Goal: Information Seeking & Learning: Learn about a topic

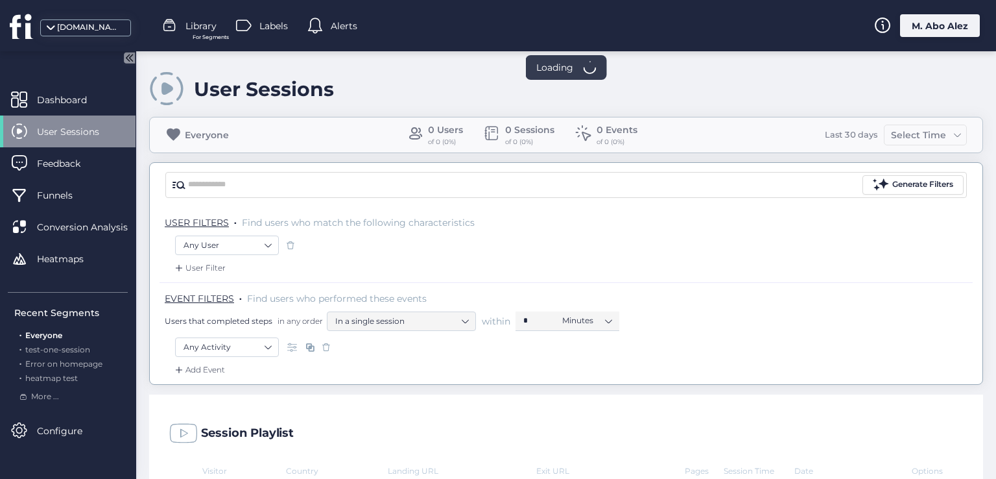
click at [931, 29] on div "M. Abo Alez" at bounding box center [940, 25] width 80 height 23
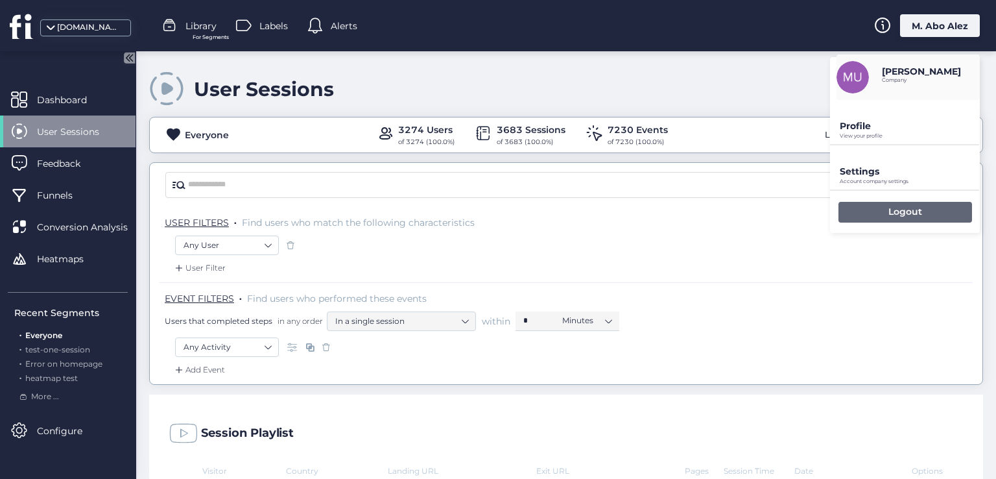
click at [899, 212] on p "Logout" at bounding box center [905, 212] width 34 height 12
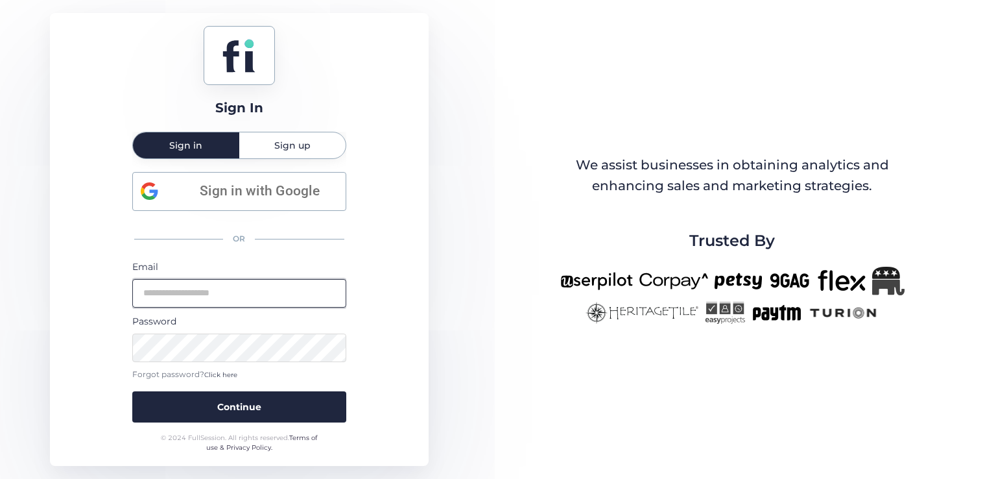
click at [210, 303] on input "email" at bounding box center [239, 293] width 214 height 29
type input "**********"
click at [132, 391] on button "Continue" at bounding box center [239, 406] width 214 height 31
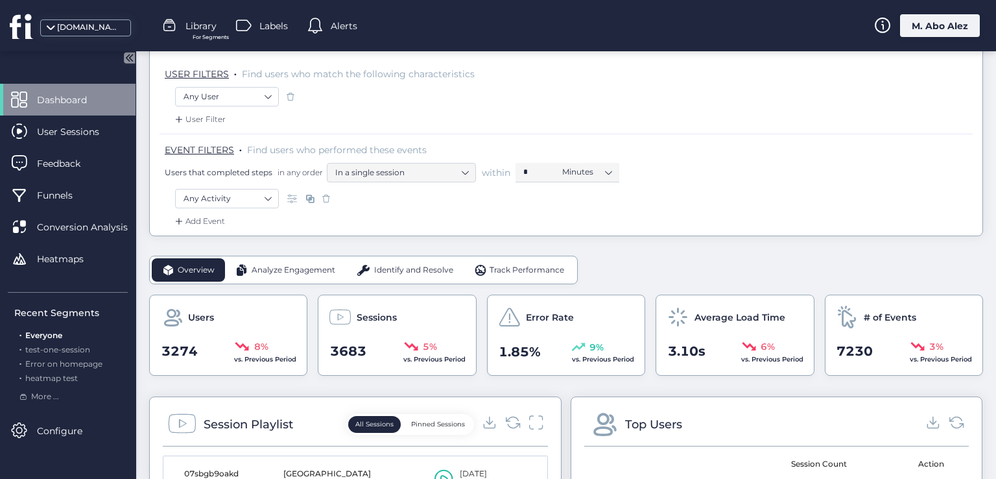
scroll to position [65, 0]
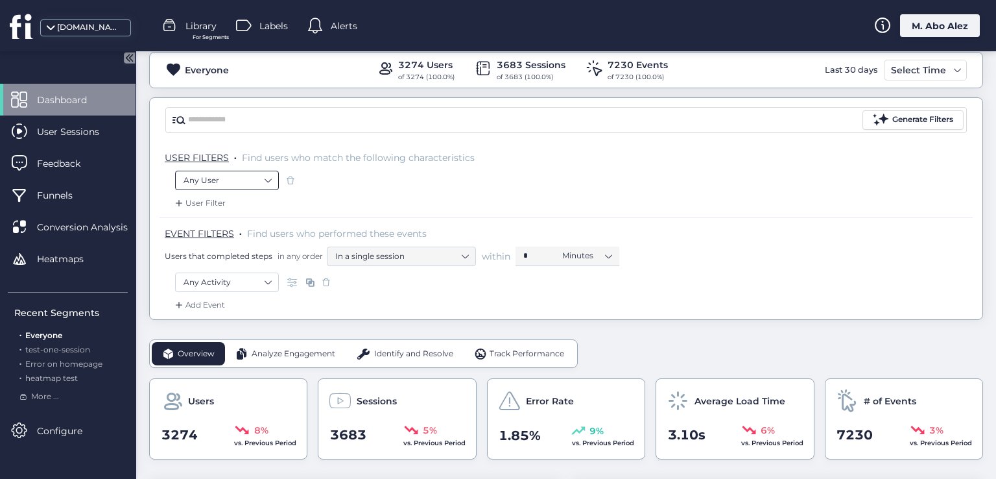
click at [260, 181] on nz-select-item "Any User" at bounding box center [226, 180] width 87 height 19
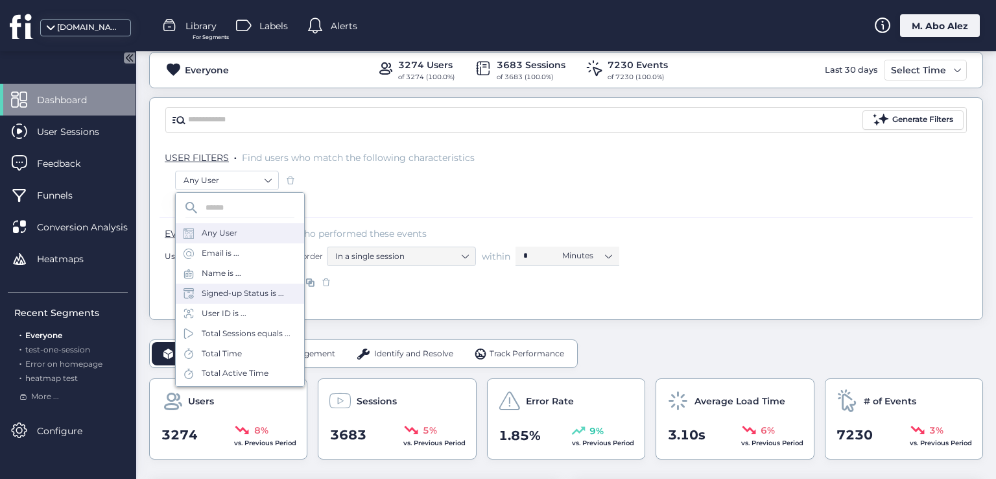
click at [259, 289] on div "Signed-up Status is ..." at bounding box center [243, 293] width 82 height 12
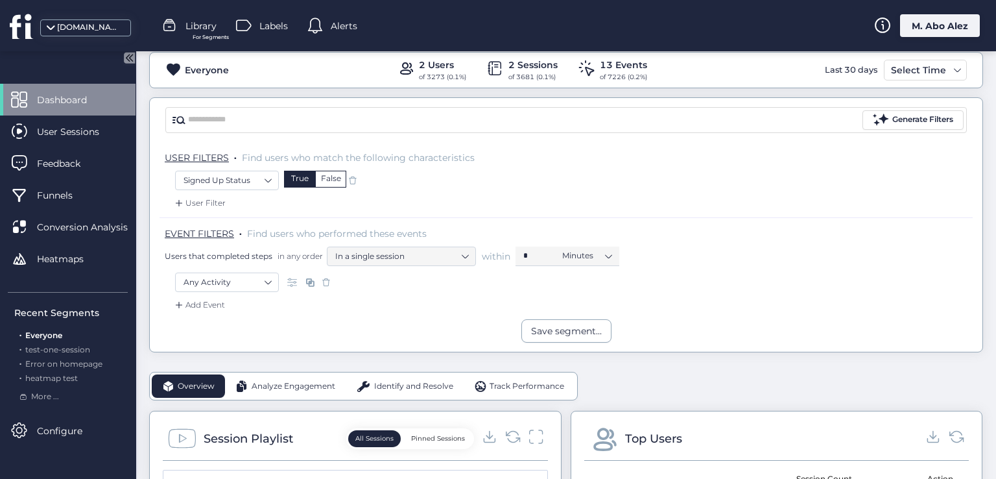
click at [348, 180] on span at bounding box center [352, 180] width 13 height 13
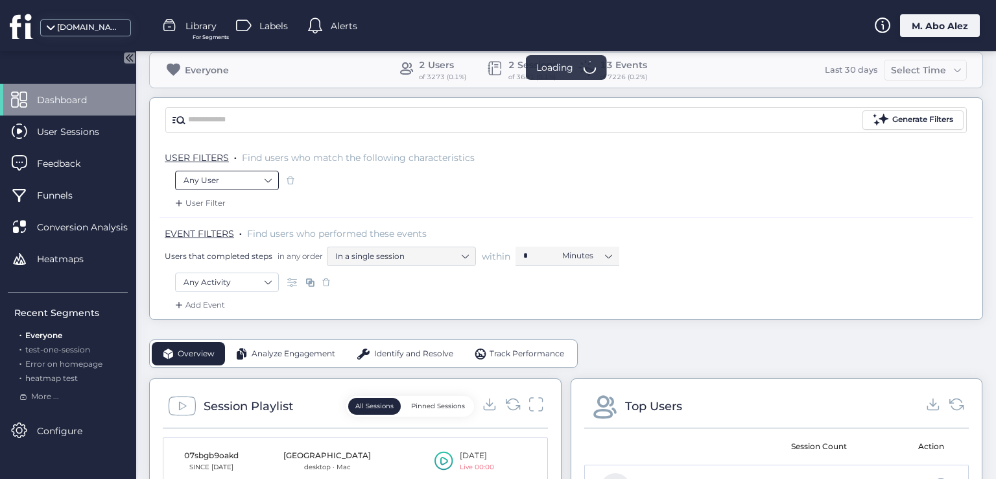
click at [265, 185] on nz-select-item "Any User" at bounding box center [226, 180] width 87 height 19
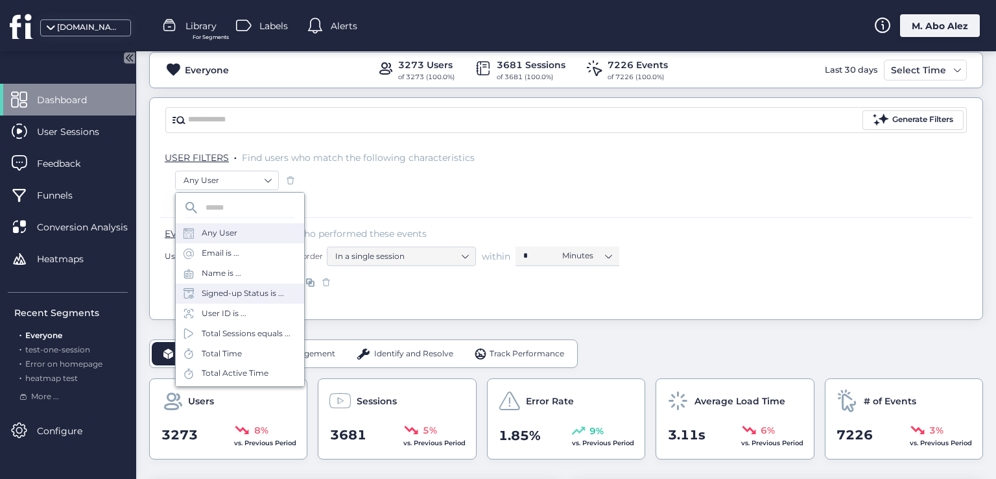
click at [263, 297] on div "Signed-up Status is ..." at bounding box center [243, 293] width 82 height 12
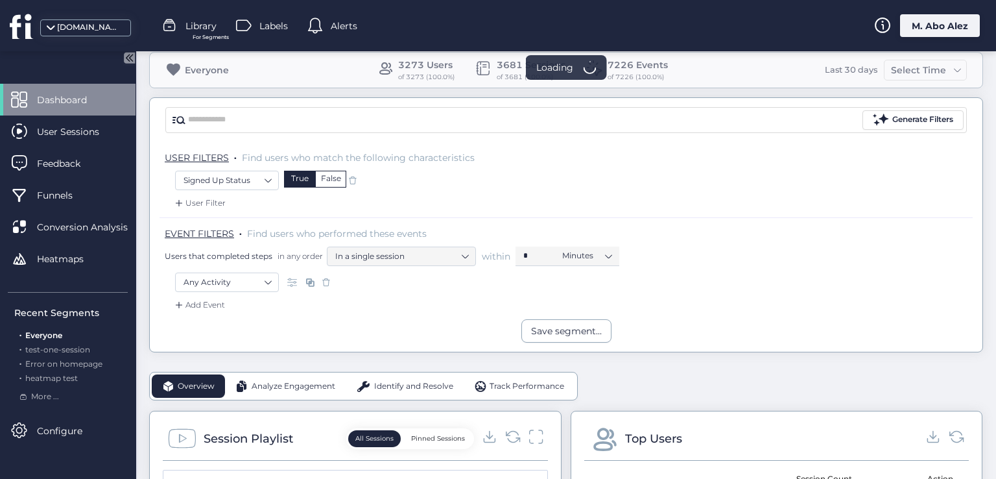
click at [348, 180] on span at bounding box center [352, 180] width 13 height 13
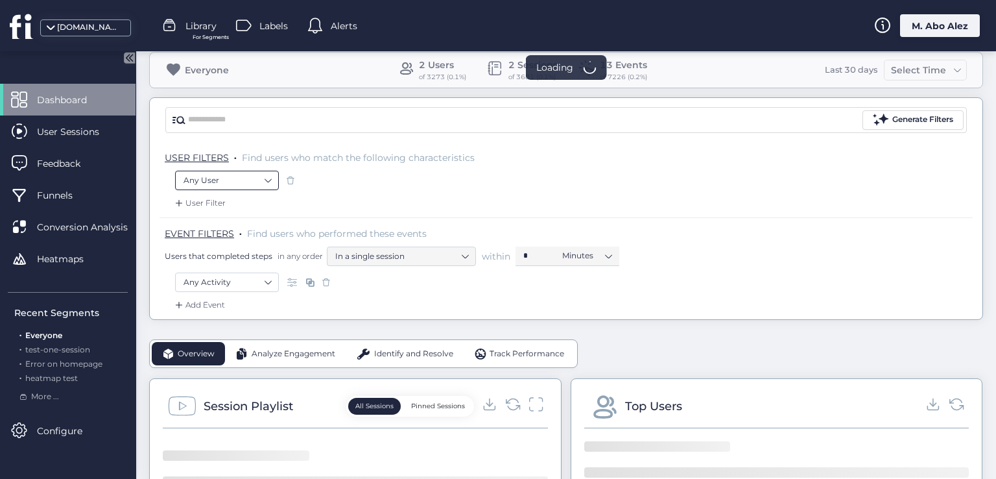
click at [256, 187] on nz-select-item "Any User" at bounding box center [226, 180] width 87 height 19
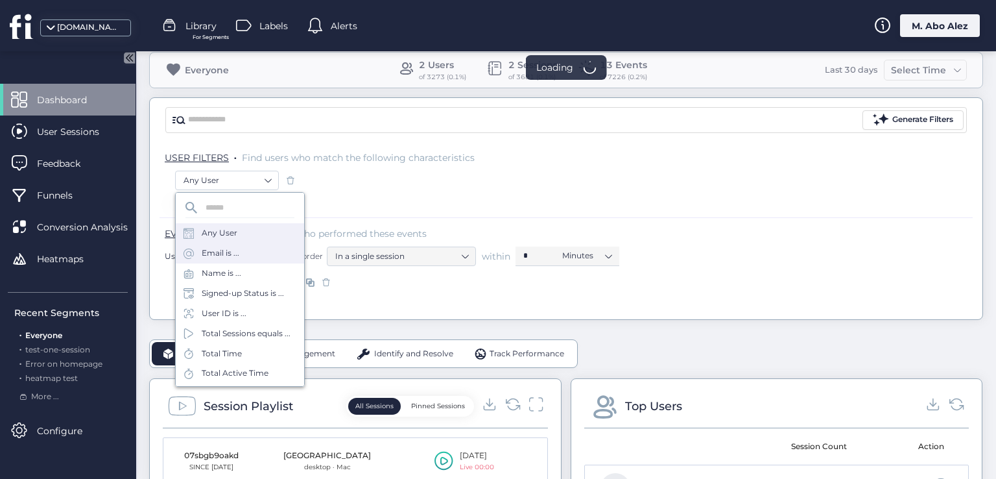
click at [257, 256] on div "Email is ..." at bounding box center [240, 253] width 128 height 20
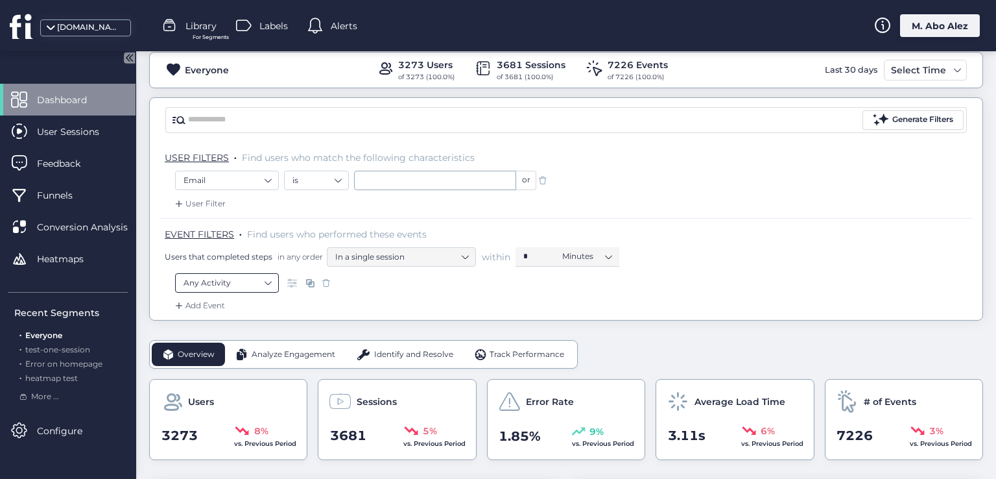
click at [267, 289] on nz-select-item "Any Activity" at bounding box center [226, 282] width 87 height 19
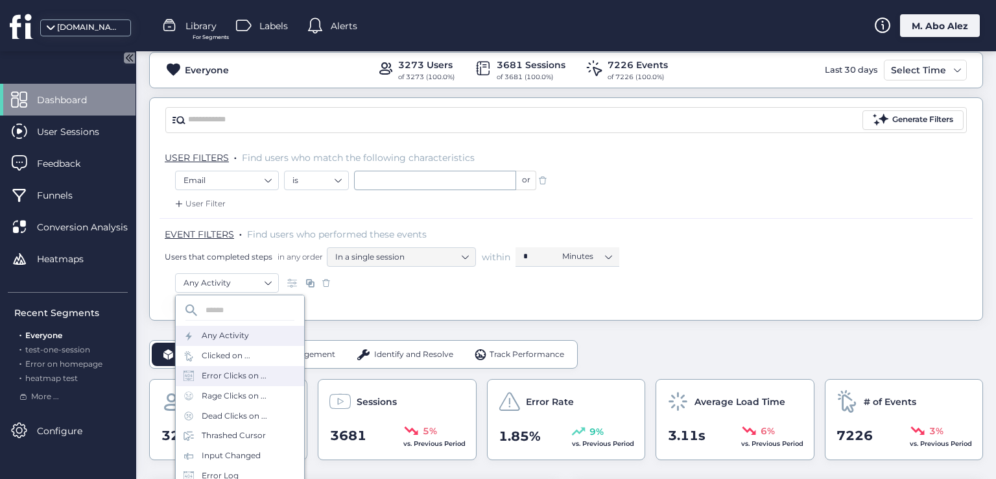
click at [263, 373] on div "Error Clicks on ..." at bounding box center [234, 376] width 65 height 12
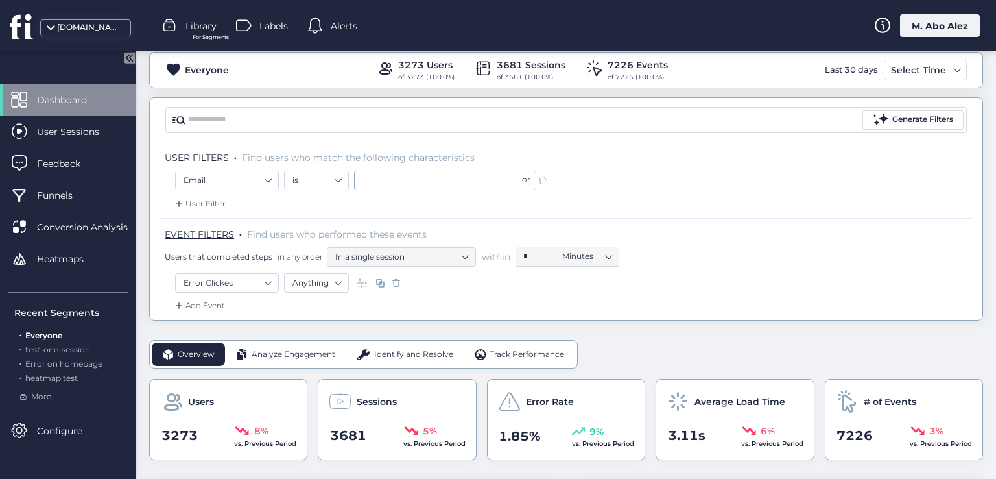
click at [219, 301] on div "Add Event" at bounding box center [198, 305] width 53 height 13
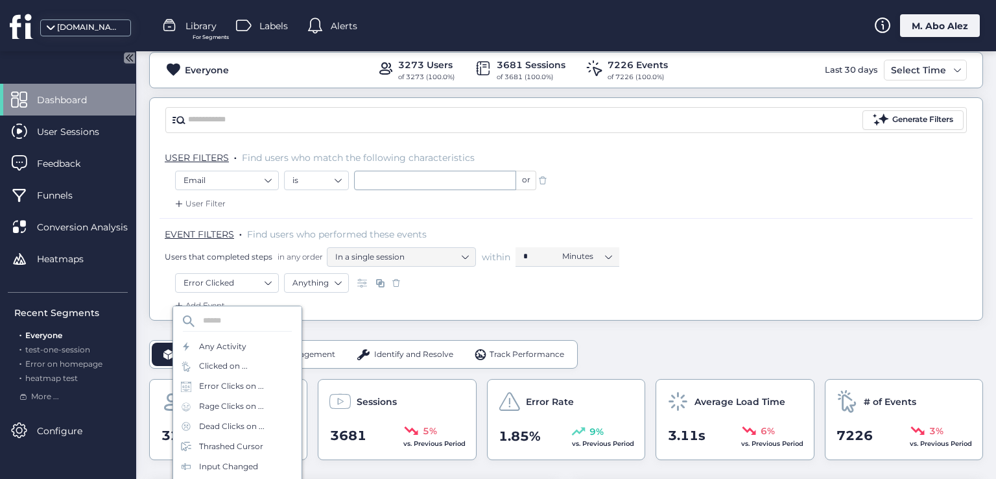
scroll to position [130, 0]
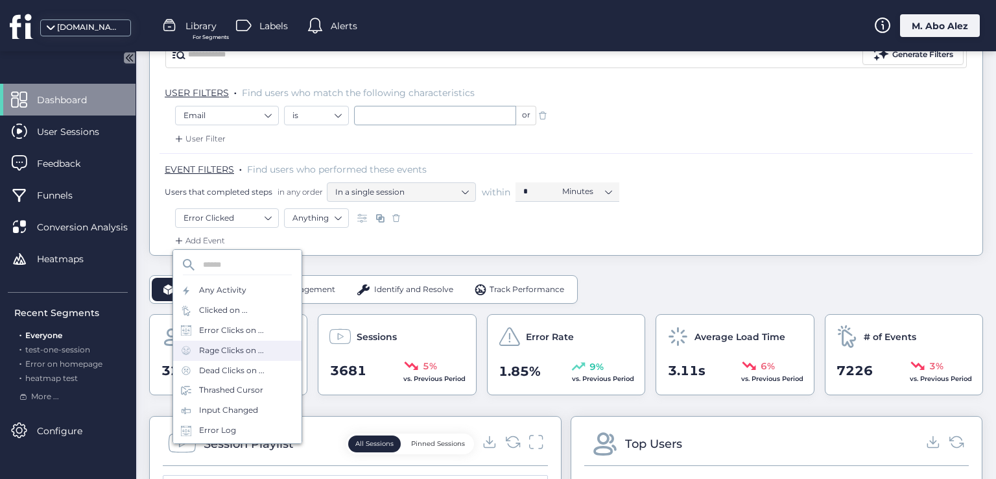
click at [233, 359] on div "Rage Clicks on ..." at bounding box center [237, 350] width 128 height 20
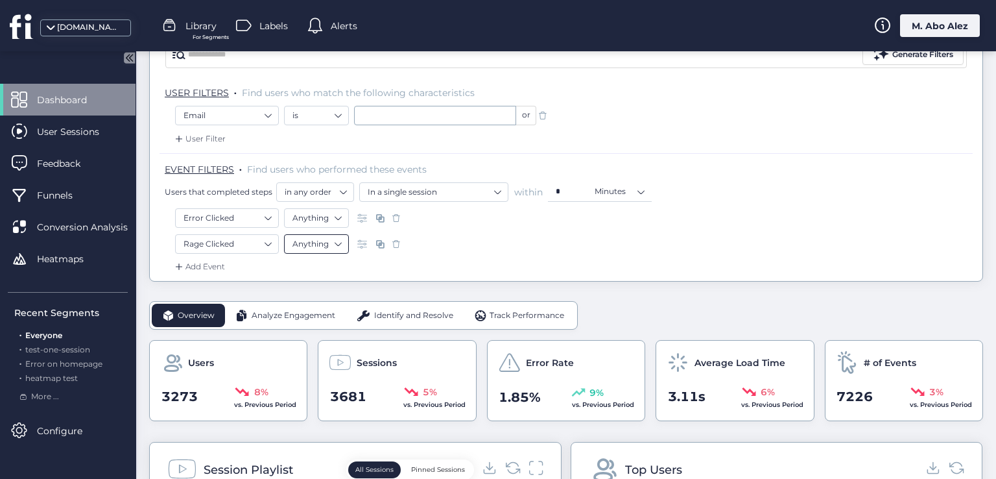
click at [315, 247] on nz-select-item "Anything" at bounding box center [316, 243] width 48 height 19
click at [401, 260] on div "Add Event" at bounding box center [566, 270] width 813 height 21
click at [389, 122] on input "text" at bounding box center [435, 115] width 162 height 19
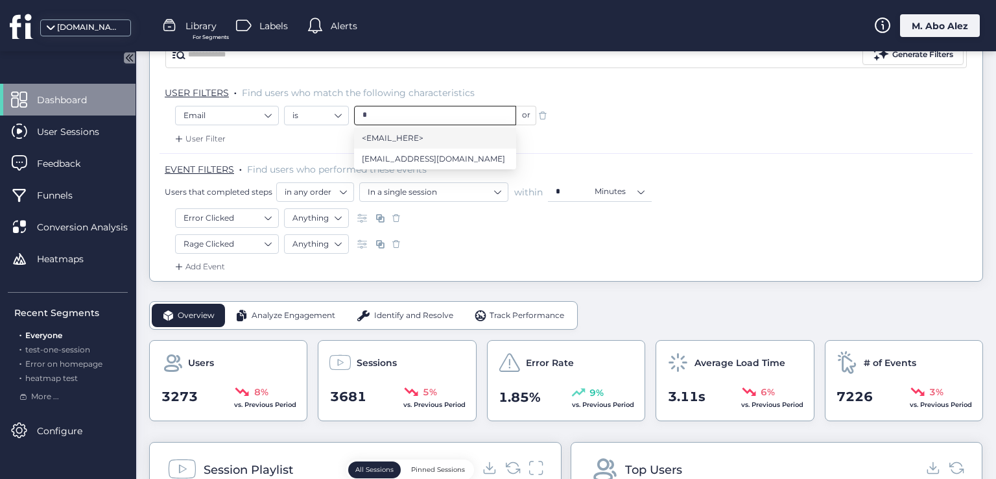
click at [378, 147] on li "<EMAIL_HERE>" at bounding box center [435, 138] width 162 height 21
type input "**********"
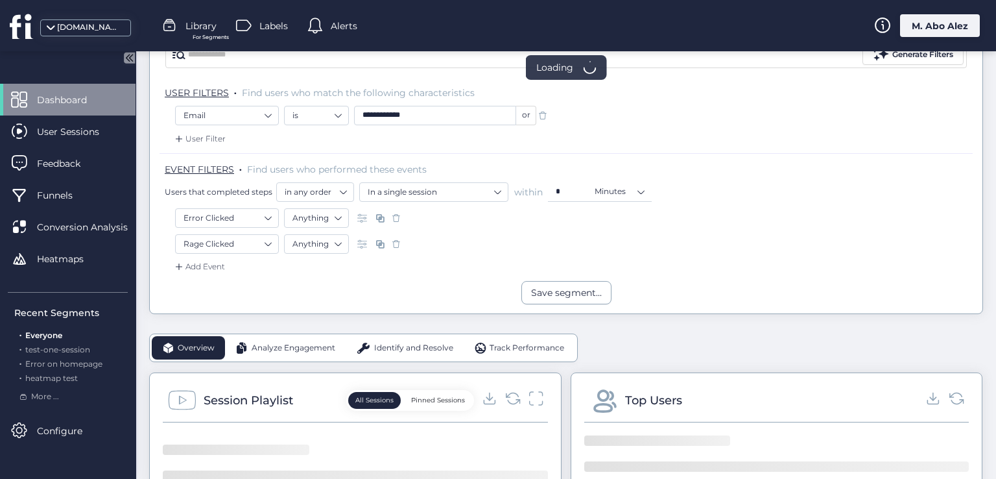
scroll to position [73, 0]
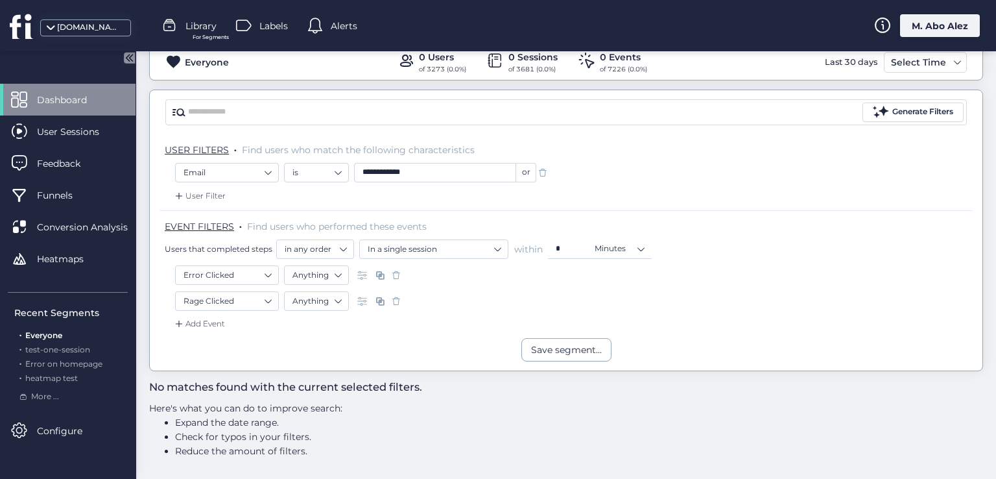
click at [547, 163] on div at bounding box center [542, 172] width 13 height 19
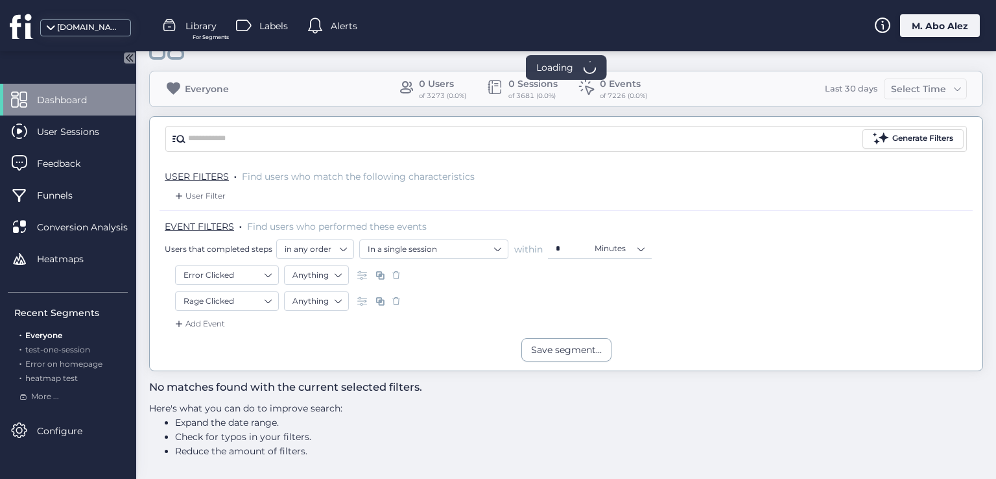
click at [398, 278] on span at bounding box center [396, 274] width 13 height 13
click at [394, 371] on div "No matches found with the current selected filters. Here's what you can do to i…" at bounding box center [566, 419] width 834 height 96
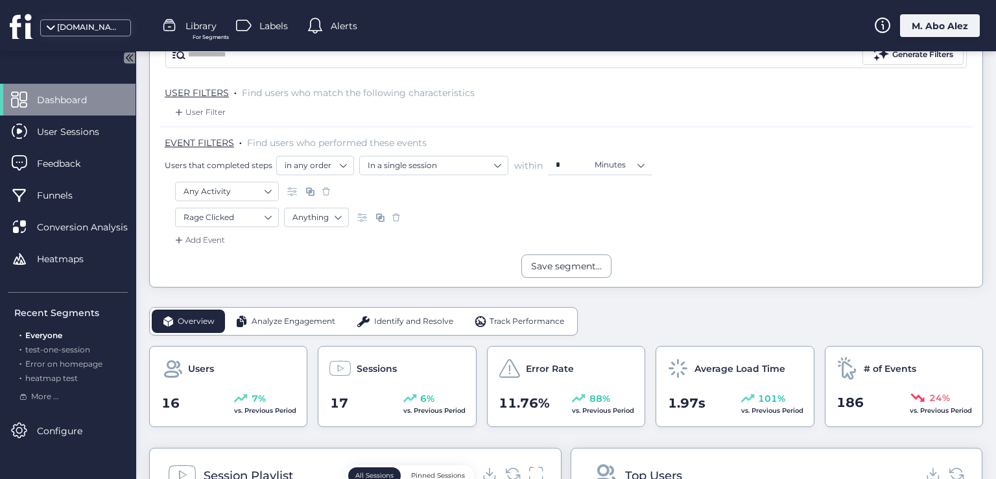
scroll to position [65, 0]
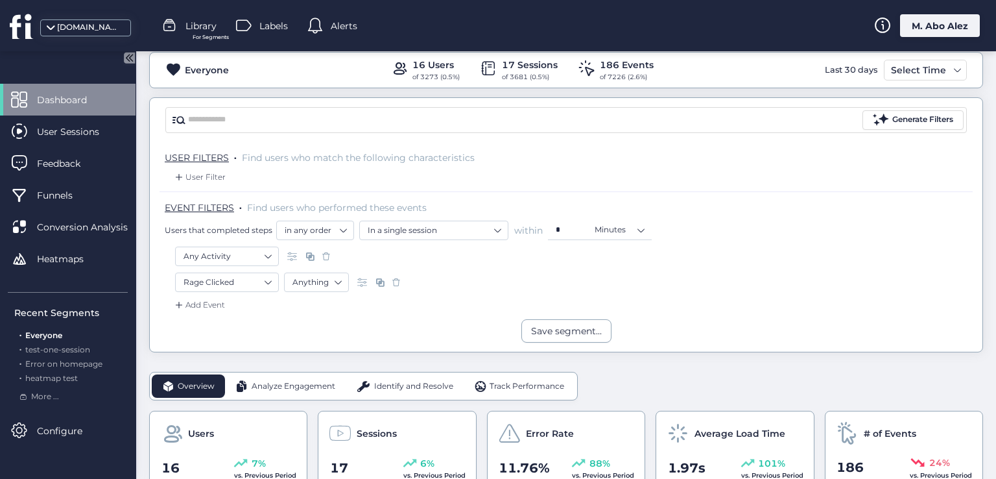
click at [393, 280] on span at bounding box center [396, 282] width 13 height 13
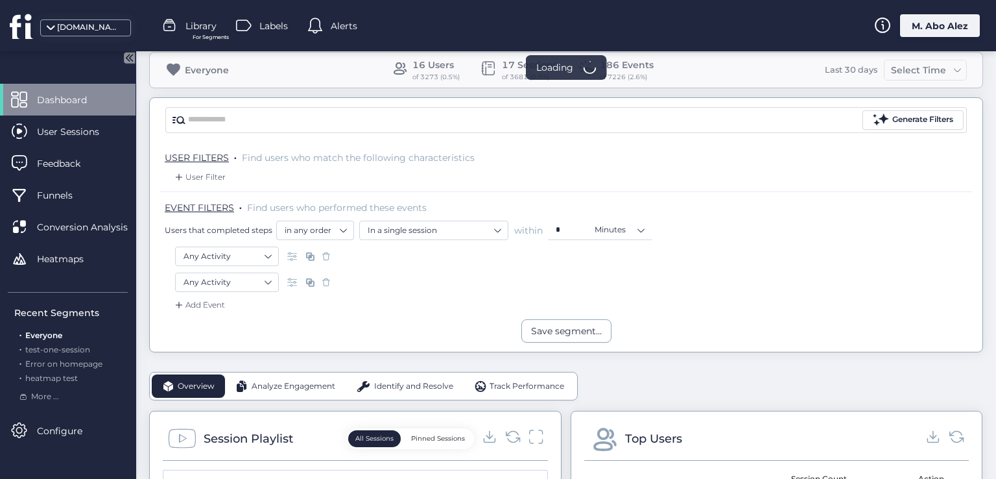
click at [327, 278] on span at bounding box center [326, 282] width 13 height 13
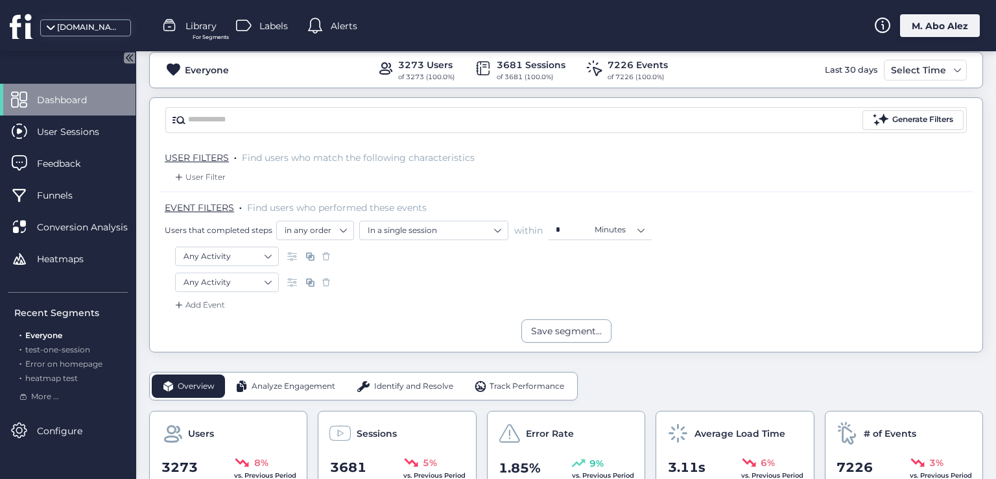
click at [324, 256] on span at bounding box center [326, 256] width 13 height 13
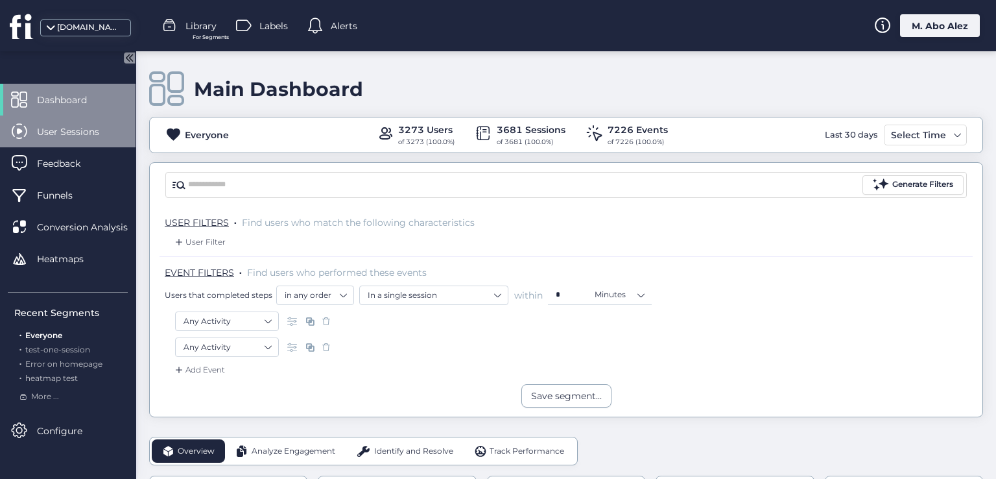
click at [67, 115] on div "User Sessions" at bounding box center [68, 131] width 136 height 32
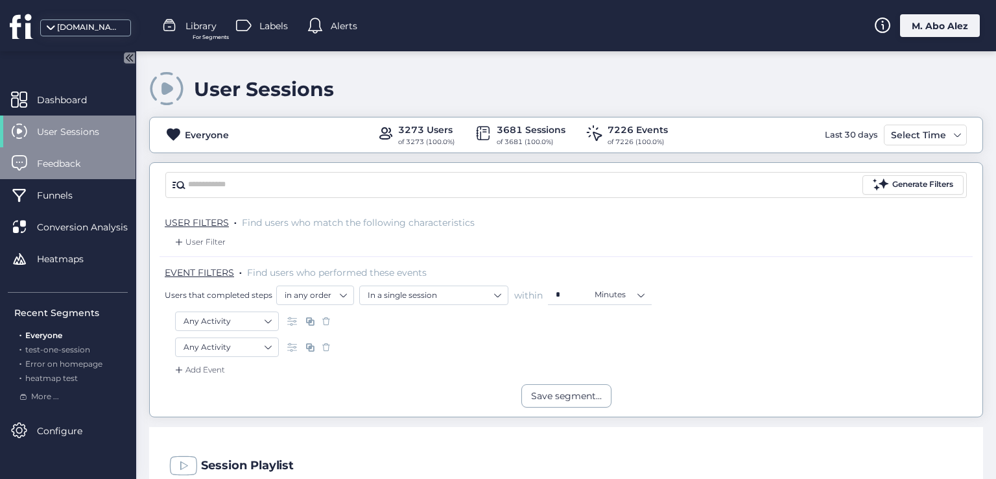
click at [80, 158] on span "Feedback" at bounding box center [68, 163] width 63 height 14
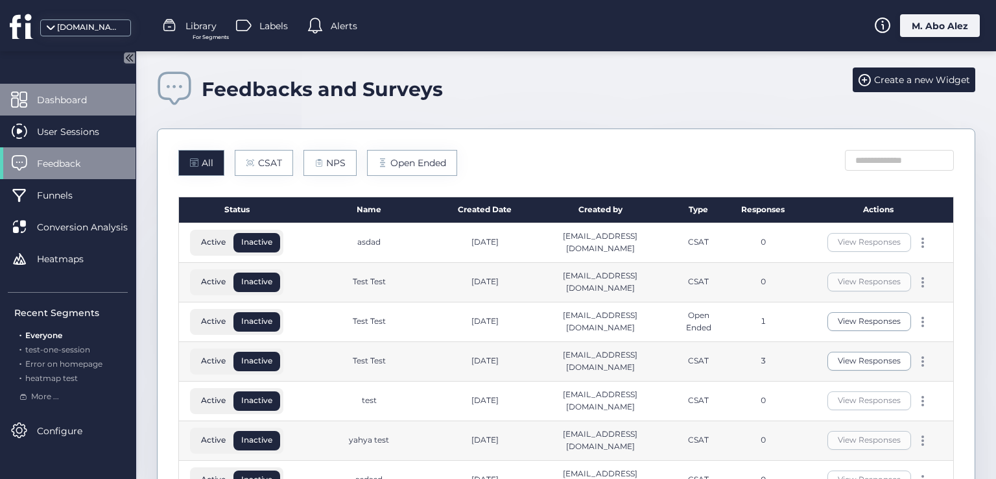
click at [86, 95] on span "Dashboard" at bounding box center [71, 100] width 69 height 14
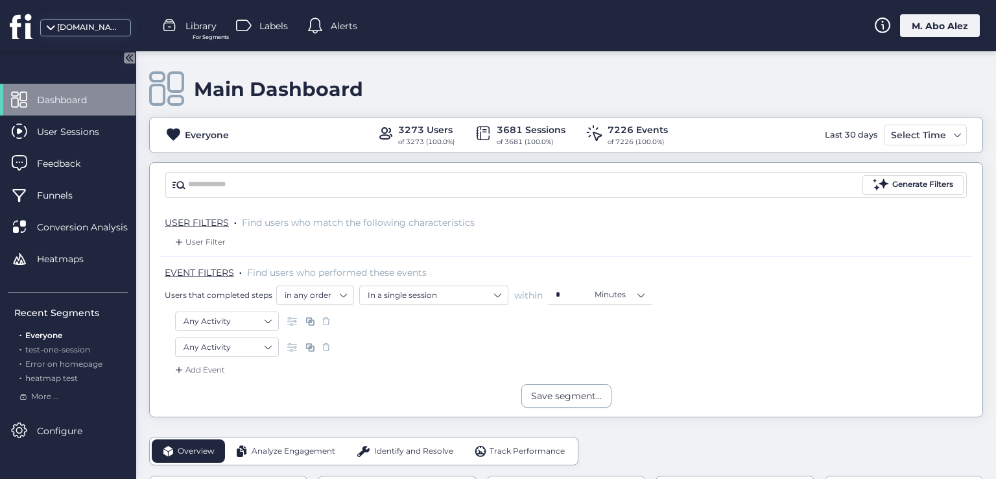
click at [326, 318] on span at bounding box center [326, 320] width 13 height 13
click at [326, 340] on span at bounding box center [326, 346] width 13 height 13
click at [928, 16] on div "M. Abo Alez" at bounding box center [940, 25] width 80 height 23
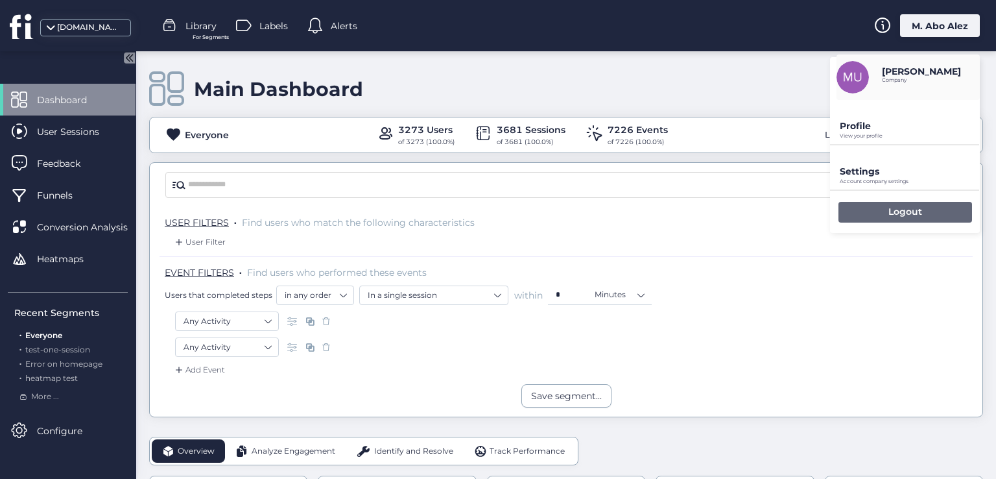
click at [866, 203] on div "Logout" at bounding box center [905, 212] width 134 height 21
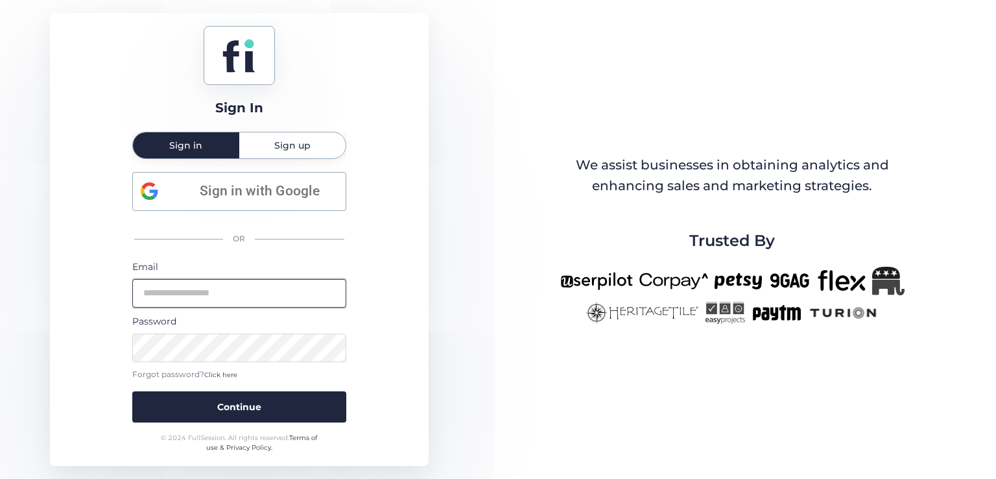
click at [259, 296] on input "email" at bounding box center [239, 293] width 214 height 29
type input "**********"
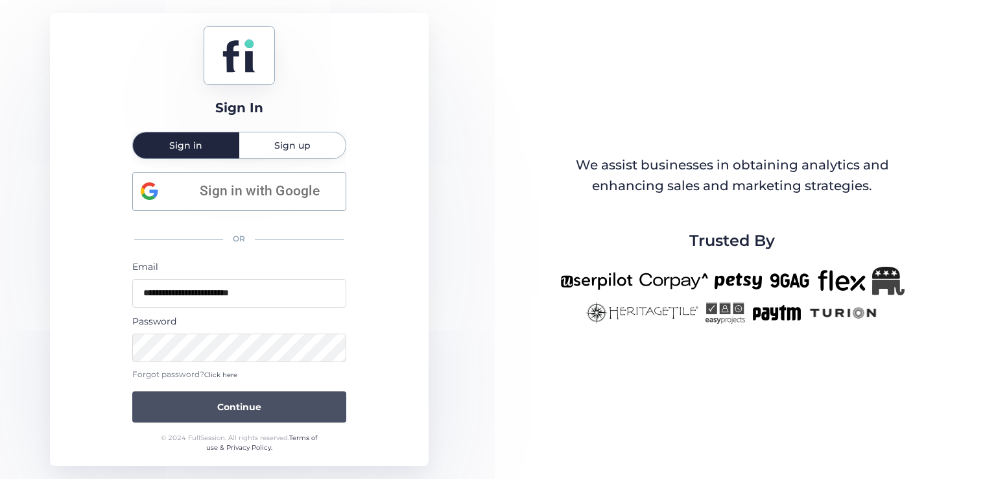
click at [265, 410] on button "Continue" at bounding box center [239, 406] width 214 height 31
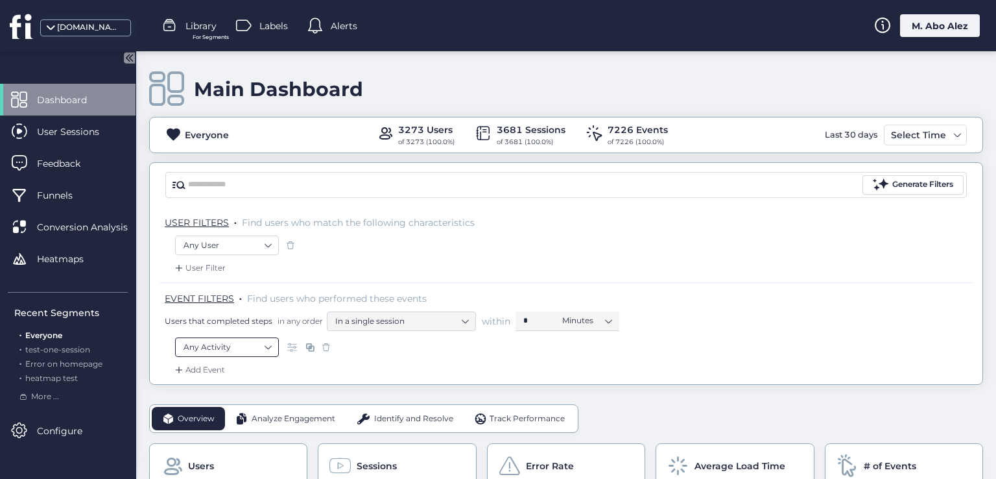
click at [265, 347] on nz-select-item "Any Activity" at bounding box center [226, 346] width 87 height 19
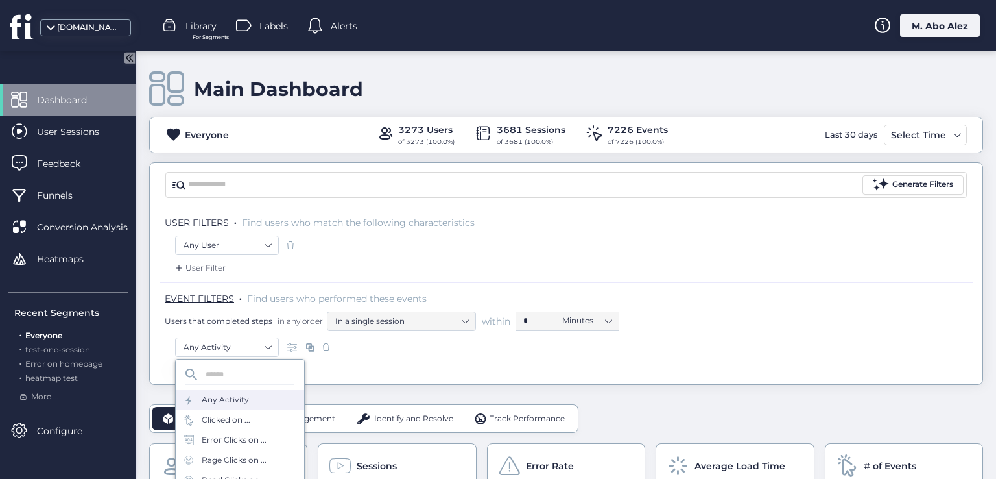
click at [349, 371] on div "Add Event" at bounding box center [566, 373] width 813 height 21
click at [220, 368] on div "Add Event" at bounding box center [198, 369] width 53 height 13
click at [233, 416] on div "Any Activity" at bounding box center [222, 419] width 47 height 12
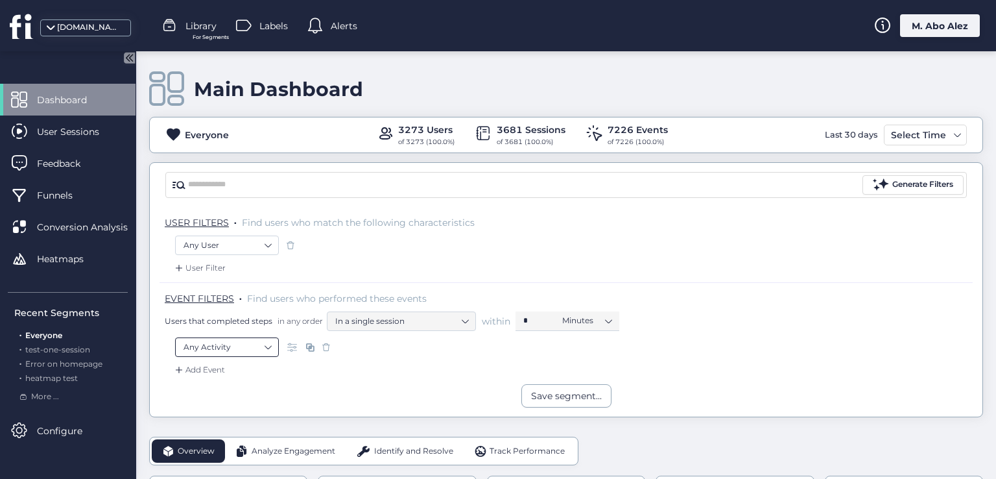
scroll to position [65, 0]
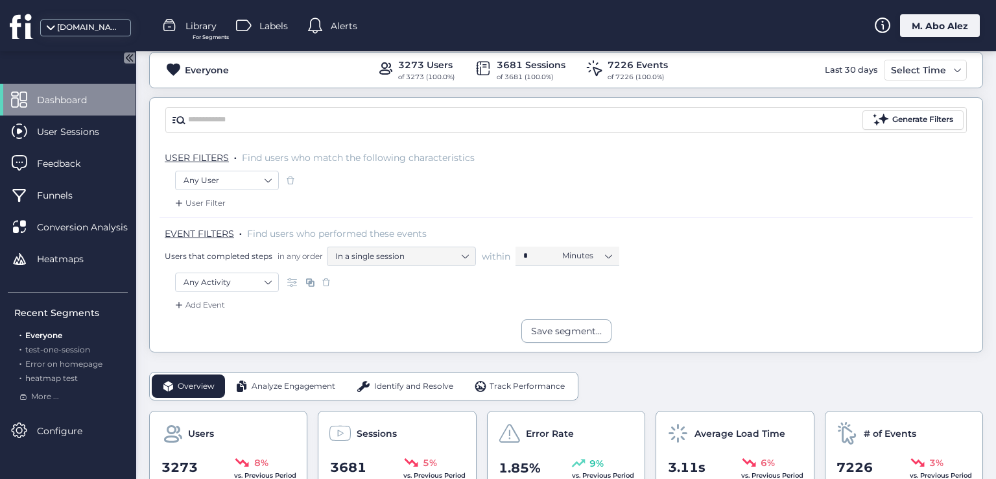
click at [222, 302] on div "Add Event" at bounding box center [198, 304] width 53 height 13
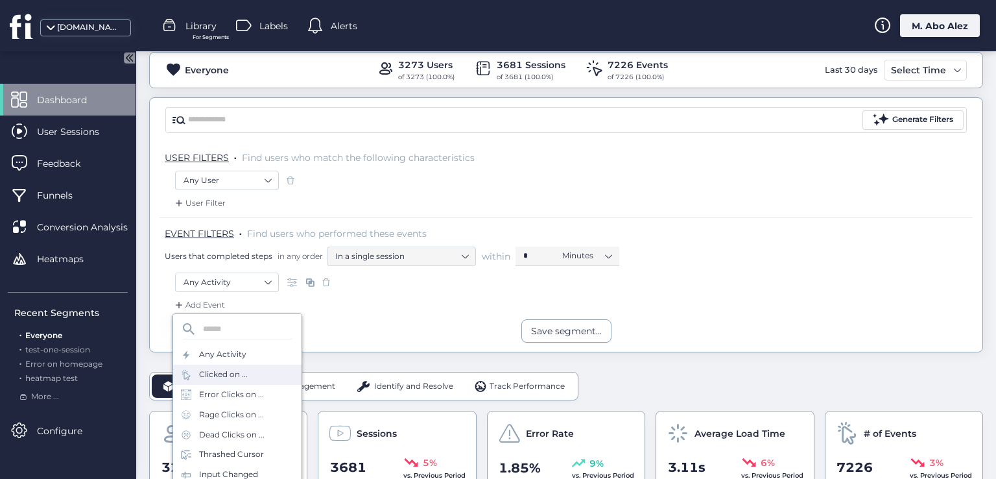
click at [230, 376] on div "Clicked on ..." at bounding box center [223, 374] width 49 height 12
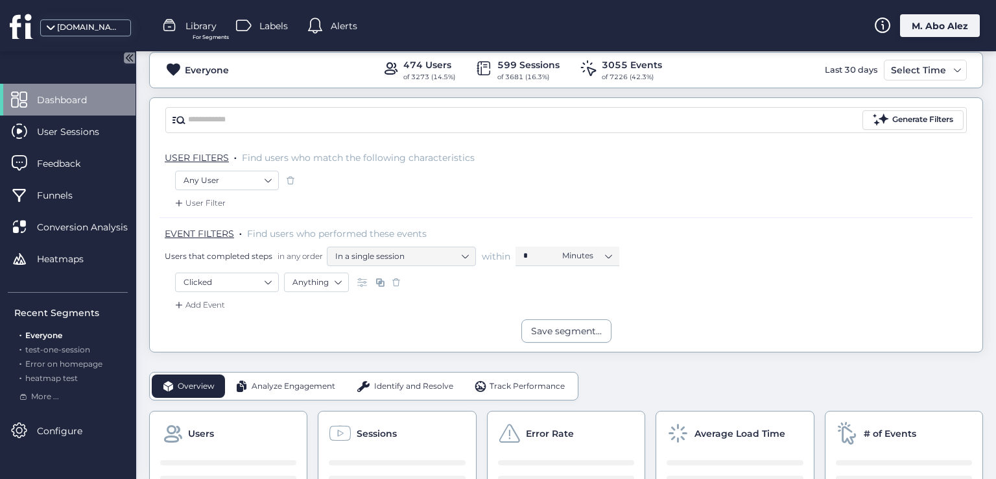
click at [224, 302] on div "Add Event" at bounding box center [198, 304] width 53 height 13
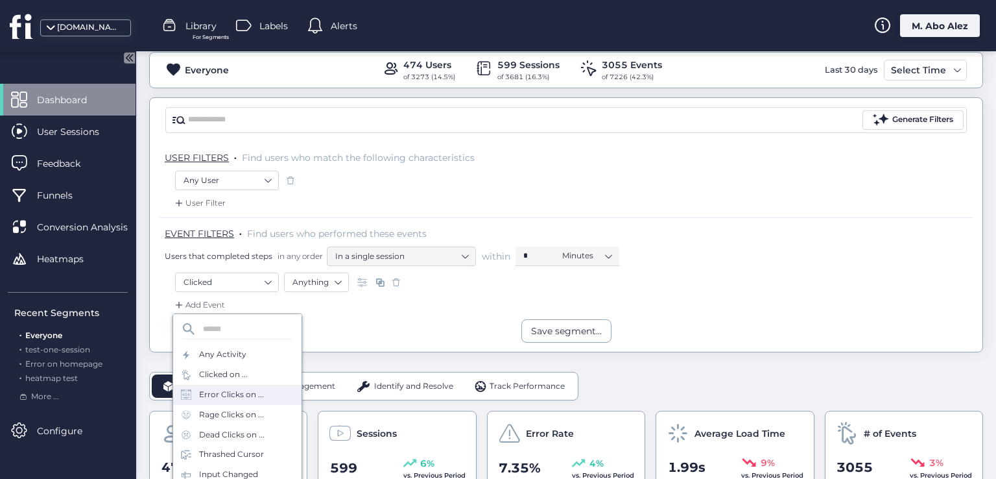
click at [222, 403] on div "Error Clicks on ..." at bounding box center [237, 395] width 128 height 20
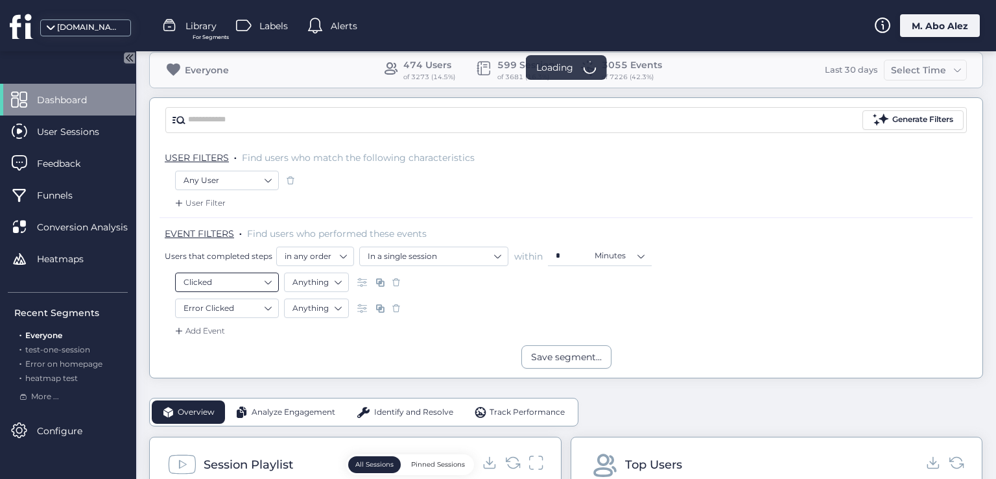
click at [257, 283] on nz-select-item "Clicked" at bounding box center [226, 281] width 87 height 19
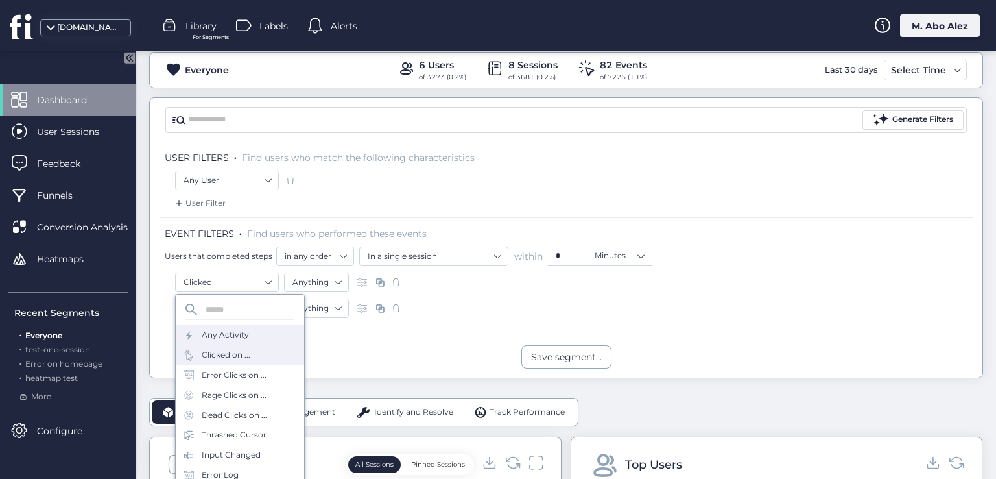
click at [265, 324] on div "Any Activity Clicked on ... Error Clicks on ... Rage Clicks on ... Dead Clicks …" at bounding box center [240, 391] width 130 height 195
click at [257, 340] on div "Any Activity" at bounding box center [240, 335] width 128 height 20
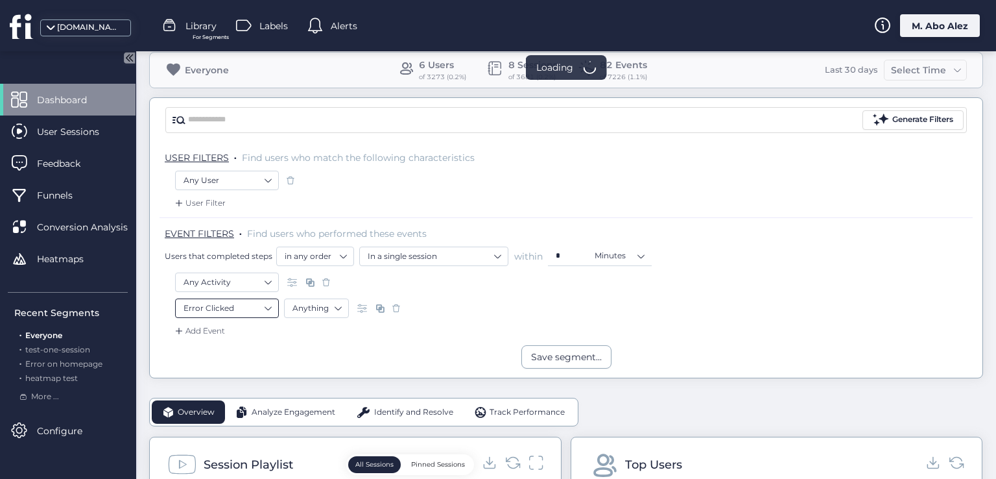
click at [247, 307] on nz-select-item "Error Clicked" at bounding box center [226, 307] width 87 height 19
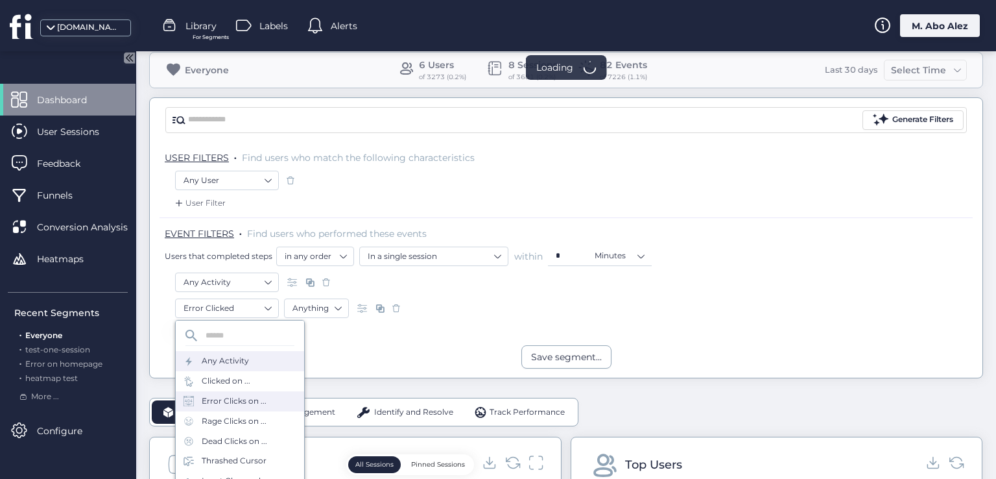
click at [244, 361] on div "Any Activity" at bounding box center [225, 361] width 47 height 12
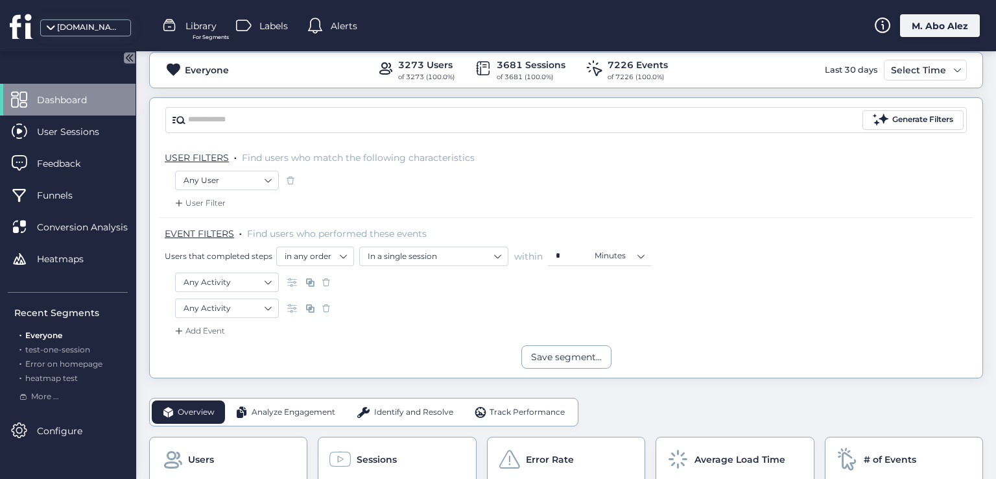
click at [288, 180] on span at bounding box center [290, 180] width 13 height 13
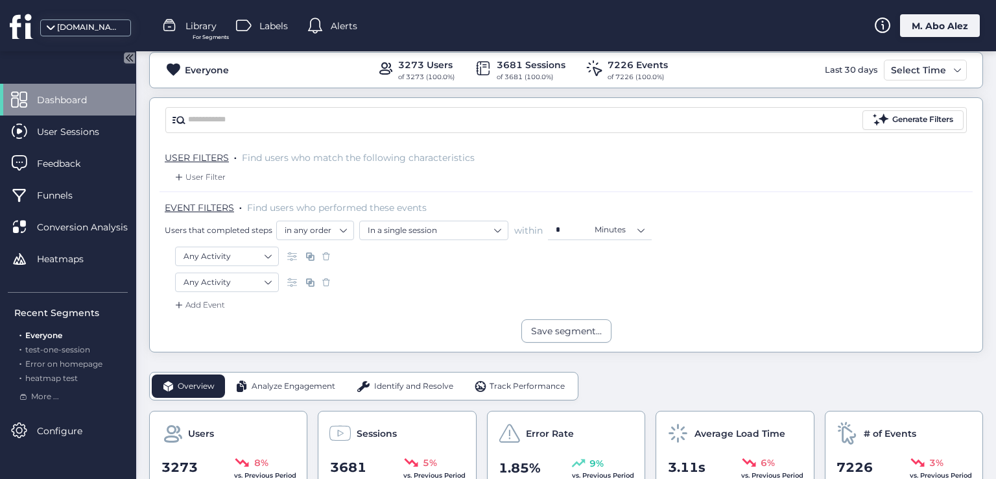
click at [322, 286] on span at bounding box center [326, 282] width 13 height 13
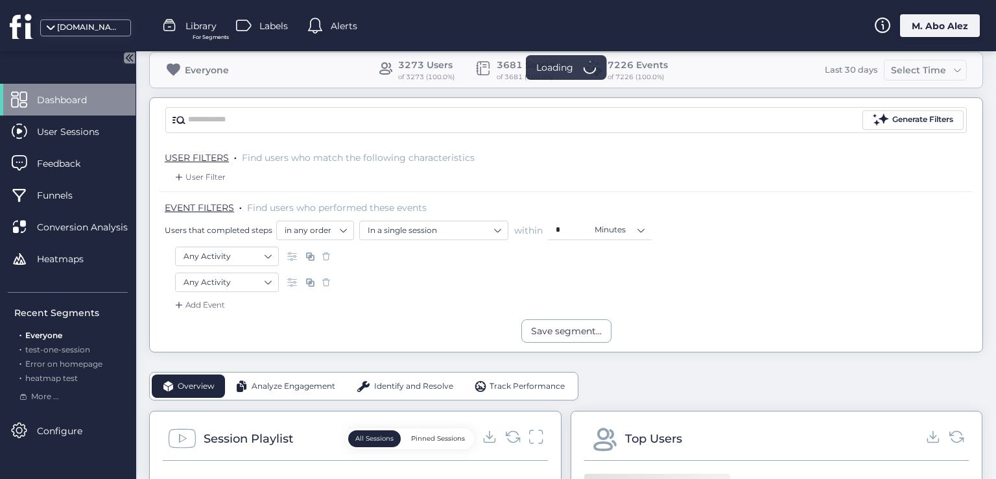
click at [326, 258] on span at bounding box center [326, 256] width 13 height 13
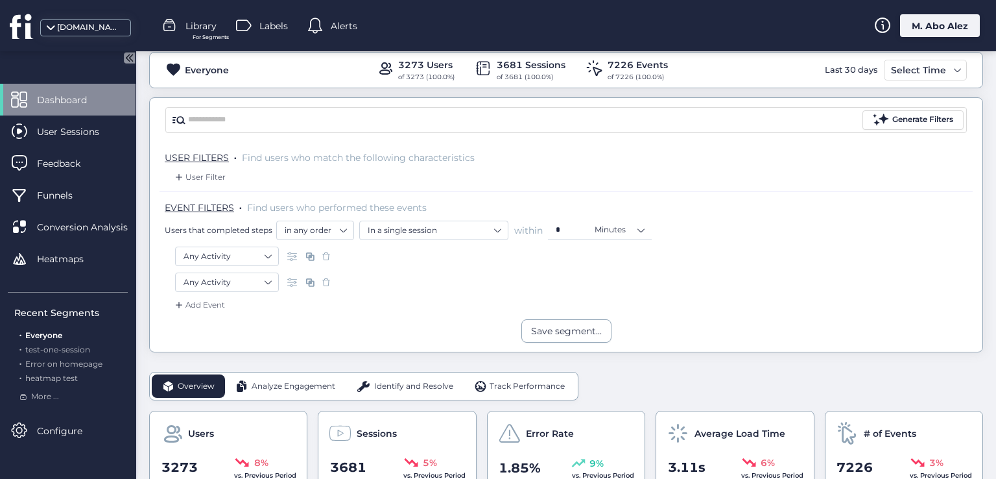
click at [329, 282] on span at bounding box center [326, 282] width 13 height 13
click at [324, 253] on span at bounding box center [326, 256] width 13 height 13
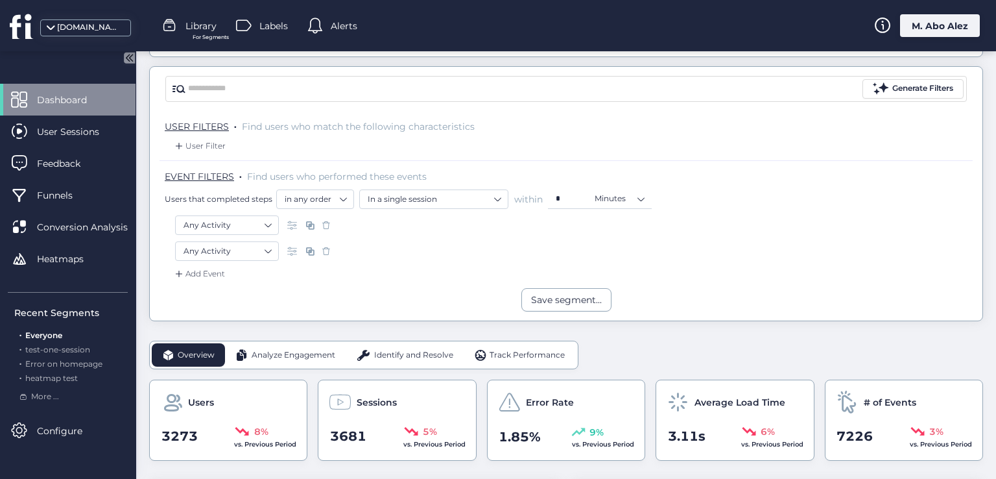
scroll to position [65, 0]
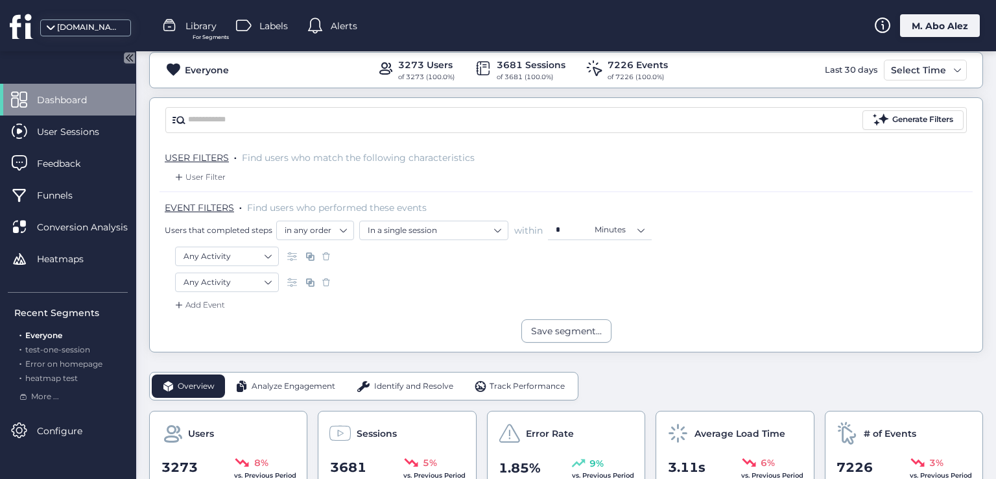
click at [195, 174] on div "User Filter" at bounding box center [198, 177] width 53 height 13
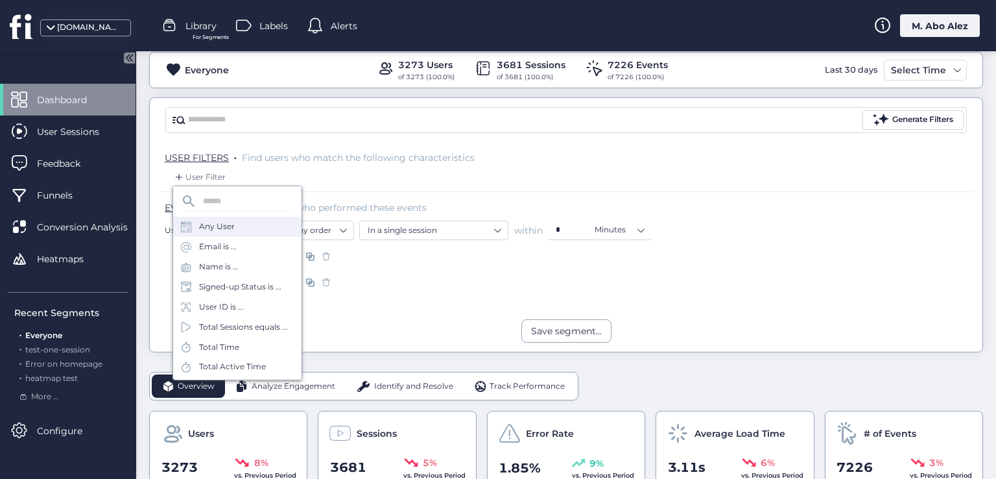
click at [224, 226] on div "Any User" at bounding box center [217, 226] width 36 height 12
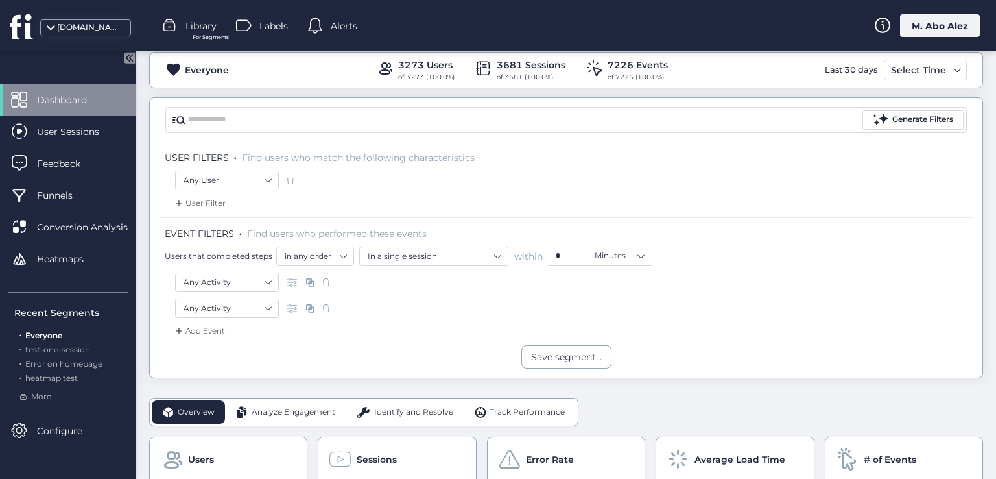
click at [289, 185] on div at bounding box center [290, 180] width 13 height 19
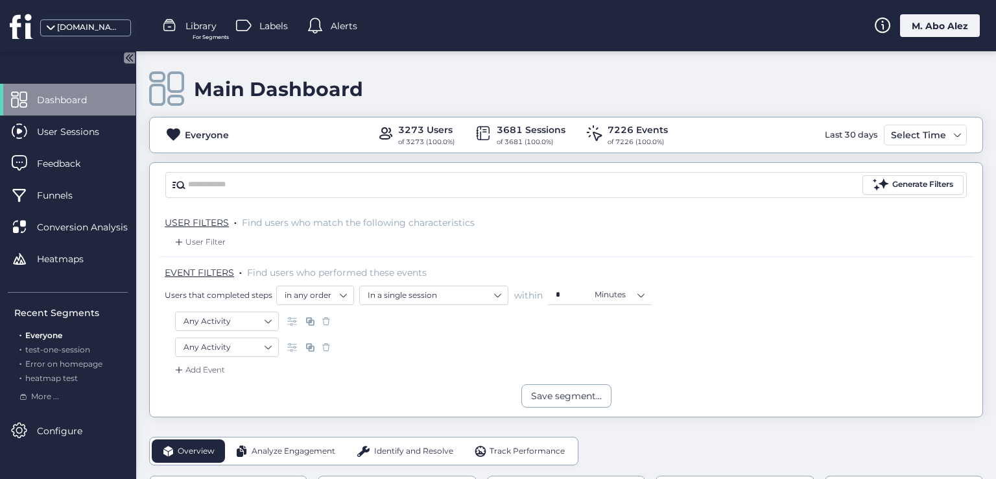
click at [200, 235] on div "User Filter" at bounding box center [198, 241] width 53 height 13
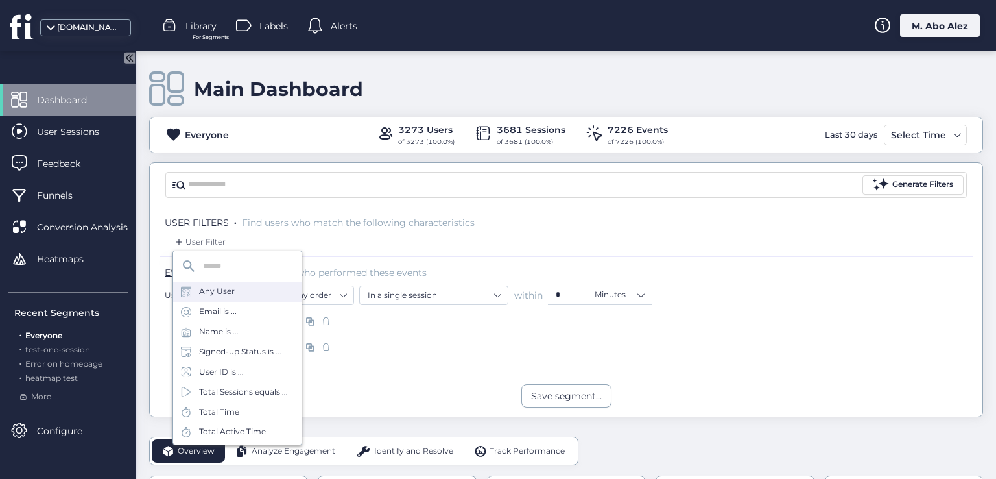
click at [239, 287] on div "Any User" at bounding box center [237, 291] width 128 height 20
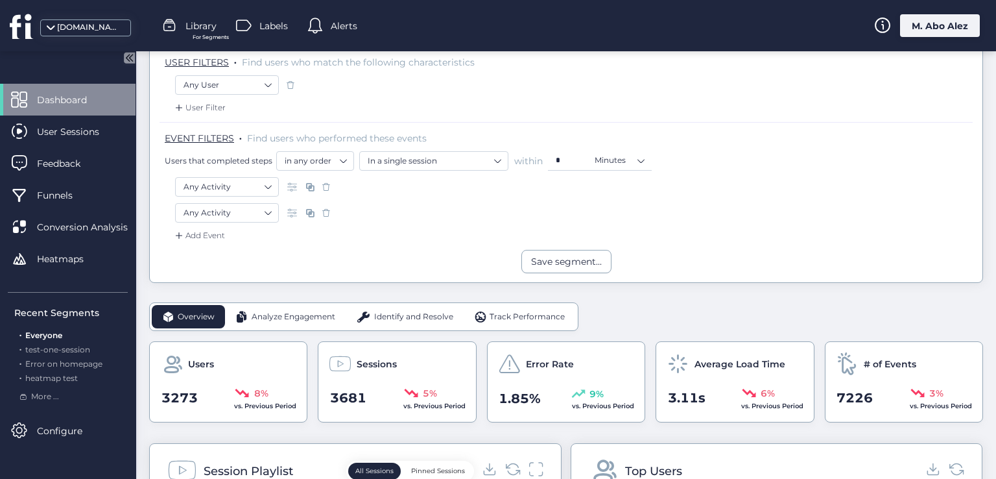
scroll to position [130, 0]
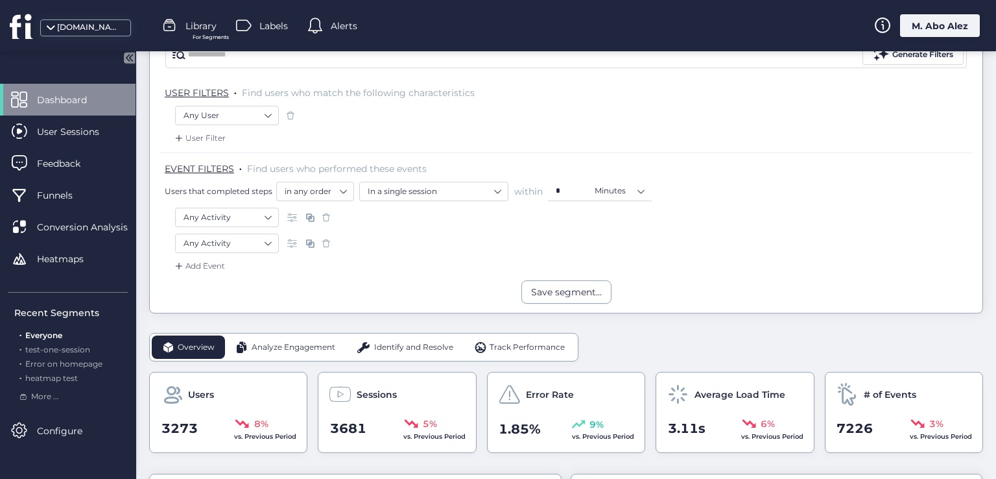
click at [292, 115] on span at bounding box center [290, 115] width 13 height 13
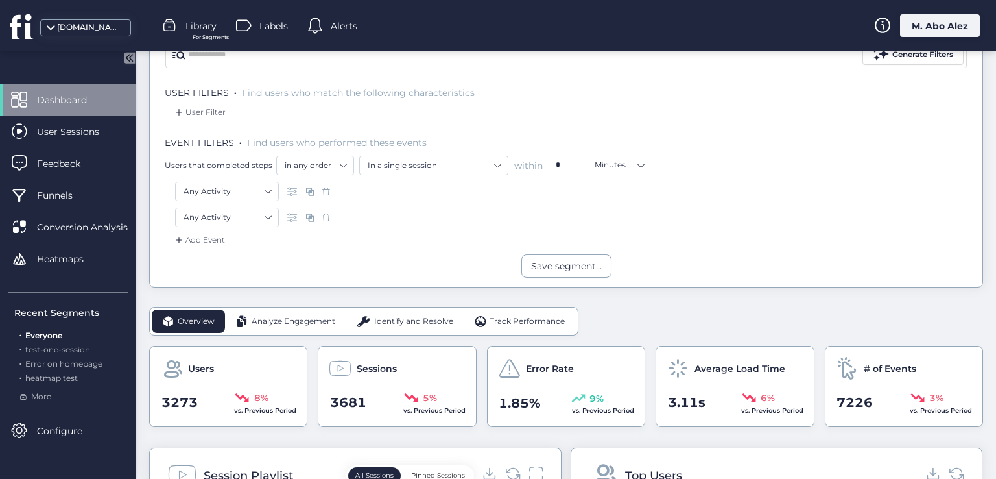
click at [210, 115] on div "User Filter" at bounding box center [198, 112] width 53 height 13
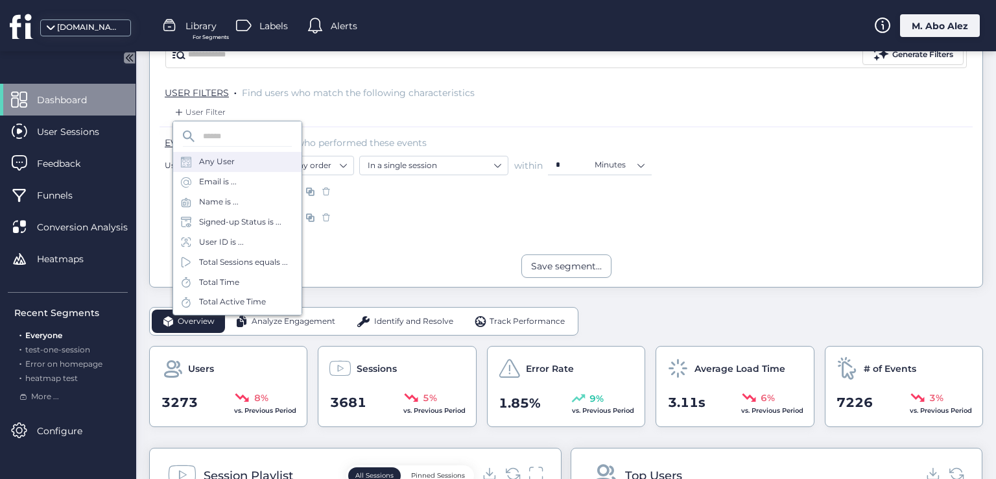
click at [240, 159] on div "Any User" at bounding box center [237, 162] width 128 height 20
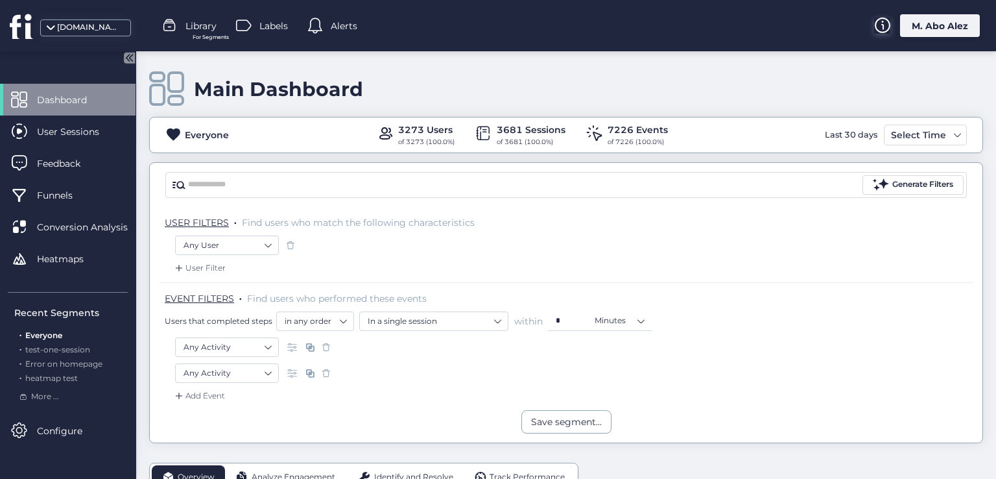
click at [882, 21] on icon at bounding box center [882, 26] width 16 height 16
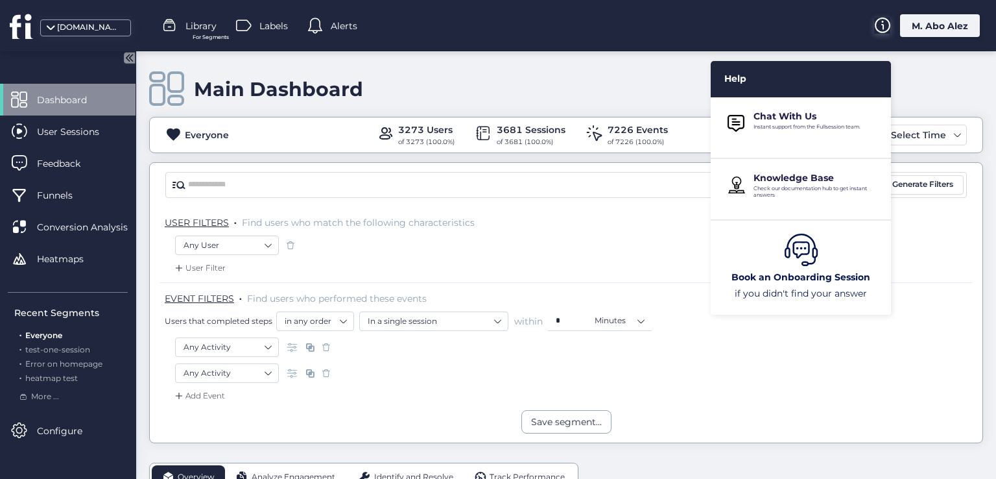
click at [882, 21] on icon at bounding box center [882, 26] width 16 height 16
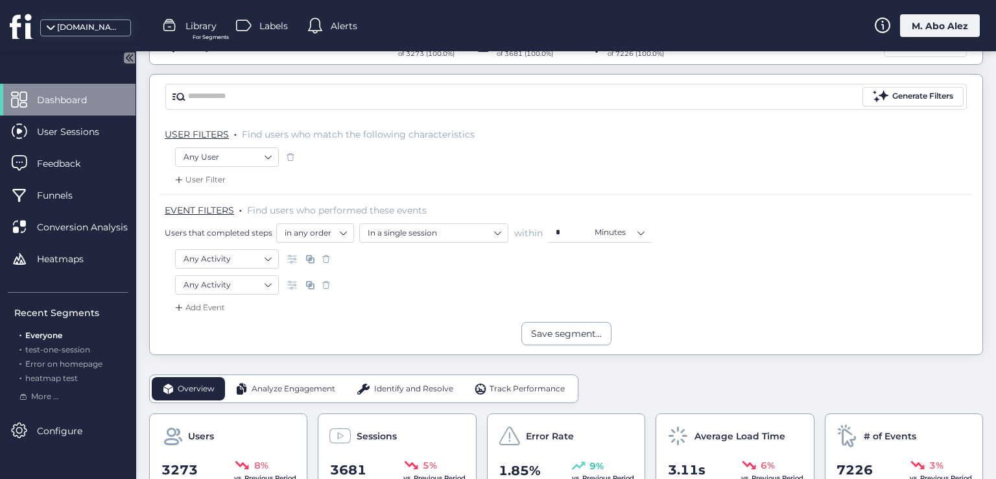
scroll to position [195, 0]
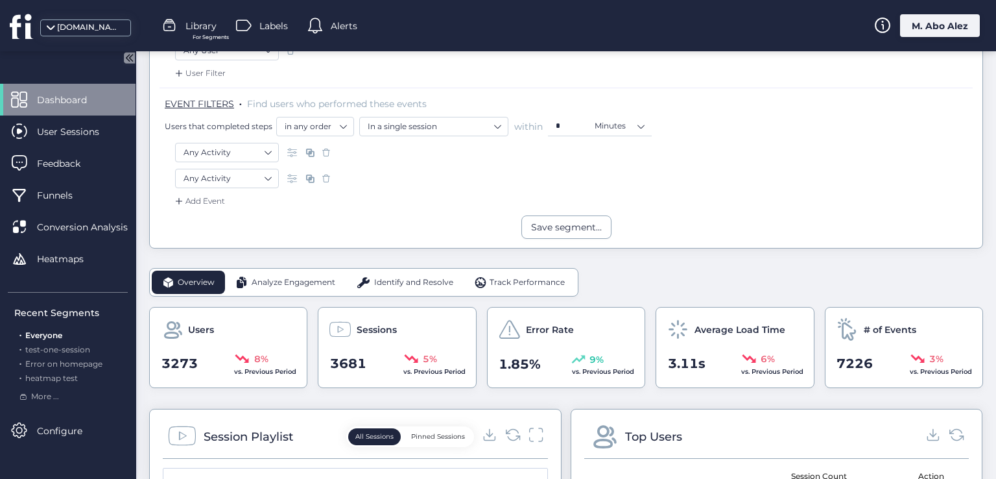
click at [307, 478] on div "United Kingdom" at bounding box center [327, 486] width 88 height 12
click at [299, 307] on div "Users 3273 8% vs. Previous Period" at bounding box center [228, 347] width 158 height 81
click at [86, 101] on span "Dashboard" at bounding box center [71, 100] width 69 height 14
click at [130, 56] on icon at bounding box center [130, 57] width 3 height 6
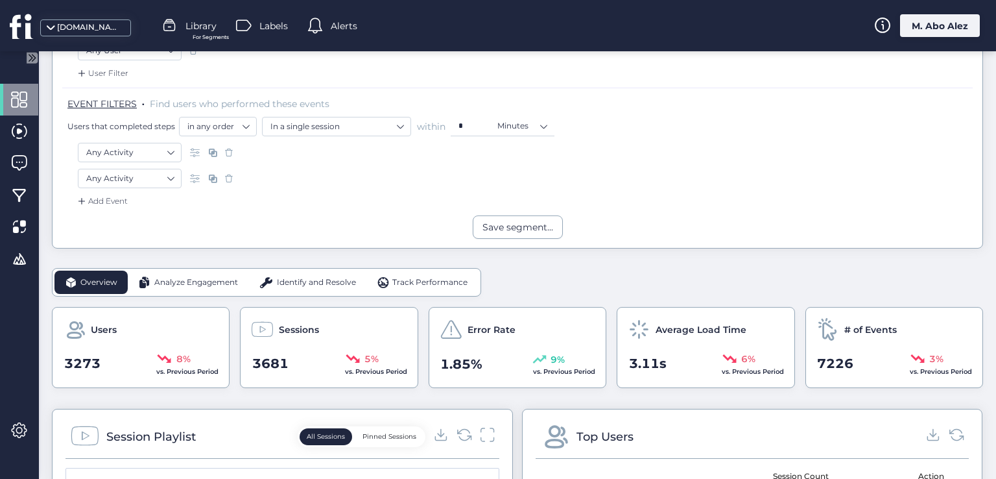
click at [23, 57] on icon at bounding box center [30, 57] width 16 height 16
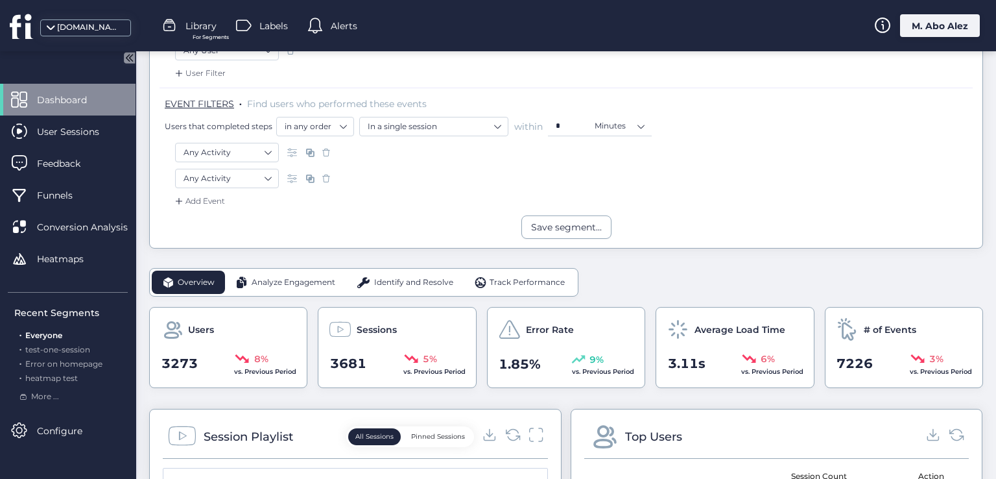
click at [28, 60] on mat-drawer "Dashboard User Sessions Feedback Funnels Conversion Analysis Heatmaps Recent Se…" at bounding box center [68, 264] width 136 height 427
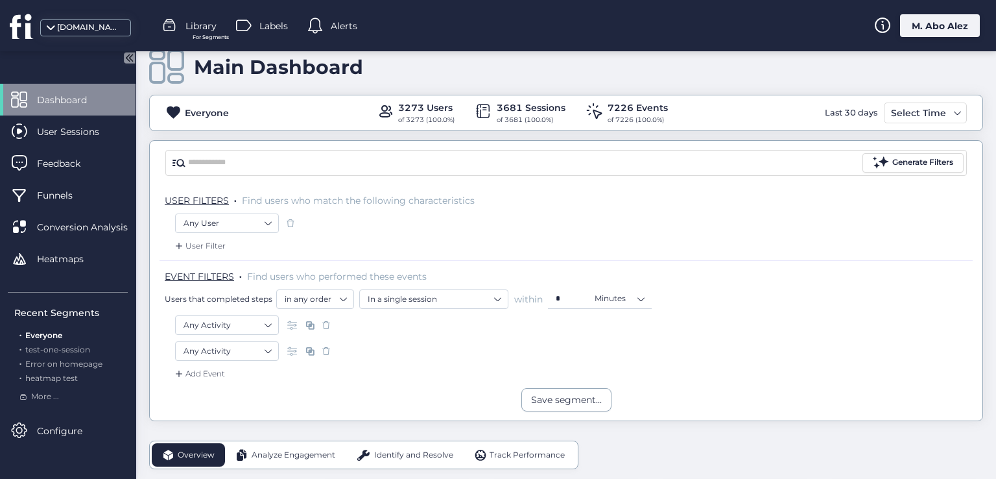
scroll to position [0, 0]
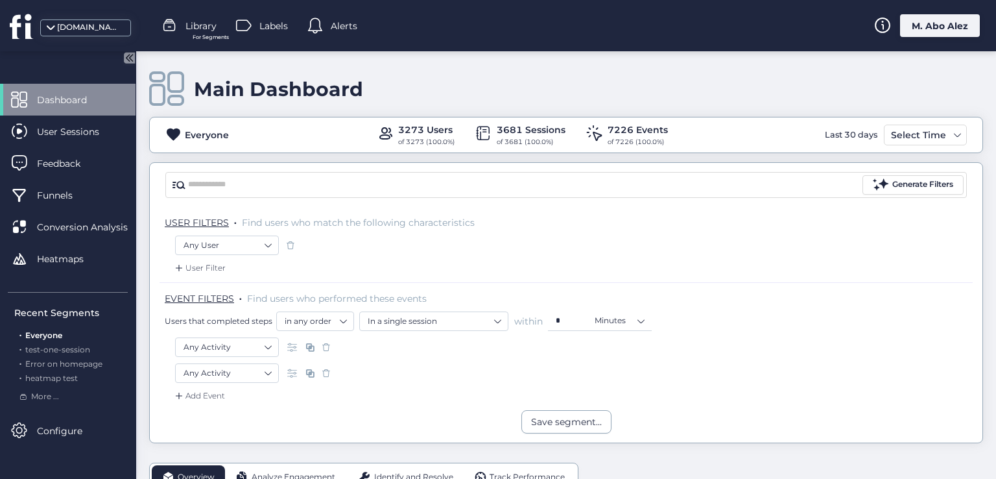
click at [593, 138] on span at bounding box center [594, 133] width 16 height 16
drag, startPoint x: 238, startPoint y: 221, endPoint x: 472, endPoint y: 224, distance: 234.1
click at [472, 224] on p "USER FILTERS . Find users who match the following characteristics" at bounding box center [569, 222] width 808 height 13
click at [469, 223] on span "Find users who match the following characteristics" at bounding box center [358, 223] width 233 height 12
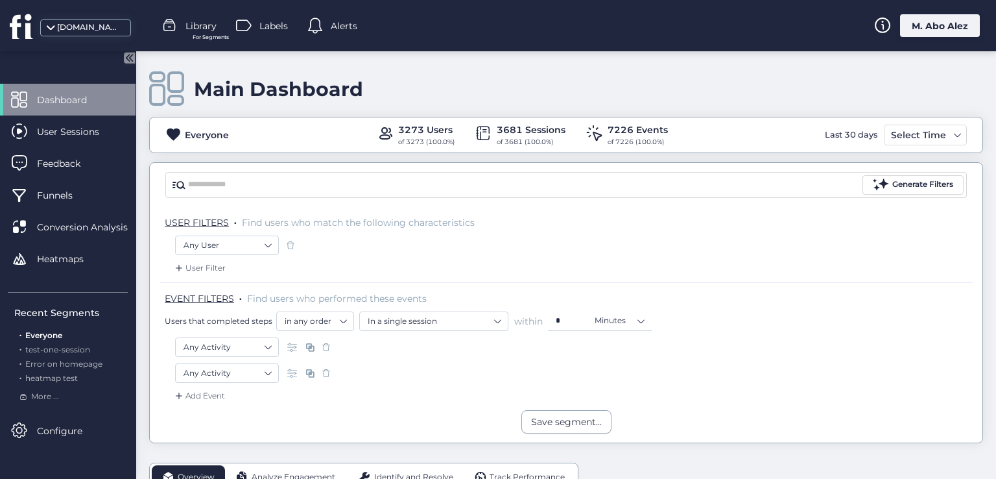
click at [393, 222] on span "Find users who match the following characteristics" at bounding box center [358, 223] width 233 height 12
click at [358, 221] on span "Find users who match the following characteristics" at bounding box center [358, 223] width 233 height 12
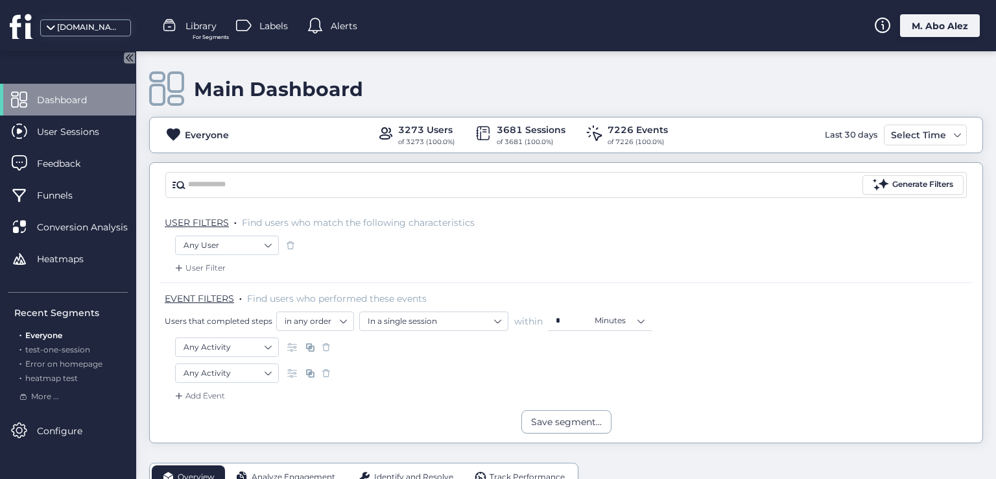
click at [330, 222] on span "Find users who match the following characteristics" at bounding box center [358, 223] width 233 height 12
click at [298, 221] on span "Find users who match the following characteristics" at bounding box center [358, 223] width 233 height 12
click at [283, 220] on span "Find users who match the following characteristics" at bounding box center [358, 223] width 233 height 12
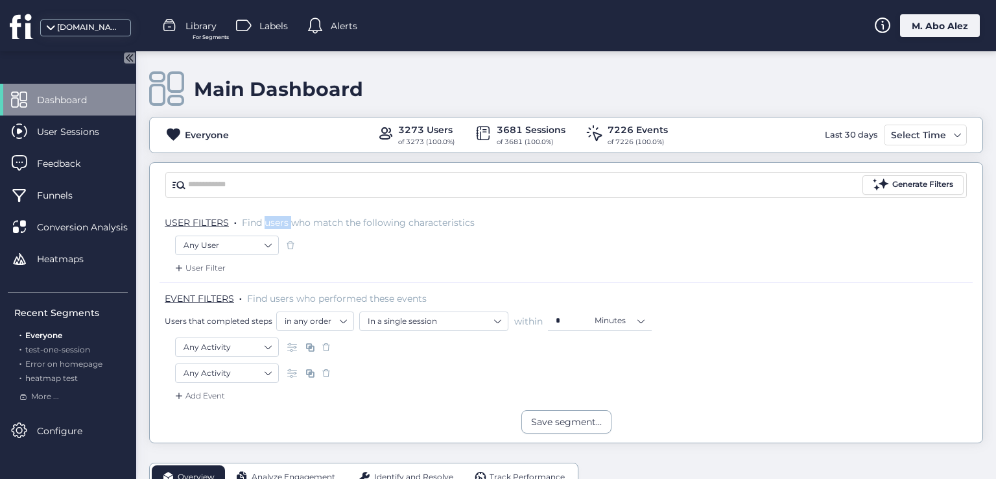
click at [283, 220] on span "Find users who match the following characteristics" at bounding box center [358, 223] width 233 height 12
click at [254, 221] on span "Find users who match the following characteristics" at bounding box center [358, 223] width 233 height 12
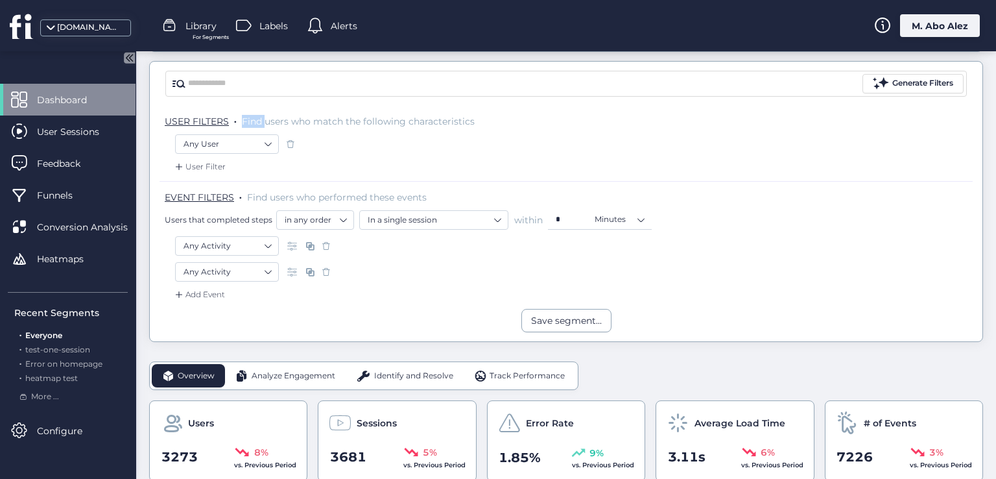
scroll to position [130, 0]
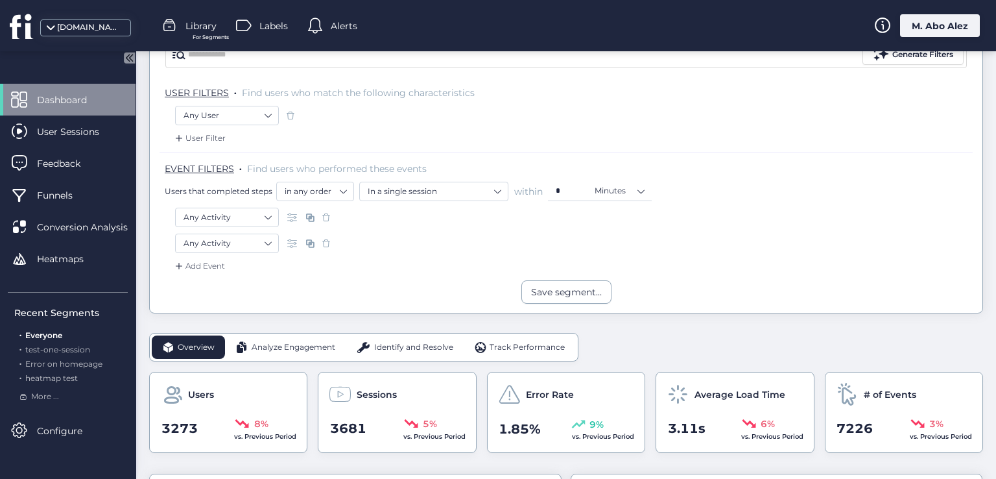
click at [344, 109] on div "Any User" at bounding box center [566, 117] width 782 height 22
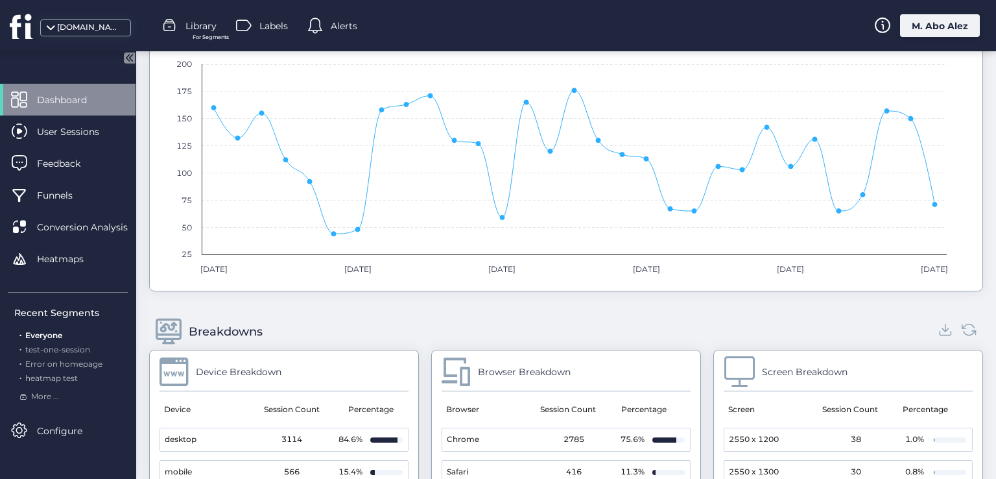
scroll to position [1037, 0]
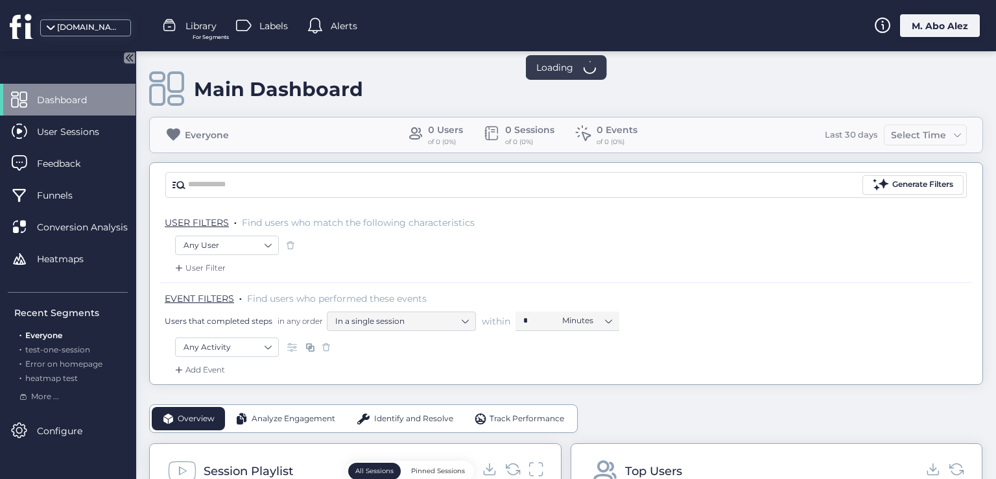
click at [934, 29] on div "M. Abo Alez" at bounding box center [940, 25] width 80 height 23
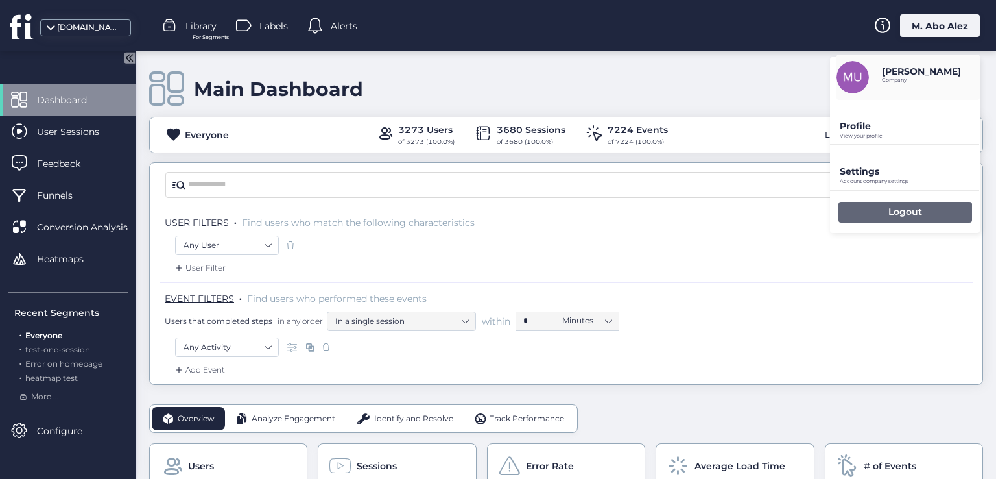
click at [877, 209] on div "Logout" at bounding box center [905, 212] width 134 height 21
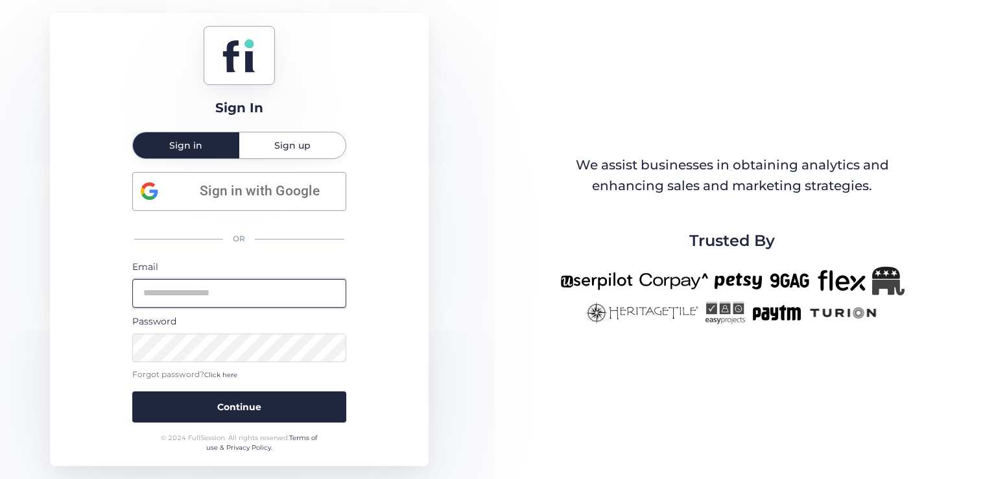
click at [248, 292] on input "email" at bounding box center [239, 293] width 214 height 29
type input "**********"
click at [132, 391] on button "Continue" at bounding box center [239, 406] width 214 height 31
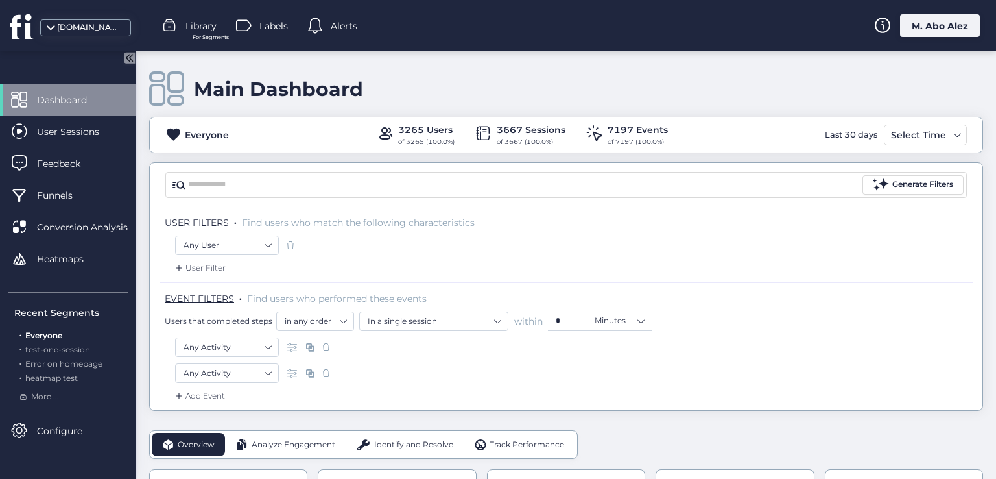
click at [329, 371] on span at bounding box center [326, 372] width 13 height 13
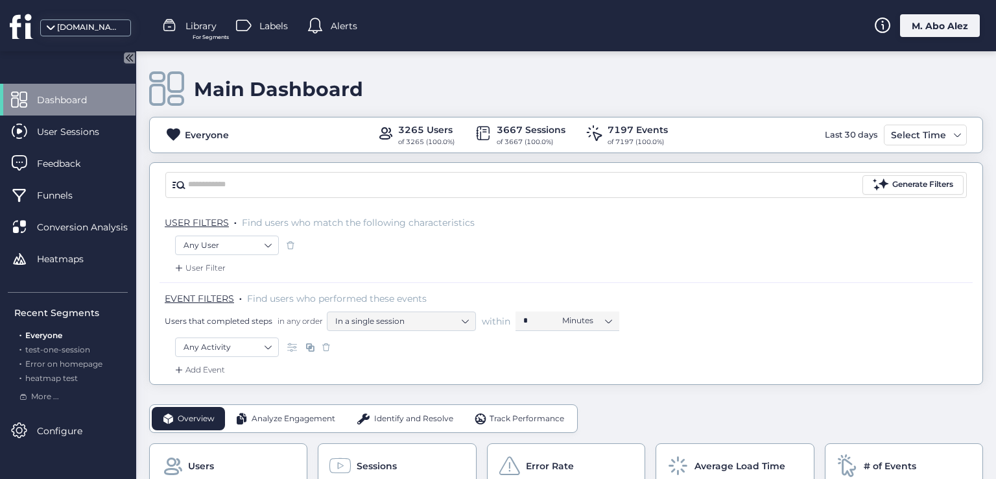
click at [326, 344] on span at bounding box center [326, 346] width 13 height 13
click at [288, 241] on span at bounding box center [290, 245] width 13 height 13
click at [213, 264] on div "User Filter" at bounding box center [198, 267] width 53 height 13
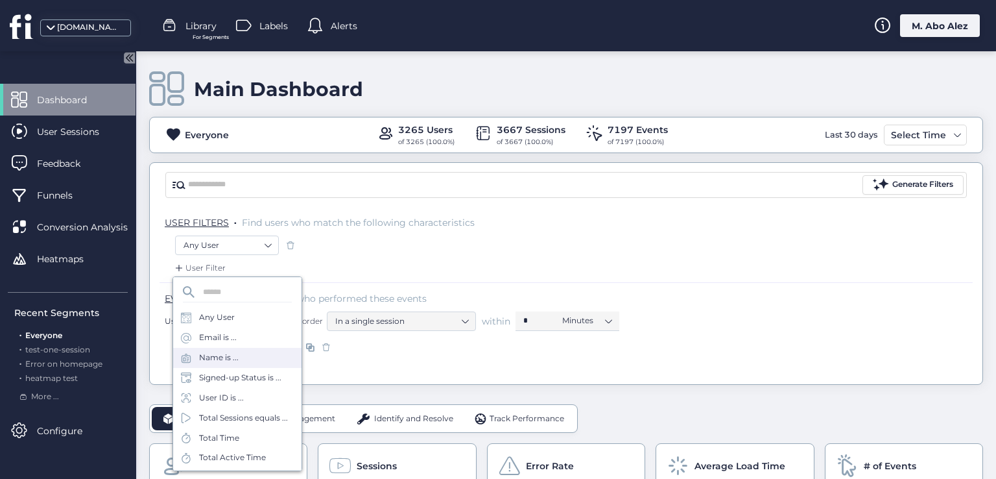
click at [241, 361] on div "Name is ..." at bounding box center [237, 358] width 128 height 20
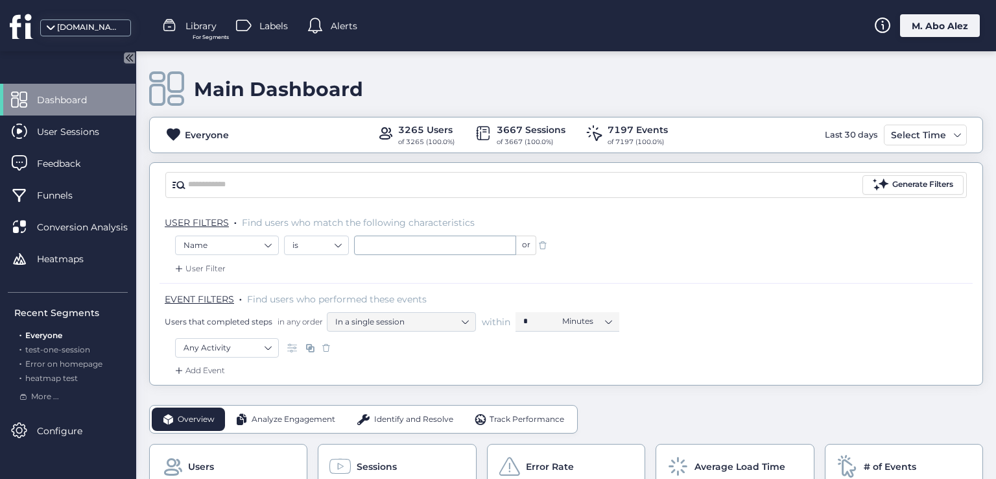
click at [221, 364] on div "Add Event" at bounding box center [198, 370] width 53 height 13
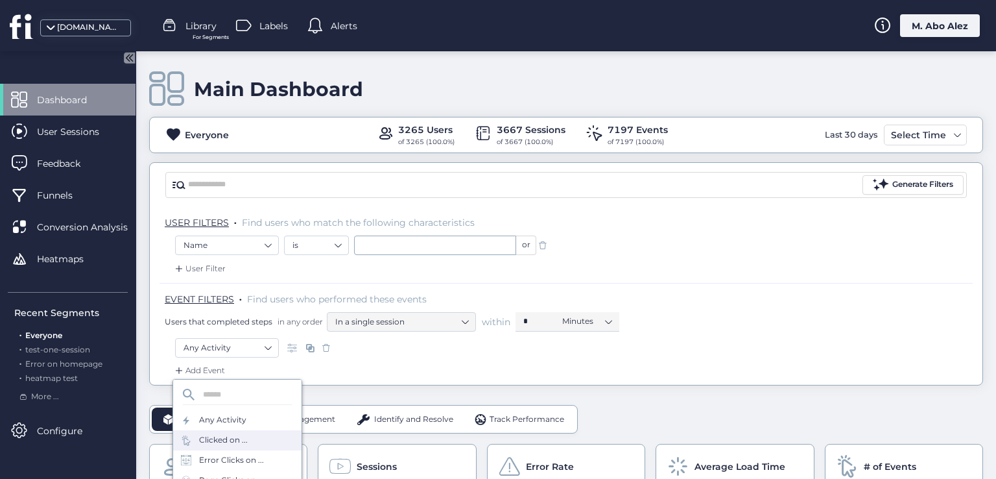
click at [244, 444] on div "Clicked on ..." at bounding box center [223, 440] width 49 height 12
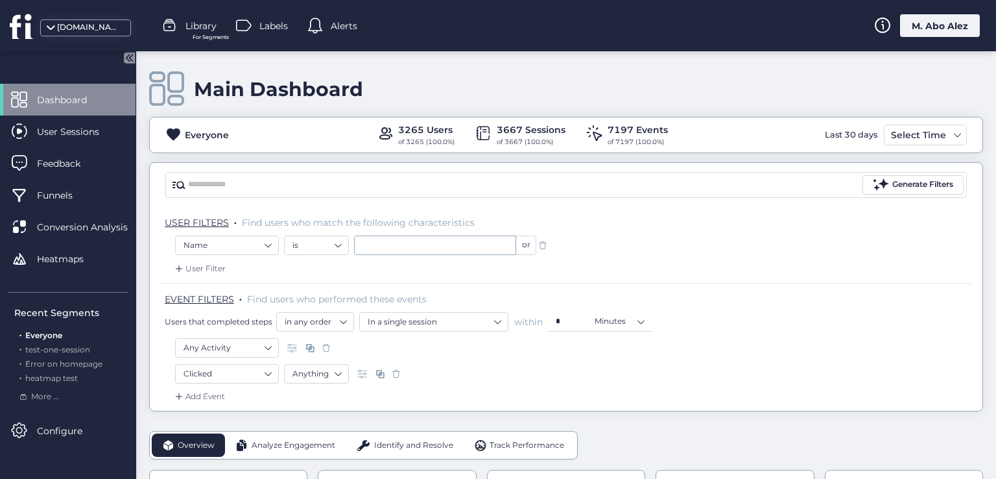
click at [401, 372] on span at bounding box center [396, 373] width 13 height 13
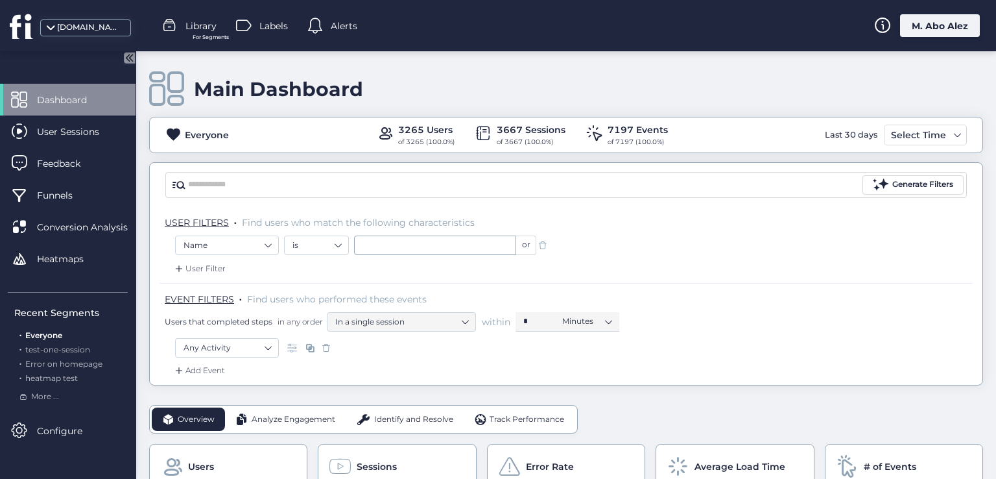
click at [329, 348] on span at bounding box center [326, 347] width 13 height 13
click at [549, 243] on div at bounding box center [544, 244] width 16 height 19
click at [546, 241] on span at bounding box center [542, 245] width 13 height 13
click at [264, 237] on nz-select-item "Any User" at bounding box center [226, 244] width 87 height 19
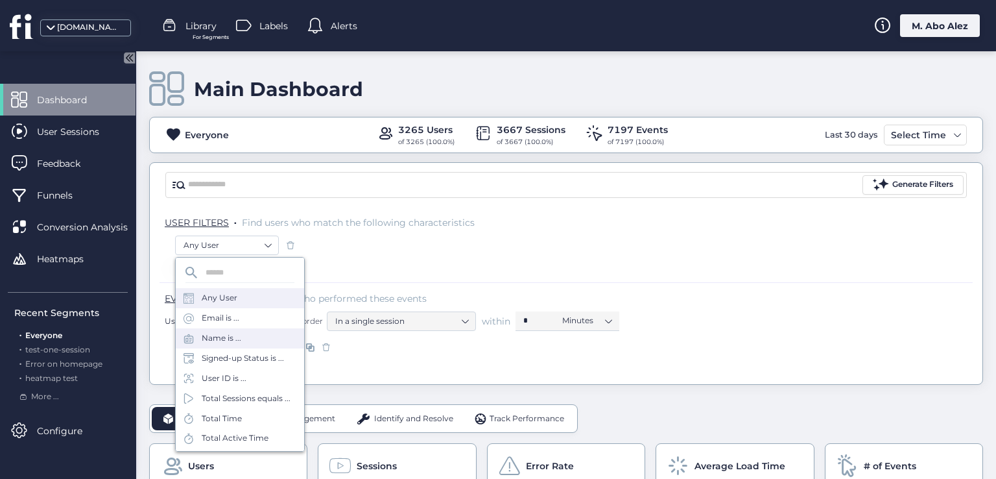
click at [254, 337] on div "Name is ..." at bounding box center [240, 338] width 128 height 20
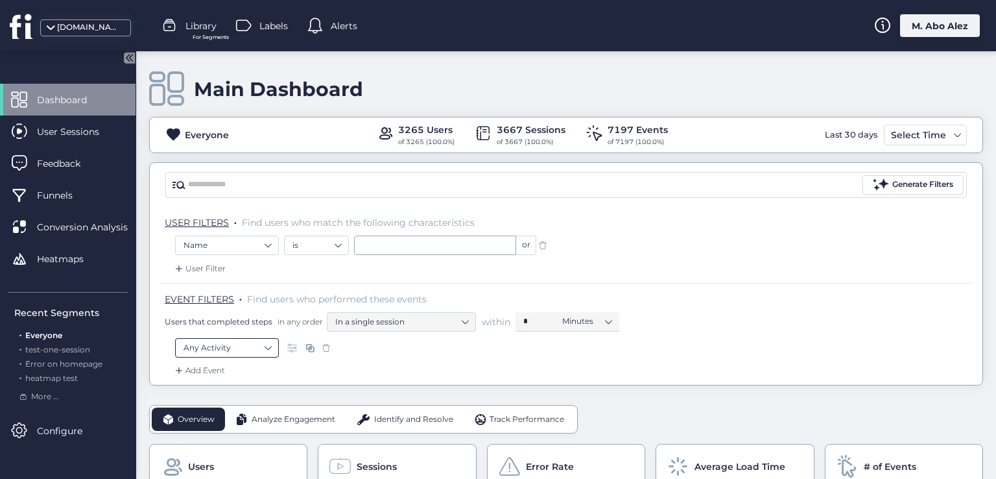
click at [275, 347] on nz-select-top-control "Any Activity" at bounding box center [227, 347] width 104 height 19
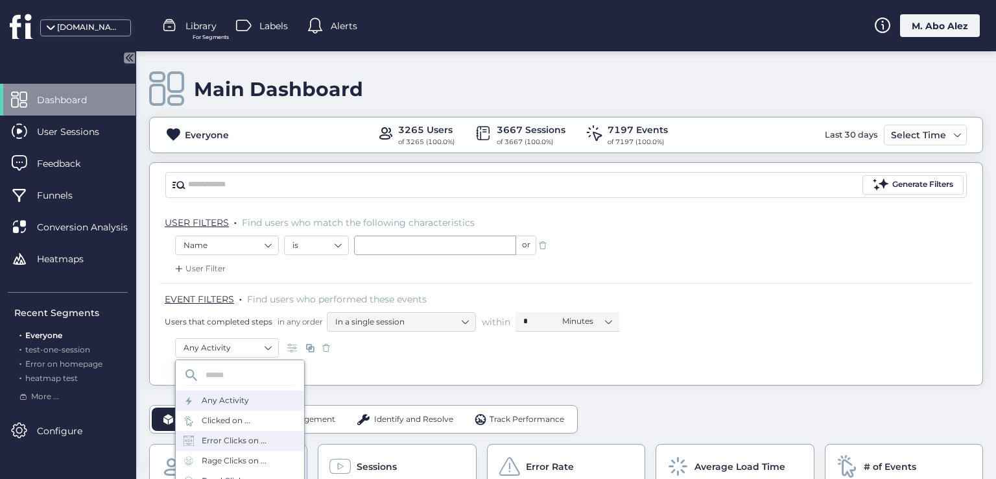
click at [255, 435] on div "Error Clicks on ..." at bounding box center [234, 440] width 65 height 12
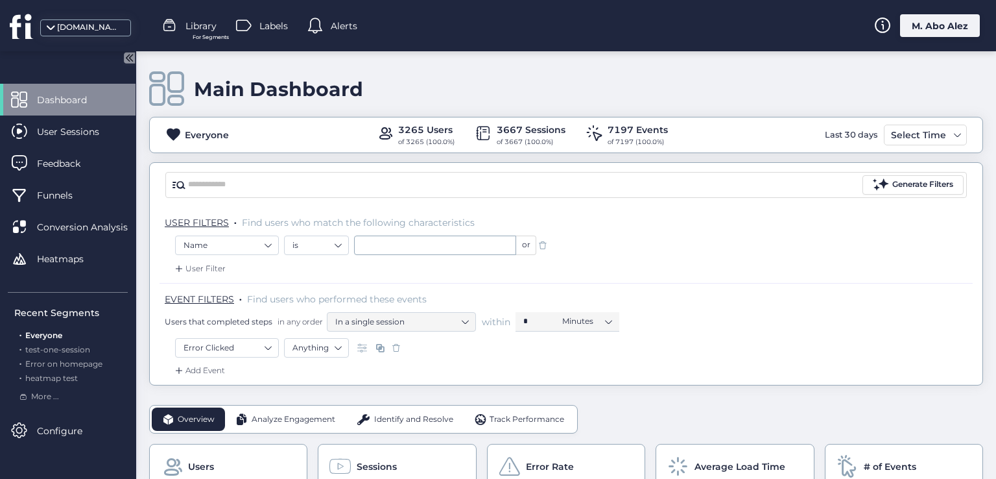
click at [428, 262] on div "User Filter" at bounding box center [566, 272] width 813 height 21
click at [427, 248] on input "text" at bounding box center [435, 244] width 162 height 19
type input "*"
click at [412, 273] on span "<DISPLAY_NAME_HERE>" at bounding box center [411, 268] width 99 height 14
type input "**********"
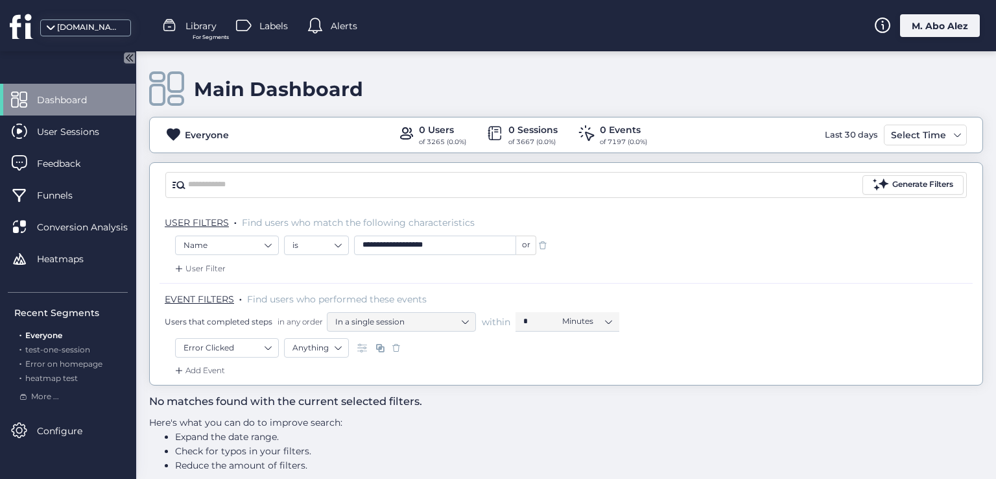
click at [222, 364] on div "Add Event" at bounding box center [198, 370] width 53 height 13
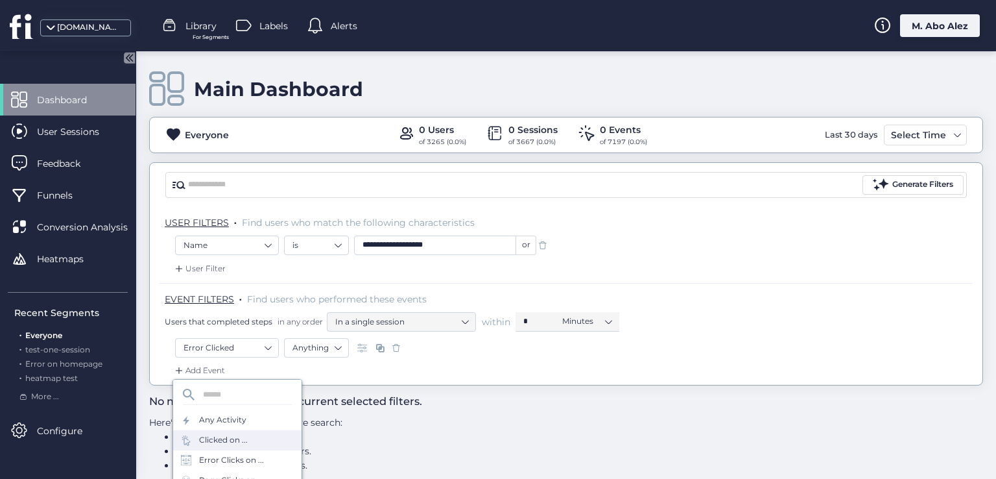
click at [228, 444] on div "Clicked on ..." at bounding box center [223, 440] width 49 height 12
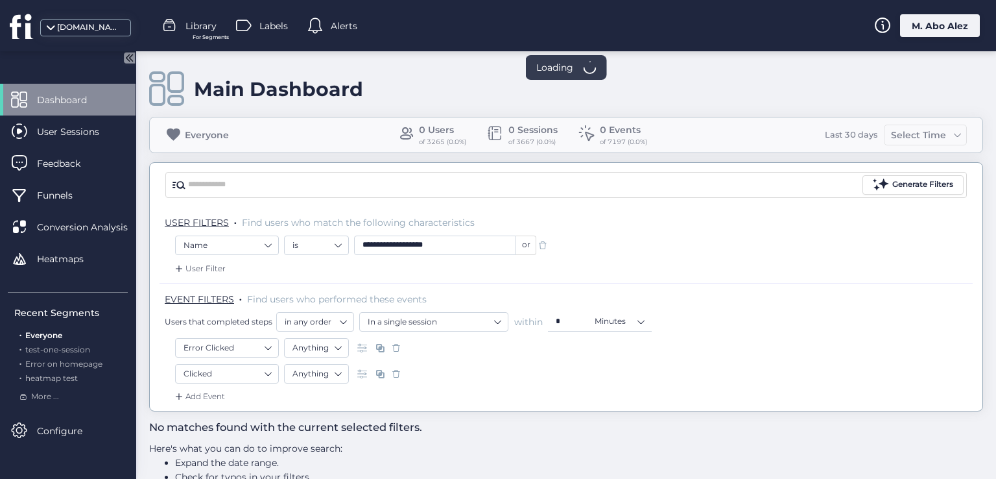
click at [228, 395] on div "Add Event" at bounding box center [566, 400] width 813 height 21
click at [213, 394] on div "Add Event" at bounding box center [198, 396] width 53 height 13
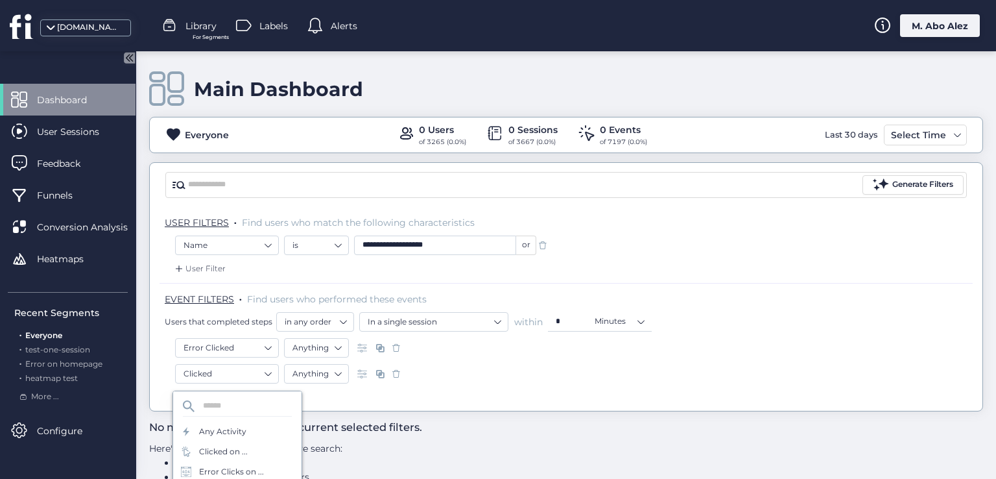
scroll to position [40, 0]
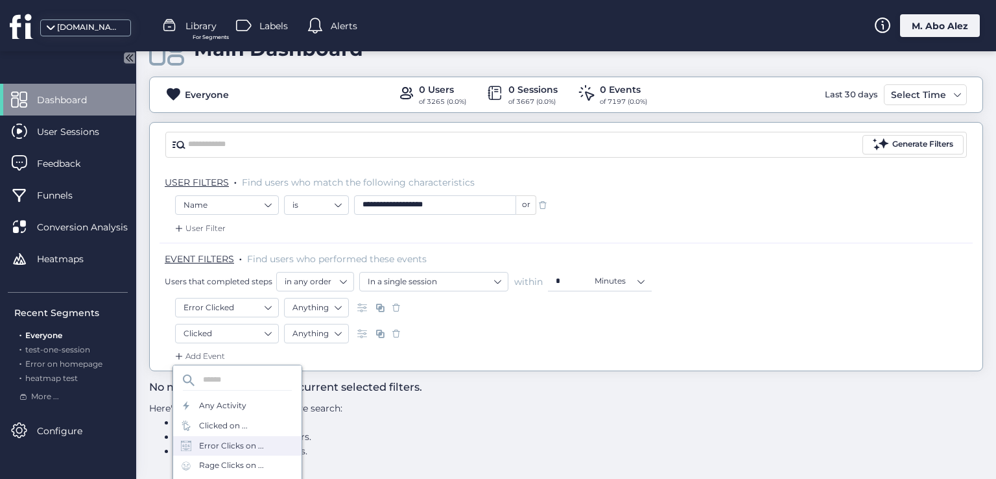
click at [241, 453] on div "Error Clicks on ..." at bounding box center [237, 446] width 128 height 20
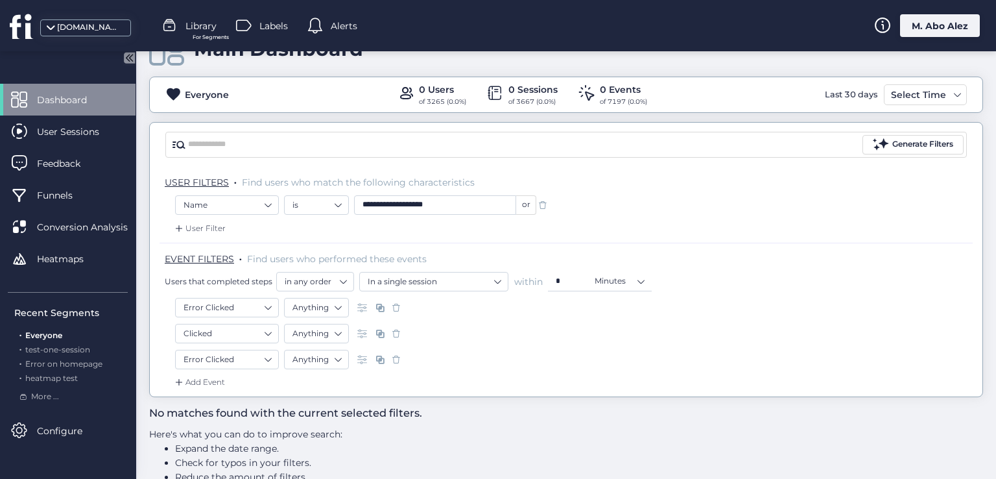
click at [212, 228] on div "User Filter" at bounding box center [198, 228] width 53 height 13
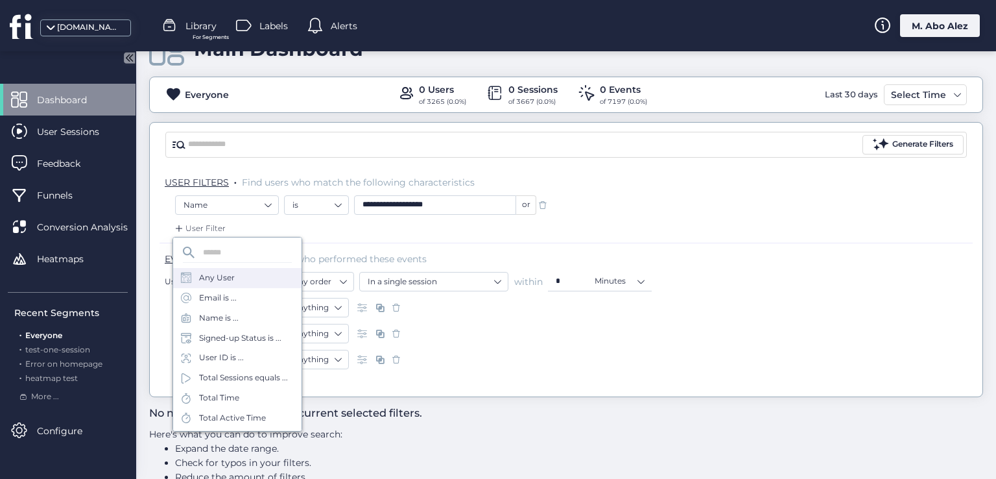
click at [227, 276] on div "Any User" at bounding box center [217, 278] width 36 height 12
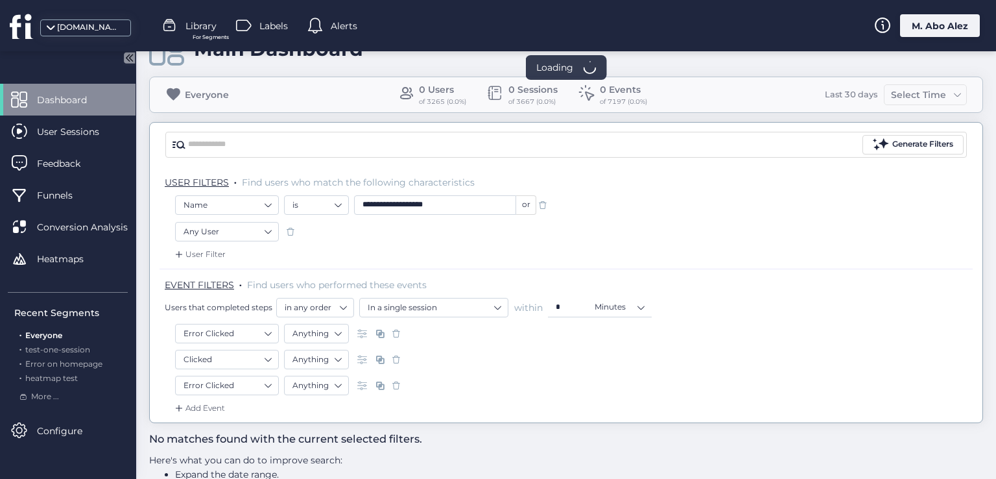
click at [226, 244] on div "Any User" at bounding box center [566, 235] width 782 height 26
click at [216, 253] on div "User Filter" at bounding box center [198, 254] width 53 height 13
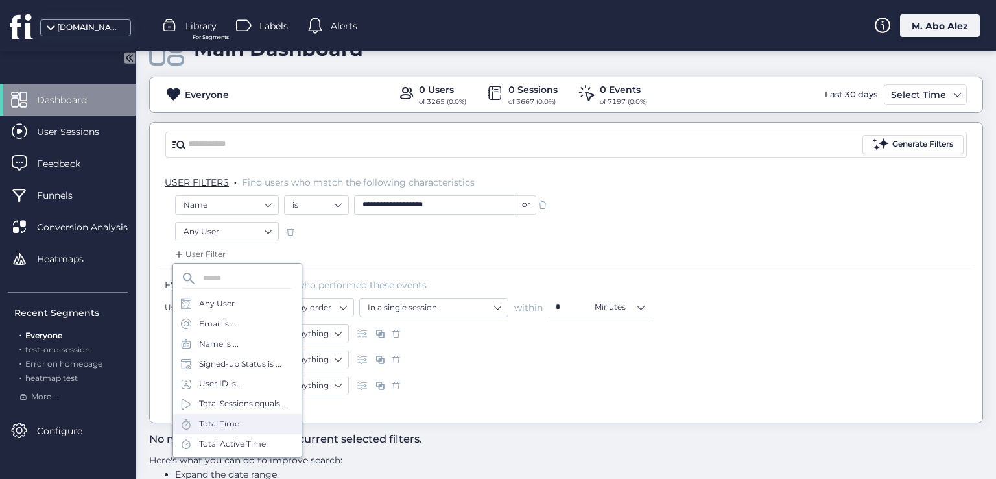
click at [255, 431] on div "Total Time" at bounding box center [237, 424] width 128 height 20
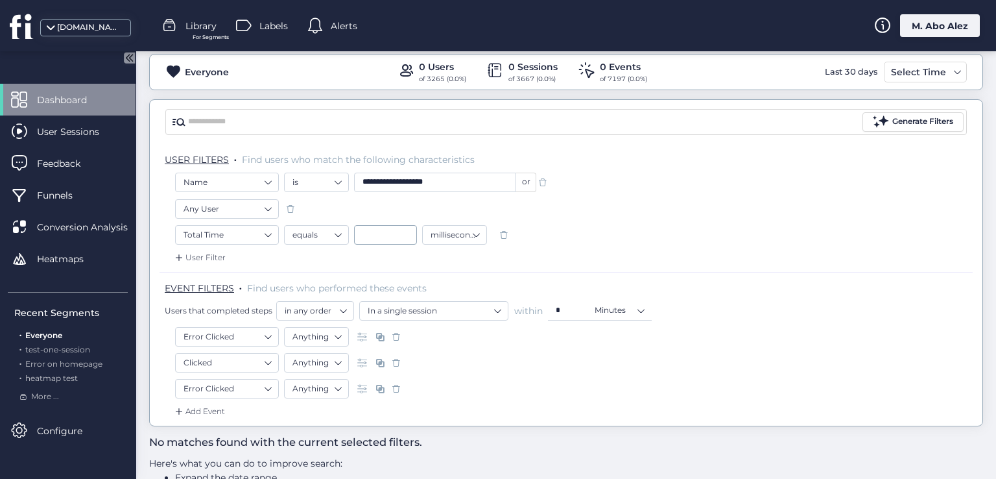
scroll to position [40, 0]
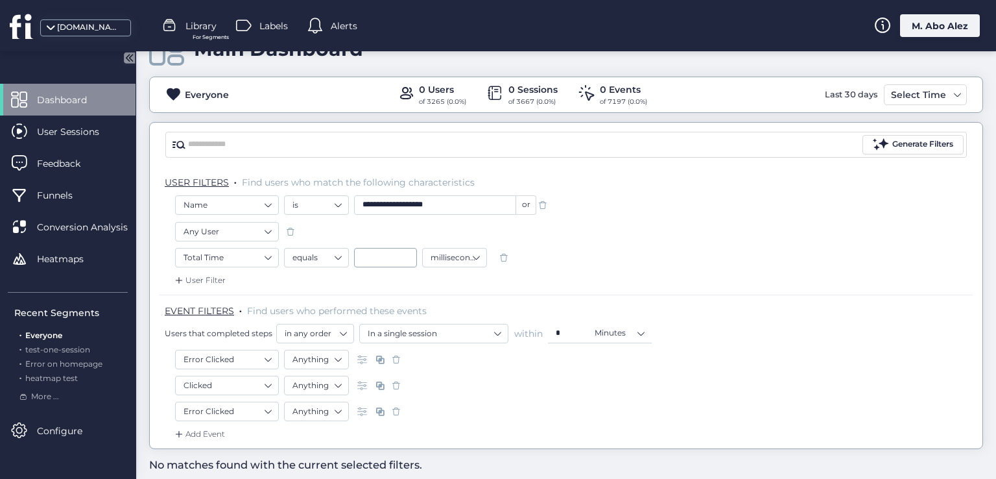
click at [501, 262] on span at bounding box center [503, 257] width 13 height 13
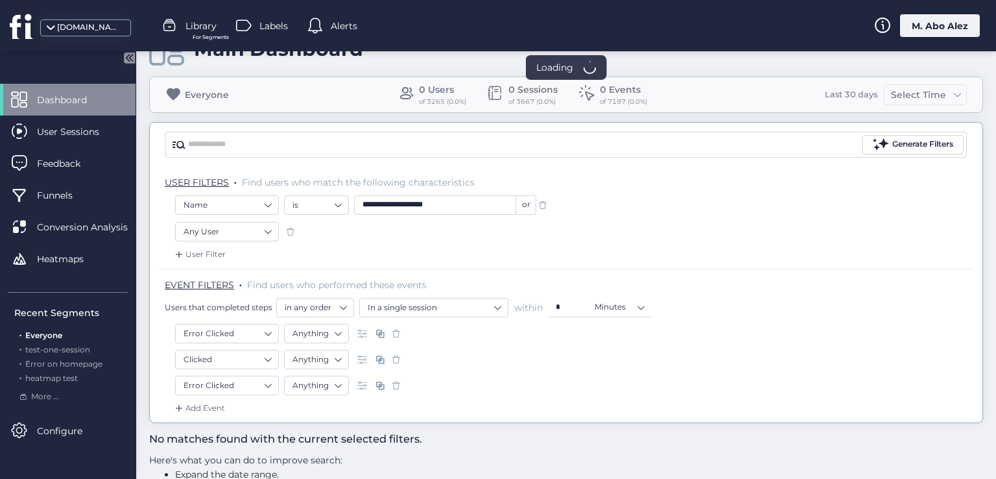
click at [549, 203] on span at bounding box center [542, 204] width 13 height 13
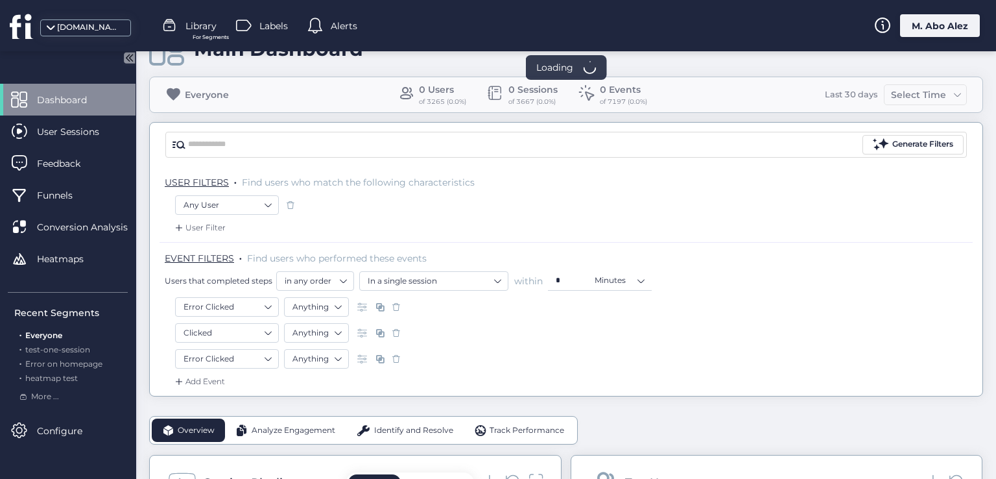
click at [395, 329] on span at bounding box center [396, 332] width 13 height 13
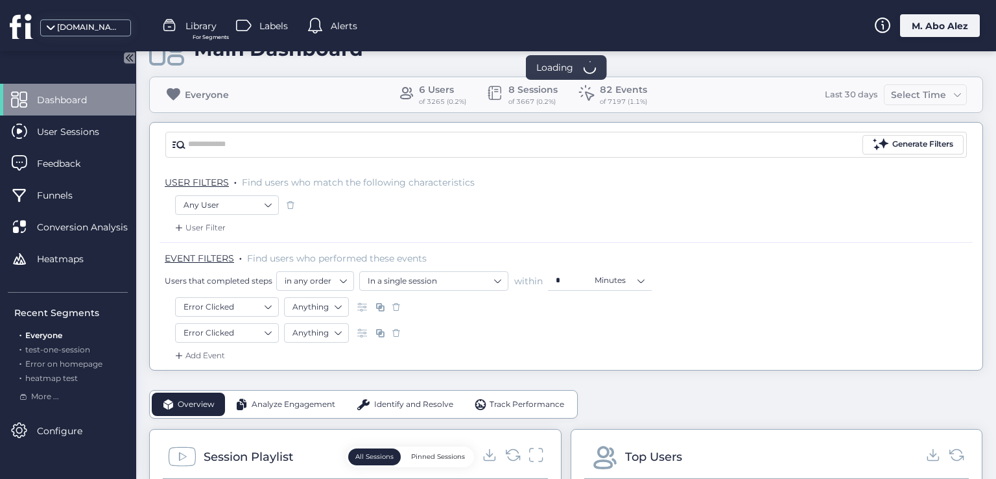
click at [394, 314] on div "Error Clicked Anything" at bounding box center [566, 308] width 782 height 22
click at [394, 307] on span at bounding box center [396, 306] width 13 height 13
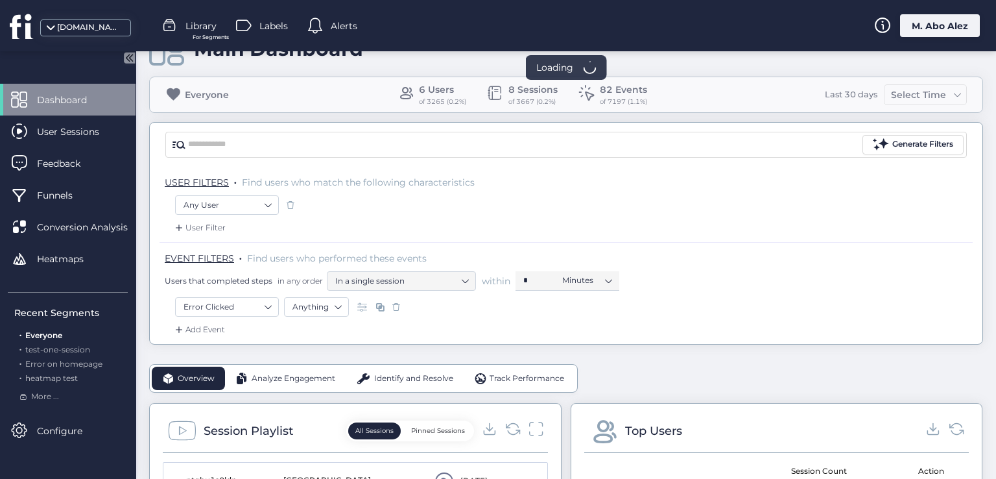
click at [394, 341] on div "Add Event" at bounding box center [566, 333] width 813 height 21
click at [397, 302] on span at bounding box center [396, 306] width 13 height 13
click at [288, 203] on span at bounding box center [290, 204] width 13 height 13
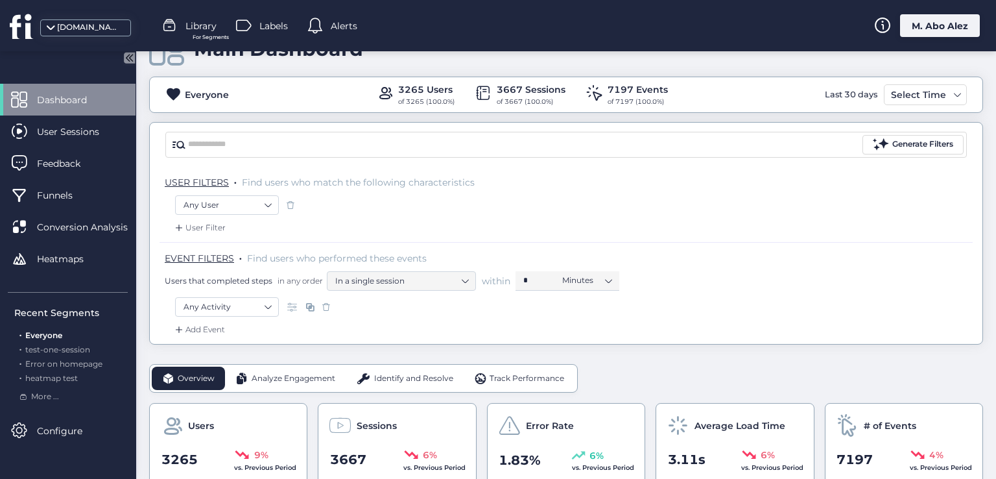
click at [331, 304] on span at bounding box center [326, 306] width 13 height 13
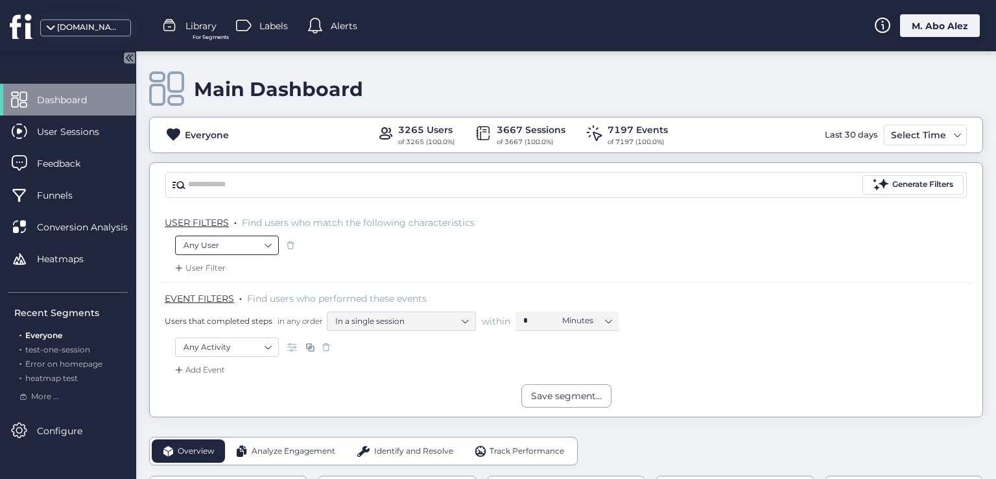
click at [259, 240] on nz-select-item "Any User" at bounding box center [226, 244] width 87 height 19
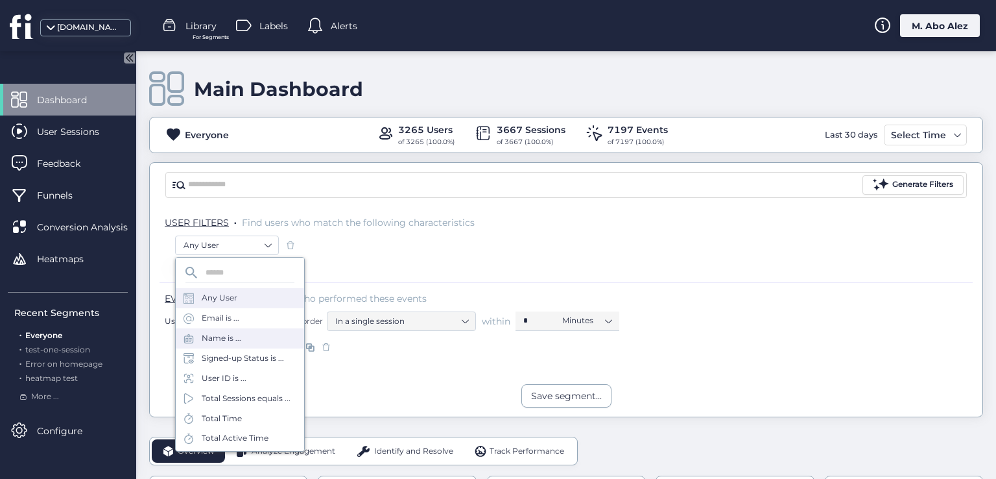
click at [245, 328] on div "Name is ..." at bounding box center [240, 338] width 128 height 20
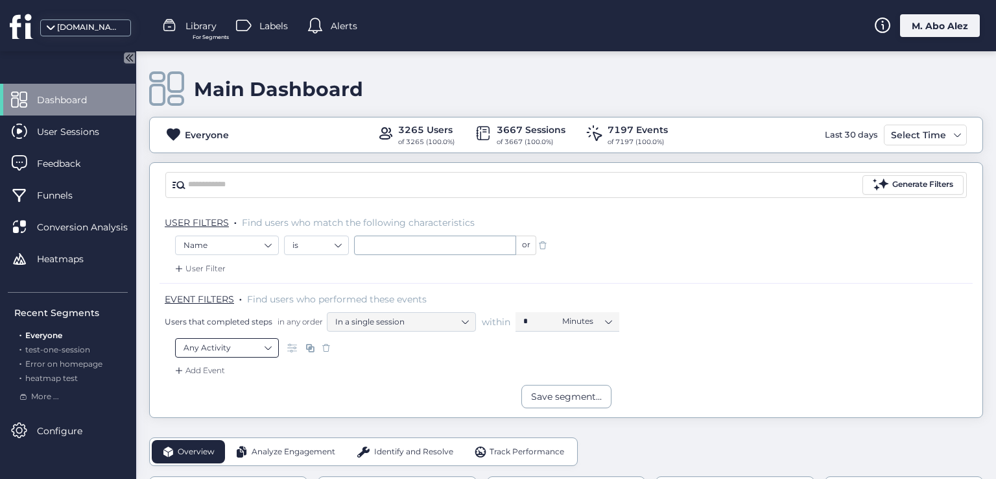
click at [256, 349] on nz-select-item "Any Activity" at bounding box center [226, 347] width 87 height 19
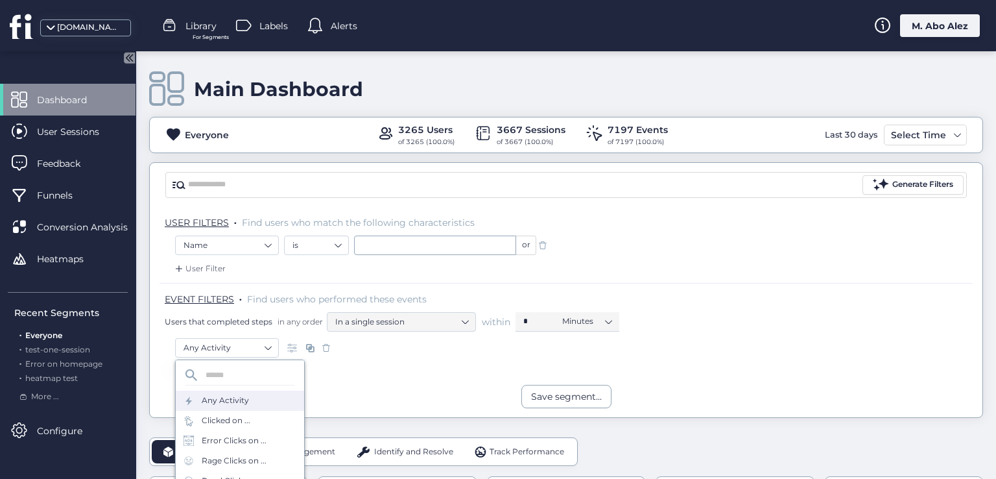
click at [264, 396] on div "Any Activity" at bounding box center [240, 400] width 128 height 20
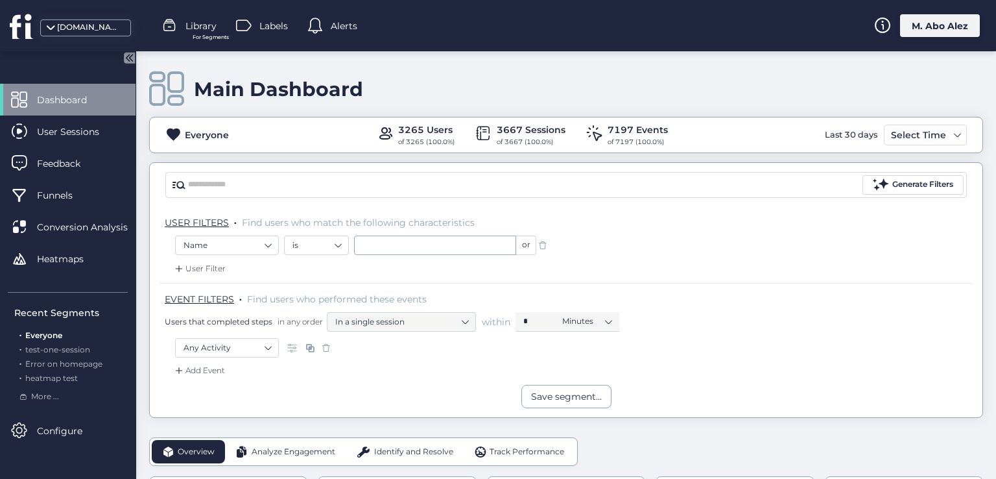
click at [542, 244] on span at bounding box center [542, 245] width 13 height 13
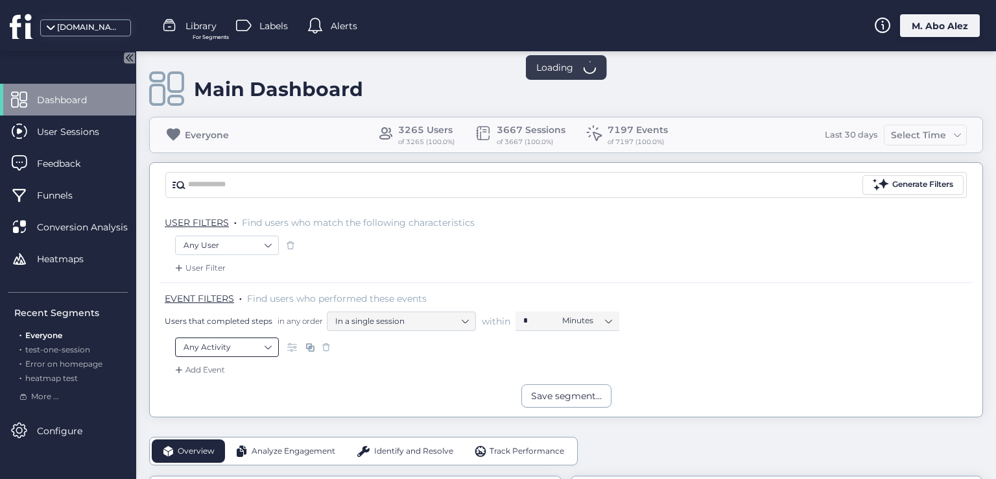
click at [262, 348] on nz-select-item "Any Activity" at bounding box center [226, 346] width 87 height 19
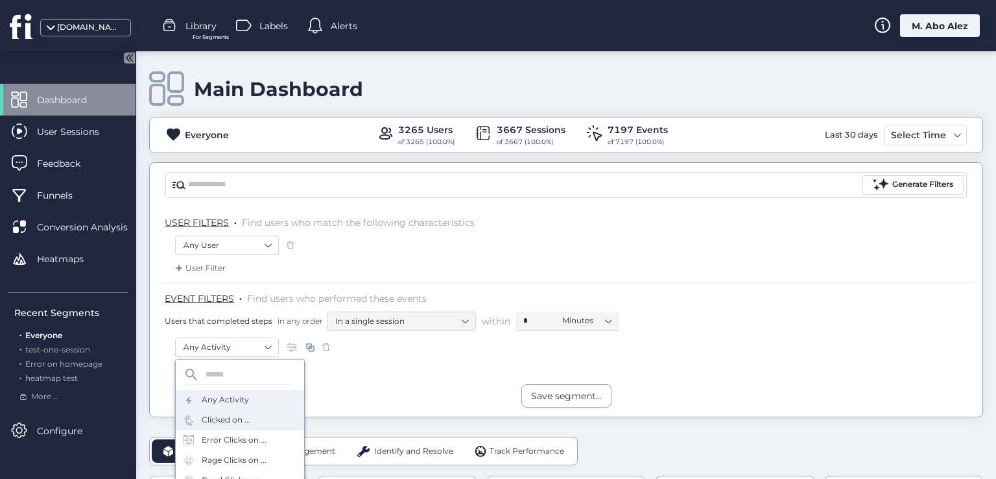
click at [253, 421] on div "Clicked on ..." at bounding box center [240, 420] width 128 height 20
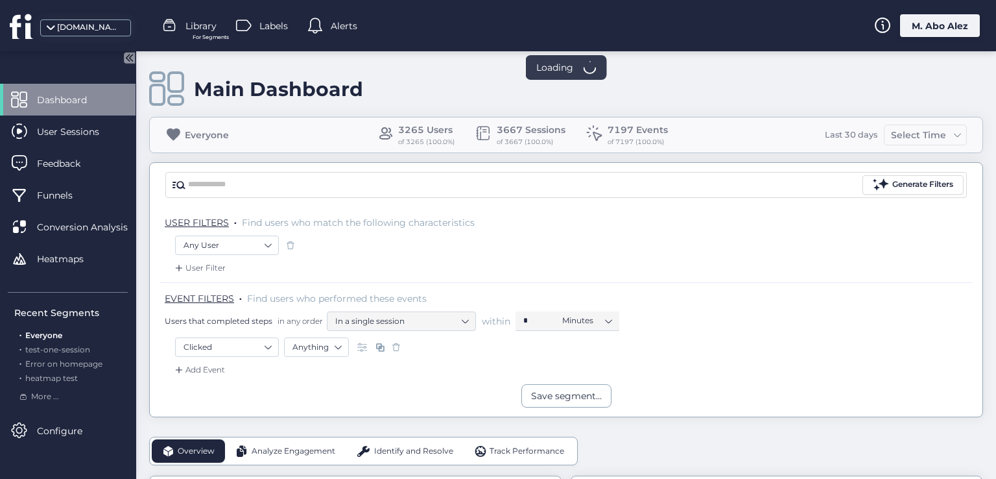
click at [398, 343] on span at bounding box center [396, 346] width 13 height 13
click at [877, 27] on icon at bounding box center [883, 26] width 16 height 16
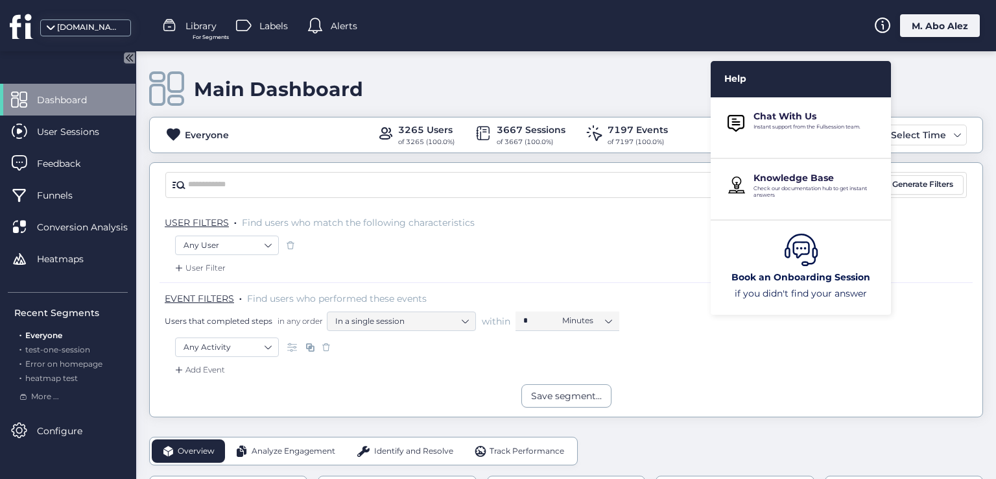
click at [690, 71] on div "Main Dashboard" at bounding box center [566, 89] width 834 height 37
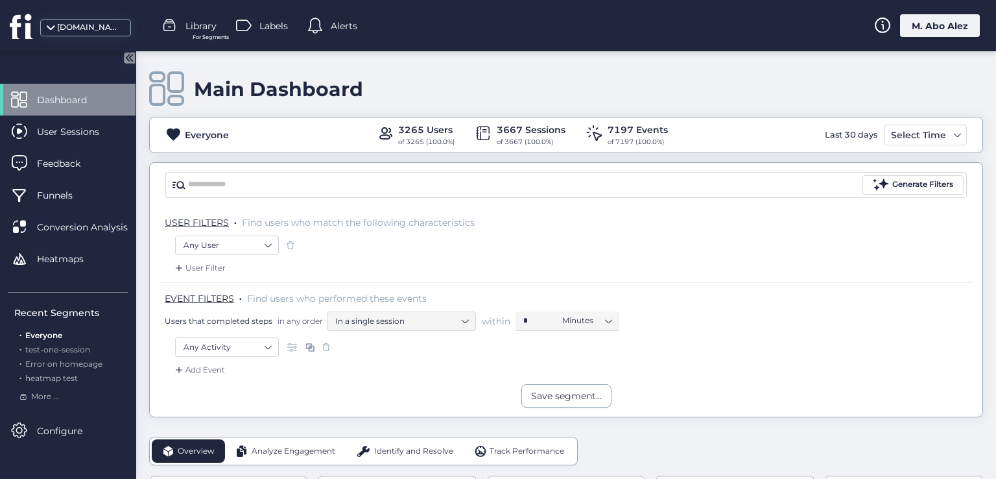
click at [927, 34] on div "M. Abo Alez" at bounding box center [940, 25] width 80 height 23
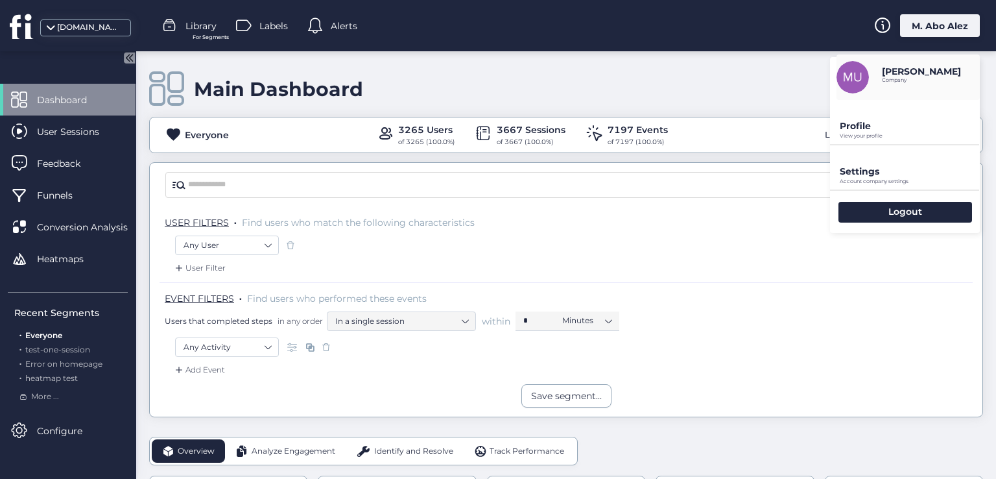
click at [927, 34] on div "M. Abo Alez" at bounding box center [940, 25] width 80 height 23
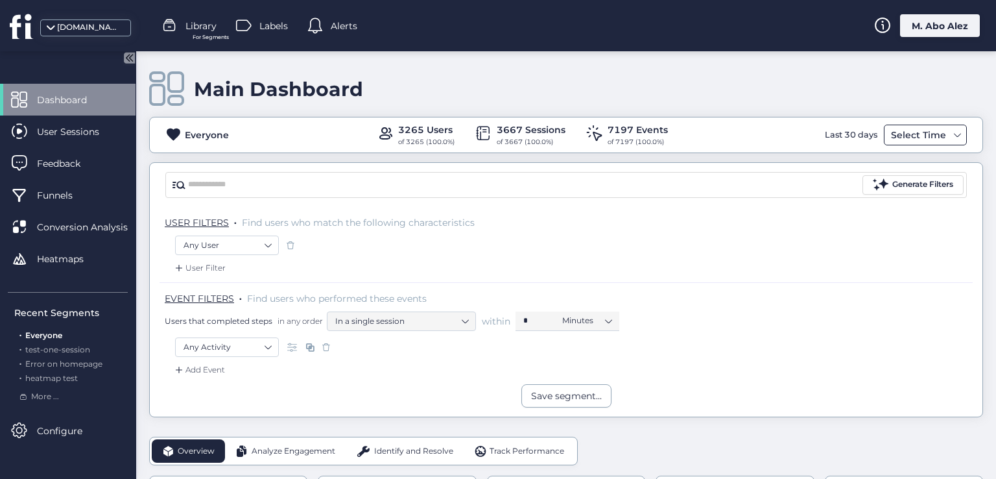
click at [900, 127] on div "Select Time" at bounding box center [919, 135] width 62 height 16
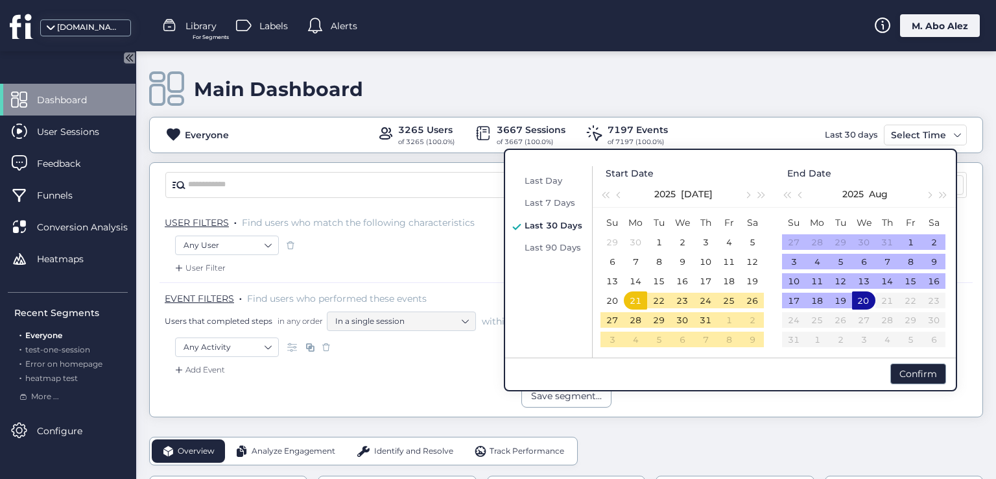
click at [712, 270] on td "10" at bounding box center [705, 261] width 23 height 19
click at [445, 266] on div "User Filter" at bounding box center [566, 271] width 813 height 21
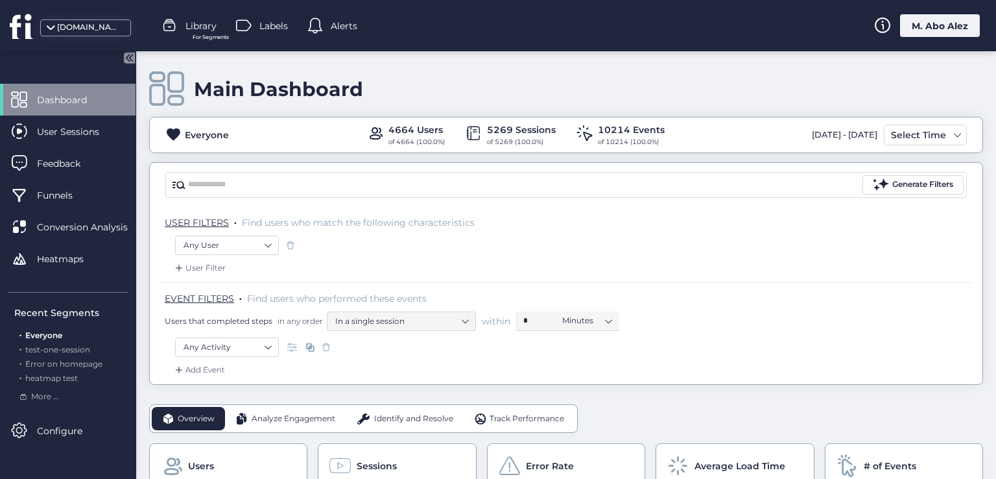
click at [239, 262] on div "User Filter" at bounding box center [566, 271] width 813 height 21
click at [257, 236] on nz-select-item "Any User" at bounding box center [226, 244] width 87 height 19
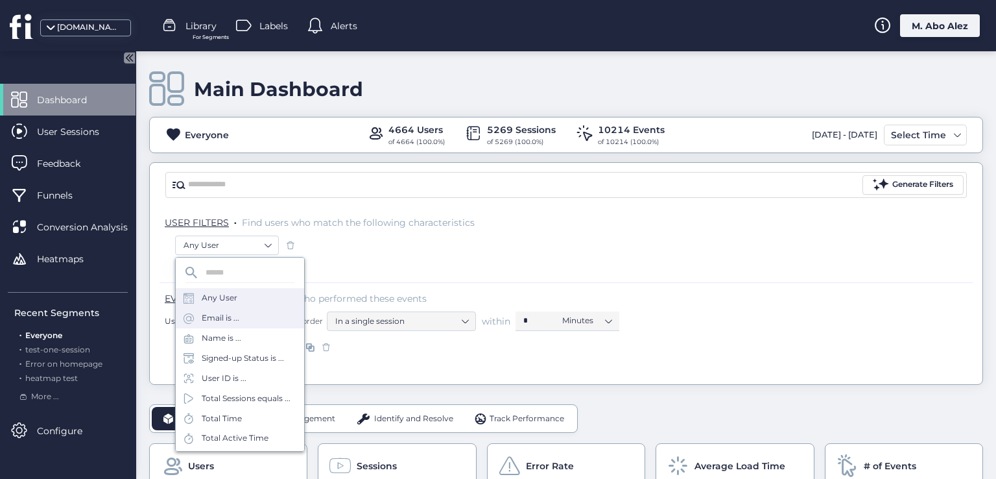
click at [248, 326] on div "Email is ..." at bounding box center [240, 318] width 128 height 20
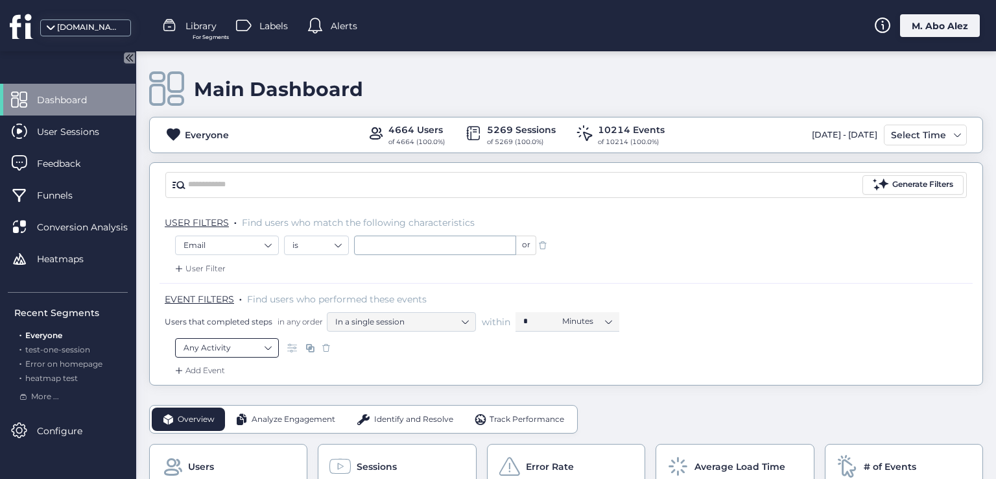
click at [248, 341] on nz-select-item "Any Activity" at bounding box center [226, 347] width 87 height 19
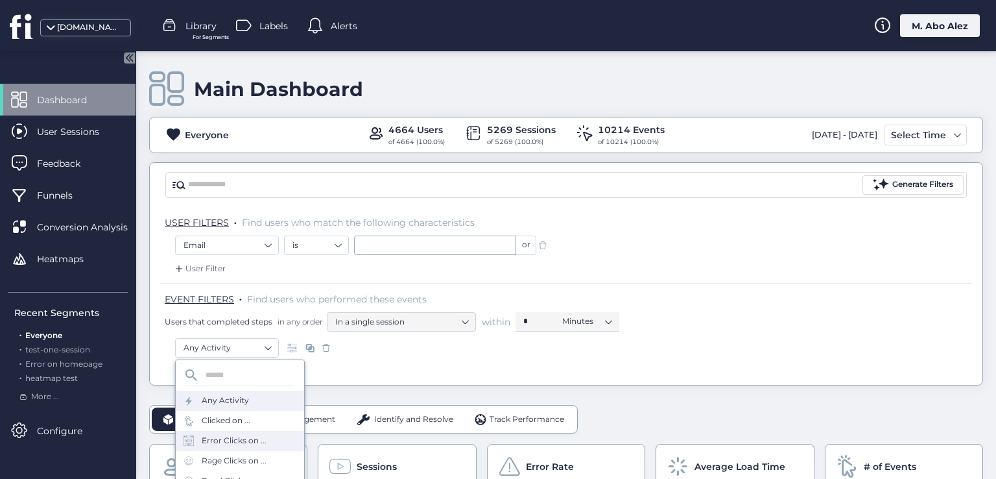
click at [243, 442] on div "Error Clicks on ..." at bounding box center [234, 440] width 65 height 12
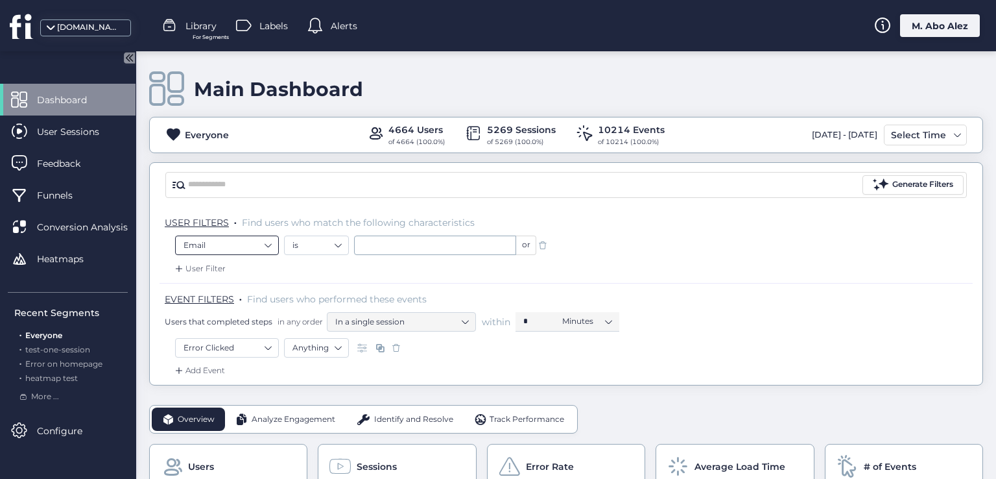
click at [254, 235] on nz-select-item "Email" at bounding box center [226, 244] width 87 height 19
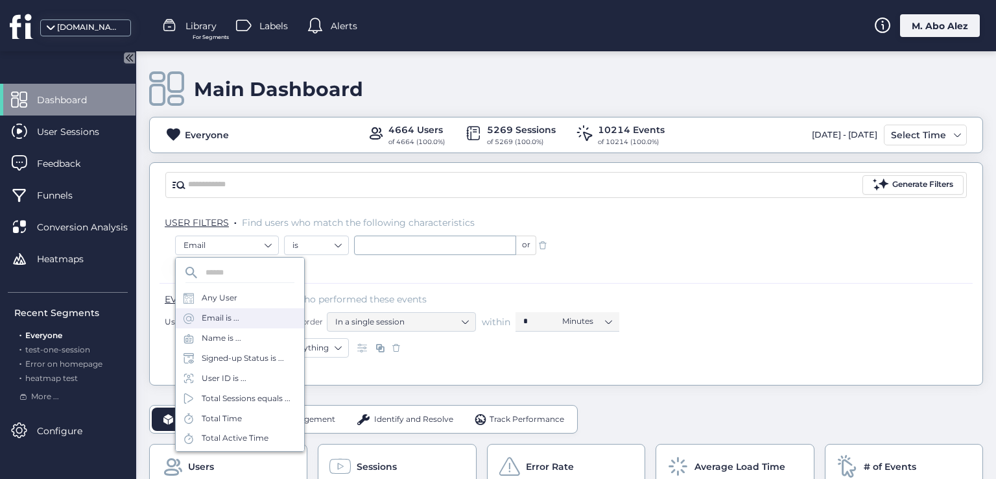
click at [229, 310] on div "Email is ..." at bounding box center [240, 318] width 128 height 20
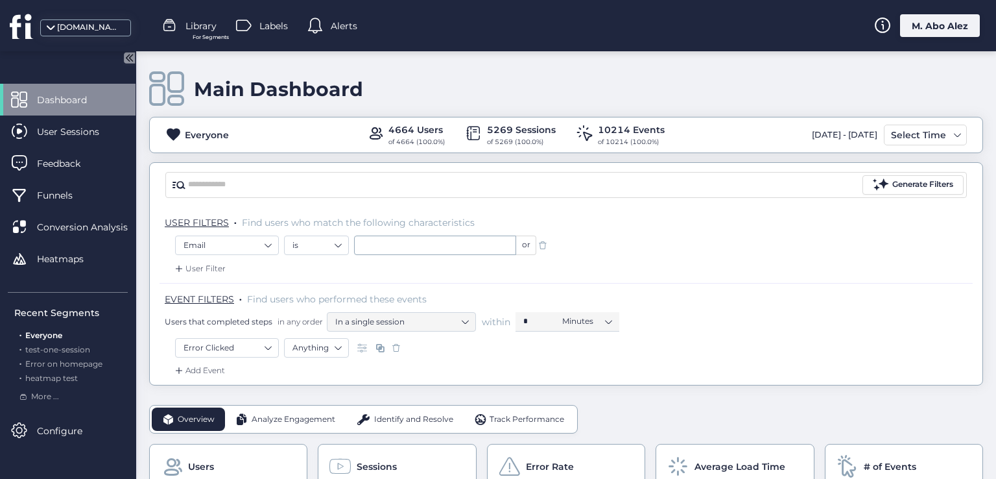
click at [214, 268] on div "User Filter" at bounding box center [198, 268] width 53 height 13
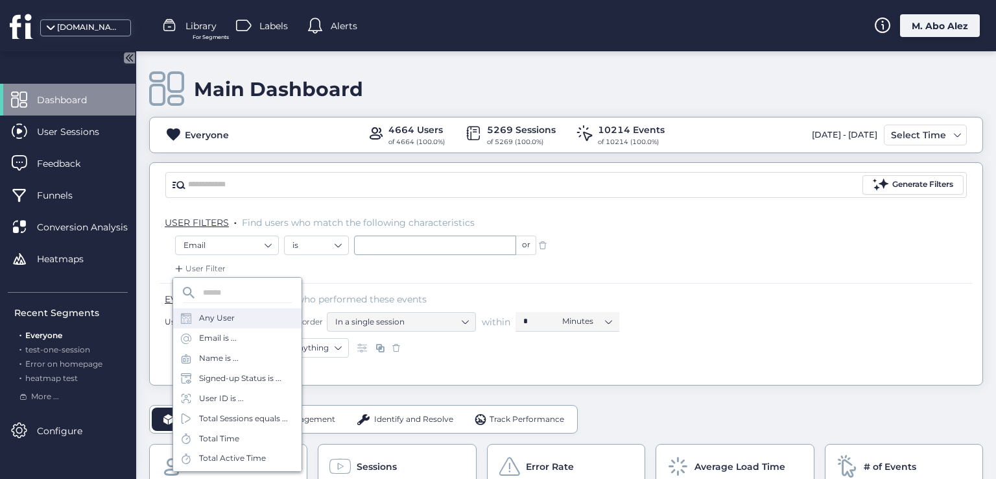
click at [246, 320] on div "Any User" at bounding box center [237, 318] width 128 height 20
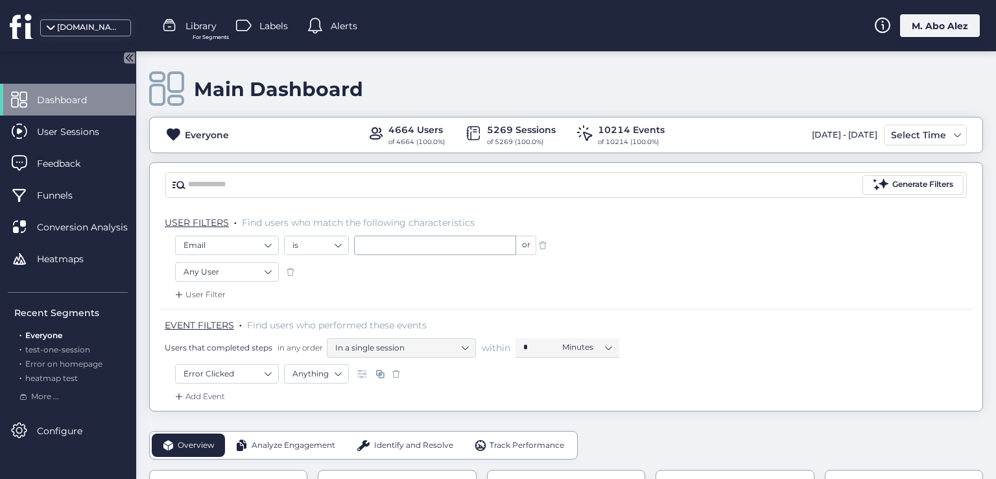
scroll to position [65, 0]
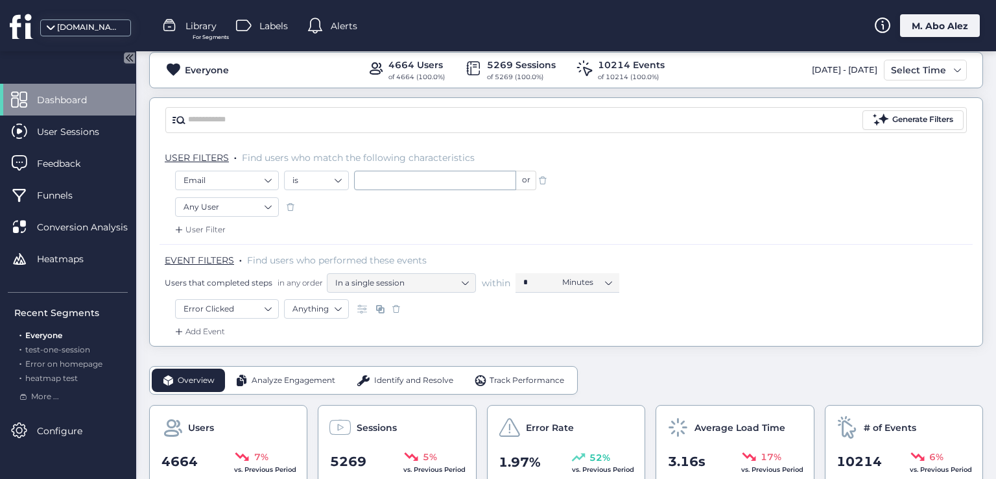
click at [216, 329] on div "Add Event" at bounding box center [198, 331] width 53 height 13
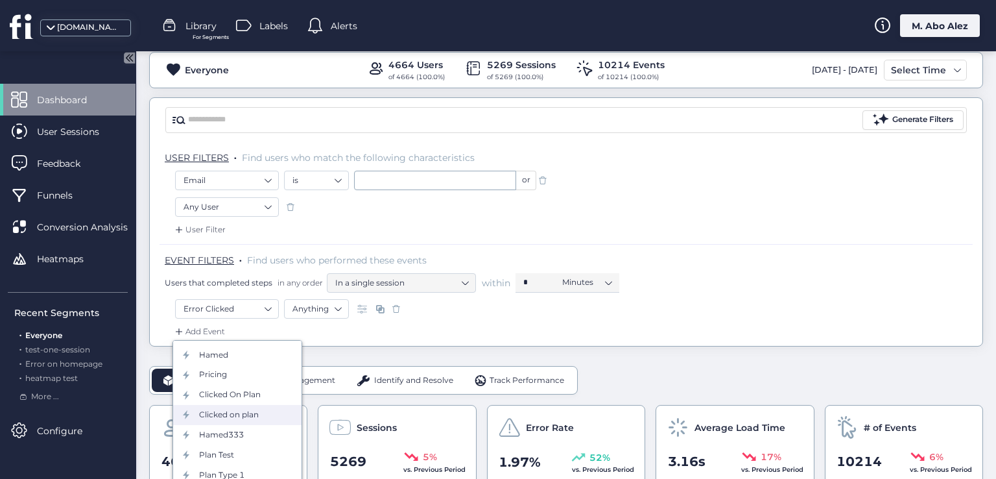
scroll to position [259, 0]
click at [239, 404] on div "Clicked on plan" at bounding box center [229, 402] width 60 height 12
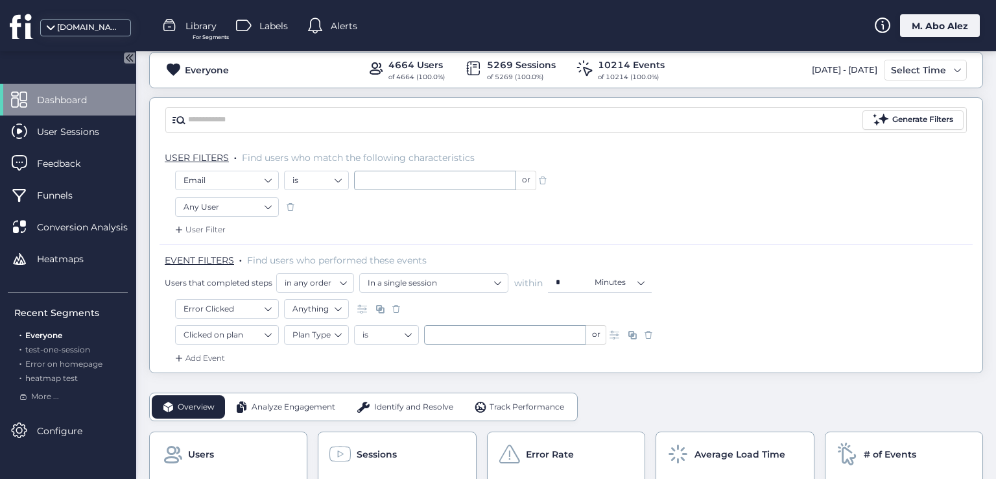
click at [210, 351] on div "Add Event" at bounding box center [198, 357] width 53 height 13
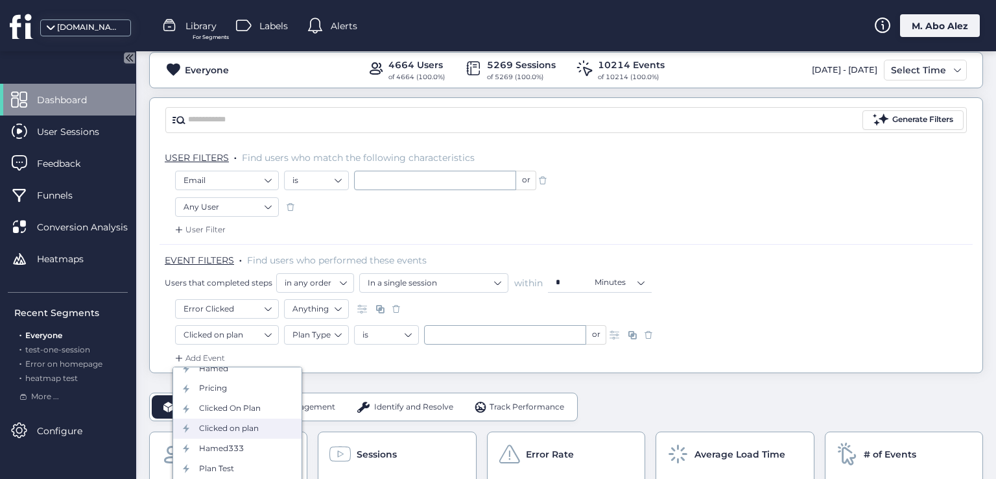
click at [241, 423] on div "Clicked on plan" at bounding box center [229, 428] width 60 height 12
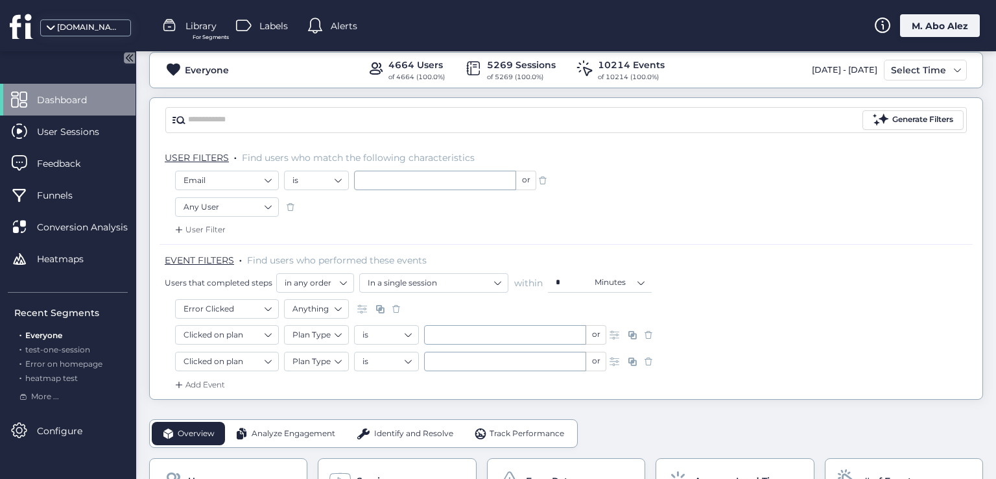
click at [648, 359] on span at bounding box center [648, 361] width 13 height 13
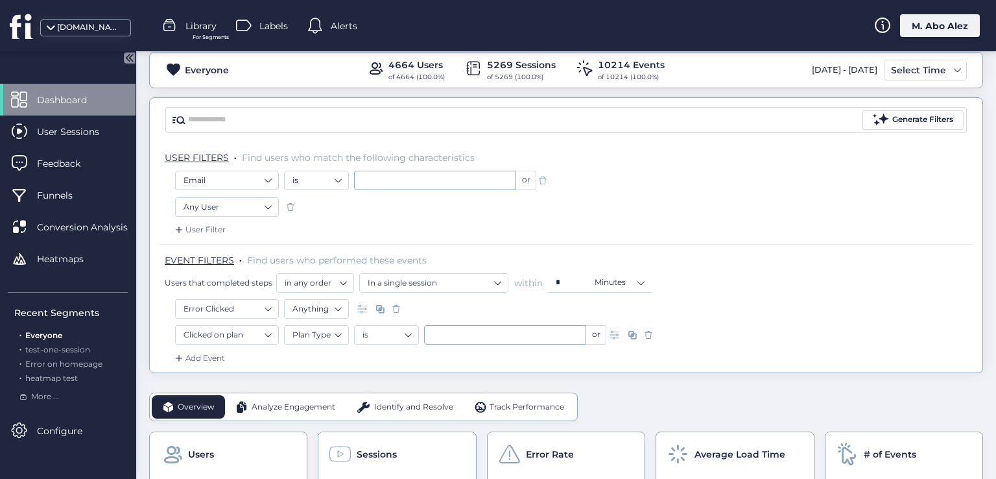
click at [648, 335] on span at bounding box center [648, 334] width 13 height 13
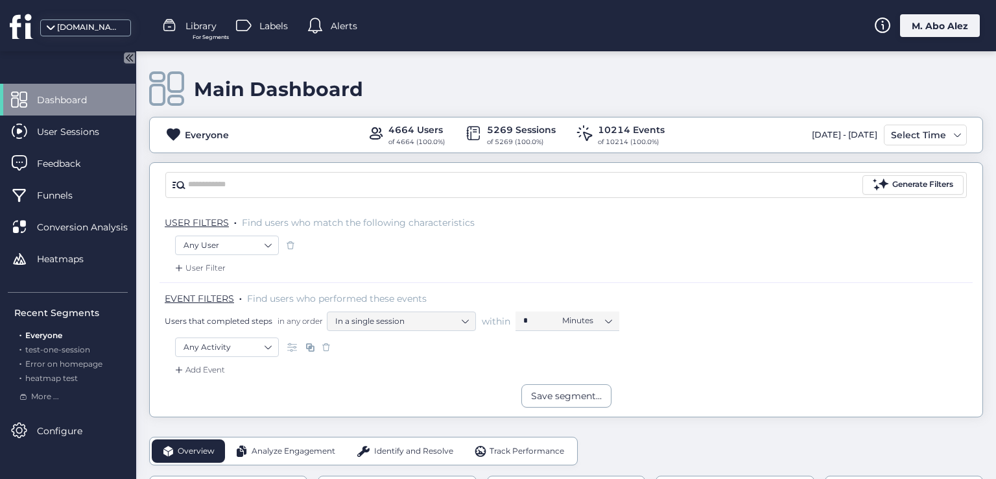
click at [322, 348] on span at bounding box center [326, 346] width 13 height 13
click at [289, 244] on span at bounding box center [290, 245] width 13 height 13
click at [917, 25] on div "M. Abo Alez" at bounding box center [940, 25] width 80 height 23
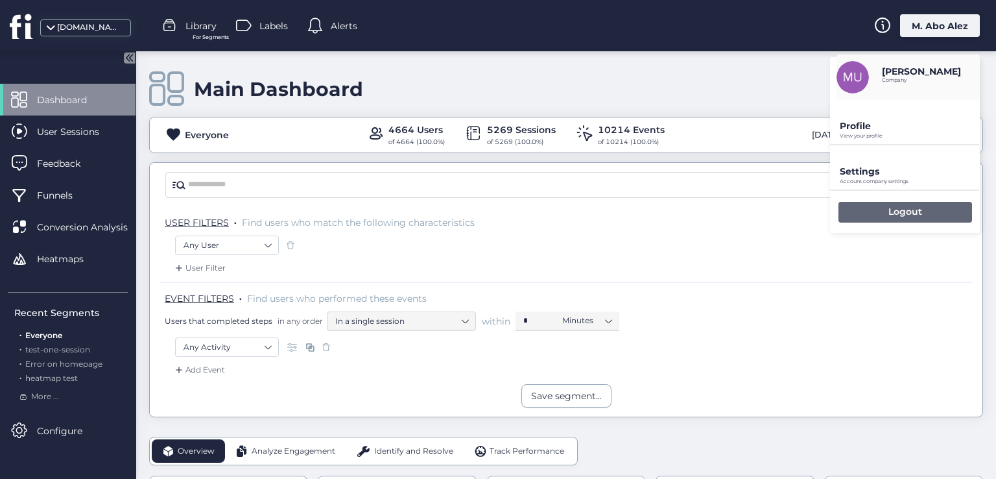
click at [882, 206] on div "Logout" at bounding box center [905, 212] width 134 height 21
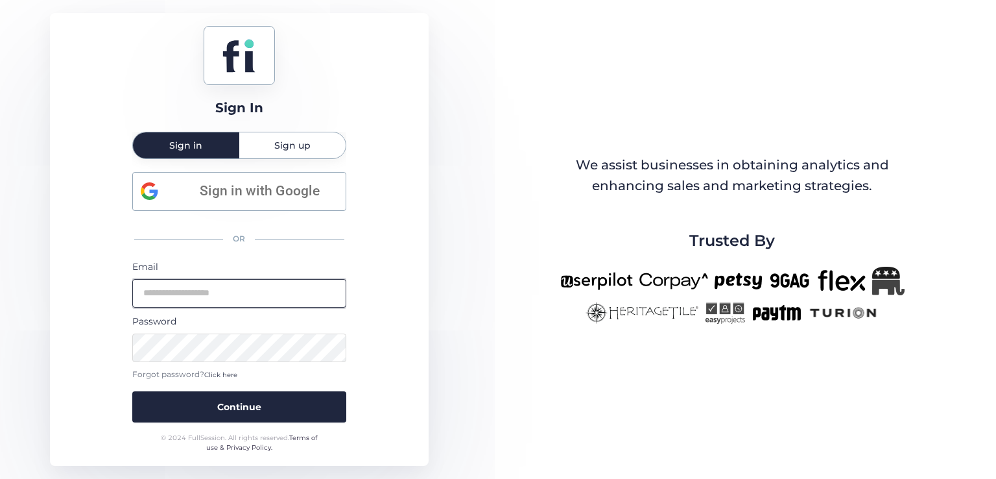
click at [195, 297] on input "email" at bounding box center [239, 293] width 214 height 29
type input "**********"
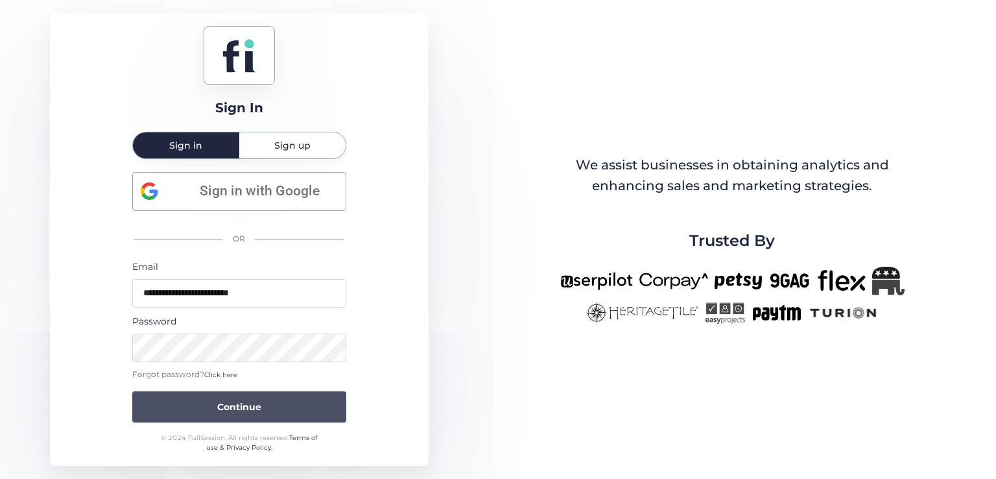
click at [275, 398] on button "Continue" at bounding box center [239, 406] width 214 height 31
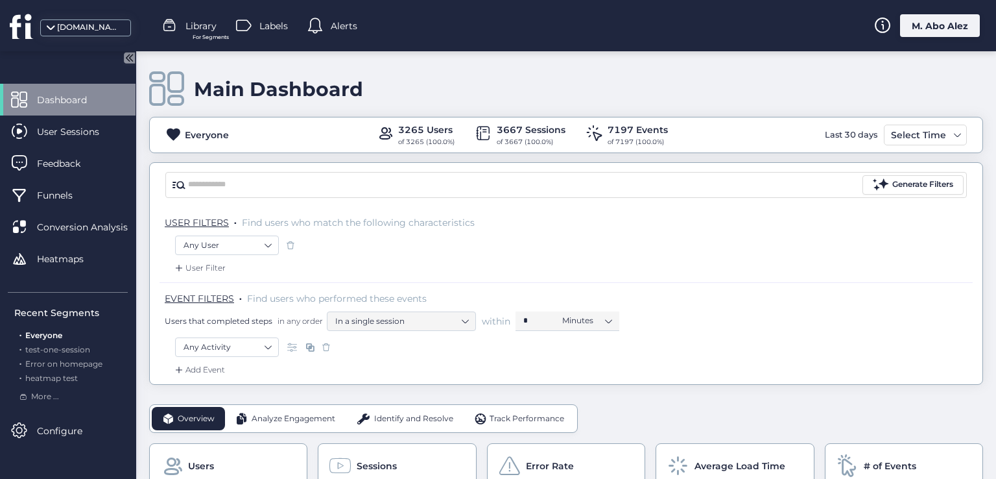
click at [939, 20] on div "M. Abo Alez" at bounding box center [940, 25] width 80 height 23
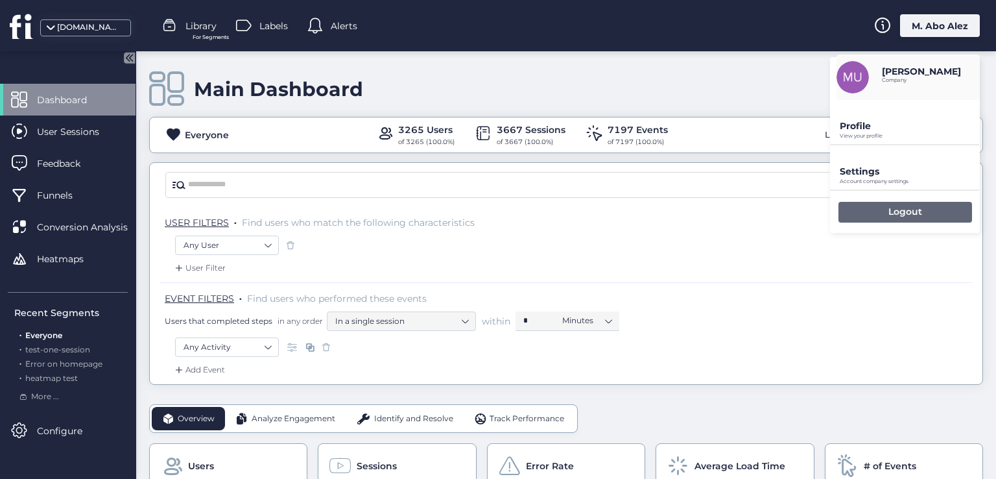
click at [890, 216] on div "Logout" at bounding box center [905, 212] width 134 height 21
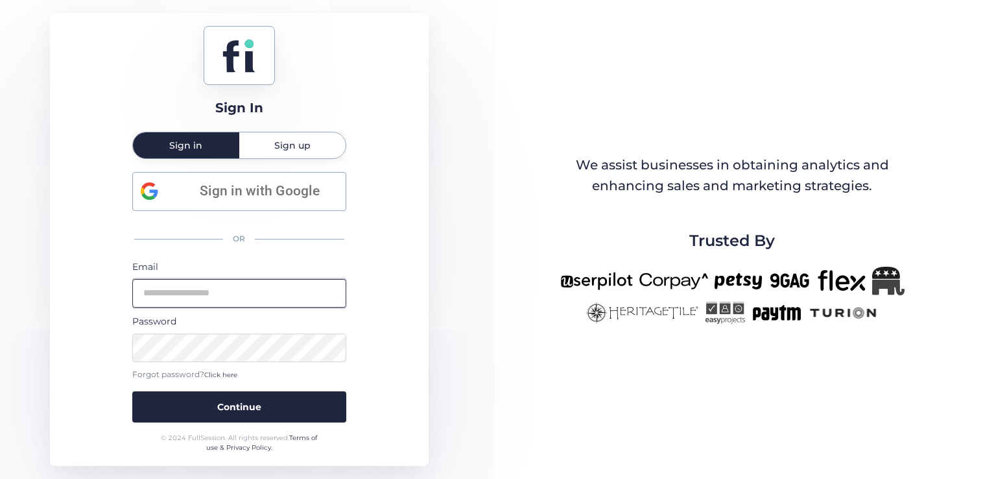
click at [231, 296] on input "email" at bounding box center [239, 293] width 214 height 29
type input "**********"
click at [132, 391] on button "Continue" at bounding box center [239, 406] width 214 height 31
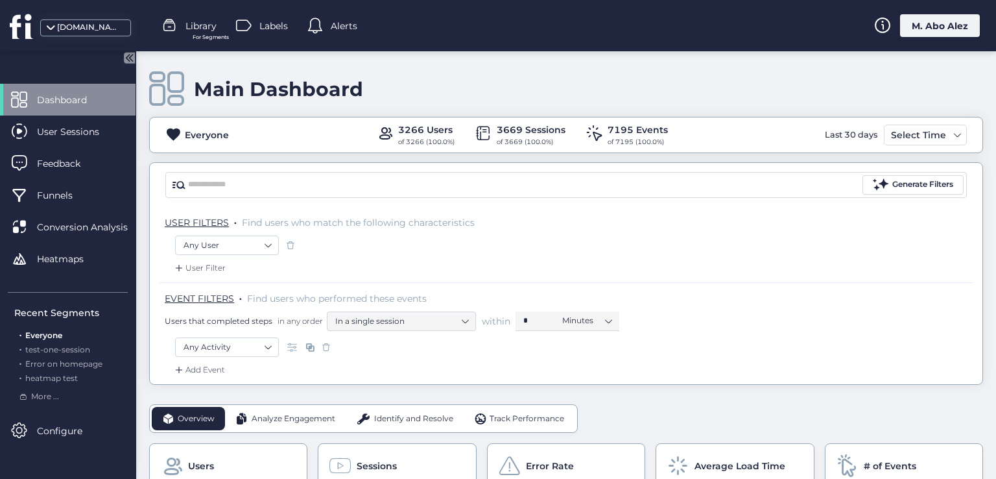
click at [917, 31] on div "M. Abo Alez" at bounding box center [940, 25] width 80 height 23
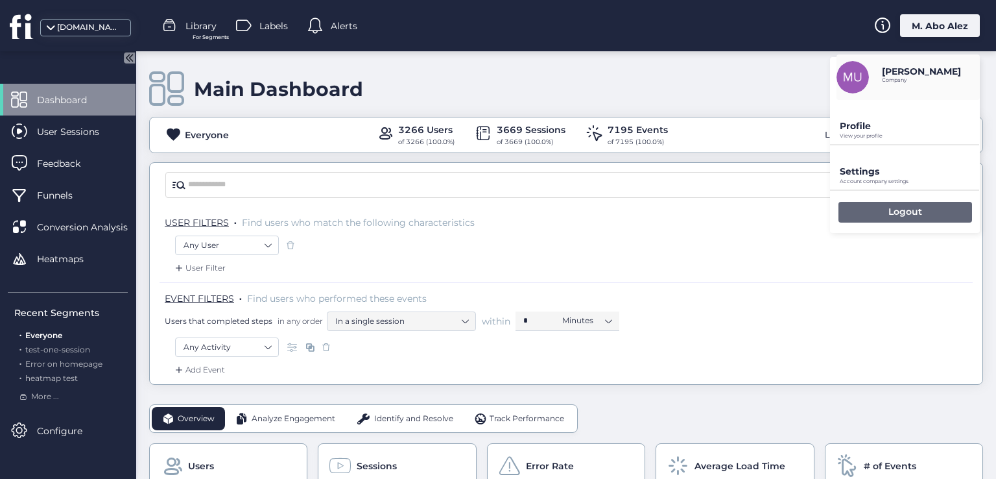
click at [855, 218] on div "Logout" at bounding box center [905, 212] width 134 height 21
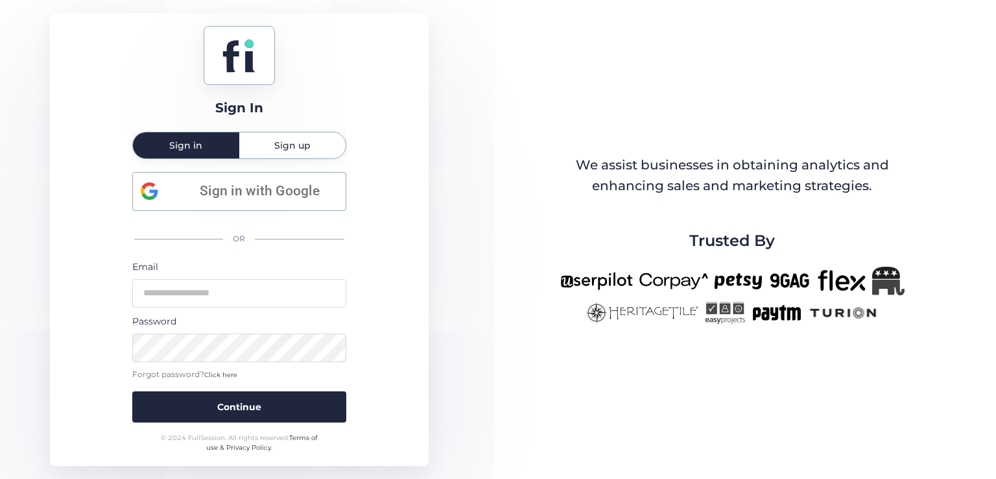
click at [506, 218] on div "Sign In Sign in Sign up Sign in with Google OR Email Password Forgot password? …" at bounding box center [498, 239] width 996 height 479
drag, startPoint x: 279, startPoint y: 289, endPoint x: 307, endPoint y: 292, distance: 28.1
click at [279, 289] on input "email" at bounding box center [239, 293] width 214 height 29
type input "**********"
click at [132, 391] on button "Continue" at bounding box center [239, 406] width 214 height 31
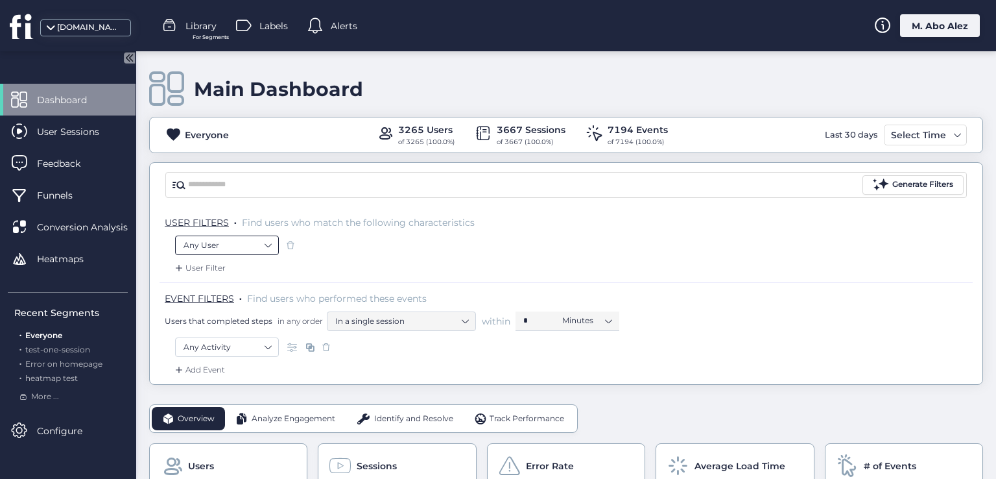
click at [260, 246] on nz-select-item "Any User" at bounding box center [226, 244] width 87 height 19
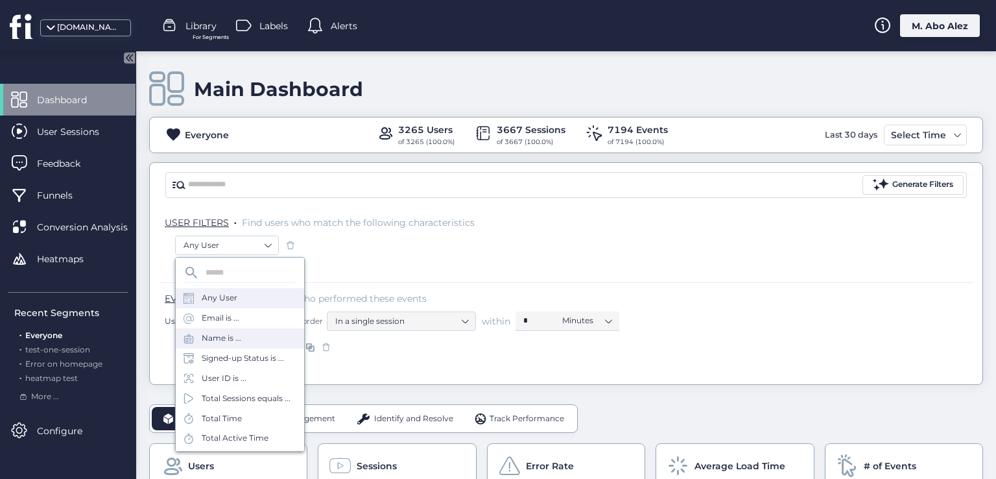
click at [252, 329] on div "Name is ..." at bounding box center [240, 338] width 128 height 20
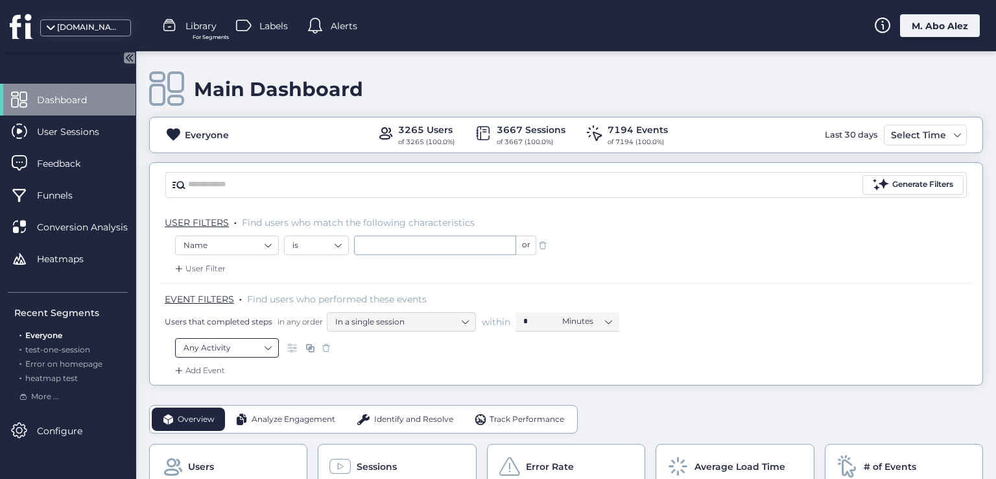
click at [241, 351] on nz-select-item "Any Activity" at bounding box center [226, 347] width 87 height 19
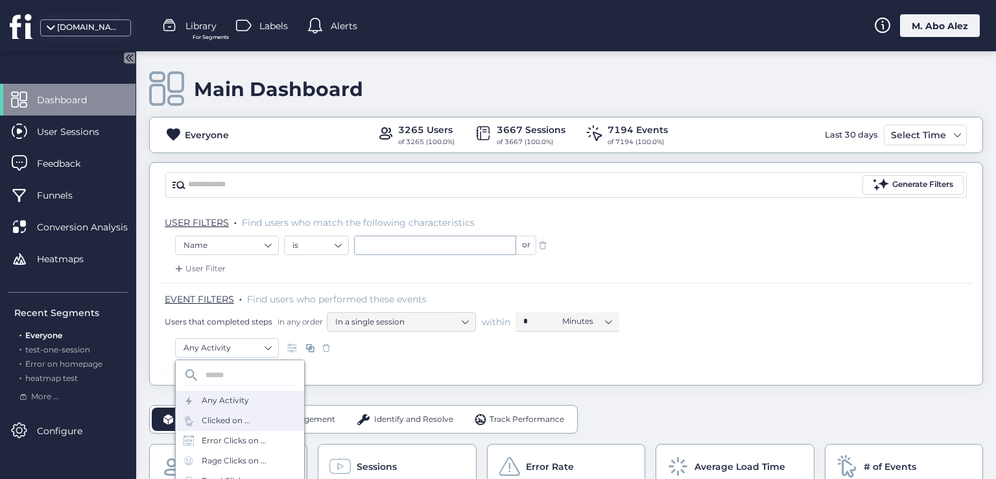
click at [244, 425] on div "Clicked on ..." at bounding box center [226, 420] width 49 height 12
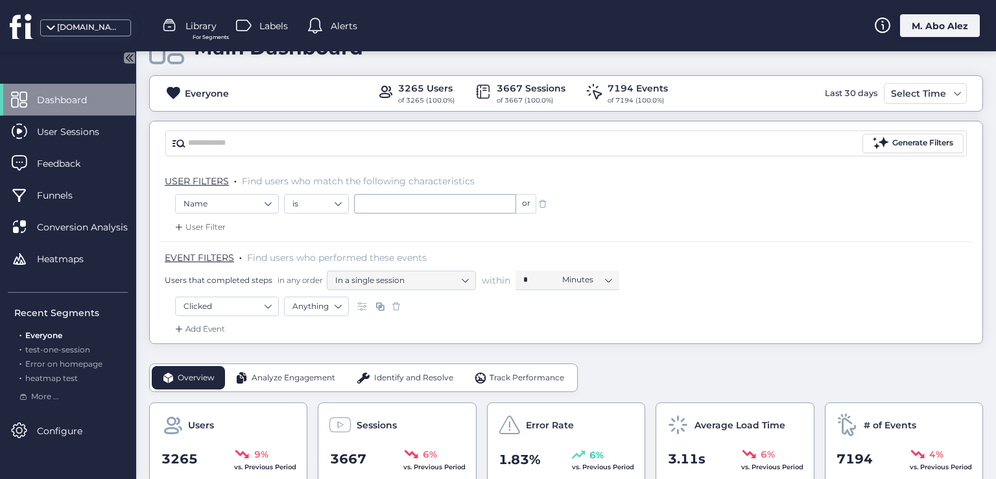
scroll to position [65, 0]
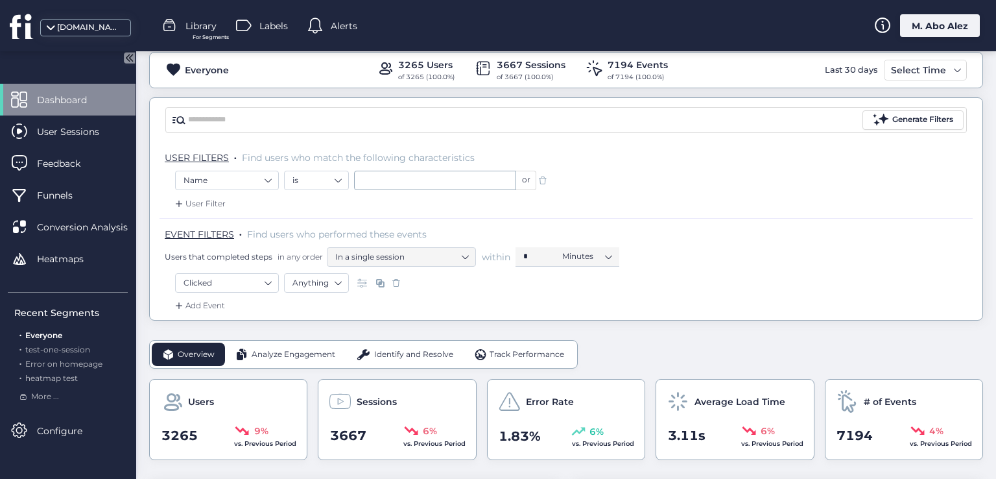
click at [211, 299] on div "Add Event" at bounding box center [198, 305] width 53 height 13
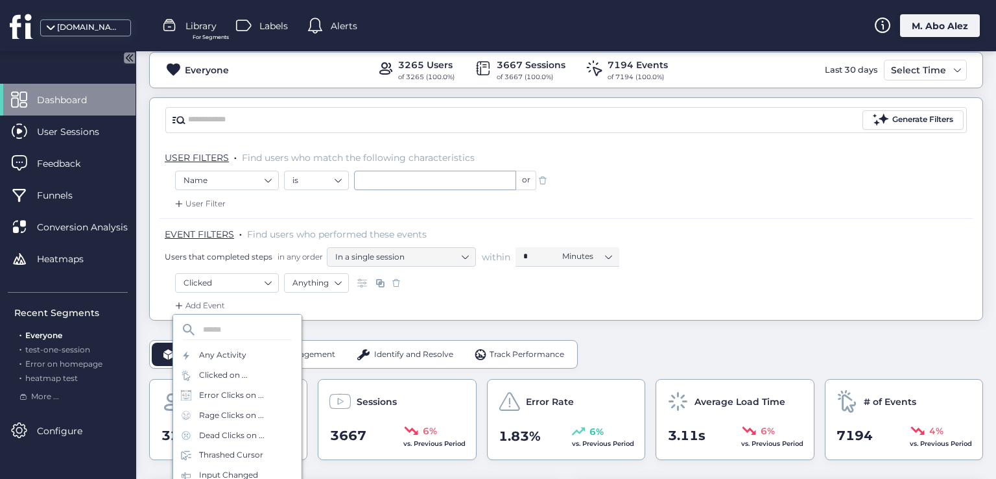
drag, startPoint x: 215, startPoint y: 440, endPoint x: 233, endPoint y: 422, distance: 24.8
click at [216, 440] on div "Dead Clicks on ..." at bounding box center [231, 435] width 65 height 12
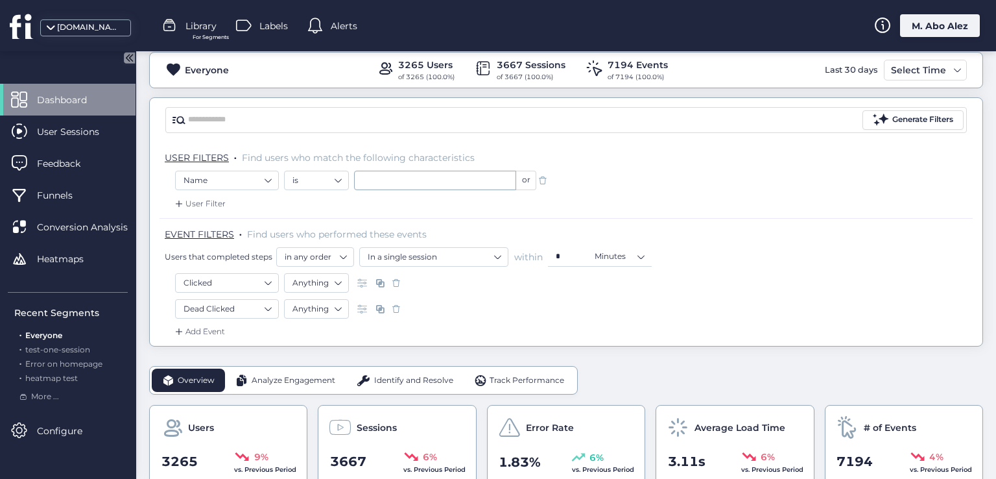
click at [216, 203] on div "User Filter" at bounding box center [198, 203] width 53 height 13
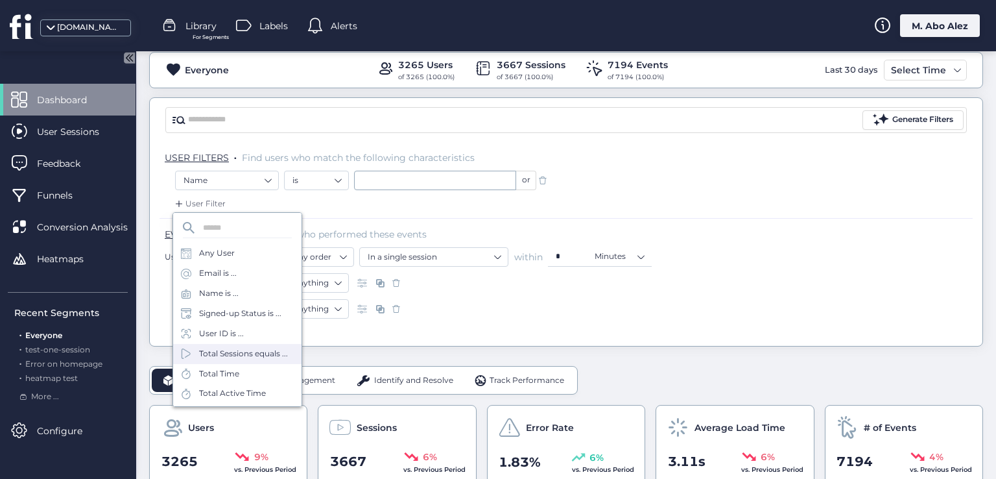
click at [222, 360] on div "Total Sessions equals ..." at bounding box center [243, 354] width 89 height 12
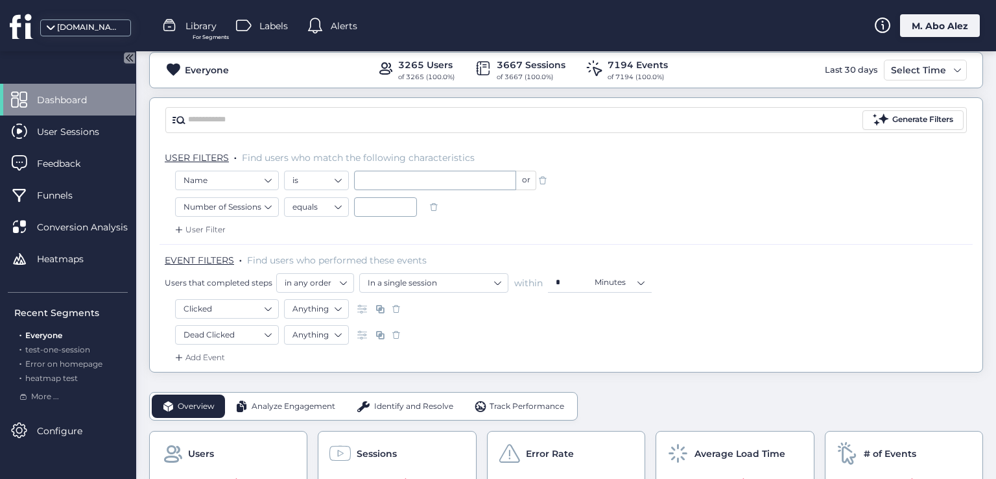
click at [198, 228] on div "User Filter" at bounding box center [198, 229] width 53 height 13
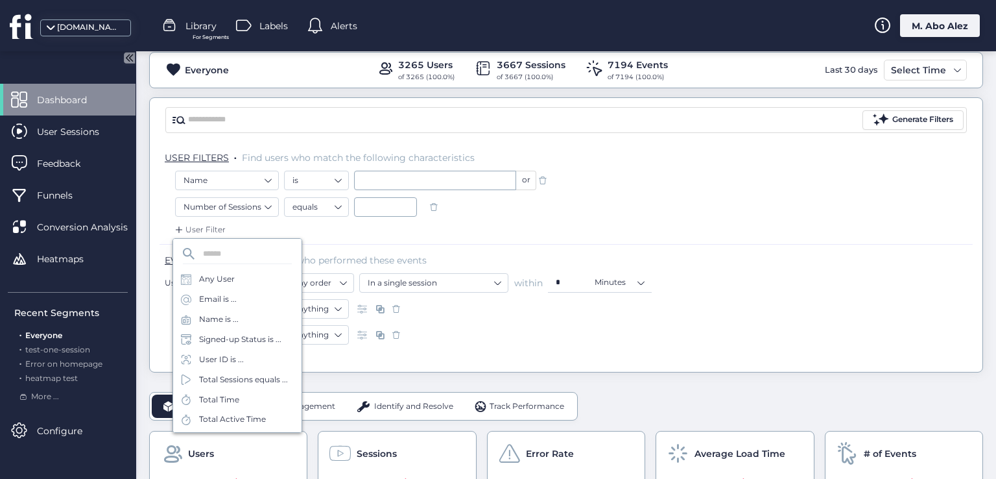
drag, startPoint x: 237, startPoint y: 375, endPoint x: 381, endPoint y: 257, distance: 185.7
click at [239, 375] on div "Total Sessions equals ..." at bounding box center [243, 379] width 89 height 12
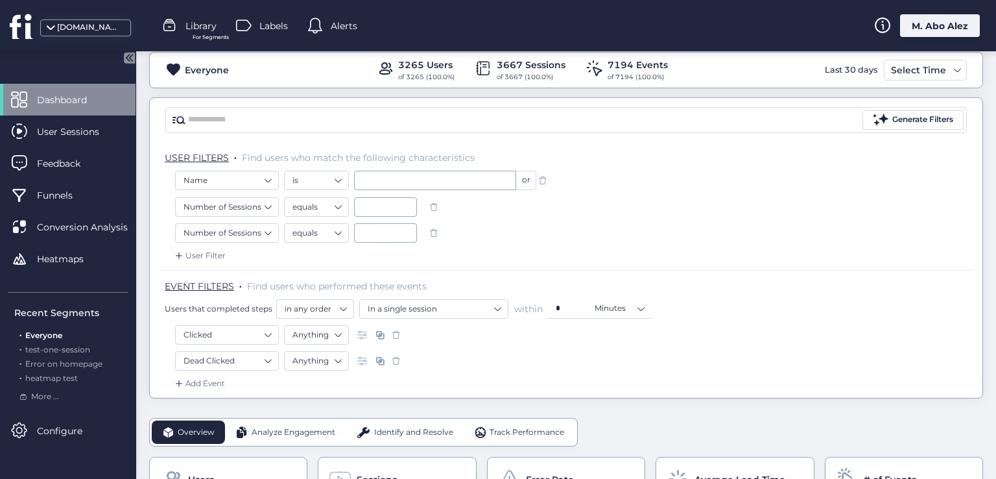
click at [438, 205] on span at bounding box center [433, 206] width 13 height 13
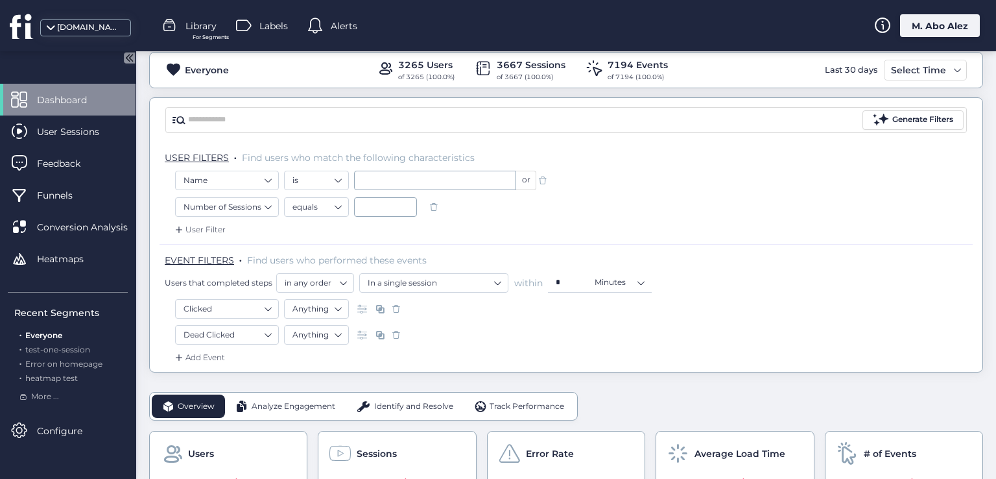
click at [396, 309] on span at bounding box center [396, 308] width 13 height 13
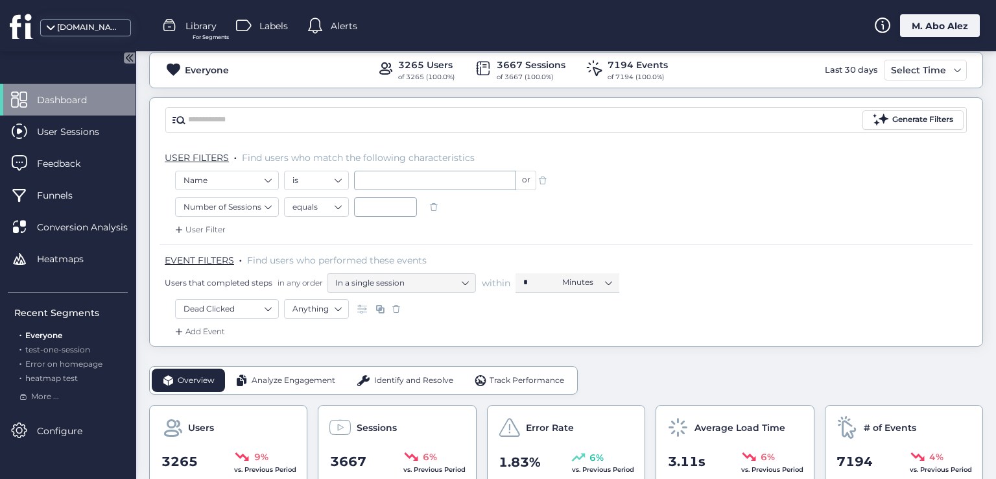
click at [210, 224] on div "User Filter" at bounding box center [198, 229] width 53 height 13
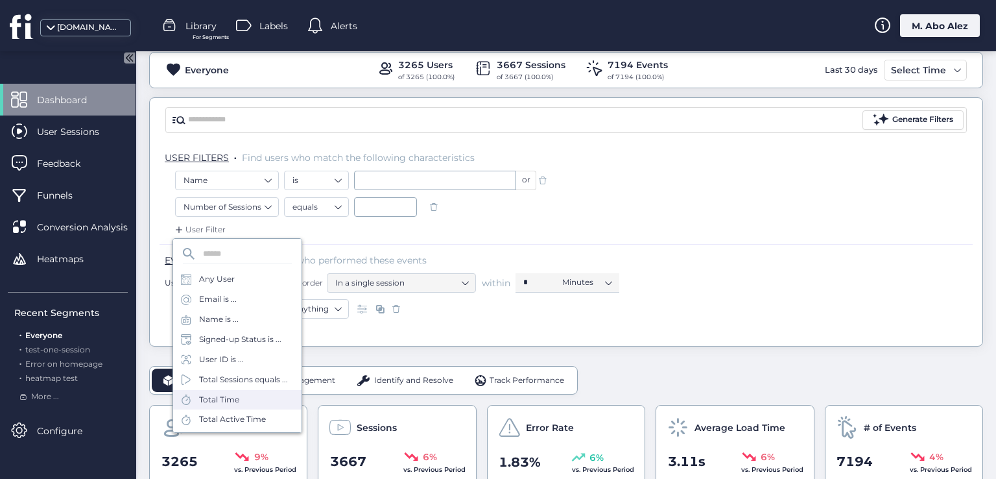
click at [228, 406] on div "Total Time" at bounding box center [219, 400] width 40 height 12
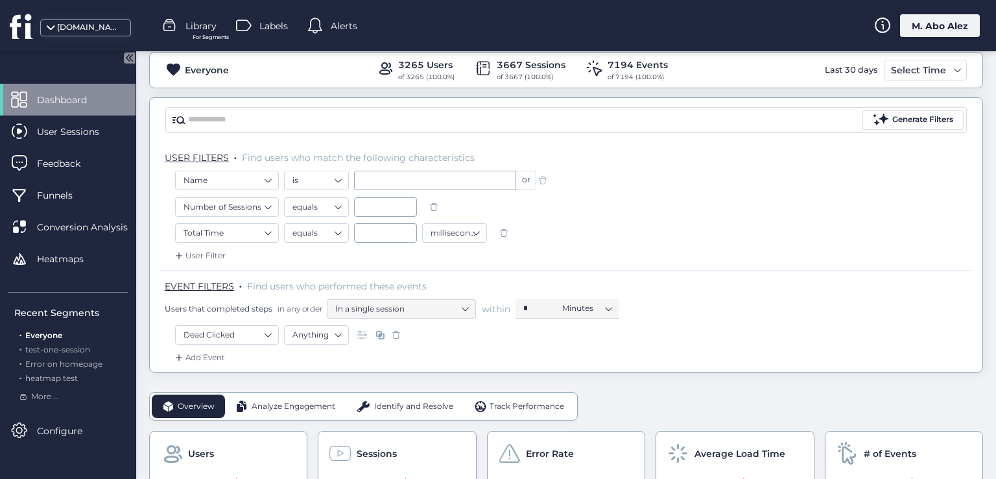
click at [218, 359] on div "Add Event" at bounding box center [198, 357] width 53 height 13
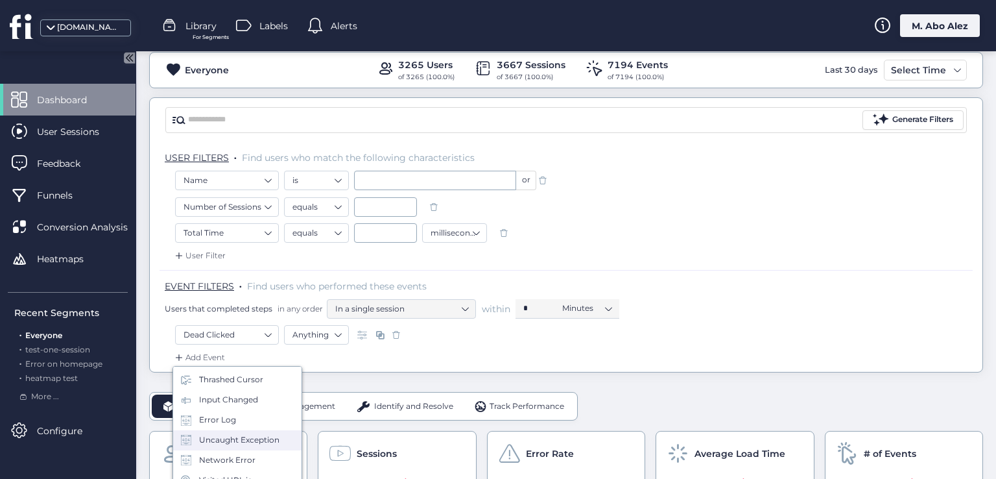
scroll to position [130, 0]
click at [238, 436] on div "Uncaught Exception" at bounding box center [239, 437] width 80 height 12
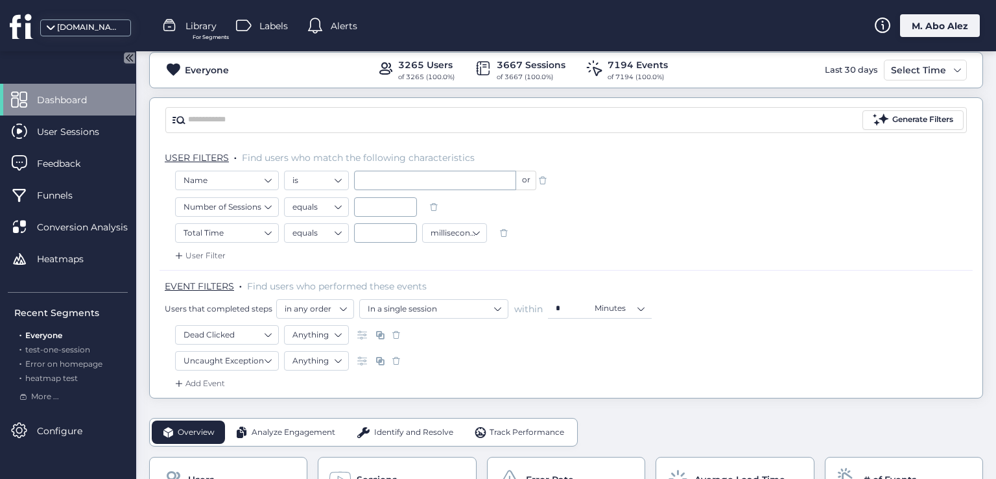
click at [217, 382] on div "Add Event" at bounding box center [198, 383] width 53 height 13
click at [244, 460] on div "Clicked on ..." at bounding box center [237, 453] width 128 height 20
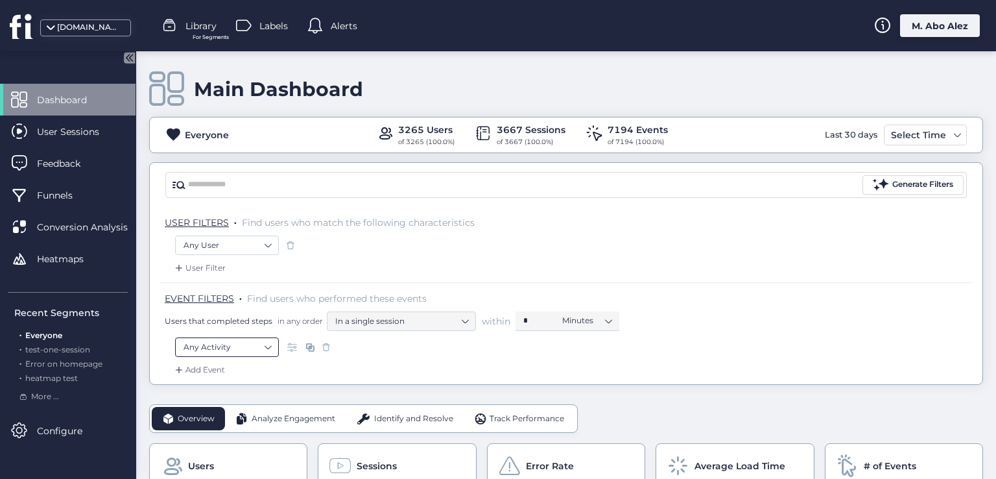
click at [266, 343] on nz-select-item "Any Activity" at bounding box center [226, 346] width 87 height 19
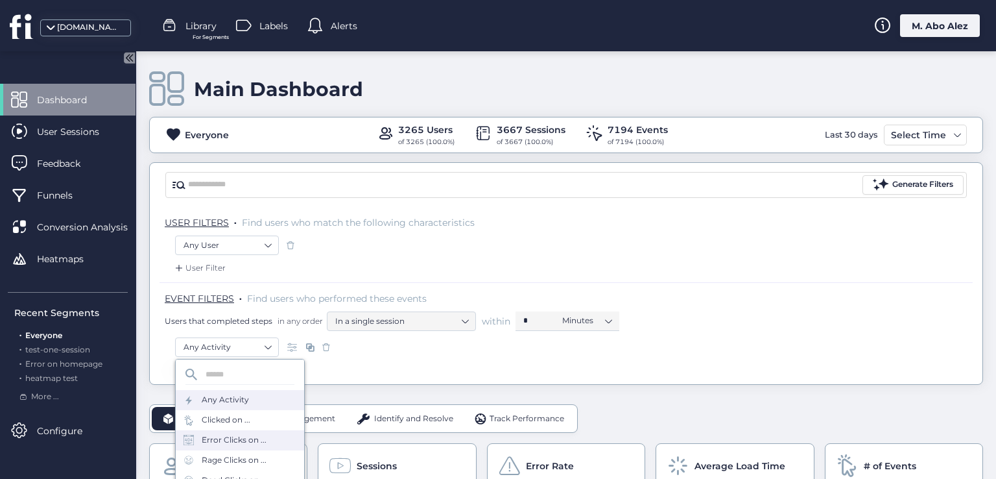
click at [247, 447] on div "Error Clicks on ..." at bounding box center [240, 440] width 128 height 20
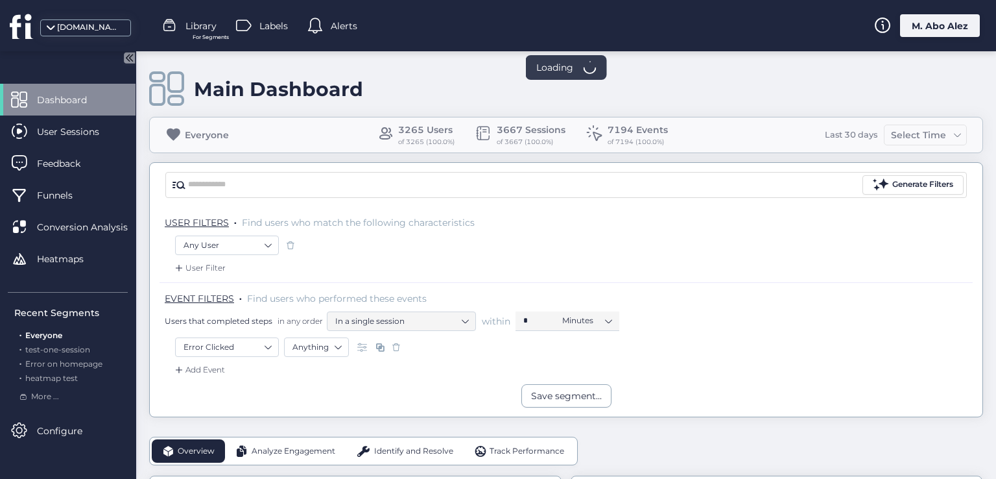
click at [217, 364] on div "Add Event" at bounding box center [198, 369] width 53 height 13
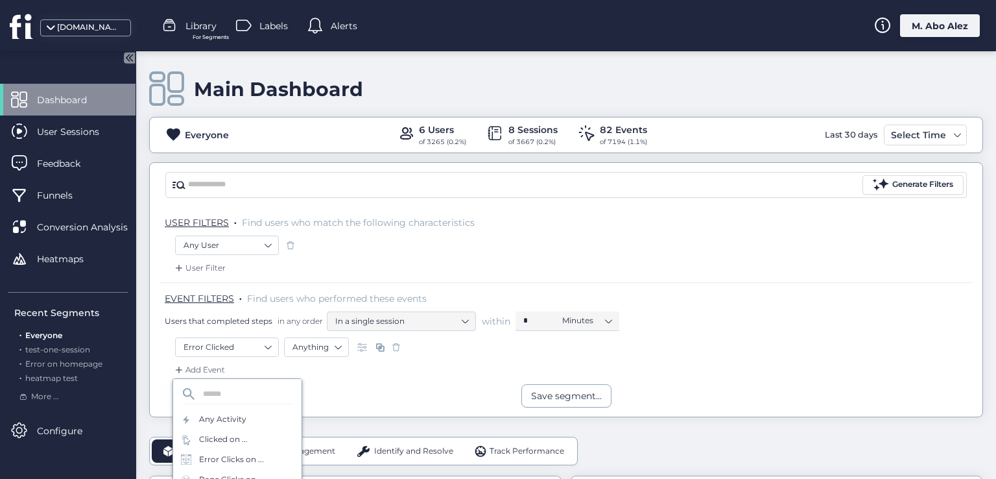
click at [474, 368] on div "Add Event" at bounding box center [566, 373] width 813 height 21
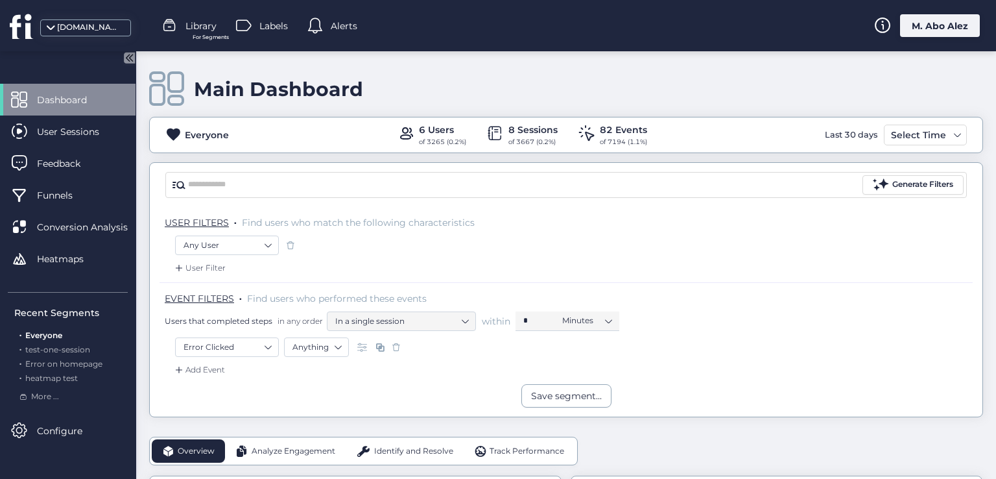
click at [392, 346] on span at bounding box center [396, 346] width 13 height 13
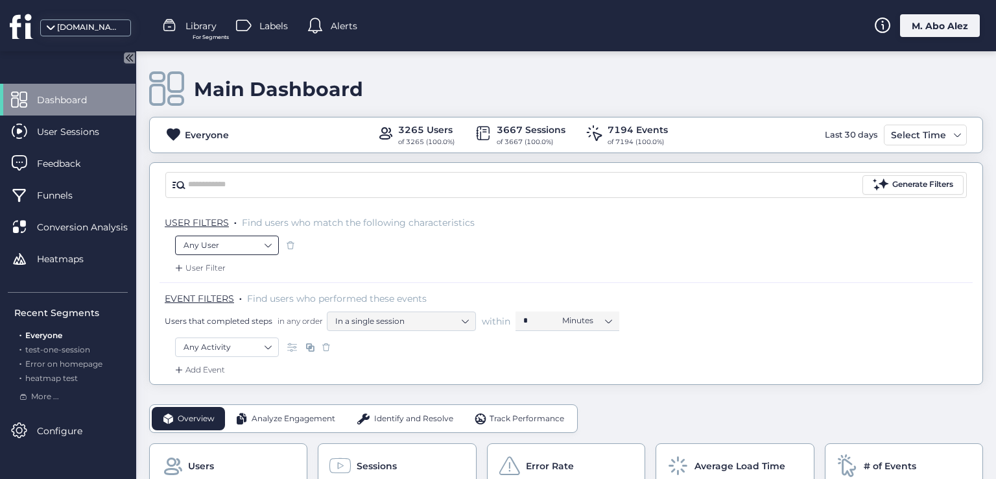
click at [233, 244] on nz-select-item "Any User" at bounding box center [226, 244] width 87 height 19
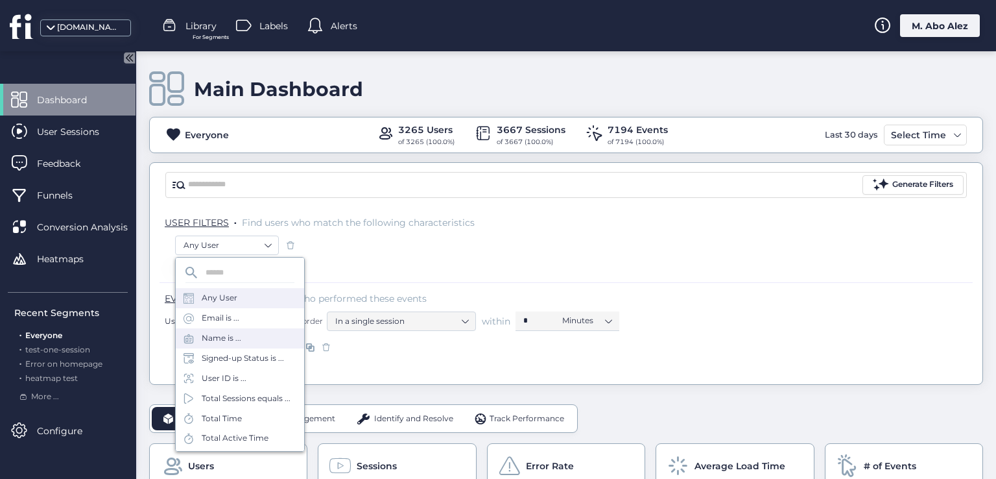
click at [233, 335] on div "Name is ..." at bounding box center [222, 338] width 40 height 12
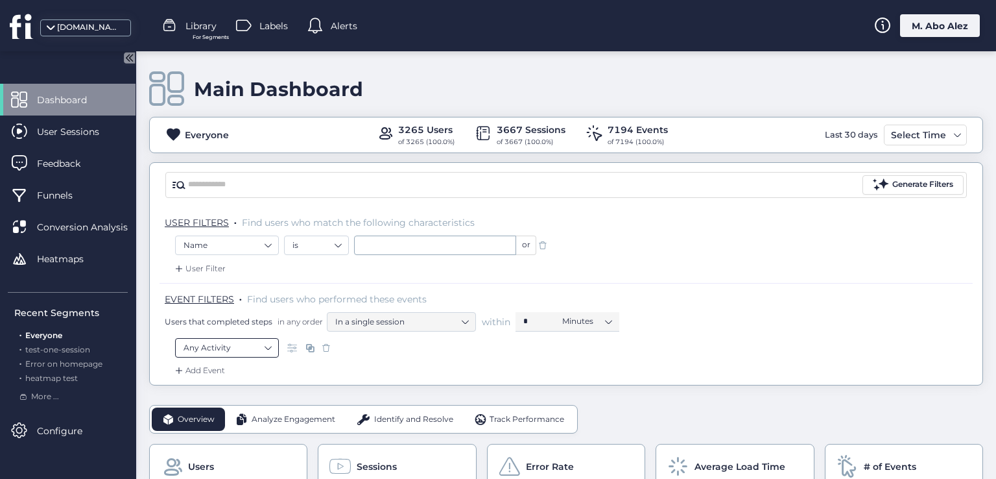
click at [239, 351] on nz-select-item "Any Activity" at bounding box center [226, 347] width 87 height 19
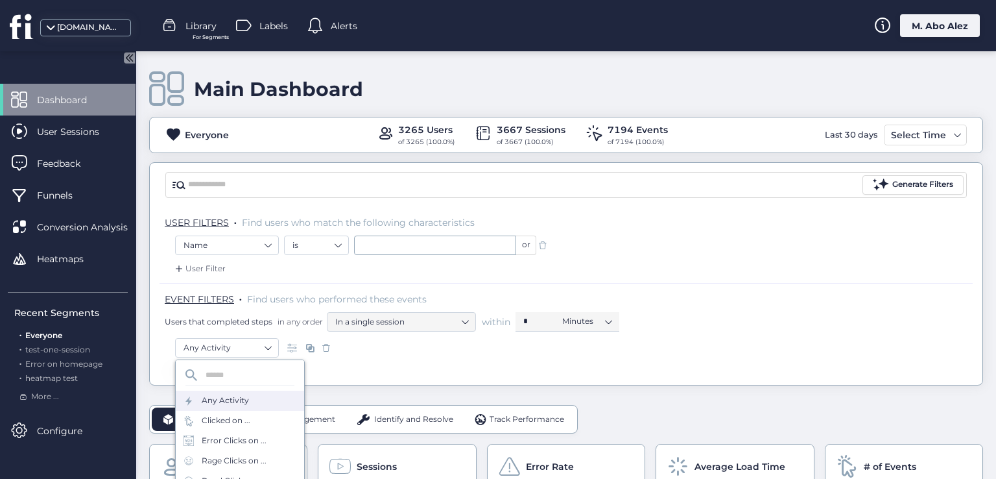
click at [238, 383] on nz-input-group at bounding box center [239, 374] width 109 height 19
click at [239, 414] on div "Clicked on ..." at bounding box center [226, 420] width 49 height 12
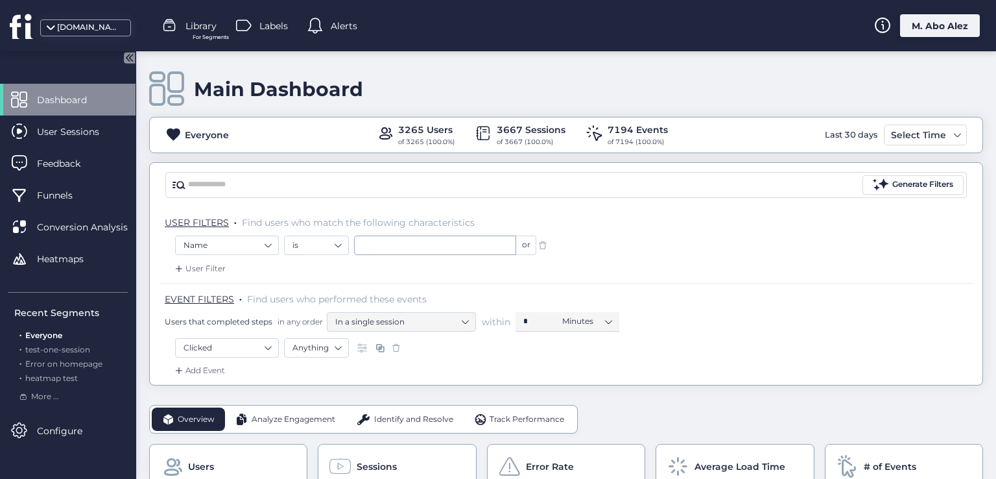
click at [210, 364] on div "Add Event" at bounding box center [198, 370] width 53 height 13
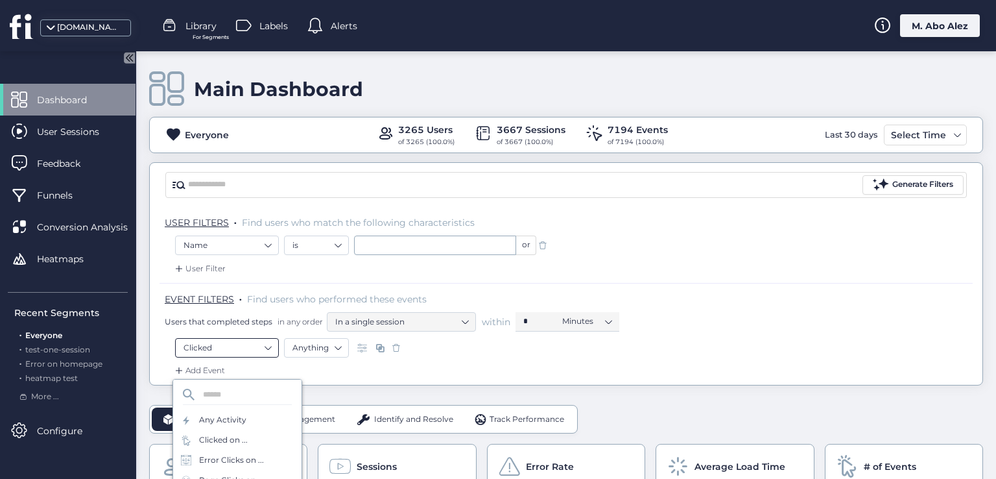
scroll to position [65, 0]
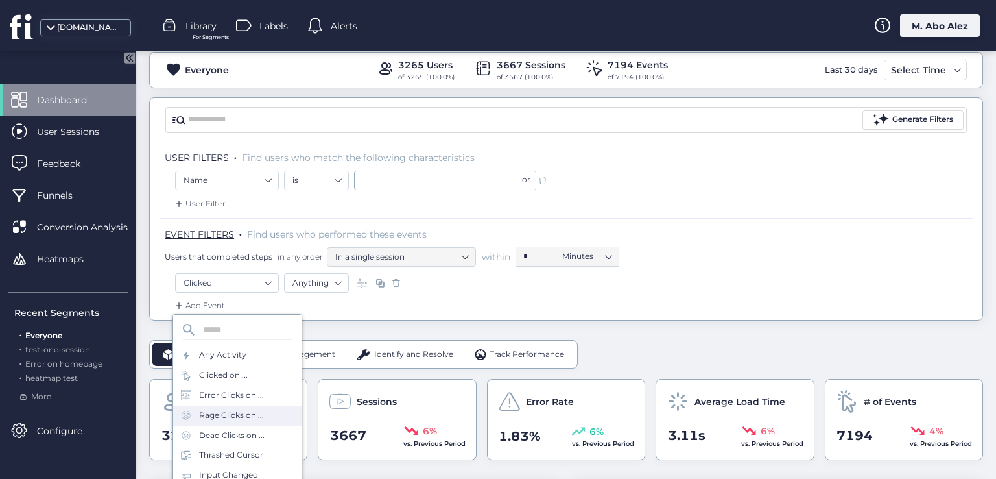
click at [240, 413] on div "Rage Clicks on ..." at bounding box center [231, 415] width 65 height 12
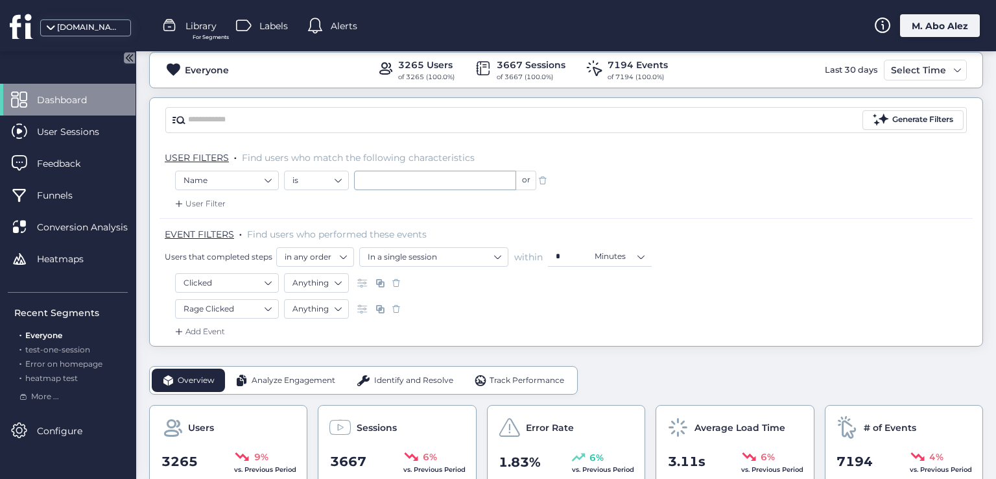
click at [200, 325] on div "Add Event" at bounding box center [198, 331] width 53 height 13
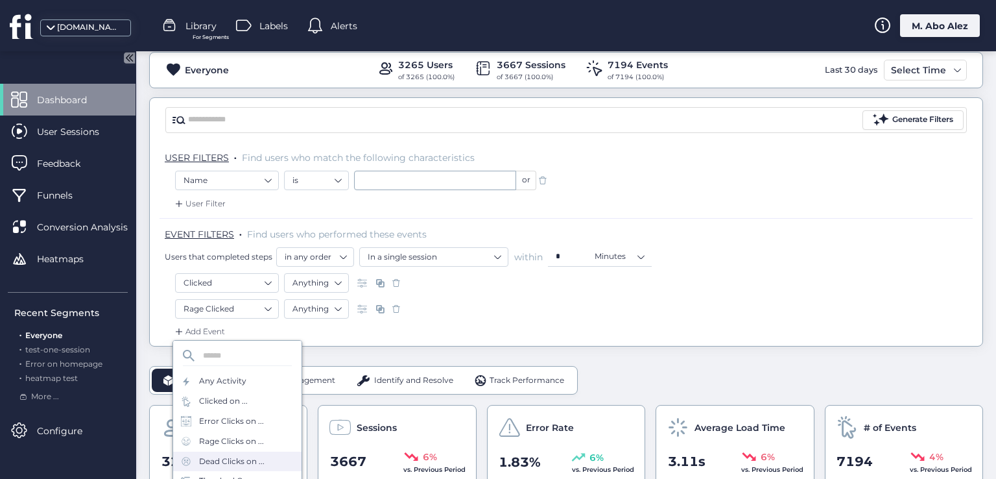
click at [252, 462] on div "Dead Clicks on ..." at bounding box center [231, 461] width 65 height 12
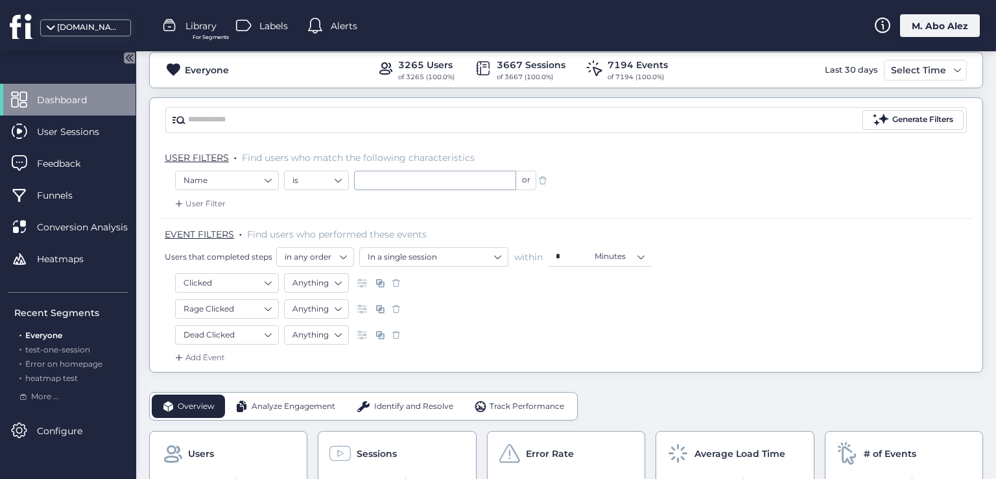
click at [214, 353] on div "Add Event" at bounding box center [198, 357] width 53 height 13
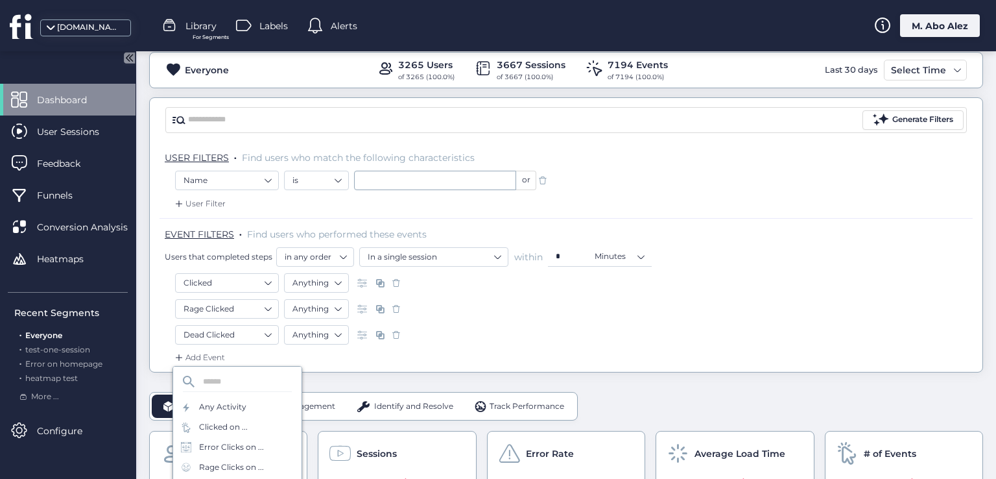
click at [216, 204] on div "User Filter" at bounding box center [198, 203] width 53 height 13
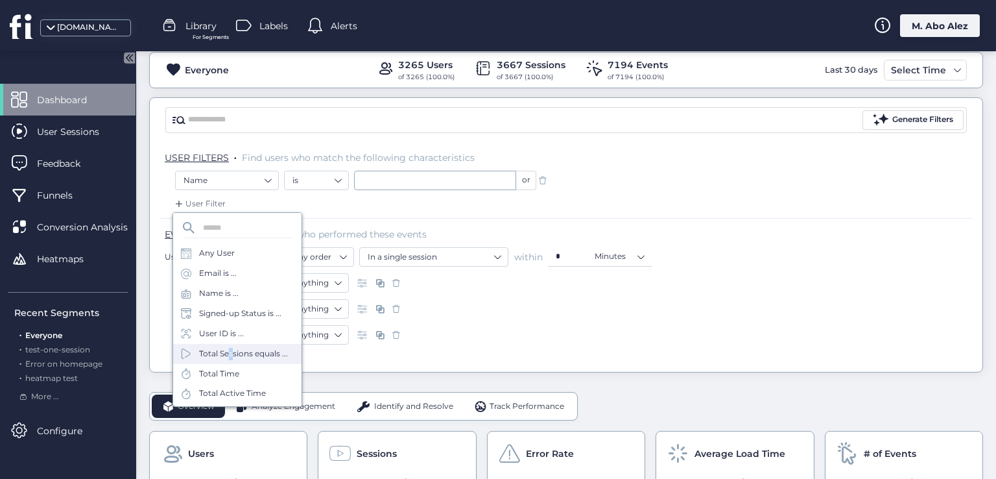
click at [227, 353] on div "Total Sessions equals ..." at bounding box center [243, 354] width 89 height 12
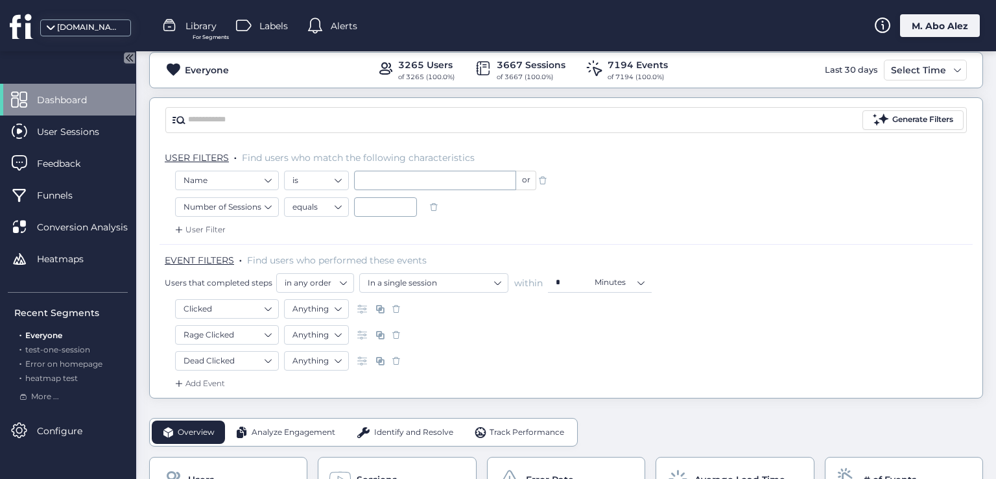
click at [436, 202] on span at bounding box center [433, 206] width 13 height 13
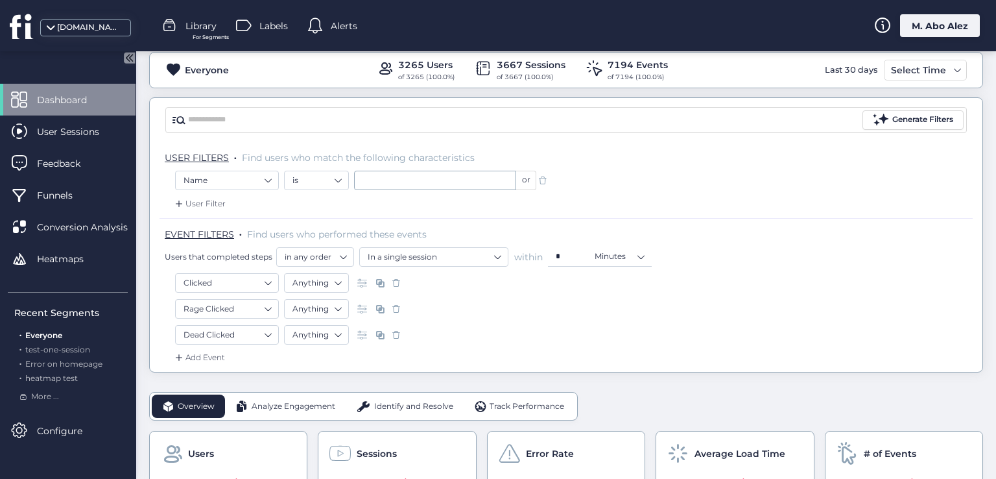
click at [403, 284] on div at bounding box center [380, 282] width 52 height 19
click at [398, 282] on span at bounding box center [396, 282] width 13 height 13
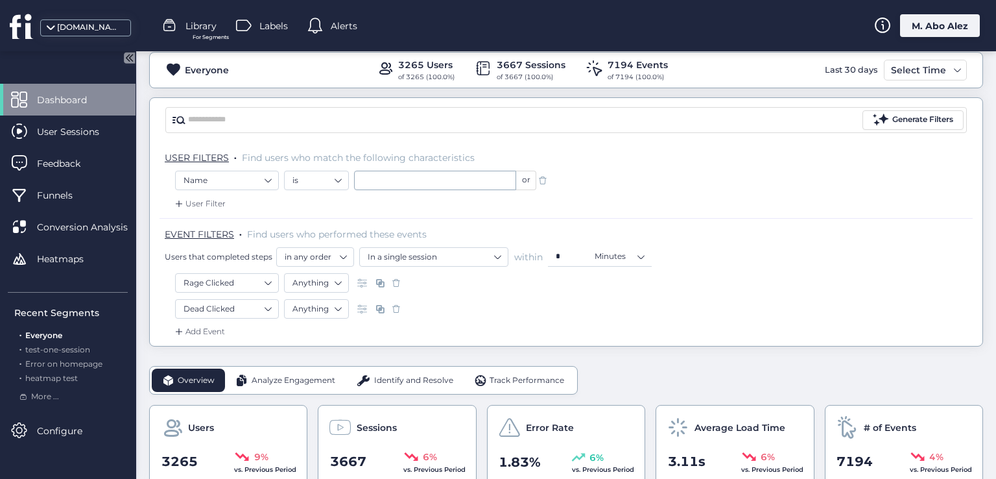
click at [398, 282] on span at bounding box center [396, 282] width 13 height 13
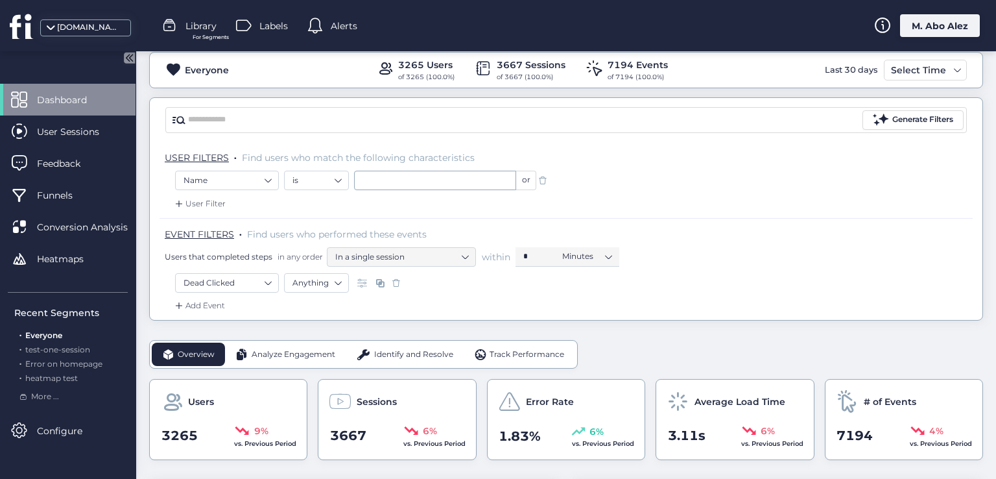
click at [398, 282] on span at bounding box center [396, 282] width 13 height 13
click at [545, 174] on span at bounding box center [542, 180] width 13 height 13
click at [262, 281] on nz-select-item "Any Activity" at bounding box center [226, 281] width 87 height 19
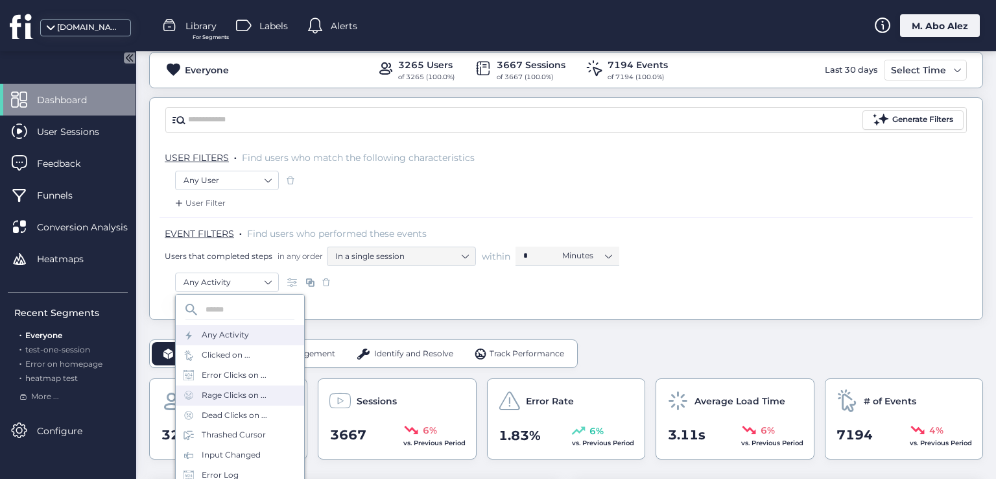
click at [254, 399] on div "Rage Clicks on ..." at bounding box center [234, 395] width 65 height 12
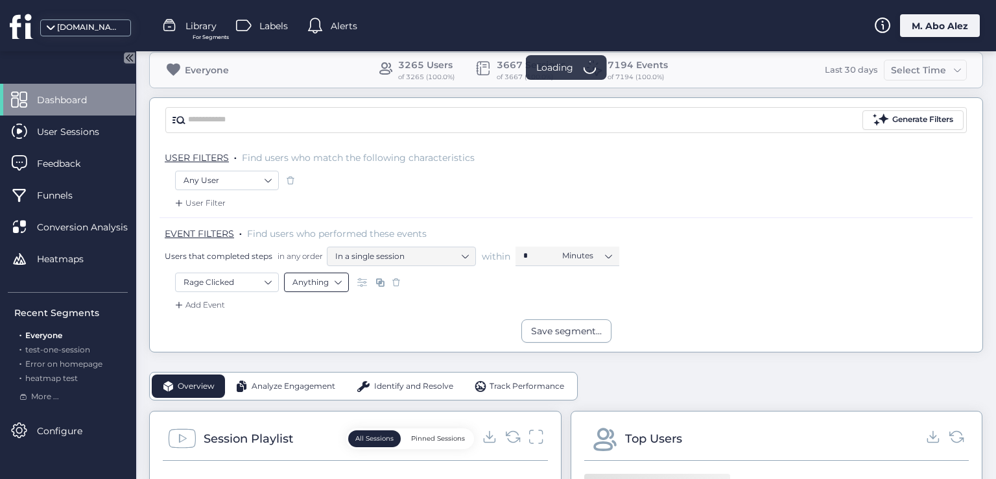
click at [339, 283] on nz-select-item "Anything" at bounding box center [316, 281] width 48 height 19
click at [385, 312] on div "Add Event" at bounding box center [566, 308] width 813 height 21
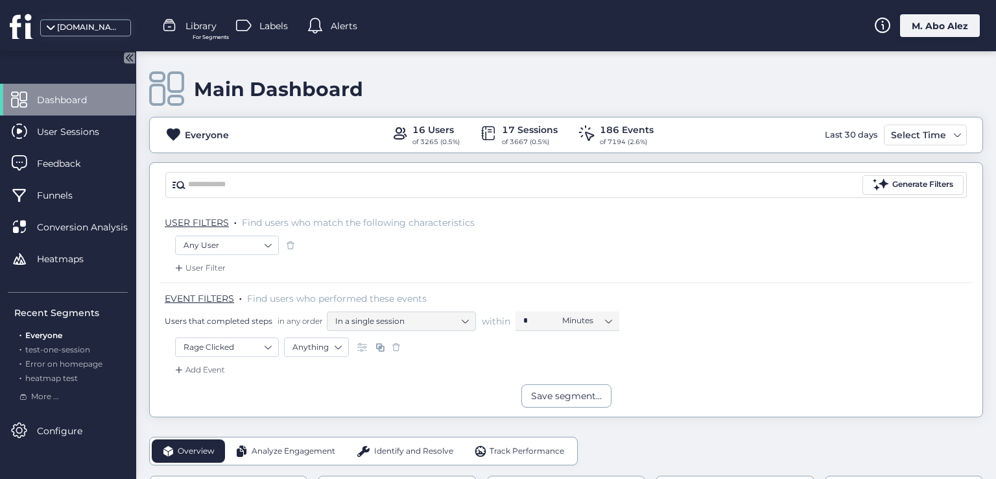
click at [394, 346] on span at bounding box center [396, 346] width 13 height 13
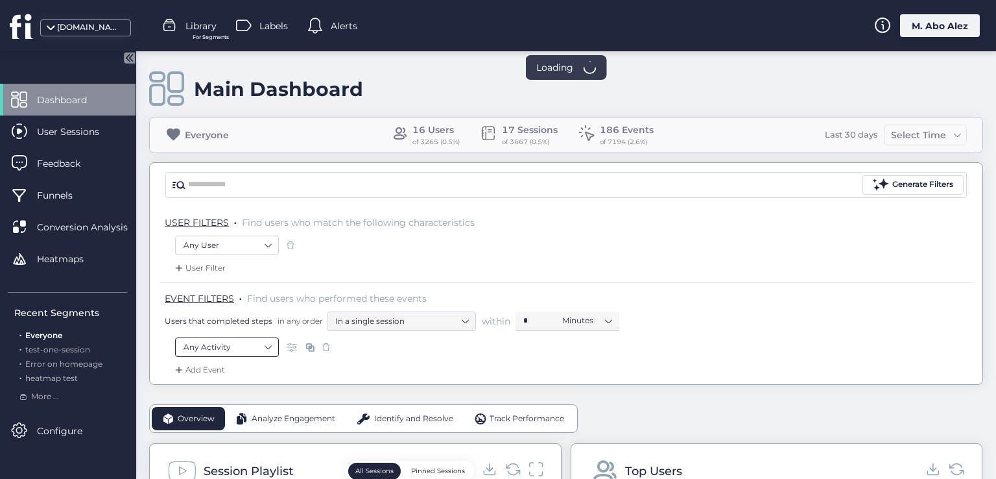
click at [265, 348] on nz-select-item "Any Activity" at bounding box center [226, 346] width 87 height 19
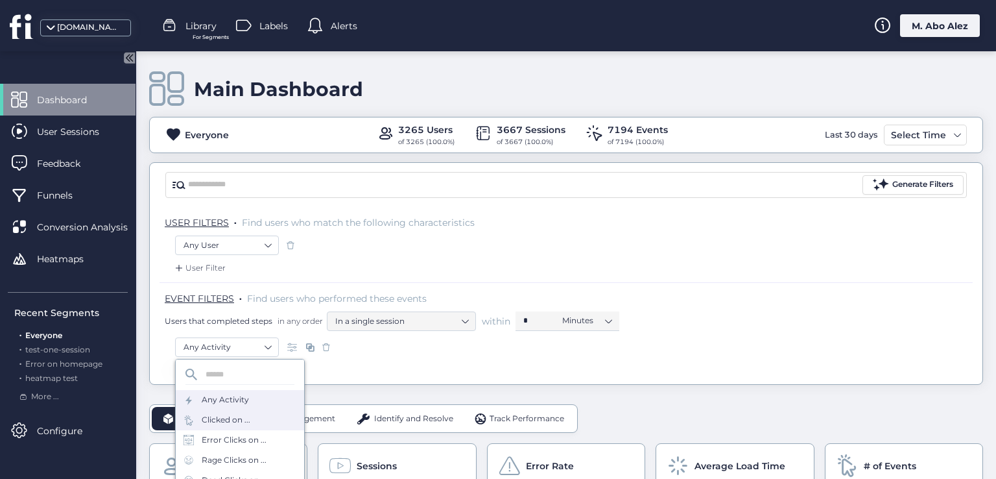
click at [237, 419] on div "Clicked on ..." at bounding box center [226, 420] width 49 height 12
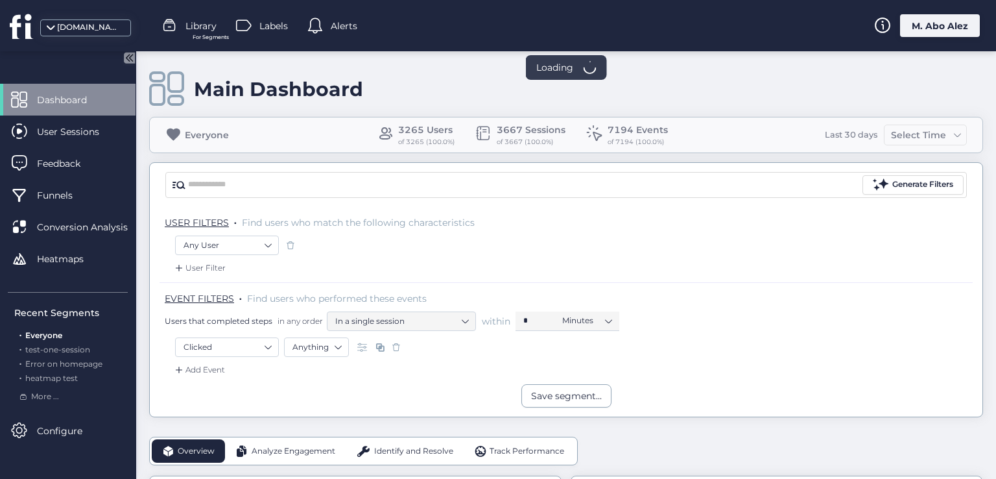
click at [386, 348] on div at bounding box center [380, 346] width 52 height 19
click at [396, 346] on span at bounding box center [396, 346] width 13 height 13
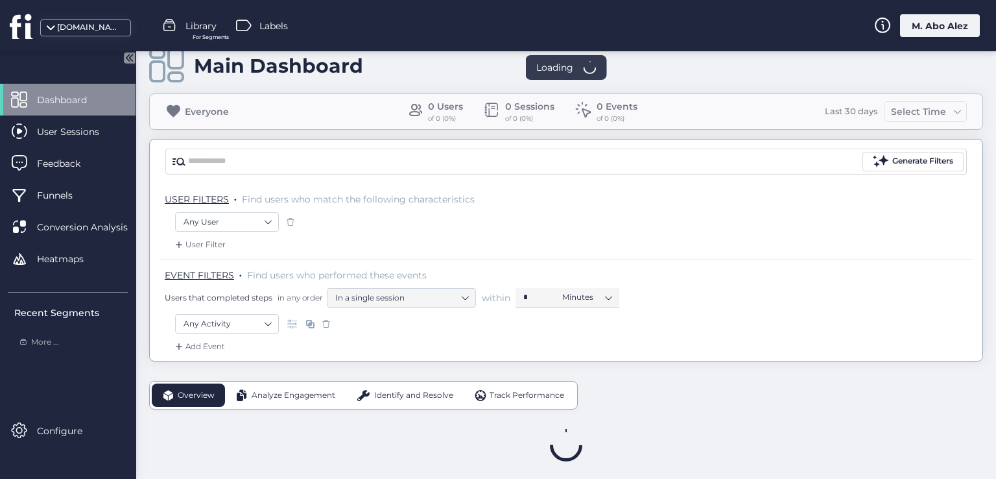
scroll to position [34, 0]
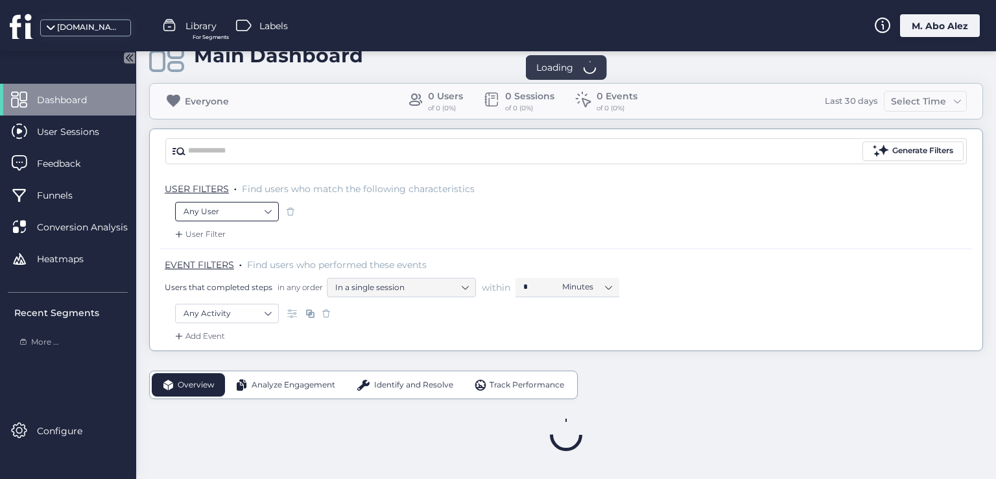
click at [253, 207] on nz-select-item "Any User" at bounding box center [226, 211] width 87 height 19
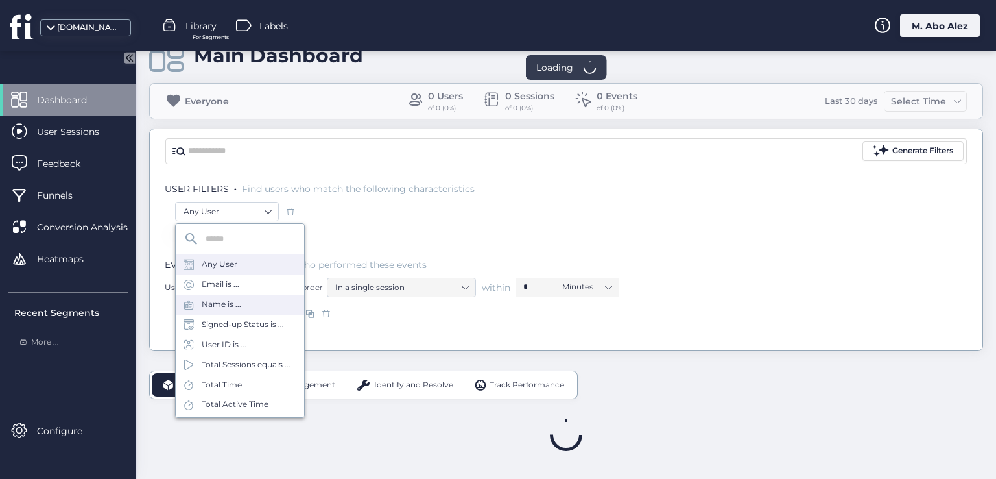
click at [257, 300] on div "Name is ..." at bounding box center [240, 304] width 128 height 20
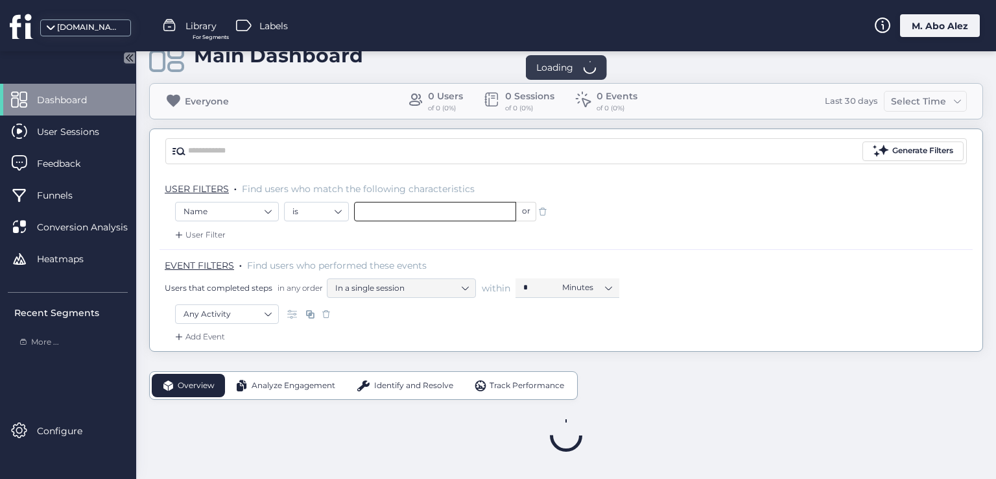
click at [366, 213] on input "text" at bounding box center [435, 211] width 162 height 19
click at [388, 239] on span "<DISPLAY_NAME_HERE>" at bounding box center [411, 234] width 99 height 14
type input "**********"
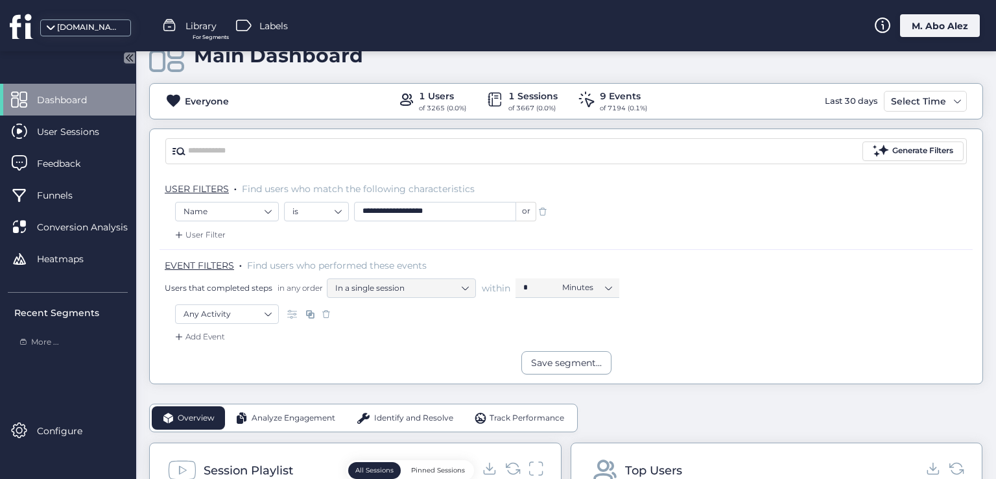
click at [547, 212] on span at bounding box center [542, 211] width 13 height 13
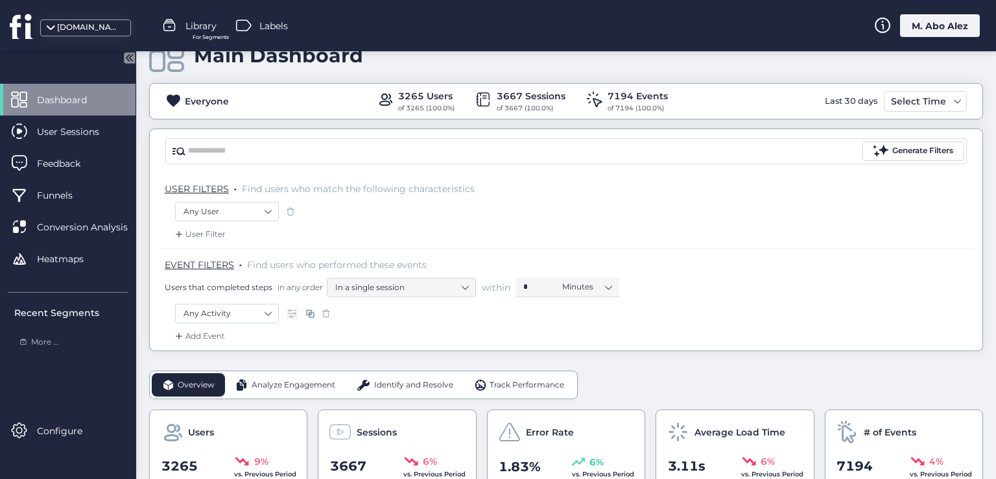
click at [219, 330] on div "Add Event" at bounding box center [198, 335] width 53 height 13
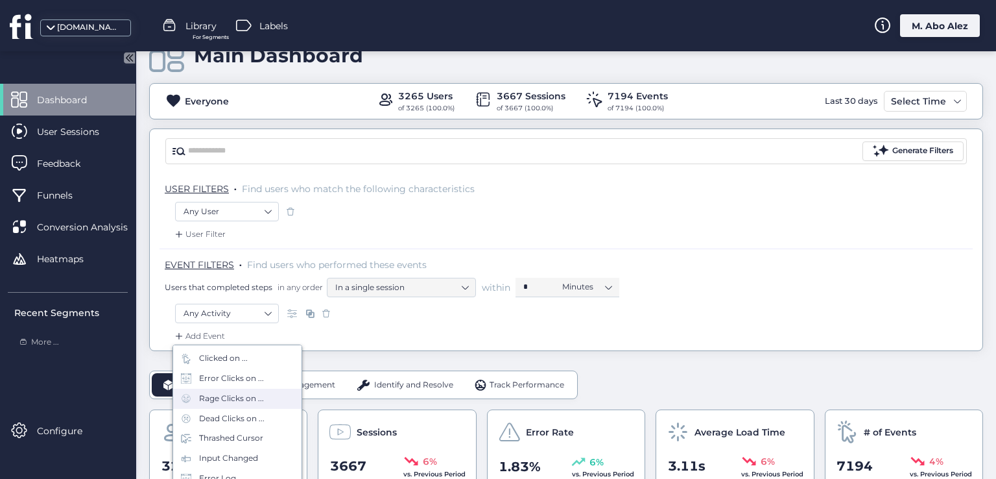
scroll to position [130, 0]
click at [227, 415] on div "Uncaught Exception" at bounding box center [239, 416] width 80 height 12
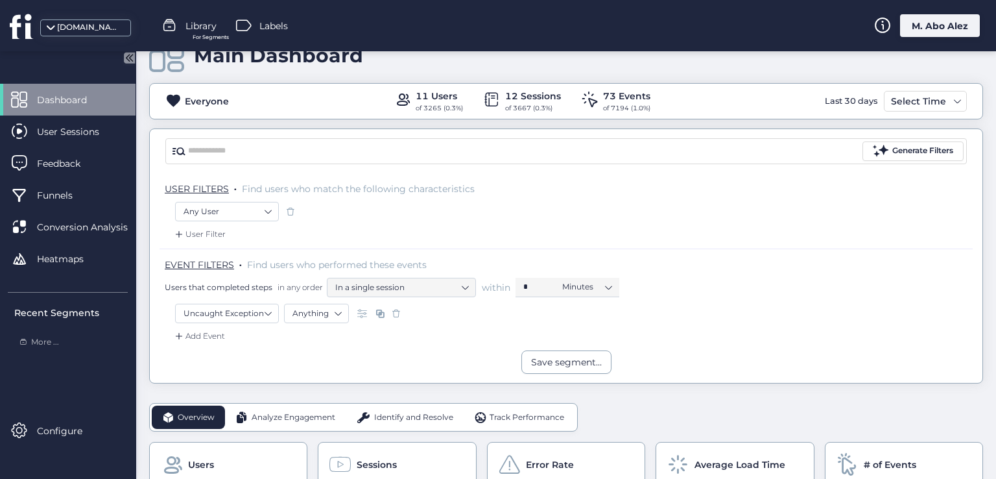
click at [399, 309] on span at bounding box center [396, 313] width 13 height 13
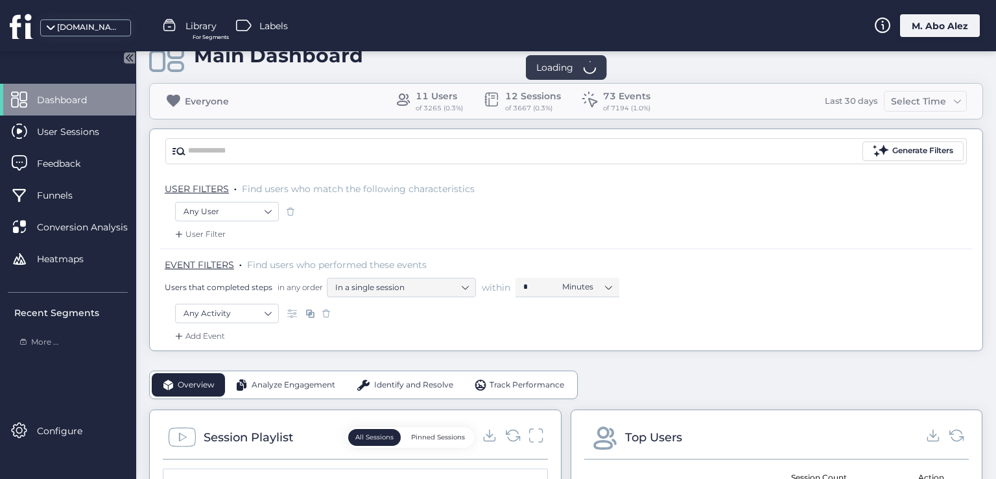
click at [205, 333] on div "Add Event" at bounding box center [198, 335] width 53 height 13
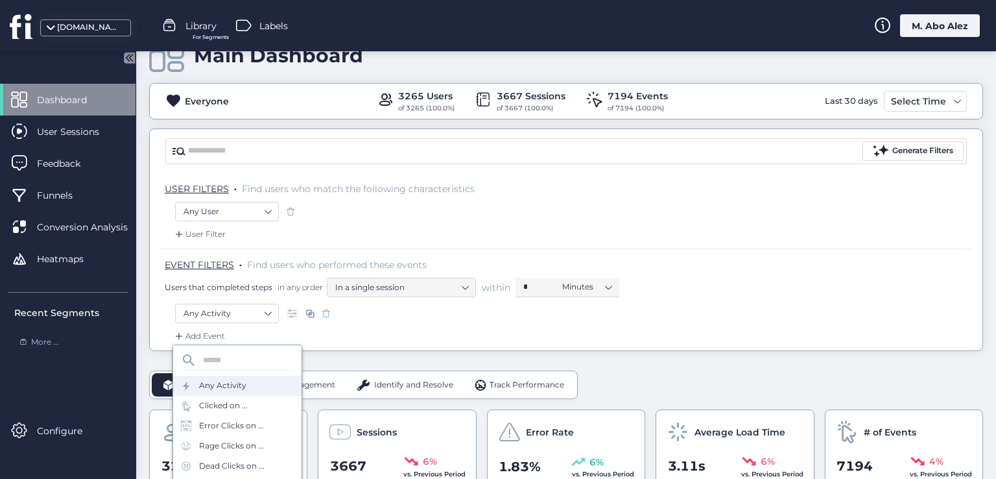
click at [239, 385] on div "Any Activity" at bounding box center [222, 385] width 47 height 12
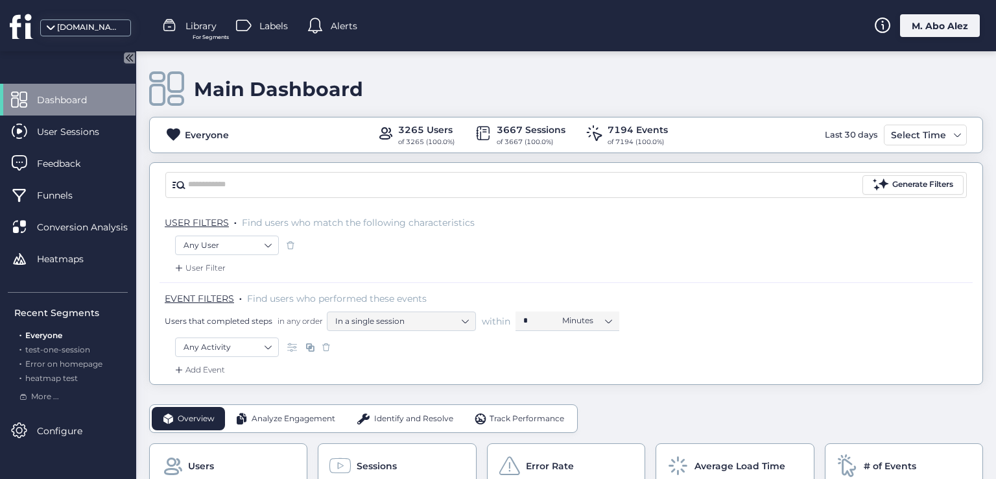
click at [213, 366] on div "Add Event" at bounding box center [198, 369] width 53 height 13
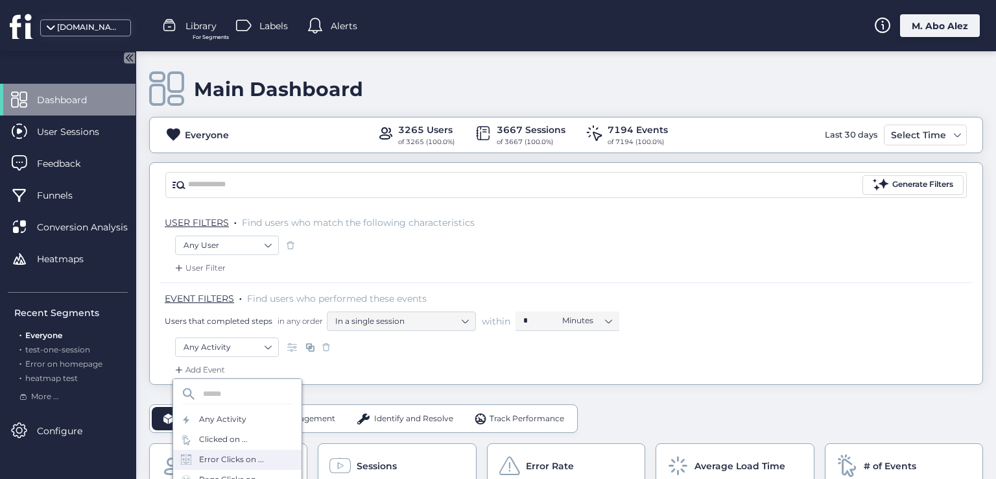
click at [226, 460] on div "Error Clicks on ..." at bounding box center [231, 459] width 65 height 12
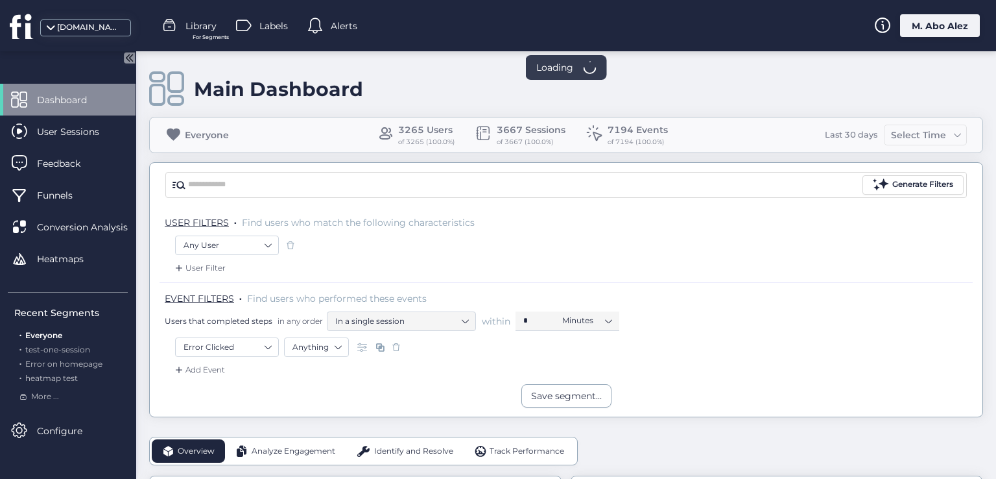
click at [222, 366] on div "Add Event" at bounding box center [198, 369] width 53 height 13
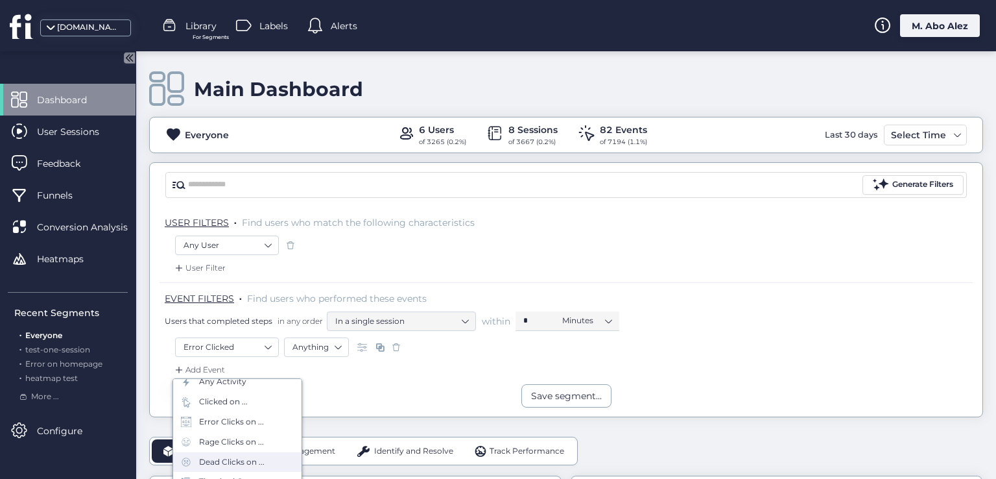
scroll to position [65, 0]
click at [236, 440] on div "Dead Clicks on ..." at bounding box center [237, 435] width 128 height 20
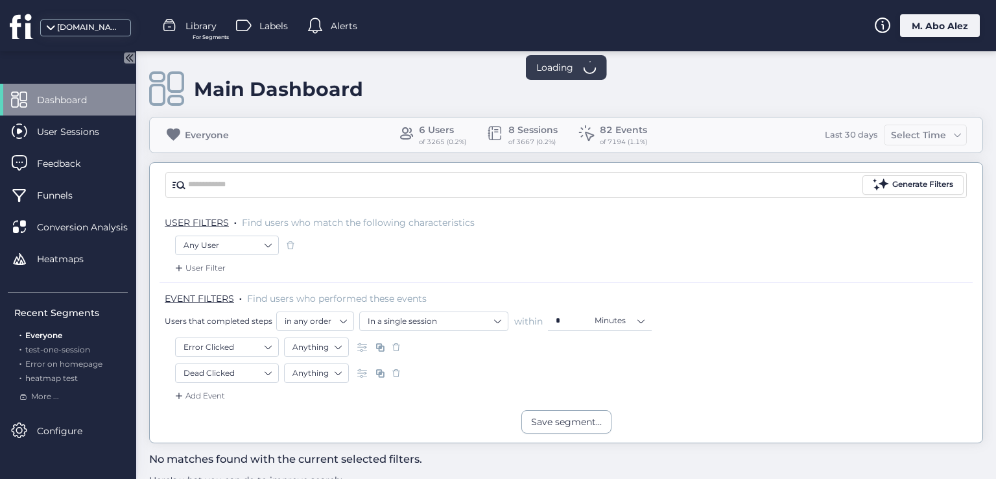
click at [393, 369] on span at bounding box center [396, 372] width 13 height 13
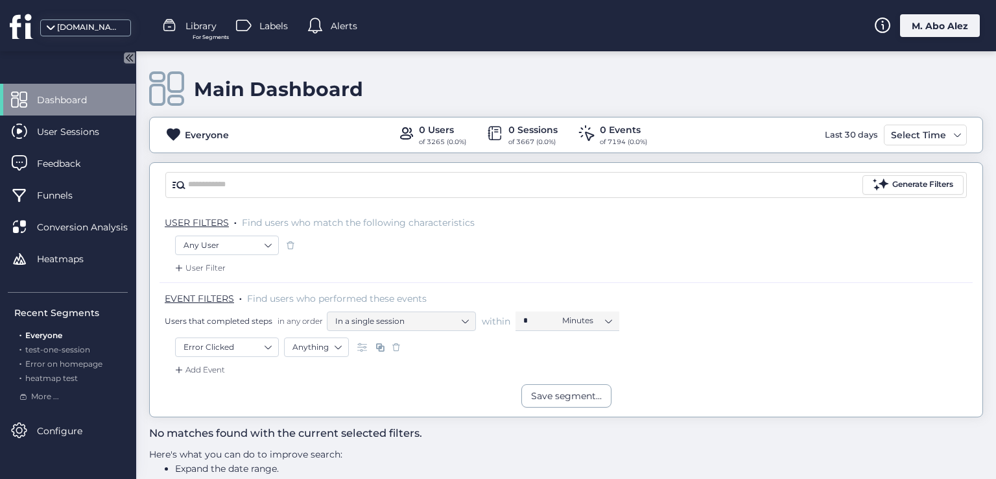
click at [399, 348] on span at bounding box center [396, 346] width 13 height 13
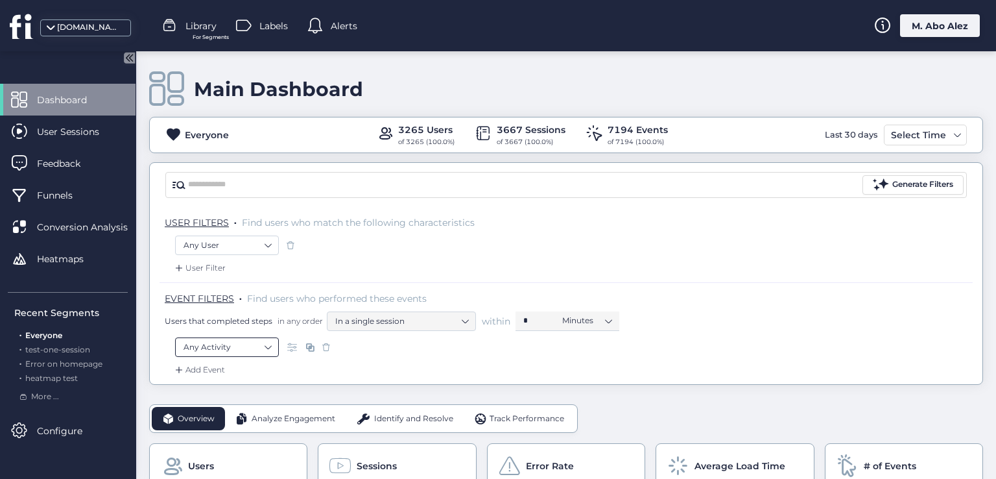
click at [259, 337] on nz-select-item "Any Activity" at bounding box center [226, 346] width 87 height 19
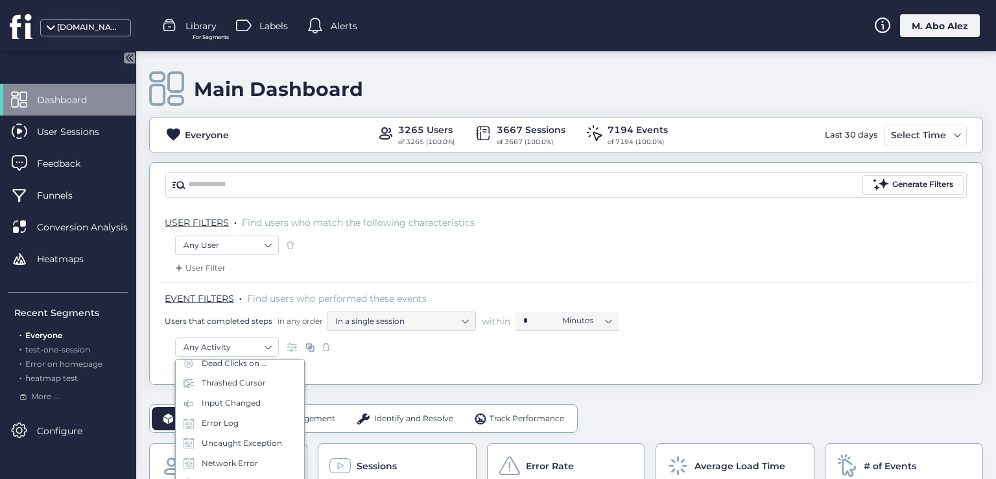
scroll to position [130, 0]
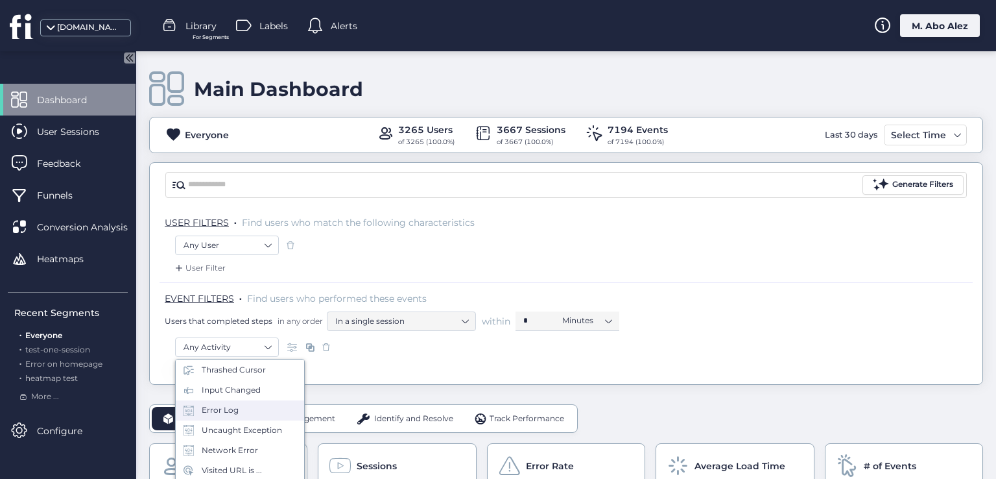
click at [243, 413] on div "Error Log" at bounding box center [240, 410] width 128 height 20
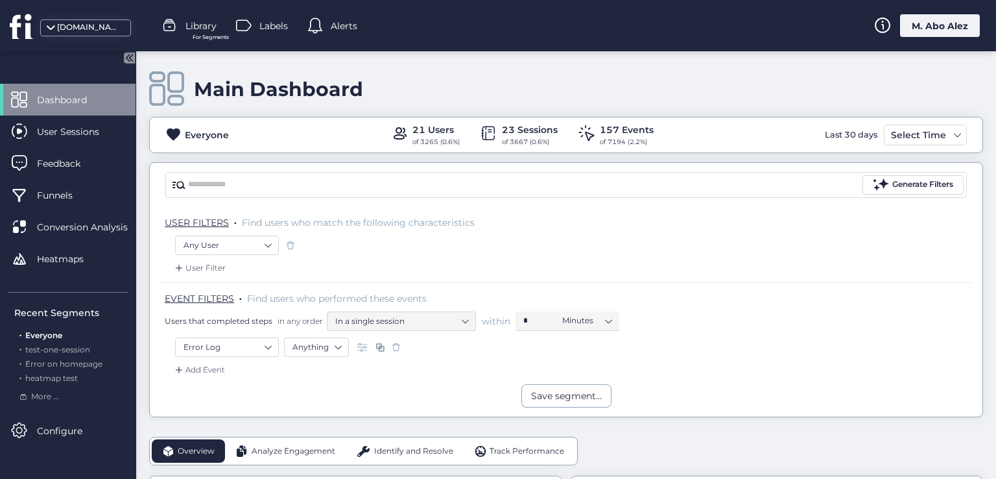
click at [925, 25] on div "M. Abo Alez" at bounding box center [940, 25] width 80 height 23
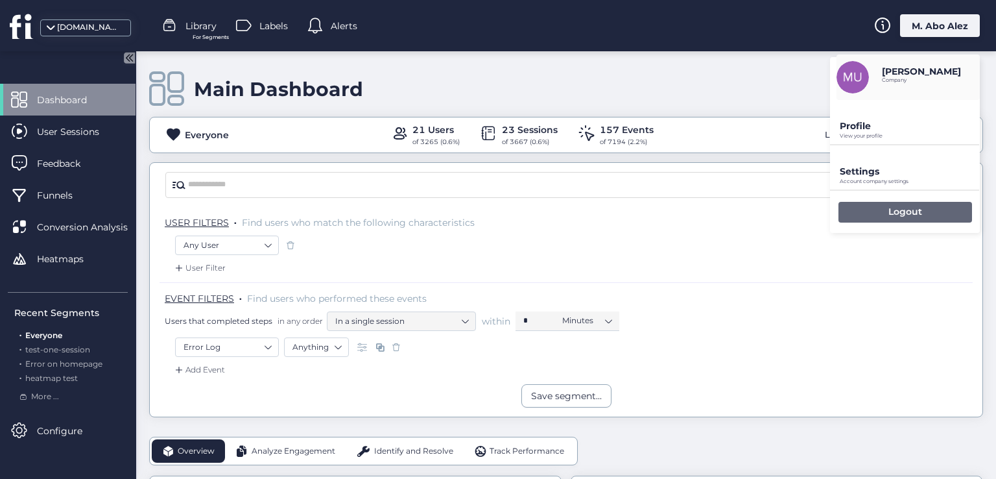
click at [878, 206] on div "Logout" at bounding box center [905, 212] width 134 height 21
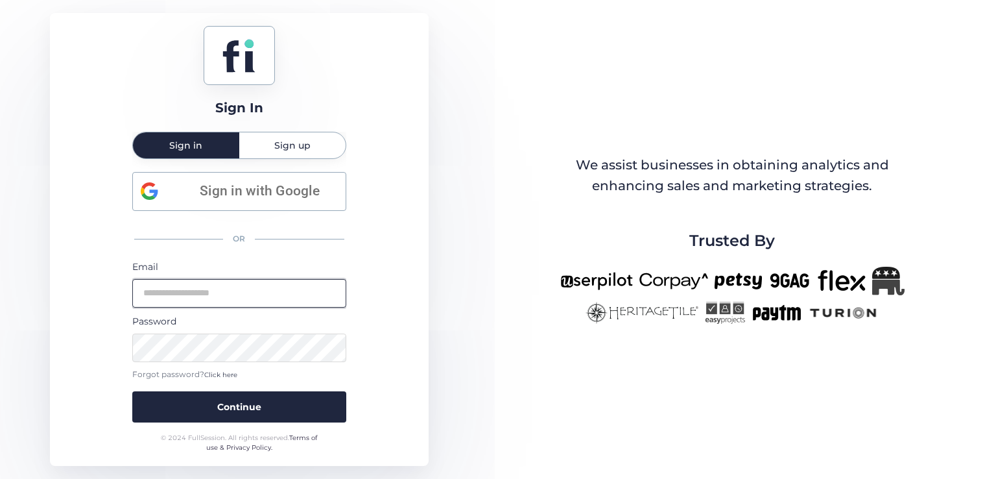
click at [243, 302] on input "email" at bounding box center [239, 293] width 214 height 29
click at [293, 302] on input "email" at bounding box center [239, 293] width 214 height 29
type input "**********"
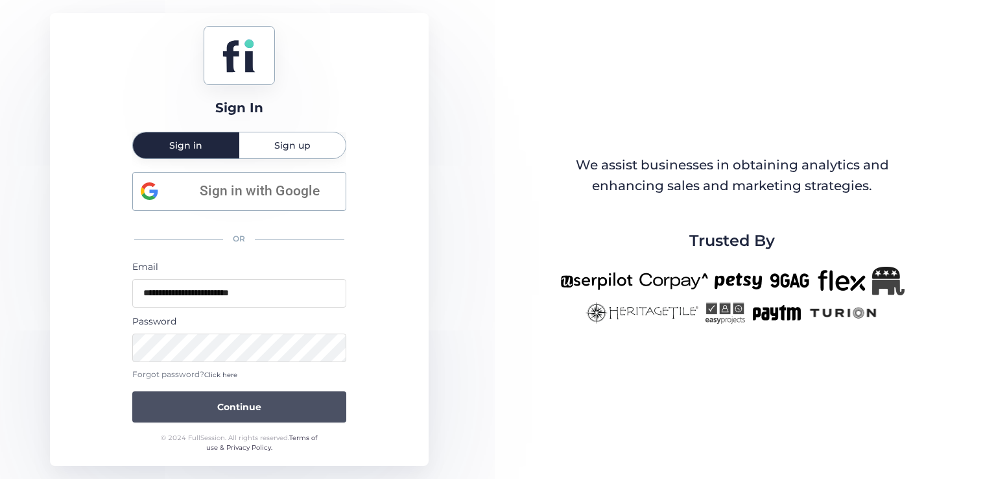
click at [262, 421] on button "Continue" at bounding box center [239, 406] width 214 height 31
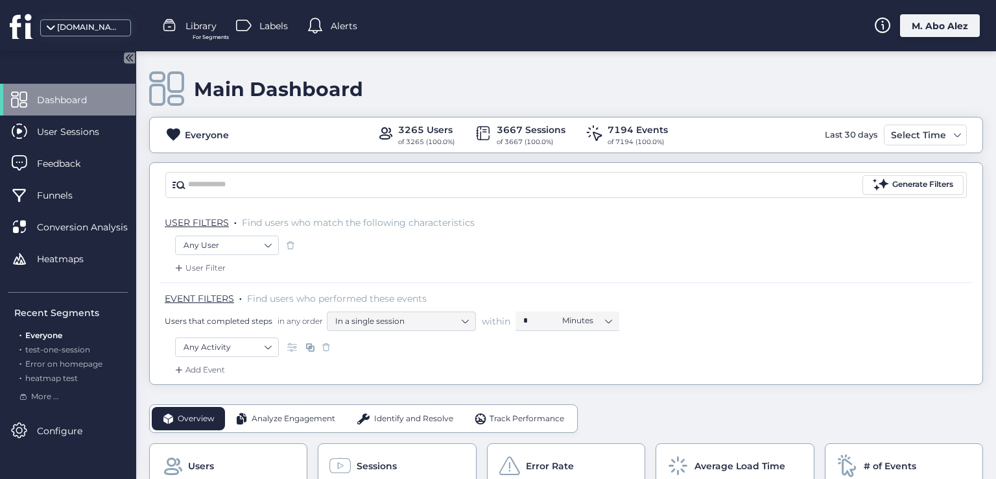
click at [227, 370] on div "Add Event" at bounding box center [566, 373] width 813 height 21
click at [217, 369] on div "Add Event" at bounding box center [198, 369] width 53 height 13
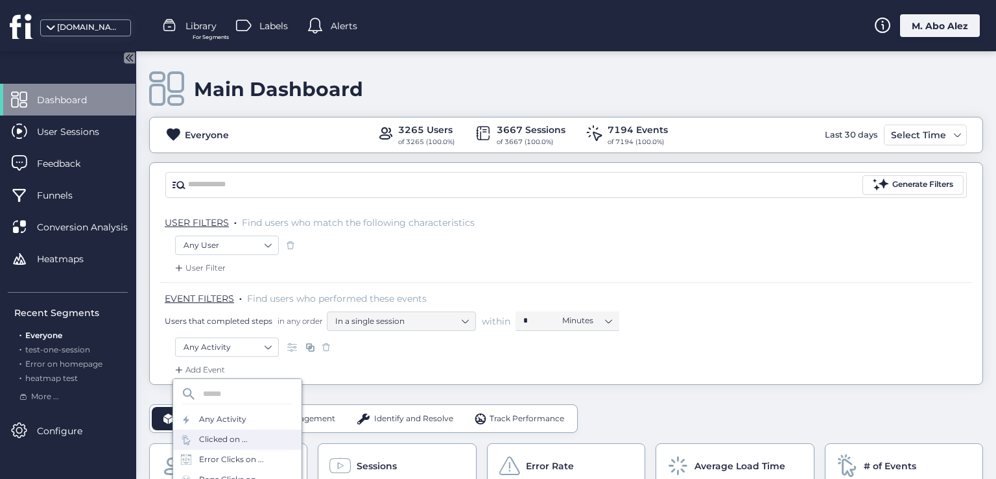
click at [231, 442] on div "Clicked on ..." at bounding box center [223, 439] width 49 height 12
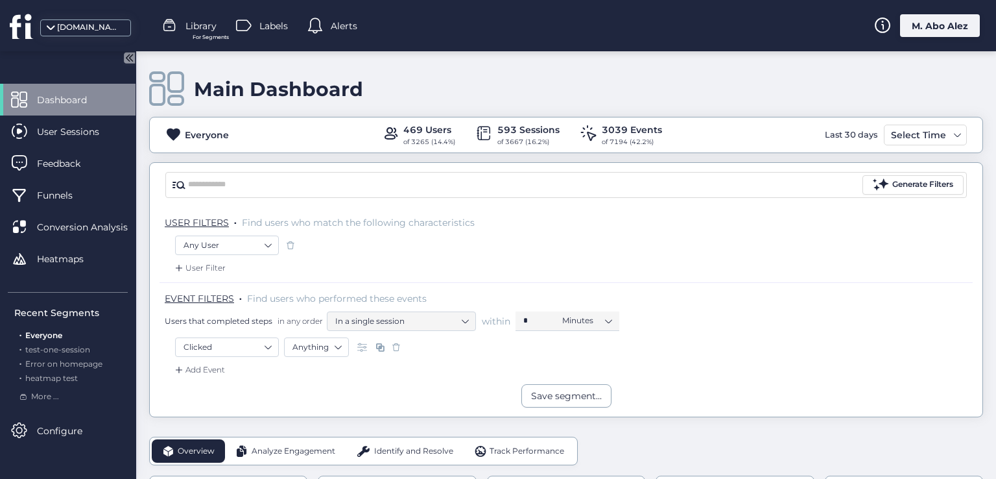
click at [397, 343] on span at bounding box center [396, 346] width 13 height 13
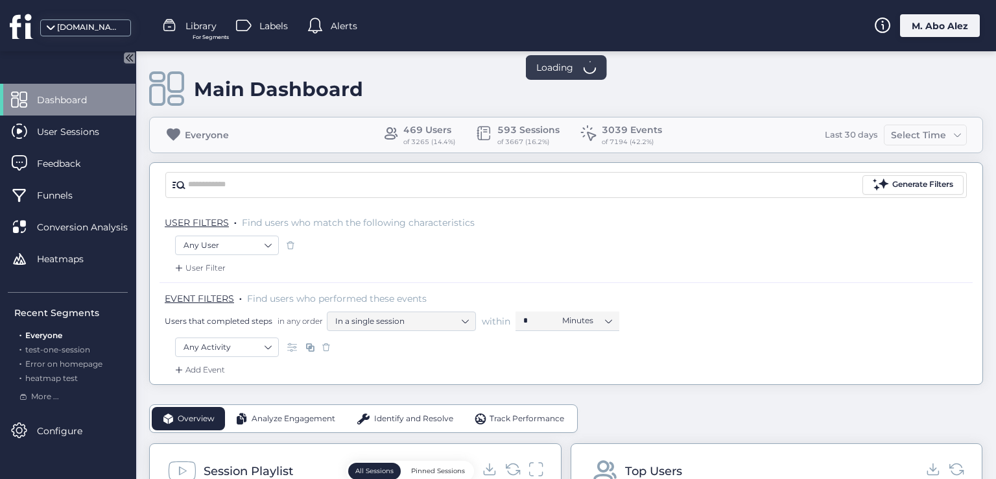
click at [222, 368] on div "Add Event" at bounding box center [198, 369] width 53 height 13
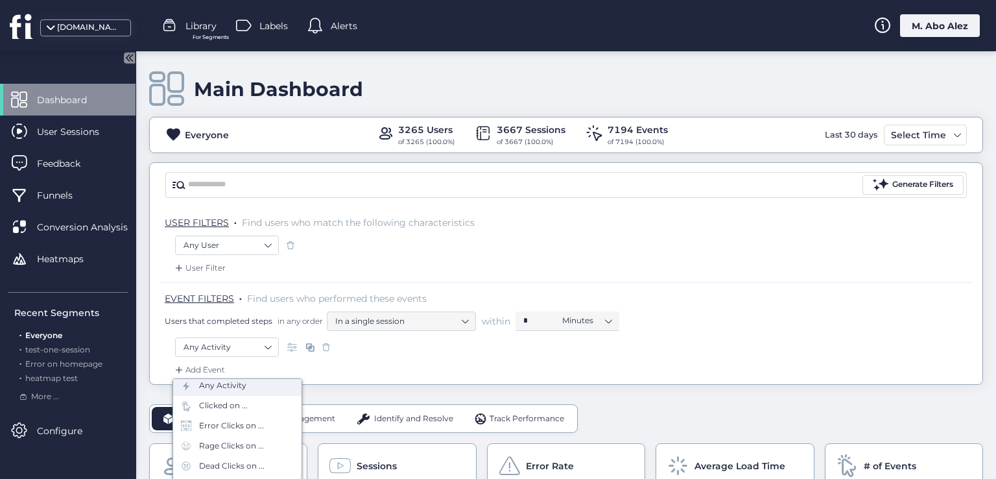
scroll to position [65, 0]
click at [226, 423] on div "Rage Clicks on ..." at bounding box center [237, 415] width 128 height 20
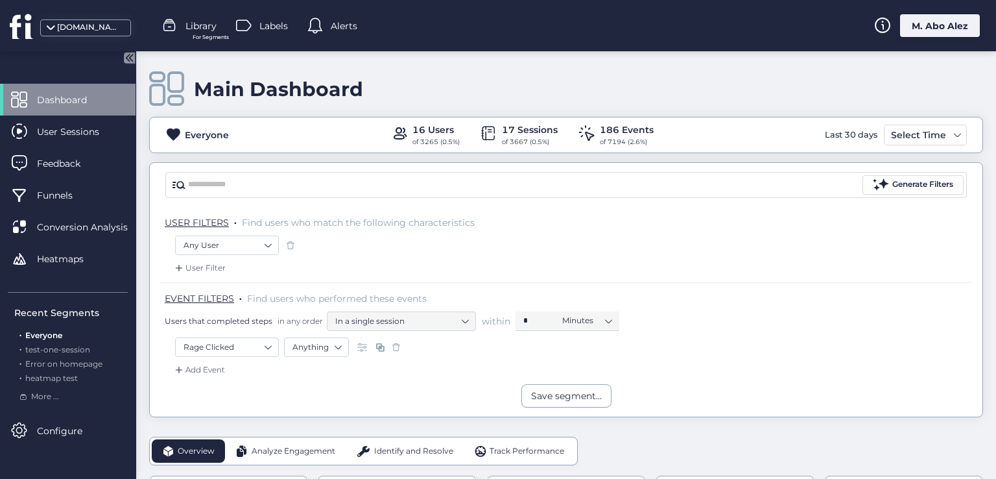
click at [393, 350] on span at bounding box center [396, 346] width 13 height 13
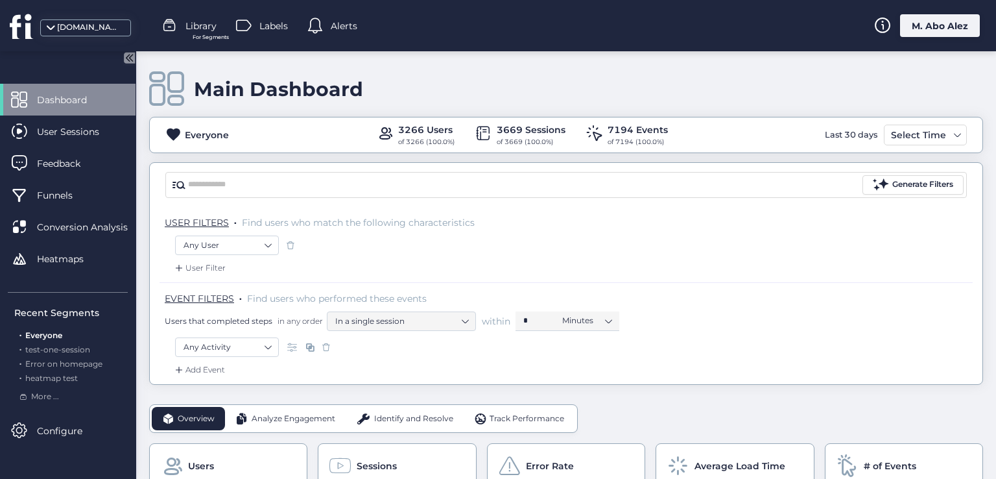
click at [204, 371] on div "Add Event" at bounding box center [198, 369] width 53 height 13
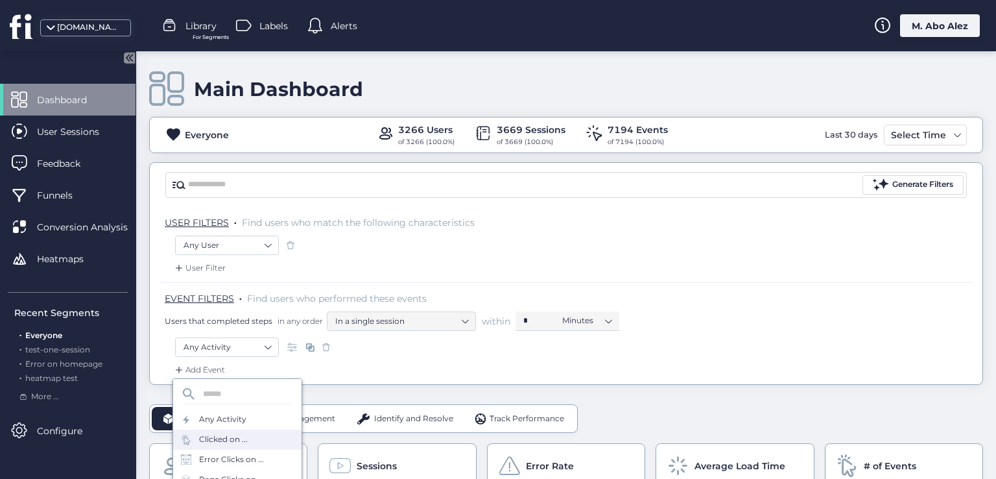
scroll to position [195, 0]
click at [231, 443] on div "Hamed" at bounding box center [237, 445] width 128 height 20
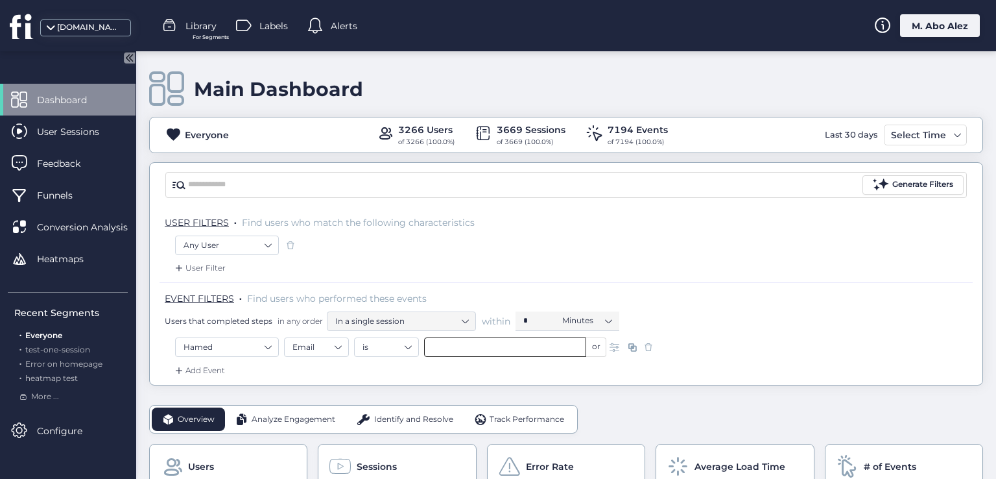
click at [469, 345] on input "text" at bounding box center [505, 346] width 162 height 19
type input "****"
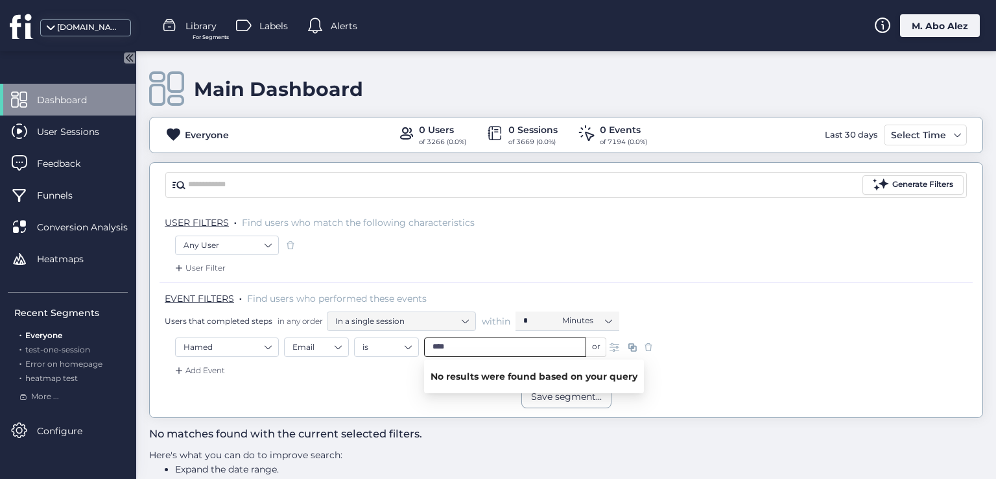
click at [445, 341] on input "****" at bounding box center [505, 346] width 162 height 19
click at [644, 349] on span at bounding box center [648, 346] width 13 height 13
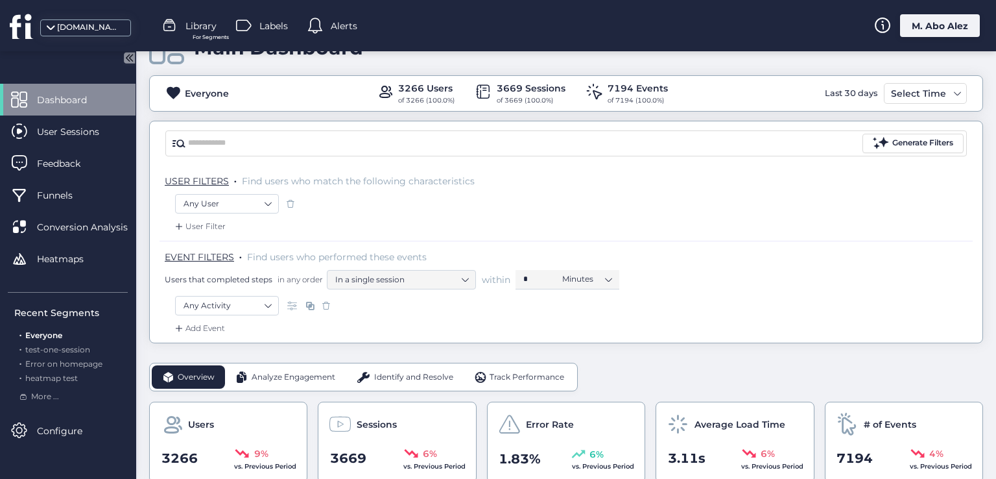
scroll to position [65, 0]
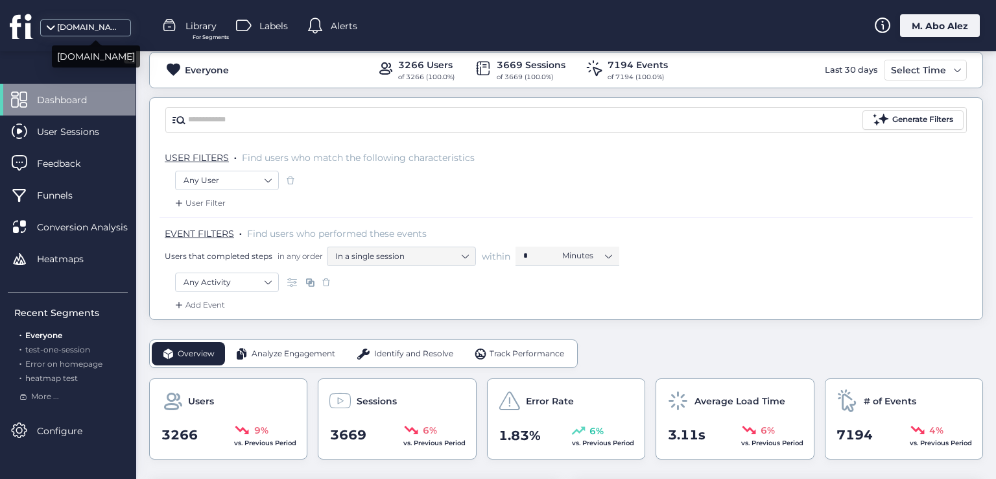
click at [128, 57] on icon at bounding box center [127, 57] width 3 height 6
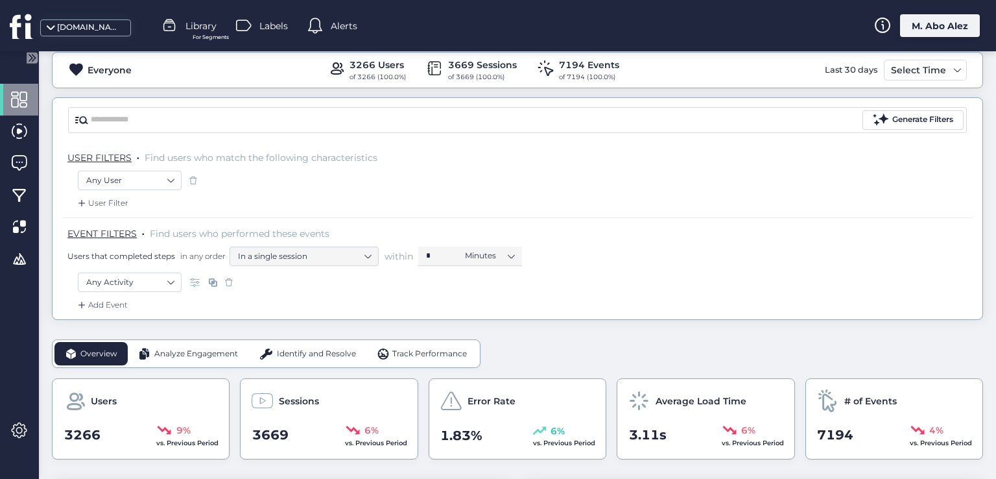
click at [34, 60] on icon at bounding box center [32, 57] width 11 height 11
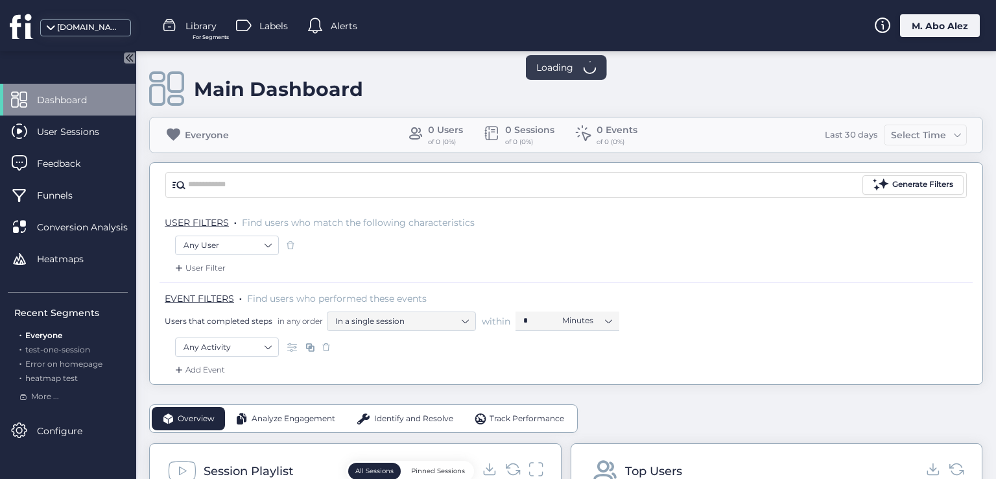
click at [209, 372] on div "Add Event" at bounding box center [198, 369] width 53 height 13
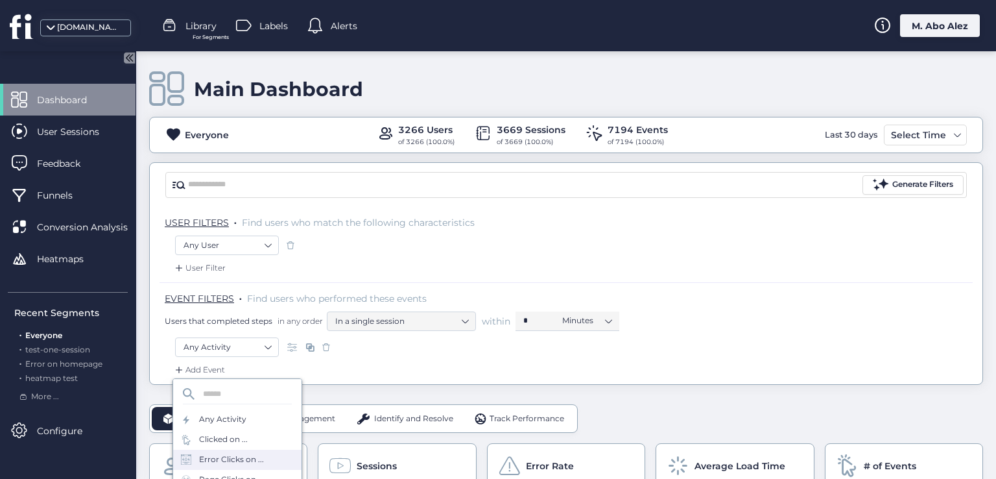
click at [236, 458] on div "Error Clicks on ..." at bounding box center [231, 459] width 65 height 12
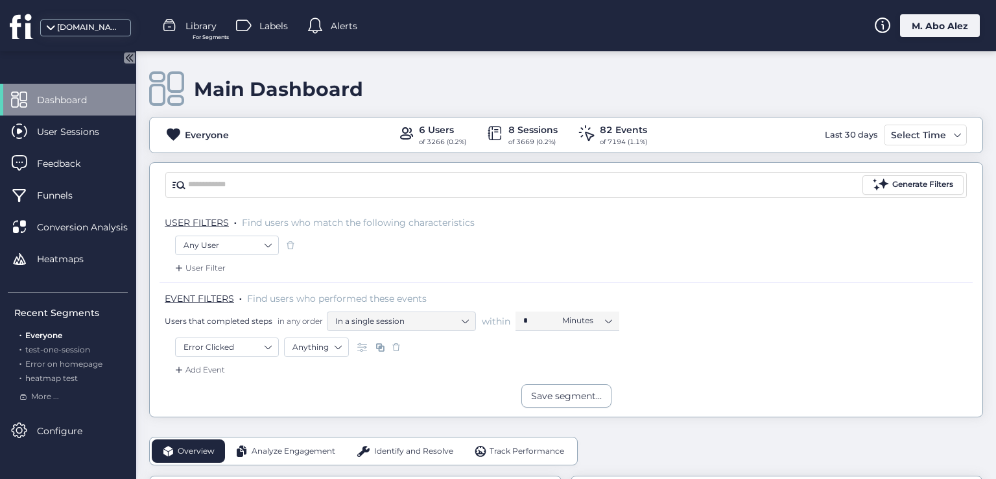
click at [392, 340] on span at bounding box center [396, 346] width 13 height 13
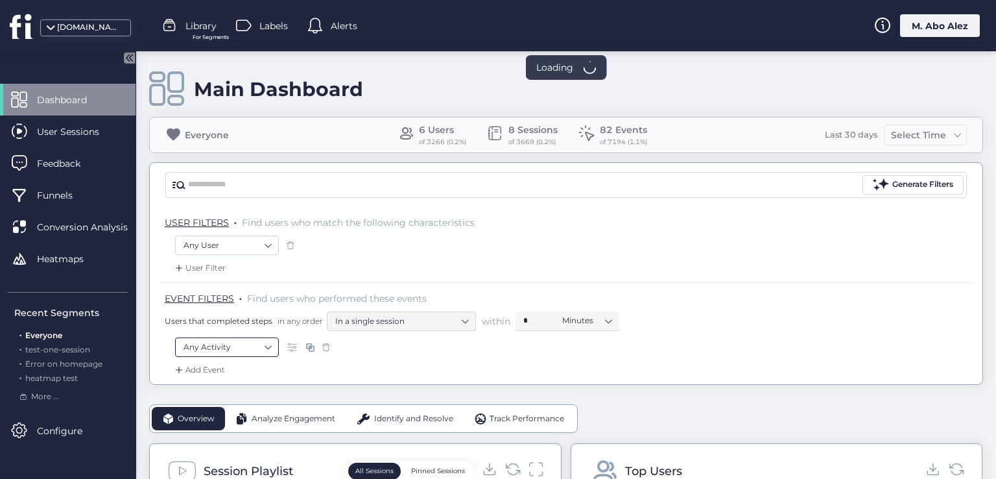
click at [235, 344] on nz-select-item "Any Activity" at bounding box center [226, 346] width 87 height 19
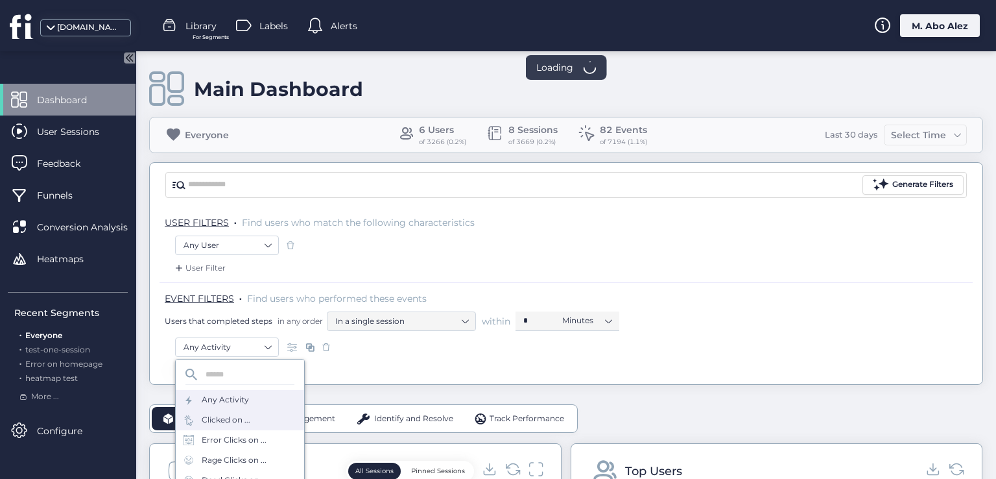
click at [226, 421] on div "Clicked on ..." at bounding box center [226, 420] width 49 height 12
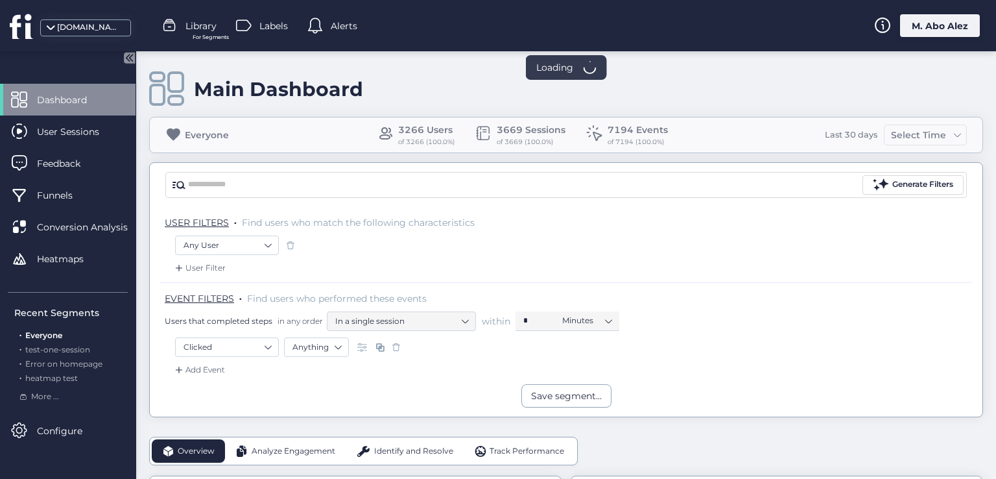
click at [392, 349] on span at bounding box center [396, 346] width 13 height 13
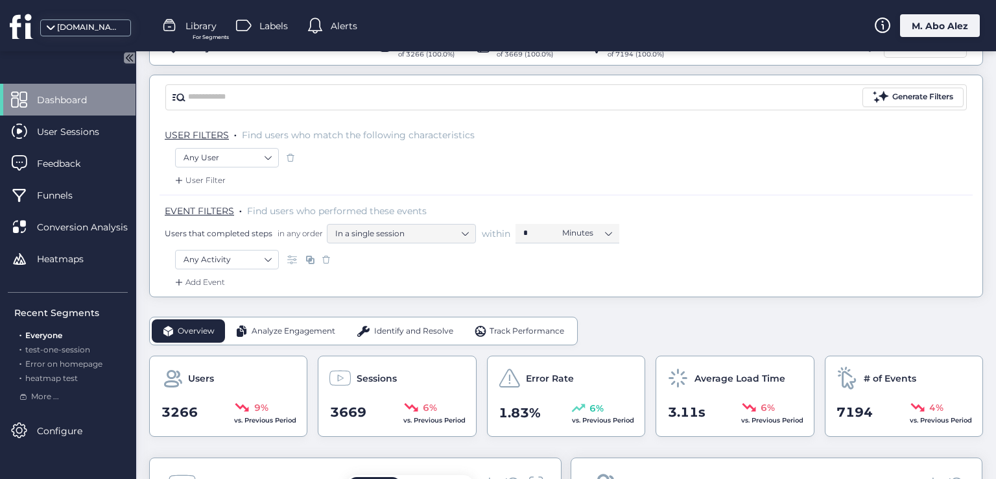
scroll to position [65, 0]
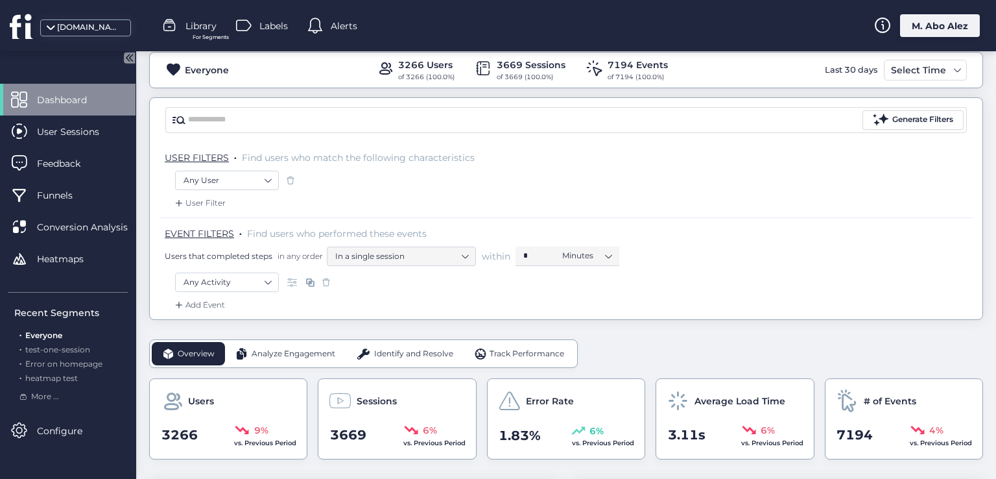
click at [216, 196] on div "User Filter" at bounding box center [198, 202] width 53 height 13
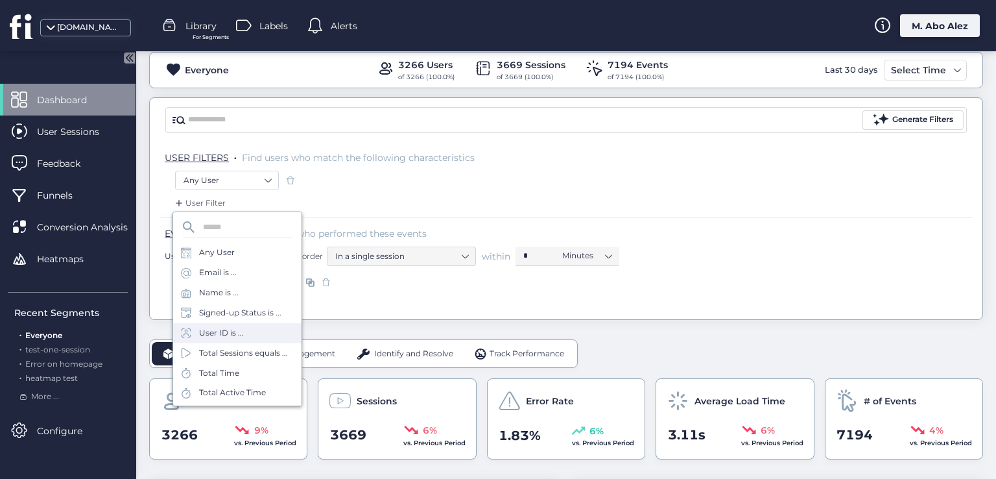
click at [246, 338] on div "User ID is ..." at bounding box center [237, 333] width 128 height 20
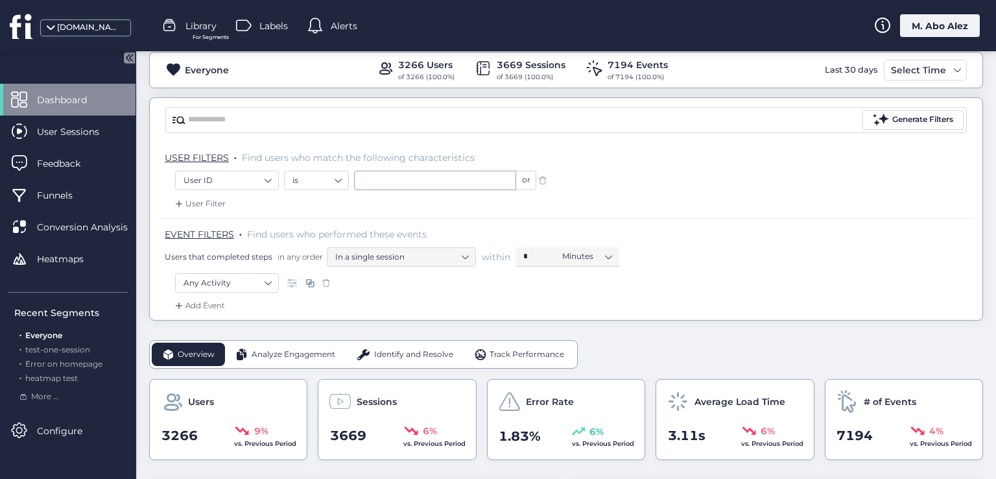
click at [405, 168] on div "USER FILTERS . Find users who match the following characteristics" at bounding box center [566, 156] width 813 height 29
click at [412, 183] on input "text" at bounding box center [435, 180] width 162 height 19
click at [318, 178] on nz-select-item "is" at bounding box center [316, 180] width 48 height 19
click at [313, 218] on div "contains" at bounding box center [316, 220] width 48 height 10
click at [365, 180] on input "text" at bounding box center [435, 180] width 162 height 19
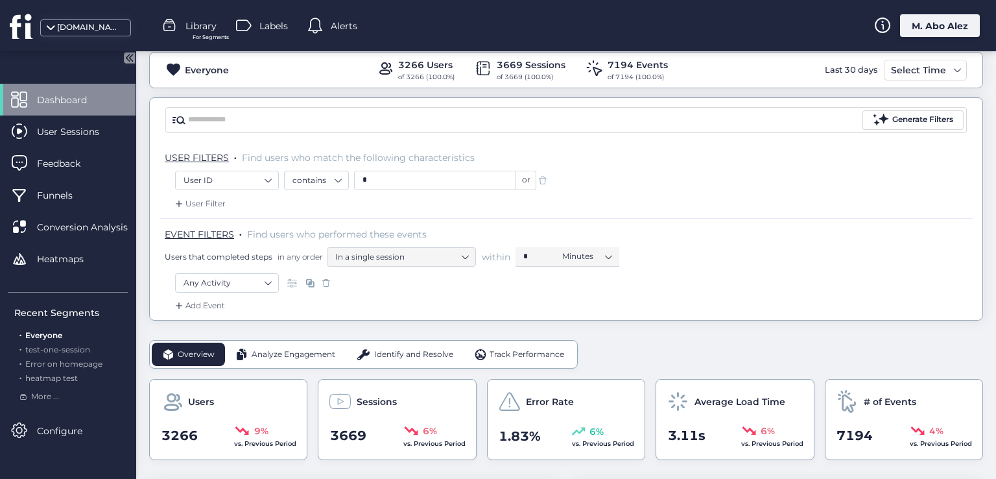
type input "*"
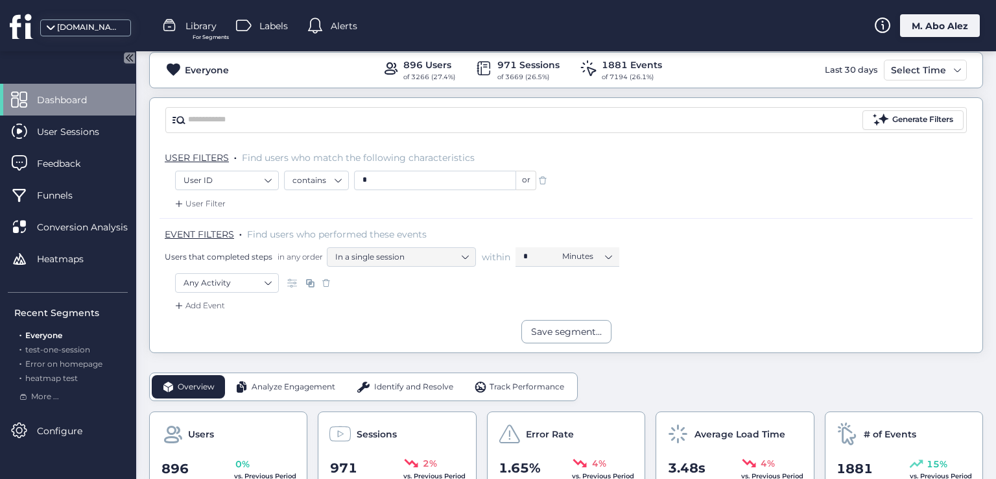
click at [543, 174] on span at bounding box center [542, 180] width 13 height 13
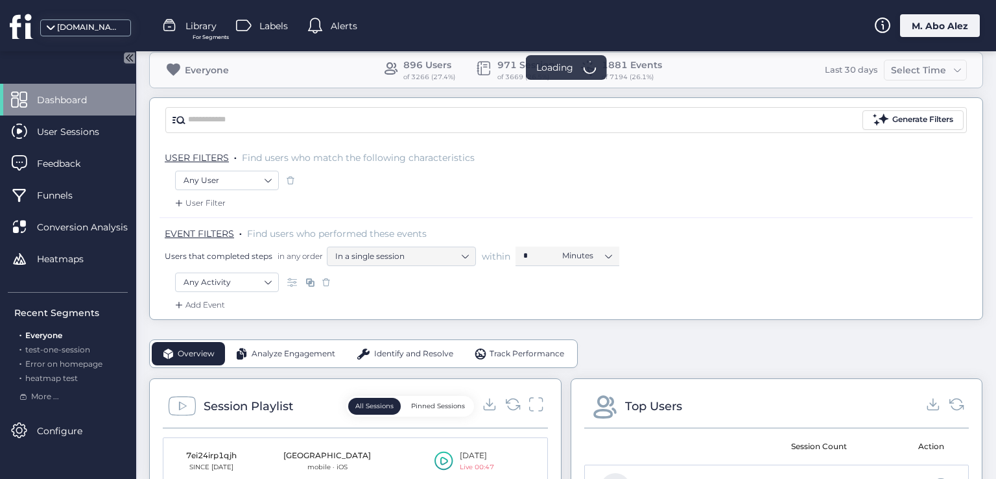
click at [292, 176] on span at bounding box center [290, 180] width 13 height 13
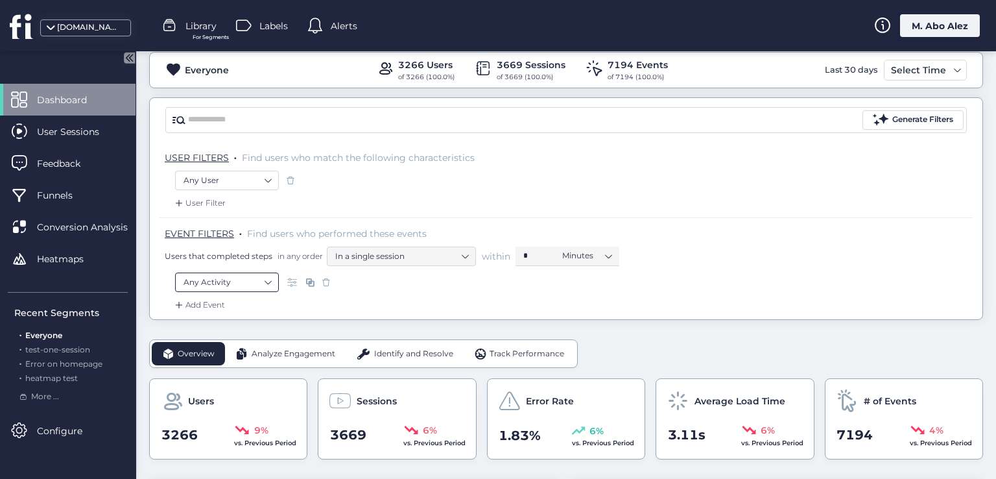
click at [238, 277] on nz-select-item "Any Activity" at bounding box center [226, 281] width 87 height 19
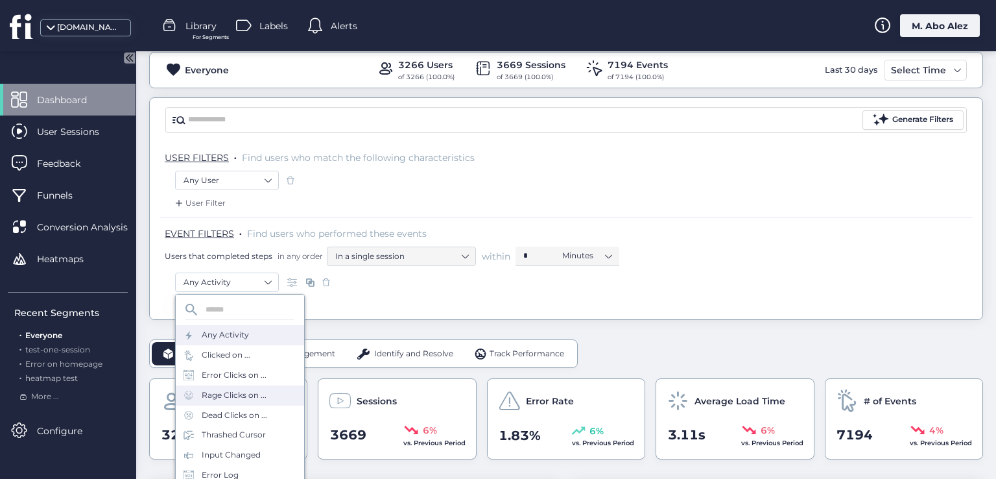
click at [278, 399] on div "Rage Clicks on ..." at bounding box center [240, 395] width 128 height 20
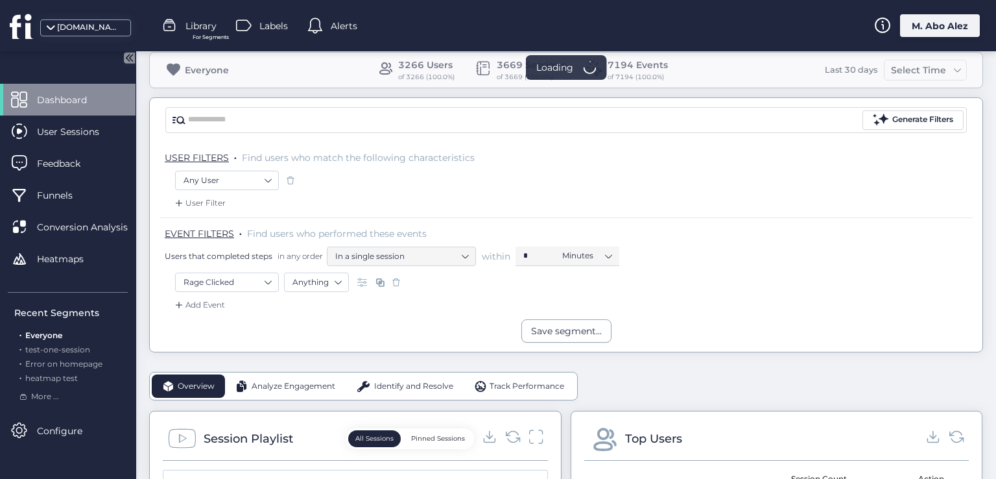
click at [940, 32] on div "M. Abo Alez" at bounding box center [940, 25] width 80 height 23
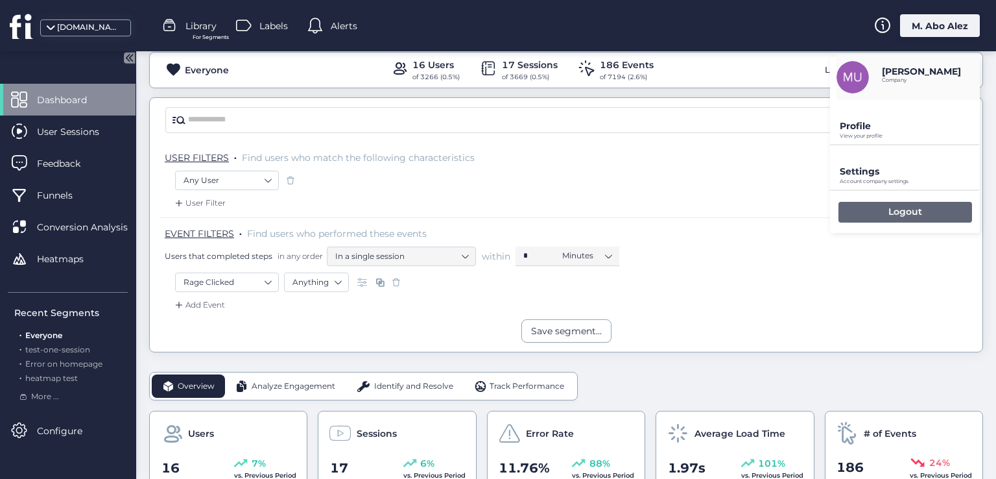
click at [853, 213] on div "Logout" at bounding box center [905, 212] width 134 height 21
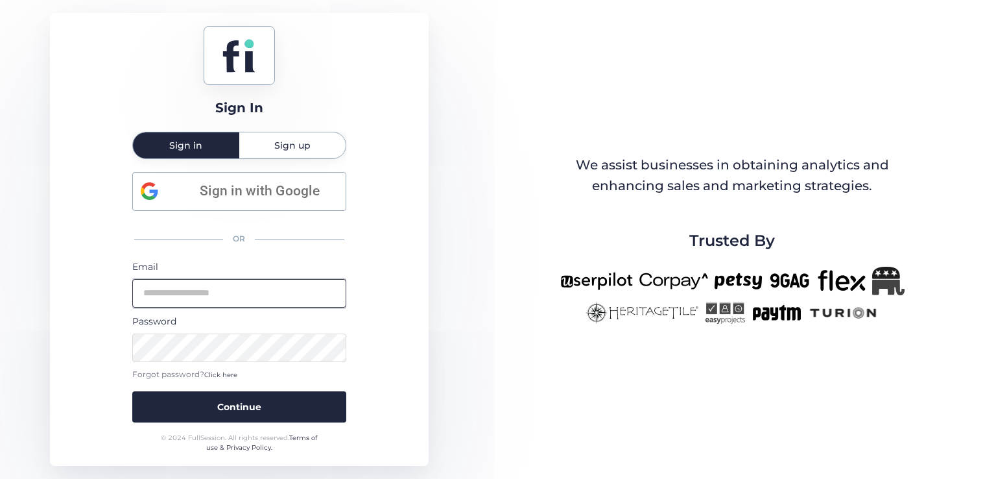
click at [207, 297] on input "email" at bounding box center [239, 293] width 214 height 29
type input "**********"
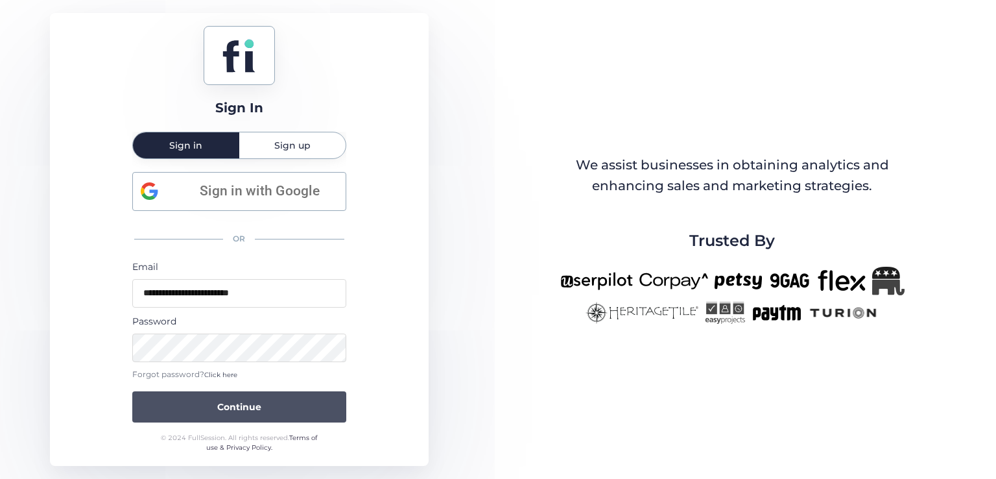
click at [267, 394] on button "Continue" at bounding box center [239, 406] width 214 height 31
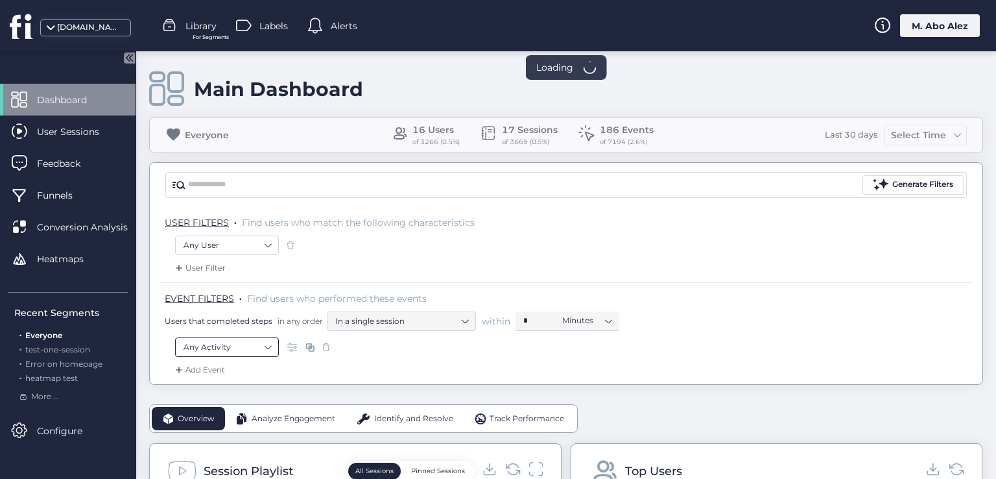
click at [260, 348] on nz-select-item "Any Activity" at bounding box center [226, 346] width 87 height 19
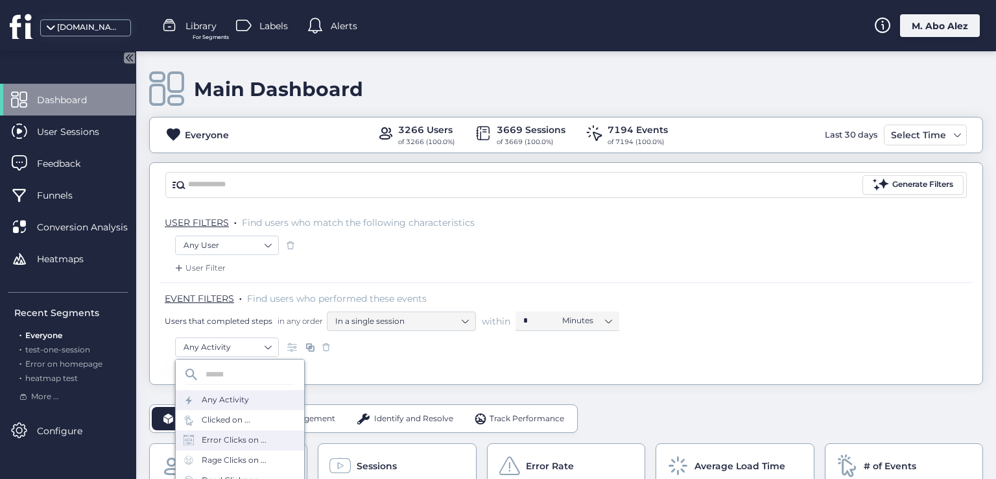
click at [254, 436] on div "Error Clicks on ..." at bounding box center [234, 440] width 65 height 12
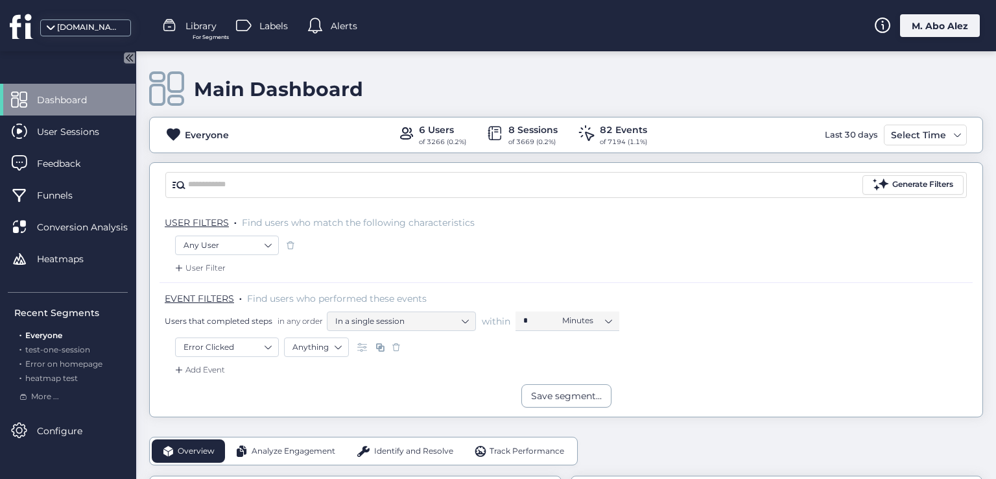
click at [397, 346] on span at bounding box center [396, 346] width 13 height 13
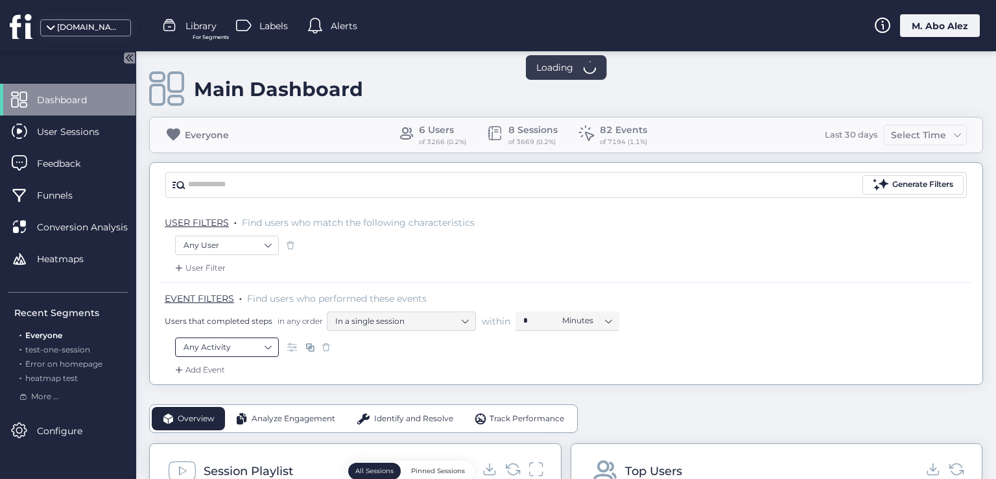
click at [246, 340] on nz-select-item "Any Activity" at bounding box center [226, 346] width 87 height 19
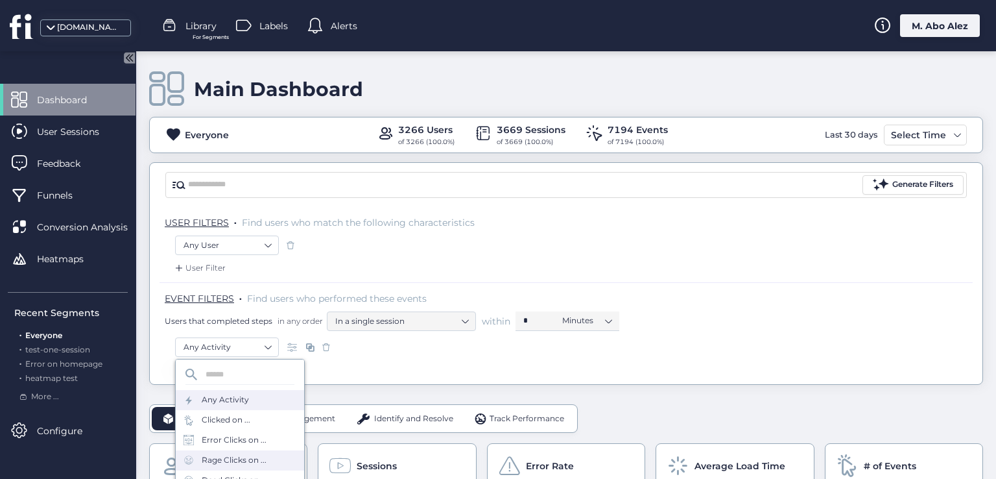
click at [235, 455] on div "Rage Clicks on ..." at bounding box center [234, 460] width 65 height 12
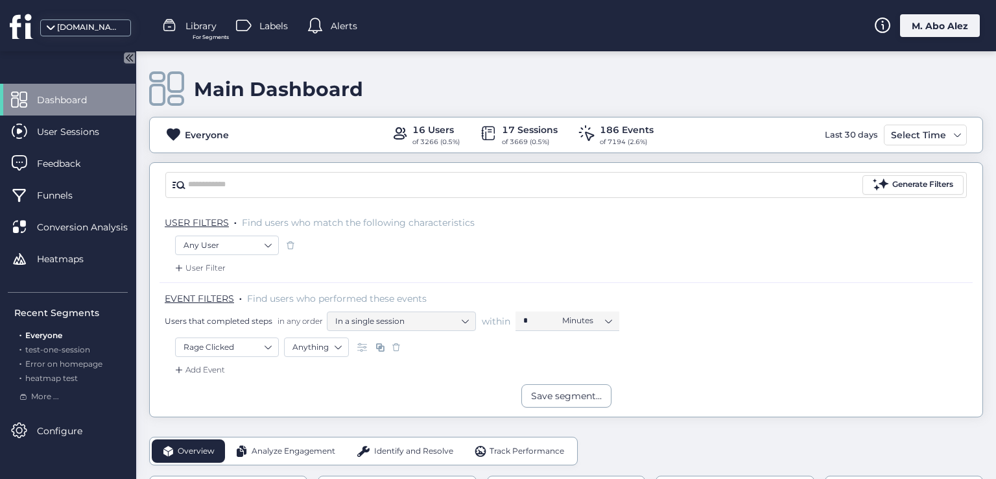
click at [400, 344] on span at bounding box center [396, 346] width 13 height 13
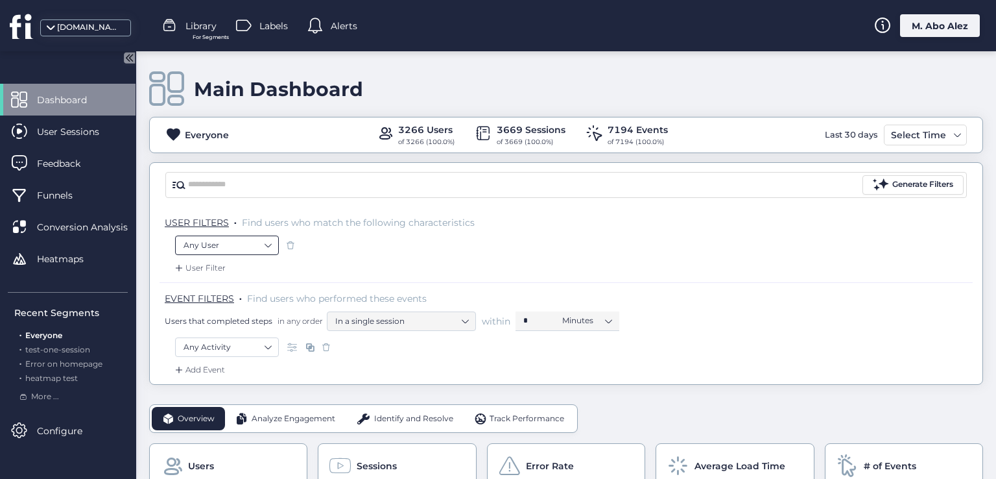
click at [249, 239] on nz-select-item "Any User" at bounding box center [226, 244] width 87 height 19
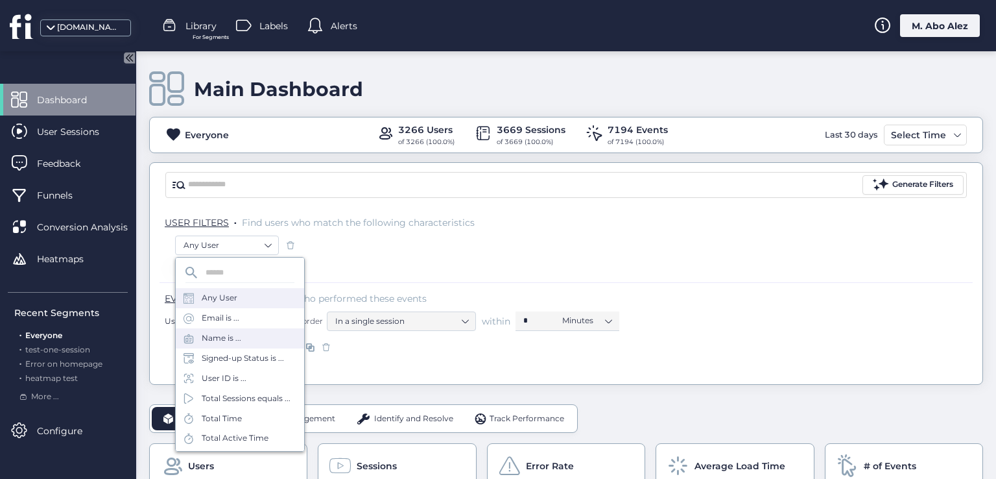
drag, startPoint x: 252, startPoint y: 312, endPoint x: 254, endPoint y: 328, distance: 16.4
click at [254, 328] on div "Any User Email is ... Name is ... Signed-up Status is ... User ID is ..." at bounding box center [240, 338] width 128 height 100
click at [254, 328] on div "Name is ..." at bounding box center [240, 338] width 128 height 20
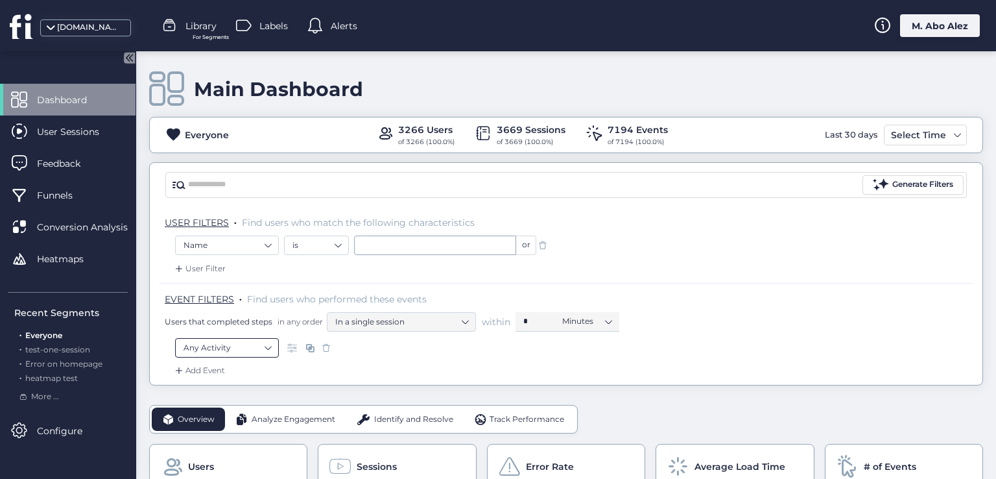
click at [247, 352] on nz-select-item "Any Activity" at bounding box center [226, 347] width 87 height 19
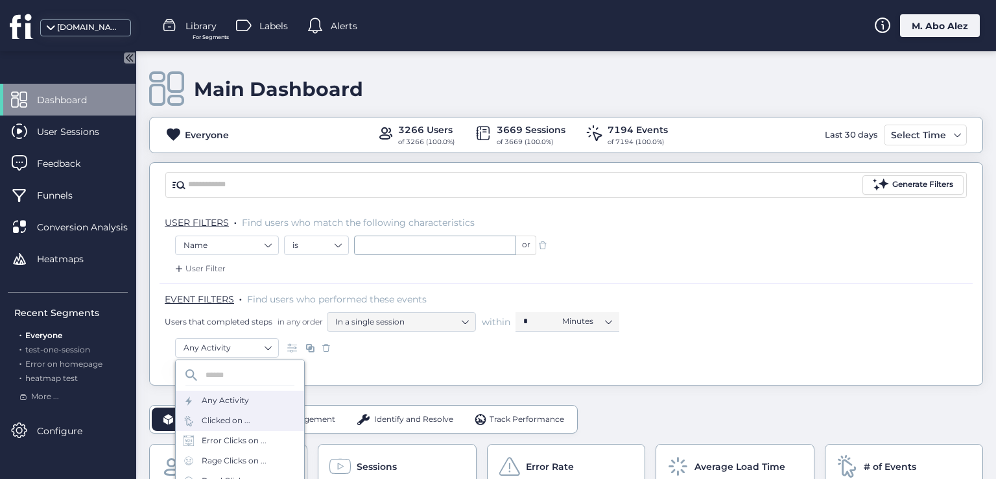
click at [243, 423] on div "Clicked on ..." at bounding box center [226, 420] width 49 height 12
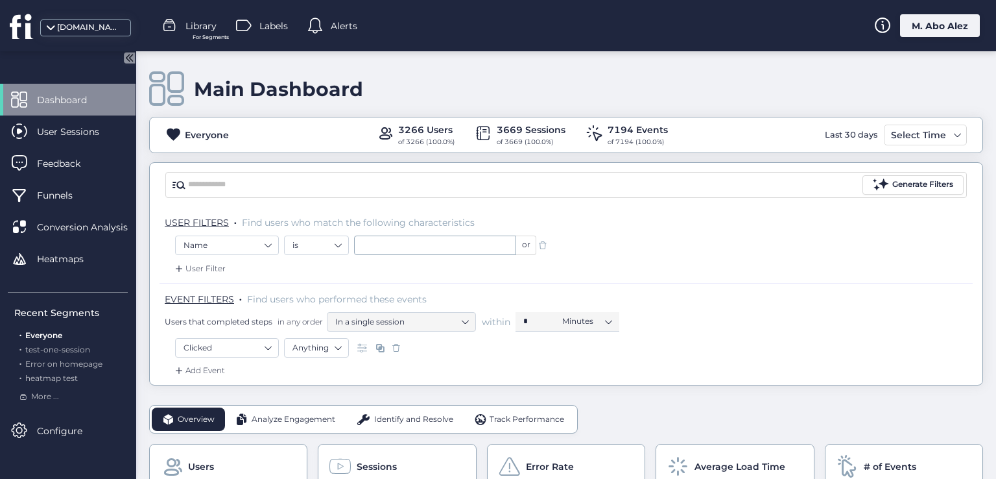
click at [207, 371] on div "Add Event" at bounding box center [198, 370] width 53 height 13
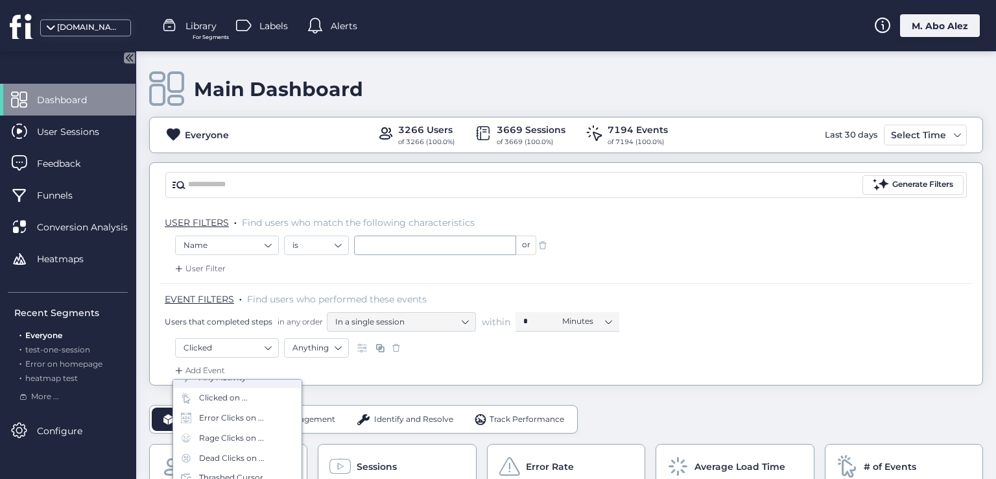
scroll to position [65, 0]
click at [229, 421] on div "Rage Clicks on ..." at bounding box center [237, 415] width 128 height 20
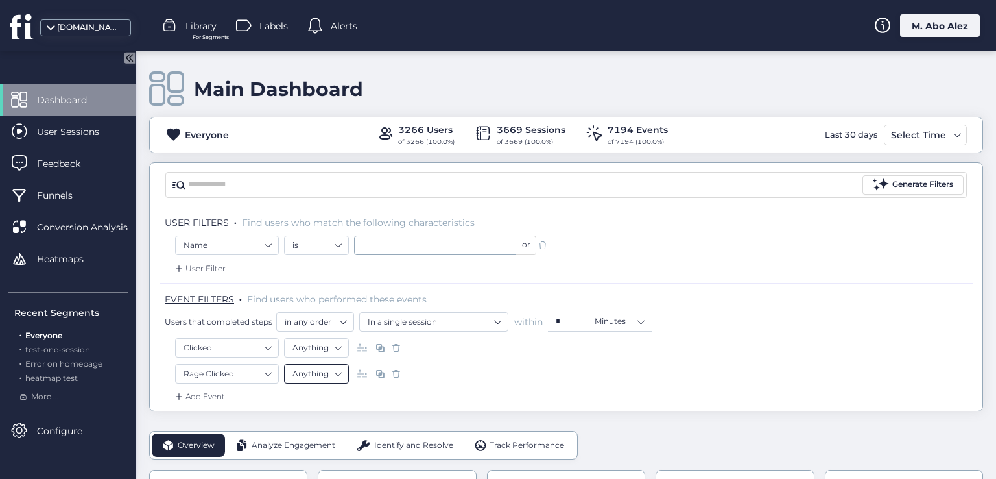
click at [326, 373] on nz-select-item "Anything" at bounding box center [316, 373] width 48 height 19
click at [320, 412] on div "Selector" at bounding box center [316, 412] width 48 height 10
click at [401, 372] on nz-select-item "is" at bounding box center [386, 373] width 48 height 19
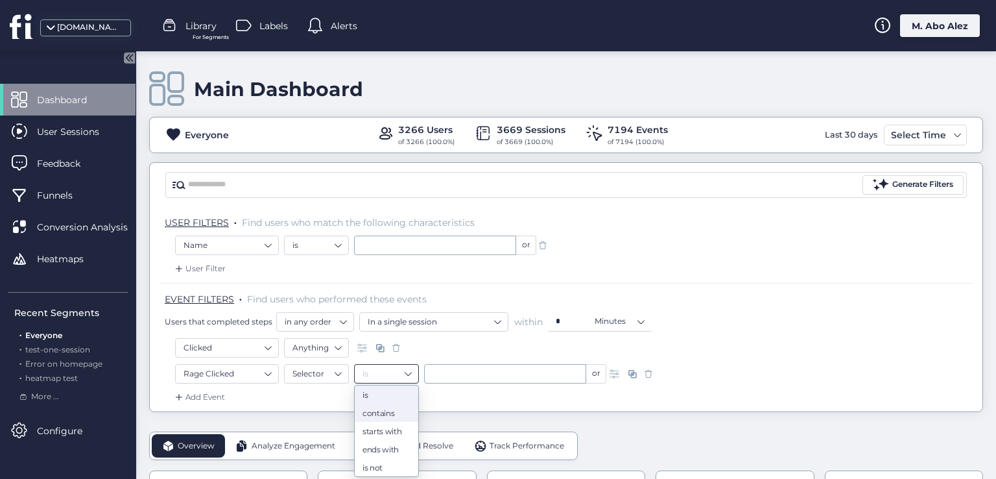
click at [392, 416] on div "contains" at bounding box center [386, 412] width 48 height 10
click at [454, 376] on input "text" at bounding box center [505, 373] width 162 height 19
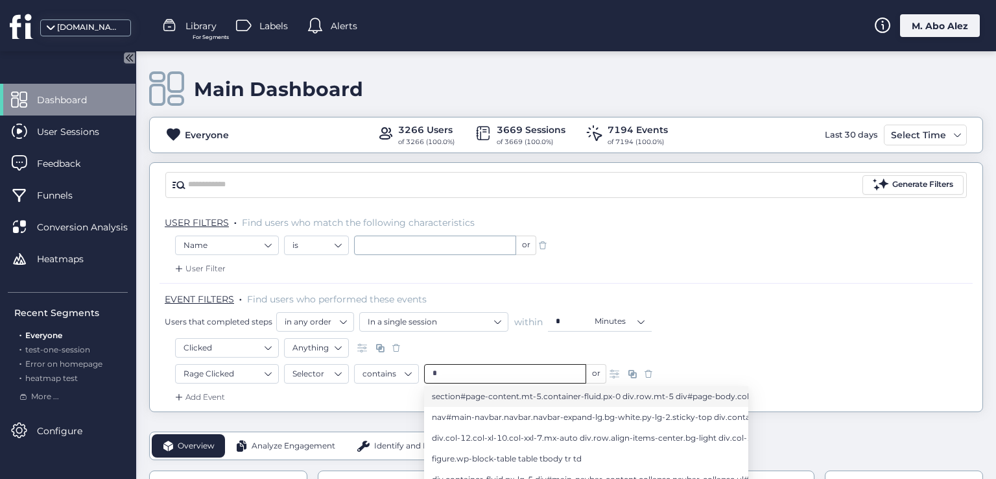
click at [508, 397] on span "section#page-content.mt-5.container-fluid.px-0 div.row.mt-5 div#page-body.col-1…" at bounding box center [678, 396] width 493 height 14
type input "**********"
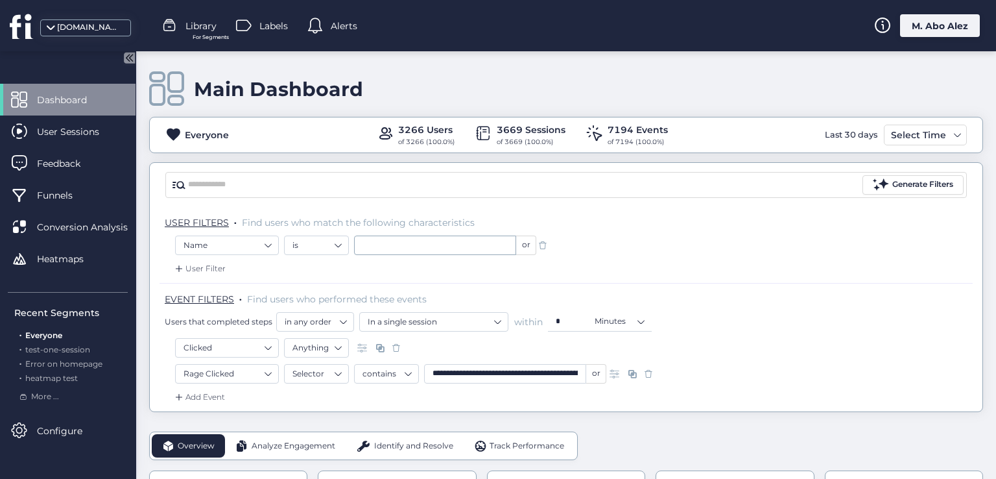
click at [556, 342] on div "Clicked Anything" at bounding box center [566, 349] width 782 height 22
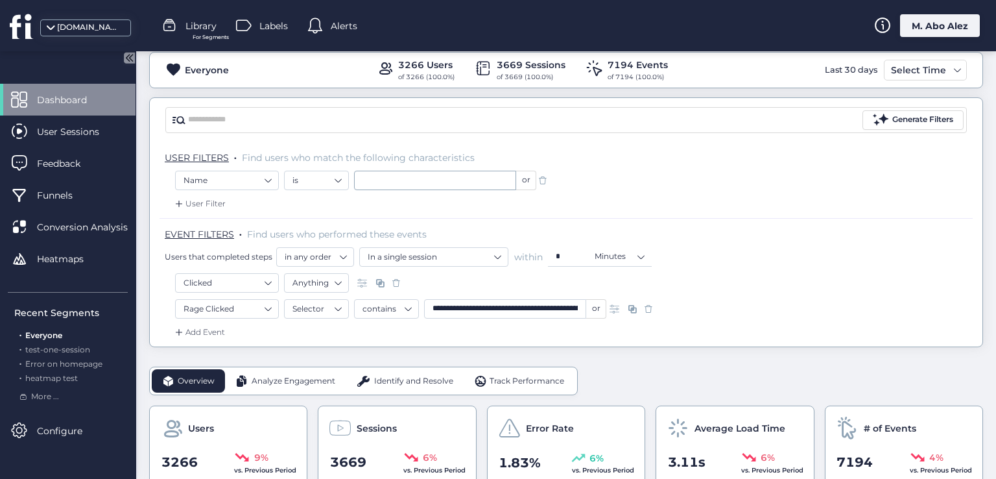
click at [200, 334] on div "Add Event" at bounding box center [198, 332] width 53 height 13
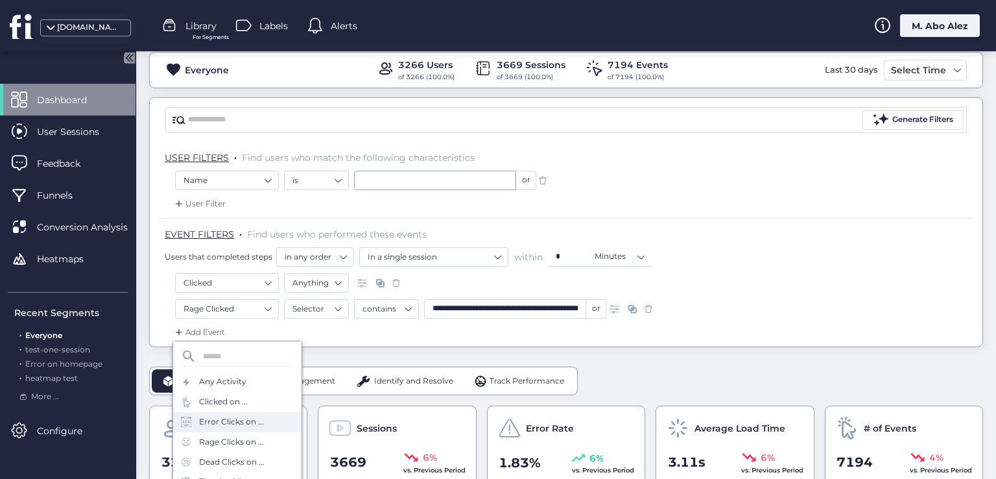
click at [219, 422] on div "Error Clicks on ..." at bounding box center [231, 422] width 65 height 12
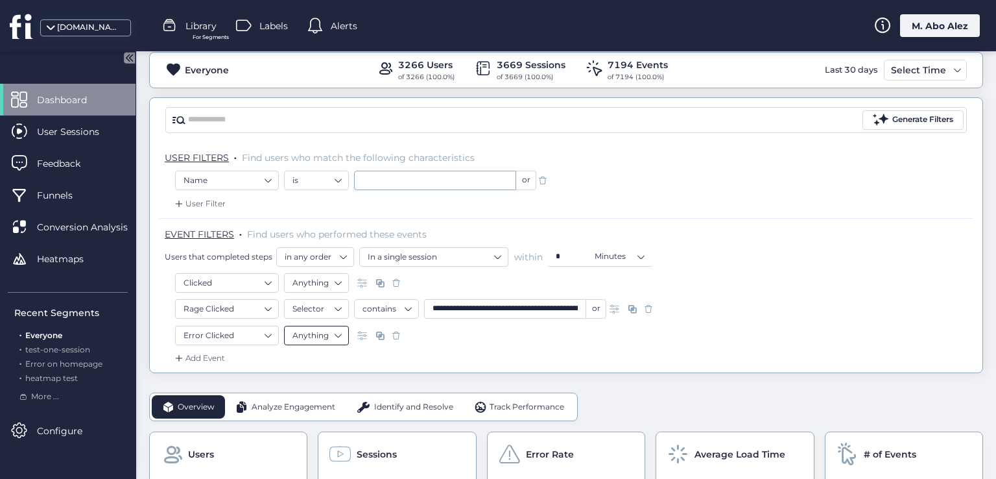
click at [324, 335] on nz-select-item "Anything" at bounding box center [316, 335] width 48 height 19
click at [310, 392] on div "Element" at bounding box center [316, 392] width 48 height 10
click at [395, 358] on div "Add Event" at bounding box center [566, 362] width 813 height 21
click at [394, 343] on input "text" at bounding box center [435, 335] width 162 height 19
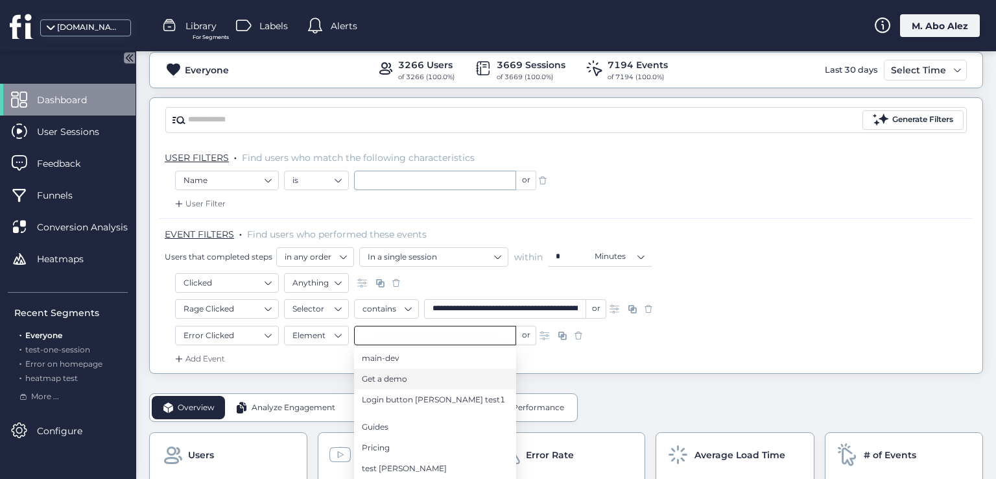
click at [393, 375] on span "Get a demo" at bounding box center [384, 379] width 45 height 14
type input "**********"
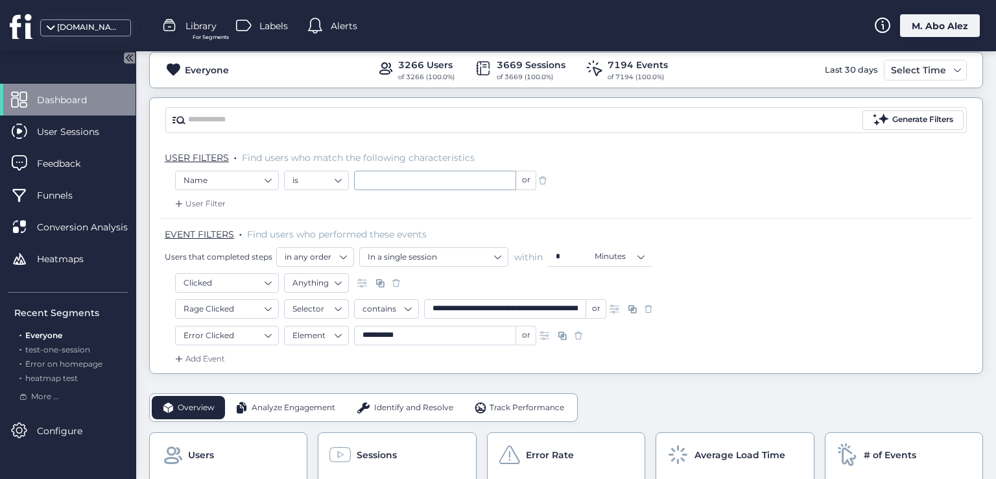
click at [628, 349] on div "**********" at bounding box center [566, 339] width 782 height 27
click at [458, 333] on input "**********" at bounding box center [435, 335] width 162 height 19
click at [597, 348] on div "**********" at bounding box center [566, 339] width 782 height 27
click at [538, 180] on span at bounding box center [542, 180] width 13 height 13
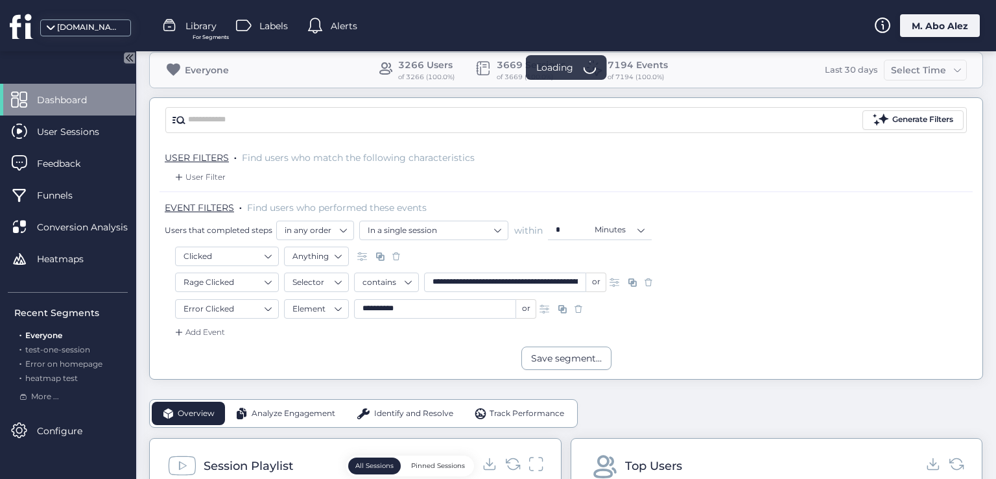
click at [395, 254] on span at bounding box center [396, 256] width 13 height 13
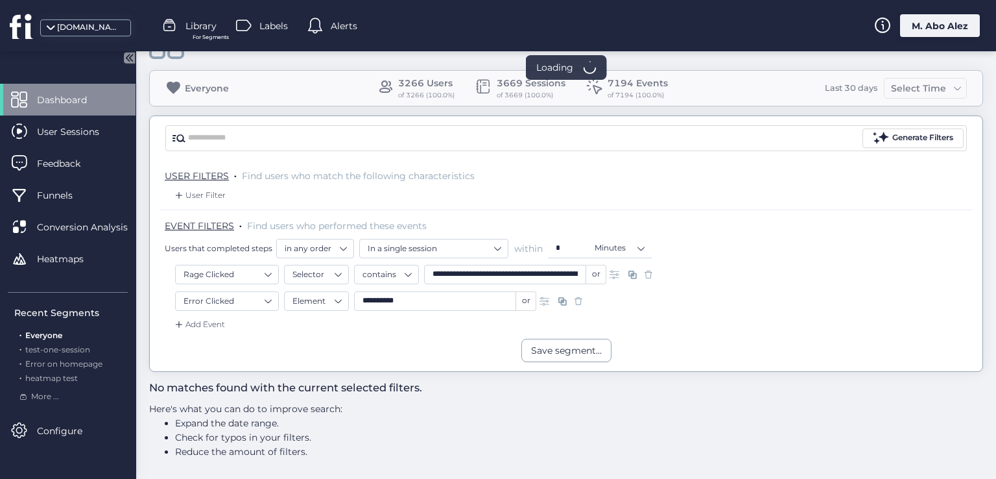
click at [651, 271] on span at bounding box center [648, 274] width 13 height 13
click at [581, 317] on div "Add Event" at bounding box center [566, 327] width 813 height 21
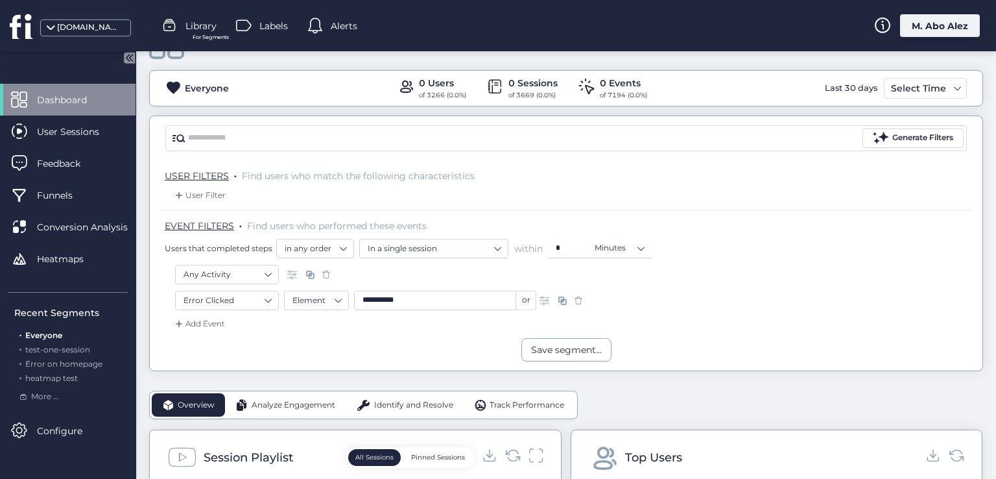
scroll to position [65, 0]
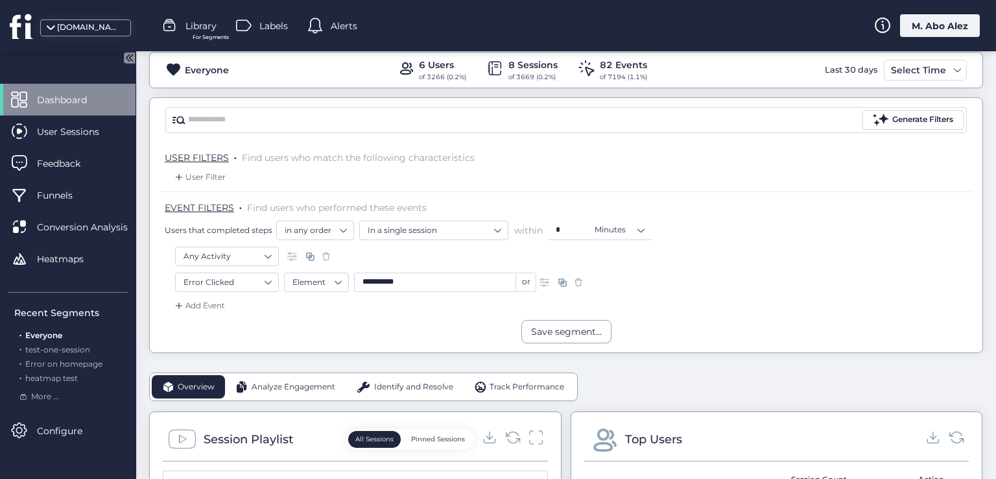
click at [574, 278] on span at bounding box center [578, 282] width 13 height 13
click at [323, 283] on span at bounding box center [326, 282] width 13 height 13
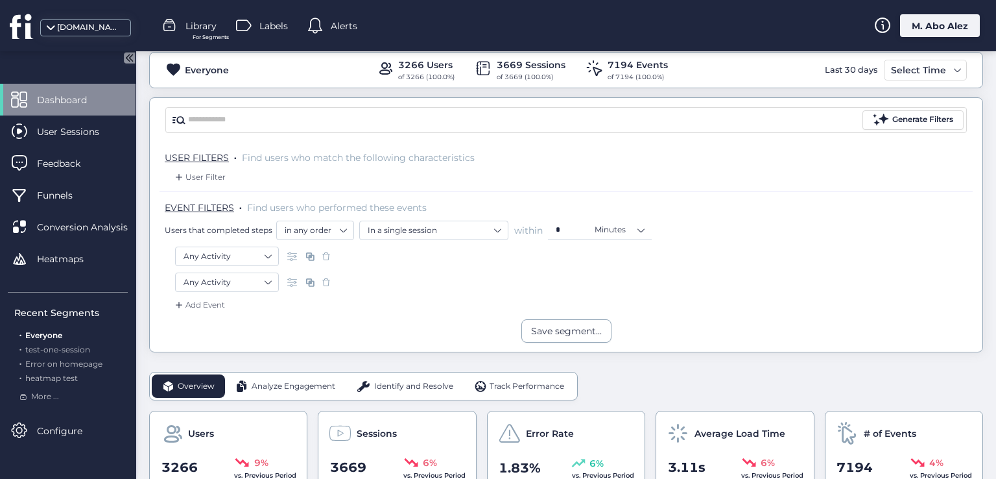
click at [323, 262] on div at bounding box center [326, 255] width 13 height 19
click at [323, 253] on span at bounding box center [326, 256] width 13 height 13
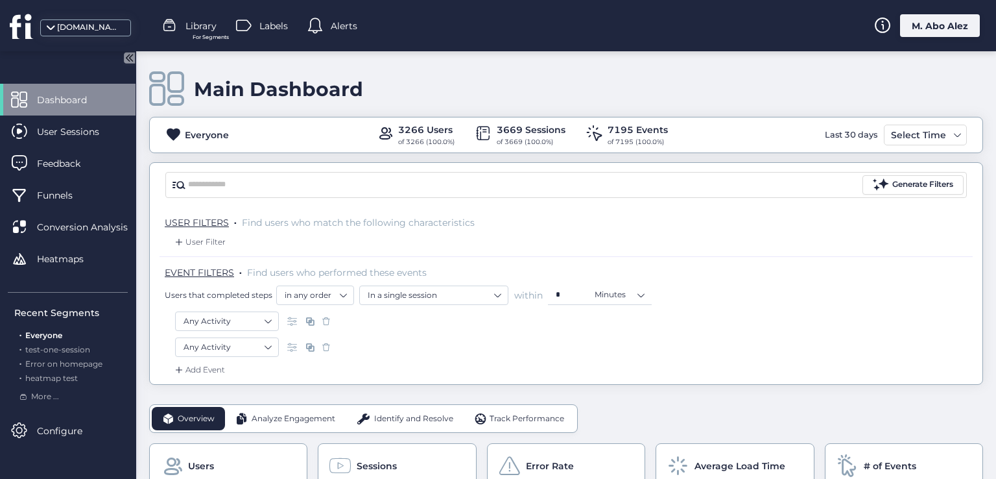
click at [936, 26] on div "M. Abo Alez" at bounding box center [940, 25] width 80 height 23
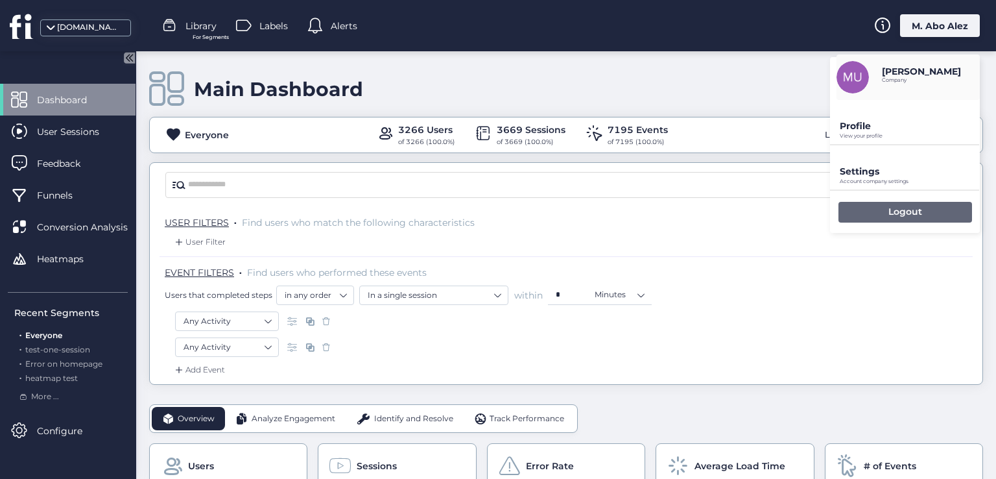
click at [875, 219] on div "Logout" at bounding box center [905, 212] width 134 height 21
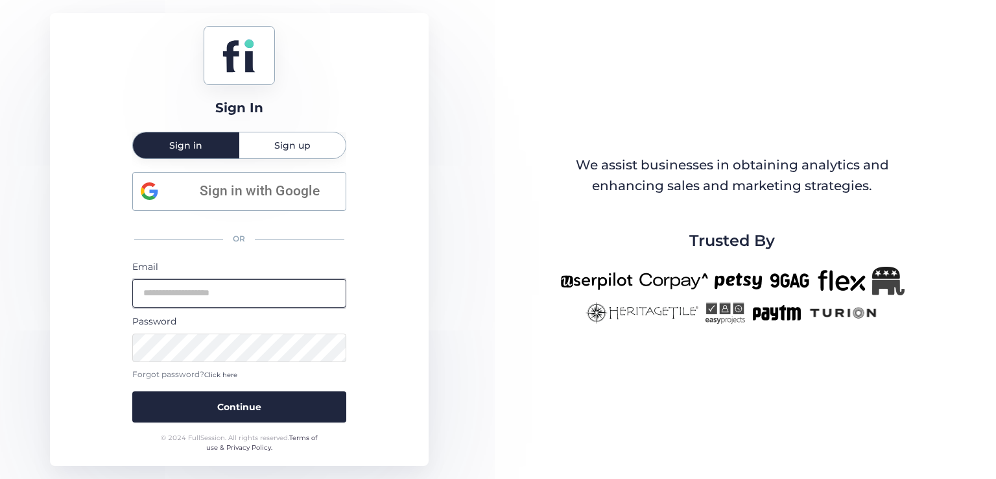
drag, startPoint x: 165, startPoint y: 296, endPoint x: 176, endPoint y: 304, distance: 14.0
click at [165, 296] on input "email" at bounding box center [239, 293] width 214 height 29
type input "**********"
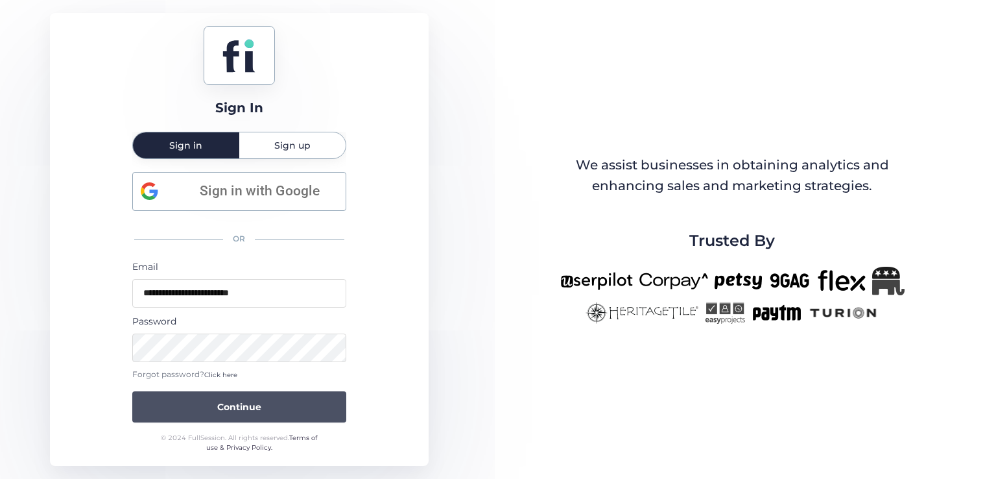
click at [239, 406] on span "Continue" at bounding box center [239, 406] width 44 height 14
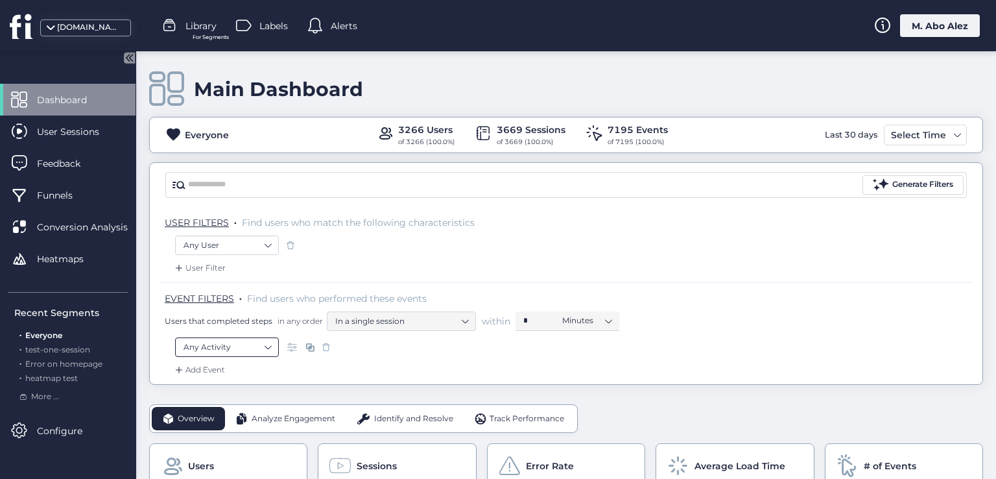
click at [233, 344] on nz-select-item "Any Activity" at bounding box center [226, 346] width 87 height 19
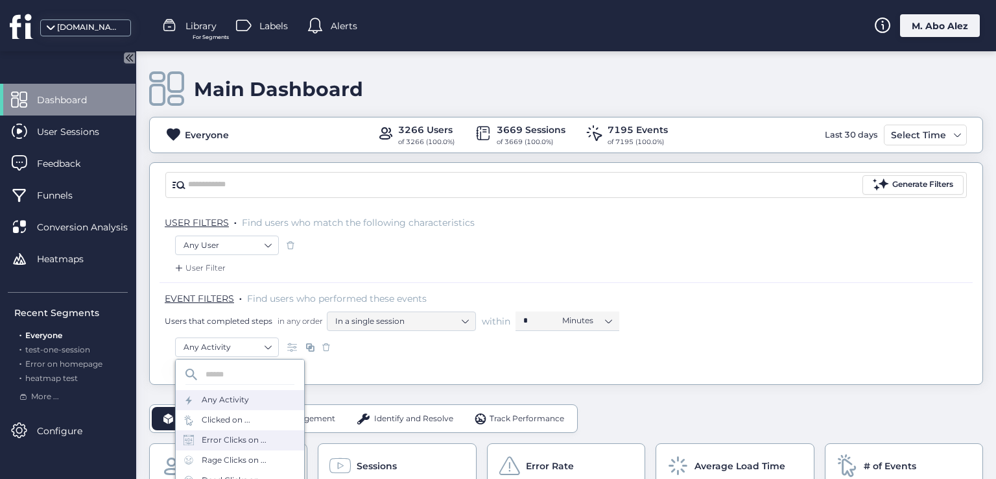
click at [244, 440] on div "Error Clicks on ..." at bounding box center [234, 440] width 65 height 12
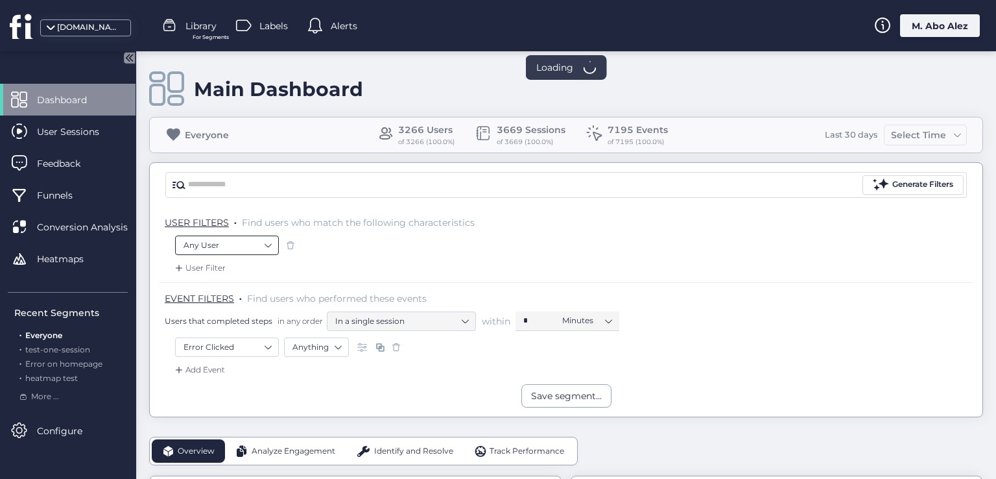
click at [262, 248] on nz-select-item "Any User" at bounding box center [226, 244] width 87 height 19
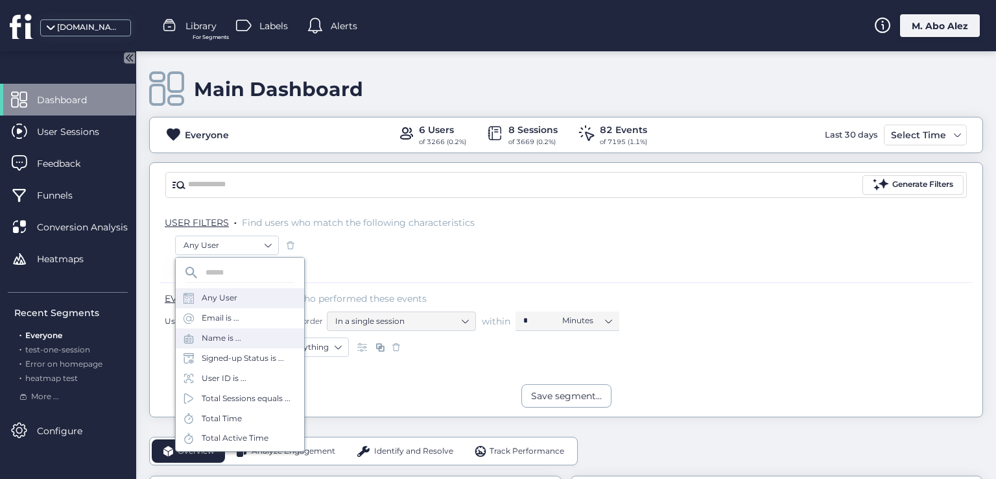
click at [244, 336] on div "Name is ..." at bounding box center [240, 338] width 128 height 20
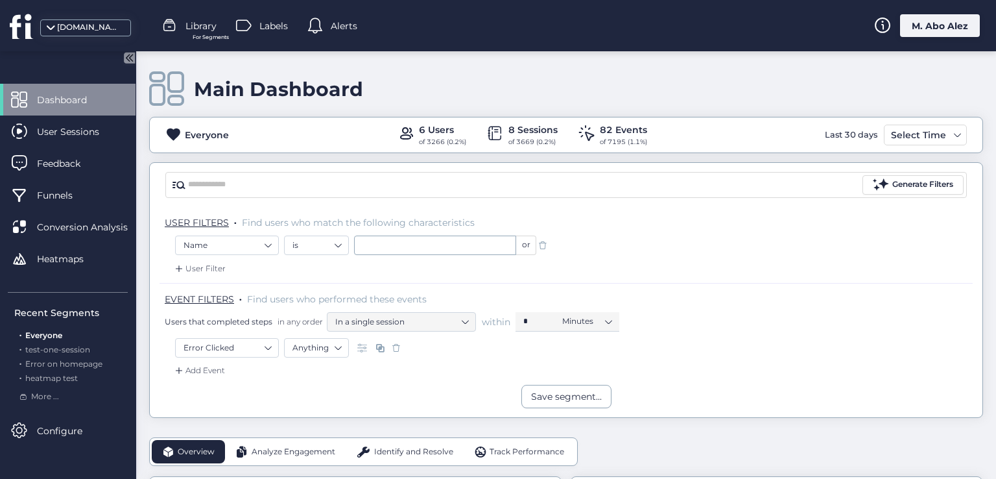
click at [392, 351] on span at bounding box center [396, 347] width 13 height 13
click at [244, 340] on nz-select-item "Any Activity" at bounding box center [226, 347] width 87 height 19
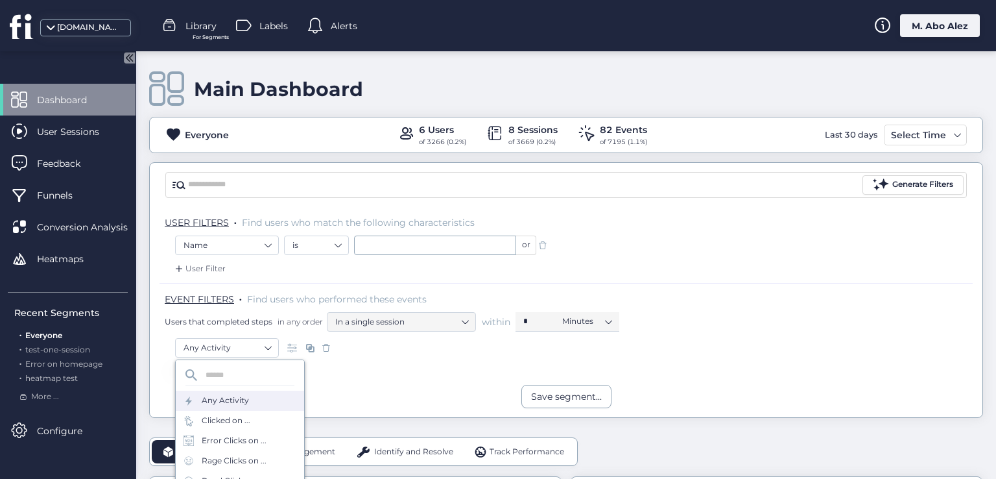
click at [543, 241] on span at bounding box center [542, 245] width 13 height 13
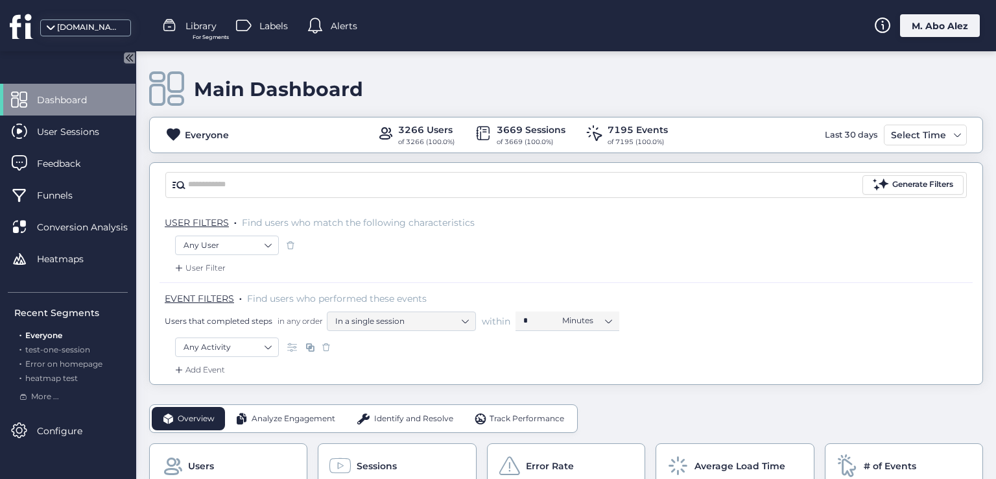
click at [270, 233] on div "USER FILTERS . Find users who match the following characteristics" at bounding box center [566, 221] width 813 height 29
click at [268, 244] on nz-select-item "Any User" at bounding box center [226, 244] width 87 height 19
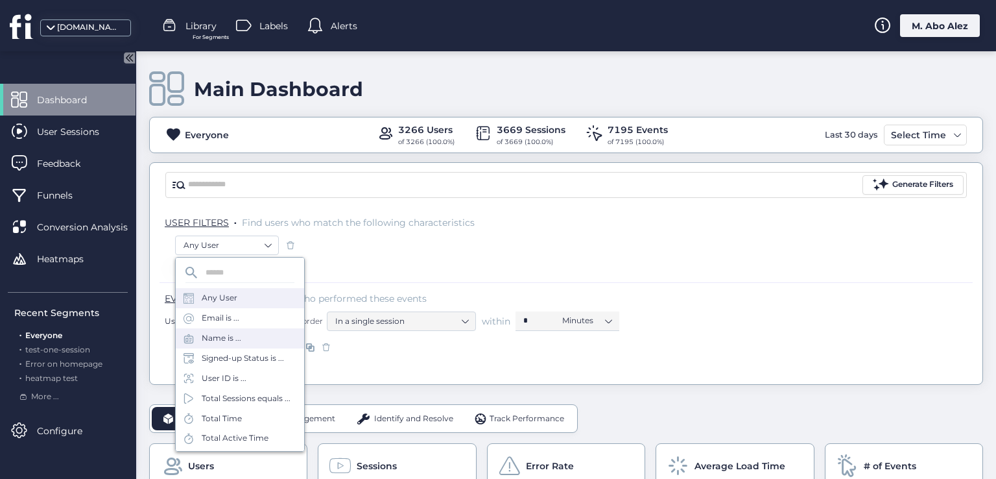
click at [244, 333] on div "Name is ..." at bounding box center [240, 338] width 128 height 20
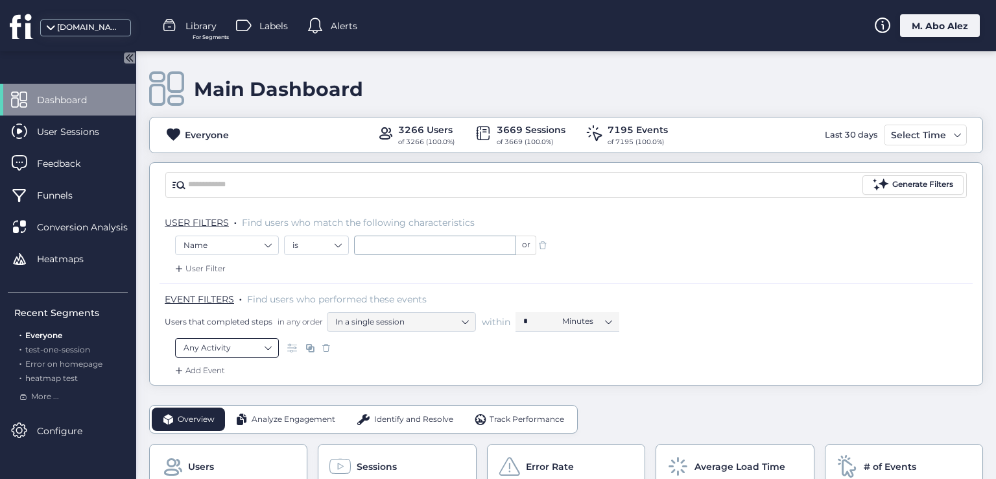
click at [257, 343] on nz-select-item "Any Activity" at bounding box center [226, 347] width 87 height 19
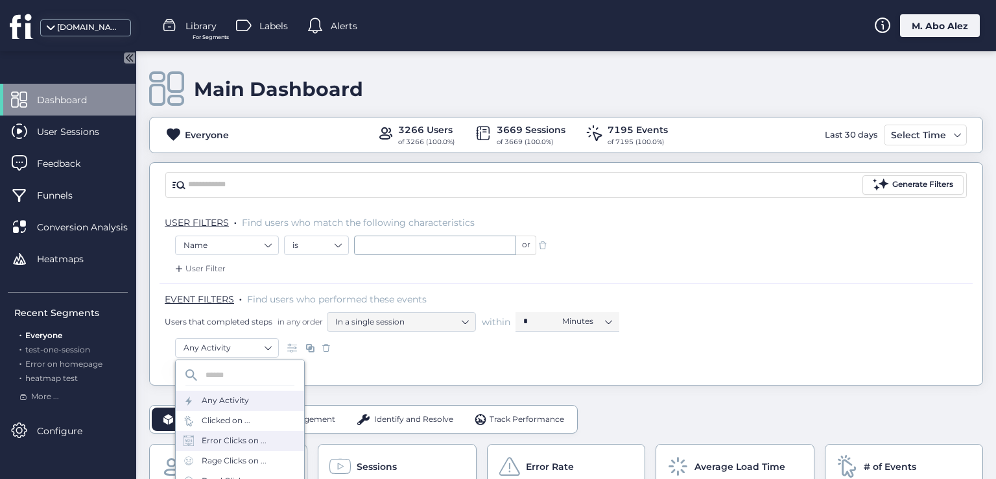
click at [244, 439] on div "Error Clicks on ..." at bounding box center [234, 440] width 65 height 12
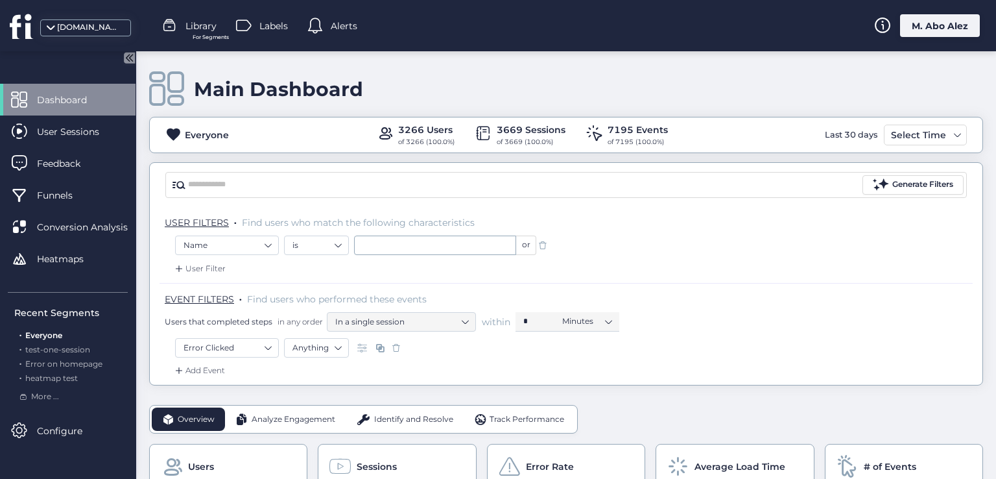
click at [397, 342] on span at bounding box center [396, 347] width 13 height 13
click at [540, 245] on span at bounding box center [542, 245] width 13 height 13
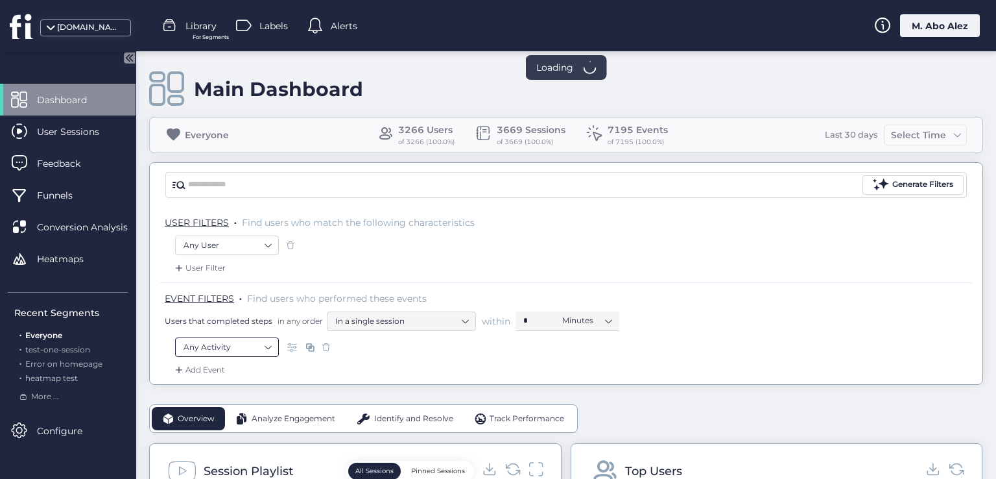
click at [217, 346] on nz-select-item "Any Activity" at bounding box center [226, 346] width 87 height 19
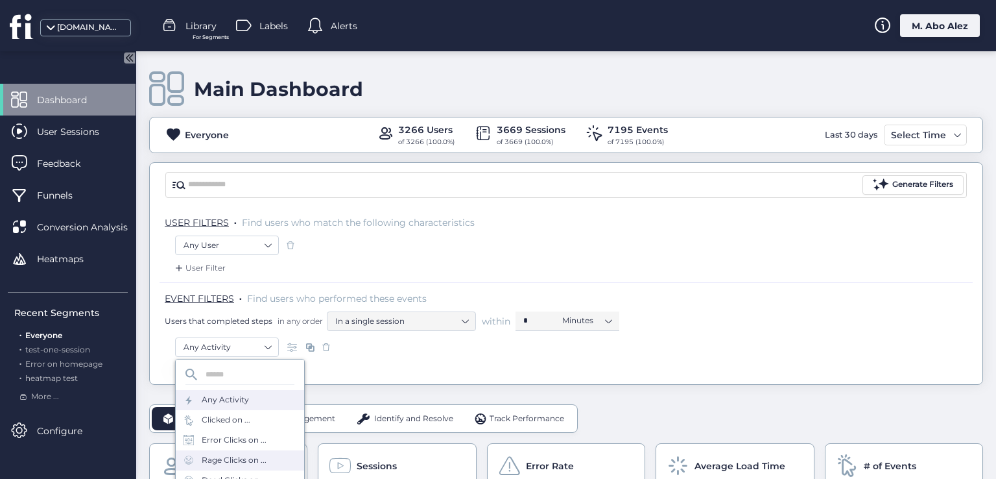
click at [233, 453] on div "Rage Clicks on ..." at bounding box center [240, 460] width 128 height 20
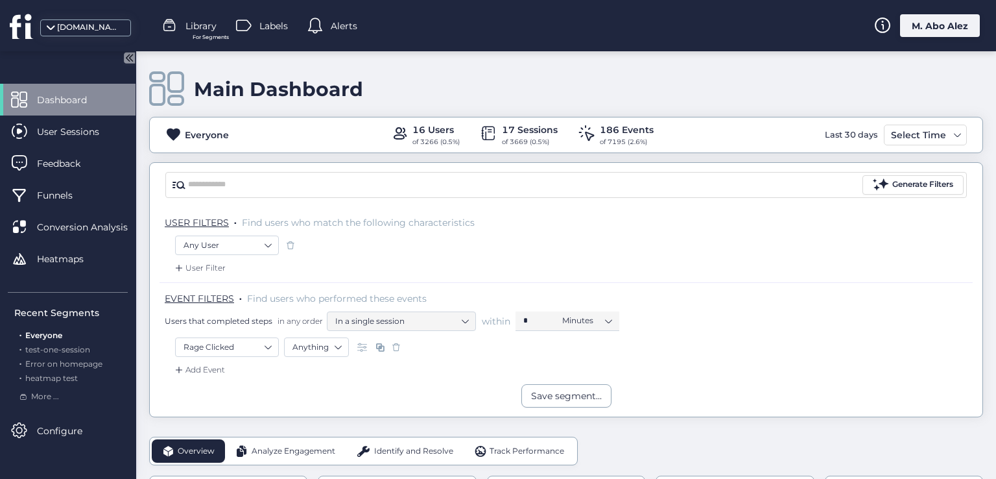
click at [392, 348] on span at bounding box center [396, 346] width 13 height 13
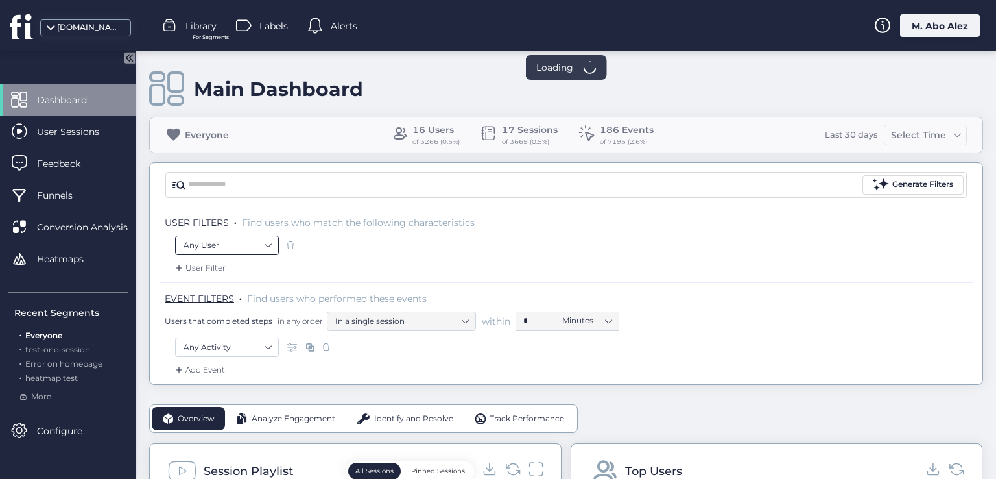
click at [269, 240] on nz-select-item "Any User" at bounding box center [226, 244] width 87 height 19
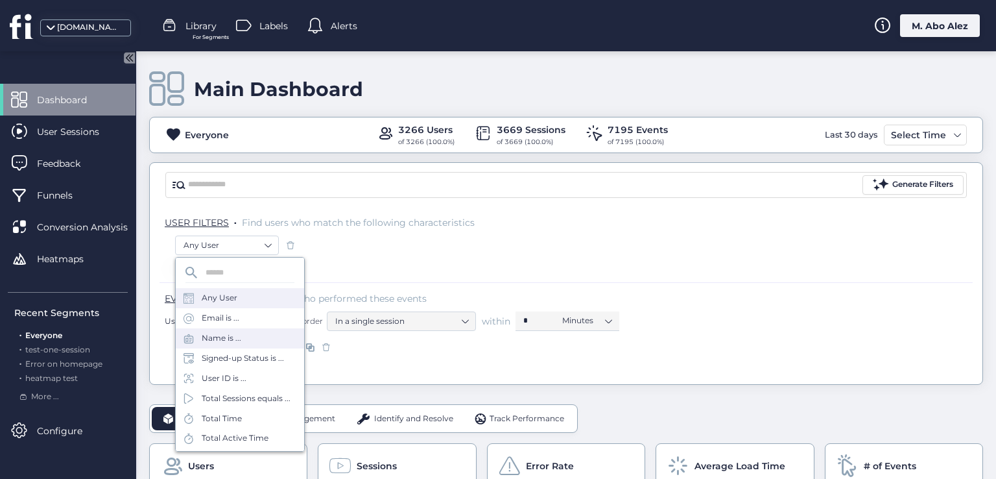
click at [248, 328] on div "Name is ..." at bounding box center [240, 338] width 128 height 20
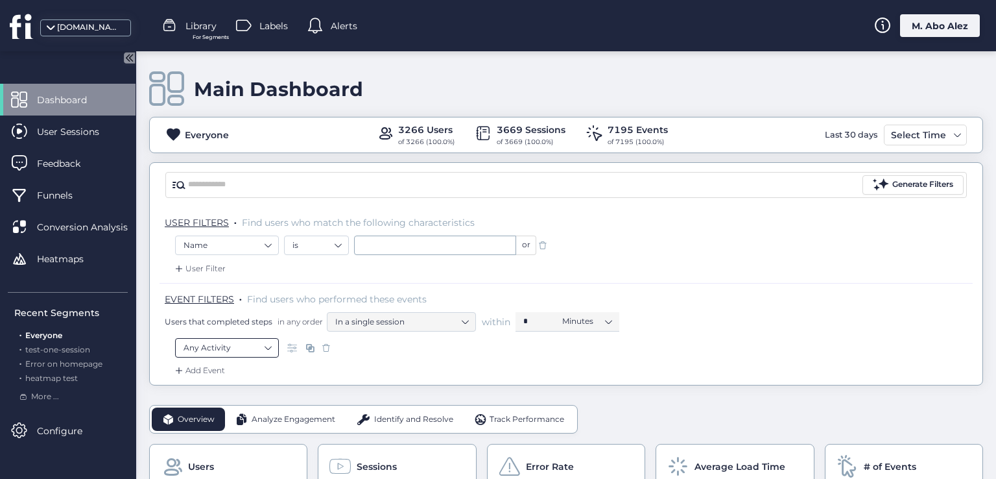
click at [239, 351] on nz-select-item "Any Activity" at bounding box center [226, 347] width 87 height 19
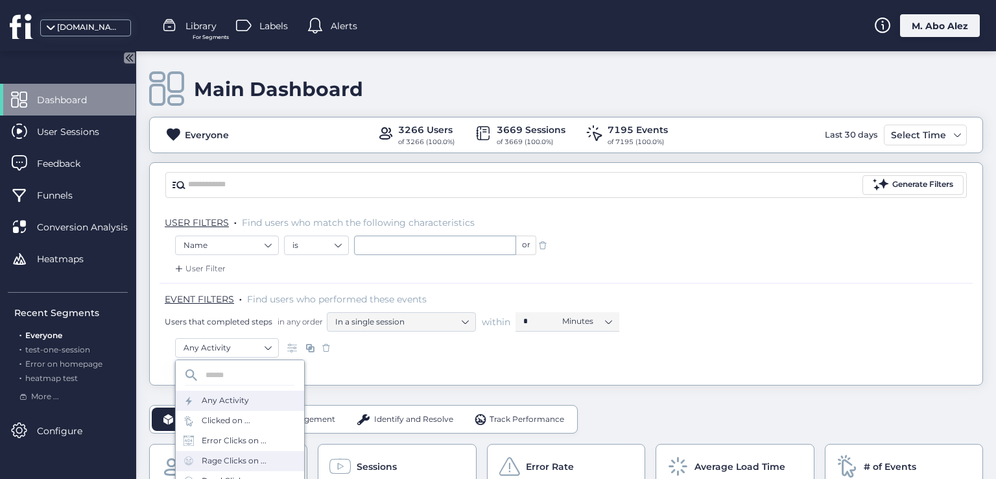
click at [233, 451] on div "Rage Clicks on ..." at bounding box center [240, 461] width 128 height 20
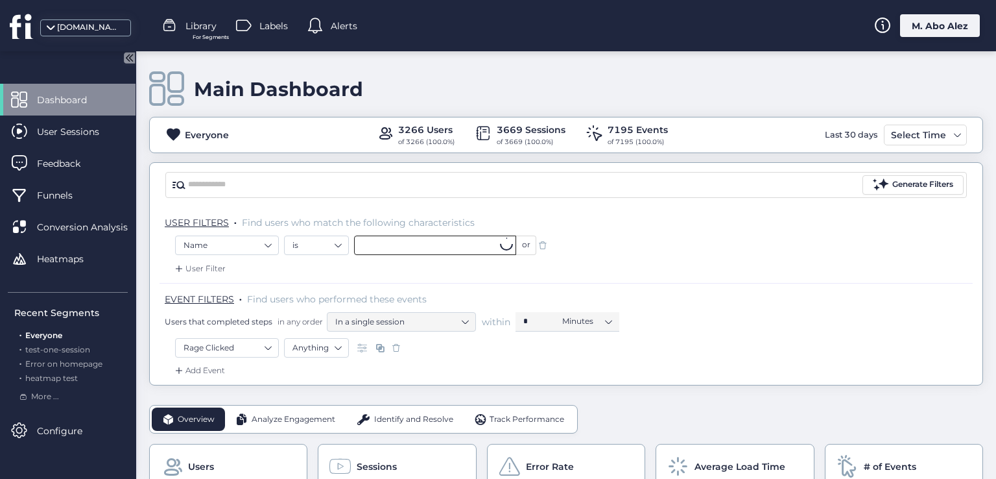
click at [415, 246] on input "text" at bounding box center [435, 244] width 162 height 19
click at [413, 280] on li "johnyy" at bounding box center [435, 288] width 162 height 21
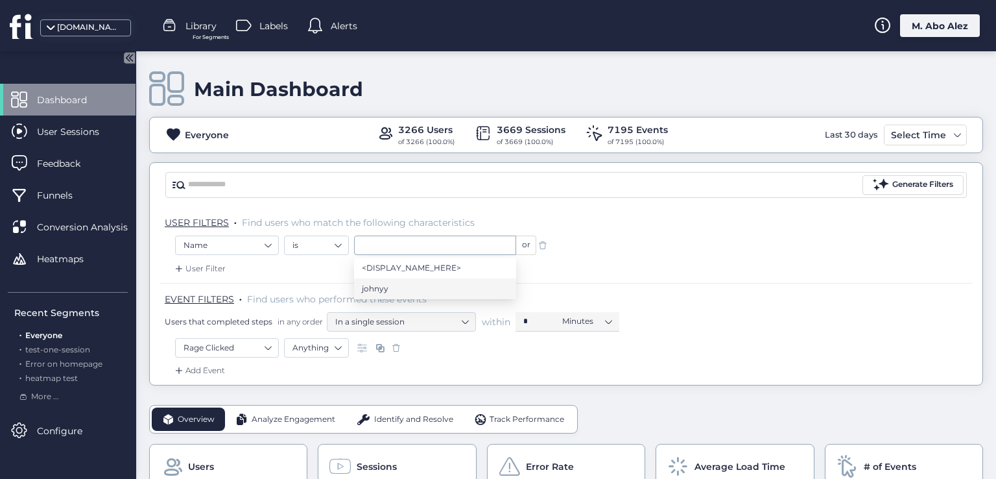
type input "******"
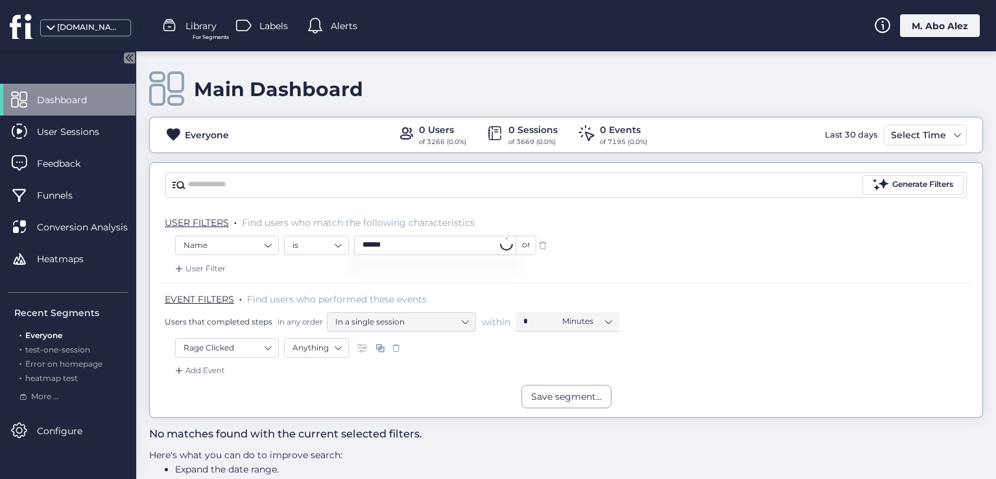
click at [405, 242] on input "******" at bounding box center [435, 244] width 162 height 19
click at [534, 272] on div "User Filter" at bounding box center [566, 272] width 813 height 21
click at [545, 240] on span at bounding box center [542, 245] width 13 height 13
click at [394, 348] on span at bounding box center [396, 346] width 13 height 13
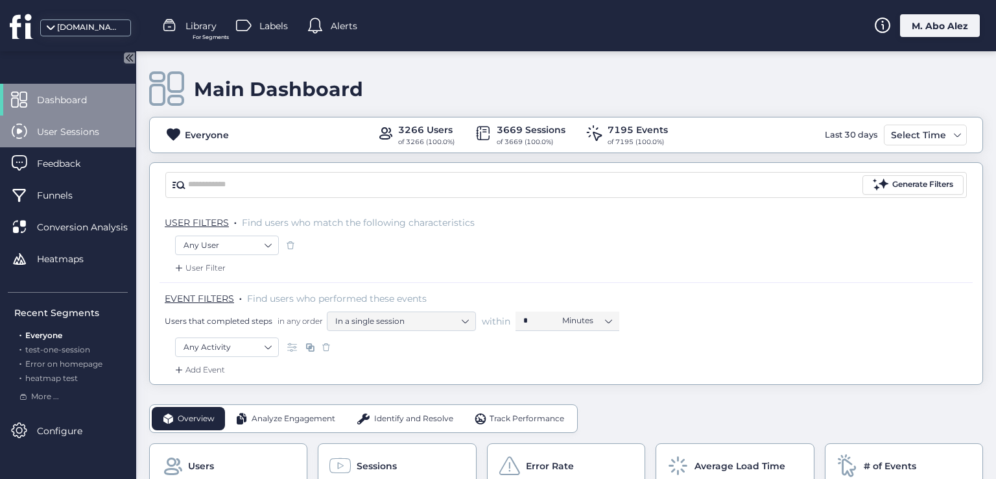
click at [86, 118] on div "User Sessions" at bounding box center [68, 131] width 136 height 32
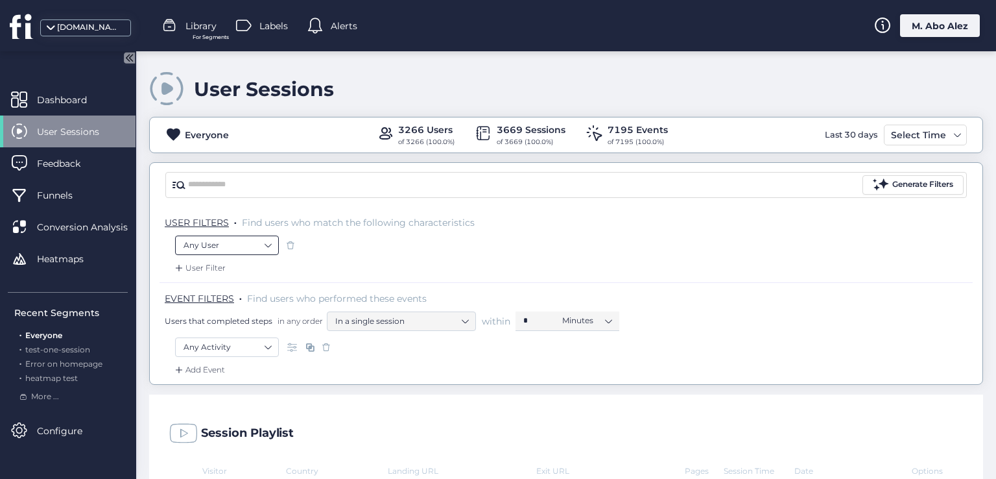
click at [255, 248] on nz-select-item "Any User" at bounding box center [226, 244] width 87 height 19
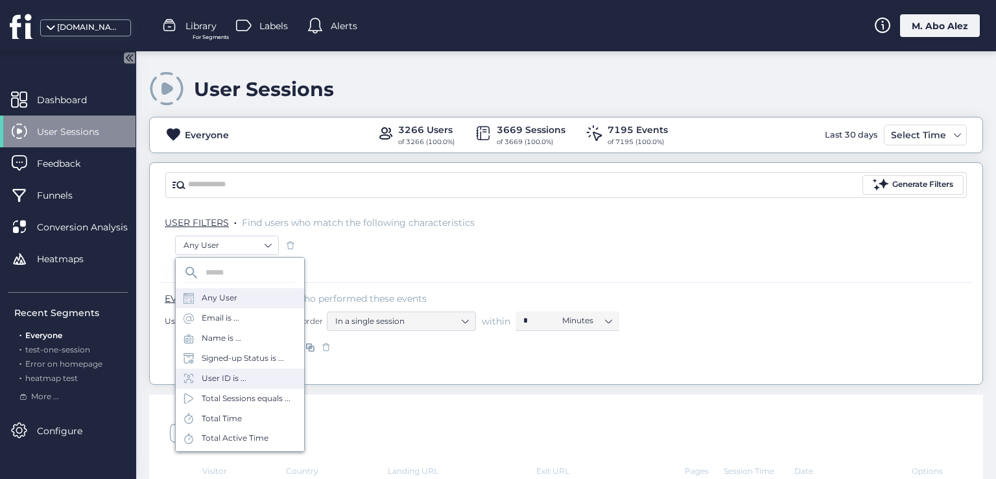
click at [268, 382] on div "User ID is ..." at bounding box center [240, 378] width 128 height 20
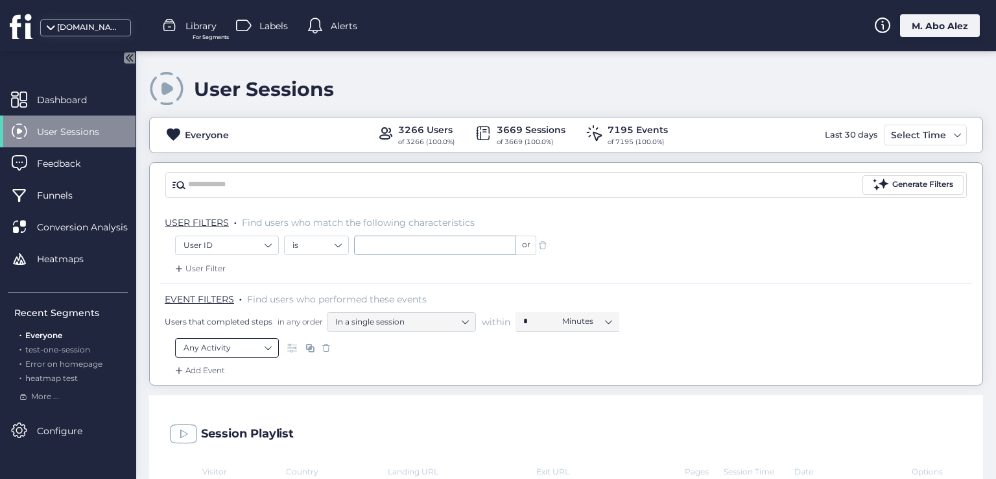
click at [255, 349] on nz-select-item "Any Activity" at bounding box center [226, 347] width 87 height 19
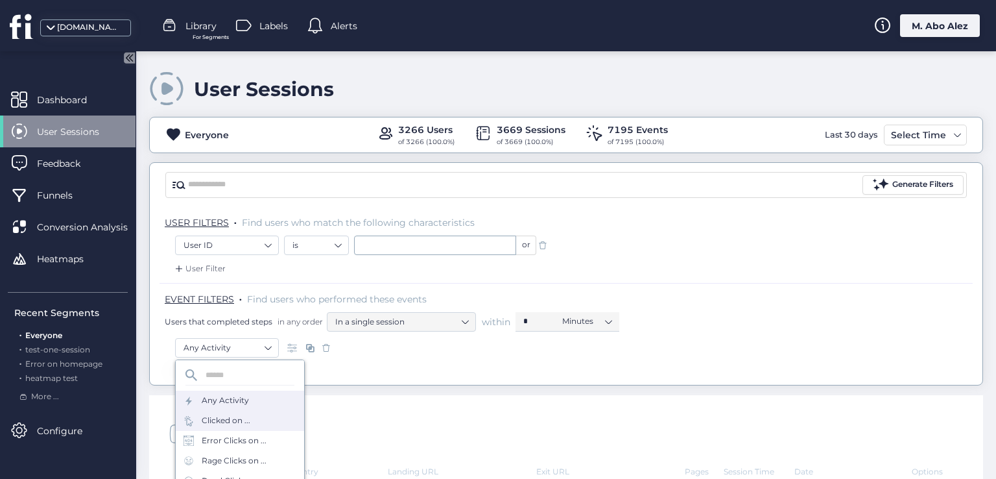
click at [260, 414] on div "Clicked on ..." at bounding box center [240, 420] width 128 height 20
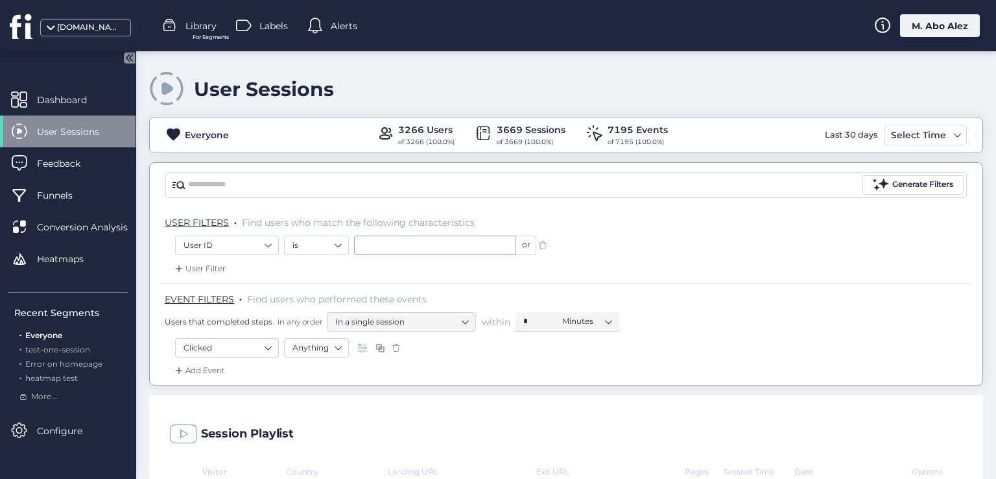
click at [196, 371] on div "Add Event" at bounding box center [198, 370] width 53 height 13
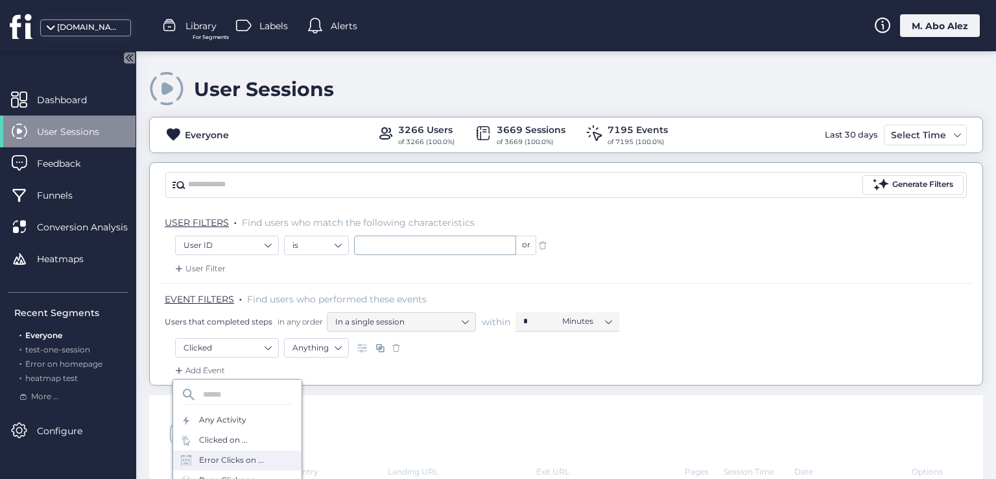
click at [232, 451] on div "Error Clicks on ..." at bounding box center [237, 460] width 128 height 20
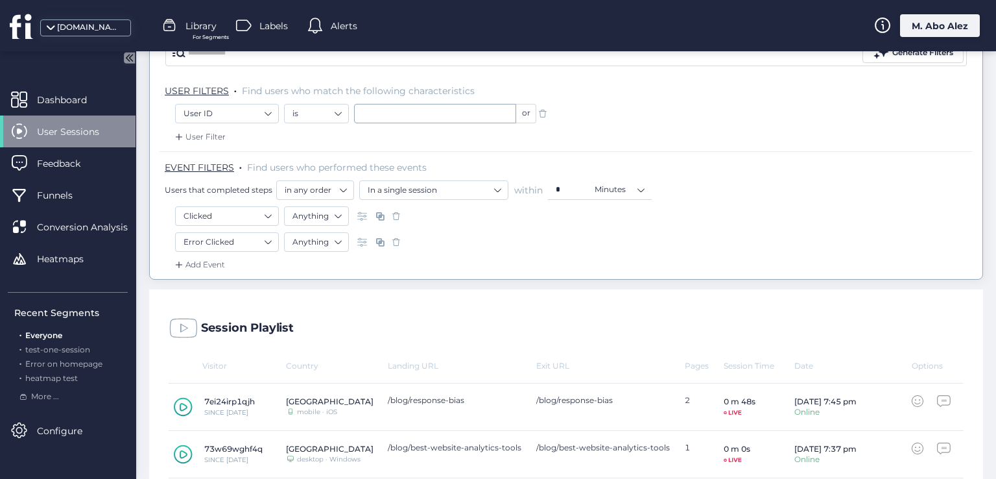
scroll to position [130, 0]
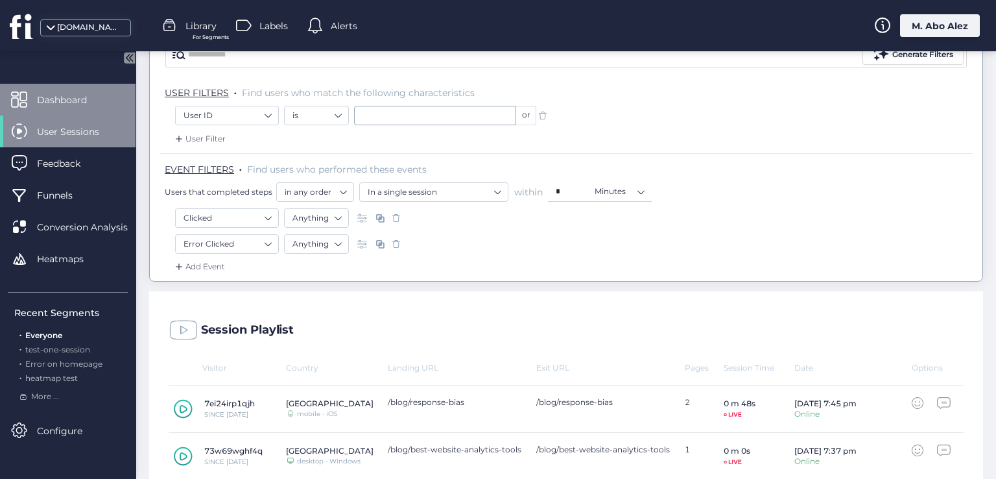
click at [89, 94] on span "Dashboard" at bounding box center [71, 100] width 69 height 14
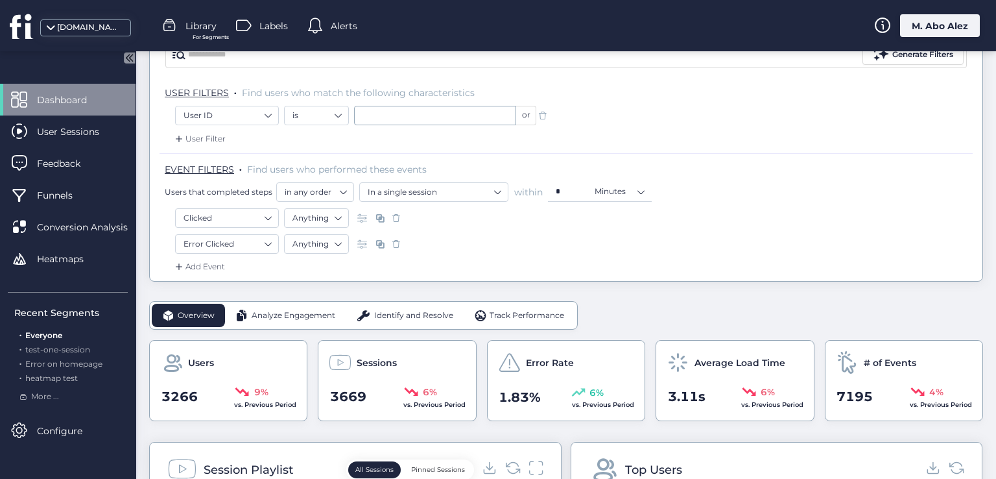
click at [212, 268] on div "Add Event" at bounding box center [198, 266] width 53 height 13
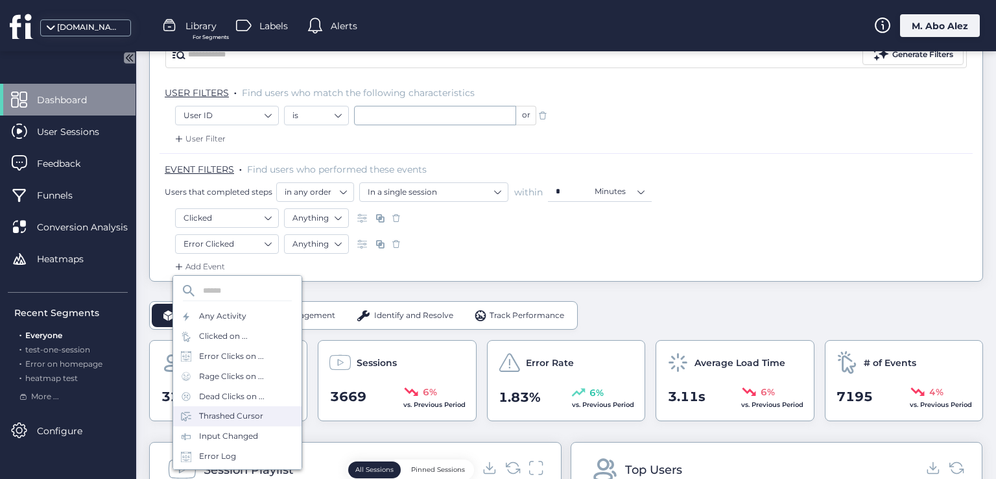
click at [229, 406] on div "Thrashed Cursor" at bounding box center [237, 416] width 128 height 20
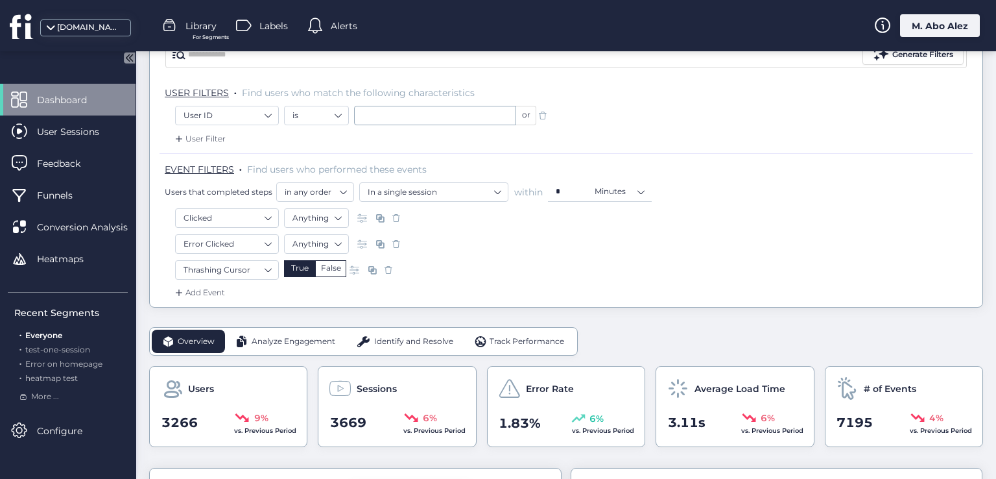
click at [331, 265] on div "False" at bounding box center [330, 268] width 31 height 17
click at [204, 287] on div "Add Event" at bounding box center [198, 292] width 53 height 13
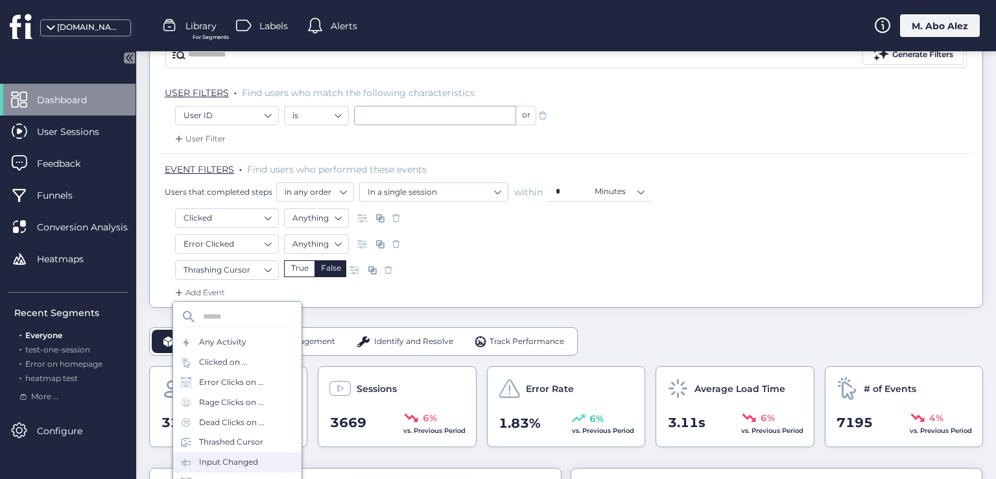
click at [241, 456] on div "Input Changed" at bounding box center [228, 462] width 59 height 12
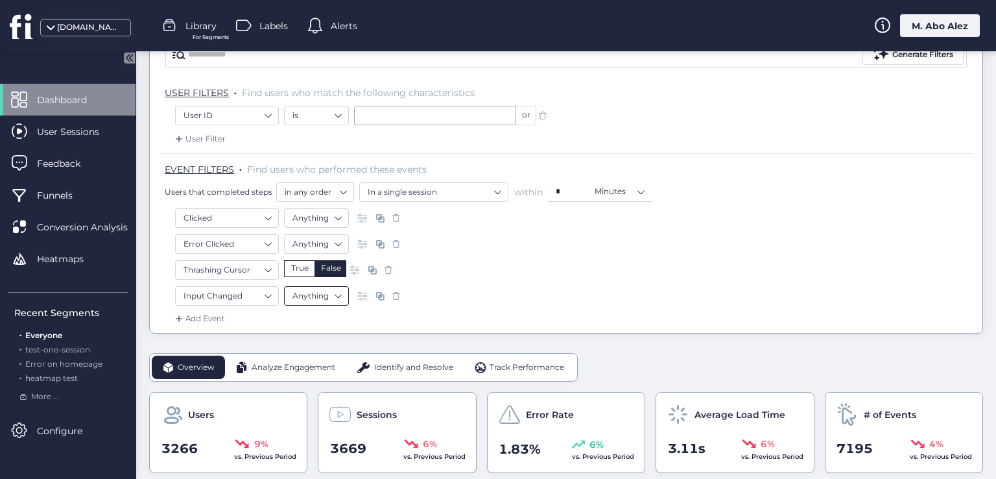
click at [322, 289] on nz-select-item "Anything" at bounding box center [316, 295] width 48 height 19
click at [323, 364] on nz-option-item "Text" at bounding box center [317, 371] width 64 height 18
click at [456, 292] on input "text" at bounding box center [505, 295] width 162 height 19
click at [377, 302] on nz-select-item "is" at bounding box center [386, 295] width 48 height 19
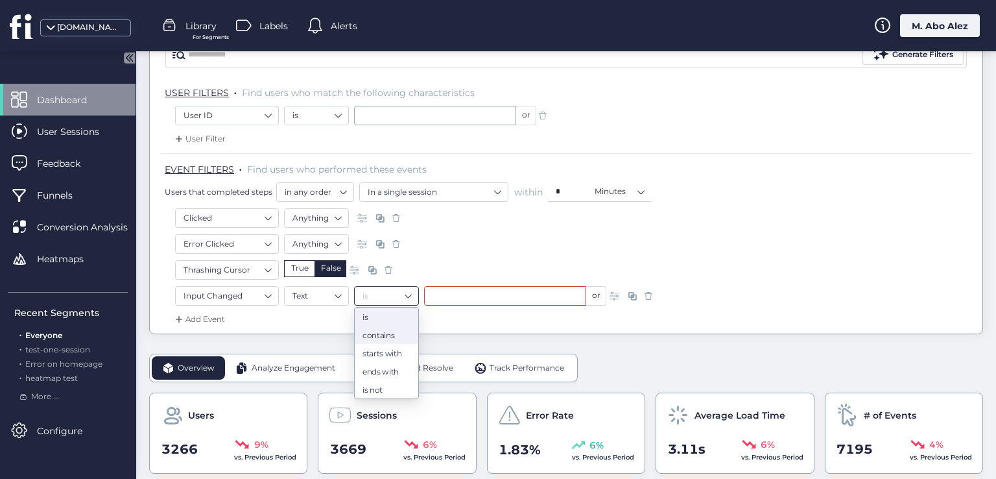
click at [400, 336] on div "contains" at bounding box center [386, 334] width 48 height 10
click at [449, 307] on div "Input Changed Text contains or" at bounding box center [566, 297] width 782 height 23
click at [451, 302] on input "text" at bounding box center [505, 295] width 162 height 19
type input "*"
type input "**"
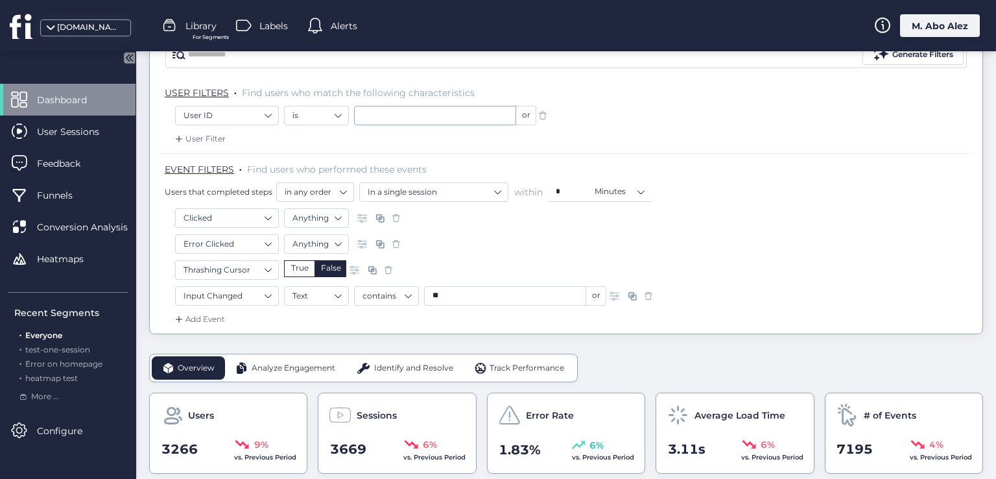
click at [475, 313] on div "Add Event" at bounding box center [566, 323] width 813 height 21
click at [307, 115] on nz-select-item "is" at bounding box center [316, 115] width 48 height 19
click at [314, 156] on div "contains" at bounding box center [316, 155] width 48 height 10
click at [376, 106] on input "text" at bounding box center [435, 115] width 162 height 19
type input "*"
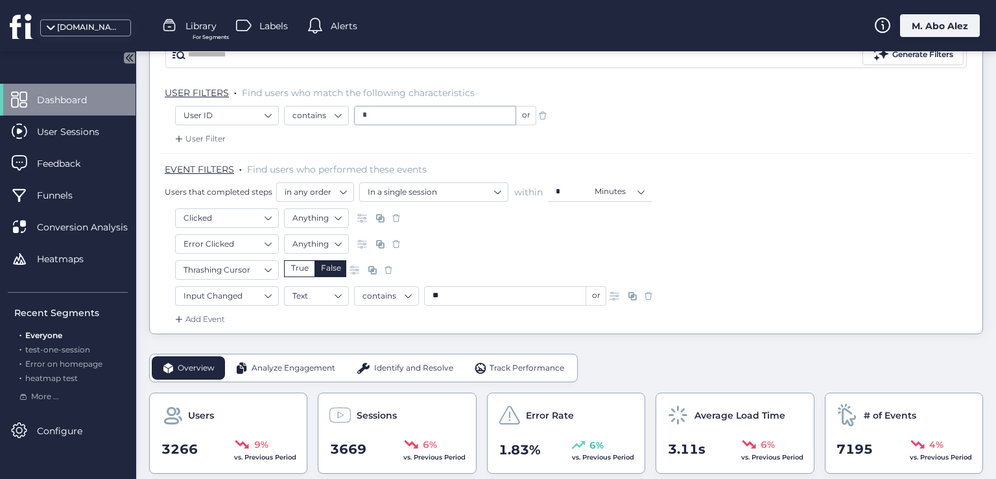
click at [412, 126] on div "User ID contains * or" at bounding box center [566, 117] width 782 height 23
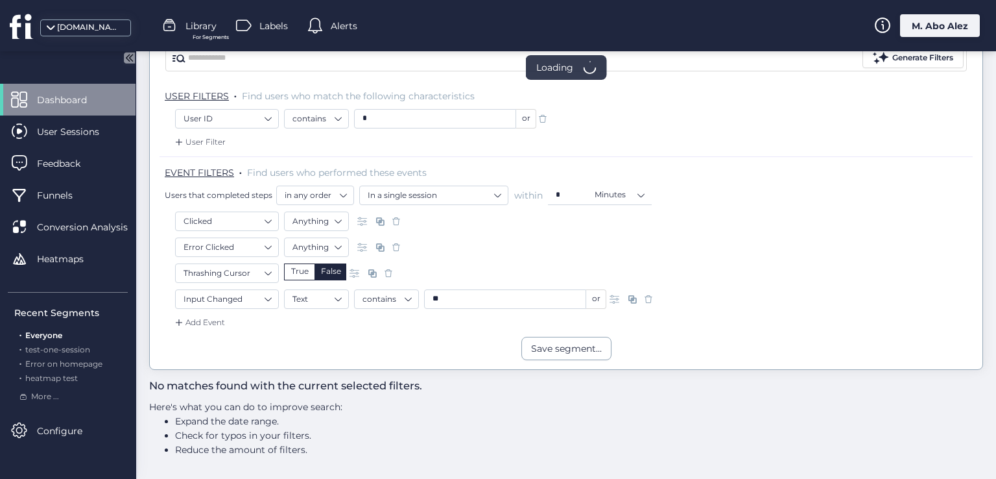
scroll to position [124, 0]
click at [492, 113] on input "*" at bounding box center [435, 120] width 162 height 19
click at [474, 143] on div "User Filter" at bounding box center [566, 147] width 813 height 21
click at [541, 119] on span at bounding box center [542, 120] width 13 height 13
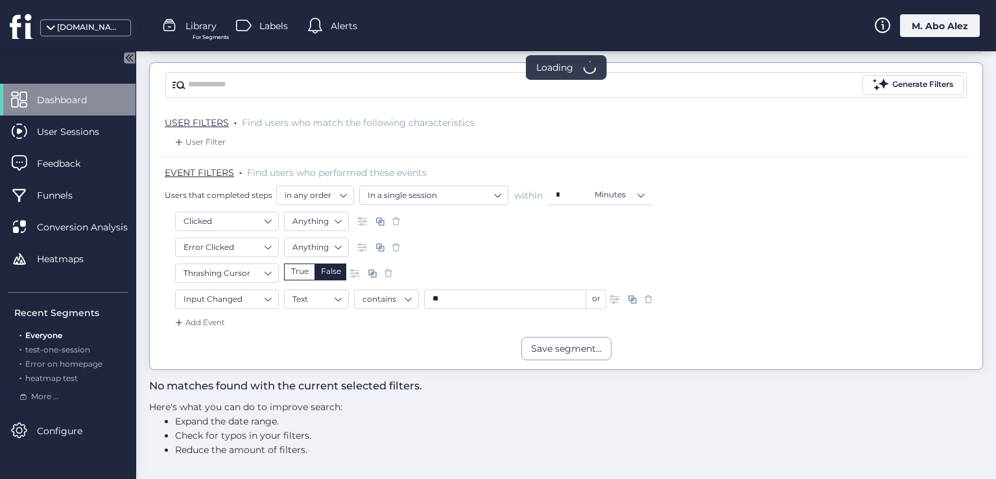
scroll to position [99, 0]
click at [193, 137] on div "User Filter" at bounding box center [198, 143] width 53 height 13
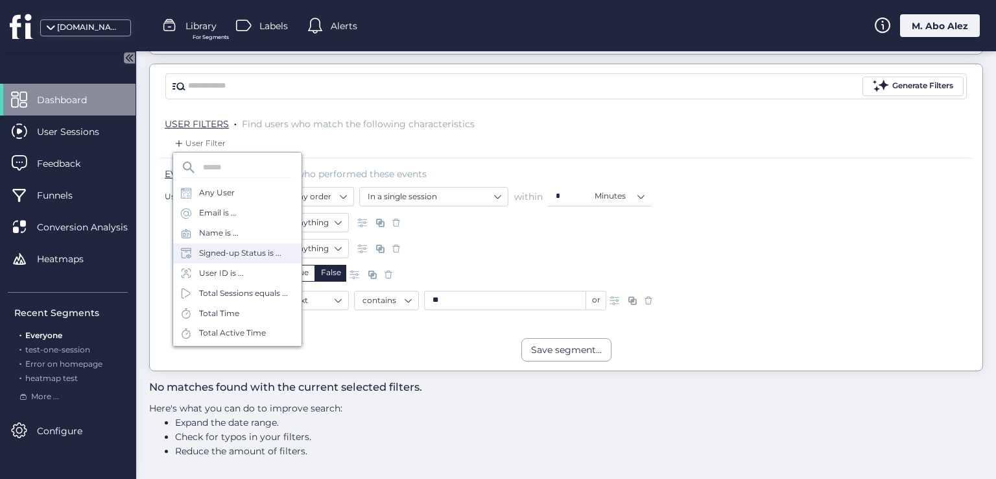
click at [219, 254] on div "Signed-up Status is ..." at bounding box center [240, 253] width 82 height 12
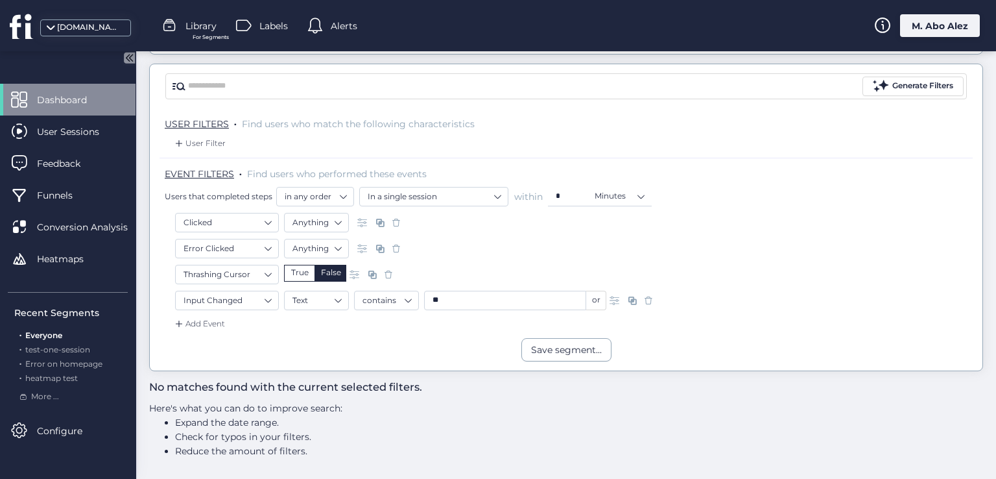
scroll to position [124, 0]
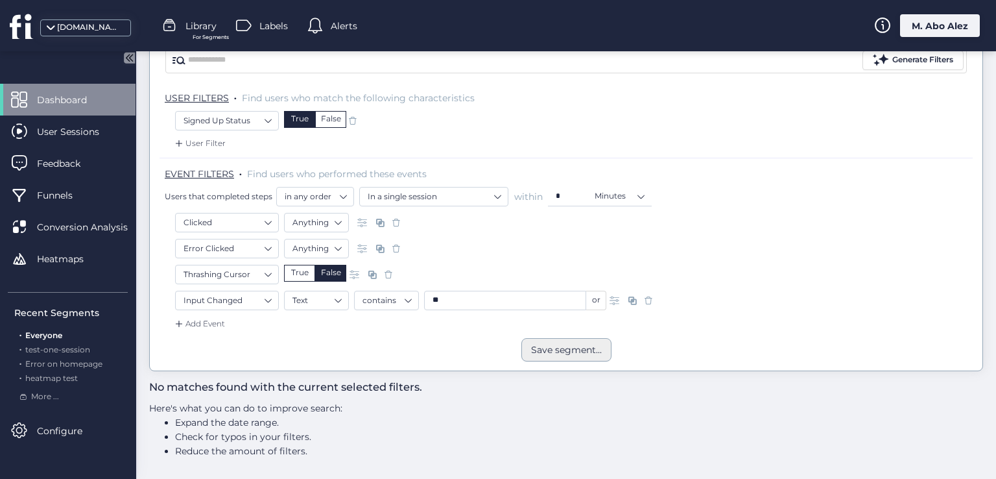
click at [522, 348] on div "Save segment..." at bounding box center [566, 349] width 90 height 23
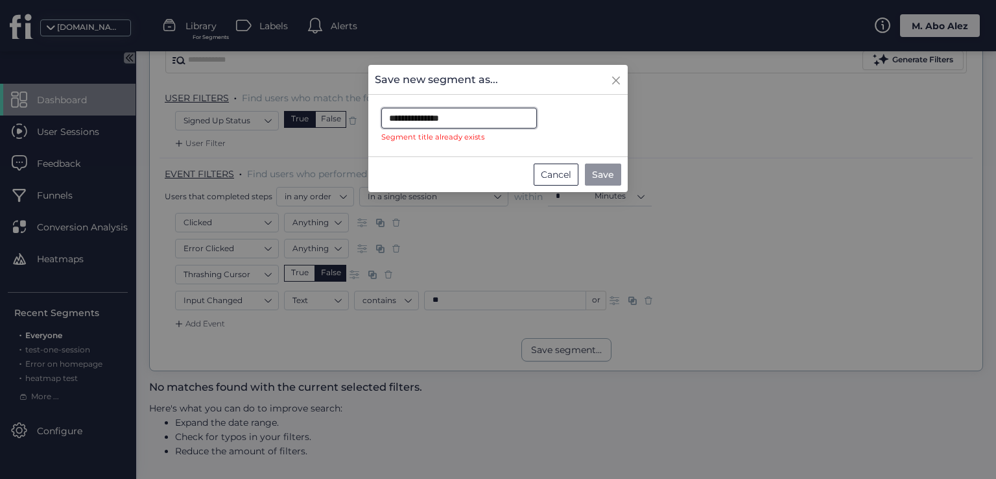
drag, startPoint x: 484, startPoint y: 119, endPoint x: 307, endPoint y: 127, distance: 177.2
click at [307, 127] on nz-modal-container "**********" at bounding box center [498, 239] width 996 height 479
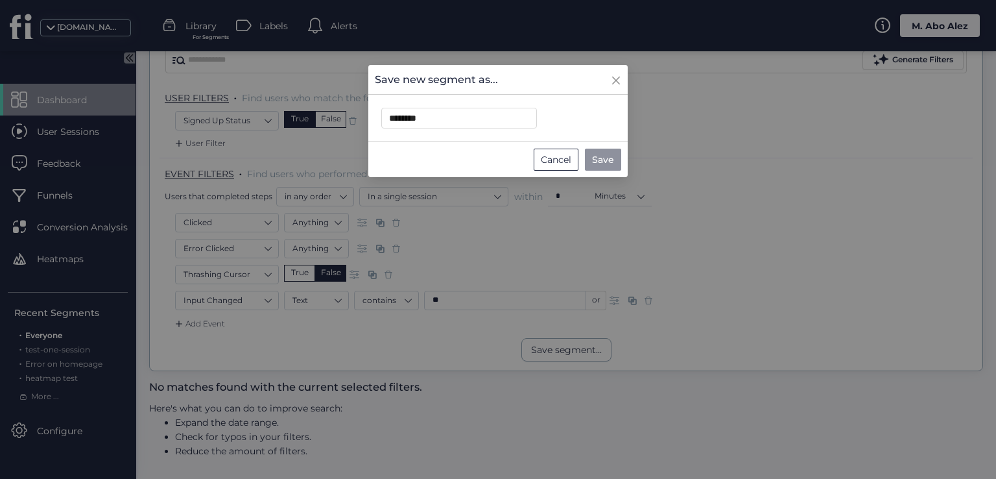
click at [619, 162] on button "Save" at bounding box center [603, 159] width 36 height 22
type input "**********"
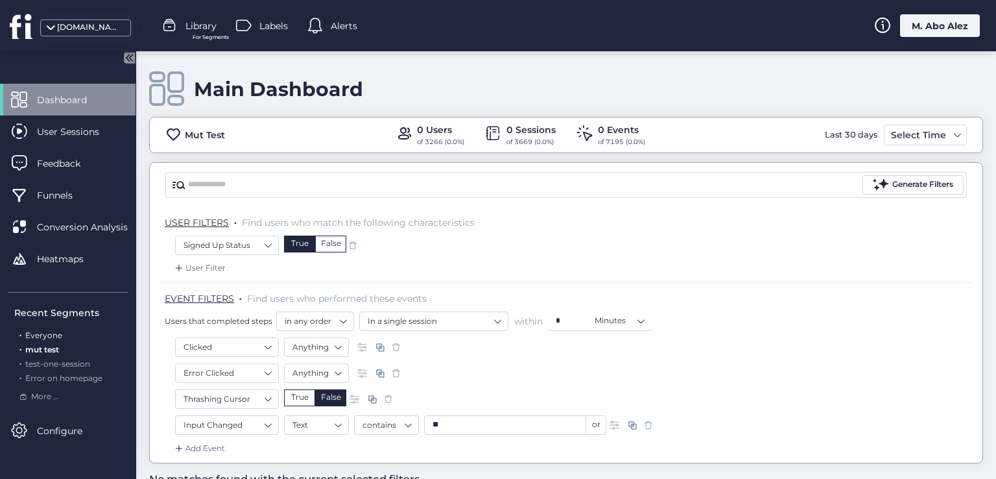
click at [53, 337] on span "Everyone" at bounding box center [43, 335] width 37 height 10
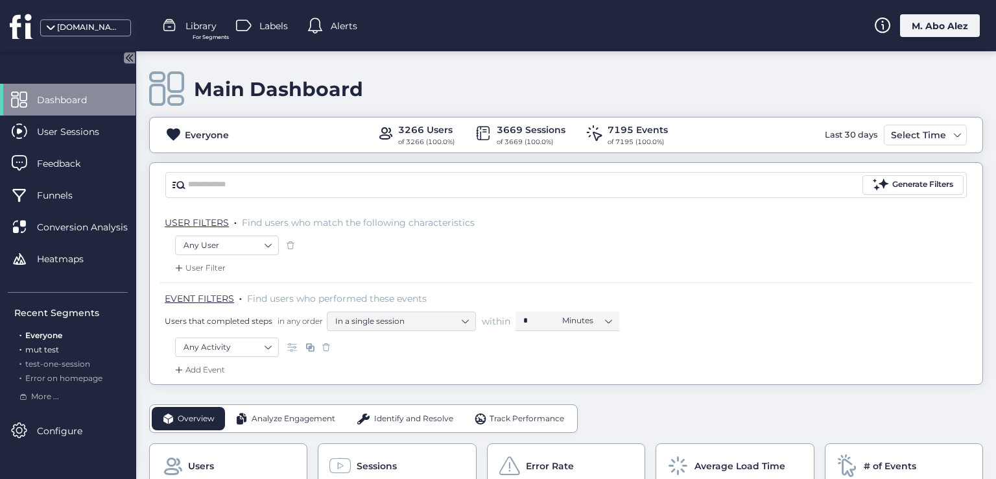
click at [52, 346] on span "mut test" at bounding box center [42, 349] width 34 height 10
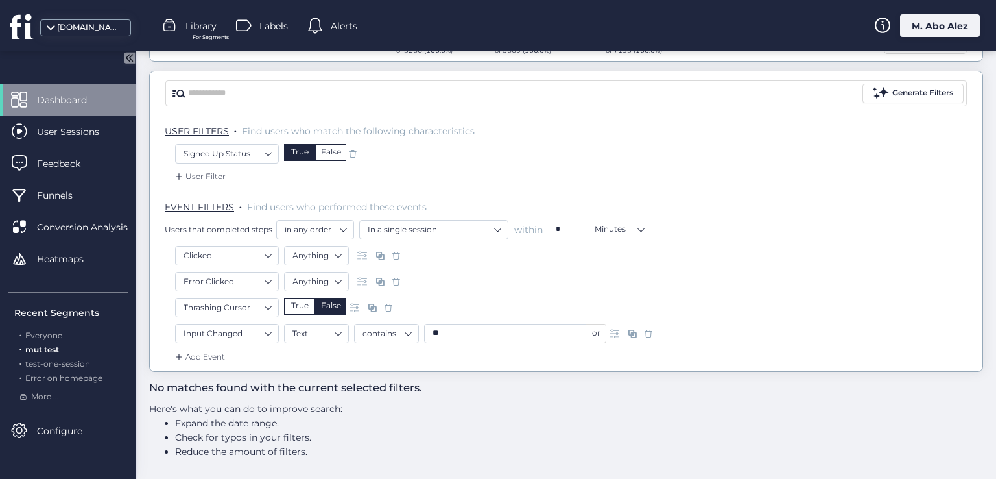
scroll to position [92, 0]
click at [56, 332] on span "Everyone" at bounding box center [43, 335] width 37 height 10
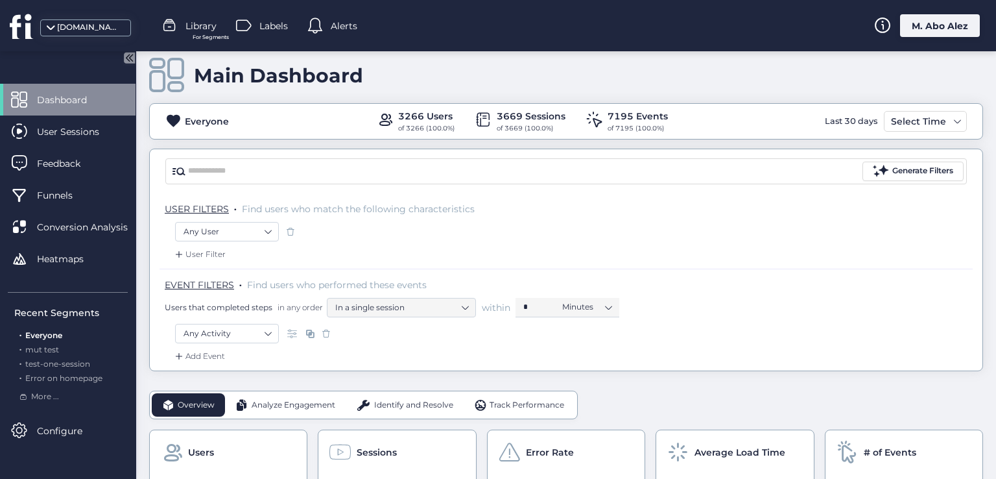
scroll to position [92, 0]
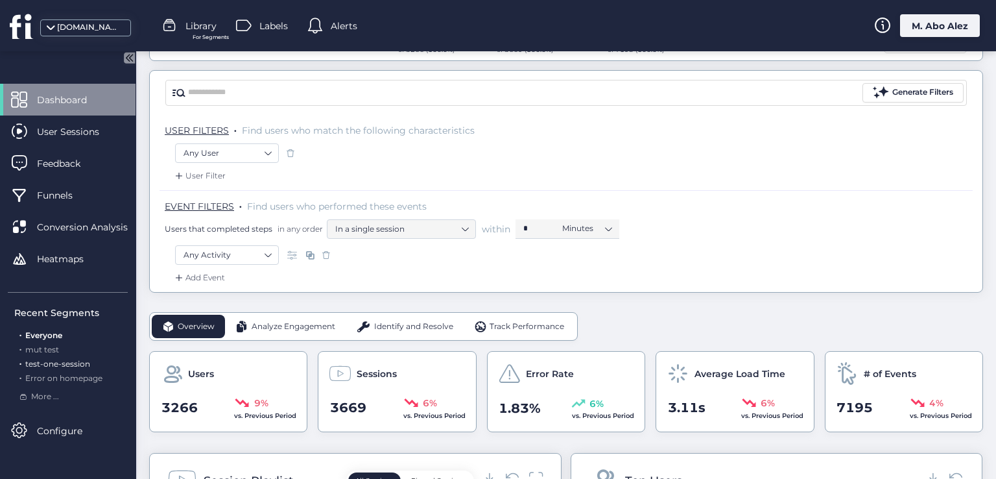
click at [57, 363] on span "test-one-session" at bounding box center [57, 364] width 65 height 10
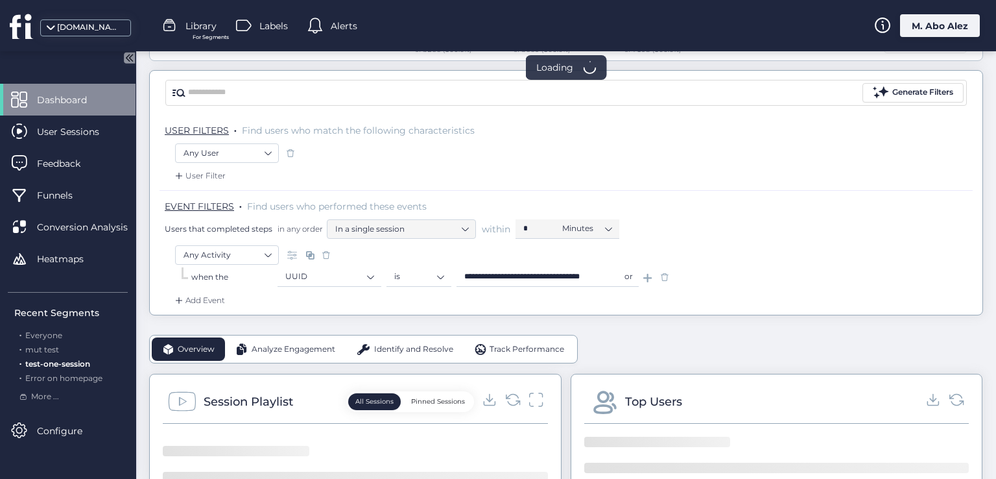
scroll to position [36, 0]
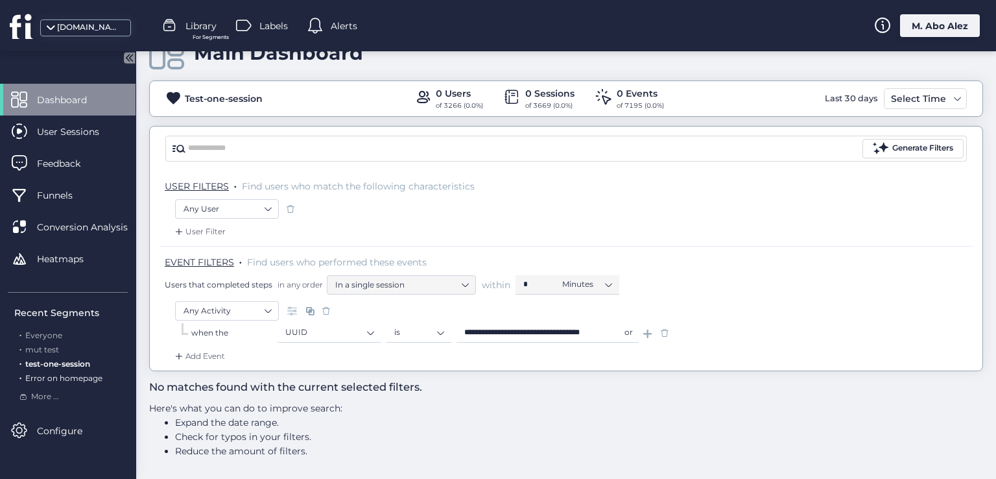
click at [82, 374] on span "Error on homepage" at bounding box center [63, 378] width 77 height 10
type input "*"
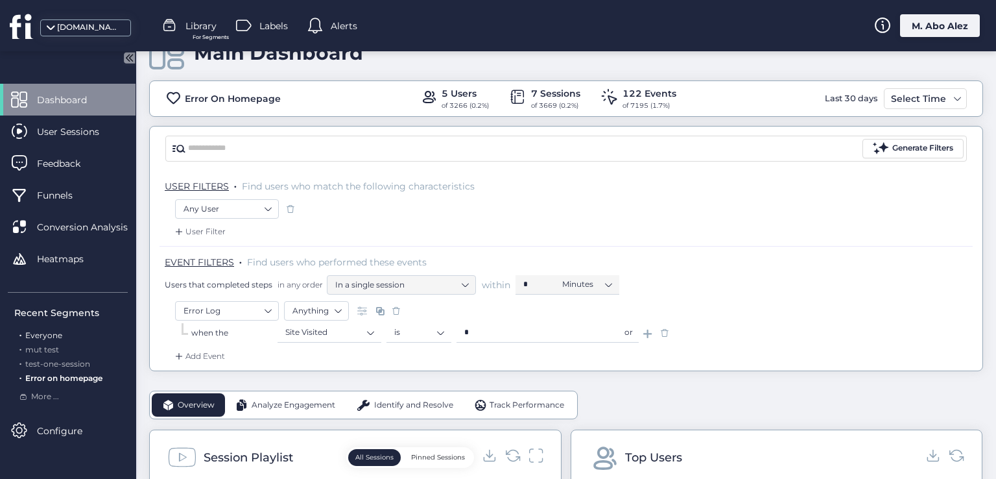
scroll to position [92, 0]
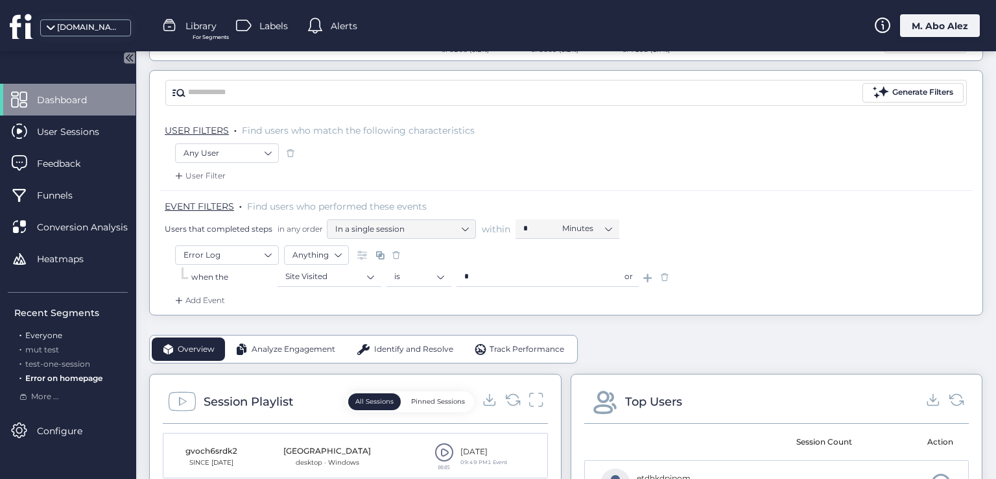
click at [36, 332] on span "Everyone" at bounding box center [43, 335] width 37 height 10
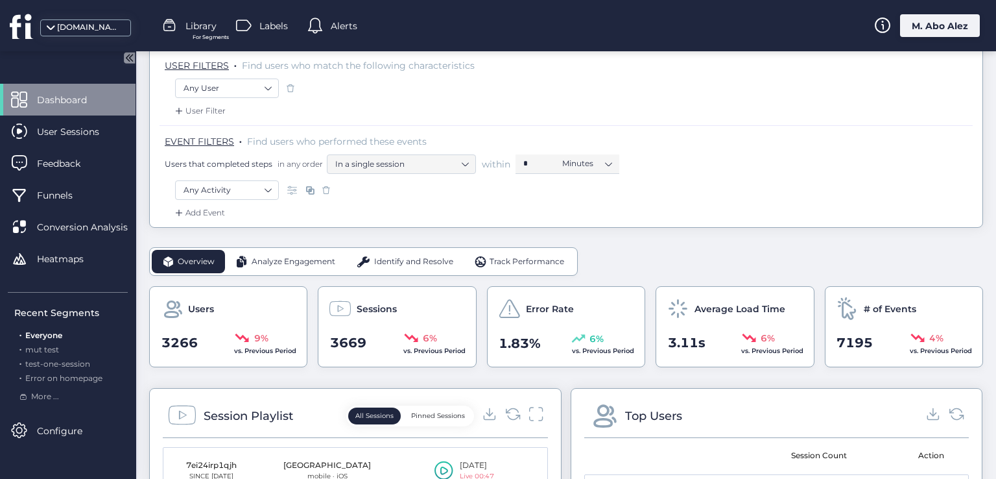
scroll to position [92, 0]
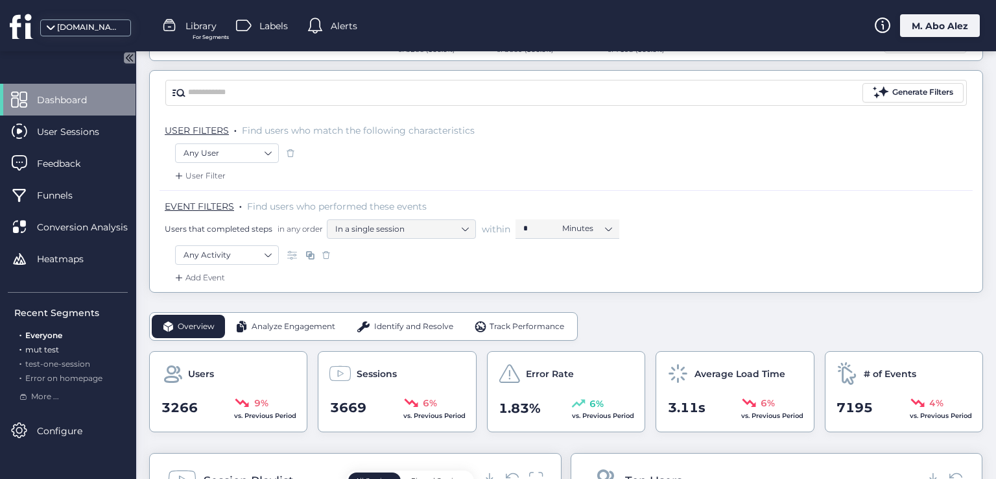
click at [36, 351] on span "mut test" at bounding box center [42, 349] width 34 height 10
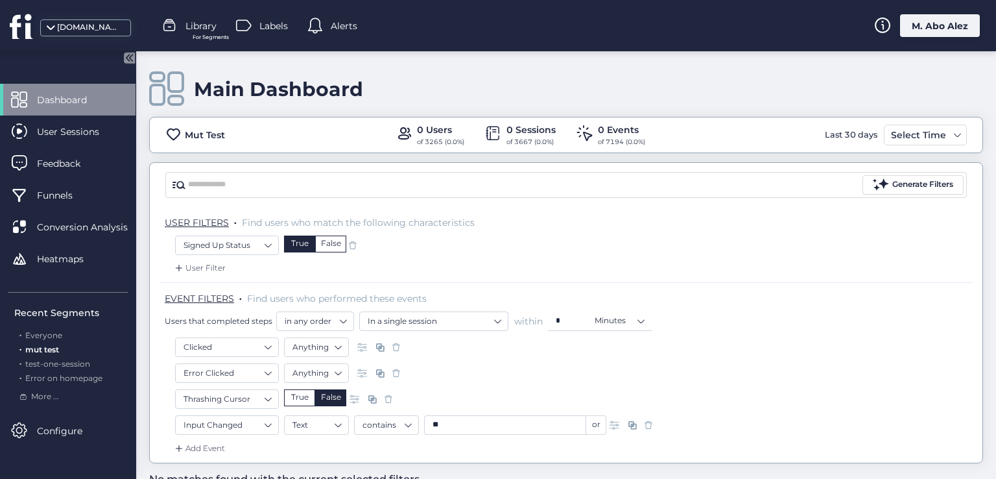
drag, startPoint x: 52, startPoint y: 346, endPoint x: 88, endPoint y: 410, distance: 73.8
click at [88, 410] on div "Dashboard User Sessions Feedback Funnels Conversion Analysis Heatmaps Recent Se…" at bounding box center [68, 265] width 136 height 362
click at [41, 397] on span "More ..." at bounding box center [45, 396] width 28 height 12
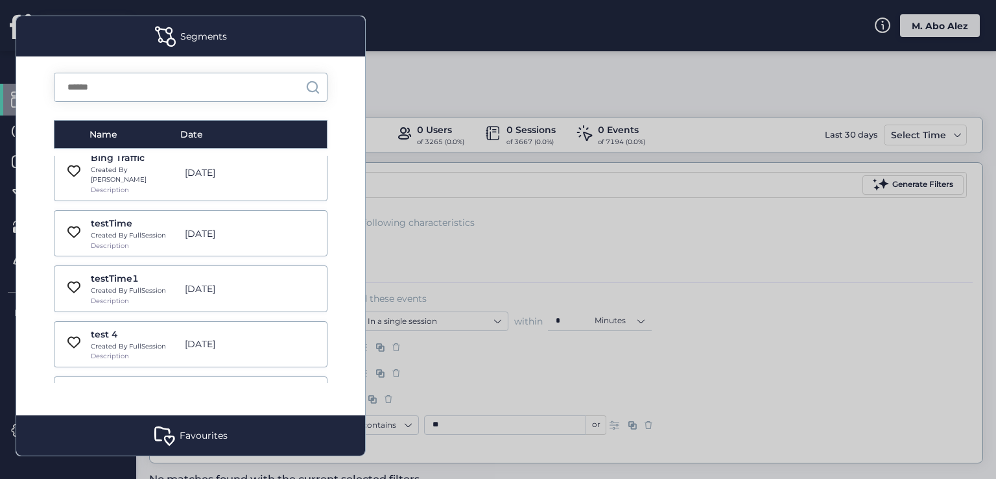
scroll to position [9080, 0]
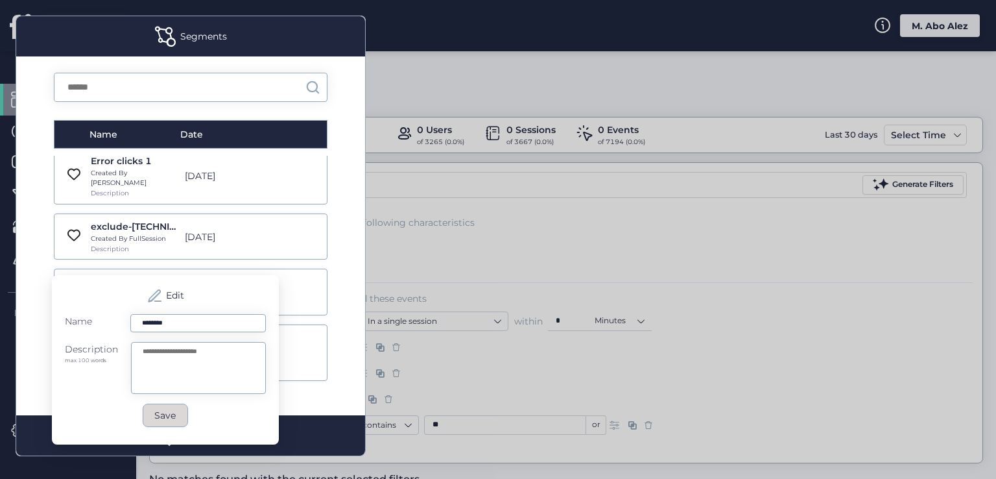
click at [178, 410] on button "Save" at bounding box center [165, 414] width 45 height 23
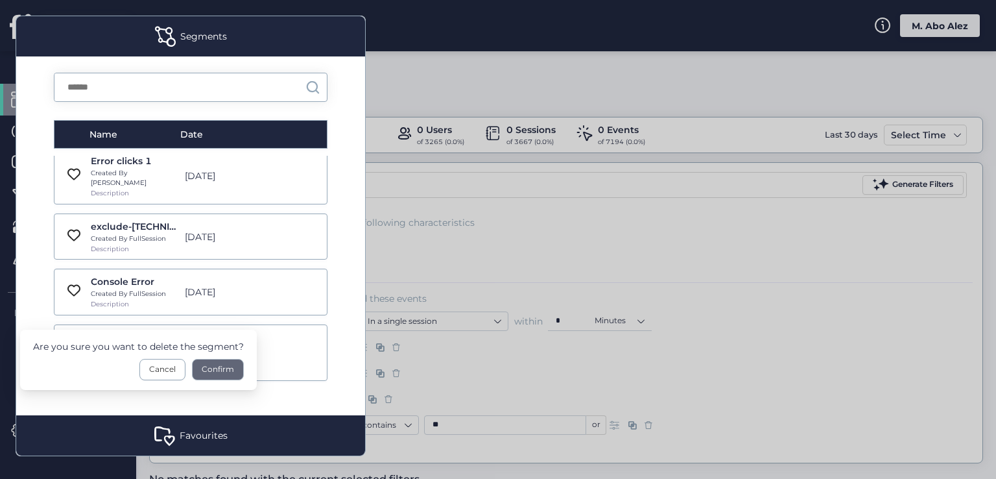
click at [222, 365] on div "Confirm" at bounding box center [218, 369] width 52 height 21
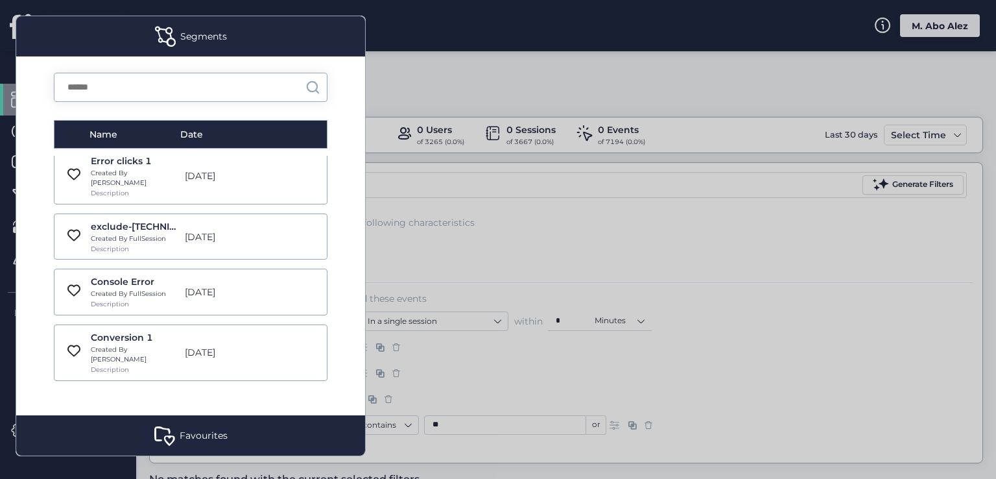
scroll to position [9026, 0]
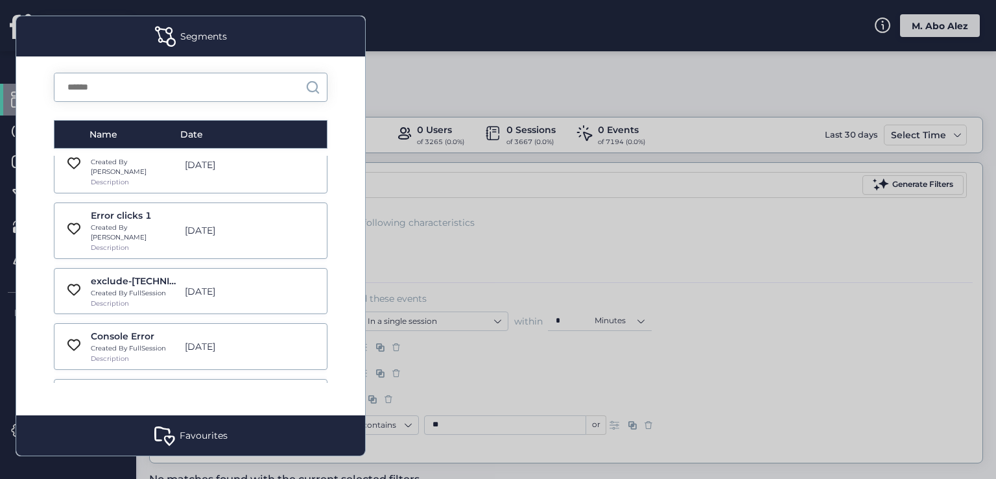
click at [394, 249] on div at bounding box center [498, 239] width 996 height 479
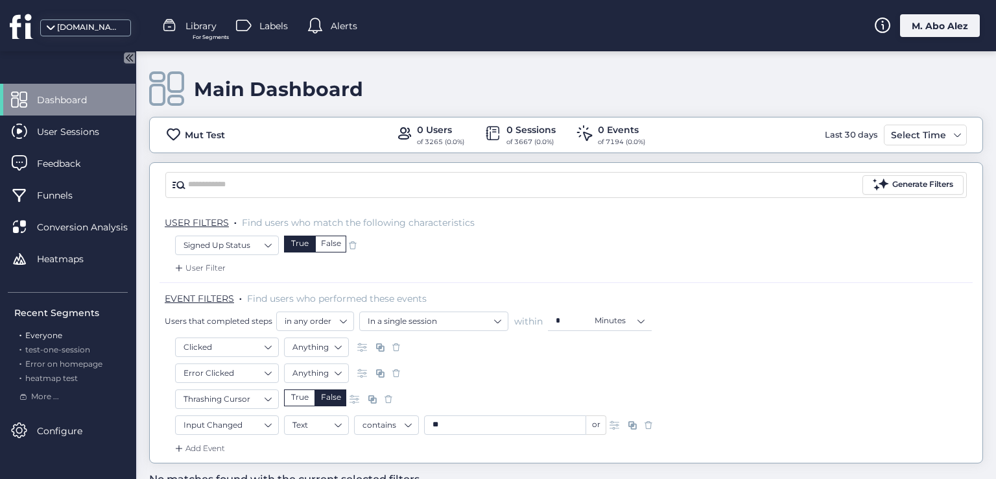
click at [55, 337] on span "Everyone" at bounding box center [43, 335] width 37 height 10
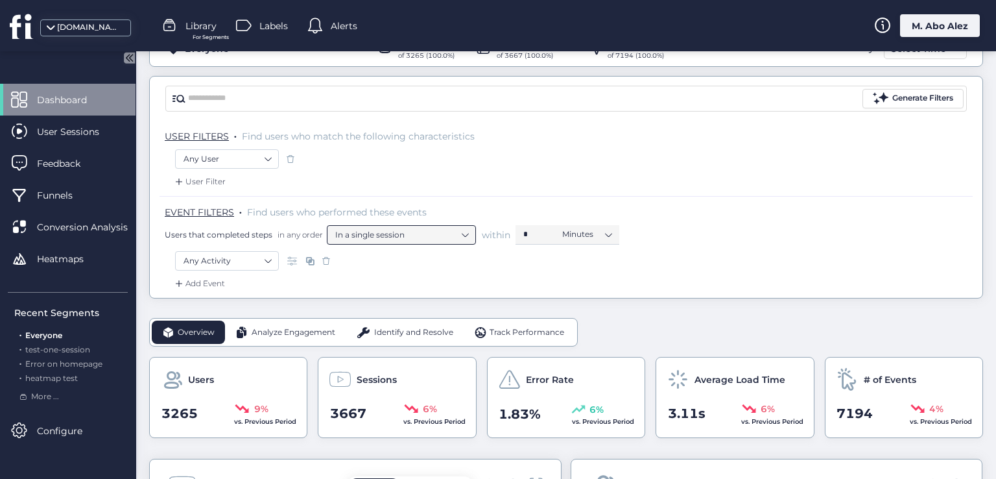
scroll to position [65, 0]
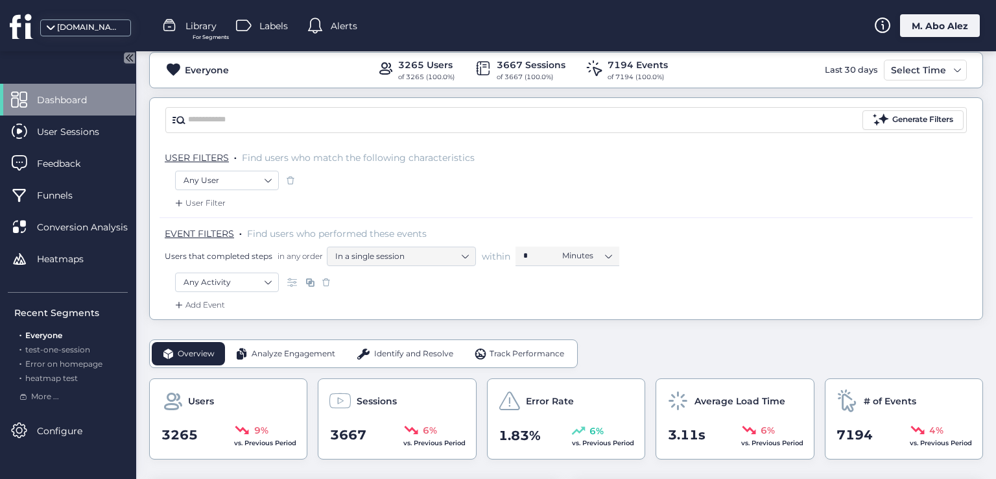
click at [327, 281] on span at bounding box center [326, 282] width 13 height 13
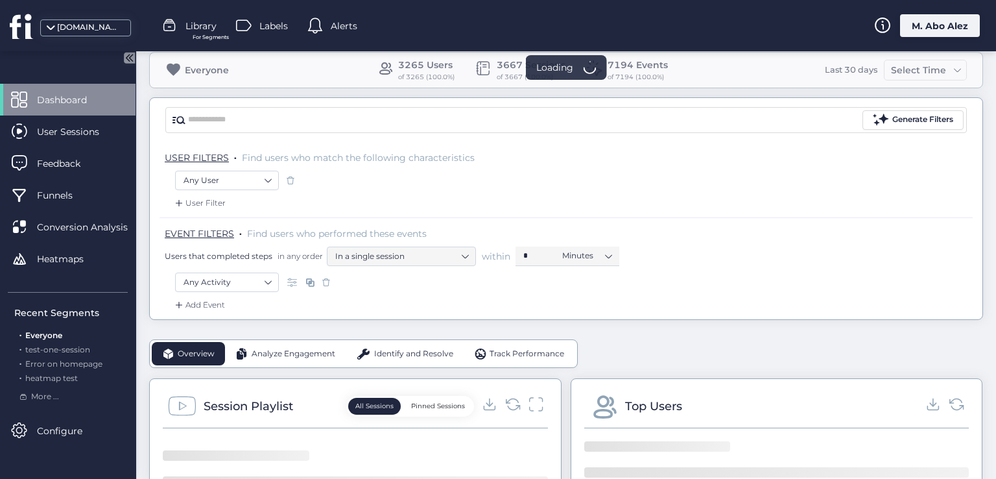
click at [290, 182] on span at bounding box center [290, 180] width 13 height 13
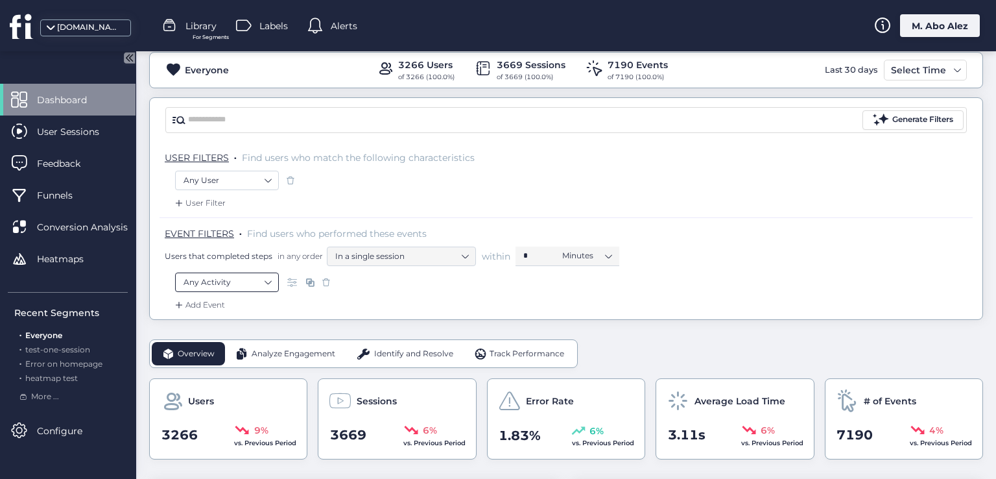
click at [265, 287] on nz-select-item "Any Activity" at bounding box center [226, 281] width 87 height 19
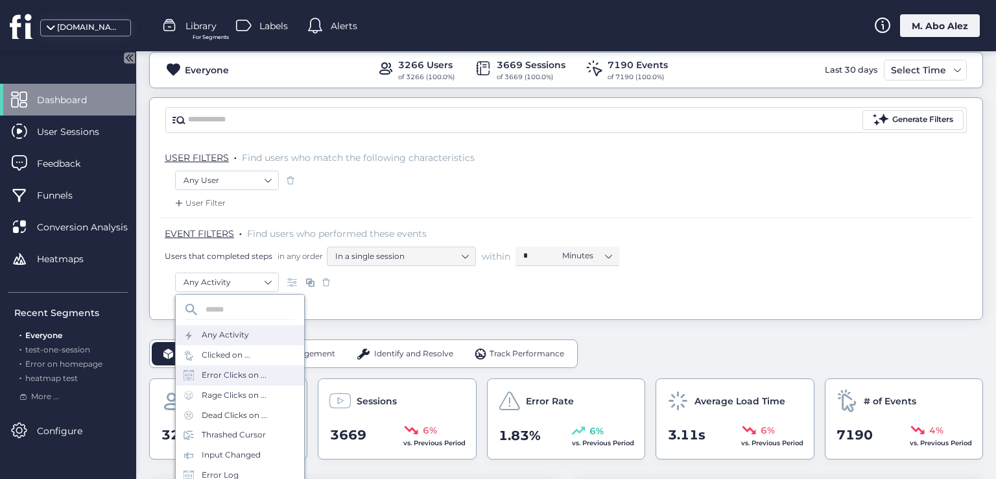
click at [244, 366] on div "Error Clicks on ..." at bounding box center [240, 375] width 128 height 20
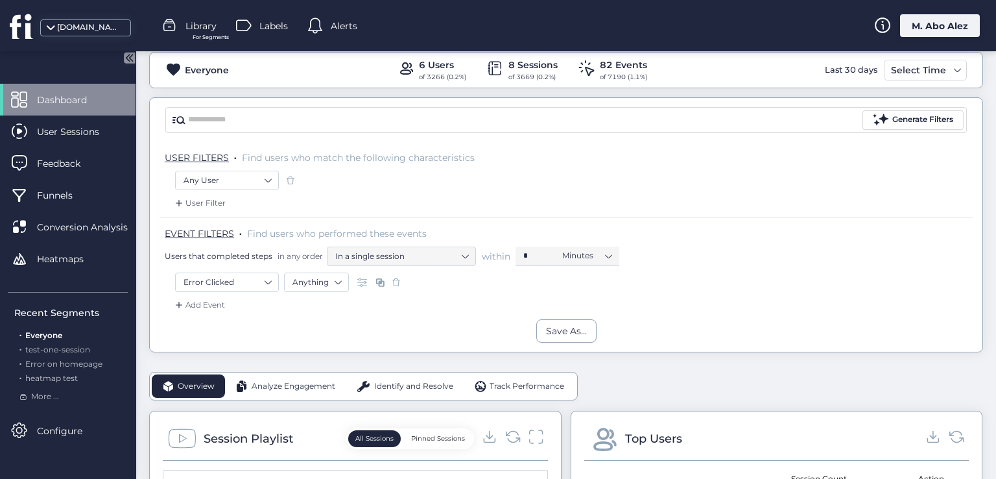
click at [398, 279] on span at bounding box center [396, 282] width 13 height 13
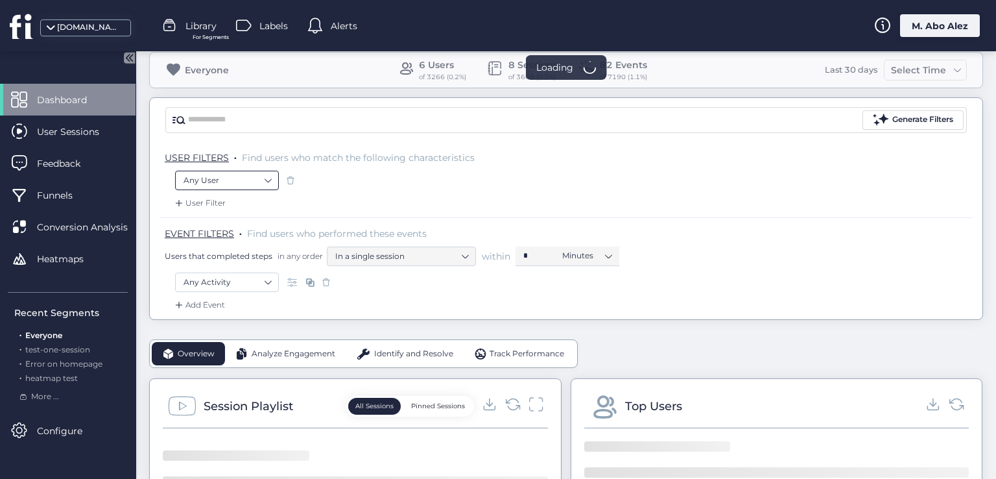
click at [256, 180] on nz-select-item "Any User" at bounding box center [226, 180] width 87 height 19
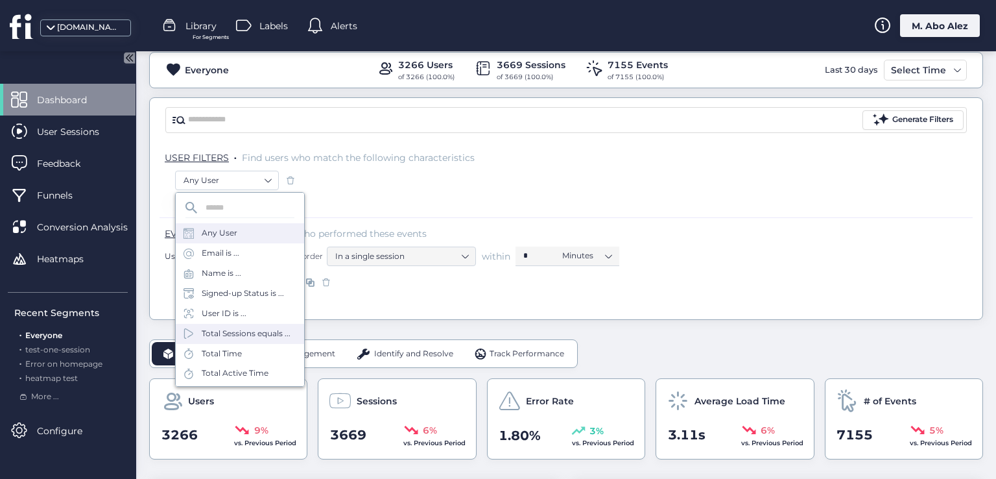
click at [259, 336] on div "Total Sessions equals ..." at bounding box center [246, 333] width 89 height 12
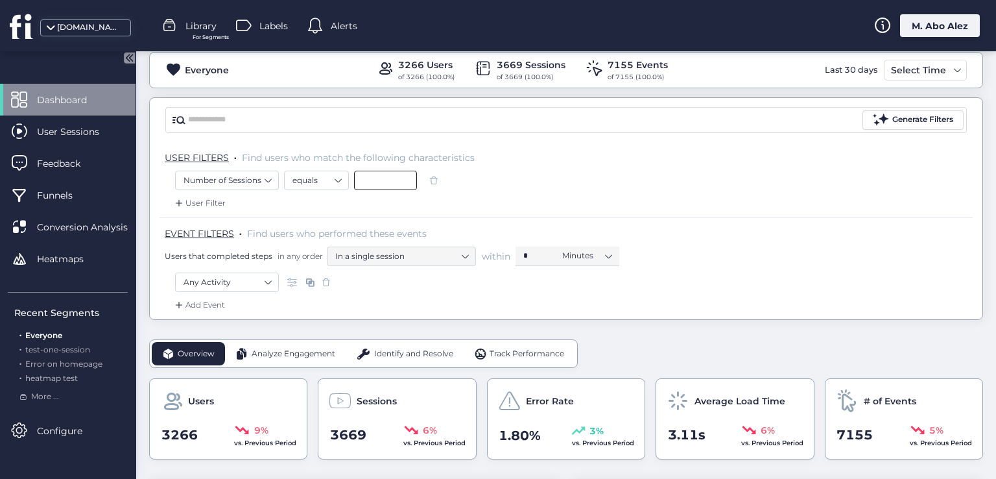
click at [370, 181] on input at bounding box center [385, 180] width 63 height 19
type input "*"
click at [258, 287] on nz-select-item "Any Activity" at bounding box center [226, 281] width 87 height 19
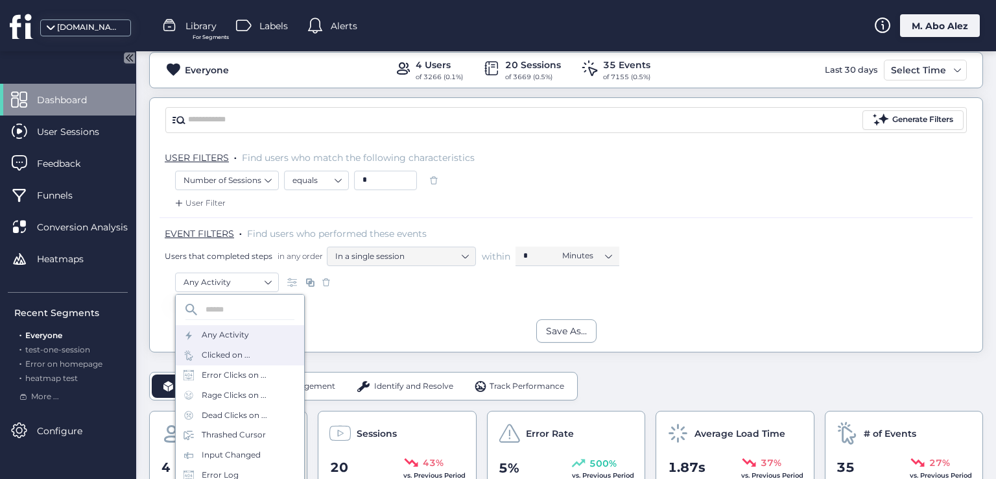
click at [263, 351] on div "Clicked on ..." at bounding box center [240, 355] width 128 height 20
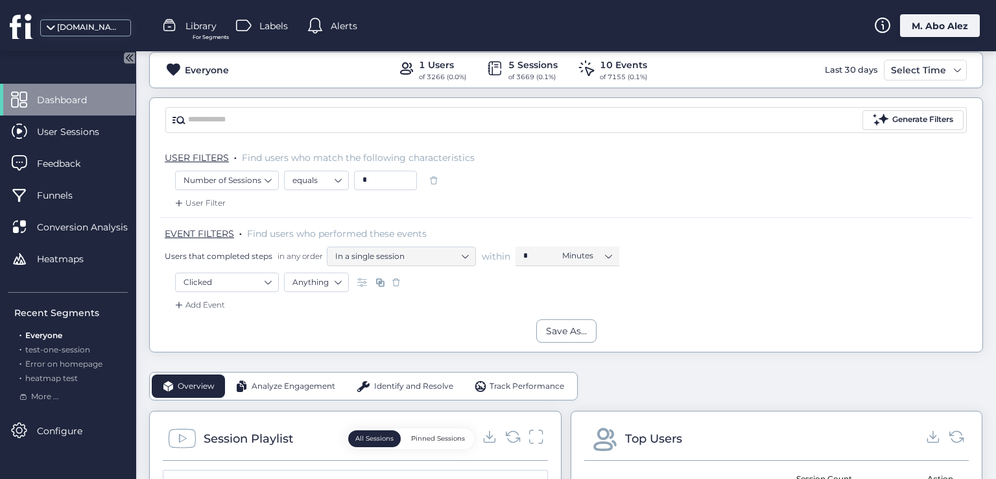
drag, startPoint x: 433, startPoint y: 181, endPoint x: 418, endPoint y: 213, distance: 36.0
click at [433, 182] on span at bounding box center [433, 180] width 13 height 13
click at [397, 283] on span at bounding box center [396, 282] width 13 height 13
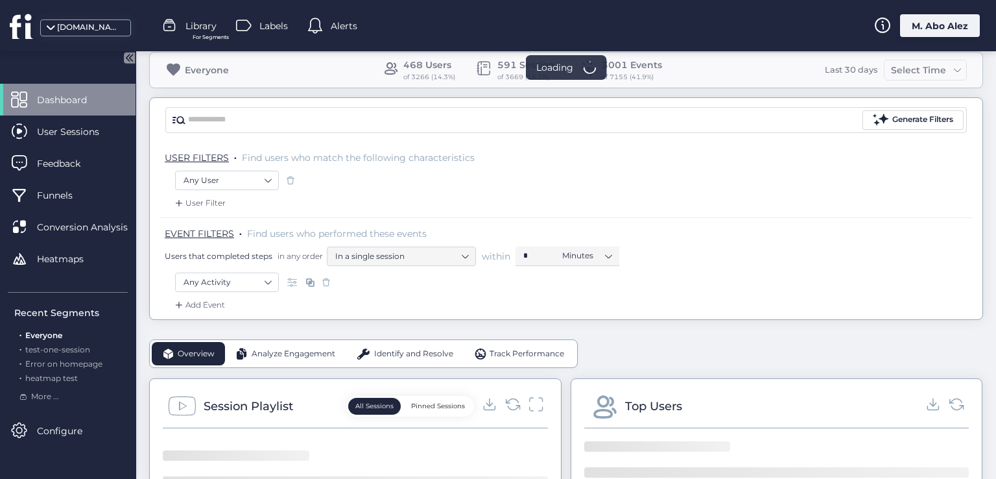
click at [376, 299] on div "Add Event" at bounding box center [566, 308] width 813 height 21
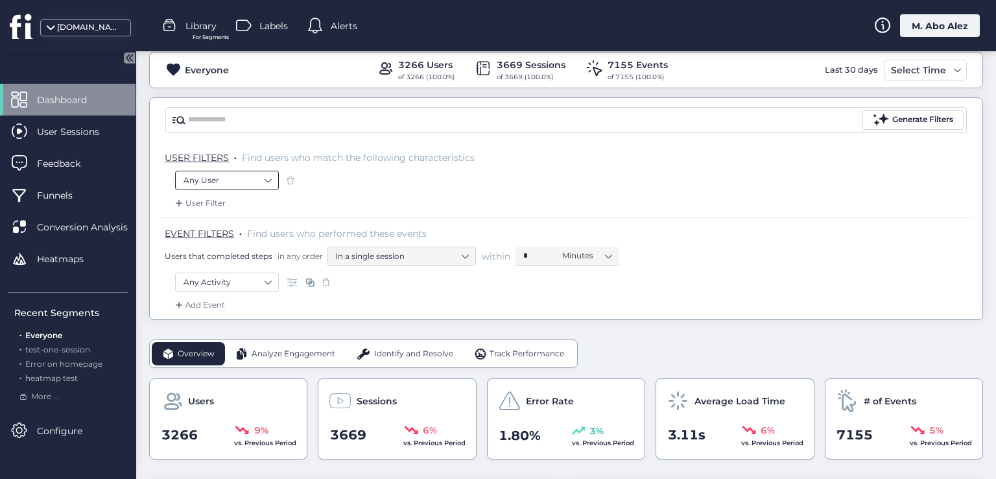
click at [265, 177] on nz-select-item "Any User" at bounding box center [226, 180] width 87 height 19
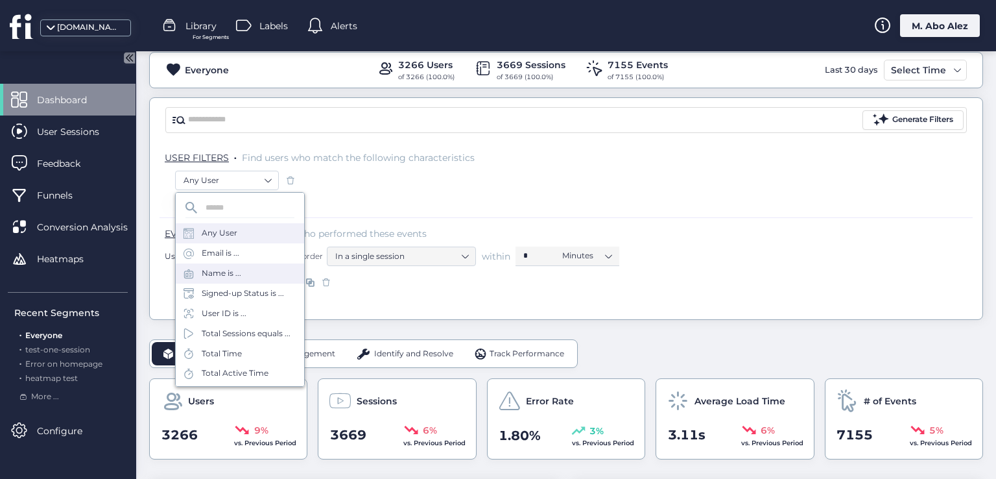
click at [255, 272] on div "Name is ..." at bounding box center [240, 273] width 128 height 20
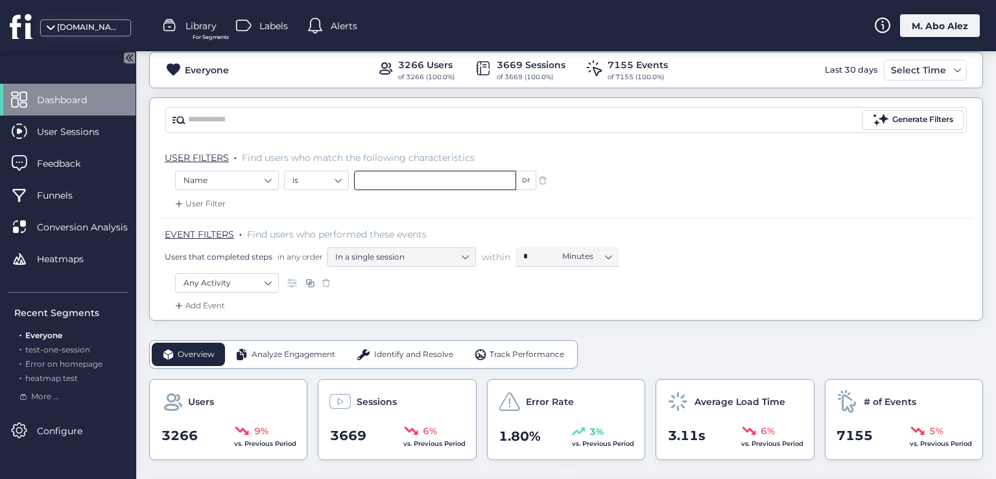
click at [366, 174] on input "text" at bounding box center [435, 180] width 162 height 19
click at [386, 200] on span "<DISPLAY_NAME_HERE>" at bounding box center [411, 203] width 99 height 14
type input "**********"
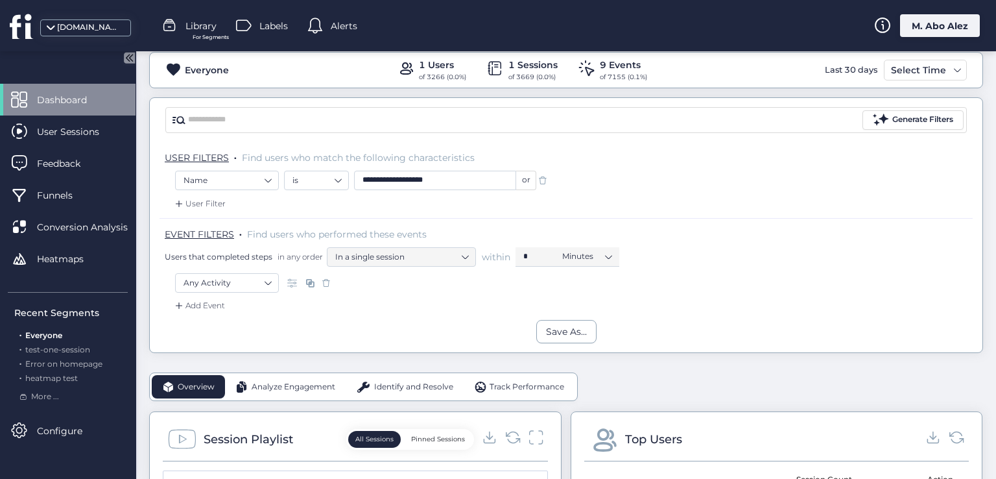
click at [543, 183] on span at bounding box center [542, 180] width 13 height 13
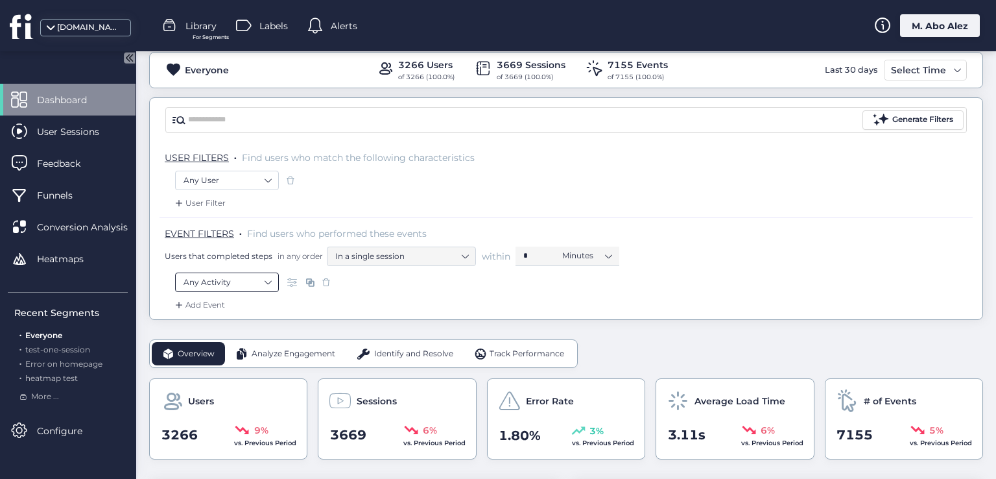
click at [258, 278] on nz-select-item "Any Activity" at bounding box center [226, 281] width 87 height 19
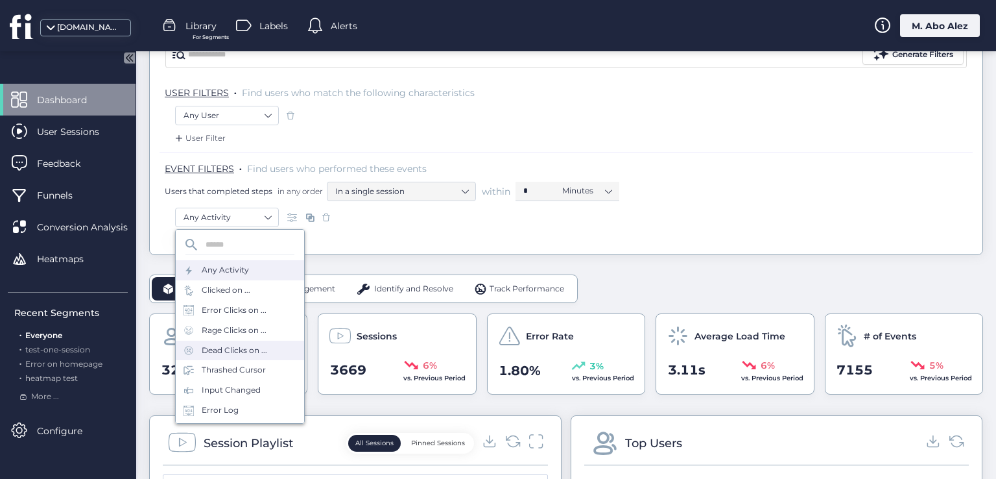
scroll to position [65, 0]
click at [258, 346] on div "Error Log" at bounding box center [240, 345] width 128 height 20
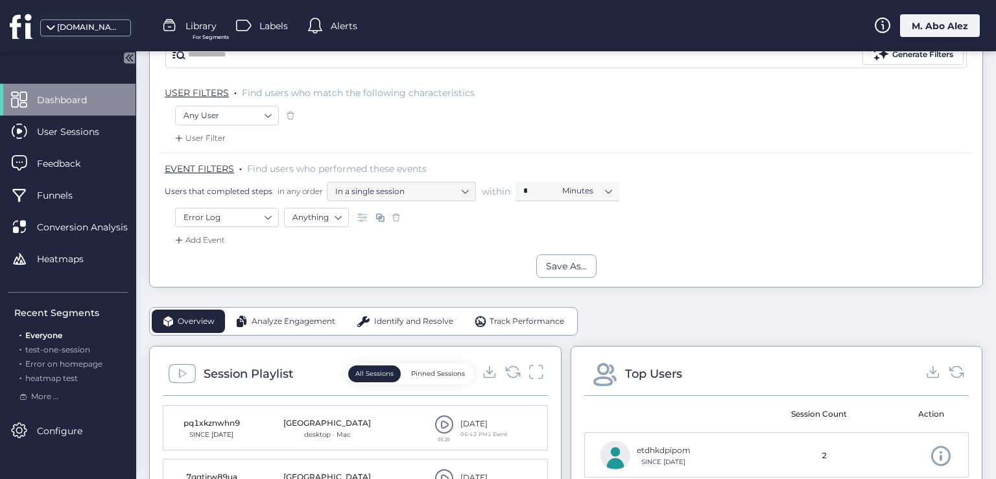
click at [394, 217] on span at bounding box center [396, 217] width 13 height 13
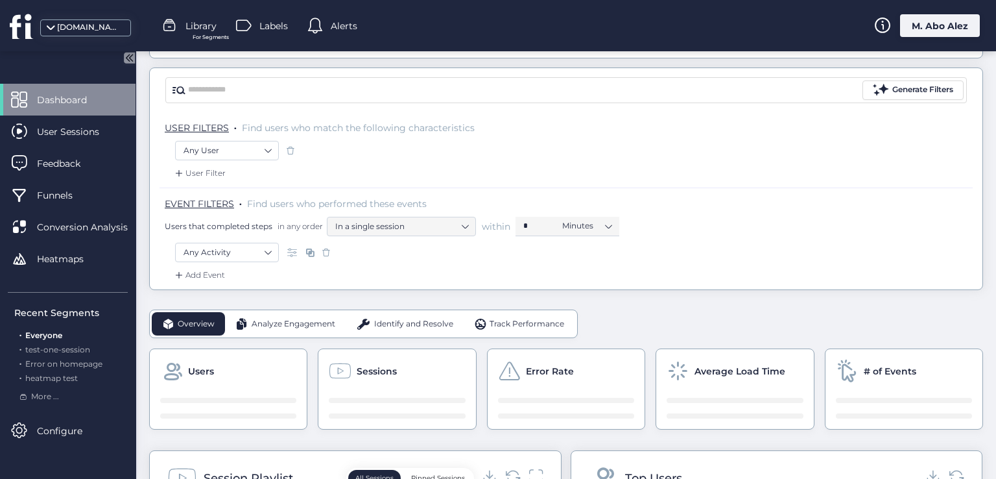
scroll to position [65, 0]
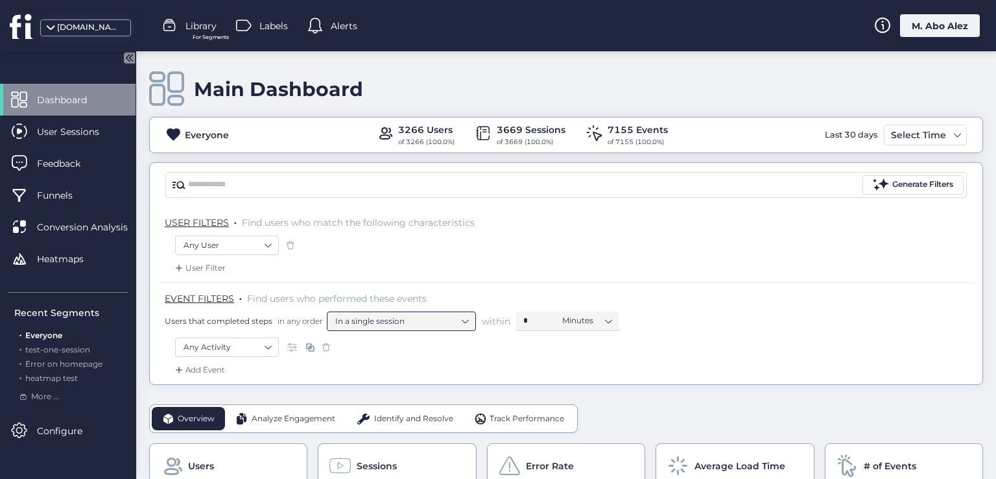
click at [438, 321] on nz-select-item "In a single session" at bounding box center [401, 320] width 132 height 19
click at [464, 313] on nz-select-item "In a single session" at bounding box center [401, 320] width 132 height 19
click at [565, 317] on nz-select-item "Minutes" at bounding box center [586, 320] width 49 height 19
click at [513, 322] on div "Users that completed steps in any order In a single session within * Minutes" at bounding box center [569, 320] width 808 height 19
click at [241, 342] on nz-select-item "Any Activity" at bounding box center [226, 346] width 87 height 19
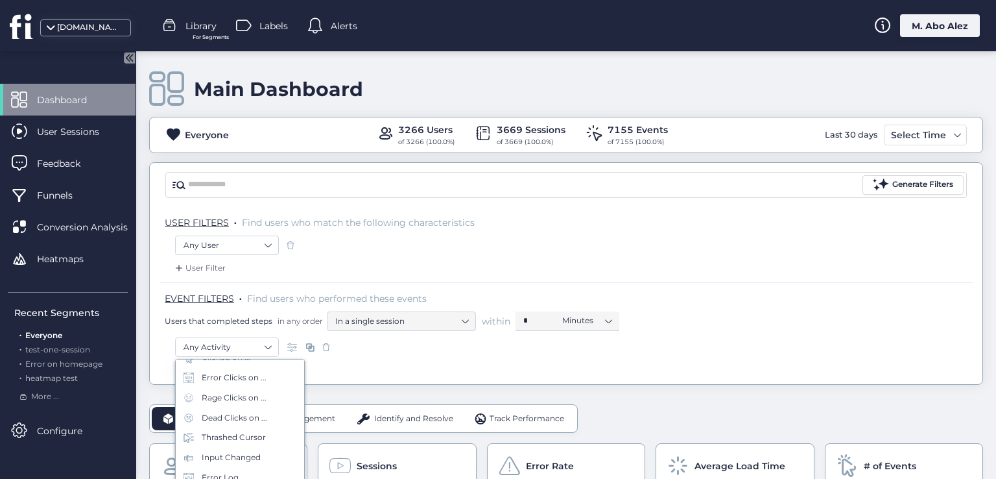
scroll to position [65, 0]
click at [252, 421] on div "Dead Clicks on ..." at bounding box center [234, 415] width 65 height 12
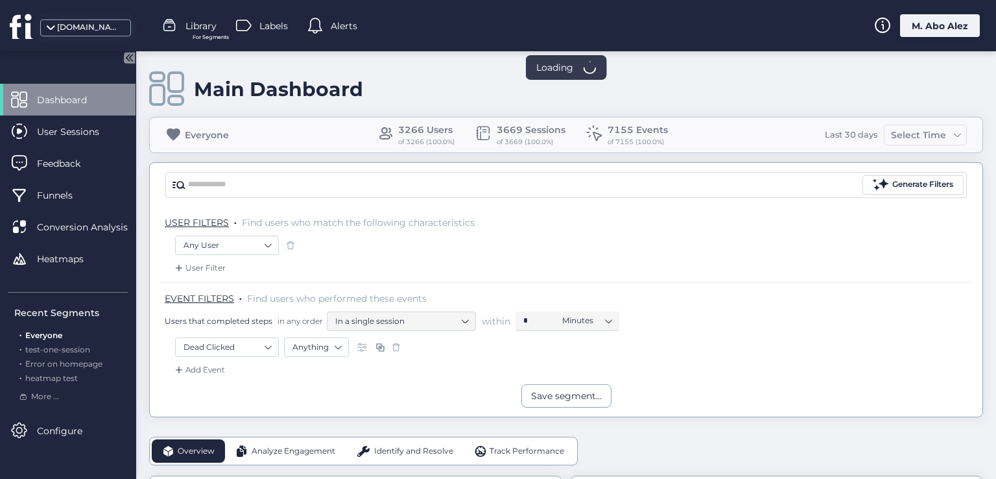
click at [394, 348] on span at bounding box center [396, 346] width 13 height 13
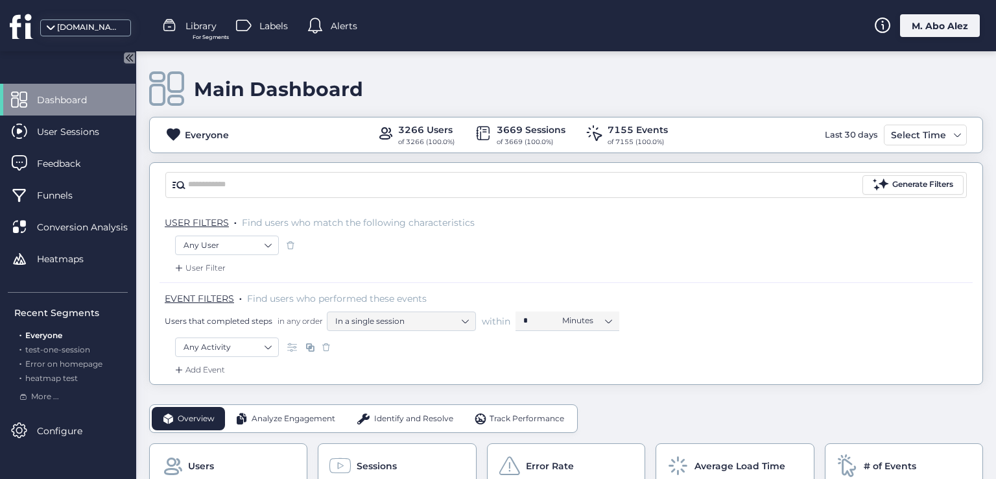
click at [217, 366] on div "Add Event" at bounding box center [198, 369] width 53 height 13
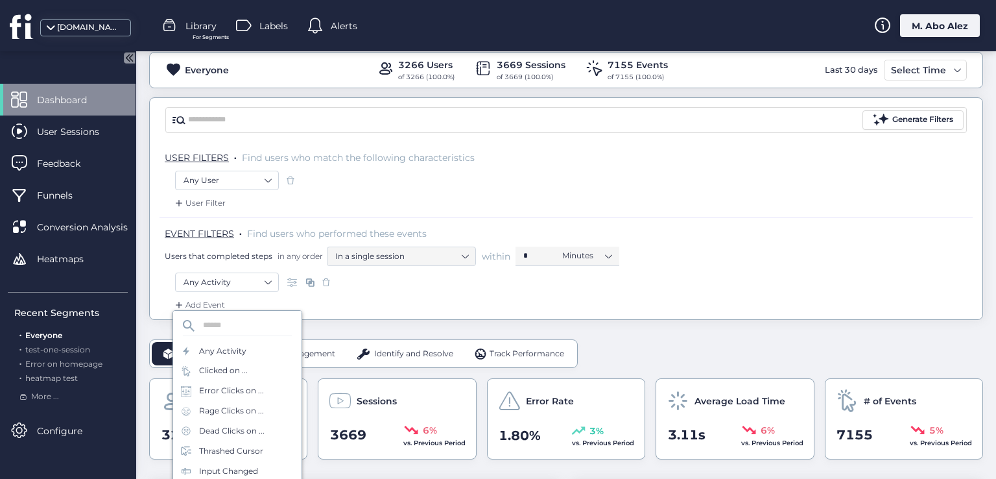
scroll to position [130, 0]
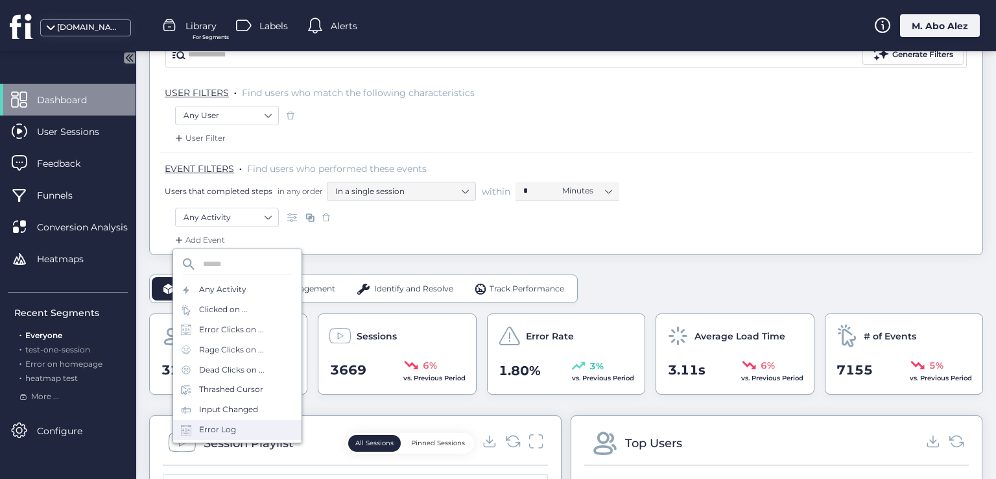
click at [241, 427] on div "Error Log" at bounding box center [237, 430] width 128 height 20
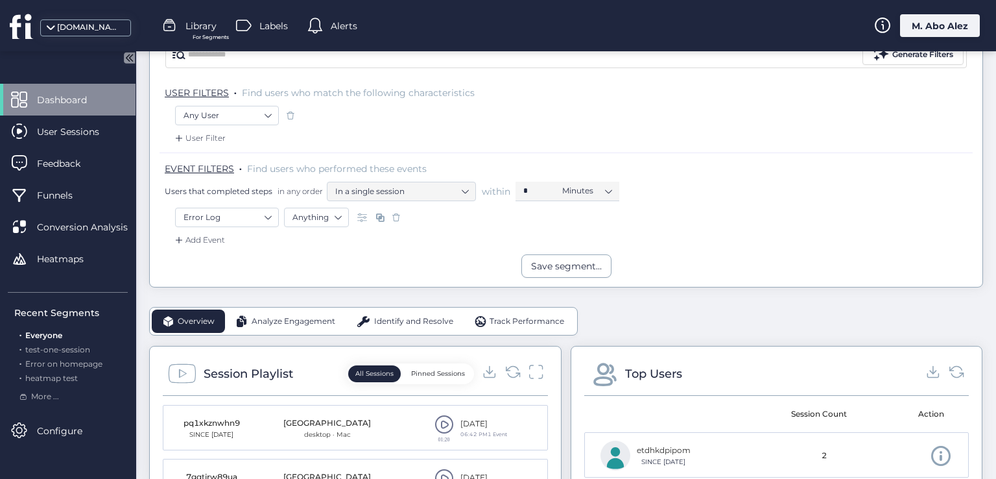
click at [397, 221] on span at bounding box center [396, 217] width 13 height 13
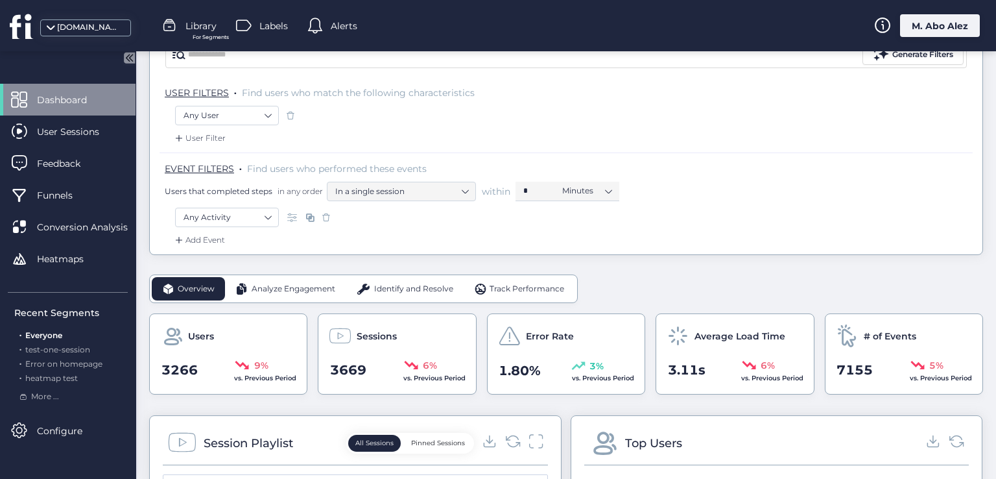
click at [212, 136] on div "User Filter" at bounding box center [198, 138] width 53 height 13
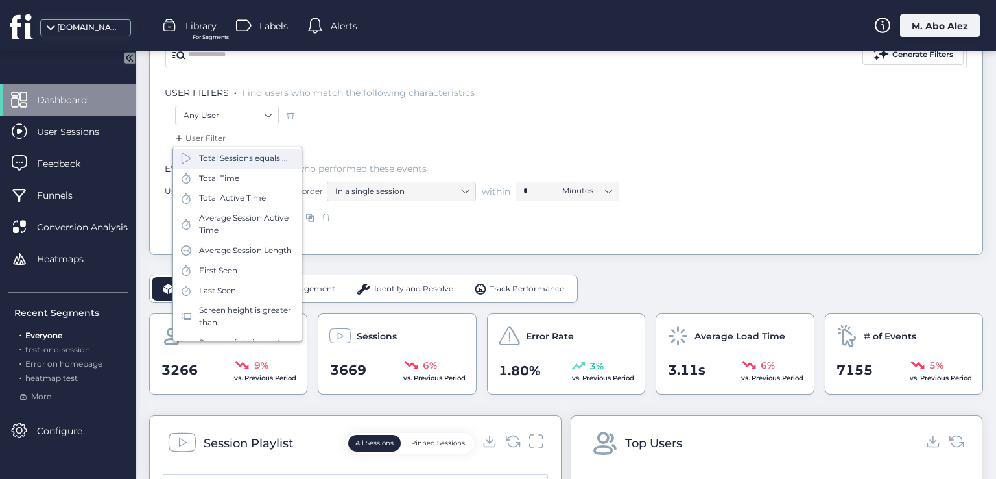
scroll to position [178, 0]
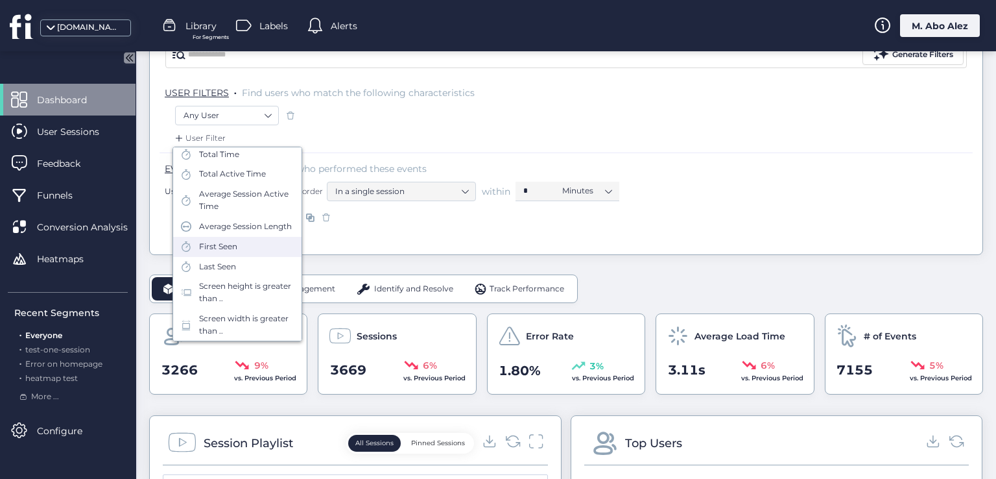
click at [246, 247] on div "First Seen" at bounding box center [237, 247] width 128 height 20
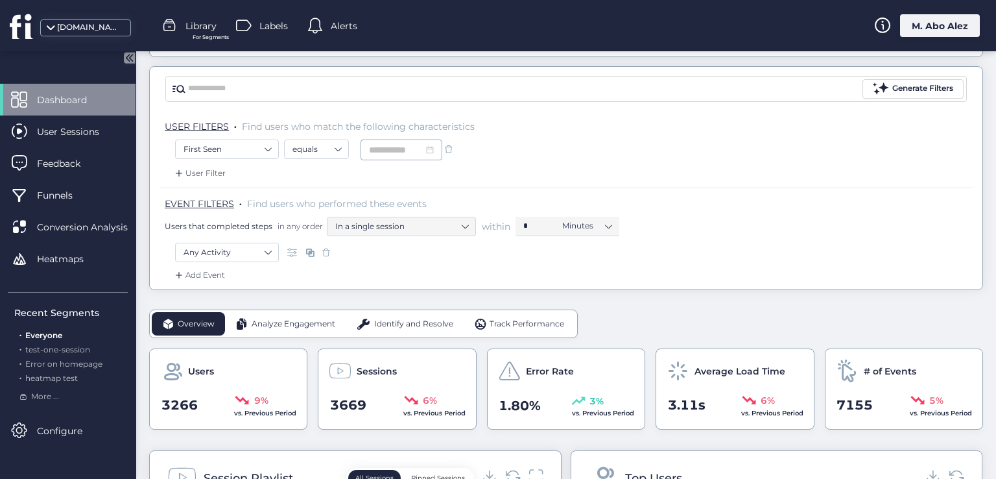
scroll to position [65, 0]
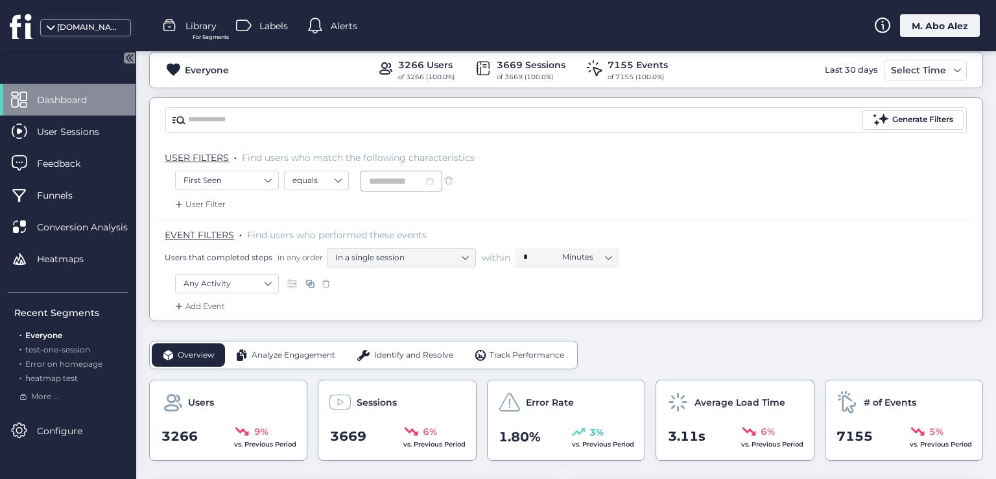
click at [327, 284] on span at bounding box center [326, 283] width 13 height 13
click at [455, 178] on span at bounding box center [448, 180] width 13 height 13
click at [290, 178] on span at bounding box center [290, 180] width 13 height 13
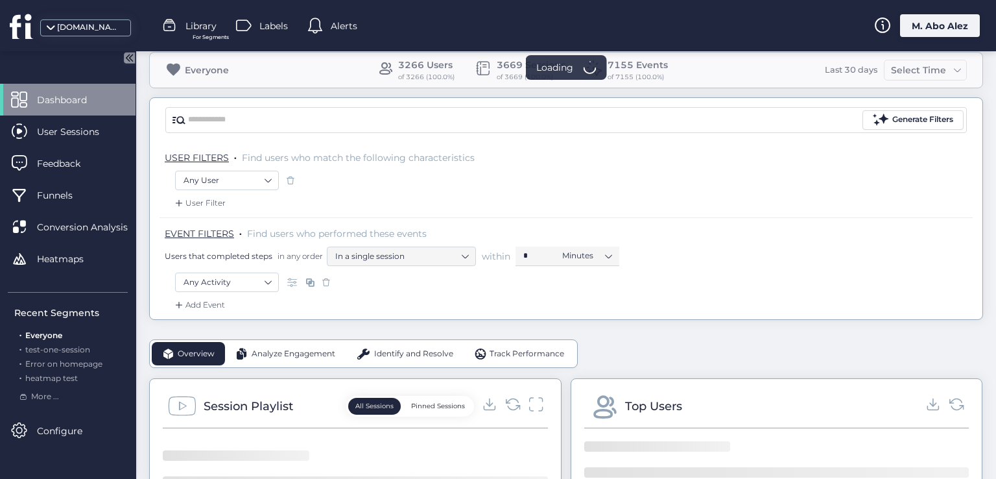
click at [324, 281] on span at bounding box center [326, 282] width 13 height 13
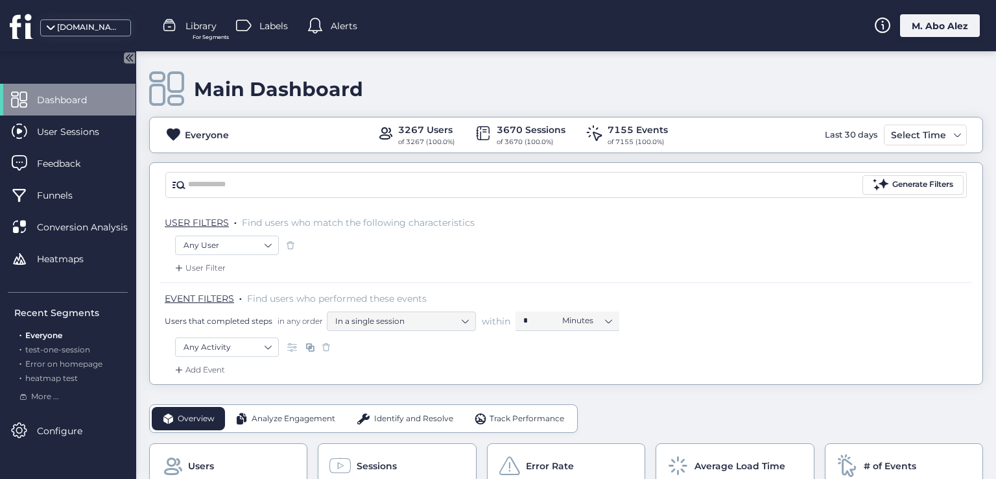
click at [216, 365] on div "Add Event" at bounding box center [198, 369] width 53 height 13
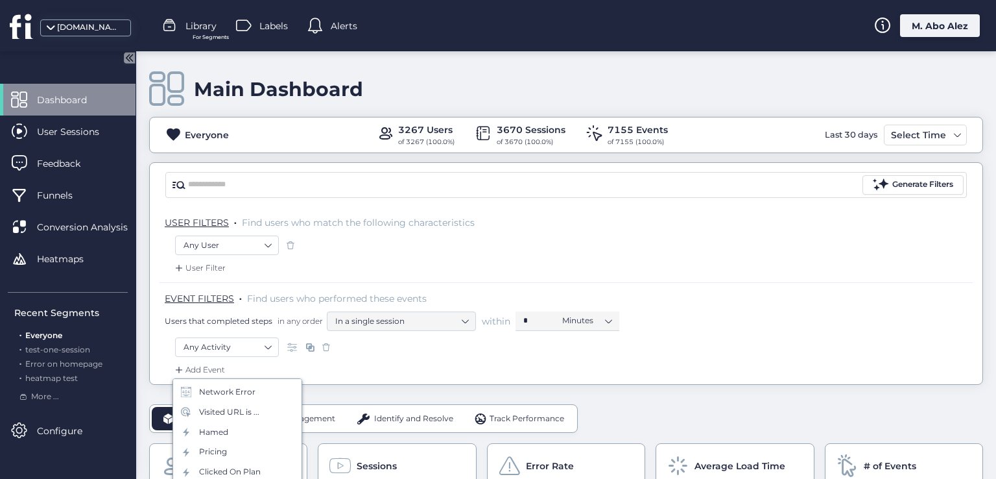
click at [411, 368] on div "Add Event" at bounding box center [566, 373] width 813 height 21
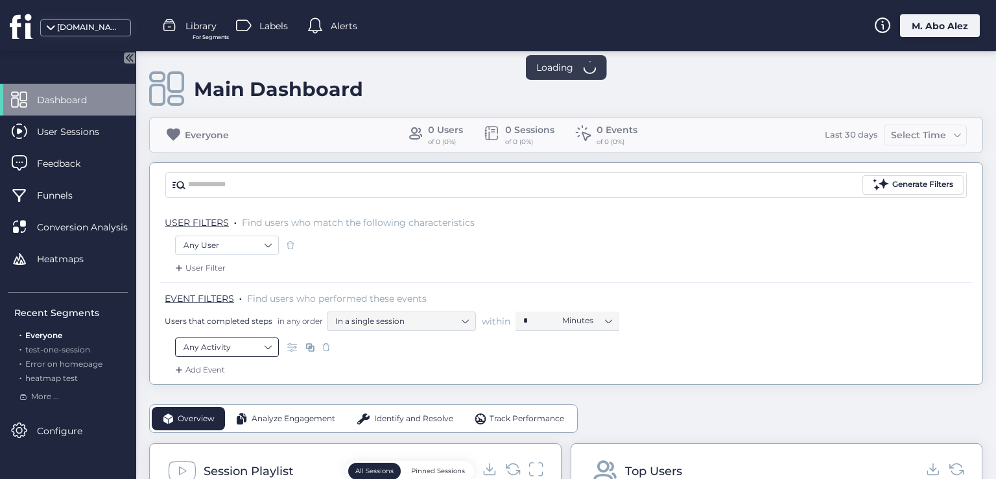
click at [263, 344] on nz-select-item "Any Activity" at bounding box center [226, 346] width 87 height 19
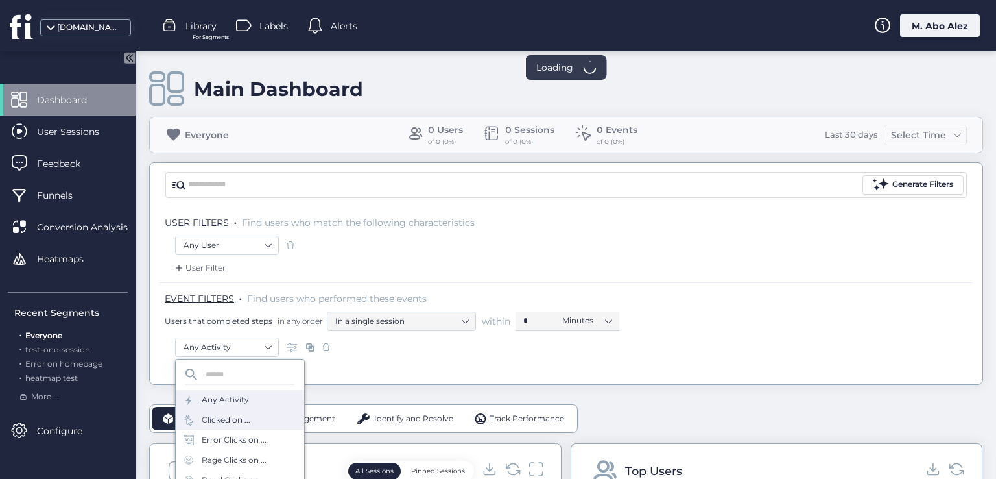
click at [265, 429] on div "Clicked on ..." at bounding box center [240, 420] width 128 height 20
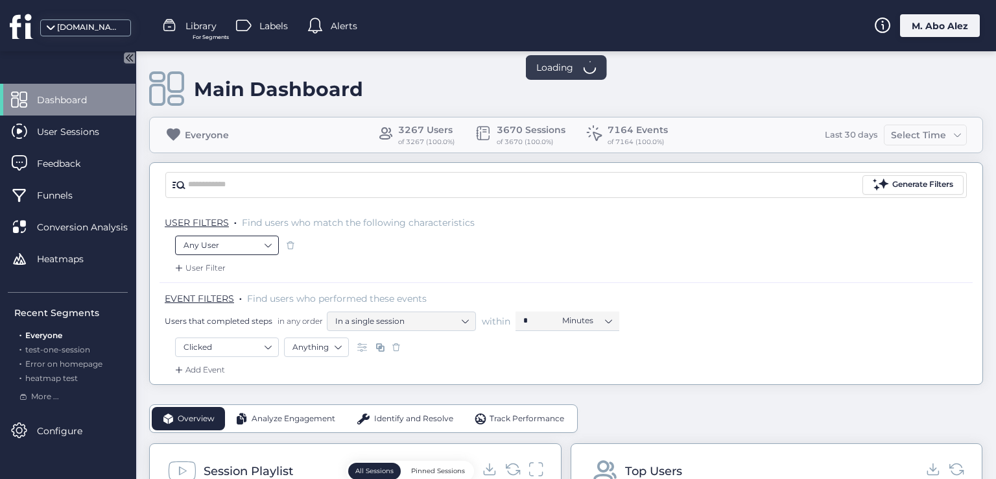
click at [267, 239] on nz-select-item "Any User" at bounding box center [226, 244] width 87 height 19
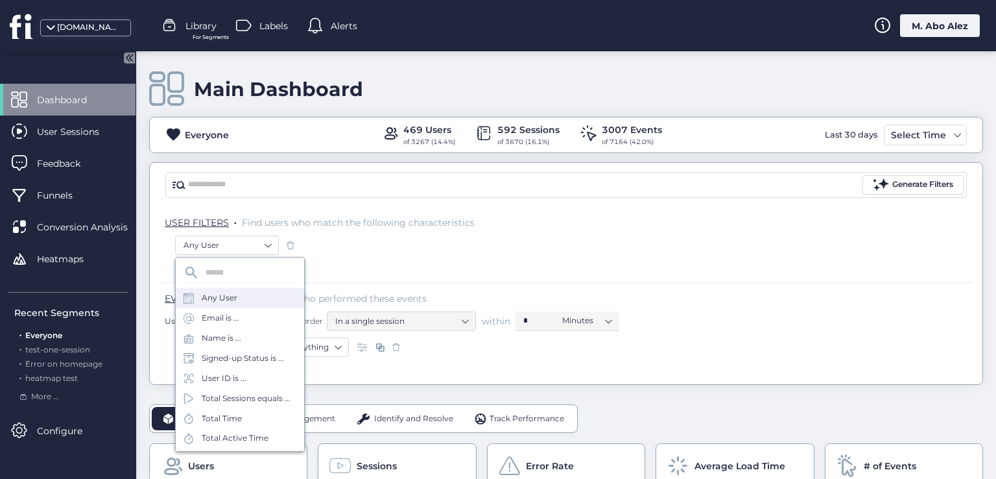
click at [394, 378] on div "Add Event" at bounding box center [566, 373] width 813 height 21
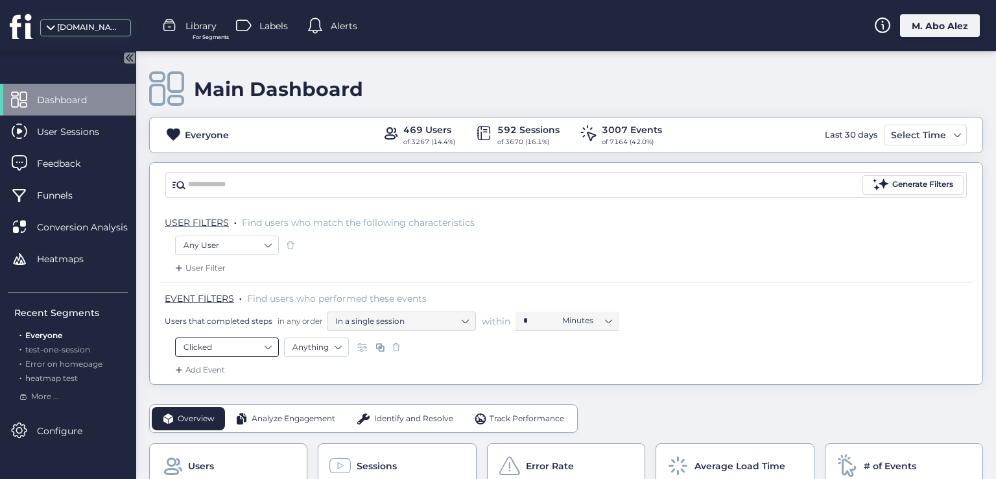
click at [261, 342] on nz-select-item "Clicked" at bounding box center [226, 346] width 87 height 19
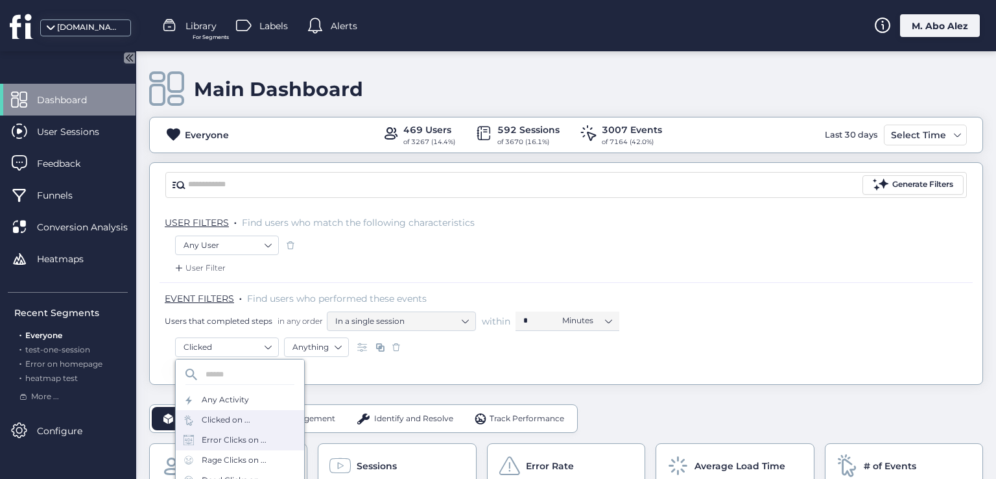
click at [267, 444] on div "Error Clicks on ..." at bounding box center [240, 440] width 128 height 20
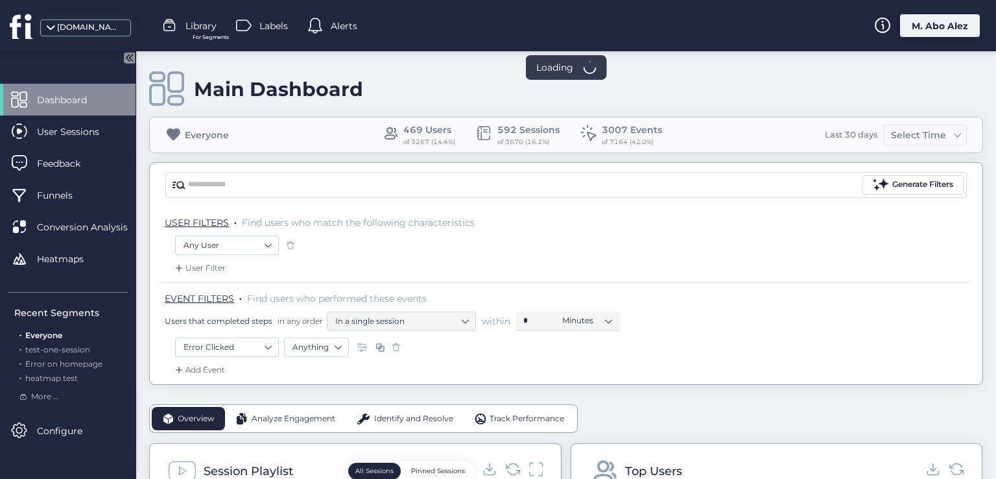
scroll to position [65, 0]
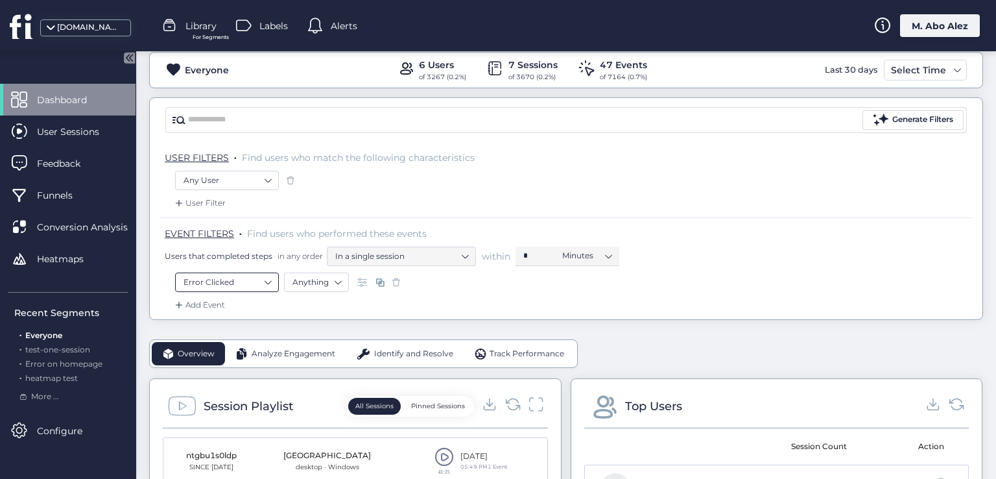
click at [266, 273] on nz-select-item "Error Clicked" at bounding box center [226, 281] width 87 height 19
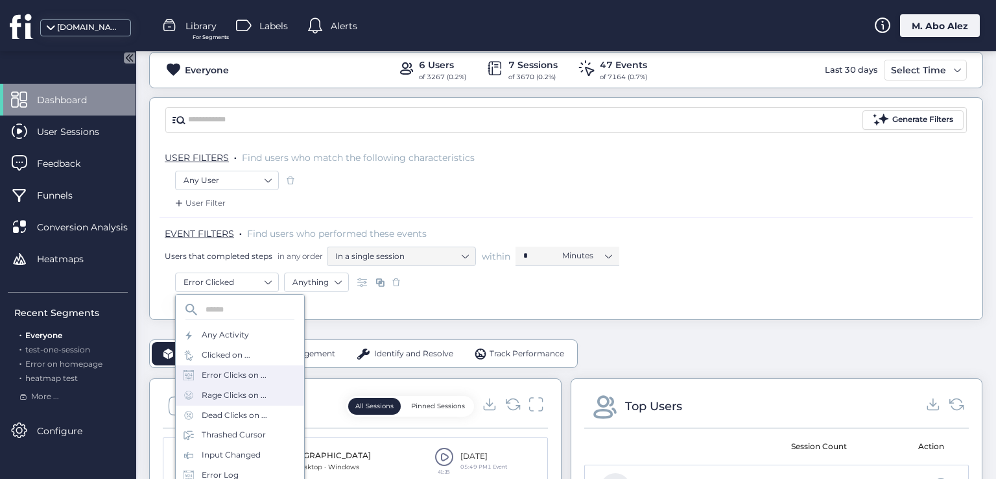
click at [261, 401] on div "Rage Clicks on ..." at bounding box center [240, 395] width 128 height 20
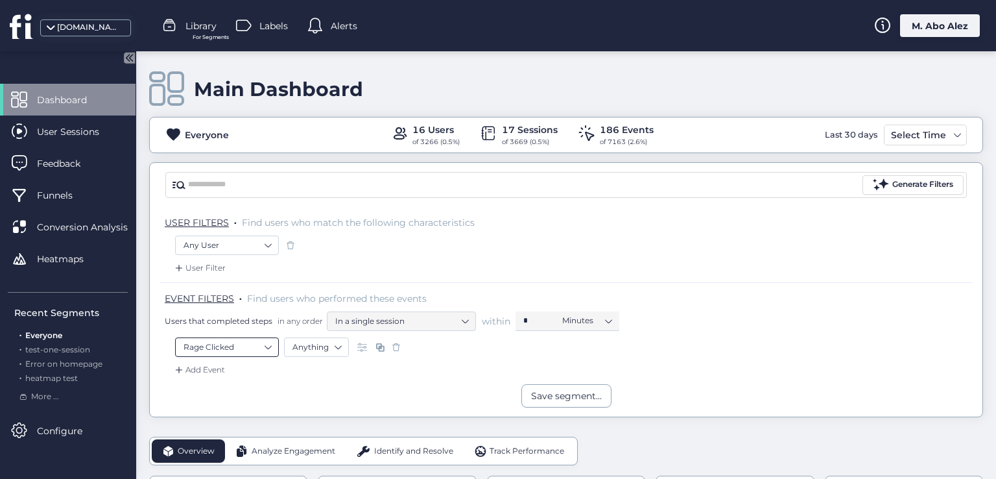
click at [269, 343] on nz-select-item "Rage Clicked" at bounding box center [226, 346] width 87 height 19
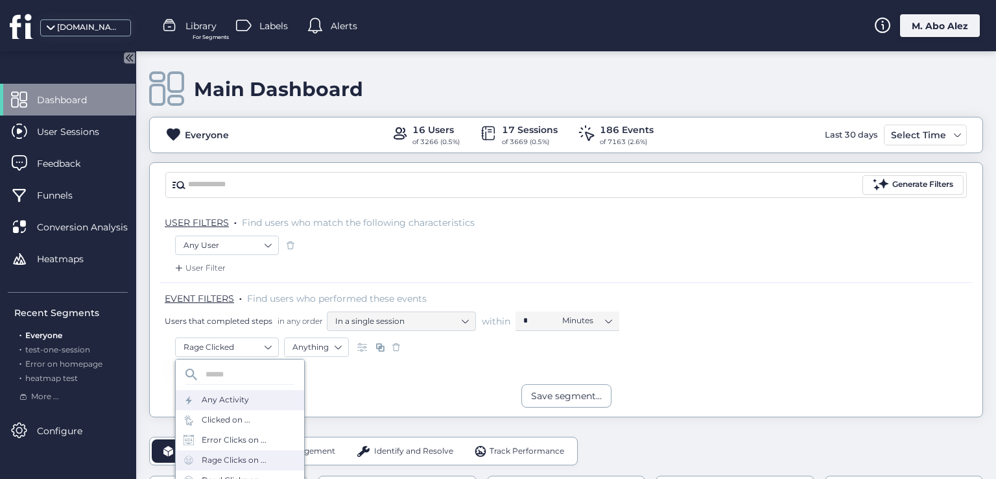
click at [249, 391] on div "Any Activity" at bounding box center [240, 400] width 128 height 20
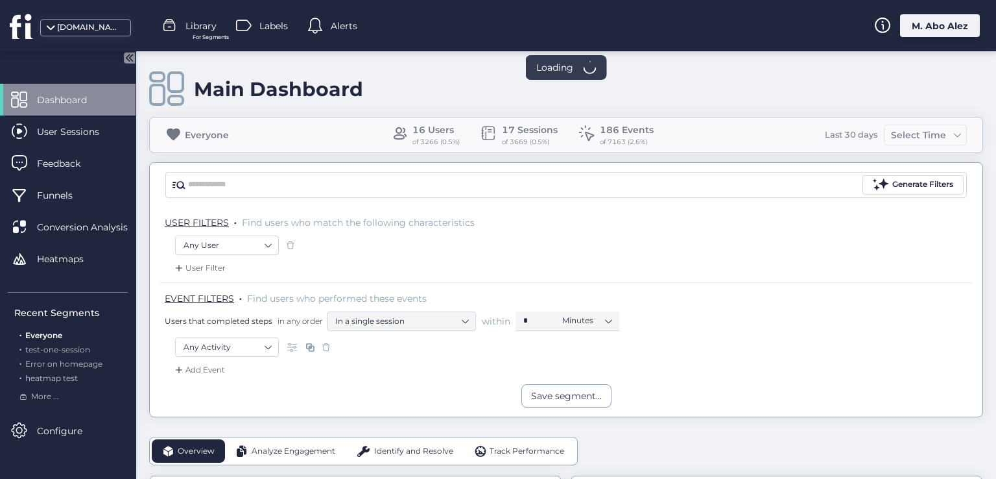
click at [310, 385] on div "Save segment..." at bounding box center [566, 395] width 833 height 23
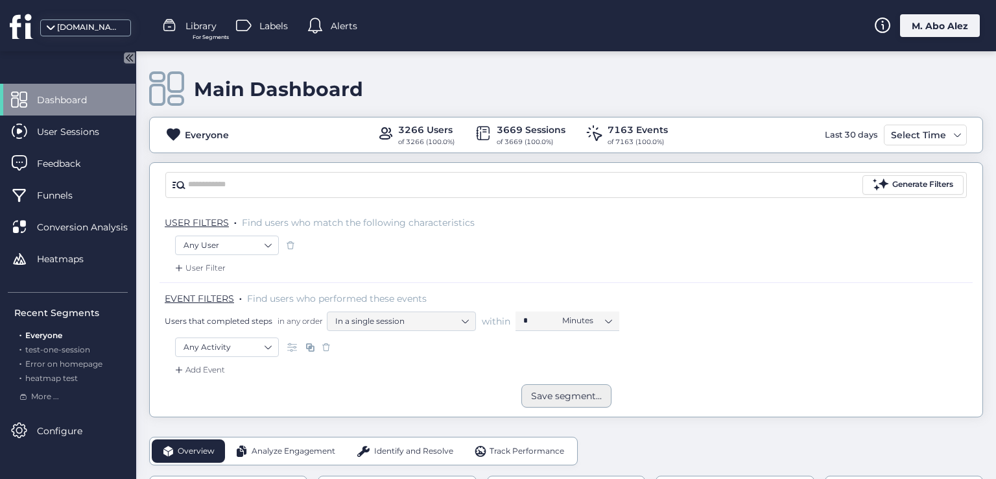
click at [596, 397] on div "Save segment..." at bounding box center [566, 395] width 71 height 14
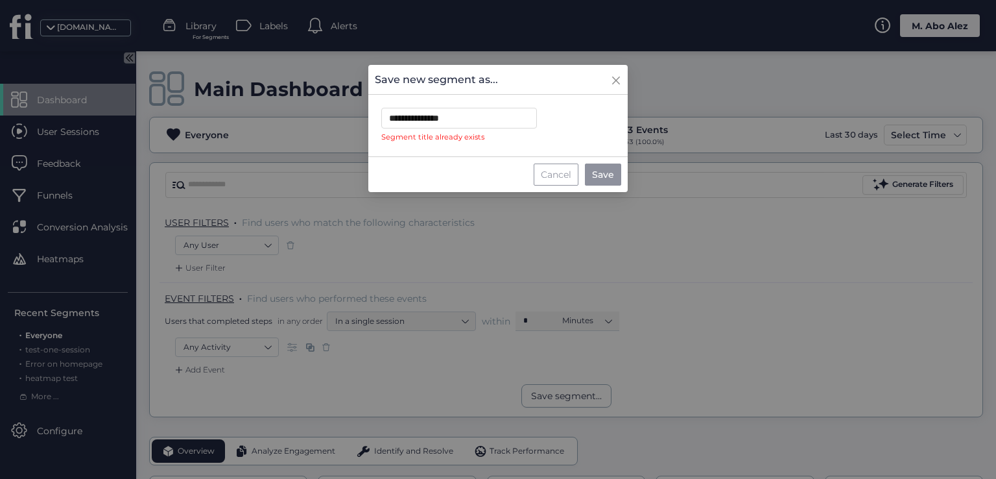
click at [547, 171] on div "Cancel" at bounding box center [556, 174] width 45 height 22
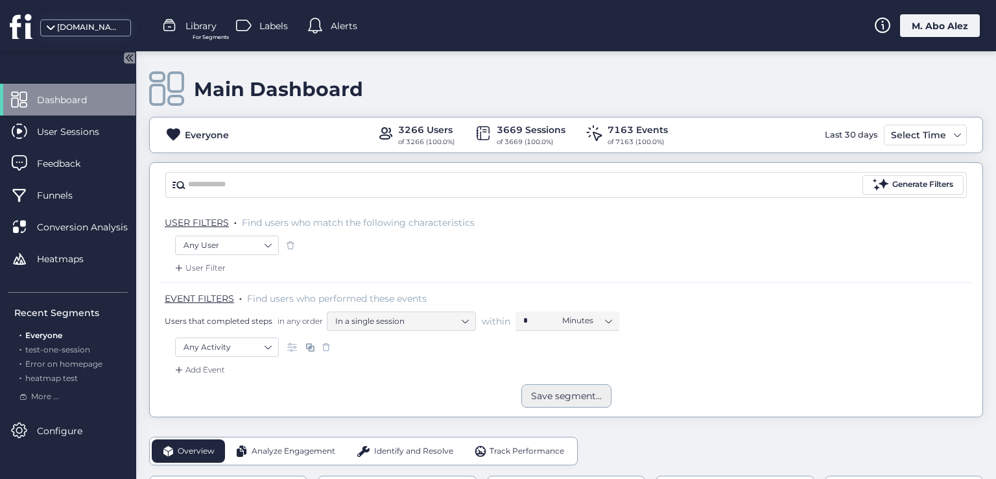
click at [543, 400] on div "Save segment..." at bounding box center [566, 395] width 71 height 14
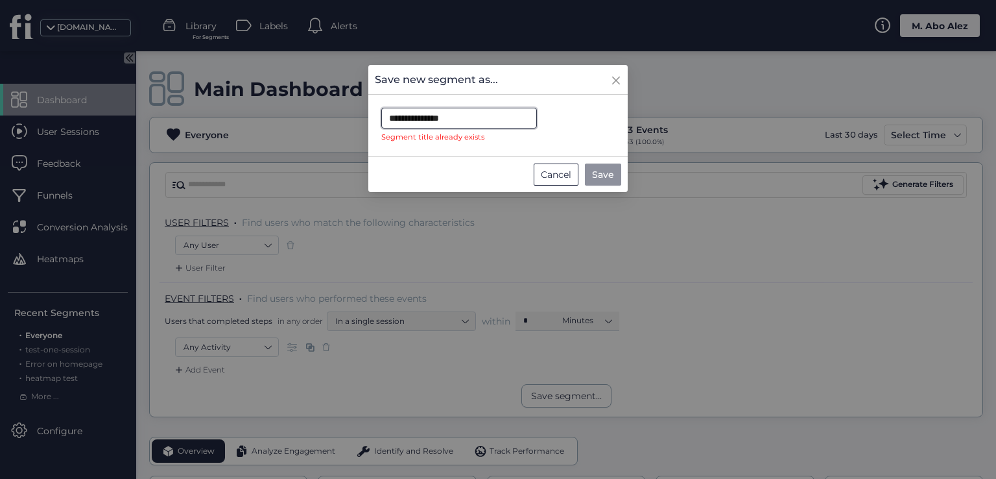
click at [512, 119] on input "**********" at bounding box center [459, 118] width 156 height 21
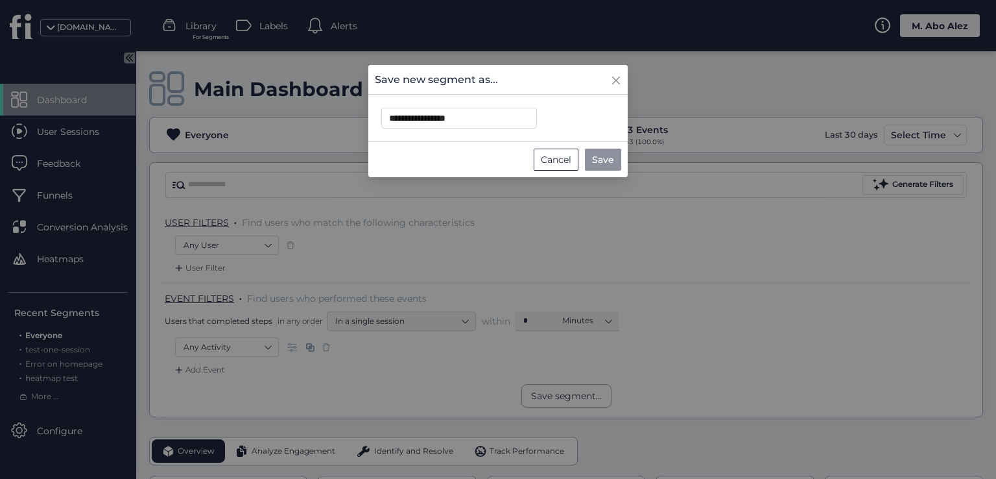
click at [608, 152] on span "Save" at bounding box center [603, 159] width 22 height 14
type input "**********"
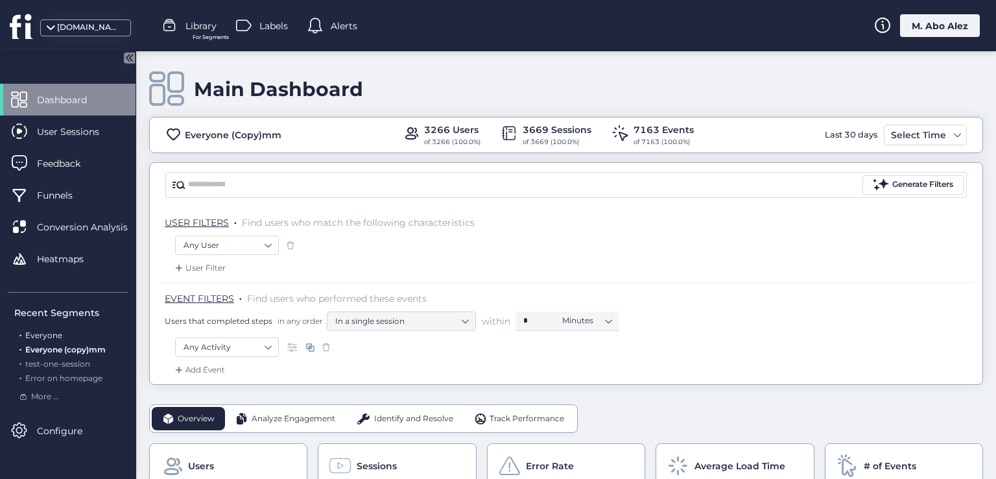
click at [54, 335] on span "Everyone" at bounding box center [43, 335] width 37 height 10
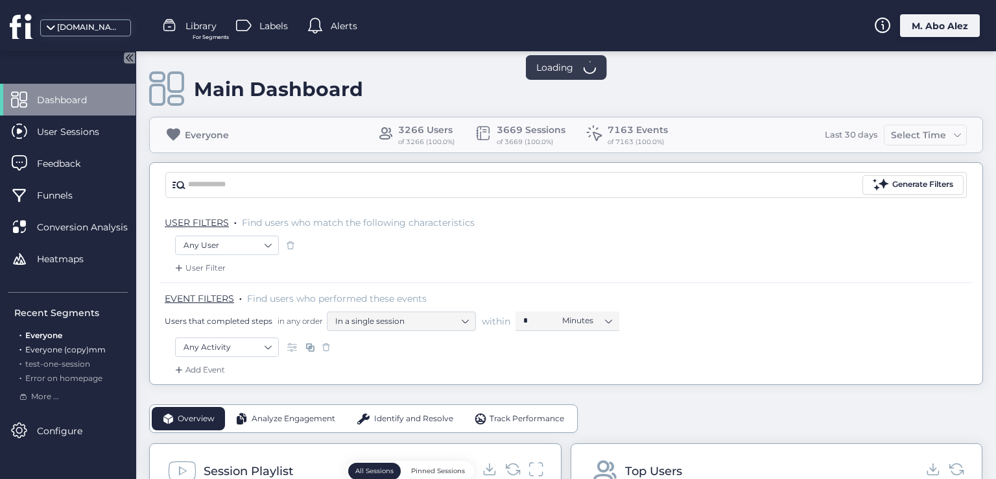
click at [75, 347] on span "Everyone (copy)mm" at bounding box center [65, 349] width 80 height 10
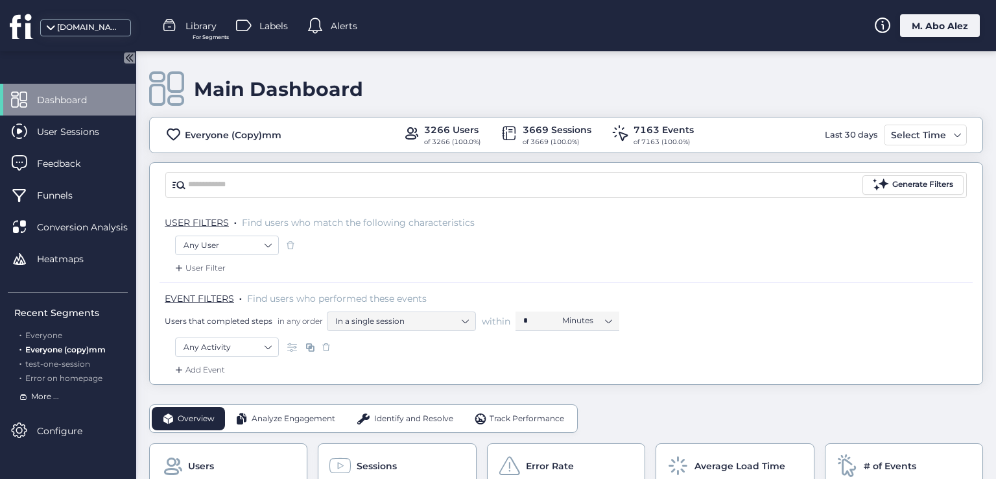
click at [47, 397] on span "More ..." at bounding box center [45, 396] width 28 height 12
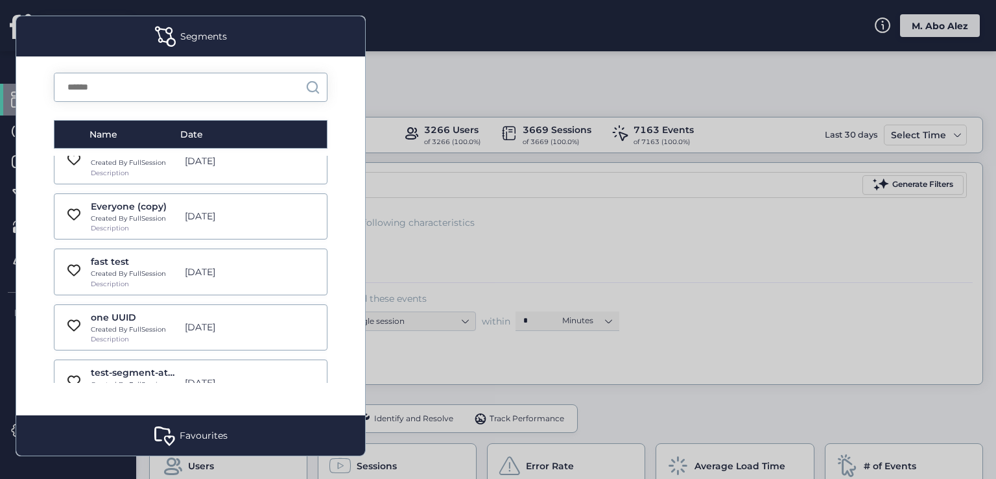
scroll to position [9080, 0]
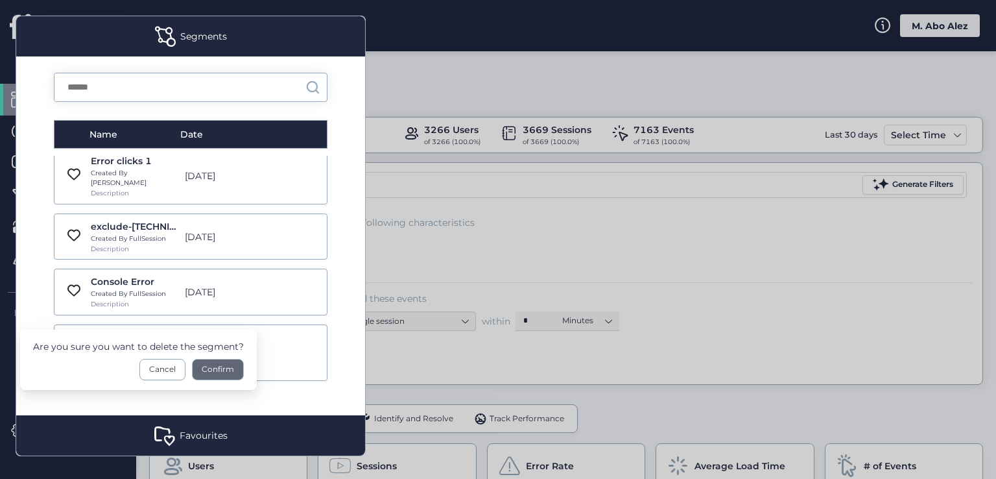
click at [231, 368] on div "Confirm" at bounding box center [218, 369] width 52 height 21
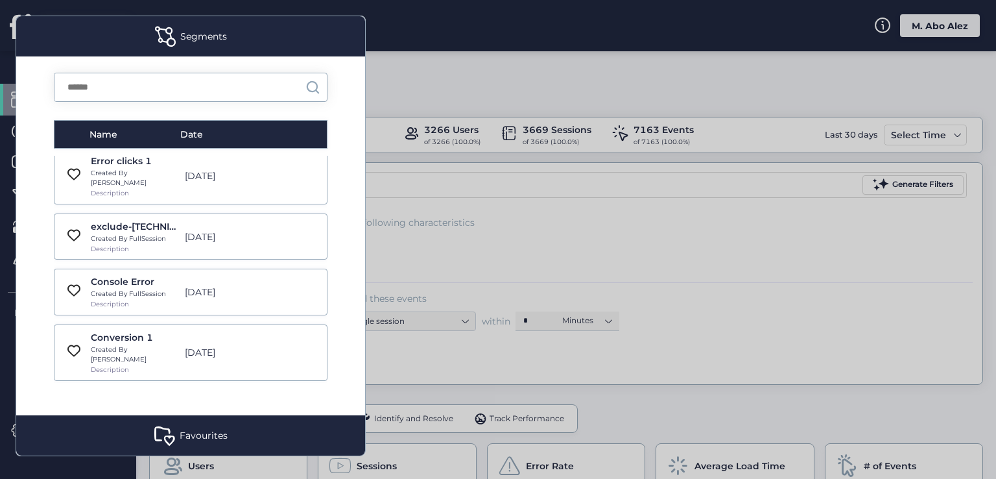
scroll to position [9026, 0]
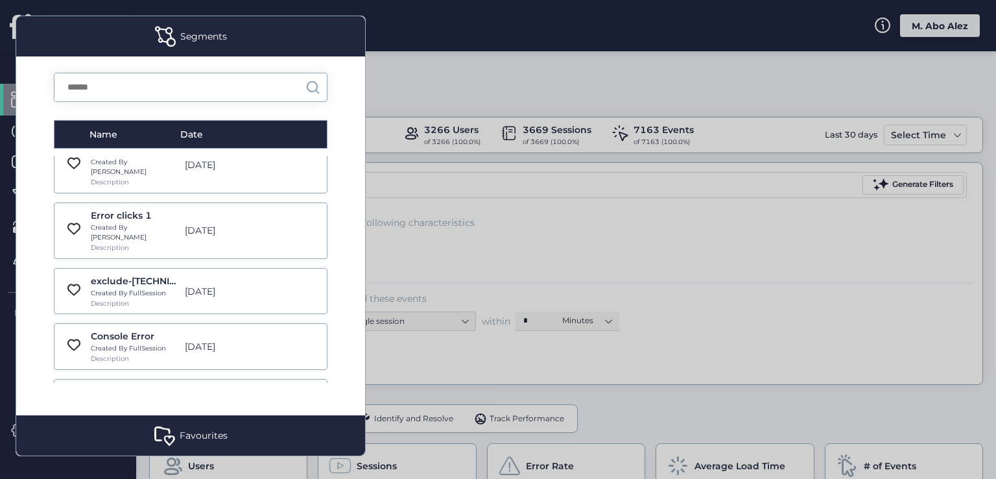
click at [351, 321] on div "Name Date google traffic Created By FullSession Description [DATE] Google Traff…" at bounding box center [190, 235] width 349 height 359
click at [404, 259] on div at bounding box center [498, 239] width 996 height 479
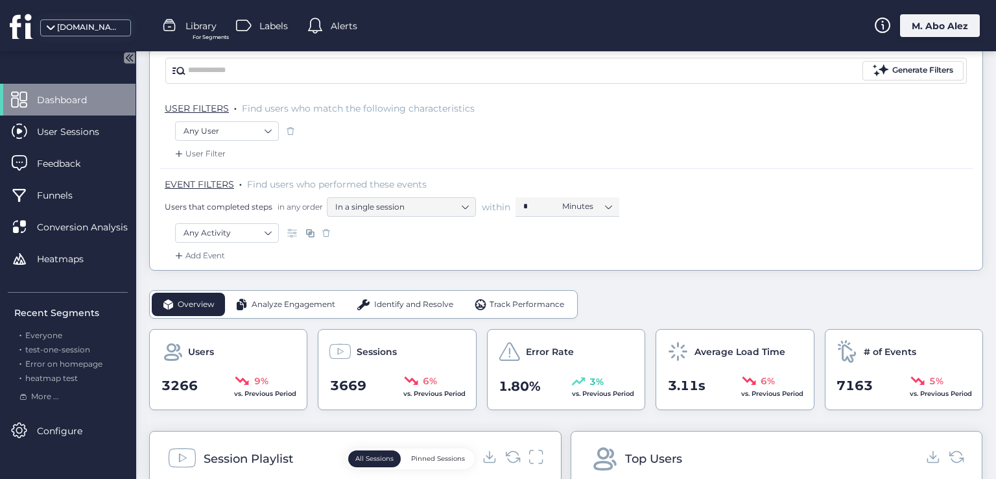
scroll to position [130, 0]
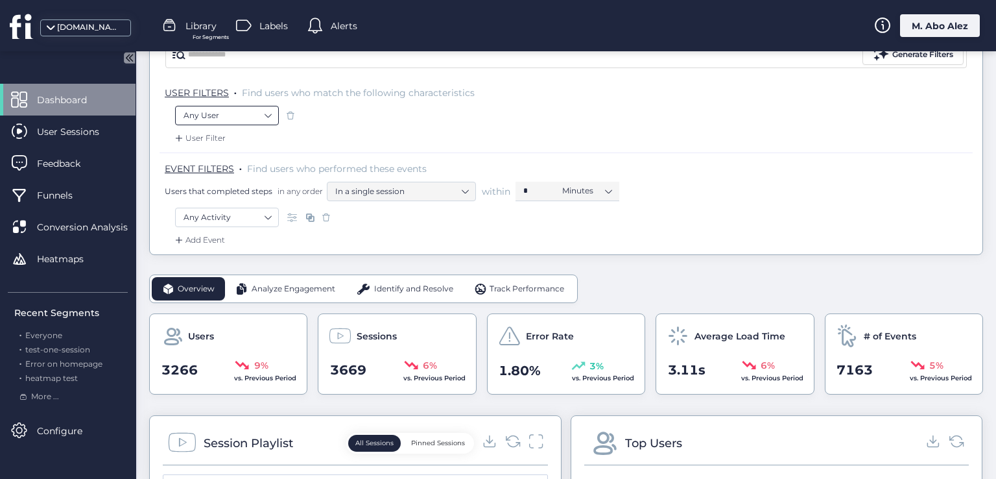
click at [270, 107] on nz-select-item "Any User" at bounding box center [226, 115] width 87 height 19
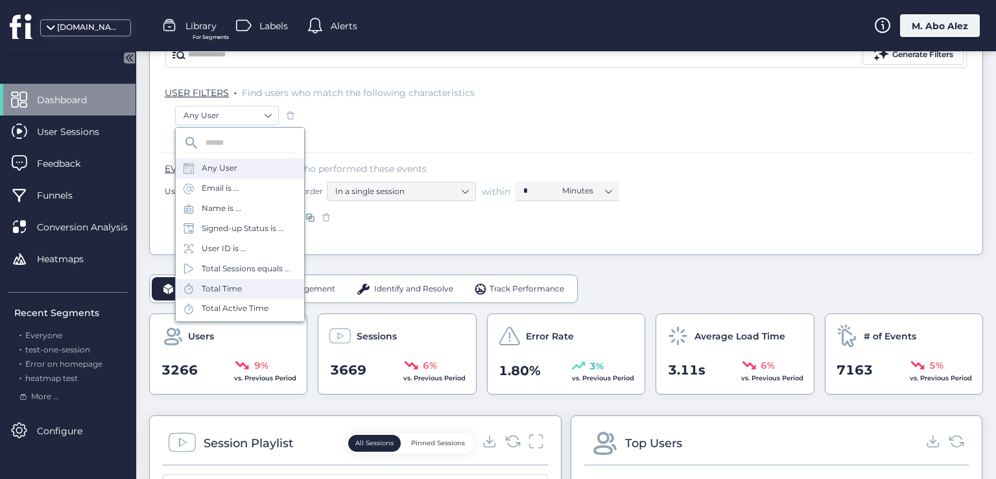
click at [251, 296] on div "Total Time" at bounding box center [240, 289] width 128 height 20
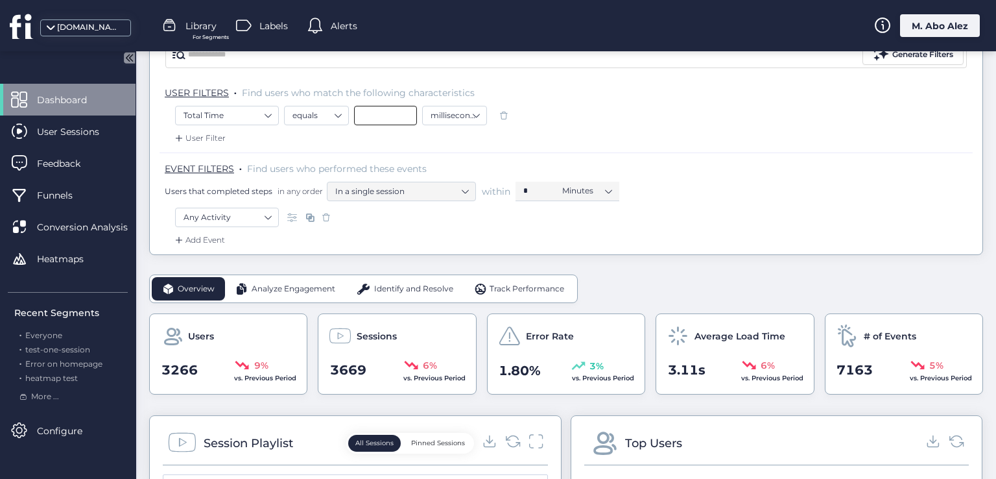
click at [357, 112] on input at bounding box center [385, 115] width 63 height 19
type input "*"
click at [408, 159] on div "EVENT FILTERS . Find users who performed these events Users that completed step…" at bounding box center [566, 179] width 813 height 55
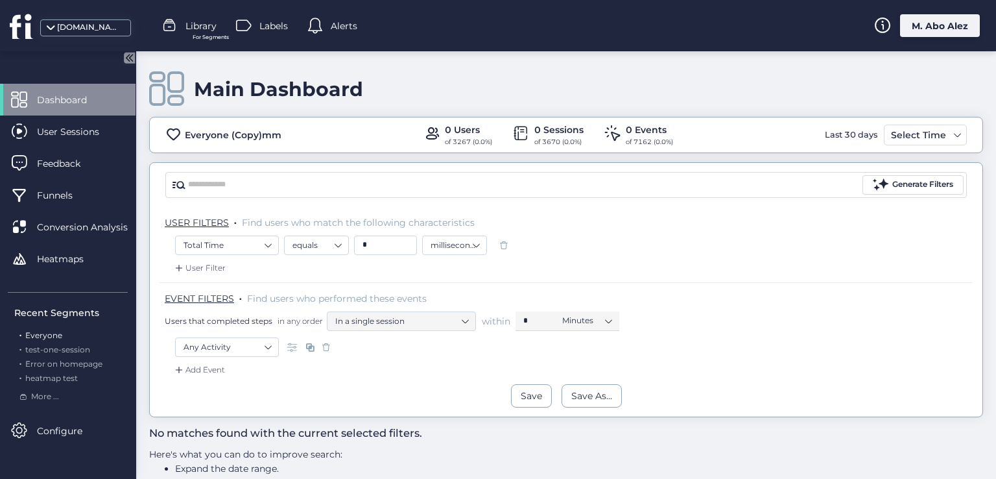
click at [44, 331] on span "Everyone" at bounding box center [43, 335] width 37 height 10
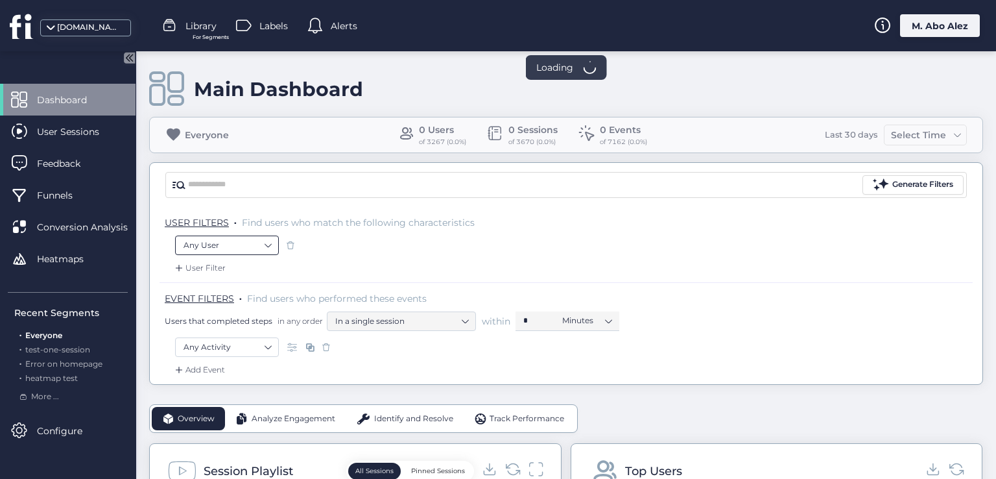
click at [255, 240] on nz-select-item "Any User" at bounding box center [226, 244] width 87 height 19
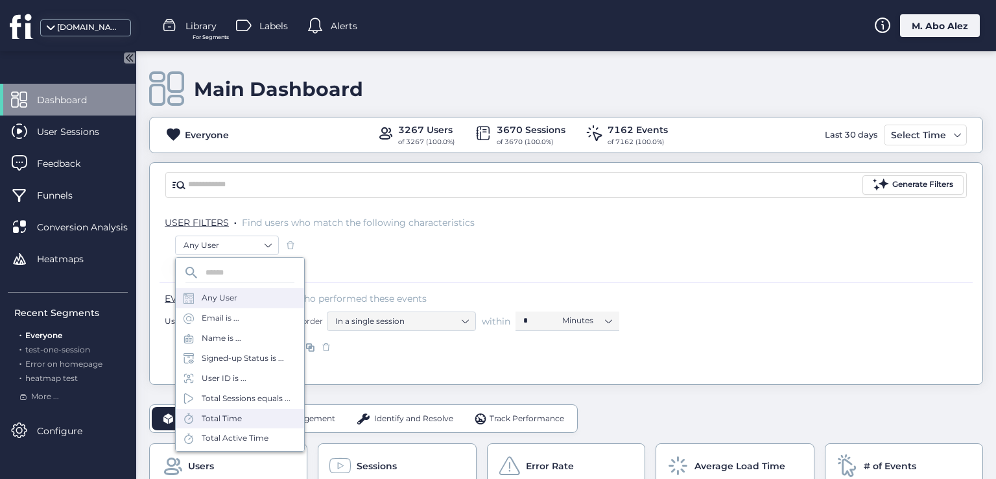
click at [244, 426] on div "Total Time" at bounding box center [240, 418] width 128 height 20
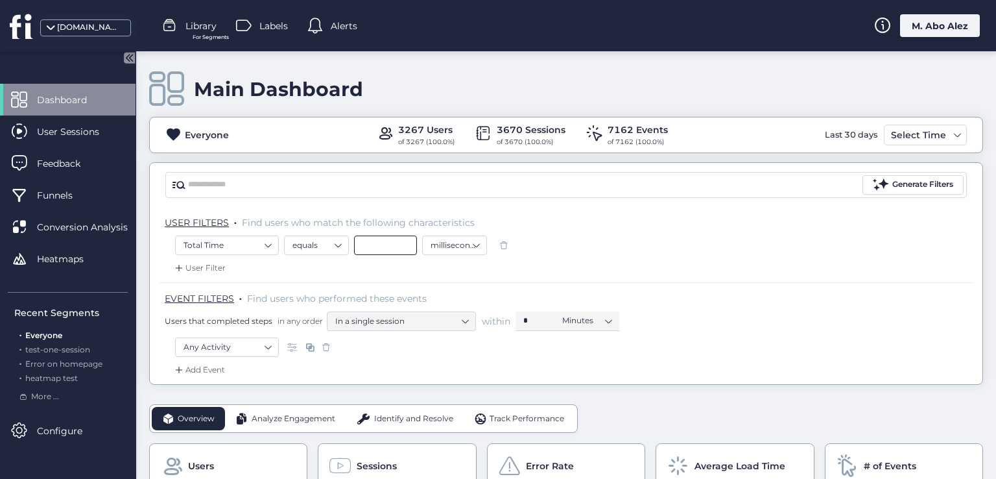
click at [361, 243] on input at bounding box center [385, 244] width 63 height 19
type input "*"
click at [418, 343] on div "Any Activity" at bounding box center [566, 348] width 782 height 22
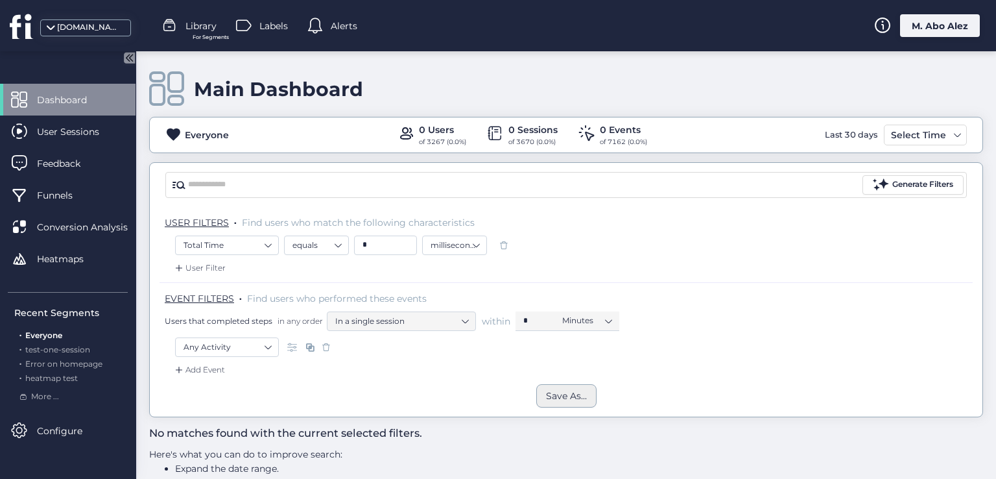
click at [556, 395] on div "Save As..." at bounding box center [566, 395] width 41 height 14
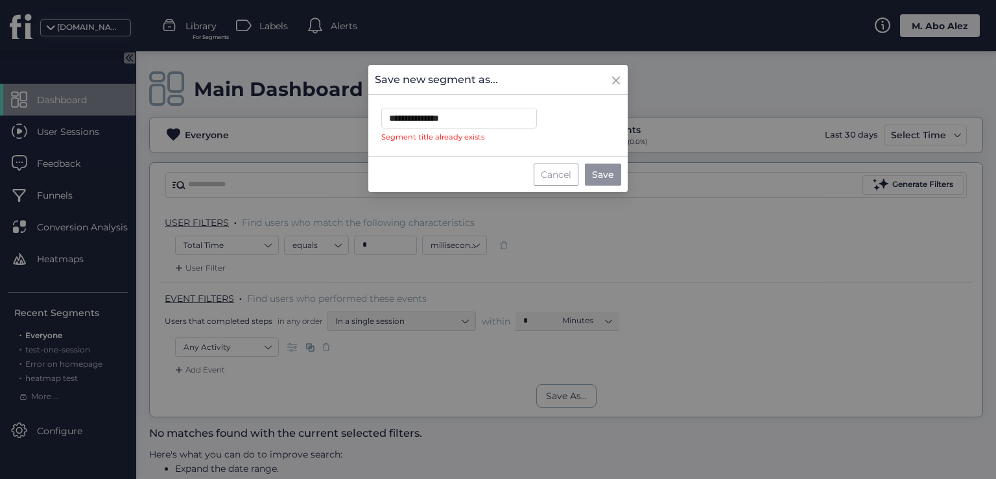
click at [558, 172] on div "Cancel" at bounding box center [556, 174] width 45 height 22
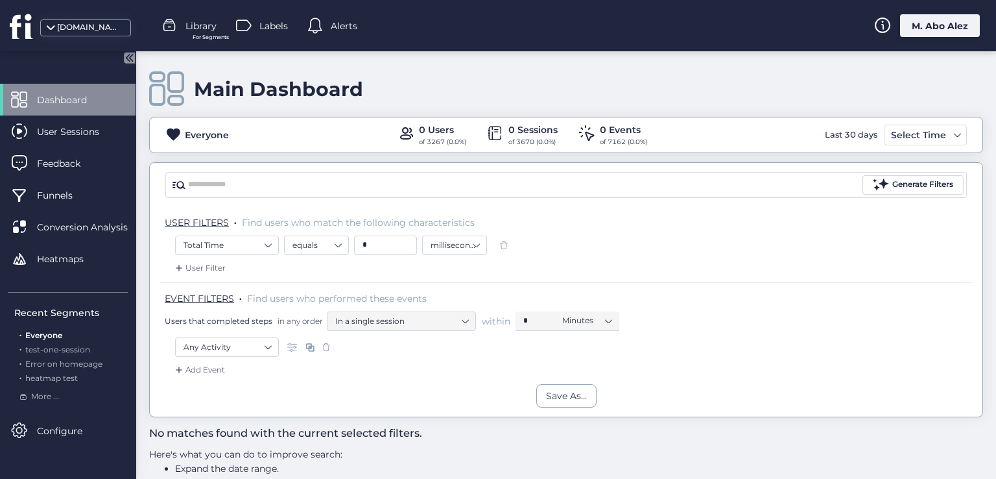
click at [505, 242] on span at bounding box center [503, 245] width 13 height 13
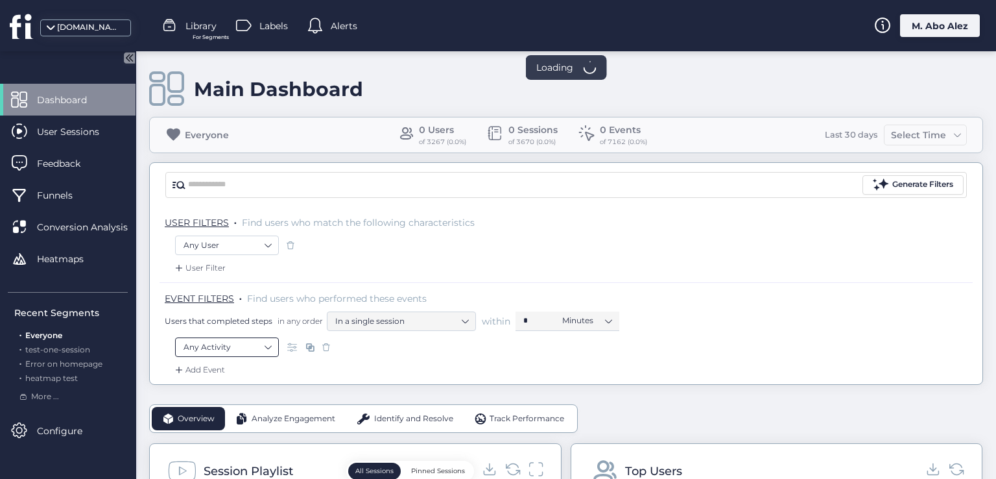
click at [241, 337] on nz-select-item "Any Activity" at bounding box center [226, 346] width 87 height 19
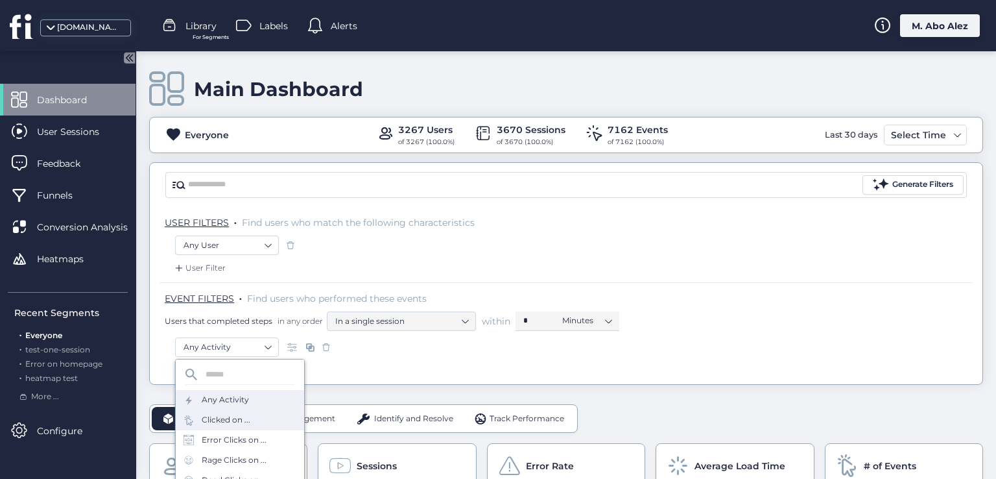
click at [242, 416] on div "Clicked on ..." at bounding box center [226, 420] width 49 height 12
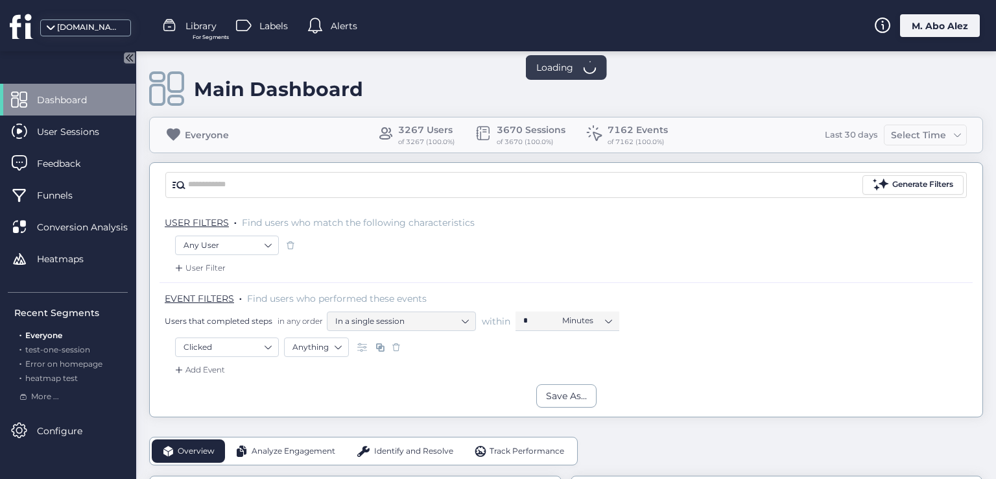
click at [420, 388] on div "Save As..." at bounding box center [566, 395] width 833 height 23
click at [127, 52] on icon at bounding box center [129, 57] width 11 height 11
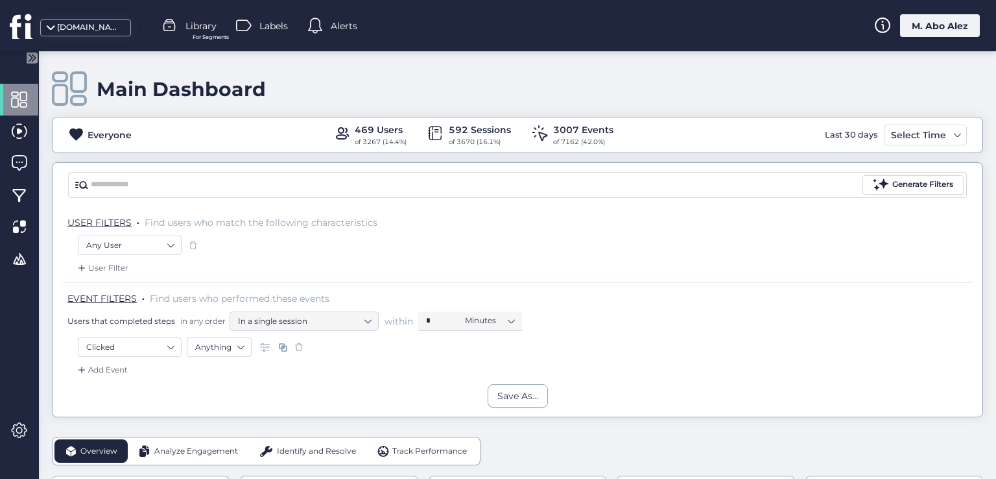
click at [31, 65] on span at bounding box center [30, 59] width 16 height 20
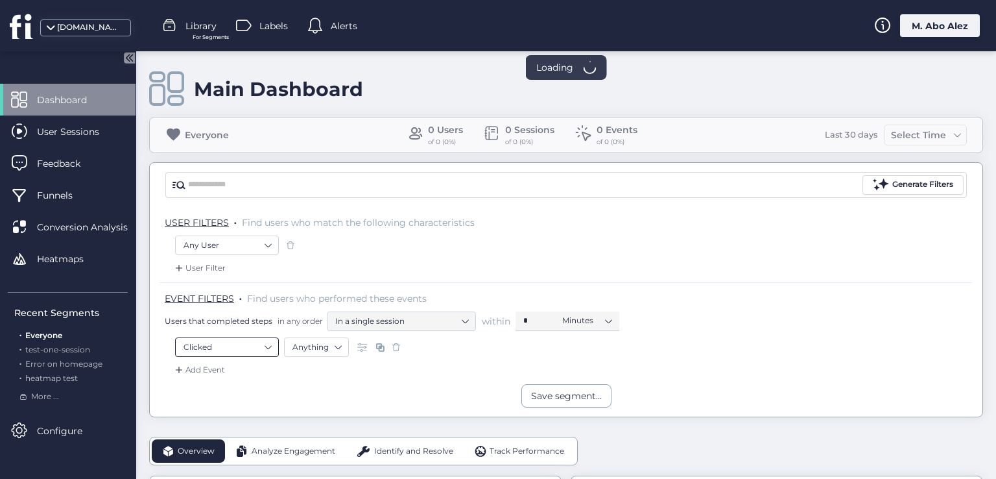
click at [264, 348] on nz-select-item "Clicked" at bounding box center [226, 346] width 87 height 19
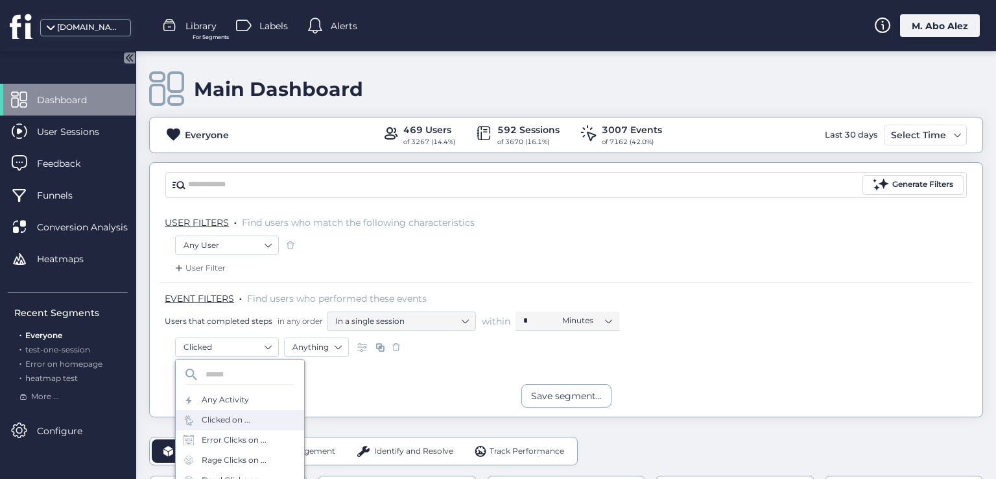
click at [245, 442] on div "Error Clicks on ..." at bounding box center [234, 440] width 65 height 12
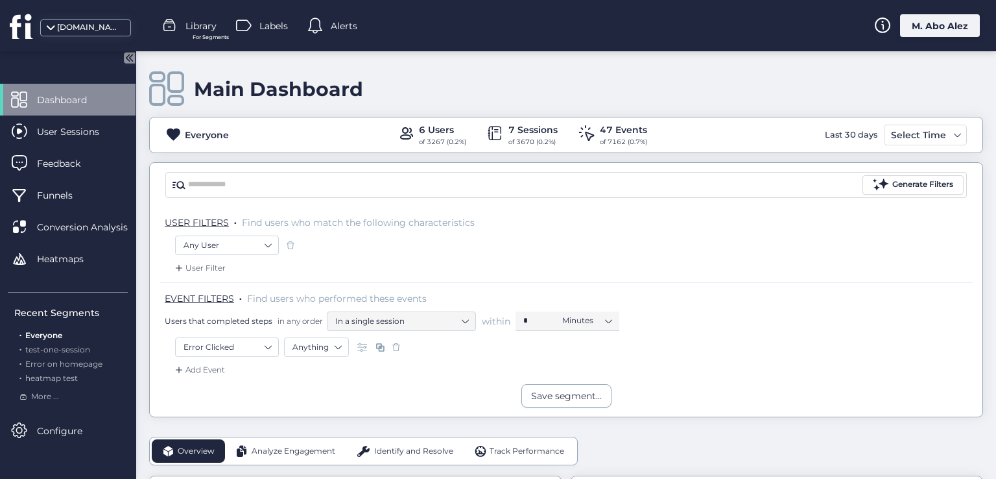
click at [400, 346] on span at bounding box center [396, 346] width 13 height 13
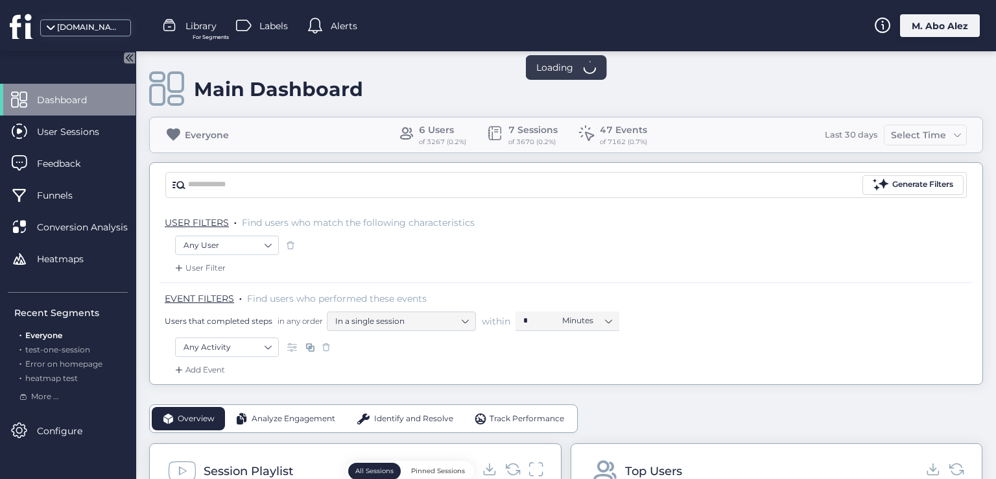
click at [258, 241] on nz-select-item "Any User" at bounding box center [226, 244] width 87 height 19
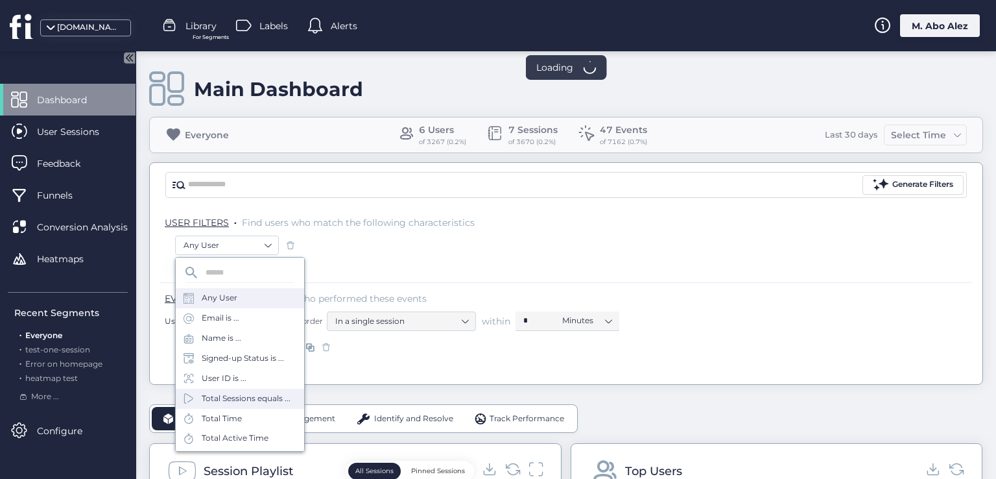
click at [250, 405] on div "Total Sessions equals ..." at bounding box center [246, 398] width 89 height 12
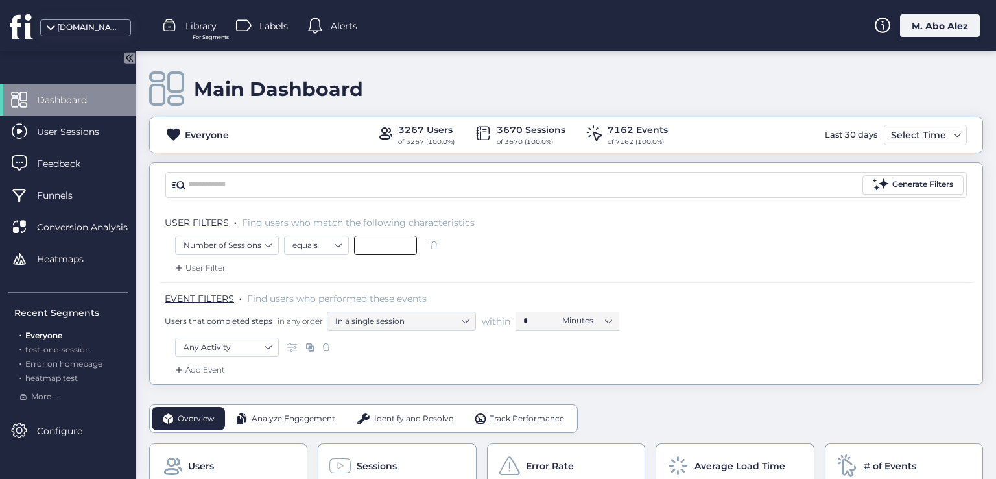
click at [370, 249] on input at bounding box center [385, 244] width 63 height 19
type input "*"
click at [386, 346] on div "Any Activity" at bounding box center [566, 348] width 782 height 22
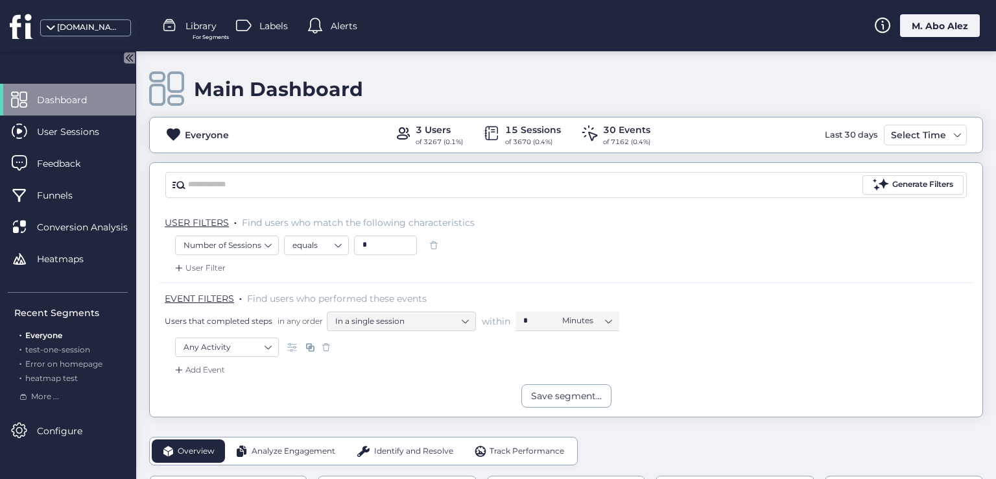
click at [432, 248] on span at bounding box center [433, 245] width 13 height 13
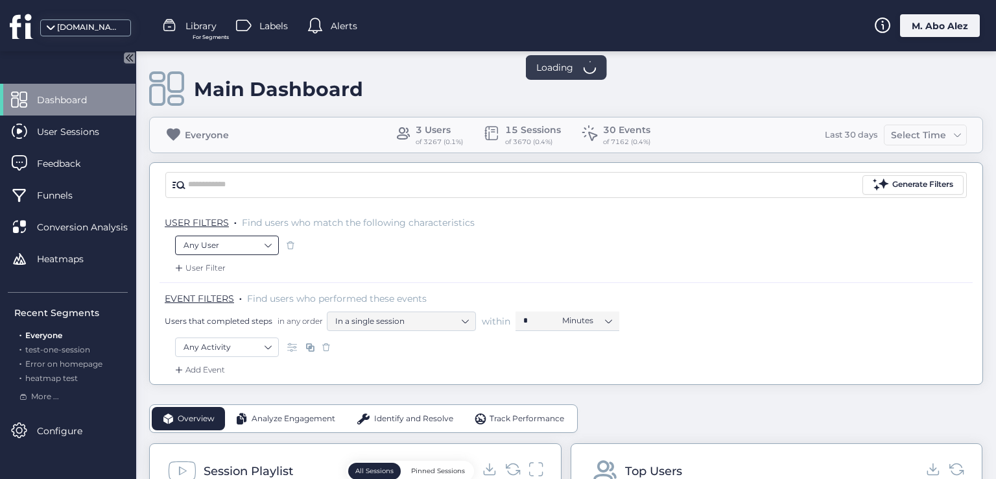
click at [256, 244] on nz-select-item "Any User" at bounding box center [226, 244] width 87 height 19
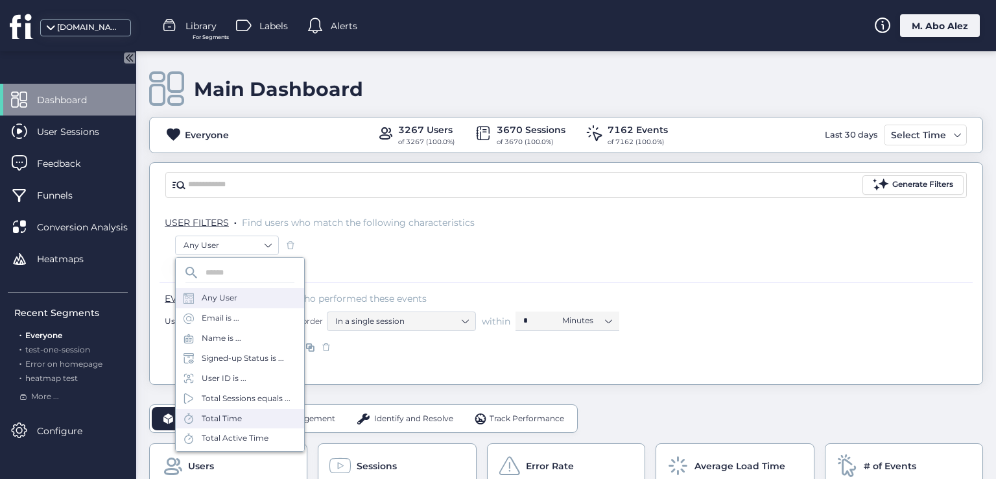
click at [261, 425] on div "Total Time" at bounding box center [240, 418] width 128 height 20
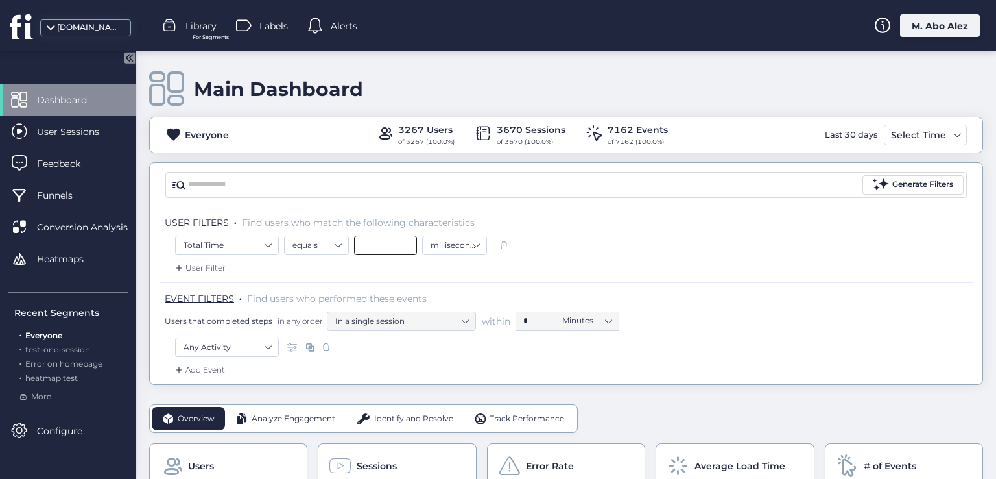
click at [388, 250] on input at bounding box center [385, 244] width 63 height 19
type input "*"
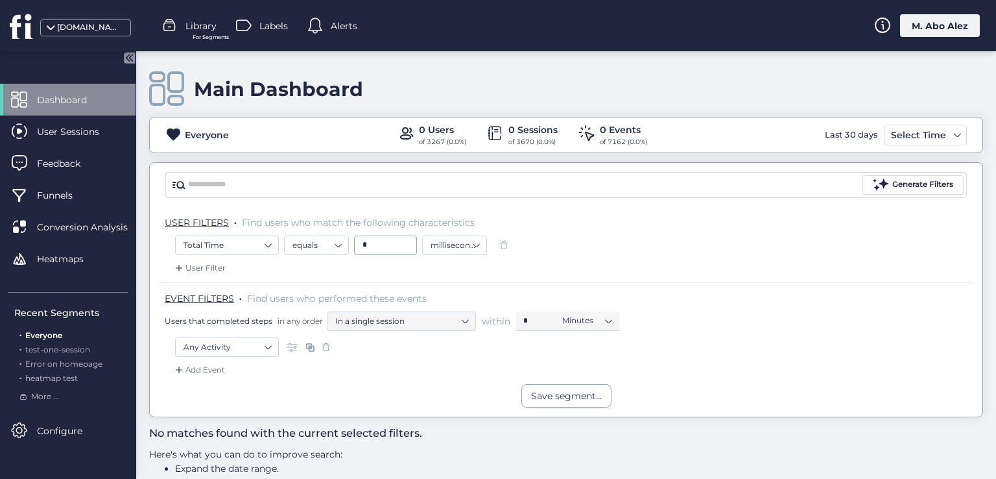
click at [503, 243] on span at bounding box center [503, 245] width 13 height 13
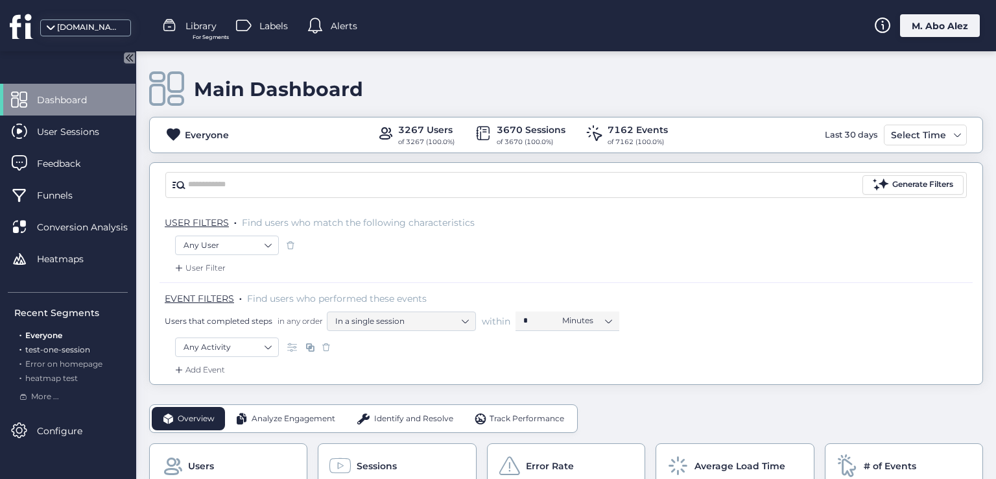
click at [69, 348] on span "test-one-session" at bounding box center [57, 349] width 65 height 10
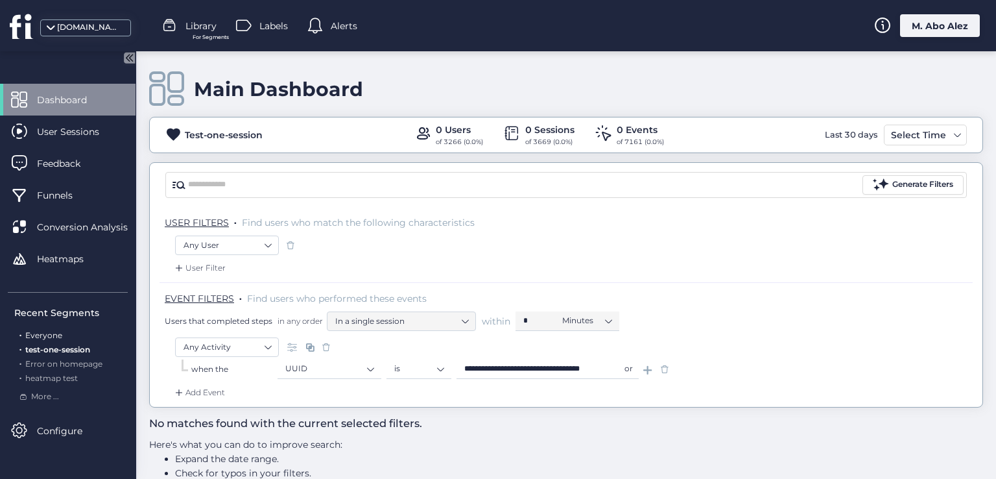
click at [55, 336] on span "Everyone" at bounding box center [43, 335] width 37 height 10
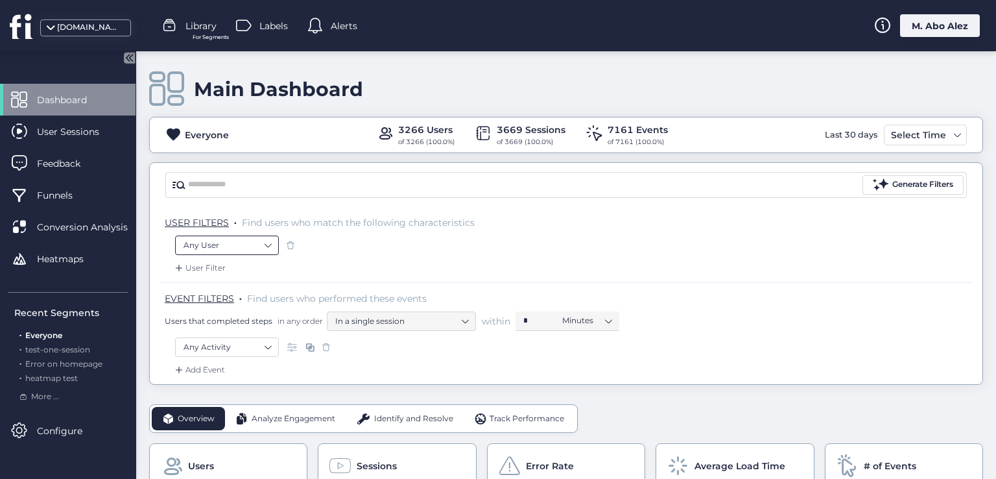
click at [237, 239] on nz-select-item "Any User" at bounding box center [226, 244] width 87 height 19
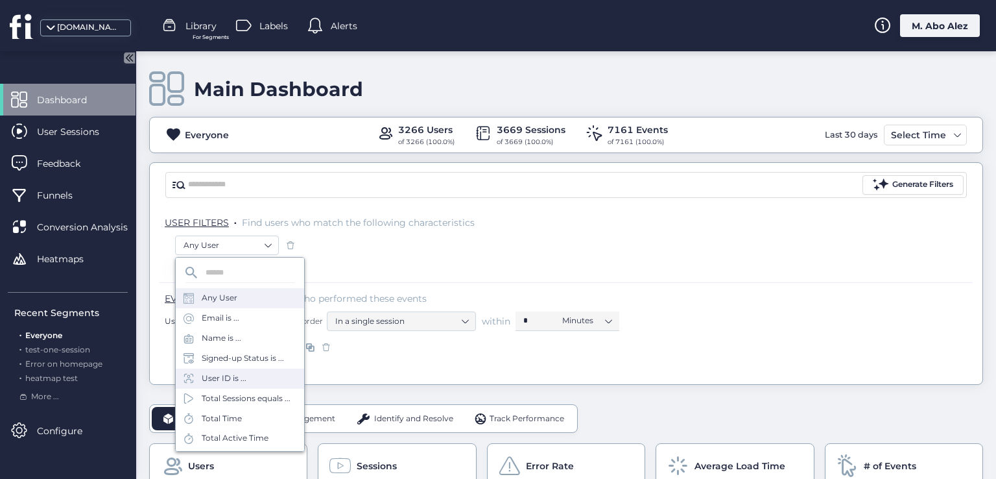
click at [246, 377] on div "User ID is ..." at bounding box center [240, 378] width 128 height 20
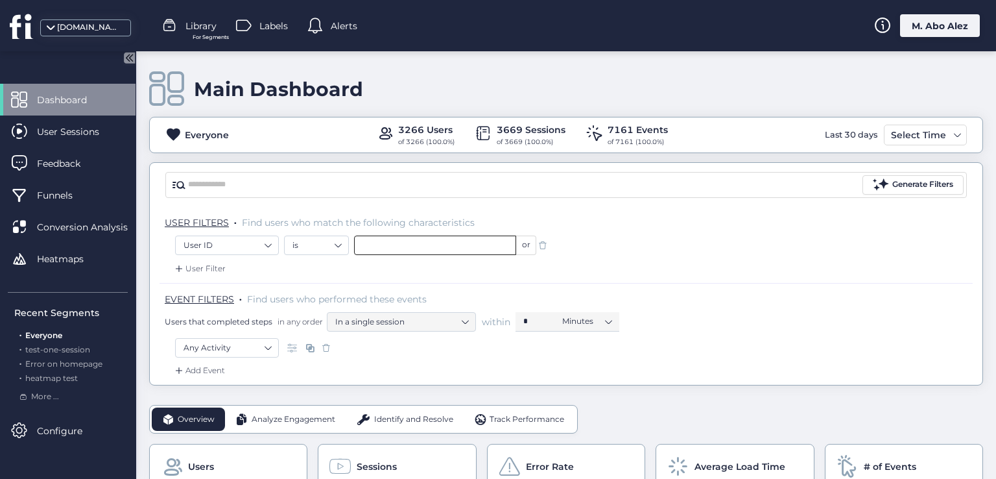
click at [397, 245] on input "text" at bounding box center [435, 244] width 162 height 19
click at [332, 245] on nz-select-item "is" at bounding box center [316, 244] width 48 height 19
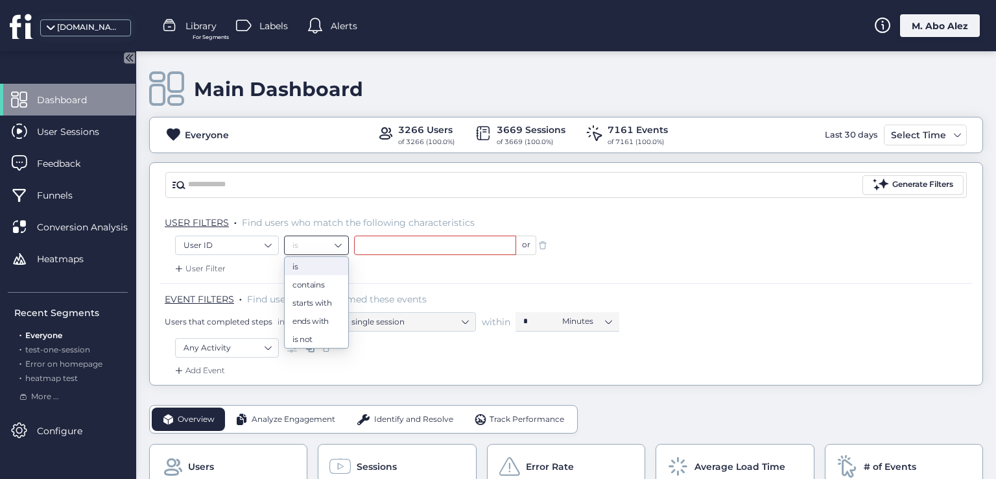
click at [303, 274] on nz-option-item "is" at bounding box center [317, 266] width 64 height 18
click at [331, 237] on nz-select-item "is" at bounding box center [316, 244] width 48 height 19
drag, startPoint x: 329, startPoint y: 294, endPoint x: 315, endPoint y: 286, distance: 15.7
click at [315, 286] on div "is contains starts with ends with is not" at bounding box center [317, 302] width 64 height 91
click at [315, 286] on div "contains" at bounding box center [316, 284] width 48 height 10
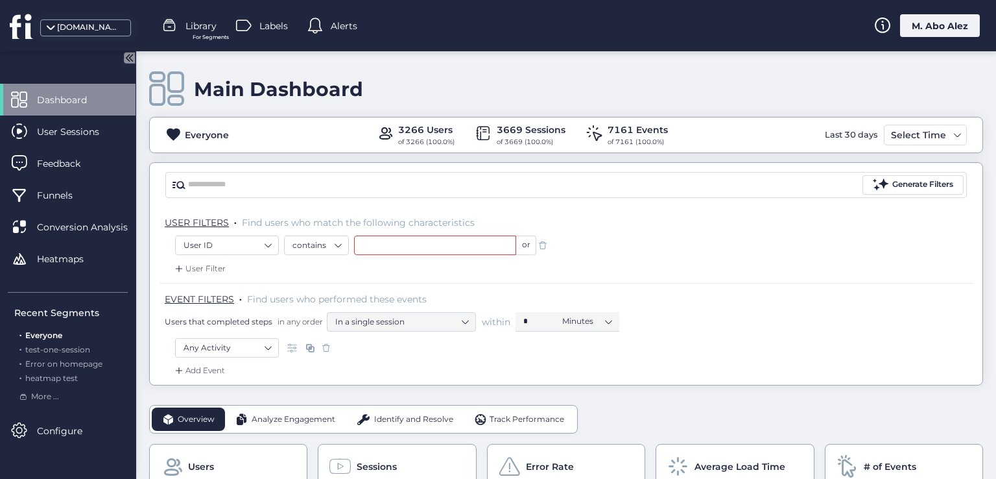
click at [380, 230] on div "USER FILTERS . Find users who match the following characteristics" at bounding box center [566, 221] width 813 height 29
click at [397, 241] on input "text" at bounding box center [435, 244] width 162 height 19
type input "*"
click at [402, 265] on div "User Filter" at bounding box center [566, 272] width 813 height 21
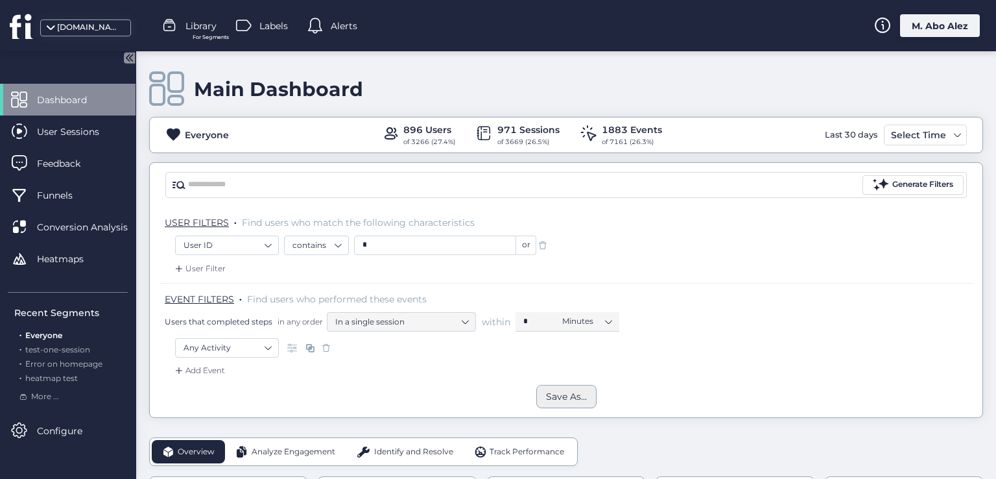
click at [547, 396] on div "Save As..." at bounding box center [566, 396] width 41 height 14
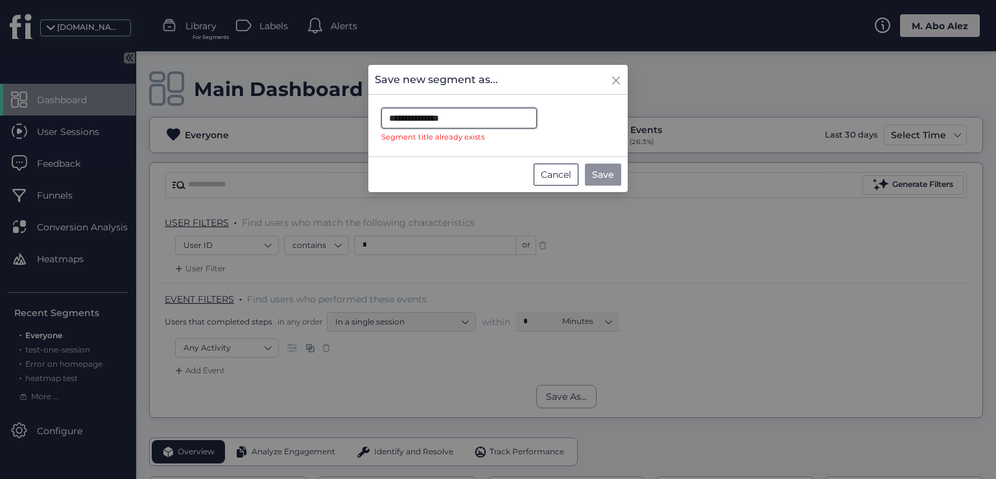
click at [466, 126] on input "**********" at bounding box center [459, 118] width 156 height 21
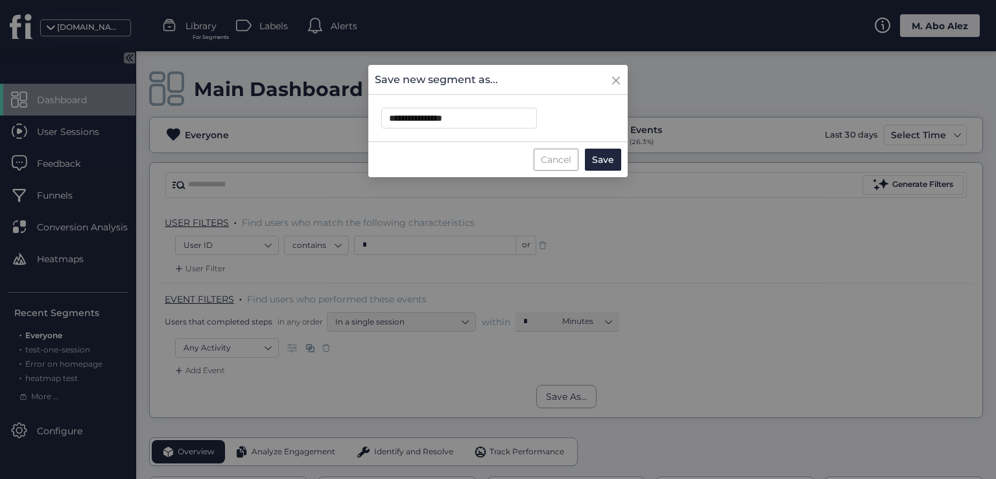
click at [552, 161] on div "Cancel" at bounding box center [556, 159] width 45 height 22
type input "**********"
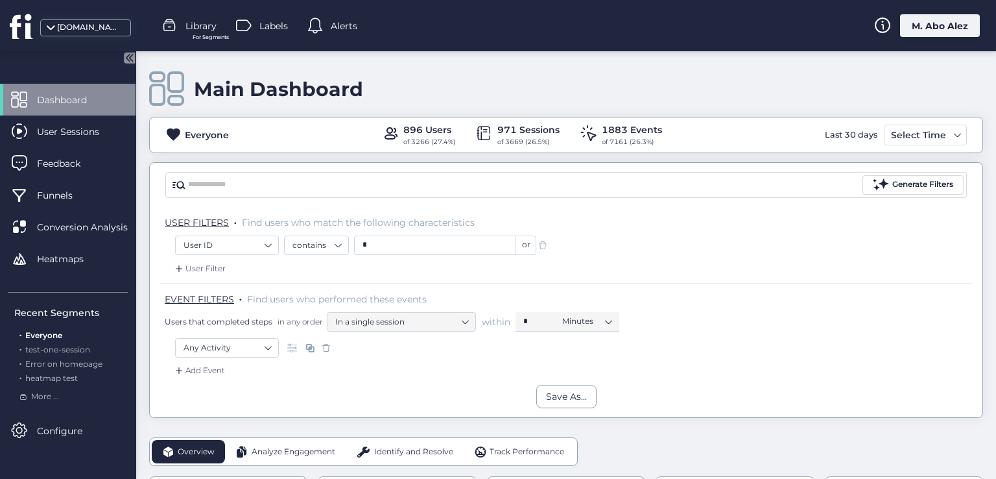
click at [589, 263] on div "User Filter" at bounding box center [566, 272] width 813 height 21
click at [544, 247] on span at bounding box center [542, 245] width 13 height 13
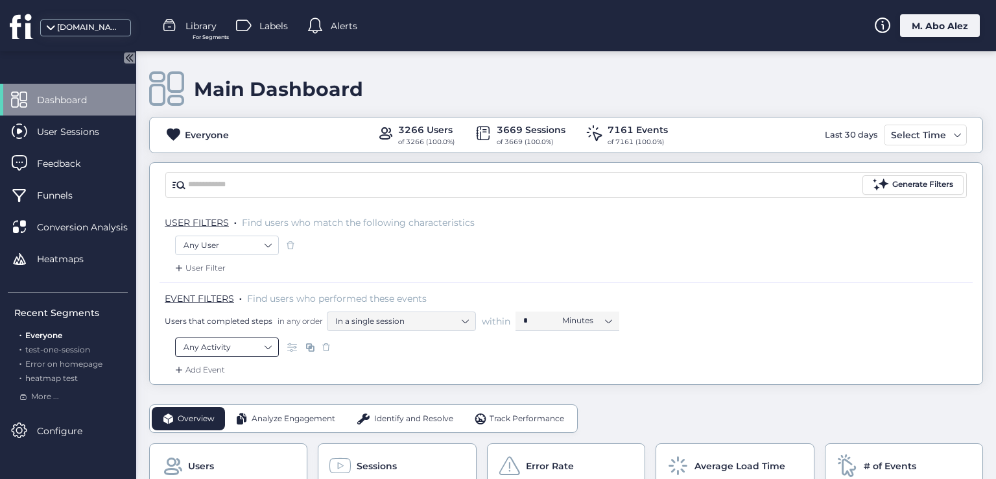
click at [257, 350] on nz-select-item "Any Activity" at bounding box center [226, 346] width 87 height 19
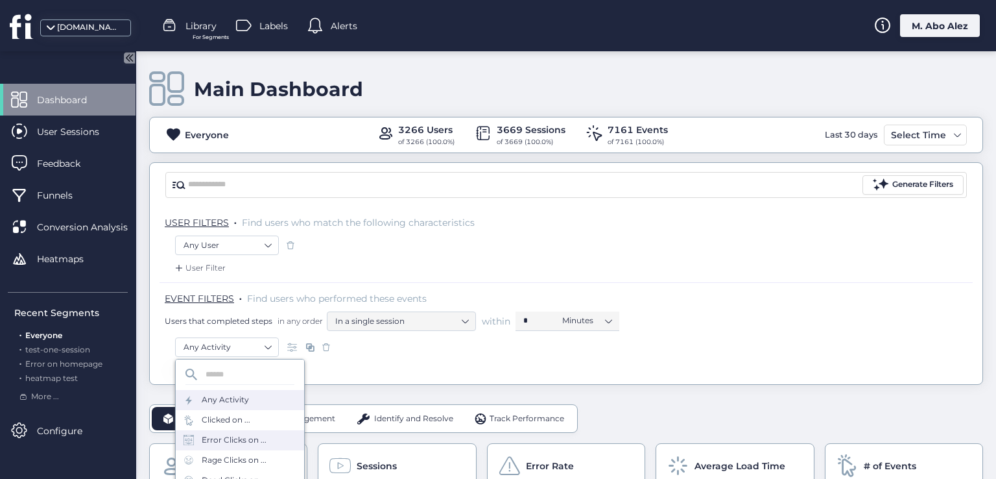
click at [251, 439] on div "Error Clicks on ..." at bounding box center [234, 440] width 65 height 12
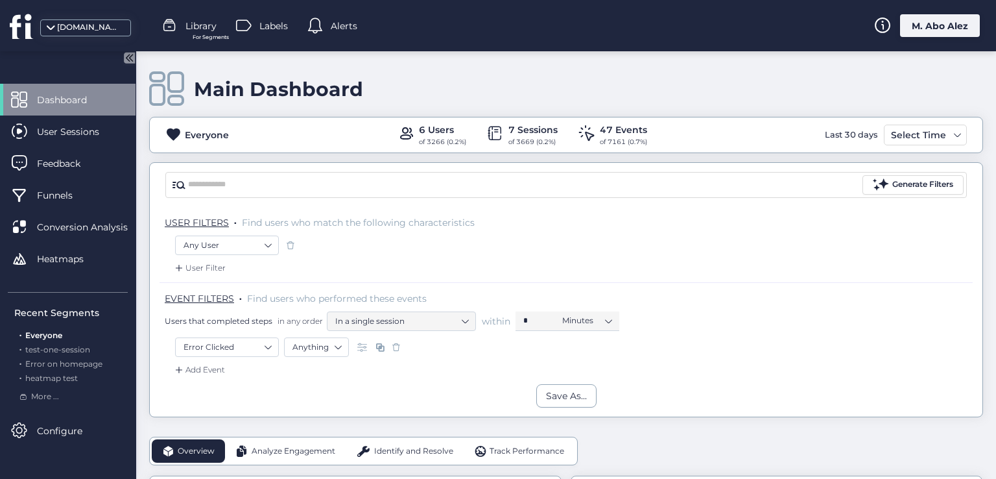
click at [399, 347] on span at bounding box center [396, 346] width 13 height 13
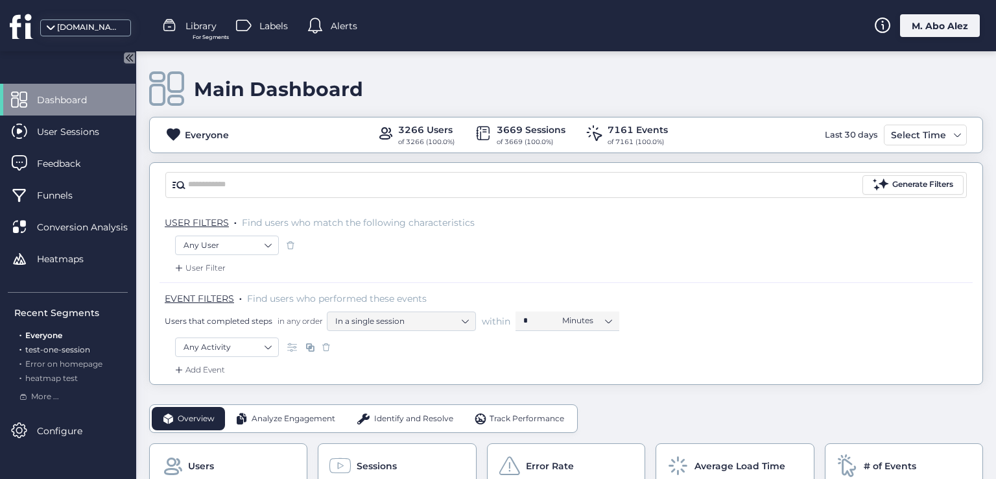
click at [87, 344] on span "test-one-session" at bounding box center [57, 349] width 65 height 10
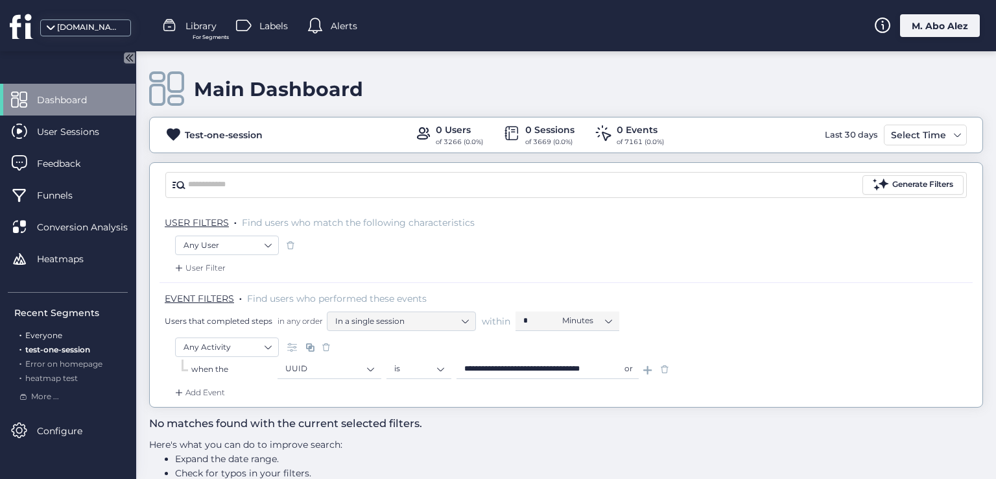
click at [59, 338] on span "Everyone" at bounding box center [43, 335] width 37 height 10
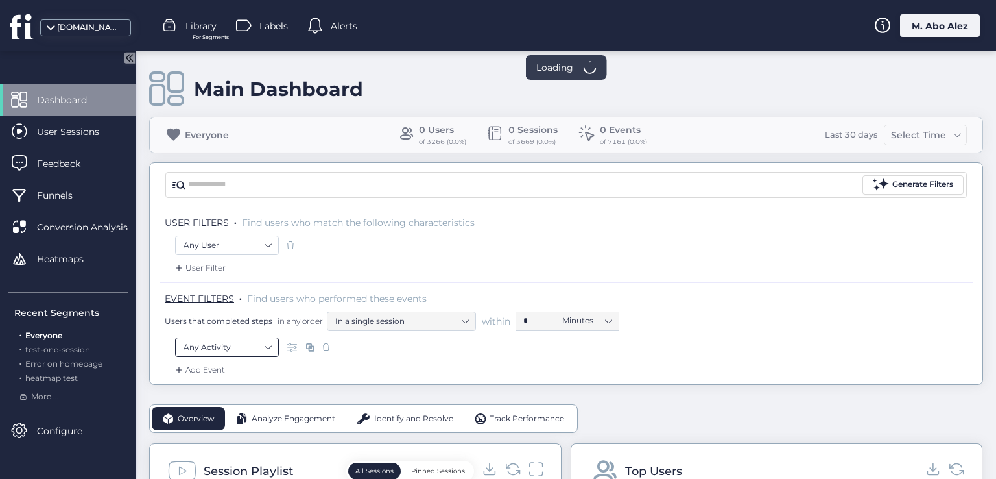
click at [267, 343] on nz-select-item "Any Activity" at bounding box center [226, 346] width 87 height 19
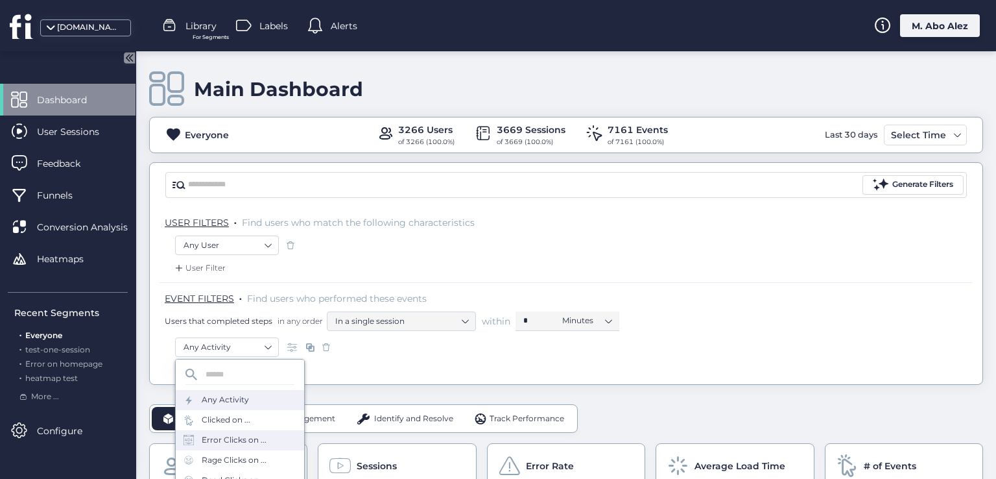
click at [235, 436] on div "Error Clicks on ..." at bounding box center [234, 440] width 65 height 12
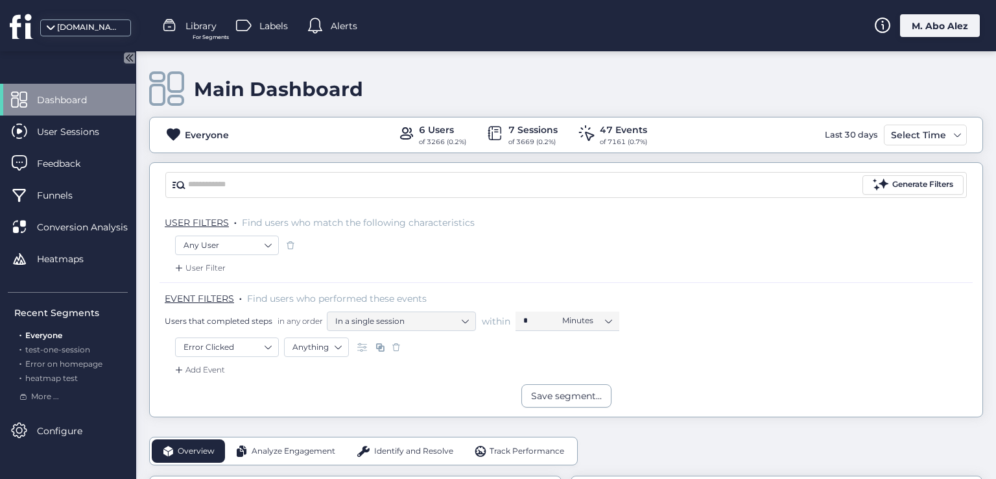
click at [392, 348] on span at bounding box center [396, 346] width 13 height 13
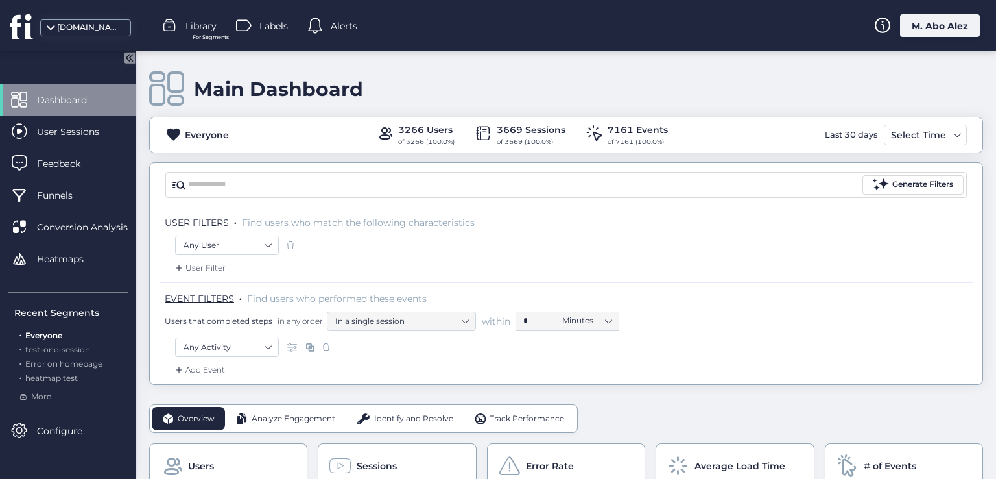
click at [322, 340] on span at bounding box center [326, 346] width 13 height 13
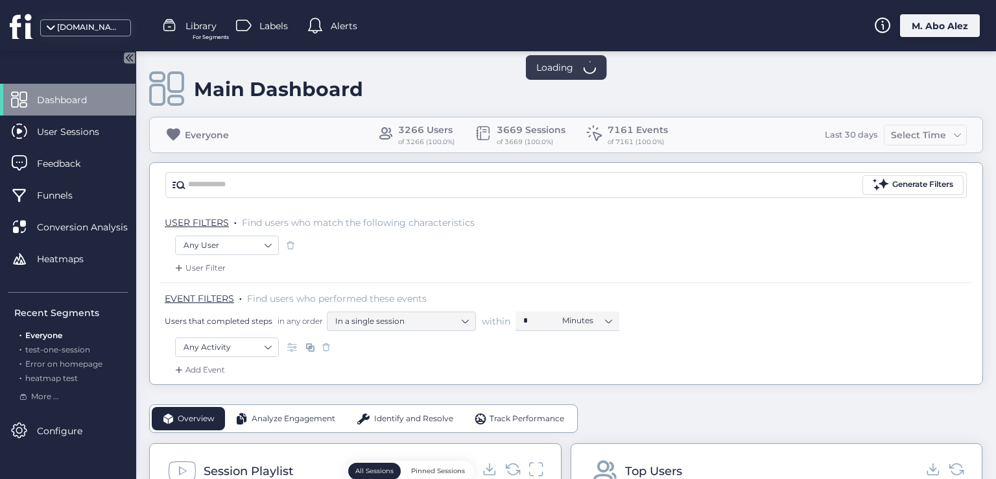
click at [293, 235] on div at bounding box center [290, 244] width 13 height 19
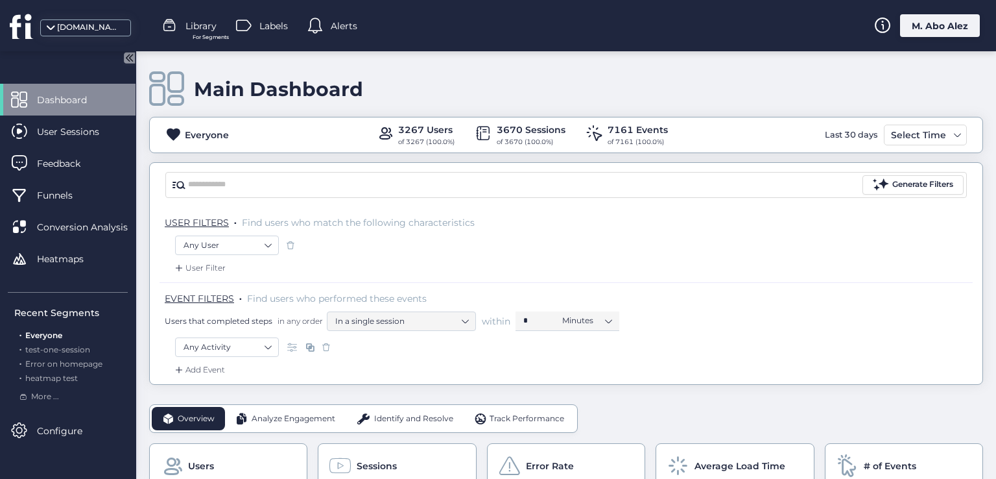
click at [926, 18] on div "M. Abo Alez" at bounding box center [940, 25] width 80 height 23
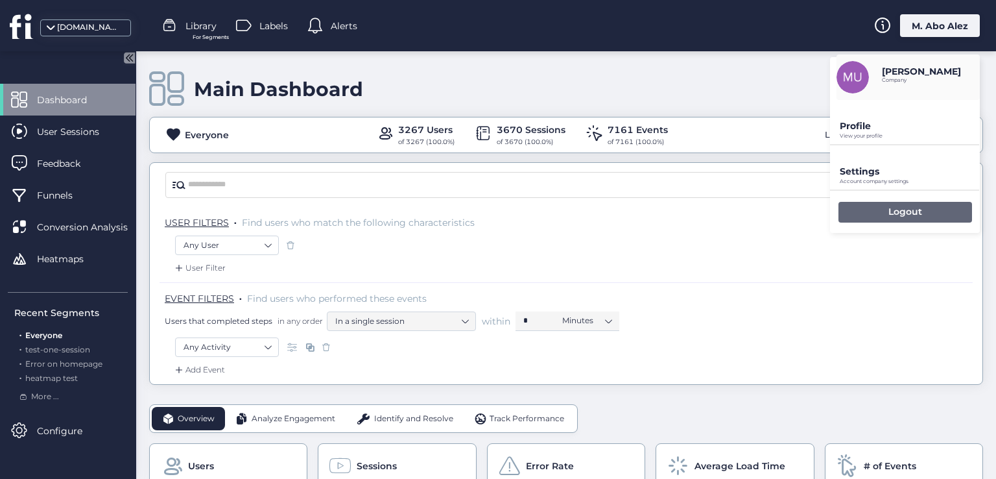
click at [870, 218] on div "Logout" at bounding box center [905, 212] width 134 height 21
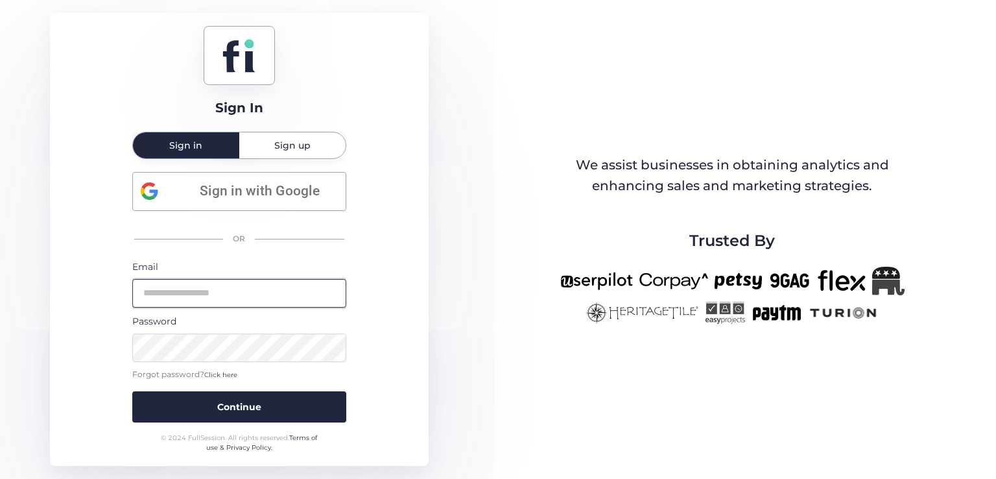
click at [226, 293] on input "email" at bounding box center [239, 293] width 214 height 29
type input "**********"
click at [132, 391] on button "Continue" at bounding box center [239, 406] width 214 height 31
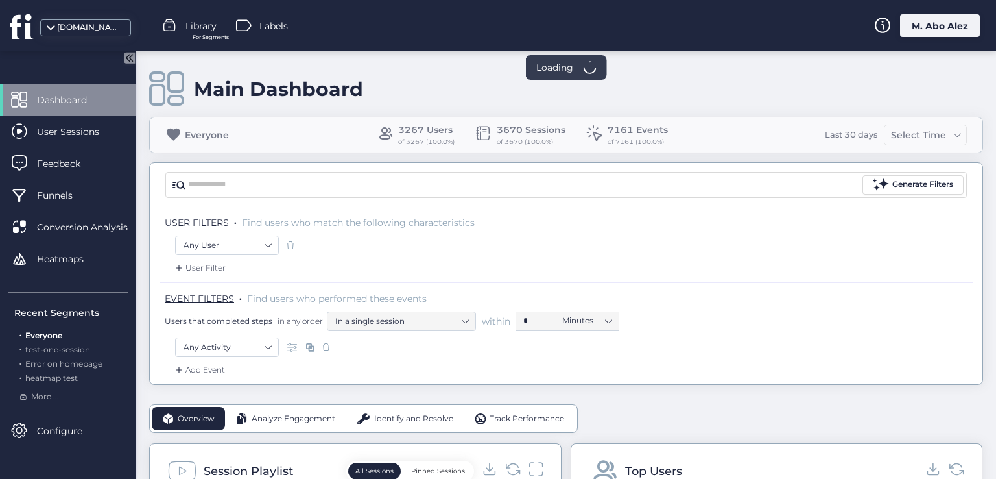
click at [254, 348] on nz-select-item "Any Activity" at bounding box center [226, 346] width 87 height 19
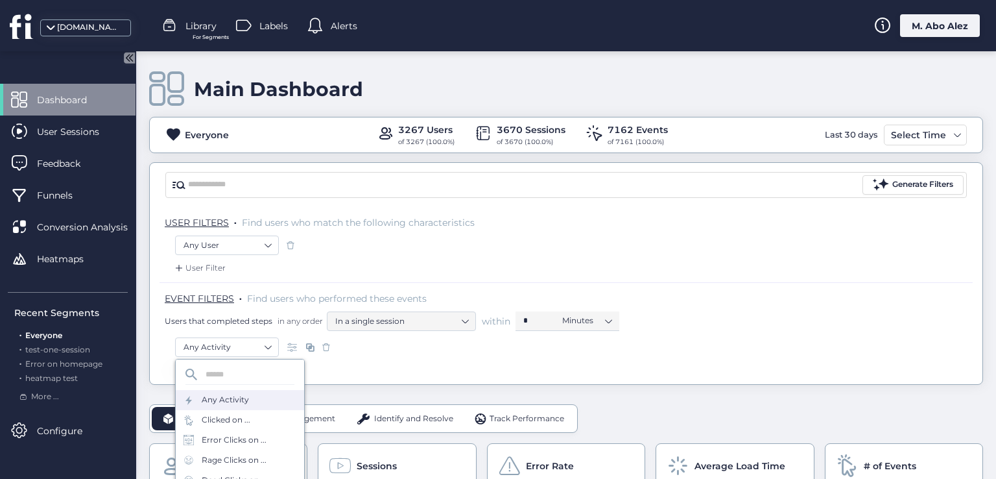
click at [244, 438] on div "Error Clicks on ..." at bounding box center [234, 440] width 65 height 12
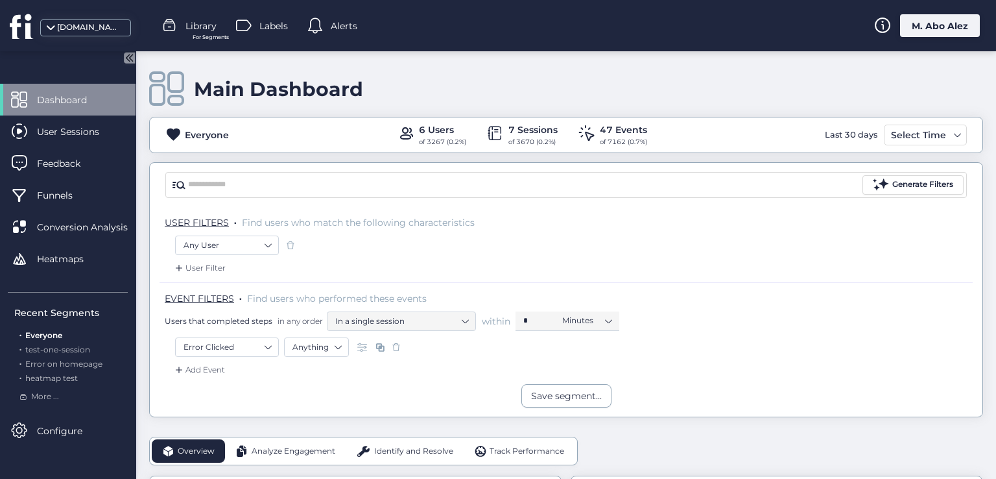
click at [401, 344] on span at bounding box center [396, 346] width 13 height 13
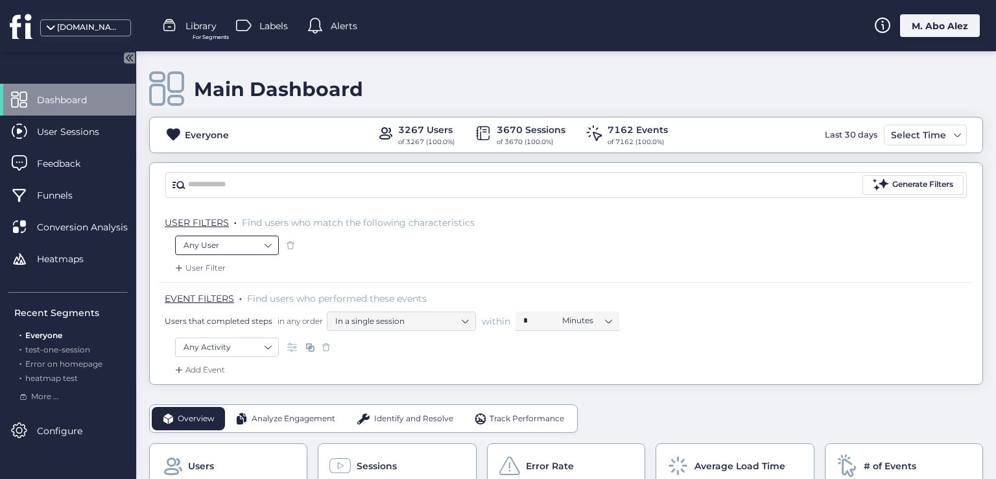
click at [231, 244] on nz-select-item "Any User" at bounding box center [226, 244] width 87 height 19
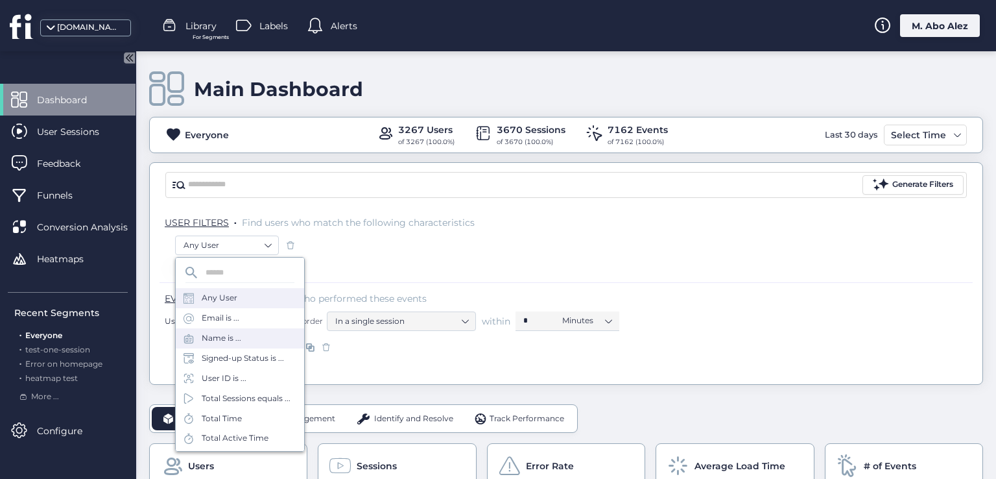
click at [247, 328] on div "Name is ..." at bounding box center [240, 338] width 128 height 20
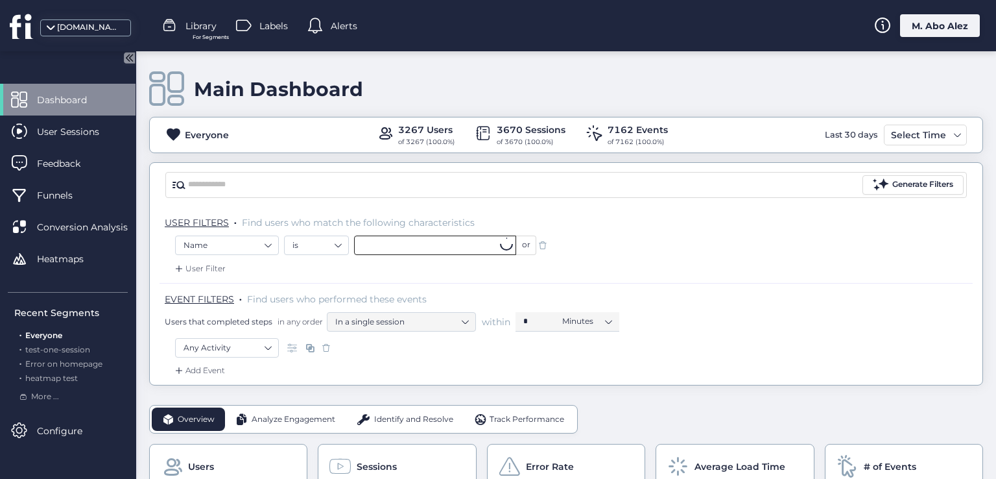
click at [366, 248] on input "text" at bounding box center [435, 244] width 162 height 19
click at [410, 265] on div "No results were found based on your query" at bounding box center [464, 274] width 220 height 34
type input "***"
click at [316, 275] on div "User Filter" at bounding box center [566, 272] width 813 height 21
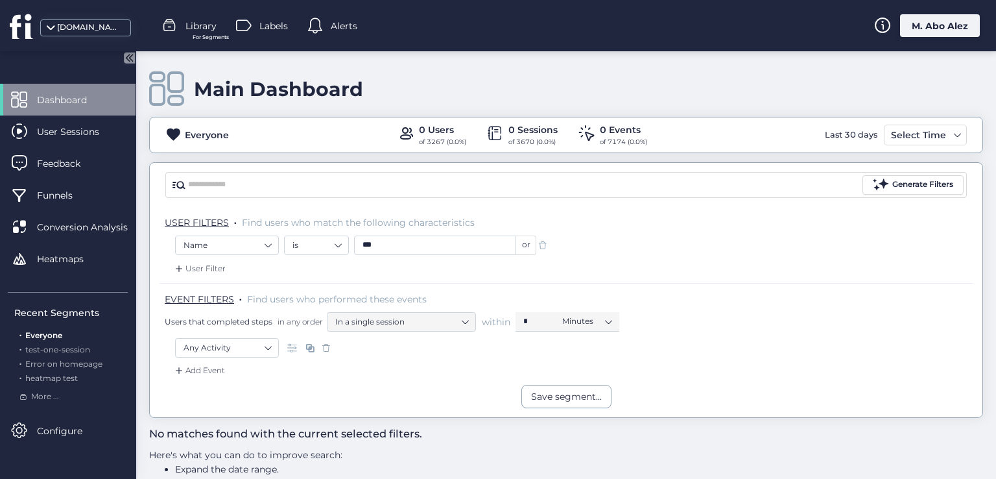
click at [545, 244] on span at bounding box center [542, 245] width 13 height 13
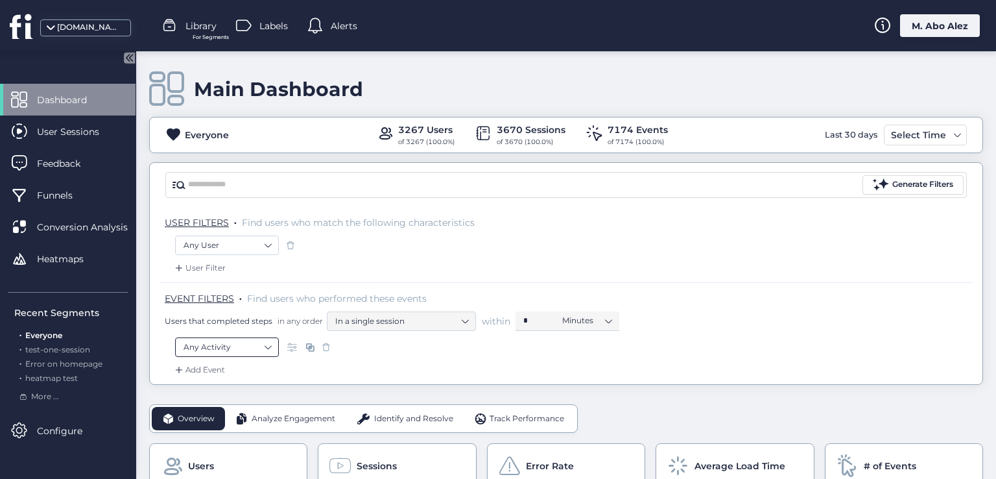
click at [256, 341] on nz-select-item "Any Activity" at bounding box center [226, 346] width 87 height 19
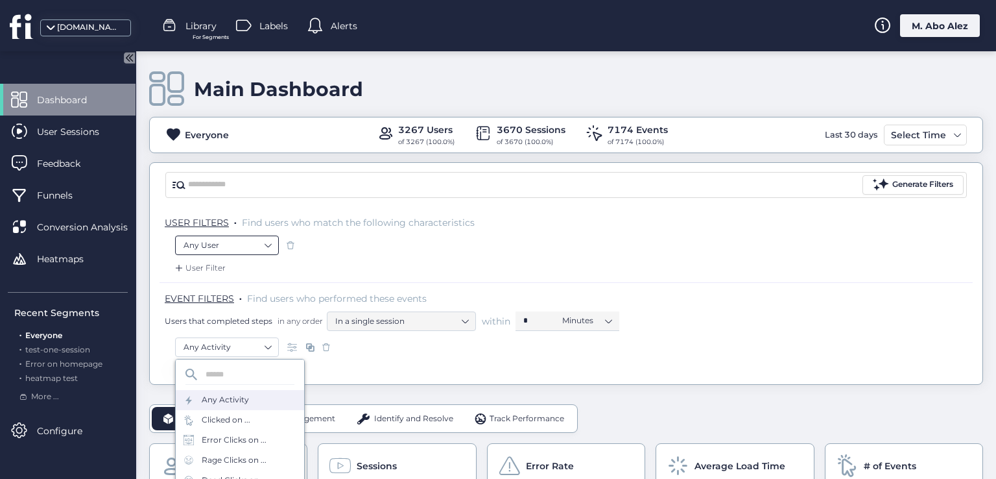
drag, startPoint x: 266, startPoint y: 230, endPoint x: 265, endPoint y: 243, distance: 13.1
click at [266, 231] on div "USER FILTERS . Find users who match the following characteristics" at bounding box center [566, 221] width 813 height 29
click at [265, 247] on nz-select-item "Any User" at bounding box center [226, 244] width 87 height 19
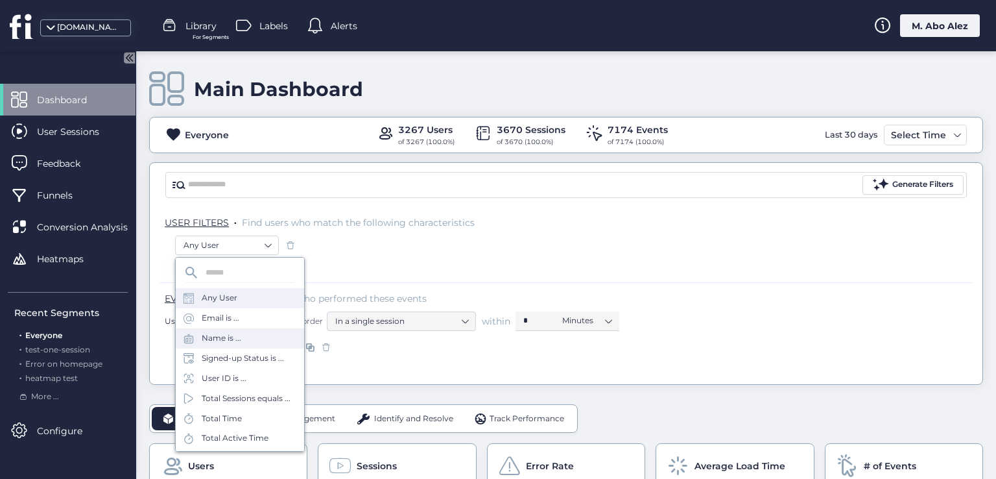
click at [246, 336] on div "Name is ..." at bounding box center [240, 338] width 128 height 20
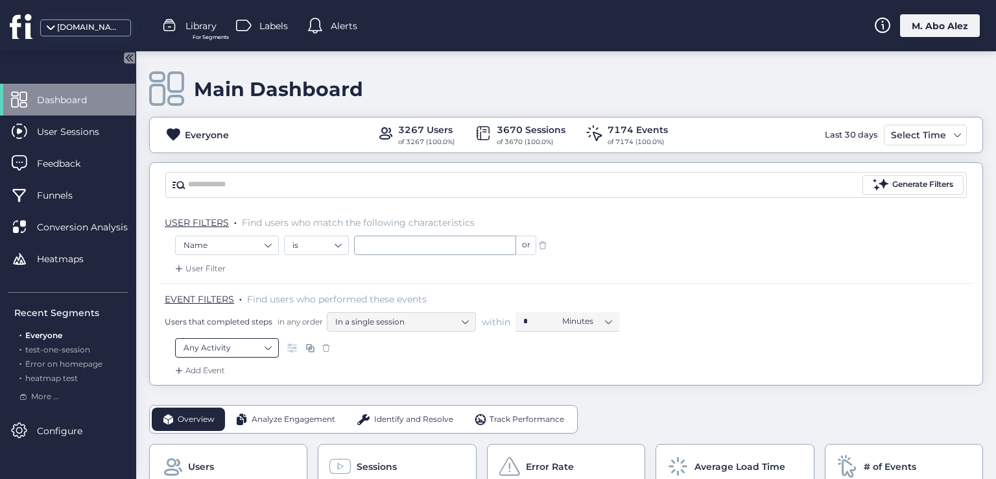
click at [252, 343] on nz-select-item "Any Activity" at bounding box center [226, 347] width 87 height 19
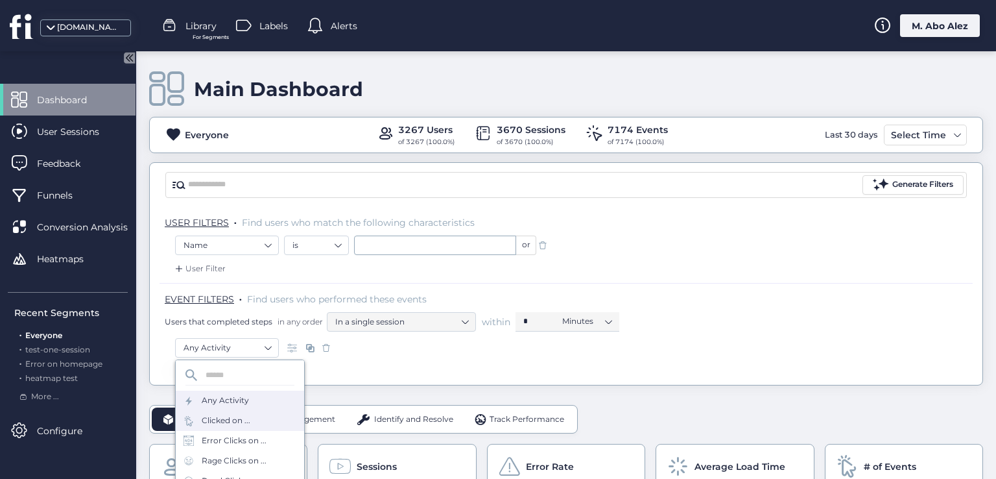
click at [241, 427] on div "Clicked on ..." at bounding box center [240, 420] width 128 height 20
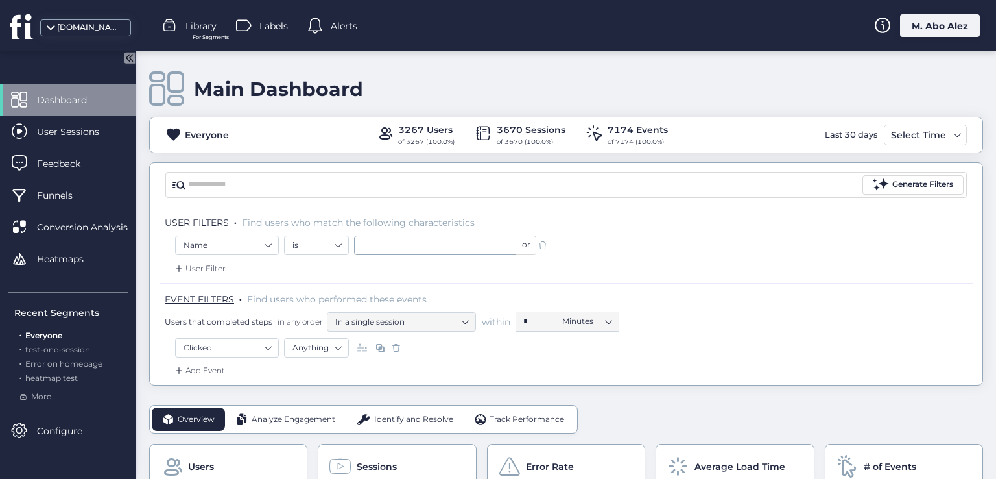
click at [213, 373] on div "Add Event" at bounding box center [198, 370] width 53 height 13
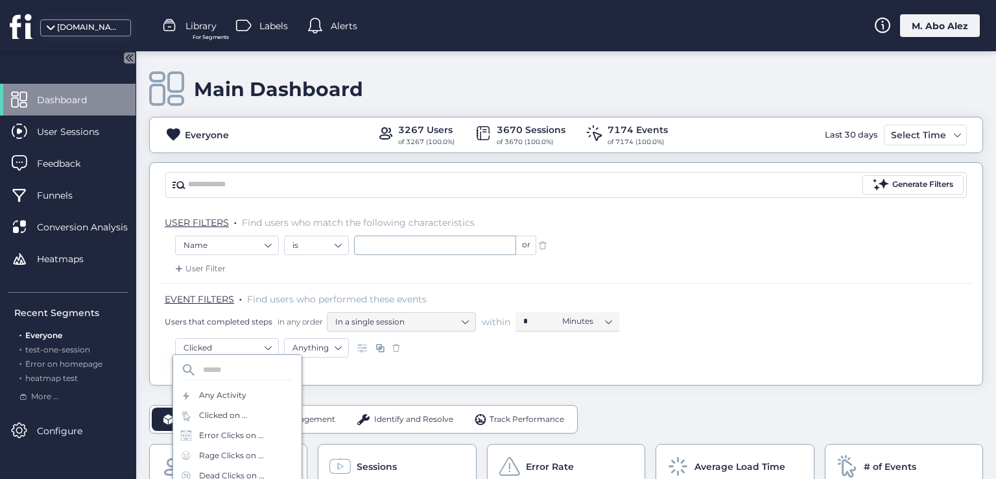
scroll to position [65, 0]
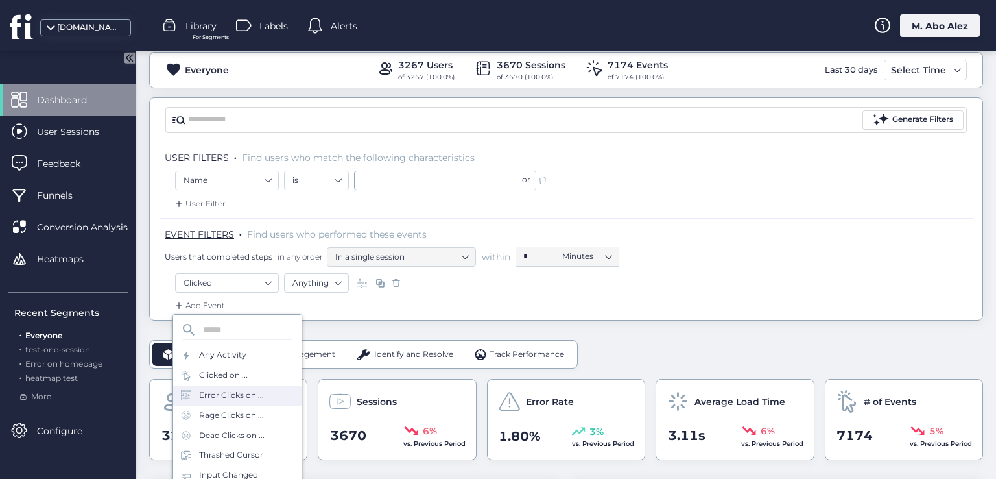
click at [228, 403] on div "Error Clicks on ..." at bounding box center [237, 395] width 128 height 20
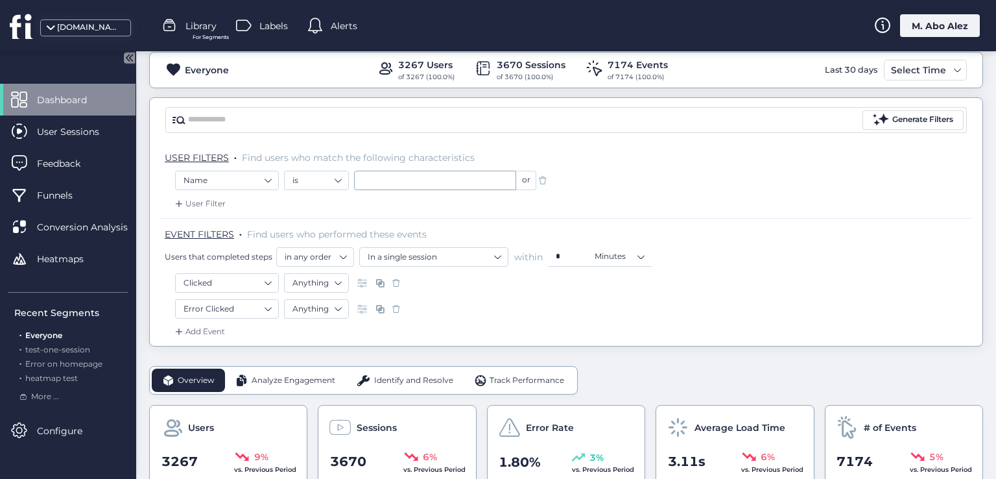
click at [207, 331] on div "Add Event" at bounding box center [198, 331] width 53 height 13
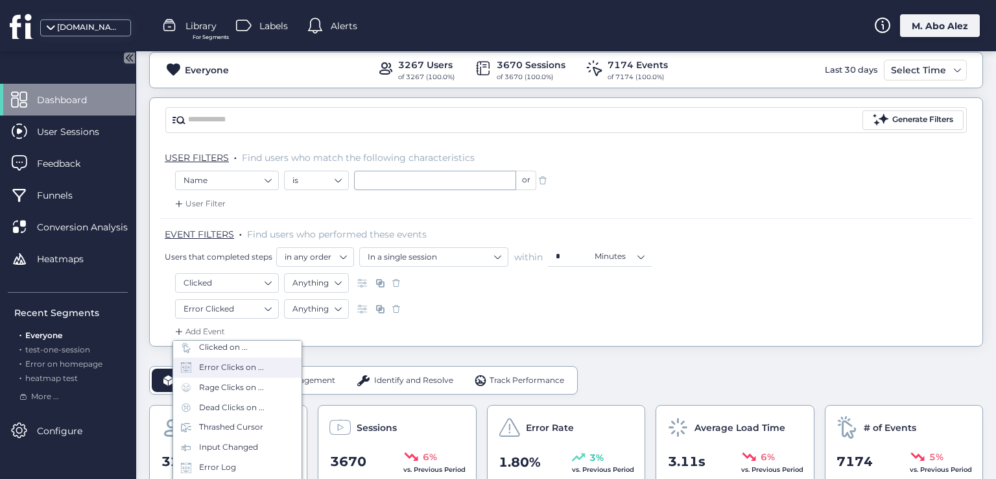
scroll to position [130, 0]
click at [226, 411] on div "Uncaught Exception" at bounding box center [239, 411] width 80 height 12
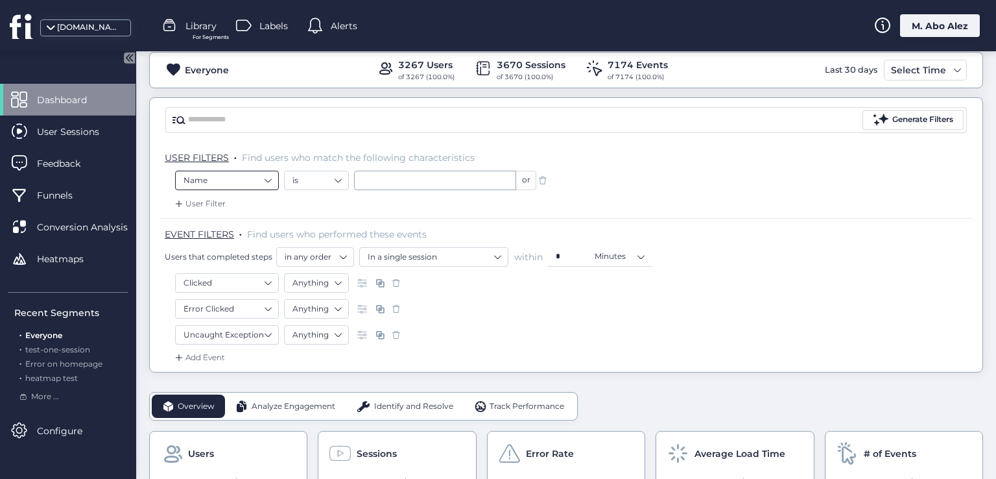
click at [215, 177] on nz-select-item "Name" at bounding box center [226, 180] width 87 height 19
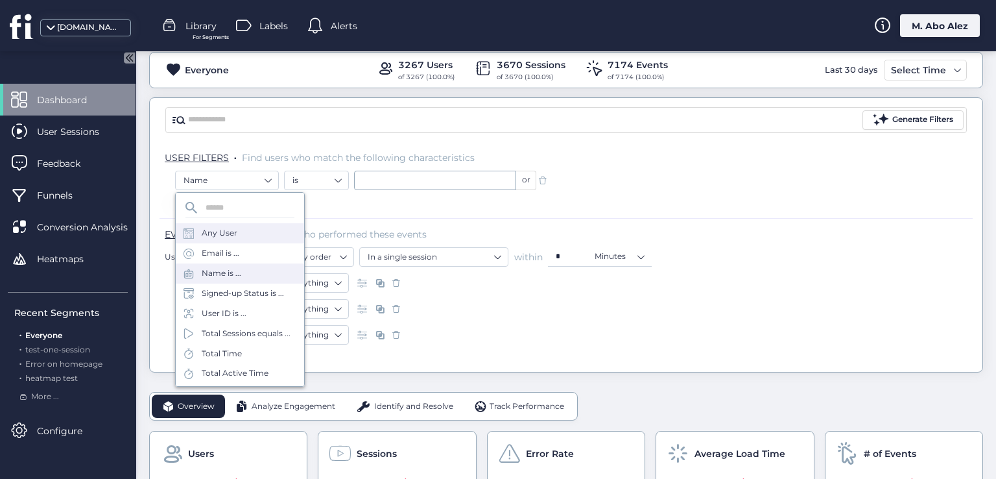
click at [223, 231] on div "Any User" at bounding box center [220, 233] width 36 height 12
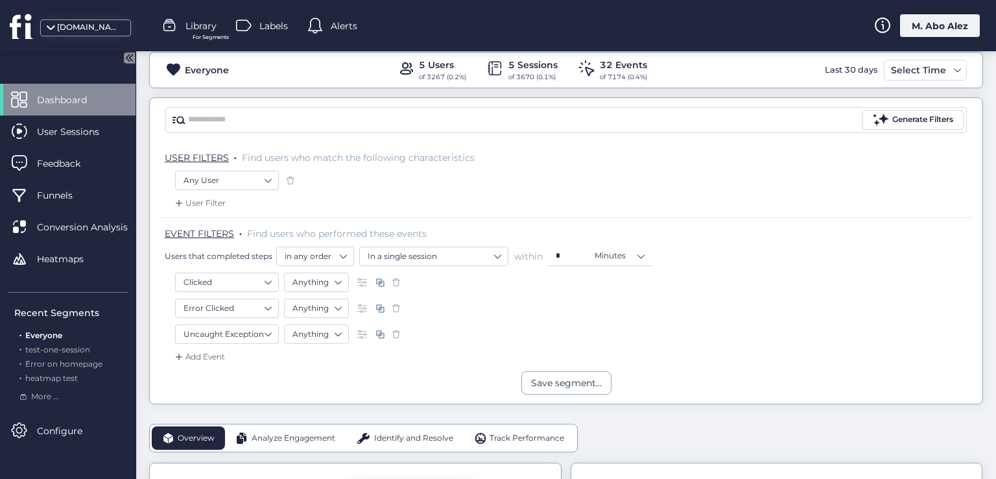
click at [288, 178] on span at bounding box center [290, 180] width 13 height 13
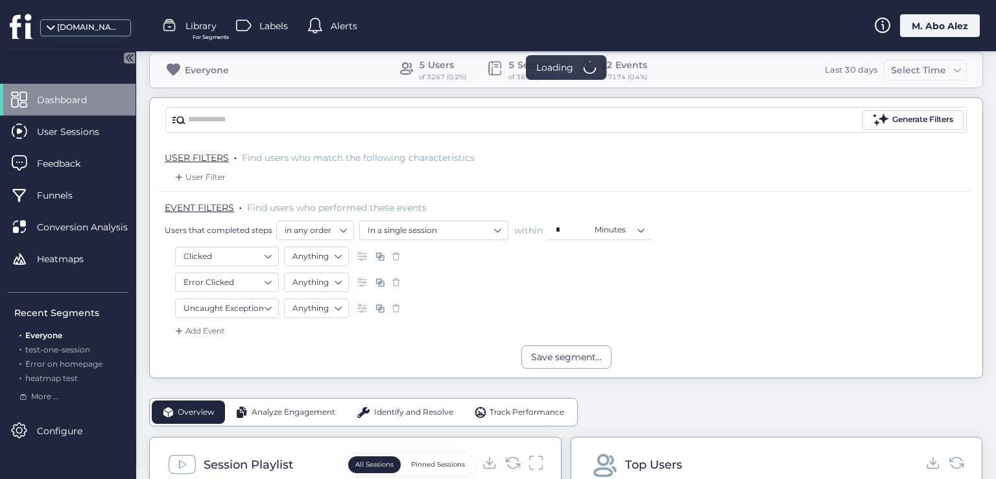
click at [394, 260] on span at bounding box center [396, 256] width 13 height 13
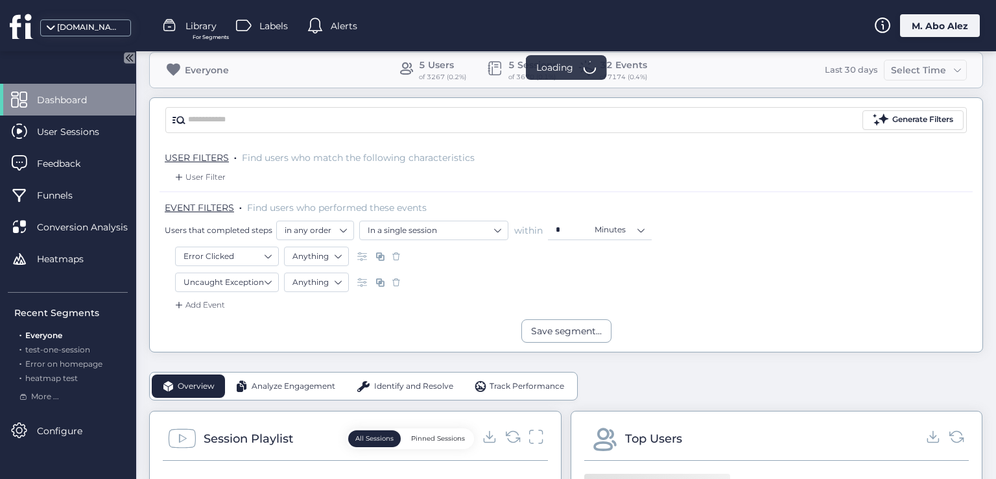
click at [394, 276] on span at bounding box center [396, 282] width 13 height 13
click at [394, 256] on span at bounding box center [396, 256] width 13 height 13
click at [327, 286] on span at bounding box center [326, 282] width 13 height 13
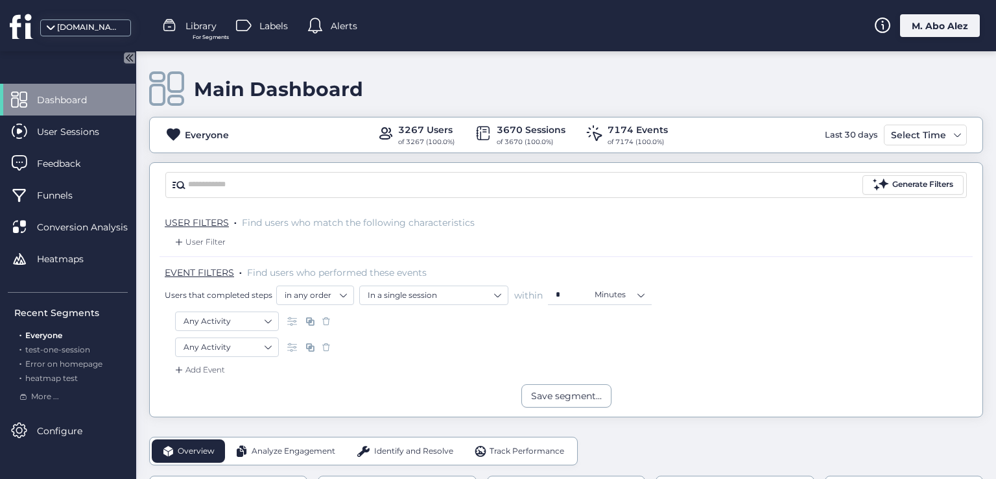
click at [327, 346] on span at bounding box center [326, 346] width 13 height 13
click at [327, 317] on span at bounding box center [326, 320] width 13 height 13
click at [329, 344] on span at bounding box center [326, 346] width 13 height 13
click at [329, 320] on span at bounding box center [326, 320] width 13 height 13
click at [127, 58] on icon at bounding box center [127, 57] width 3 height 6
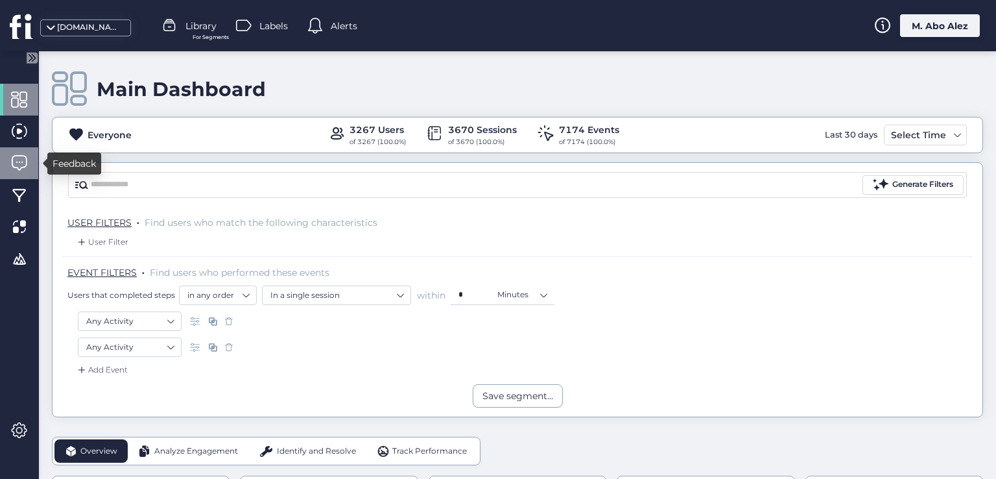
click at [19, 162] on span at bounding box center [19, 163] width 16 height 16
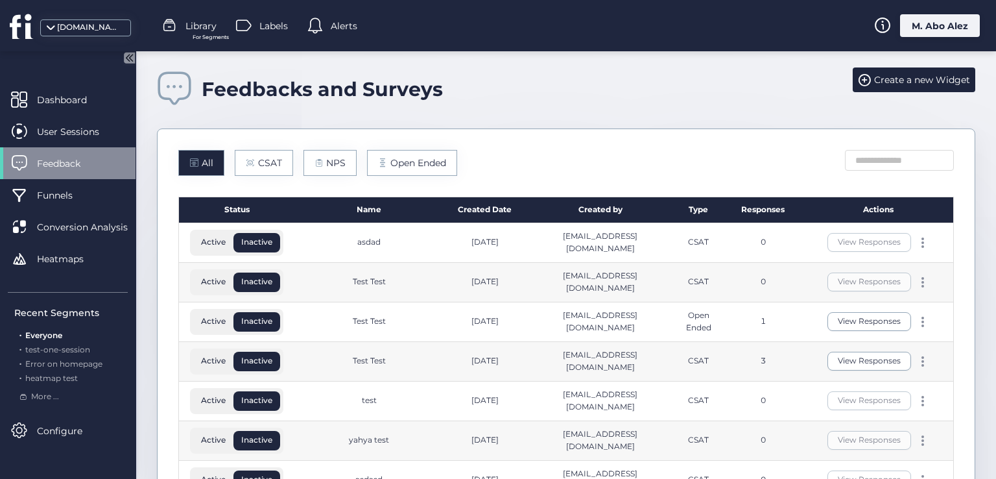
click at [126, 59] on icon at bounding box center [129, 57] width 11 height 11
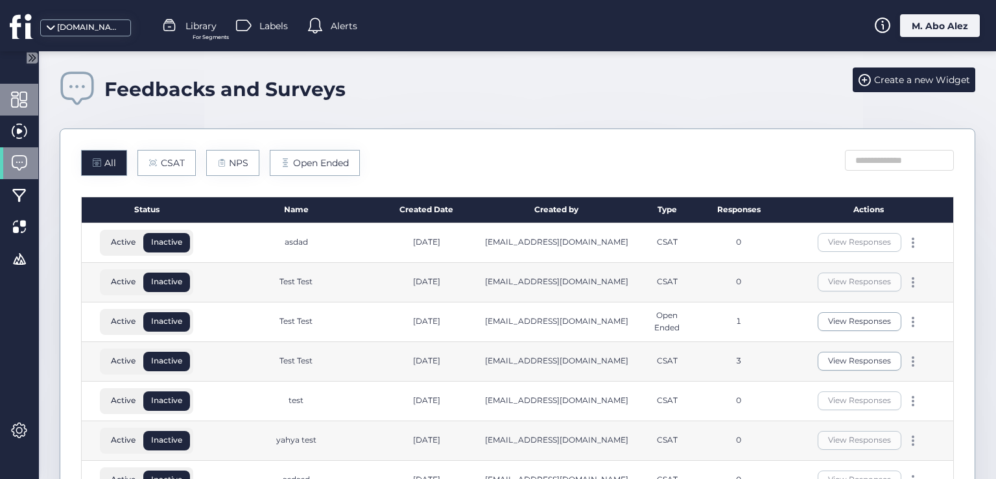
click at [21, 91] on span at bounding box center [19, 99] width 16 height 16
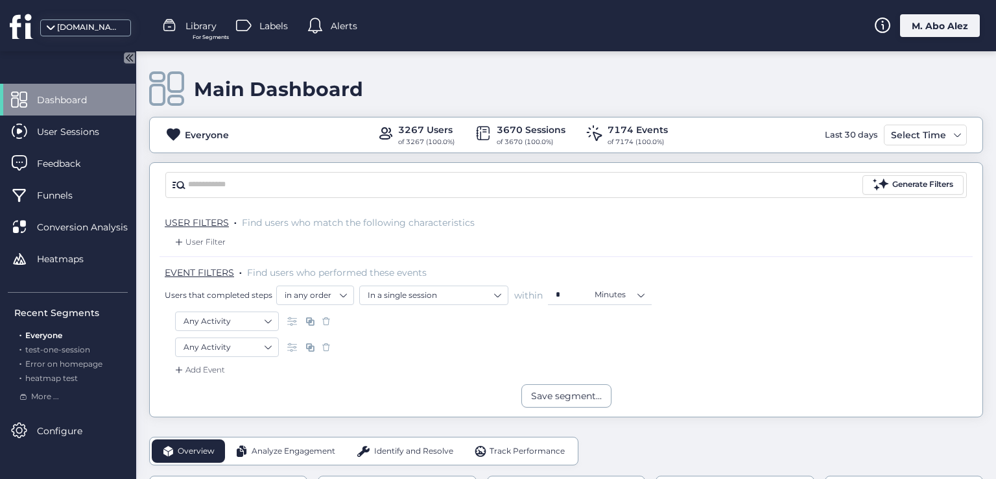
click at [130, 55] on icon at bounding box center [130, 57] width 3 height 6
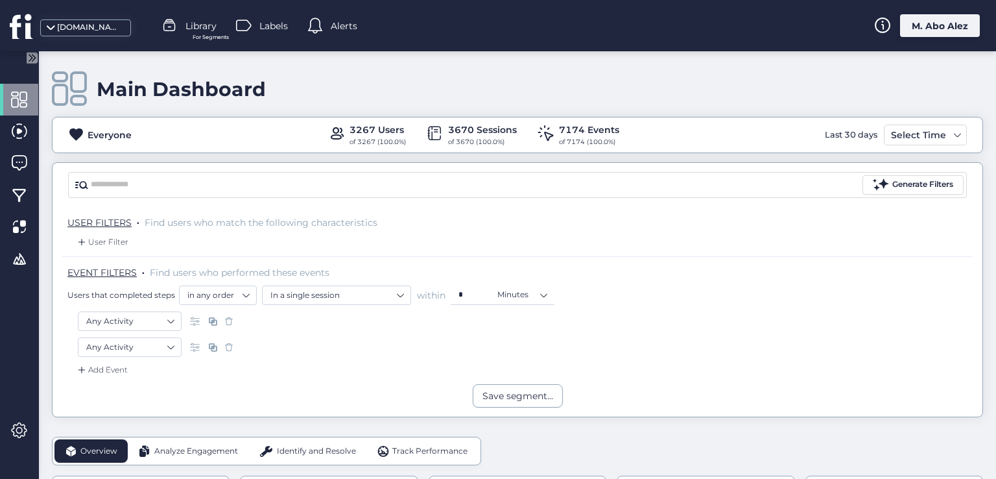
click at [923, 25] on div "M. Abo Alez" at bounding box center [940, 25] width 80 height 23
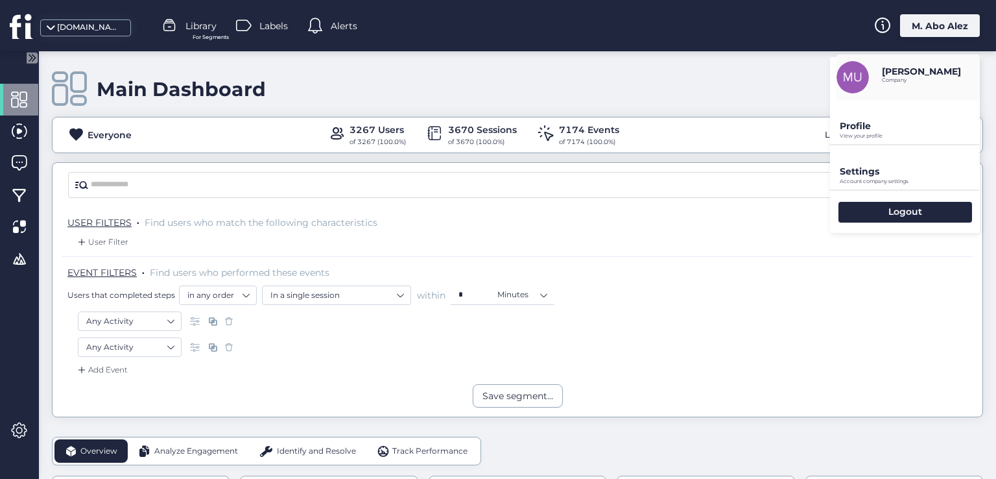
click at [874, 136] on p "View your profile" at bounding box center [910, 136] width 140 height 6
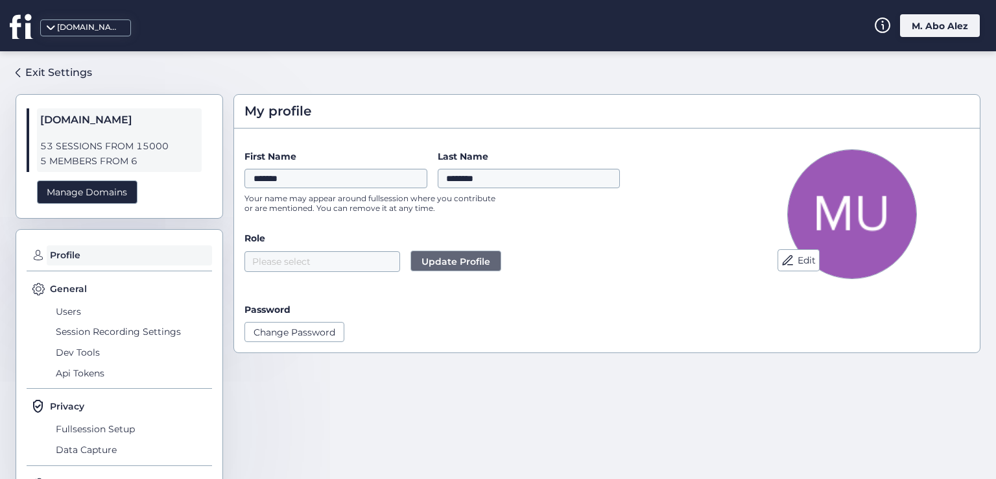
click at [76, 29] on div "[DOMAIN_NAME]" at bounding box center [89, 27] width 65 height 12
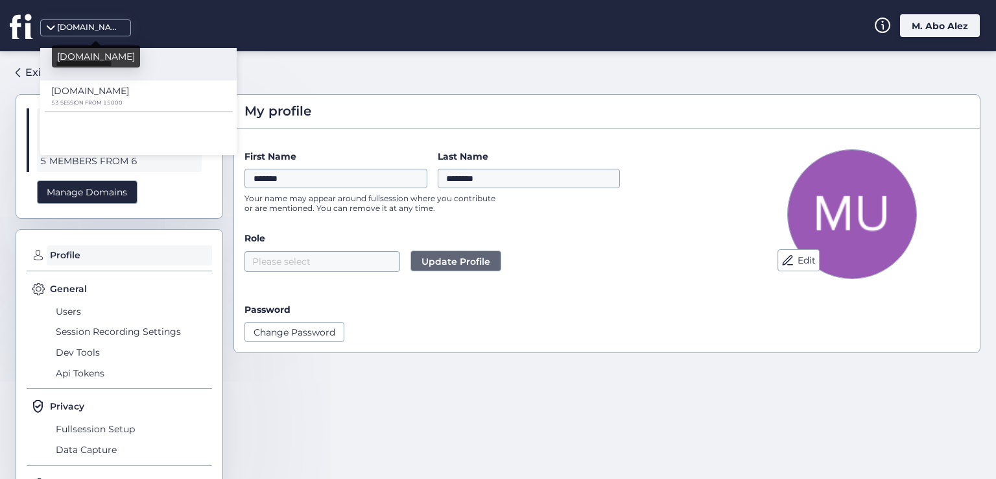
click at [65, 32] on div "[DOMAIN_NAME]" at bounding box center [89, 27] width 65 height 12
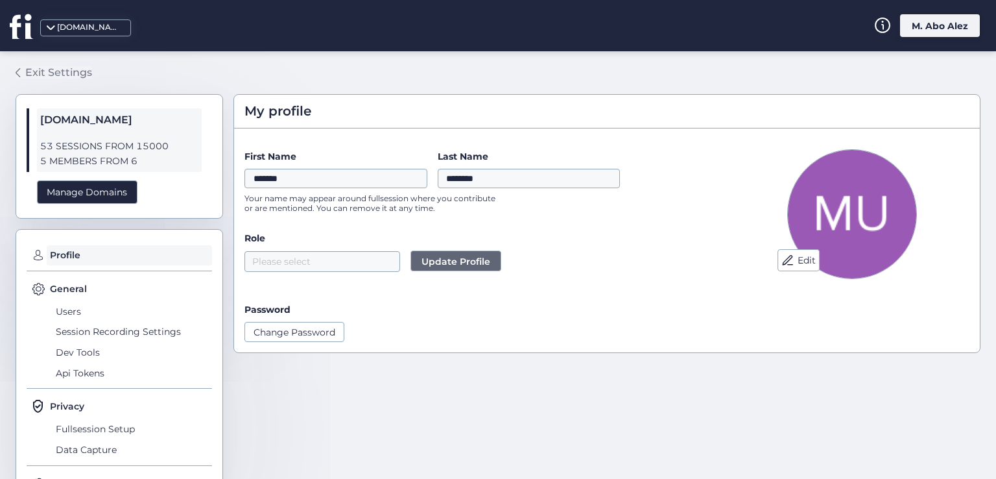
click at [23, 69] on link "Exit Settings" at bounding box center [54, 73] width 77 height 22
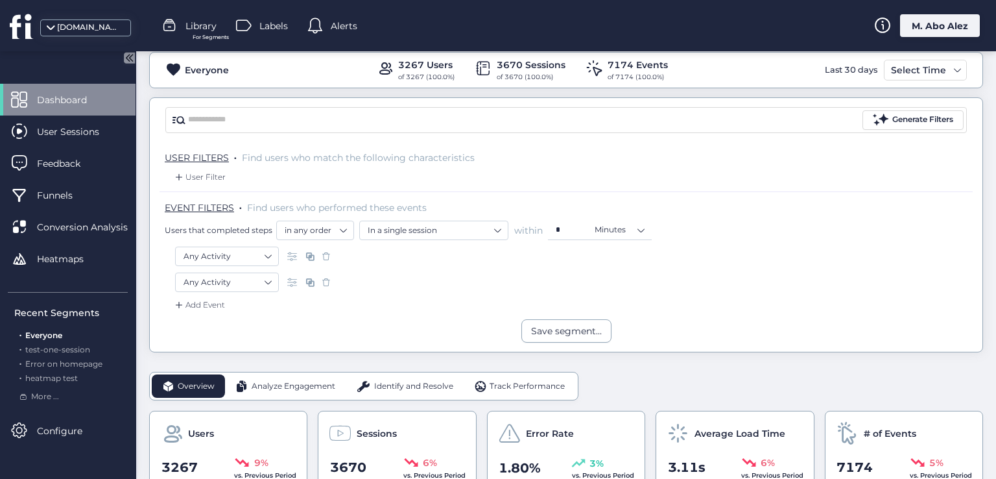
scroll to position [130, 0]
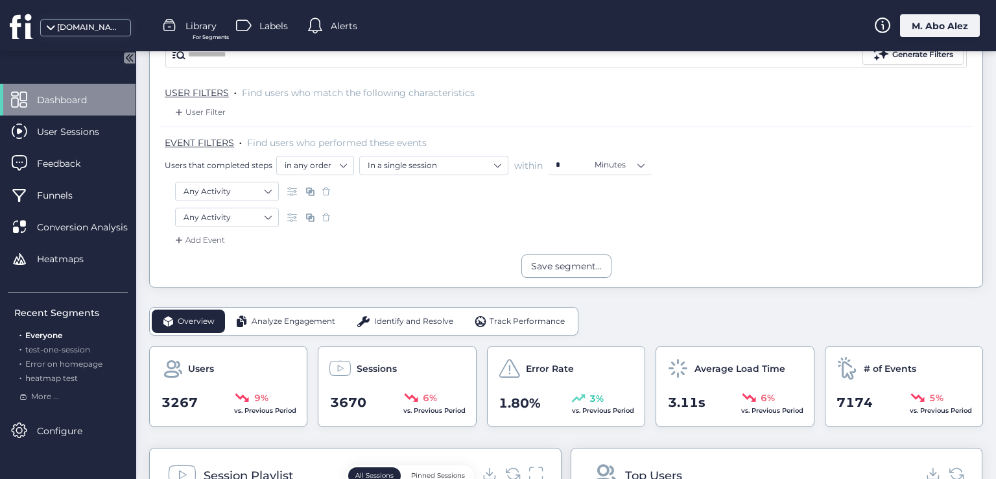
click at [294, 320] on span "Analyze Engagement" at bounding box center [294, 321] width 84 height 12
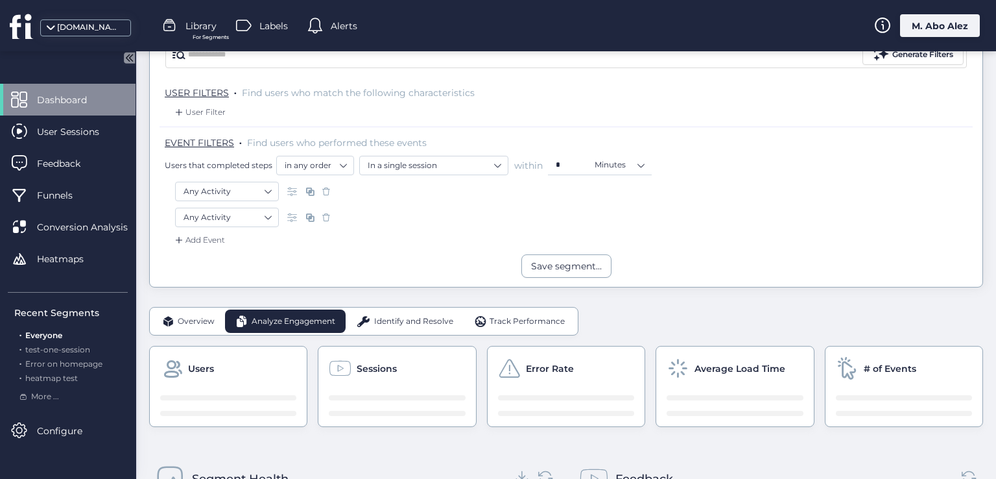
click at [370, 311] on div "Identify and Resolve" at bounding box center [405, 320] width 118 height 23
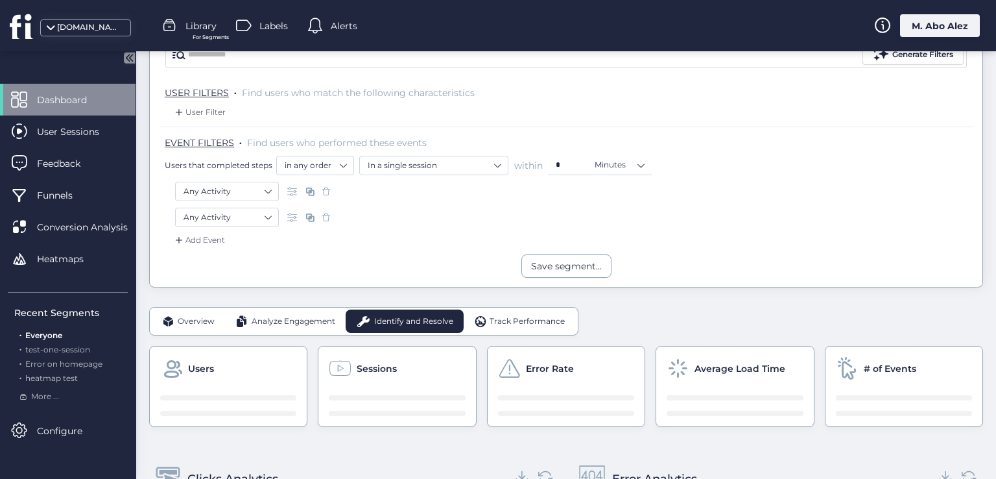
click at [511, 315] on span "Track Performance" at bounding box center [527, 321] width 75 height 12
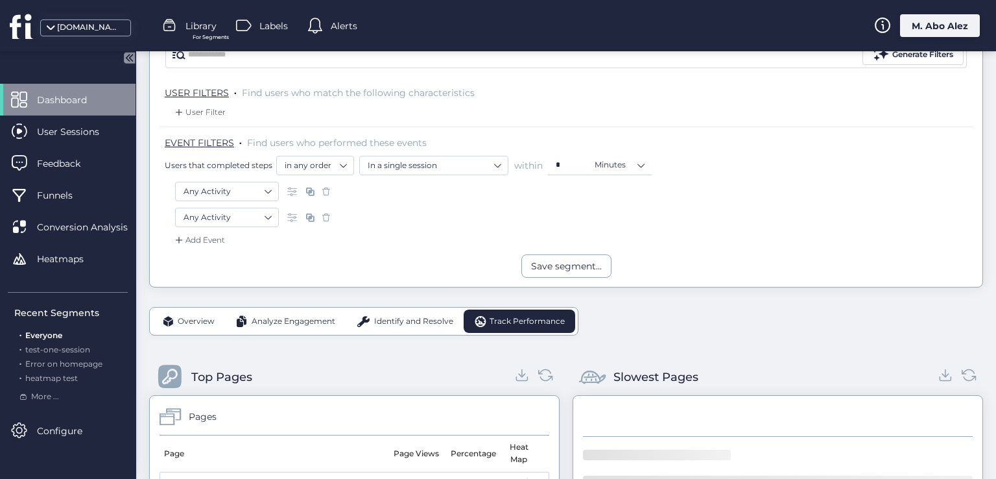
click at [184, 320] on span "Overview" at bounding box center [196, 321] width 37 height 12
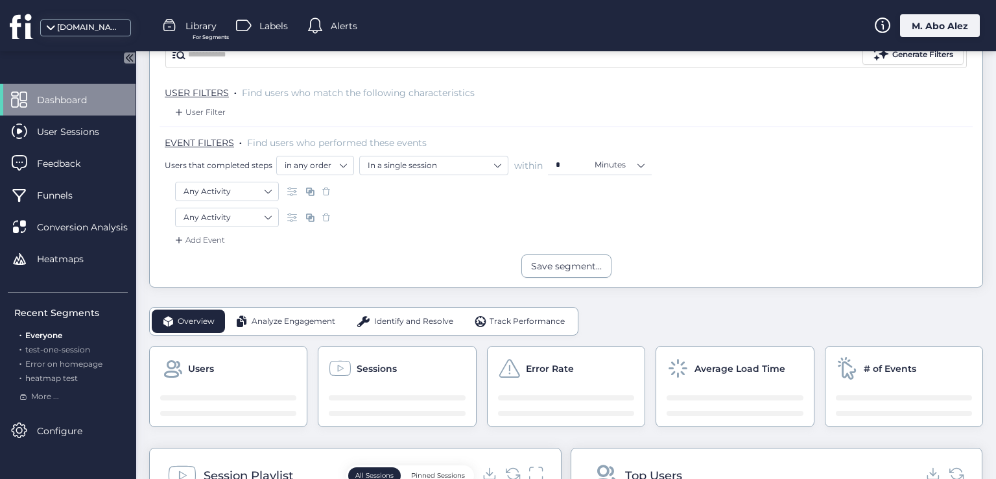
scroll to position [259, 0]
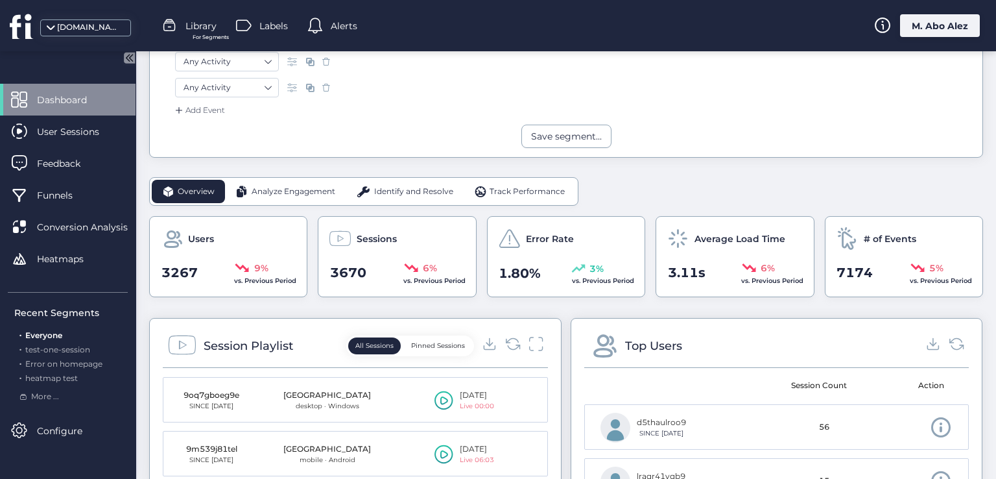
click at [281, 193] on span "Analyze Engagement" at bounding box center [294, 191] width 84 height 12
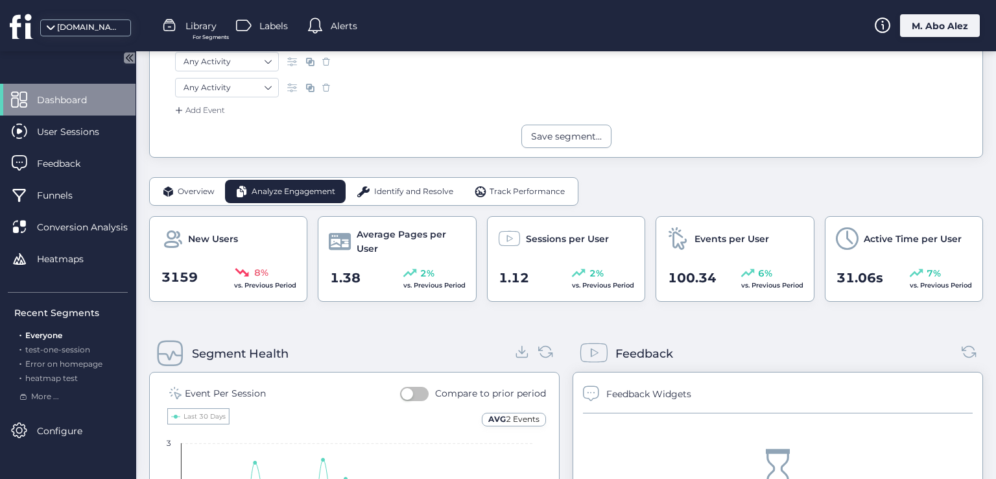
click at [194, 185] on span "Overview" at bounding box center [196, 191] width 37 height 12
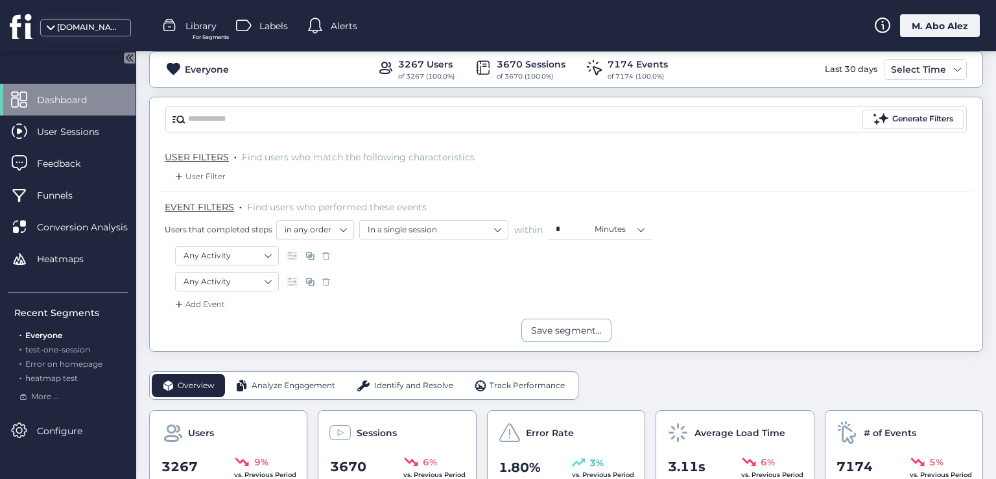
scroll to position [0, 0]
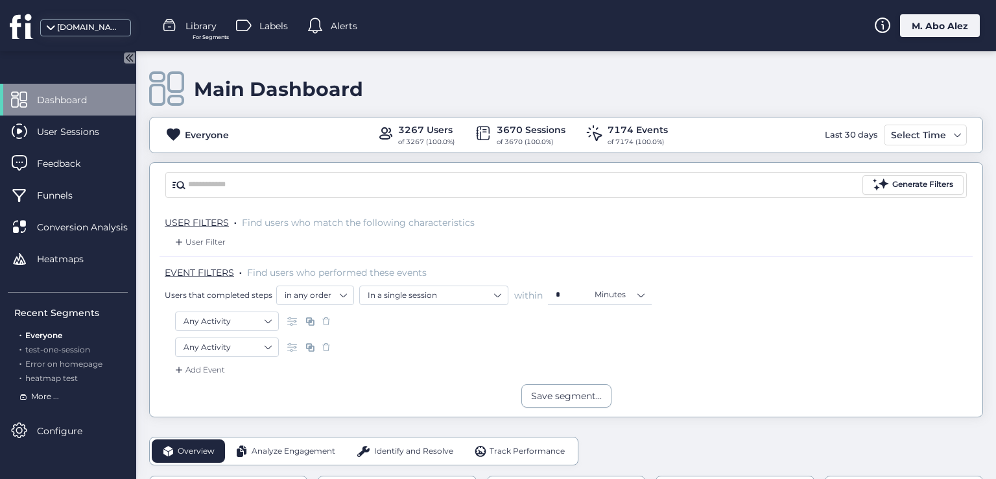
click at [33, 395] on span "More ..." at bounding box center [45, 396] width 28 height 12
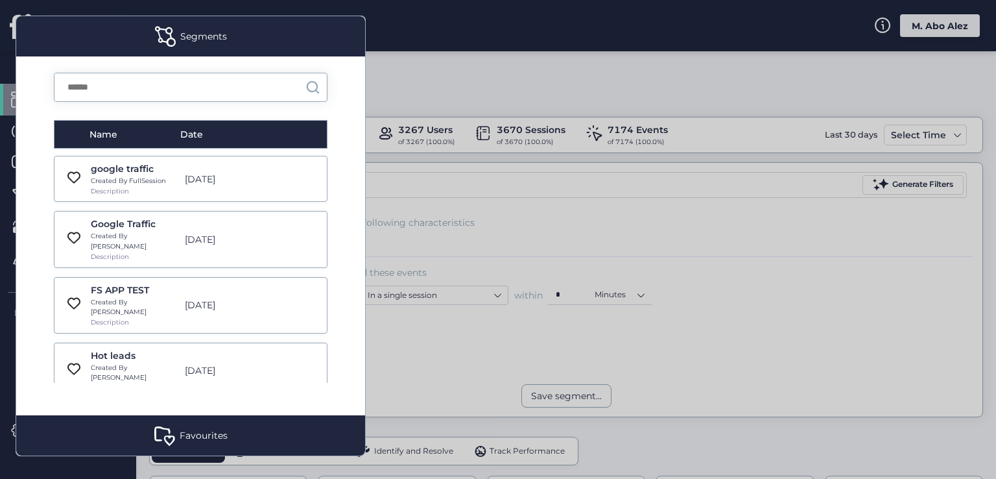
click at [366, 185] on mat-dialog-container "Segments Name Date google traffic Created By FullSession Description [DATE] Goo…" at bounding box center [190, 235] width 381 height 471
click at [219, 435] on div "Favourites" at bounding box center [204, 435] width 48 height 14
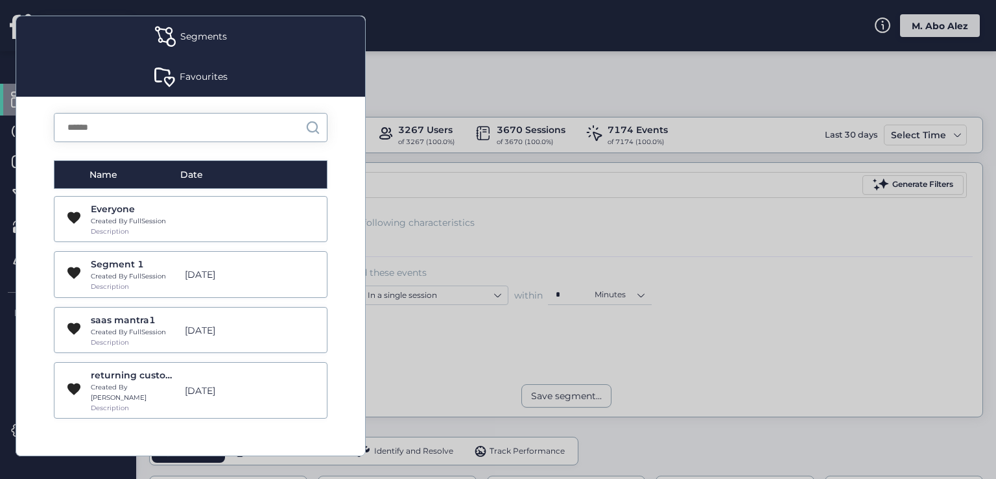
click at [205, 33] on div "Segments" at bounding box center [203, 36] width 47 height 14
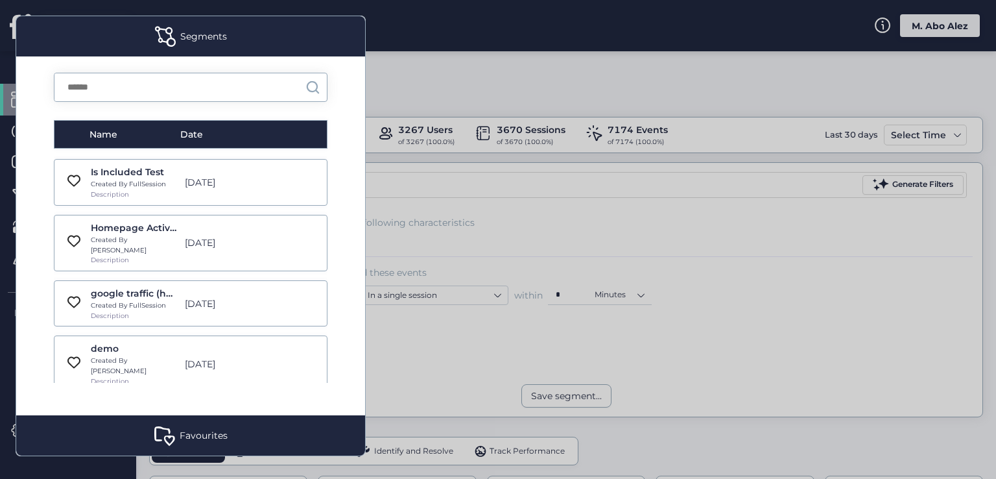
scroll to position [519, 0]
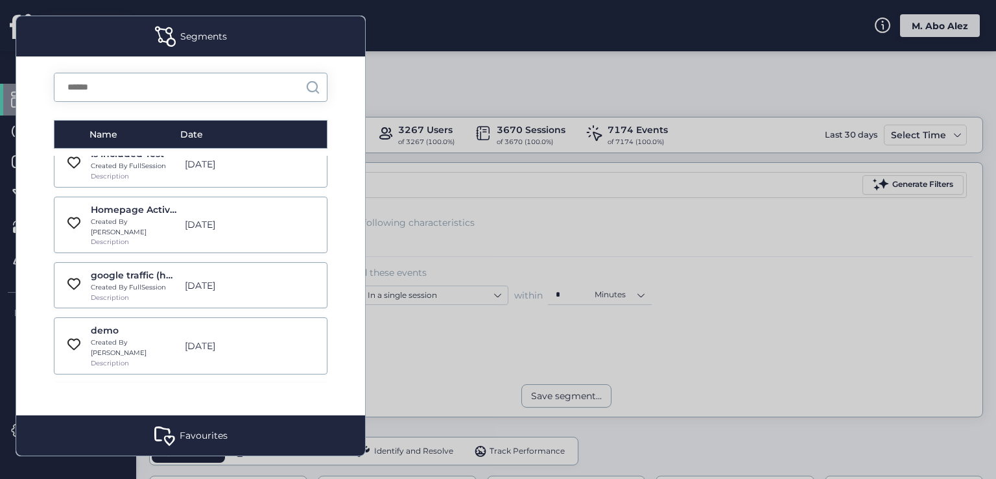
click at [73, 317] on div "demo Created By Abed Description [DATE]" at bounding box center [191, 345] width 274 height 56
click at [73, 336] on span at bounding box center [74, 344] width 16 height 16
click at [67, 317] on div "demo Created By Abed Description [DATE]" at bounding box center [191, 345] width 274 height 56
click at [76, 317] on div "demo Created By Abed Description [DATE]" at bounding box center [191, 345] width 274 height 56
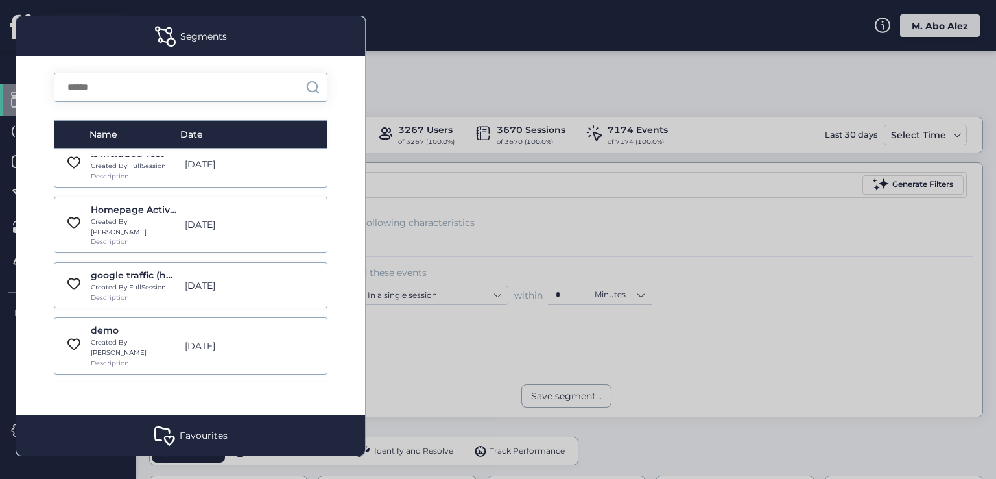
drag, startPoint x: 86, startPoint y: 250, endPoint x: 94, endPoint y: 255, distance: 9.9
click at [86, 317] on div "demo Created By Abed Description [DATE]" at bounding box center [191, 345] width 274 height 56
click at [98, 323] on div "demo" at bounding box center [134, 330] width 87 height 14
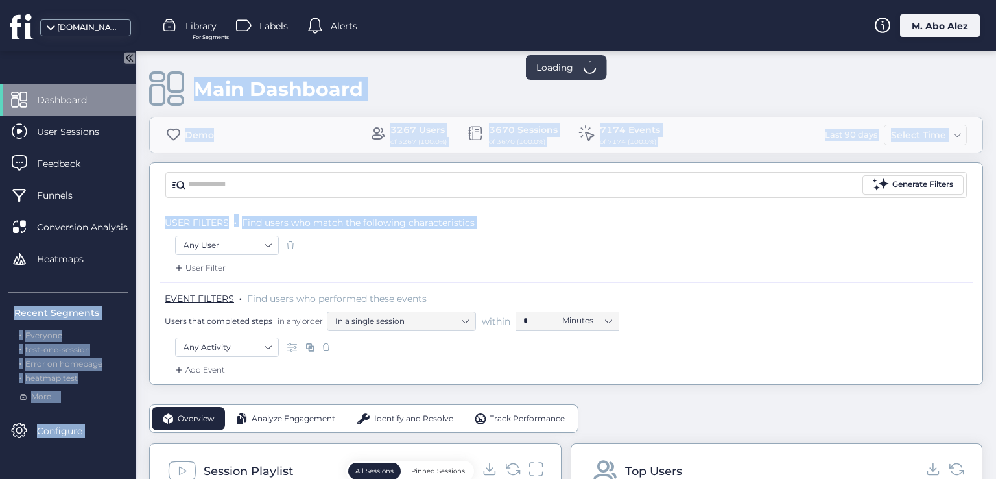
drag, startPoint x: 124, startPoint y: 259, endPoint x: 140, endPoint y: 268, distance: 18.0
click at [140, 268] on mat-drawer-container "Dashboard User Sessions Feedback Funnels Conversion Analysis Heatmaps Recent Se…" at bounding box center [498, 239] width 996 height 479
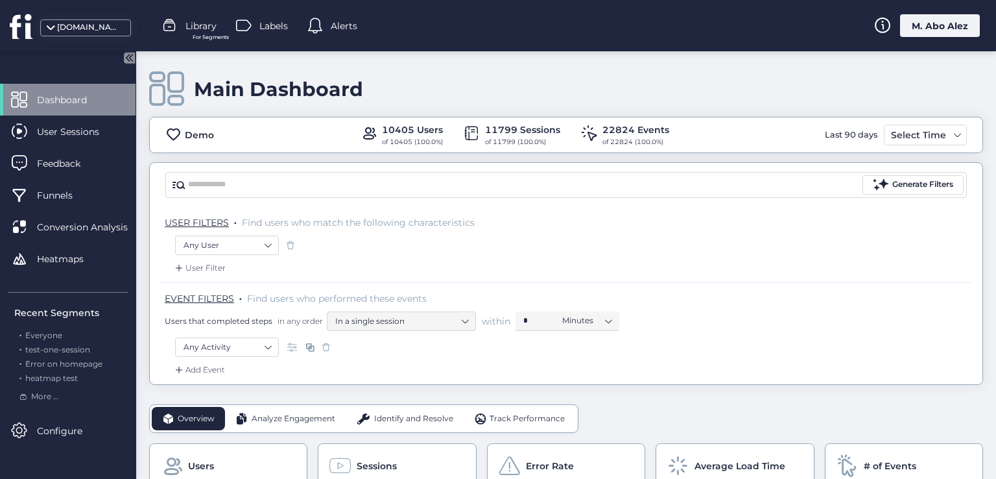
click at [481, 47] on div "[DOMAIN_NAME] Library For Segments Labels Alerts M. Abo Alez" at bounding box center [498, 25] width 996 height 51
click at [54, 335] on span "Everyone" at bounding box center [43, 335] width 37 height 10
click at [47, 395] on span "More ..." at bounding box center [45, 396] width 28 height 12
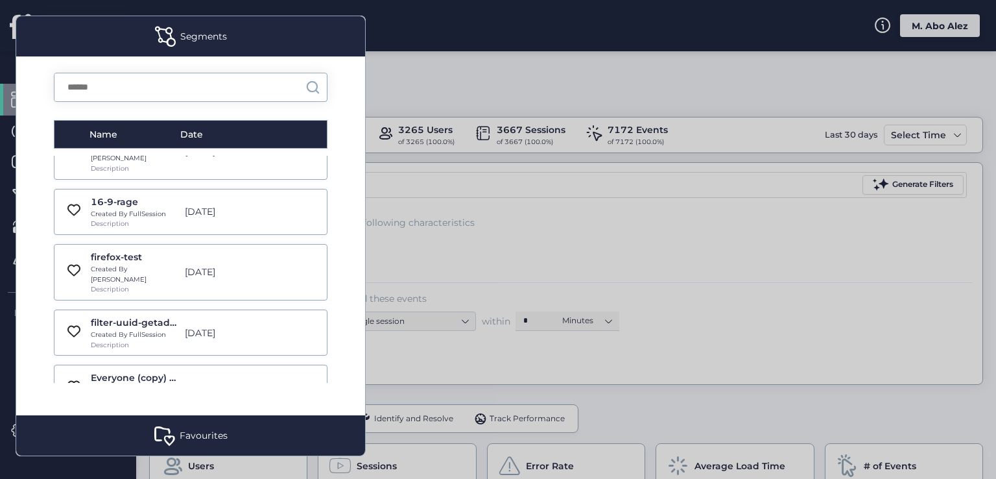
scroll to position [973, 0]
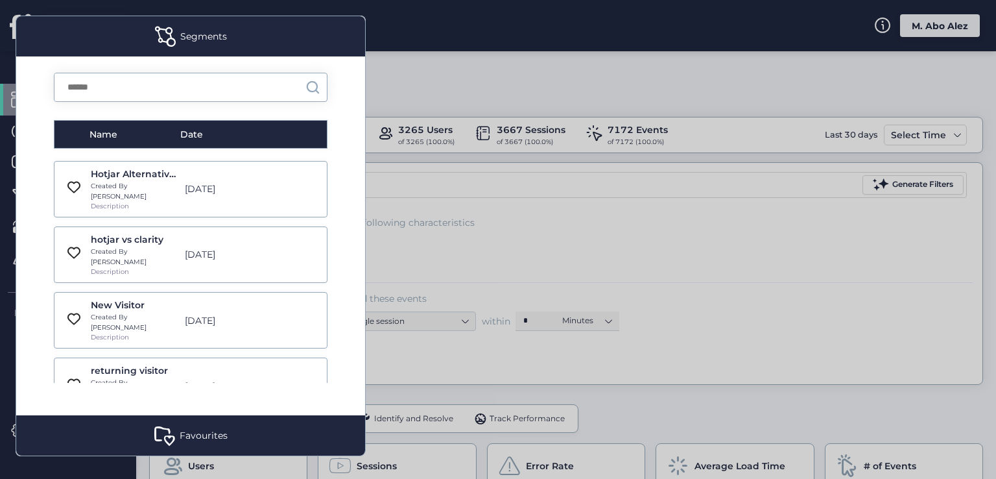
click at [68, 357] on div "returning visitor Created By Abed Description [DATE]" at bounding box center [191, 385] width 274 height 56
click at [67, 357] on div "returning visitor Created By Abed Description [DATE]" at bounding box center [191, 385] width 274 height 56
click at [62, 357] on div "returning visitor Created By Abed Description [DATE]" at bounding box center [191, 385] width 274 height 56
drag, startPoint x: 62, startPoint y: 255, endPoint x: 65, endPoint y: 265, distance: 10.9
click at [62, 357] on div "returning visitor Created By Abed Description [DATE]" at bounding box center [191, 385] width 274 height 56
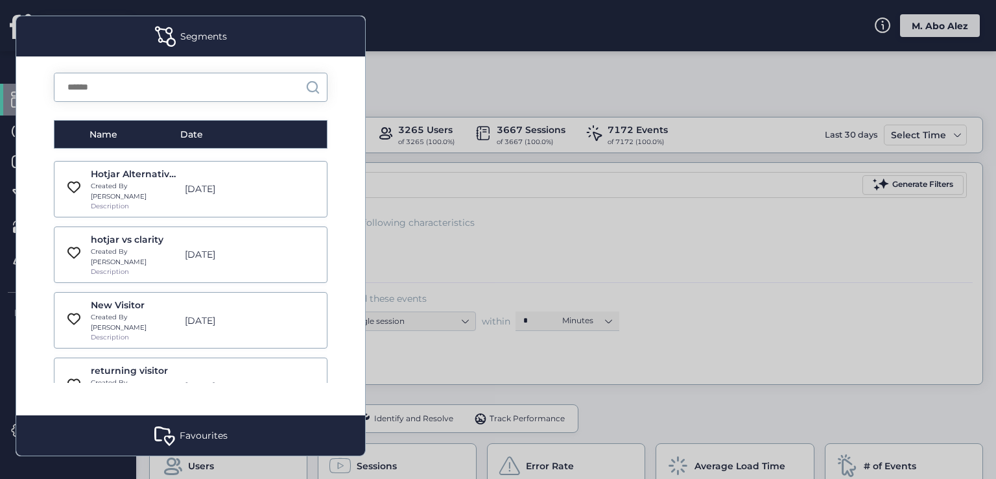
click at [65, 357] on div "returning visitor Created By Abed Description [DATE]" at bounding box center [191, 385] width 274 height 56
click at [83, 357] on div "returning visitor Created By Abed Description [DATE]" at bounding box center [191, 385] width 274 height 56
click at [274, 357] on div "returning visitor Created By Abed Description [DATE]" at bounding box center [191, 385] width 274 height 56
click at [287, 357] on div "returning visitor Created By Abed Description [DATE]" at bounding box center [191, 385] width 274 height 56
drag, startPoint x: 298, startPoint y: 257, endPoint x: 304, endPoint y: 267, distance: 11.9
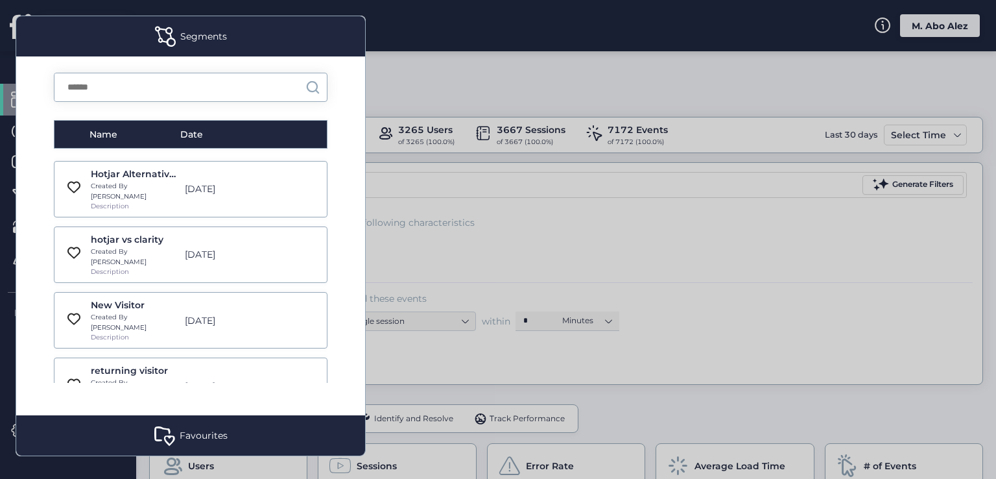
click at [300, 357] on div "returning visitor Created By Abed Description [DATE]" at bounding box center [191, 385] width 274 height 56
click at [304, 357] on div "returning visitor Created By Abed Description [DATE]" at bounding box center [191, 385] width 274 height 56
click at [220, 357] on div "returning visitor Created By Abed Description [DATE]" at bounding box center [191, 385] width 274 height 56
click at [161, 377] on div "Created By [PERSON_NAME]" at bounding box center [134, 387] width 87 height 20
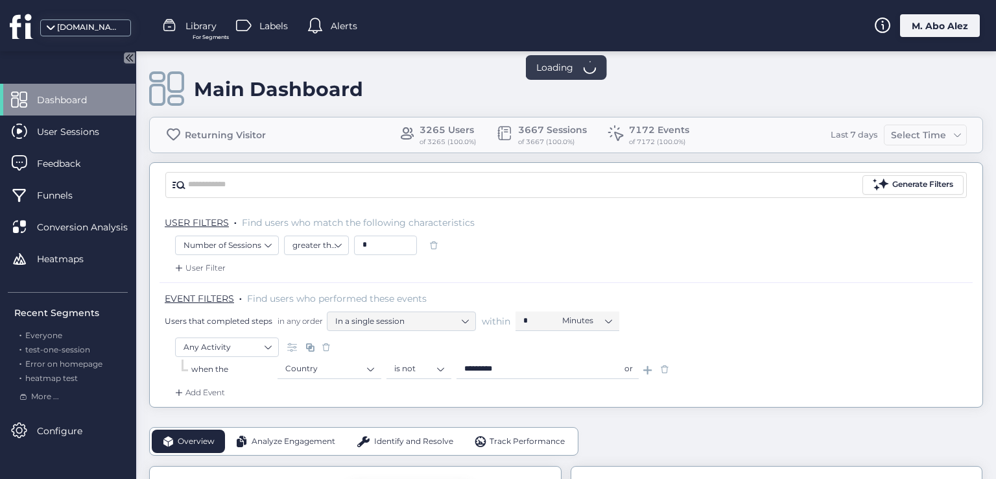
drag, startPoint x: 130, startPoint y: 244, endPoint x: 174, endPoint y: 270, distance: 51.7
click at [174, 270] on mat-drawer-container "Dashboard User Sessions Feedback Funnels Conversion Analysis Heatmaps Recent Se…" at bounding box center [498, 239] width 996 height 479
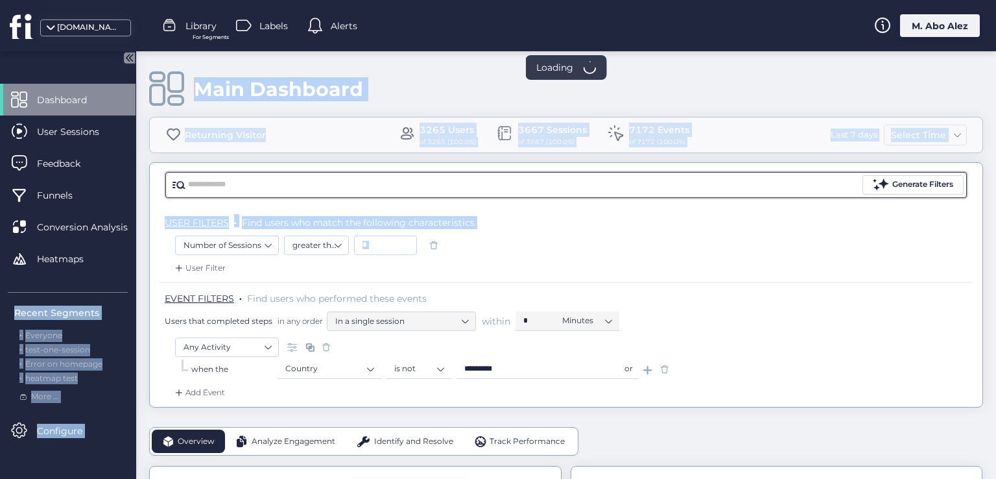
click at [445, 186] on input "text" at bounding box center [524, 184] width 672 height 19
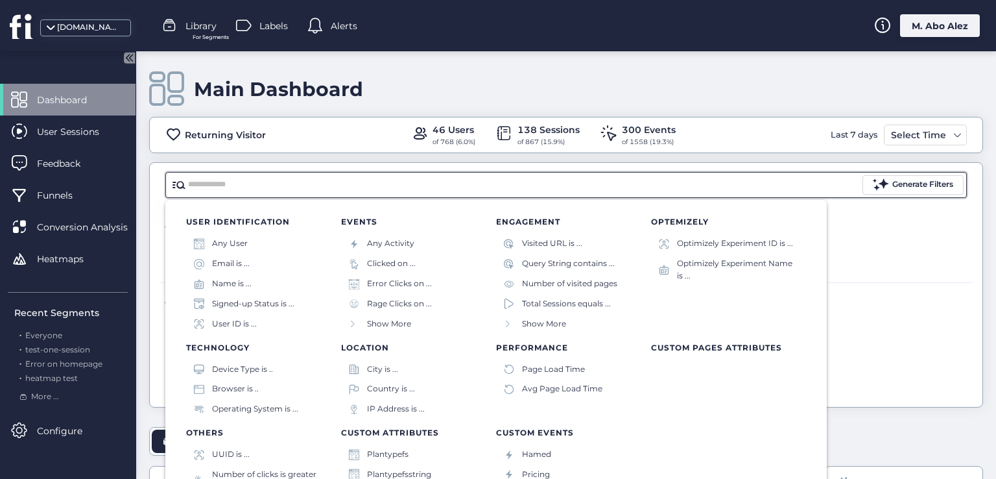
click at [890, 250] on div "Number of Sessions greater than *" at bounding box center [566, 246] width 782 height 22
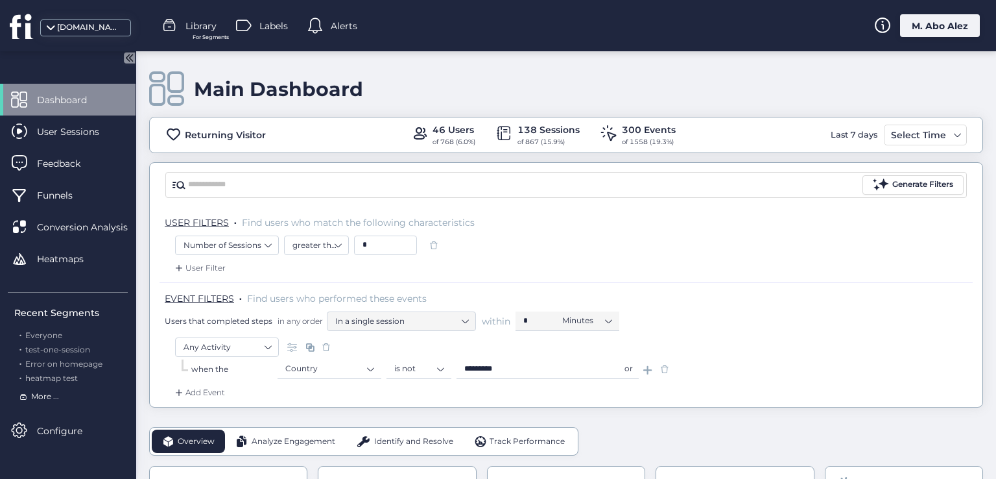
click at [41, 399] on span "More ..." at bounding box center [45, 396] width 28 height 12
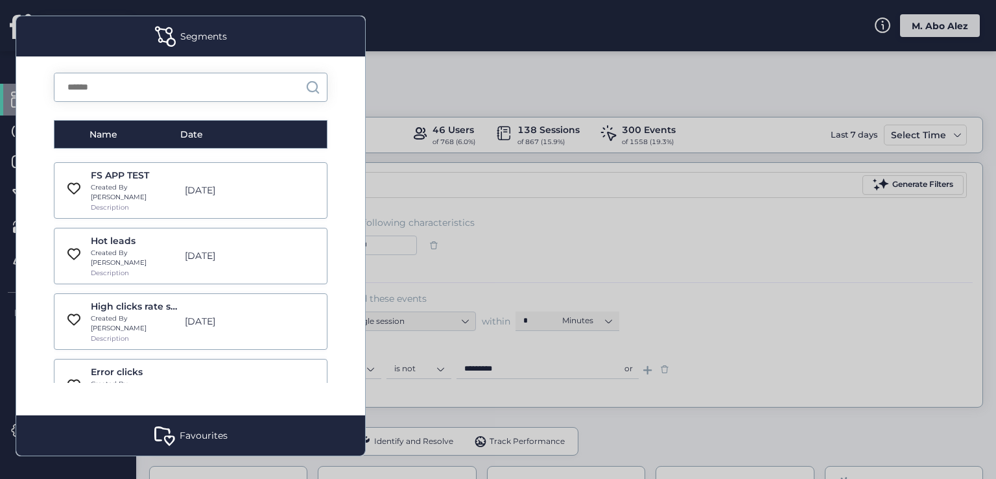
scroll to position [130, 0]
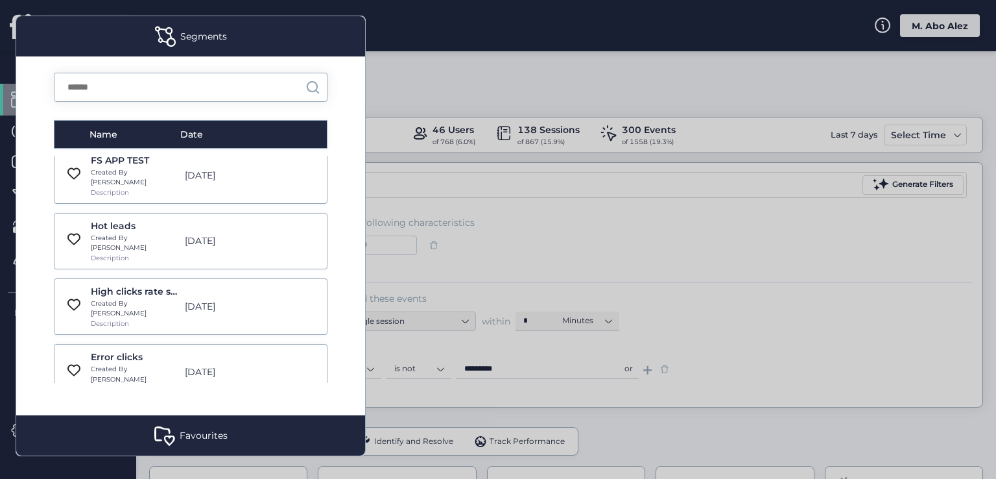
click at [148, 426] on div "Favourites" at bounding box center [190, 435] width 349 height 40
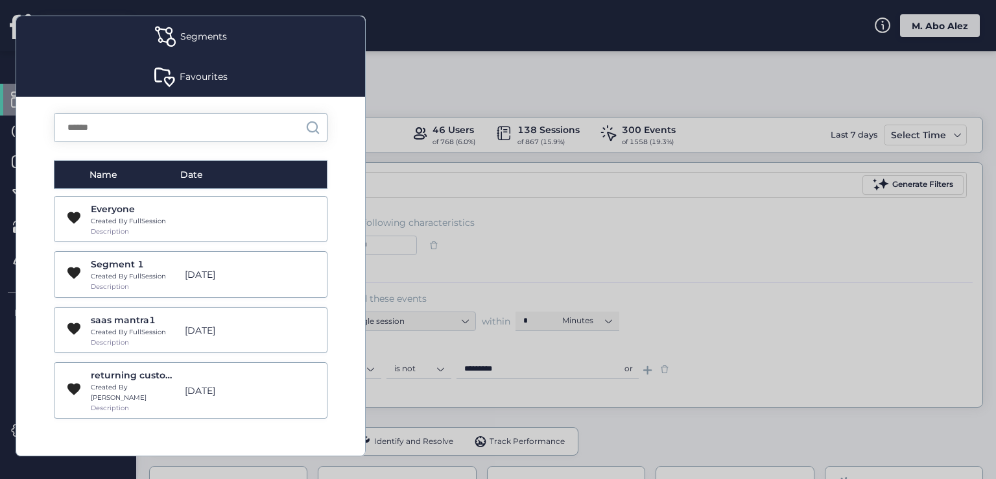
click at [187, 37] on div "Segments" at bounding box center [203, 36] width 47 height 14
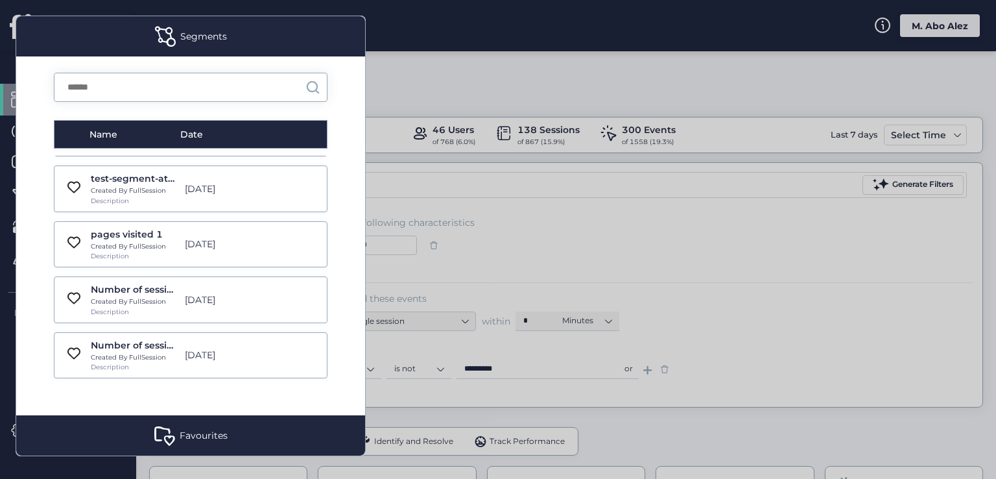
scroll to position [4669, 0]
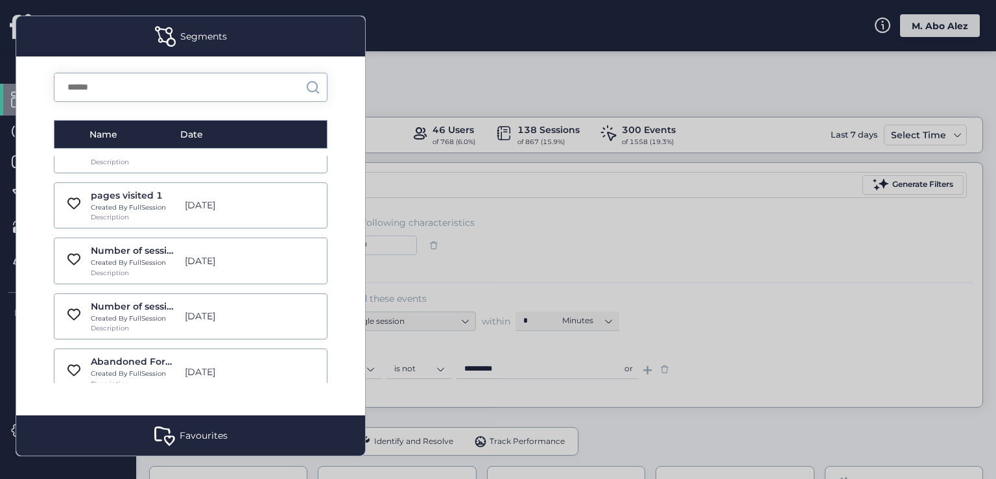
click at [462, 268] on div at bounding box center [498, 239] width 996 height 479
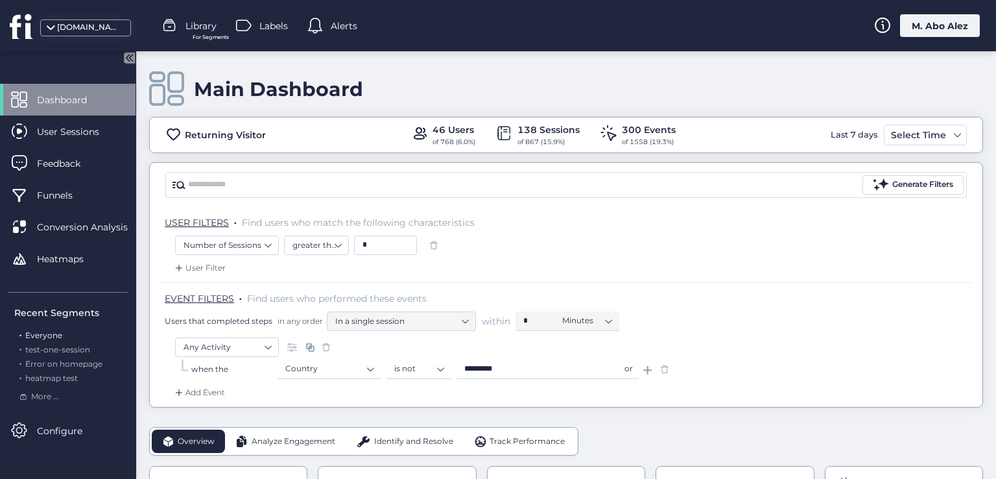
click at [49, 331] on span "Everyone" at bounding box center [43, 335] width 37 height 10
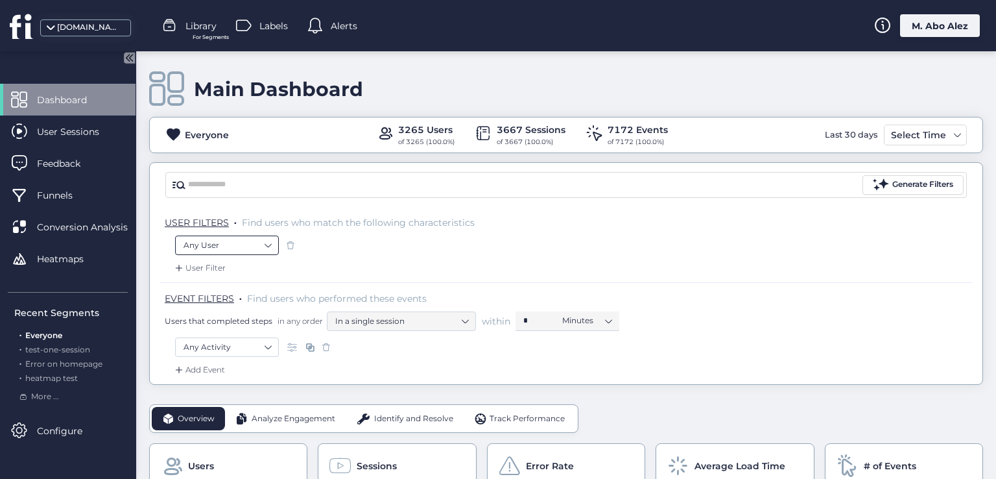
click at [244, 244] on nz-select-item "Any User" at bounding box center [226, 244] width 87 height 19
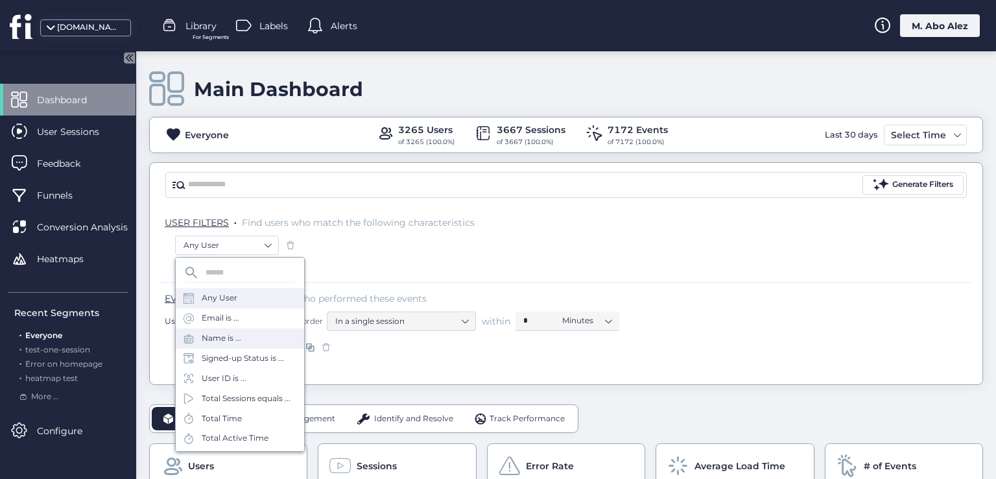
click at [241, 335] on div "Name is ..." at bounding box center [240, 338] width 128 height 20
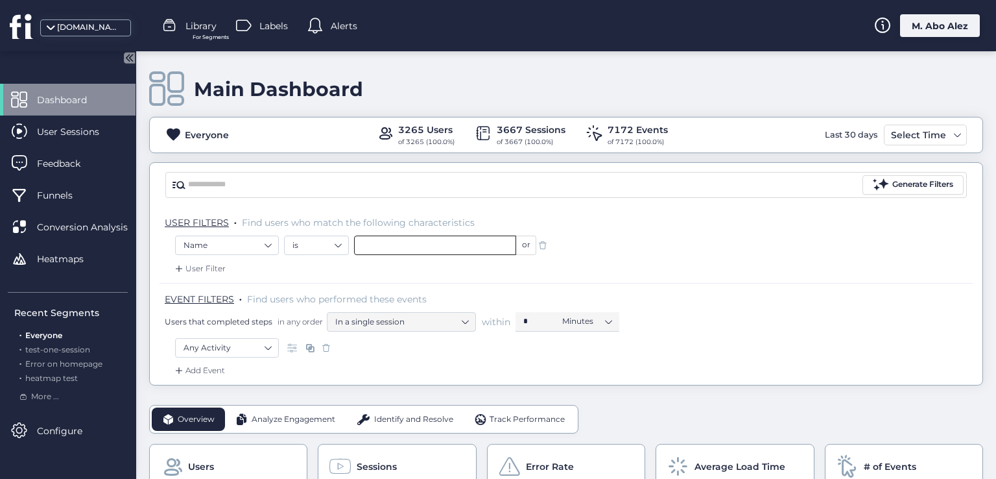
click at [396, 243] on input "text" at bounding box center [435, 244] width 162 height 19
type input "***"
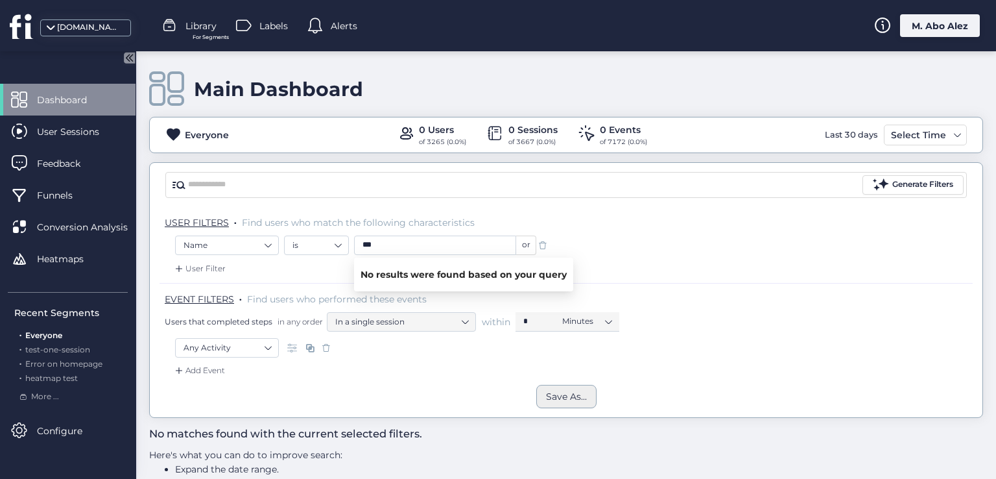
click at [571, 392] on div "Save As..." at bounding box center [566, 396] width 41 height 14
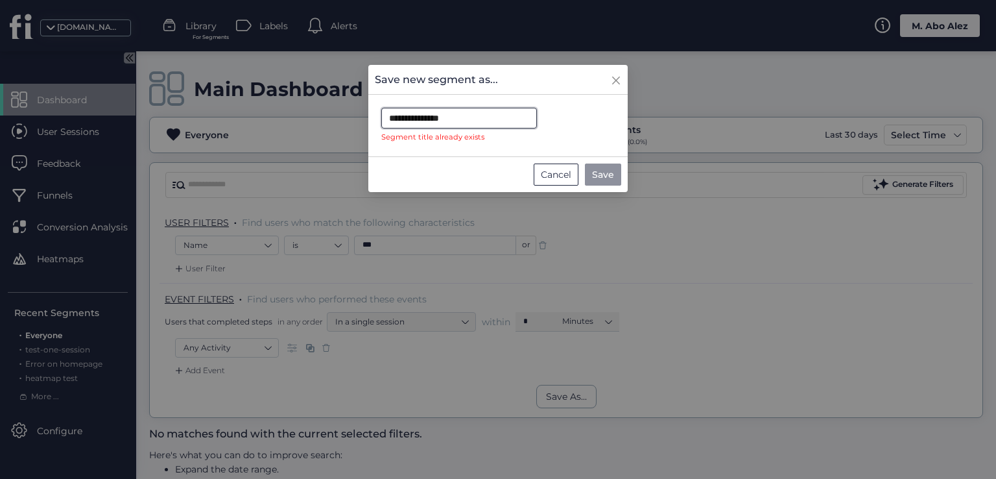
drag, startPoint x: 488, startPoint y: 117, endPoint x: 469, endPoint y: 124, distance: 19.9
click at [469, 124] on input "**********" at bounding box center [459, 118] width 156 height 21
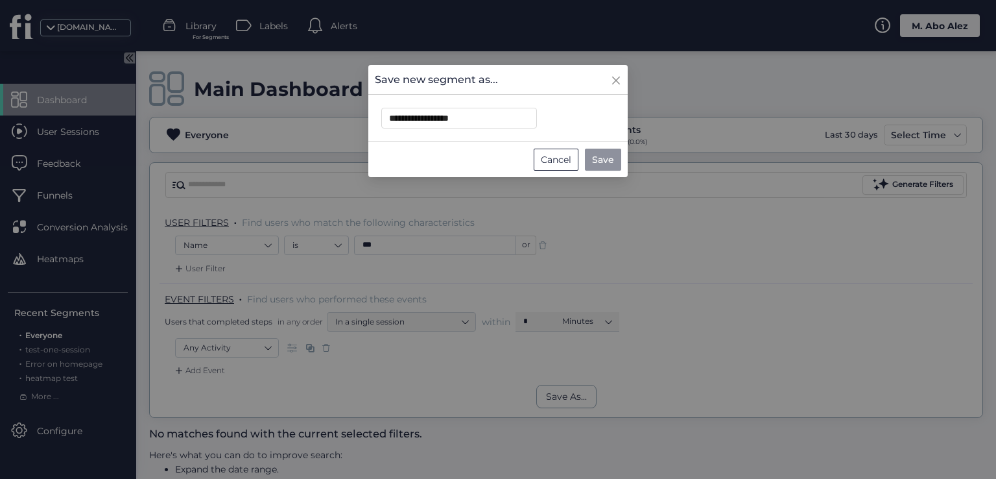
click at [591, 151] on button "Save" at bounding box center [603, 159] width 36 height 22
type input "**********"
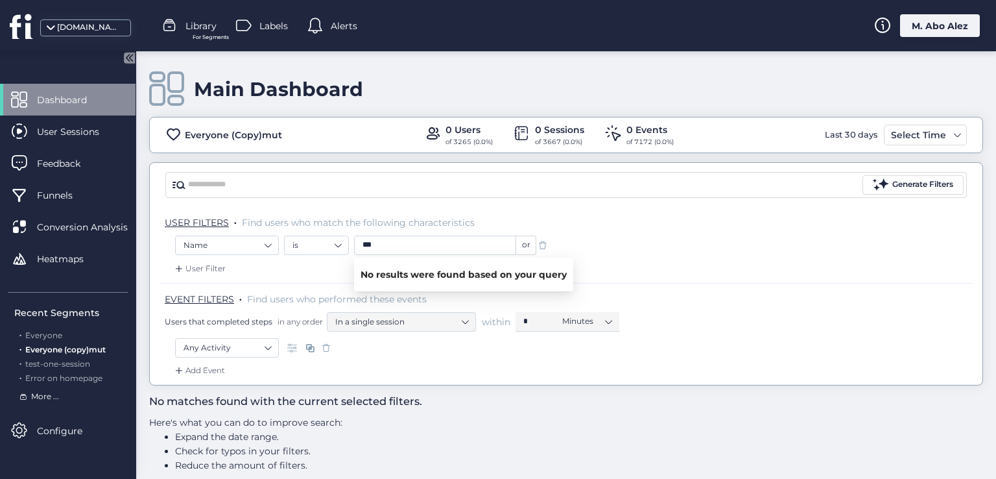
click at [35, 398] on span "More ..." at bounding box center [45, 396] width 28 height 12
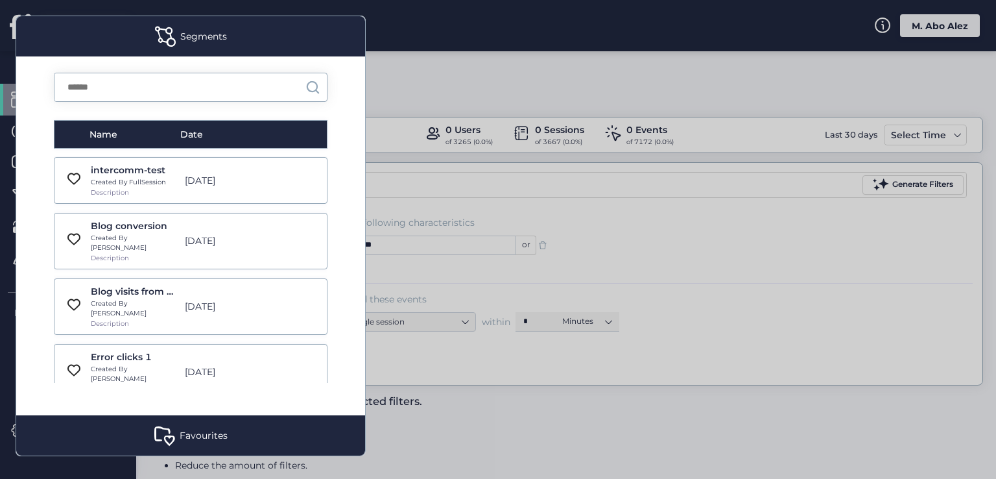
scroll to position [9080, 0]
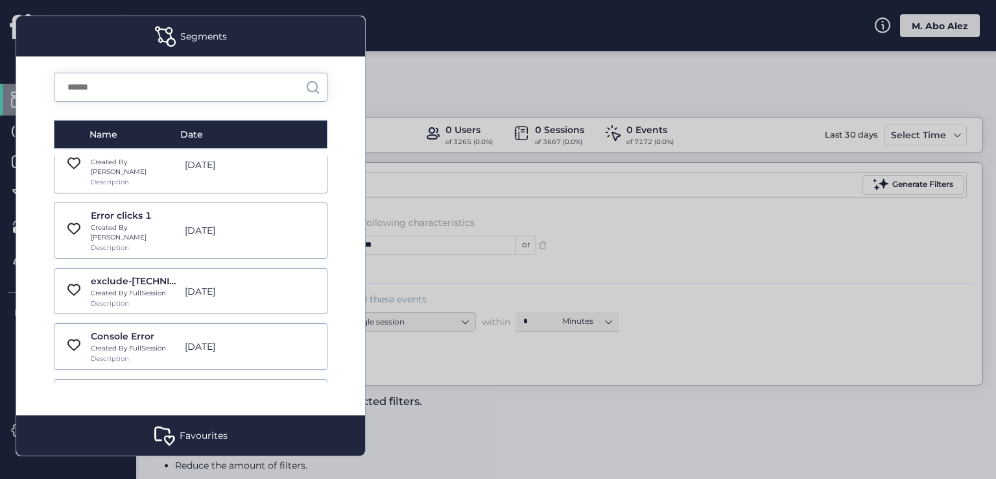
click at [182, 430] on div "Favourites" at bounding box center [204, 435] width 48 height 14
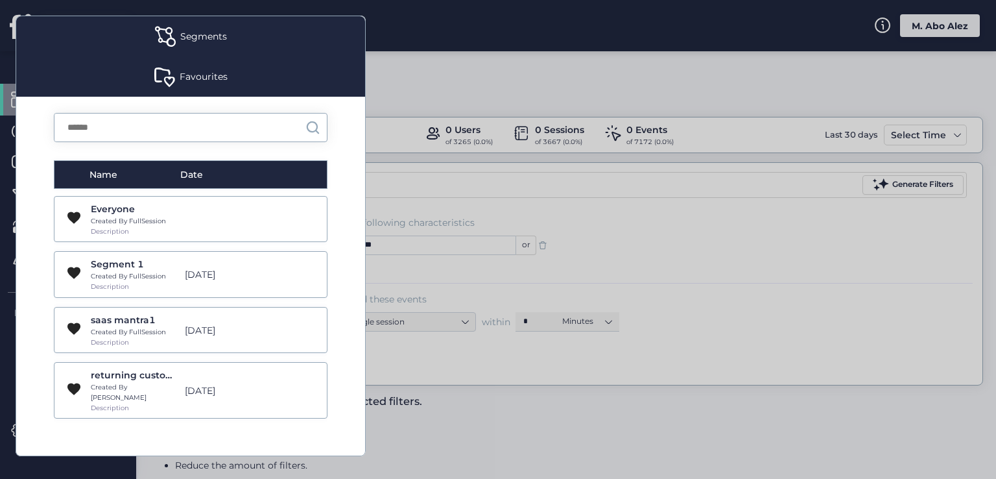
scroll to position [259, 0]
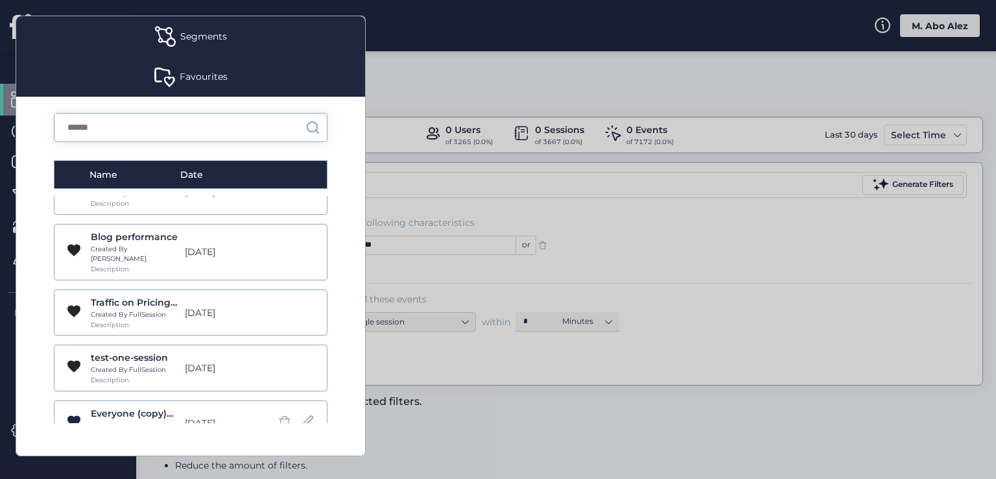
click at [195, 21] on div "Segments" at bounding box center [190, 36] width 349 height 40
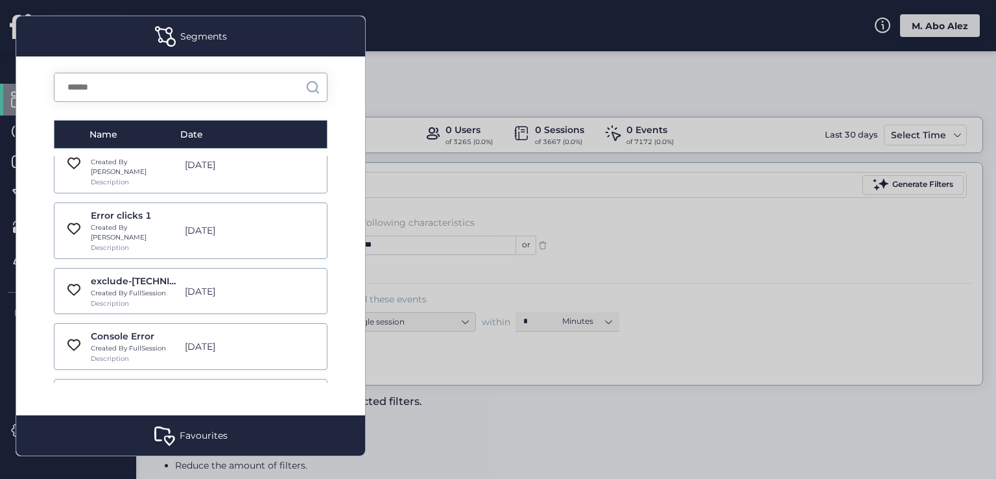
drag, startPoint x: 62, startPoint y: 320, endPoint x: 68, endPoint y: 323, distance: 7.2
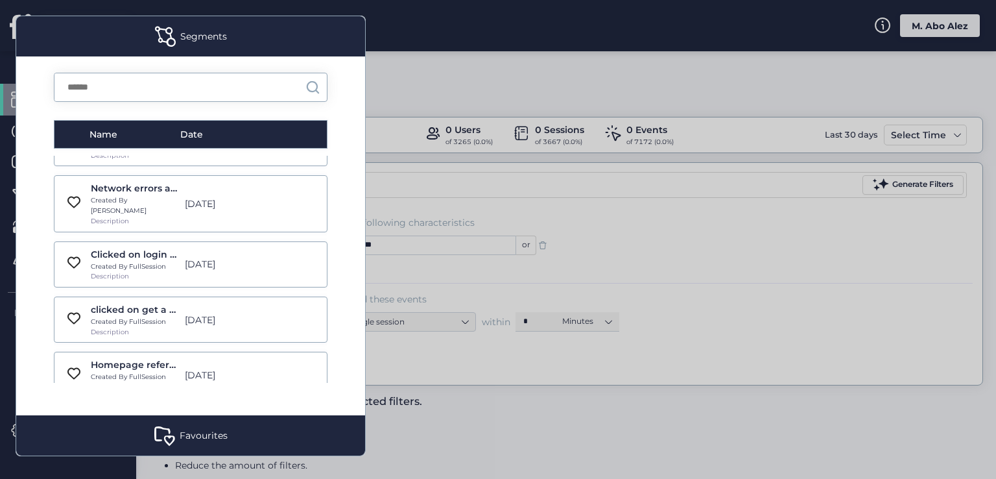
scroll to position [8313, 0]
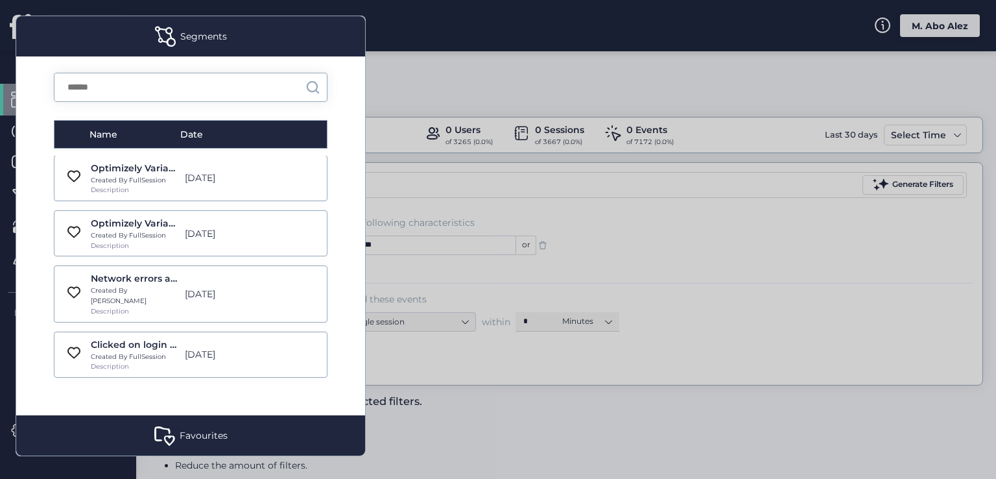
drag, startPoint x: 61, startPoint y: 252, endPoint x: 58, endPoint y: 244, distance: 9.0
drag, startPoint x: 60, startPoint y: 233, endPoint x: 64, endPoint y: 226, distance: 8.7
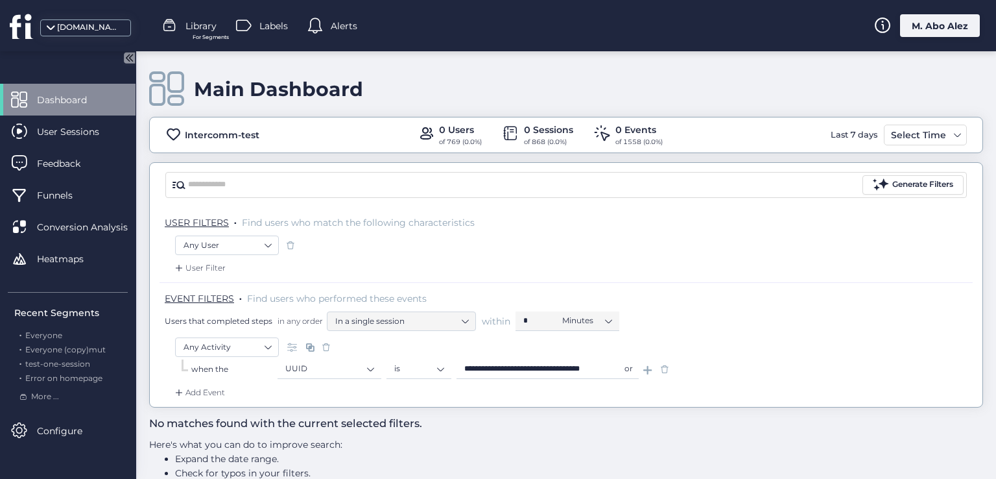
click at [172, 136] on span at bounding box center [173, 134] width 16 height 16
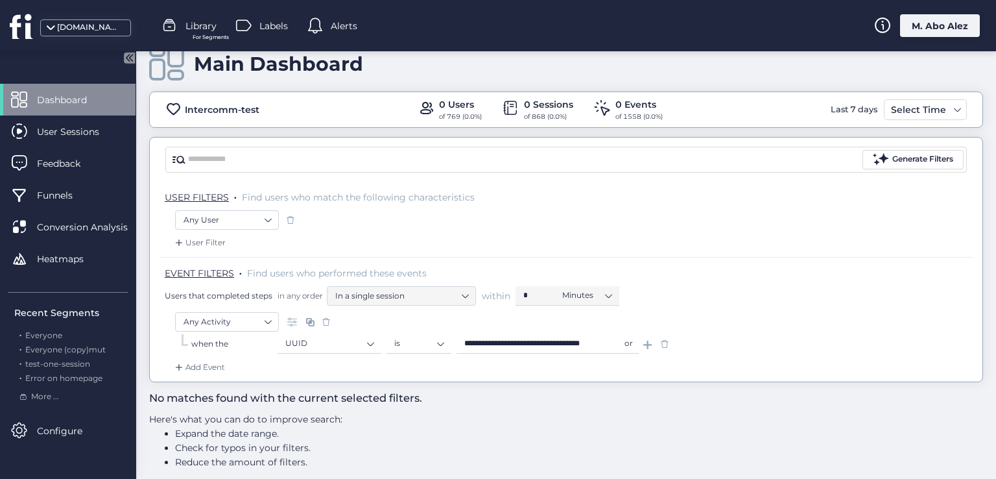
scroll to position [36, 0]
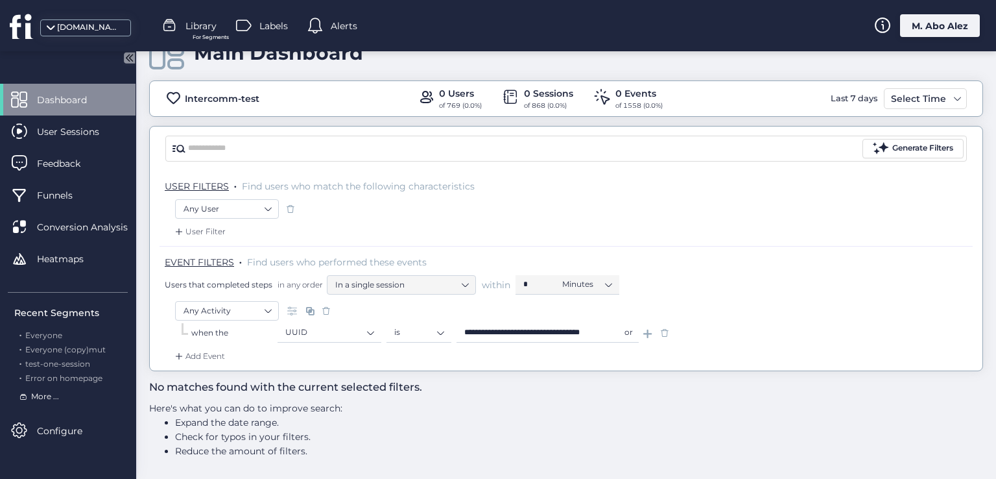
click at [49, 397] on span "More ..." at bounding box center [45, 396] width 28 height 12
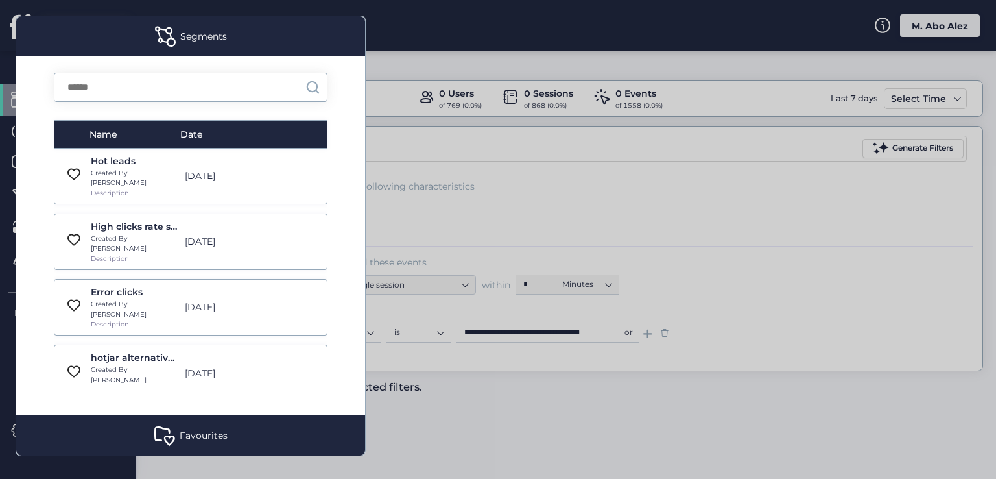
scroll to position [454, 0]
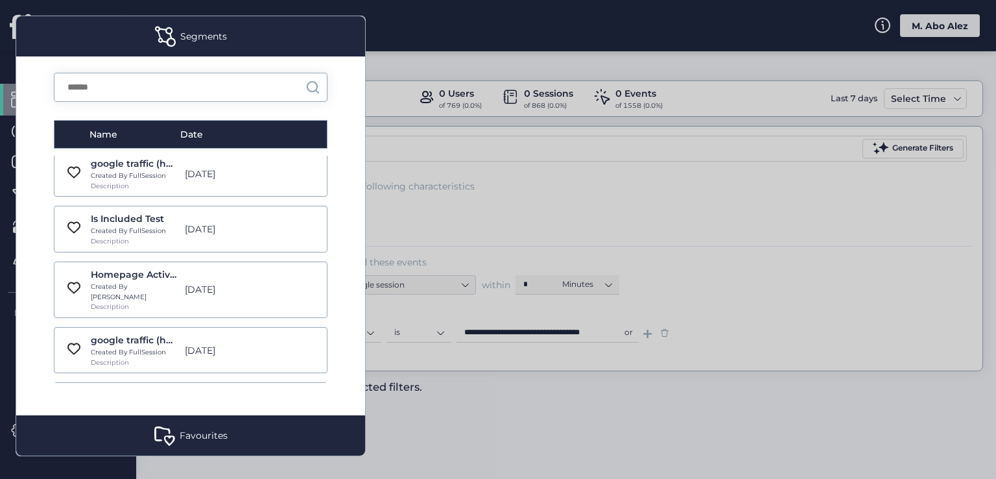
click at [337, 250] on div "Name Date google traffic Created By FullSession Description [DATE] Google Traff…" at bounding box center [190, 235] width 349 height 359
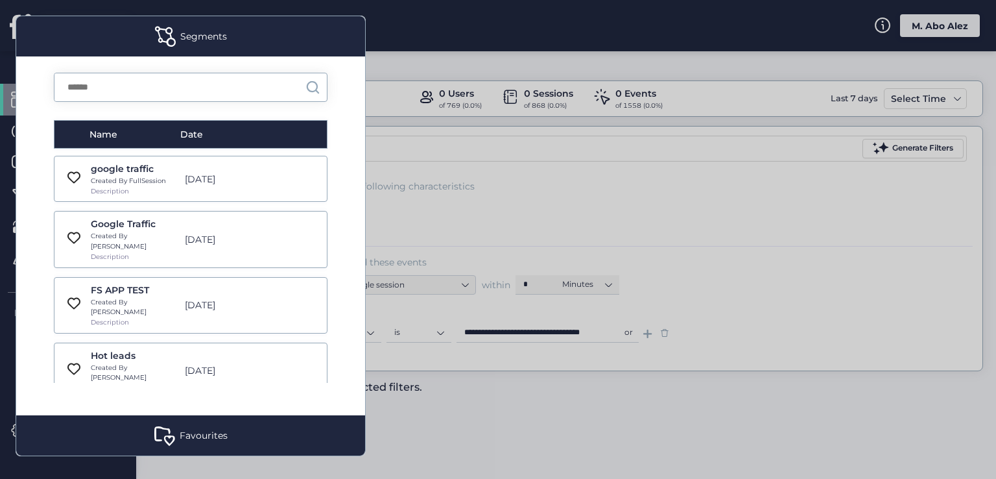
click at [178, 434] on div "Favourites" at bounding box center [190, 435] width 349 height 40
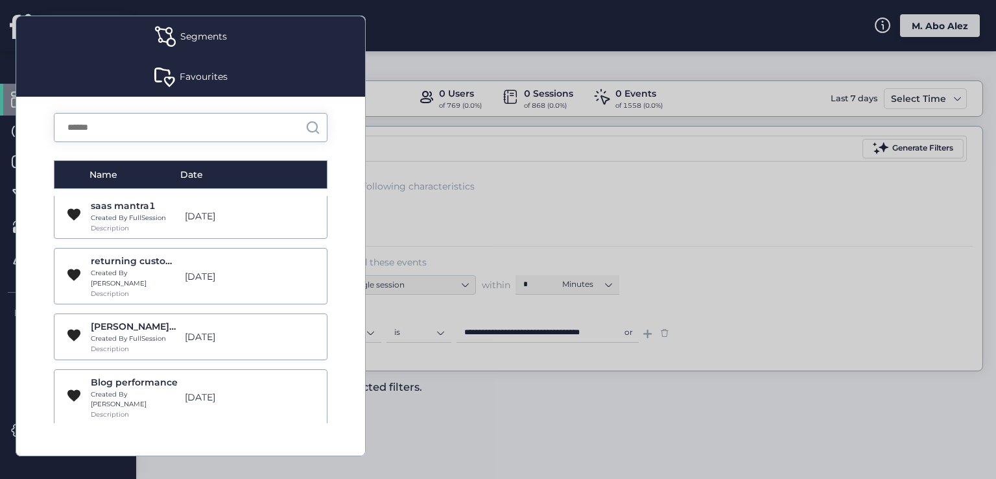
scroll to position [259, 0]
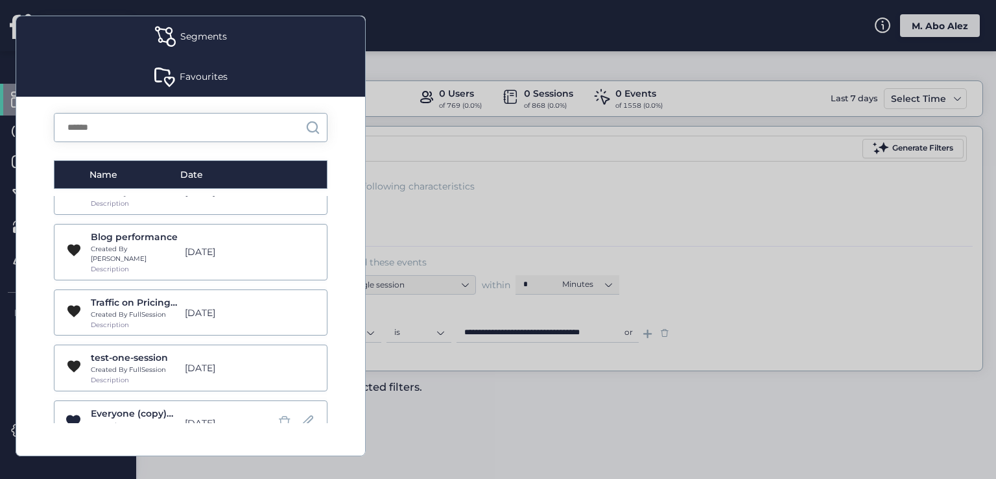
click at [75, 412] on span at bounding box center [73, 421] width 17 height 18
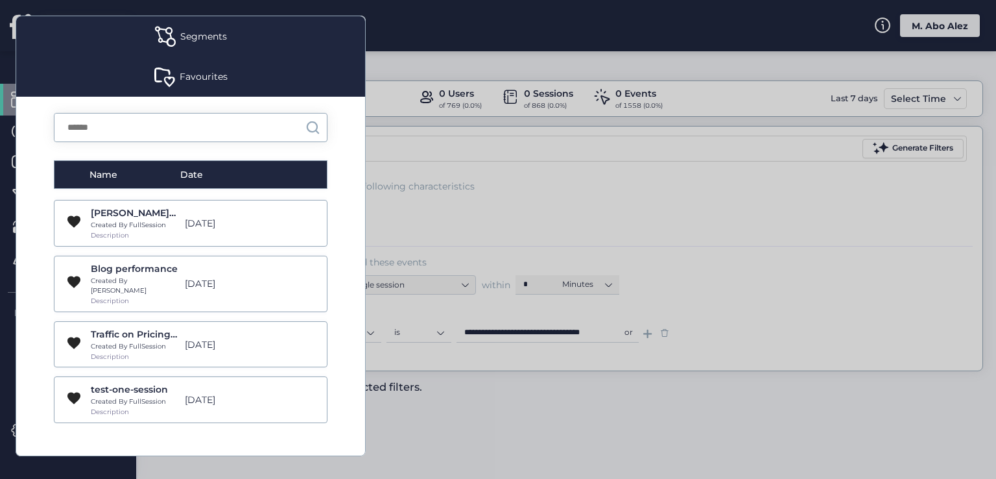
scroll to position [205, 0]
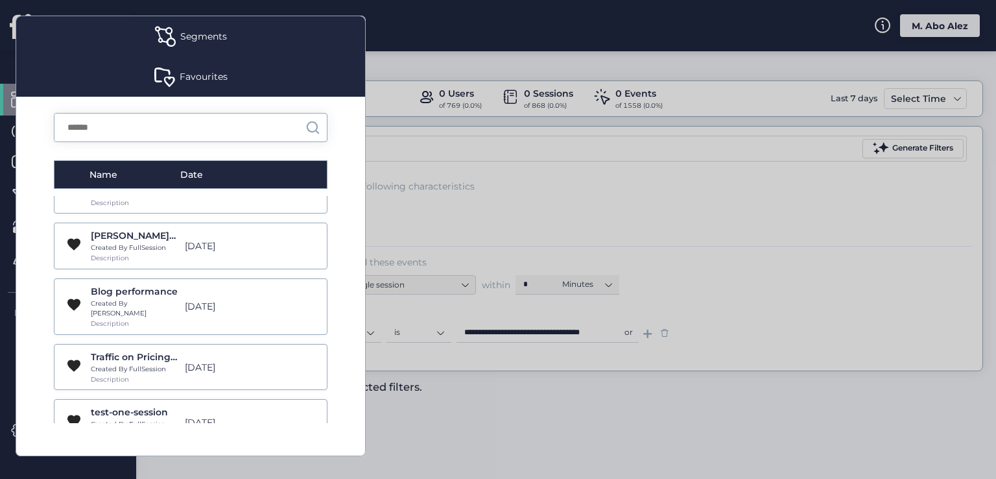
click at [192, 38] on div "Segments" at bounding box center [203, 36] width 47 height 14
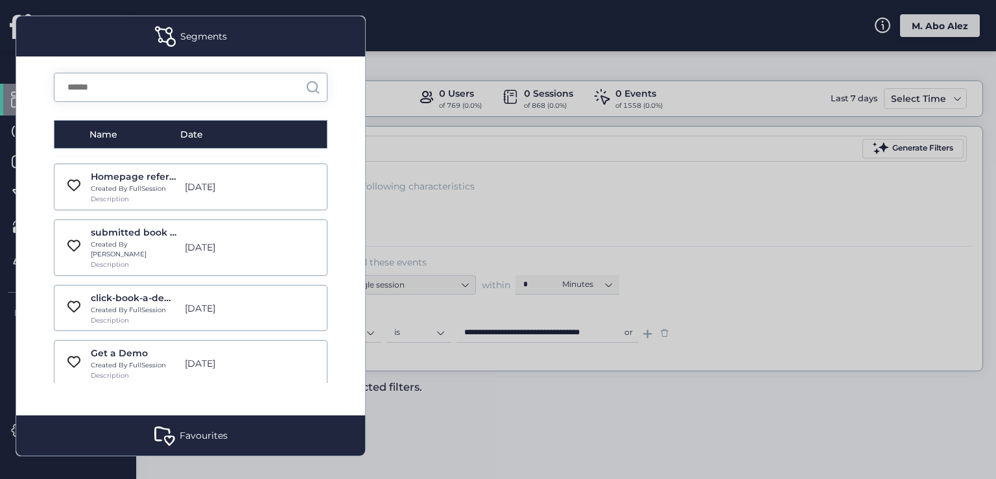
scroll to position [9080, 0]
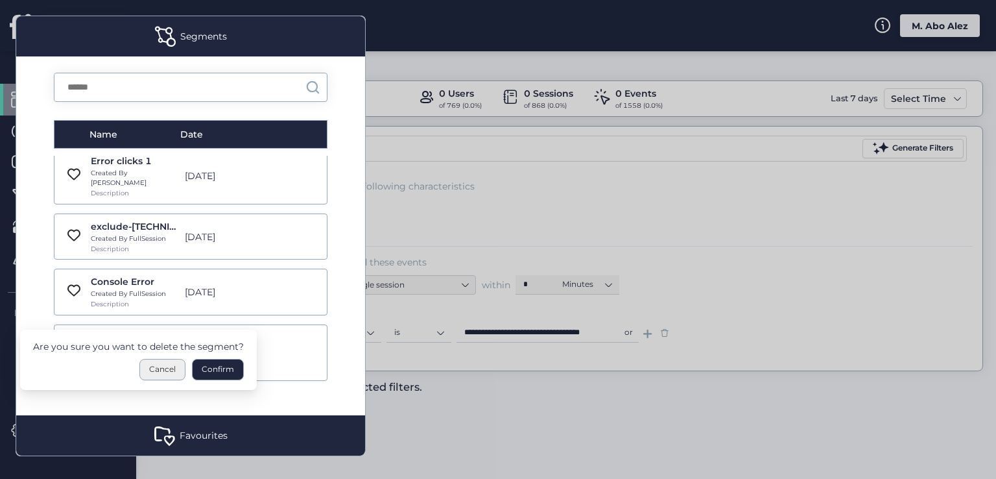
click at [172, 372] on div "Cancel" at bounding box center [162, 369] width 46 height 21
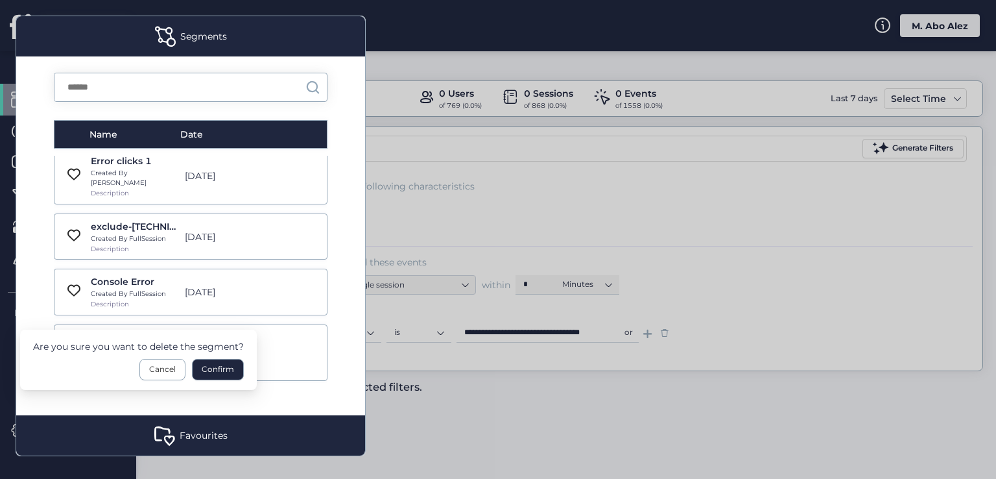
click at [175, 366] on div "Cancel" at bounding box center [162, 369] width 46 height 21
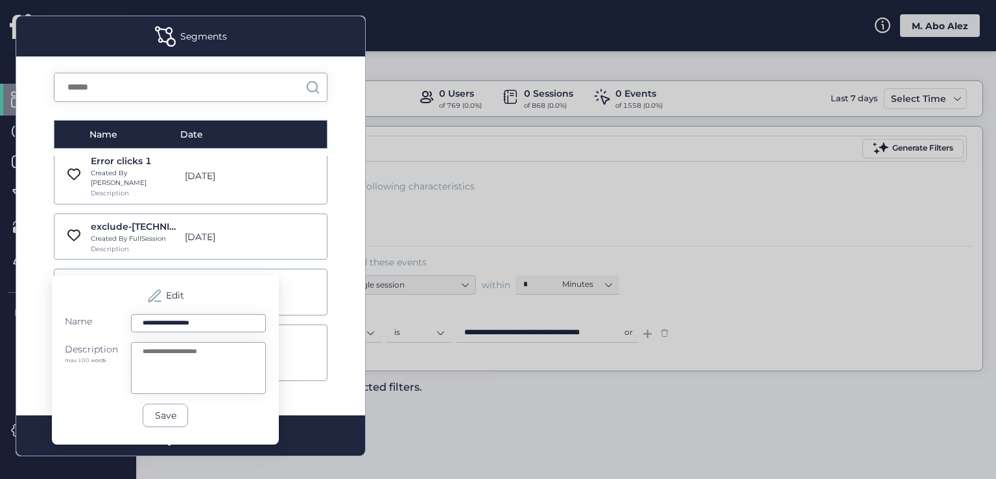
drag, startPoint x: 195, startPoint y: 324, endPoint x: 105, endPoint y: 324, distance: 89.5
click at [106, 324] on div "**********" at bounding box center [165, 323] width 201 height 18
type input "***"
click at [161, 356] on textarea at bounding box center [198, 368] width 135 height 52
type textarea "*********"
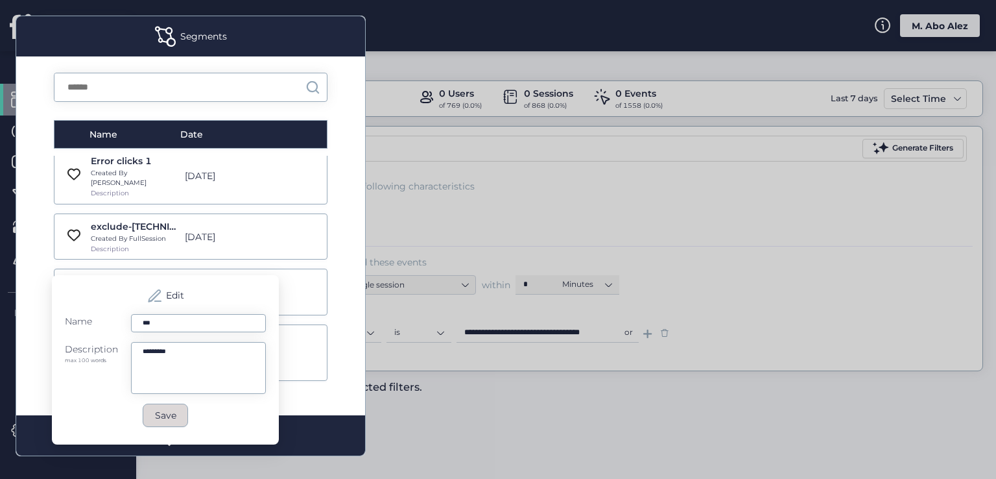
click at [166, 418] on button "Save" at bounding box center [165, 414] width 45 height 23
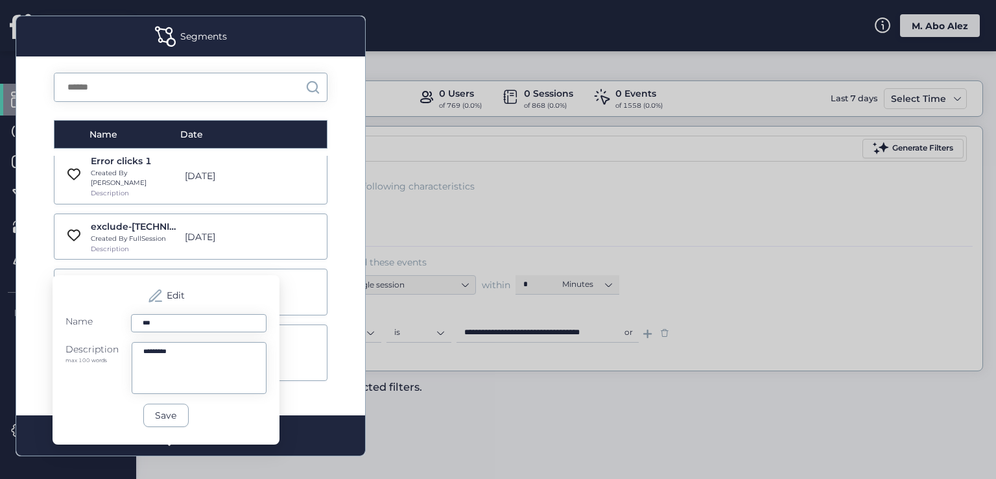
click at [300, 392] on div "Name Date google traffic Created By FullSession Description [DATE] Google Traff…" at bounding box center [190, 235] width 349 height 359
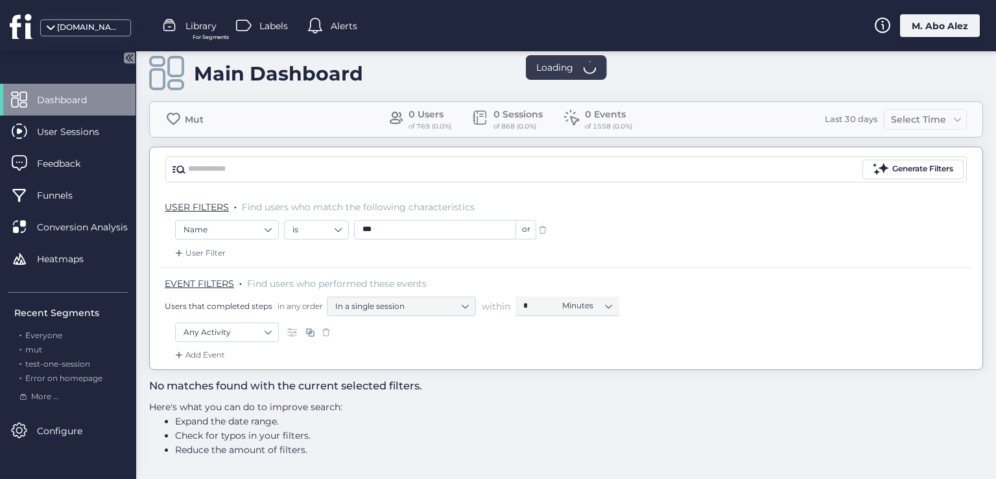
scroll to position [14, 0]
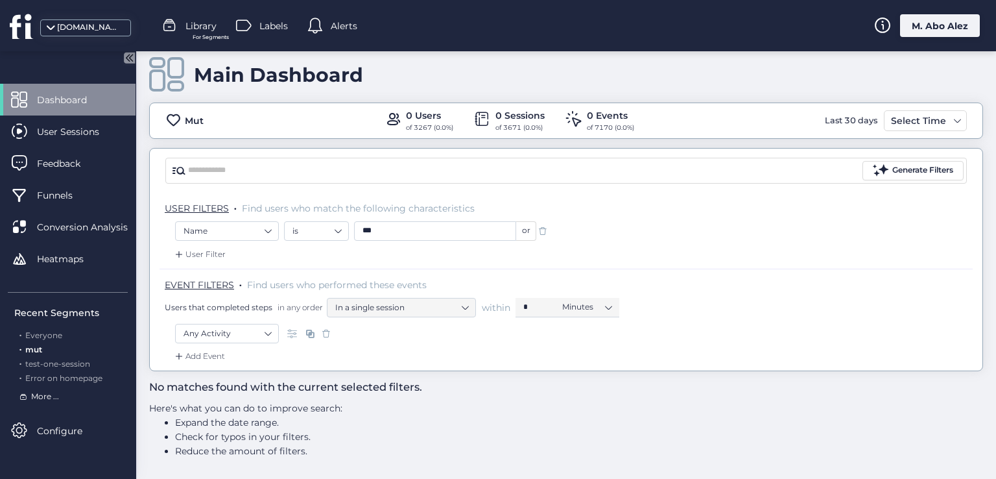
click at [52, 393] on span "More ..." at bounding box center [45, 396] width 28 height 12
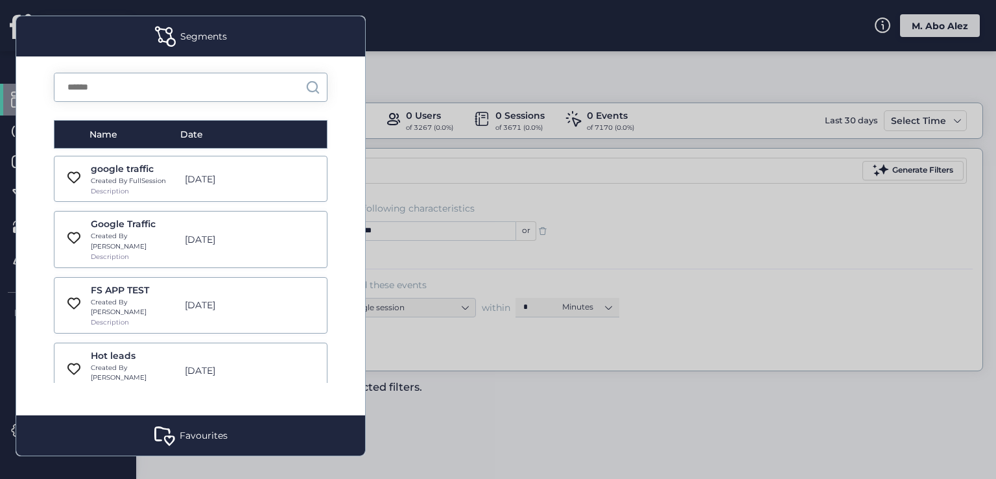
click at [436, 436] on div at bounding box center [498, 239] width 996 height 479
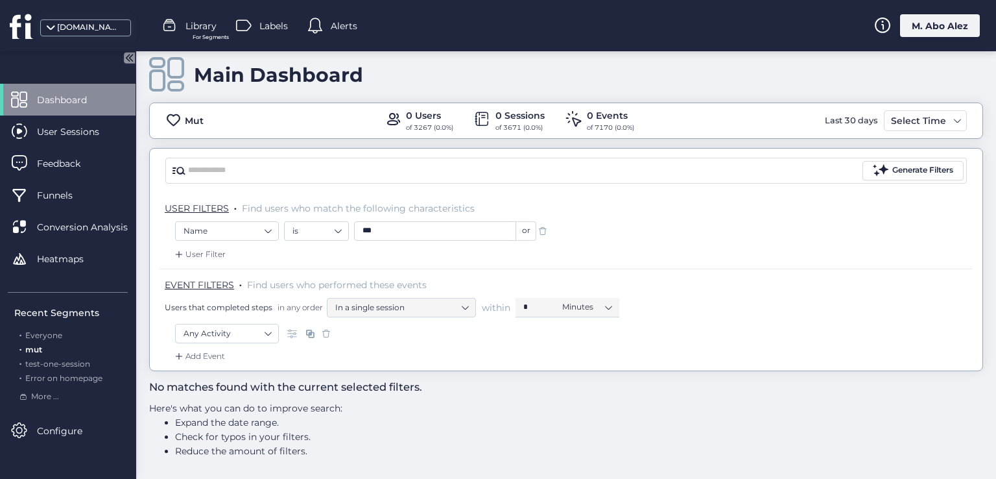
click at [201, 28] on span "Library" at bounding box center [200, 26] width 31 height 14
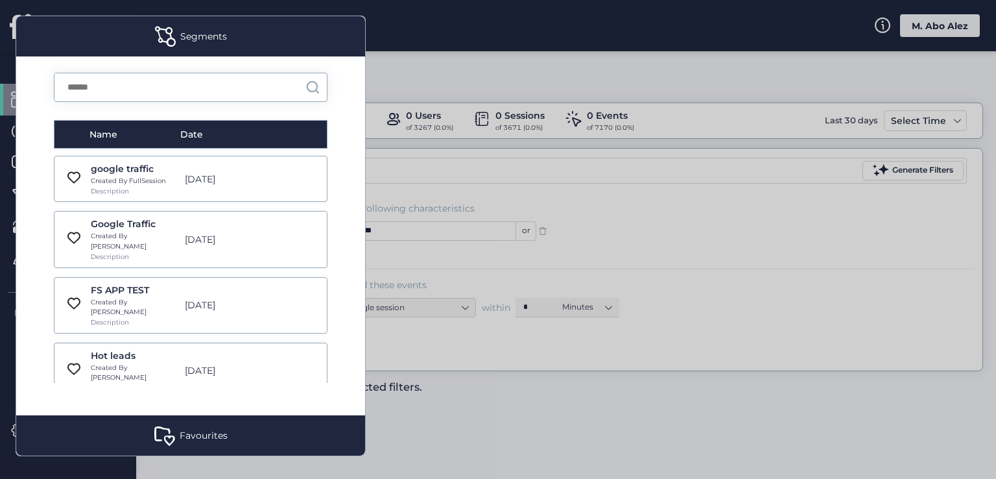
click at [193, 35] on div "Segments" at bounding box center [203, 36] width 47 height 14
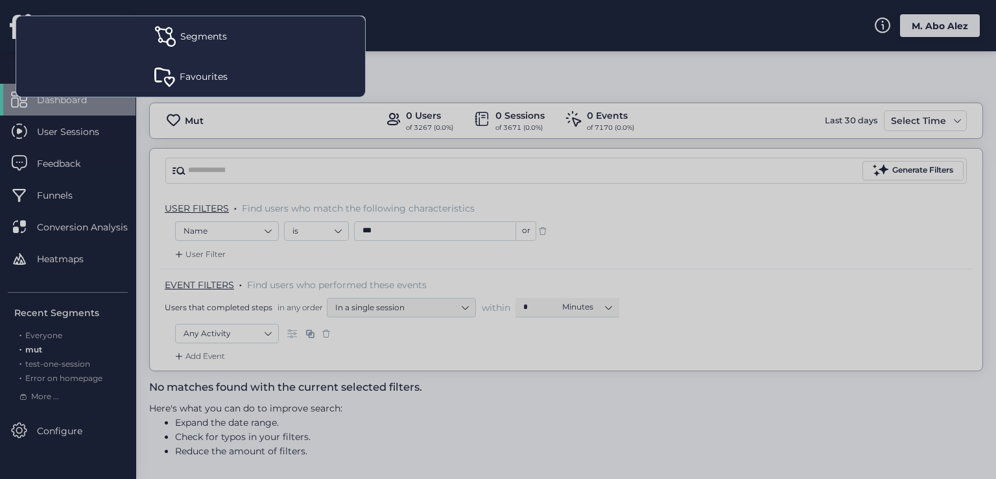
click at [189, 38] on div "Segments" at bounding box center [203, 36] width 47 height 14
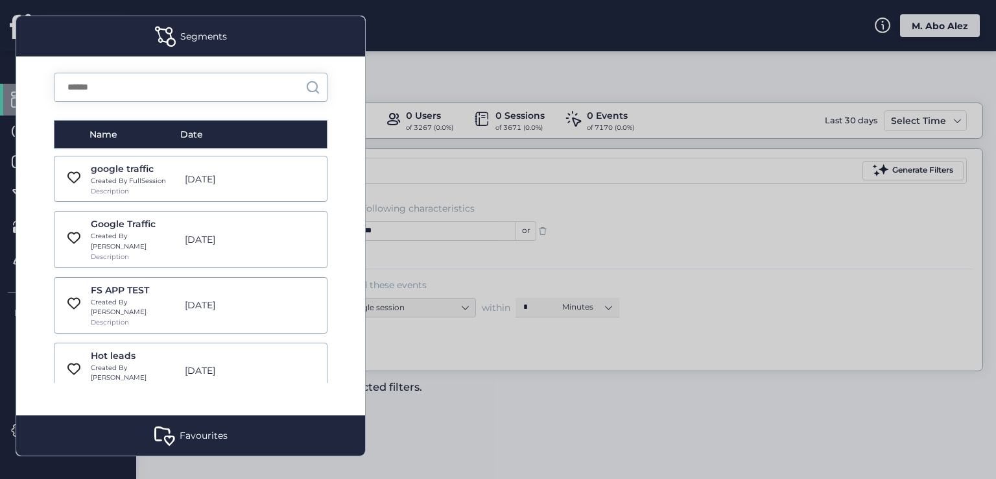
click at [423, 69] on div at bounding box center [498, 239] width 996 height 479
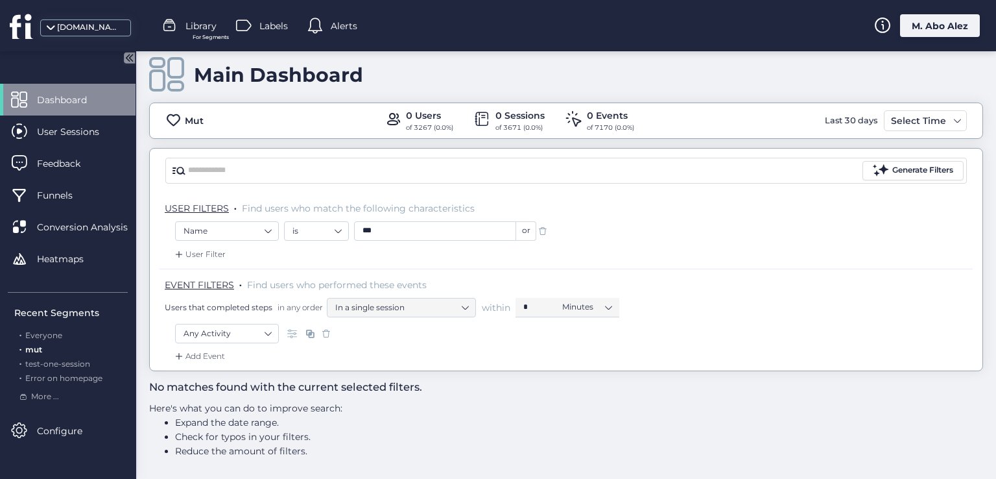
click at [272, 21] on span "Labels" at bounding box center [273, 26] width 29 height 14
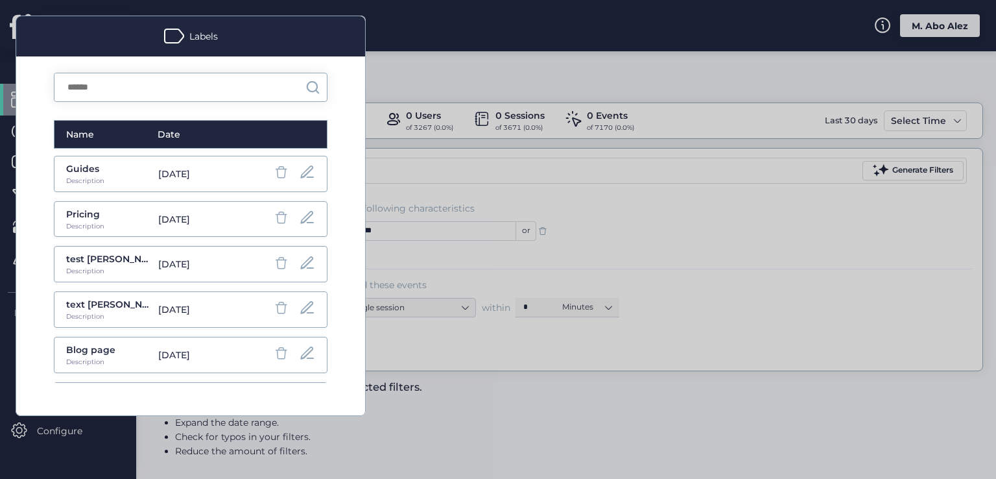
click at [272, 21] on div "Labels" at bounding box center [190, 36] width 349 height 40
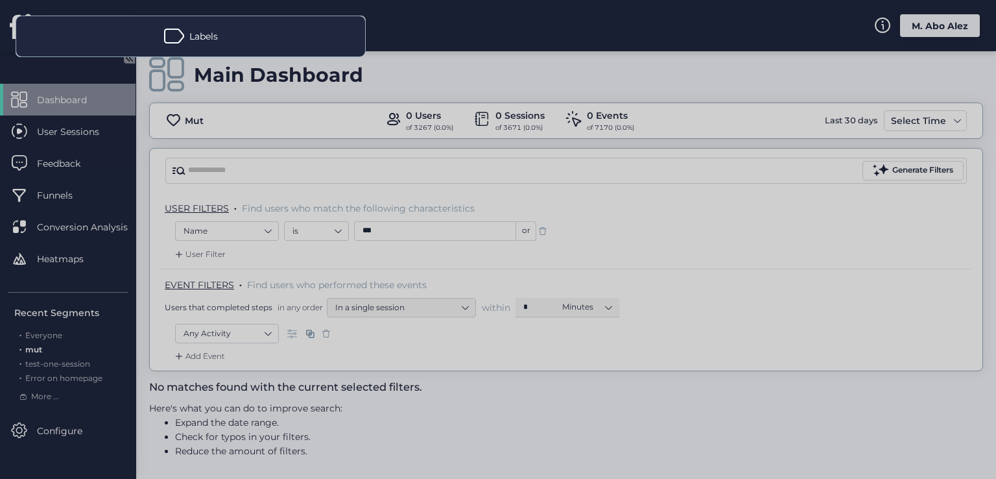
click at [241, 42] on div "Labels" at bounding box center [190, 36] width 349 height 40
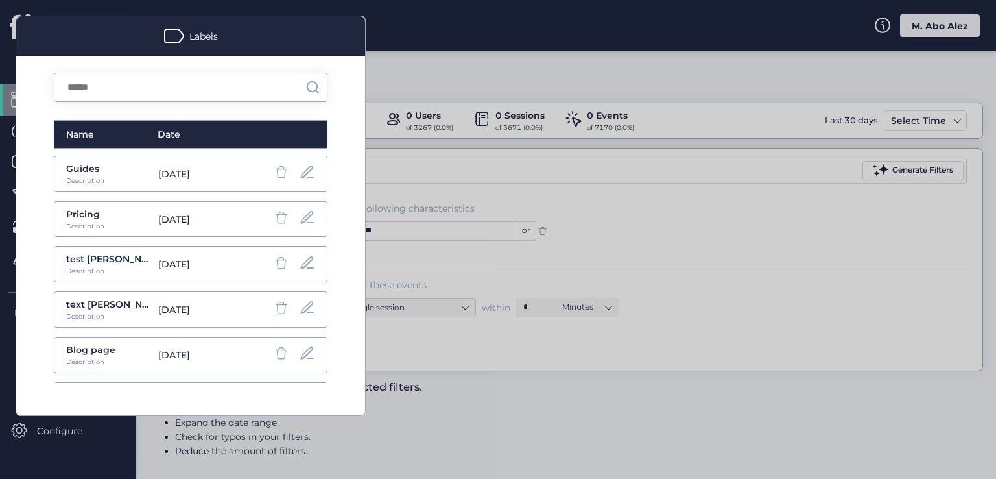
click at [458, 102] on div at bounding box center [498, 239] width 996 height 479
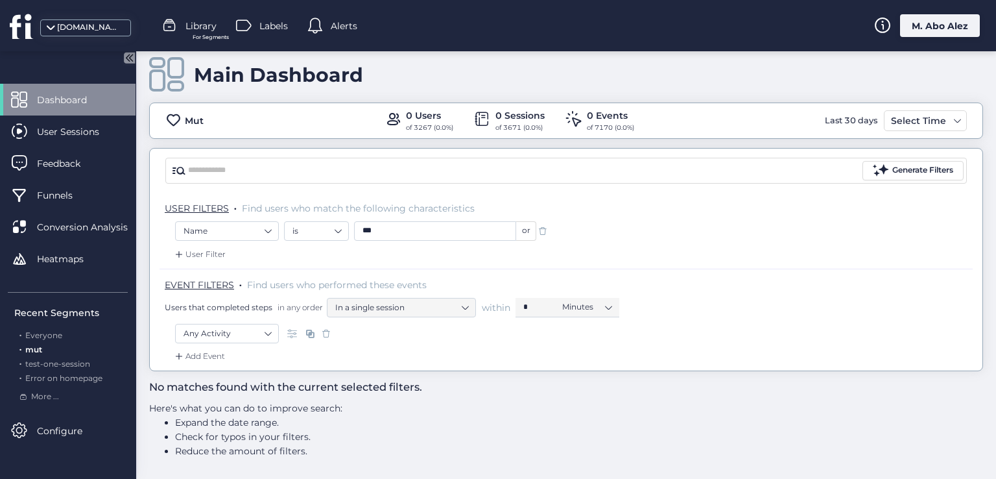
click at [198, 30] on span "Library" at bounding box center [200, 26] width 31 height 14
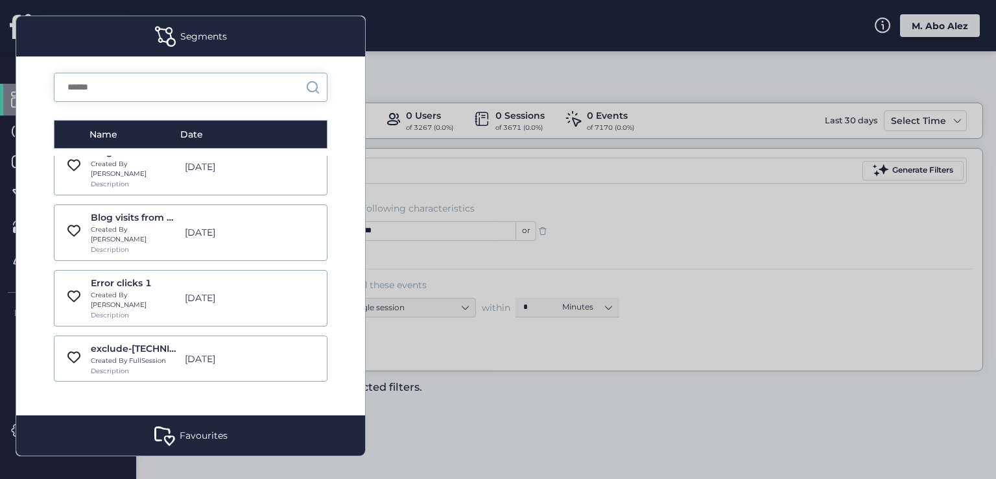
scroll to position [9080, 0]
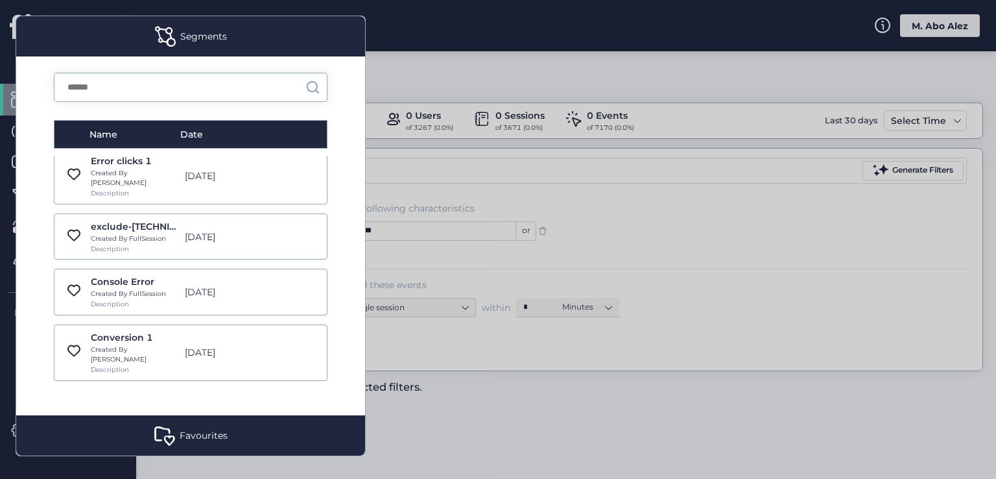
click at [335, 346] on div "Name Date google traffic Created By FullSession Description [DATE] Google Traff…" at bounding box center [190, 235] width 349 height 359
click at [306, 392] on div "Name Date google traffic Created By FullSession Description [DATE] Google Traff…" at bounding box center [190, 235] width 349 height 359
drag, startPoint x: 186, startPoint y: 427, endPoint x: 172, endPoint y: 382, distance: 47.0
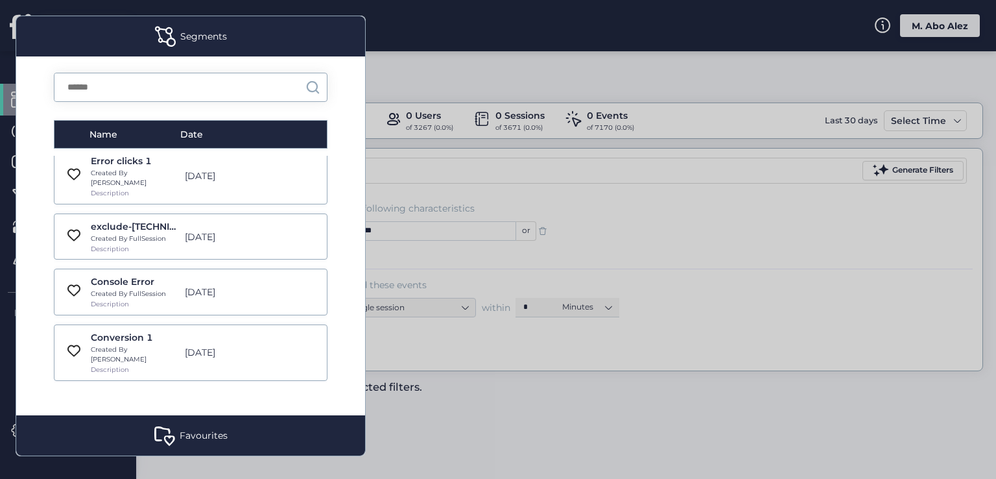
click at [186, 427] on div "Favourites" at bounding box center [190, 435] width 349 height 40
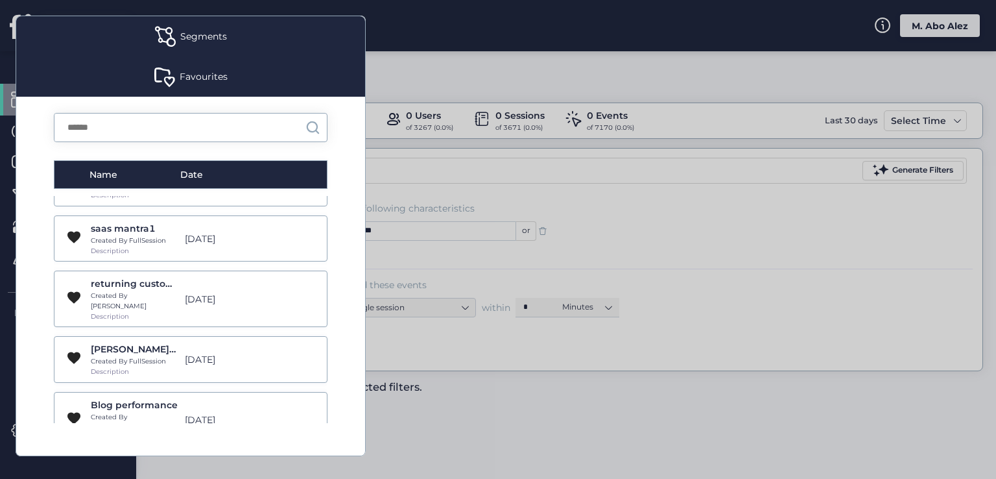
scroll to position [205, 0]
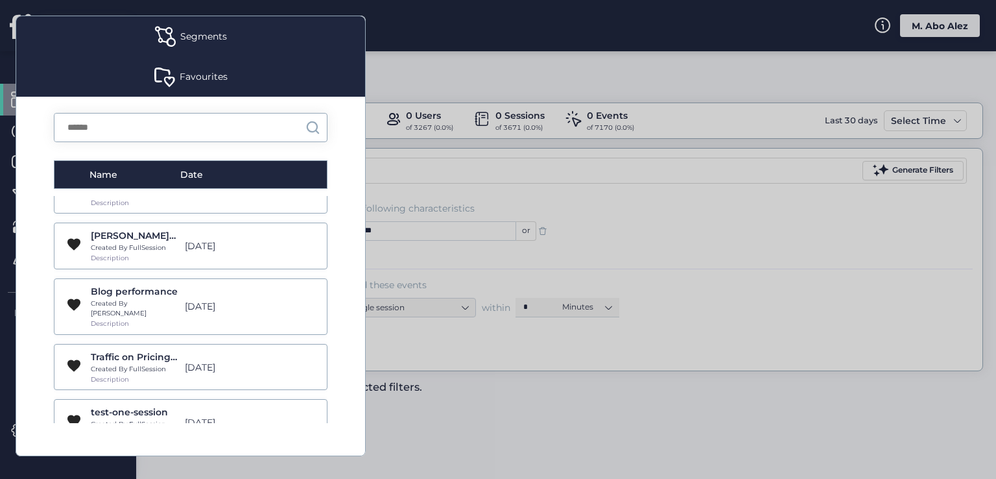
click at [179, 49] on div "Segments" at bounding box center [190, 36] width 349 height 40
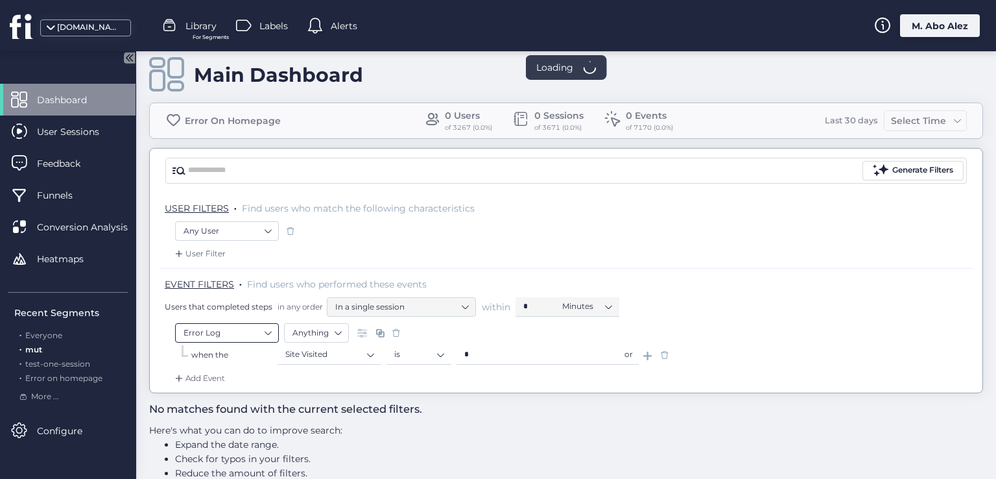
scroll to position [36, 0]
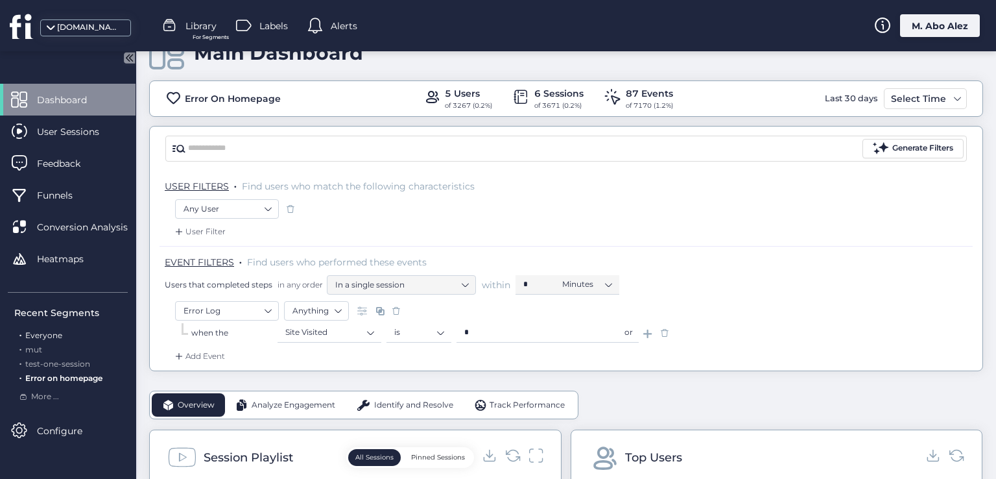
click at [36, 329] on div ". Everyone" at bounding box center [70, 335] width 113 height 12
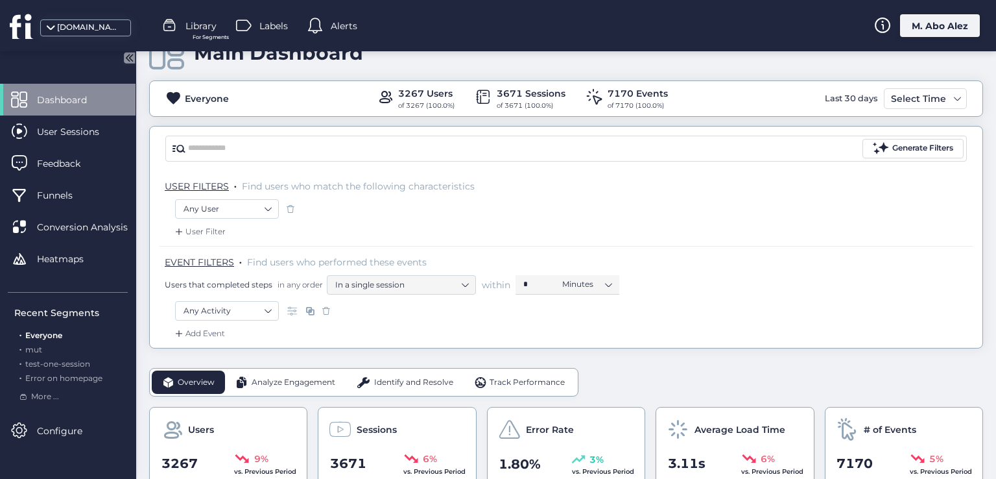
click at [181, 29] on div at bounding box center [171, 25] width 19 height 19
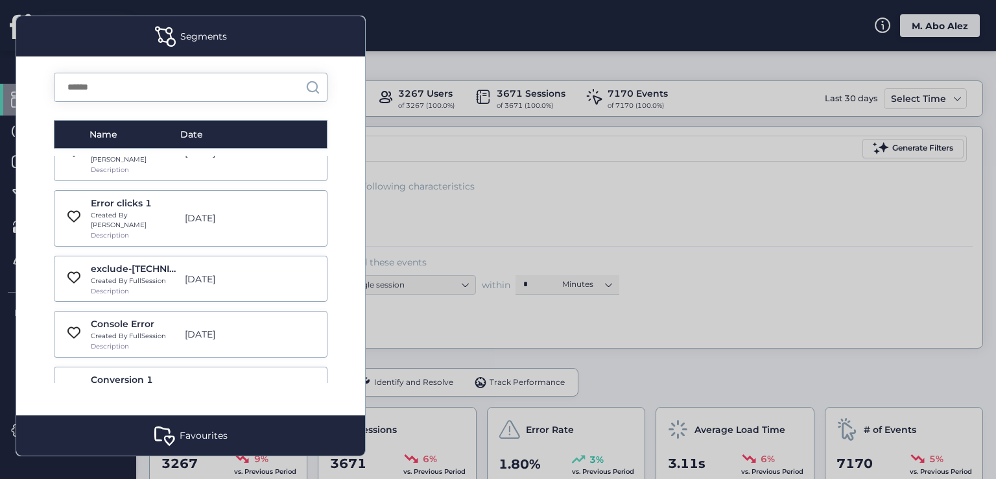
scroll to position [9015, 0]
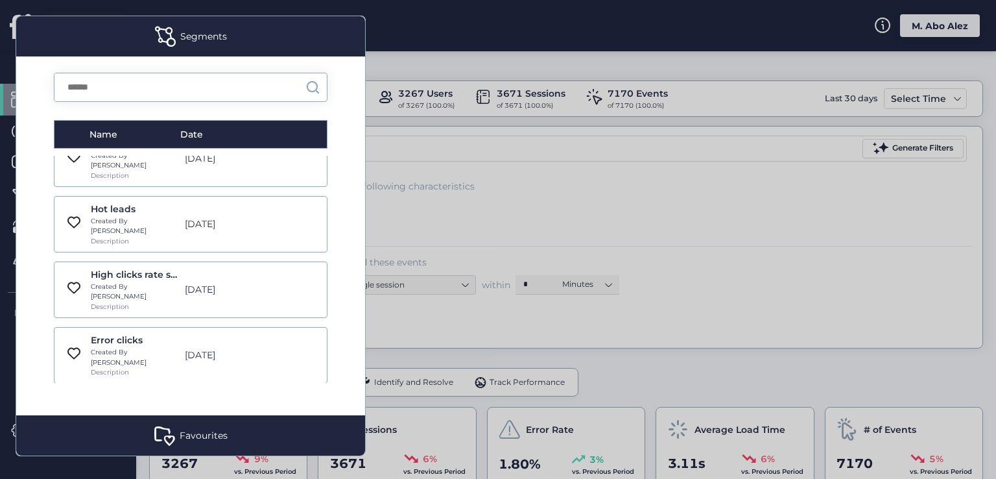
scroll to position [0, 0]
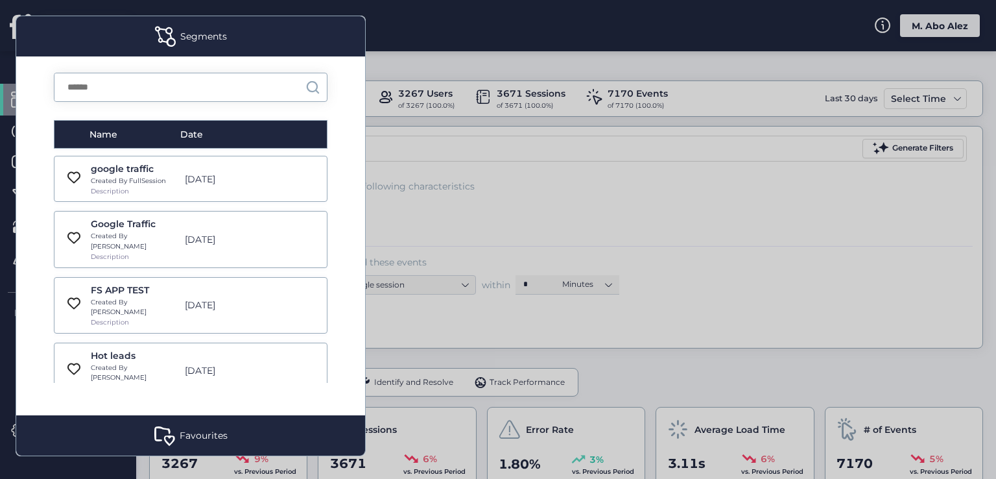
click at [244, 246] on div "Google Traffic Created By [PERSON_NAME] Description [DATE]" at bounding box center [191, 239] width 274 height 56
click at [251, 206] on div "google traffic Created By FullSession Description [DATE] Google Traffic Created…" at bounding box center [191, 269] width 274 height 227
click at [250, 187] on div "google traffic Created By FullSession Description [DATE]" at bounding box center [191, 179] width 274 height 46
click at [124, 234] on div "Created By [PERSON_NAME]" at bounding box center [134, 241] width 87 height 20
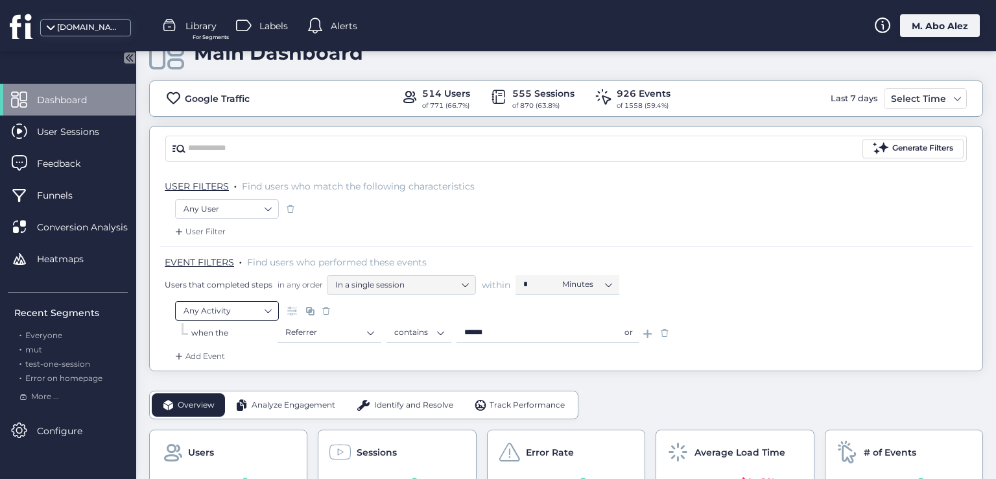
click at [259, 304] on nz-select-item "Any Activity" at bounding box center [226, 310] width 87 height 19
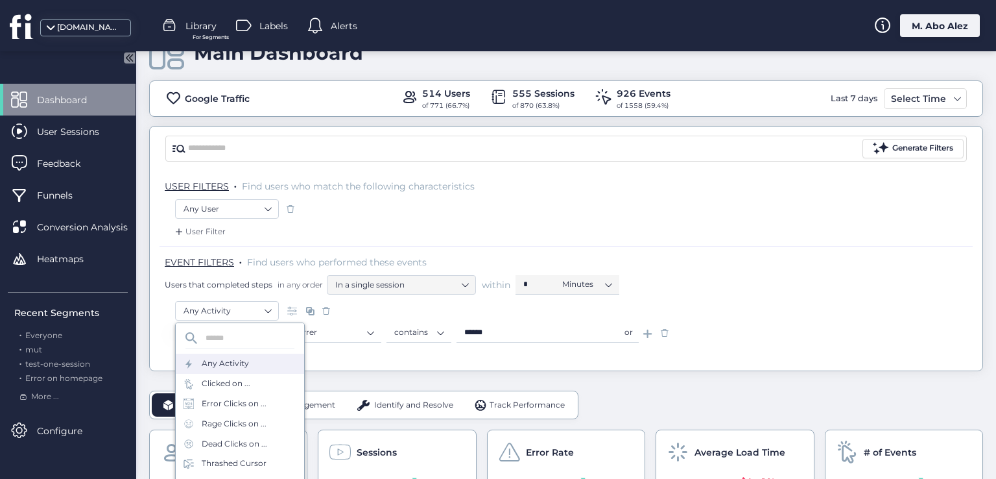
click at [154, 307] on div "USER FILTERS . Find users who match the following characteristics Any User User…" at bounding box center [566, 271] width 833 height 200
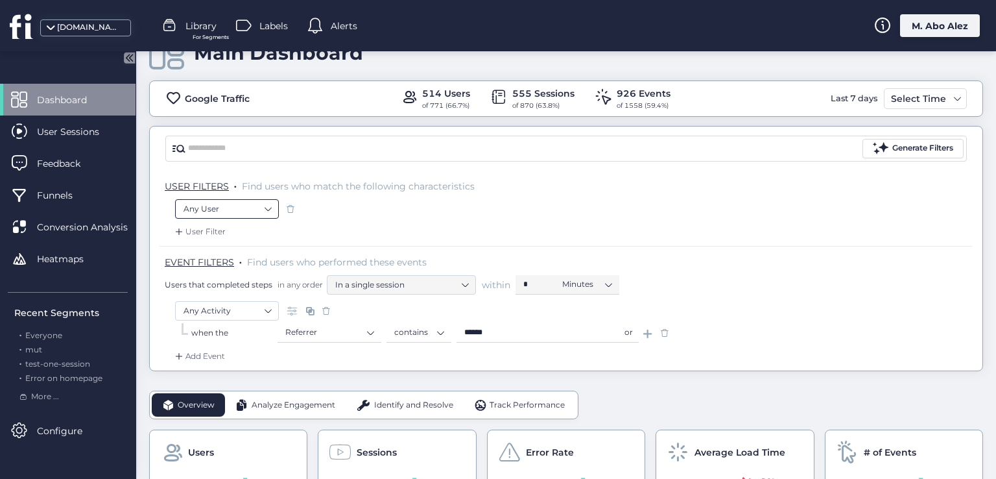
click at [252, 210] on nz-select-item "Any User" at bounding box center [226, 208] width 87 height 19
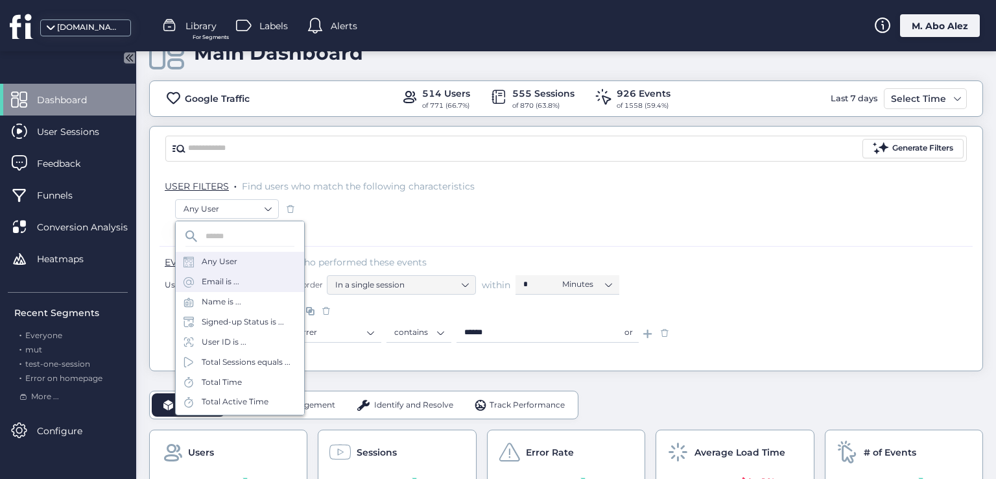
click at [231, 290] on div "Email is ..." at bounding box center [240, 282] width 128 height 20
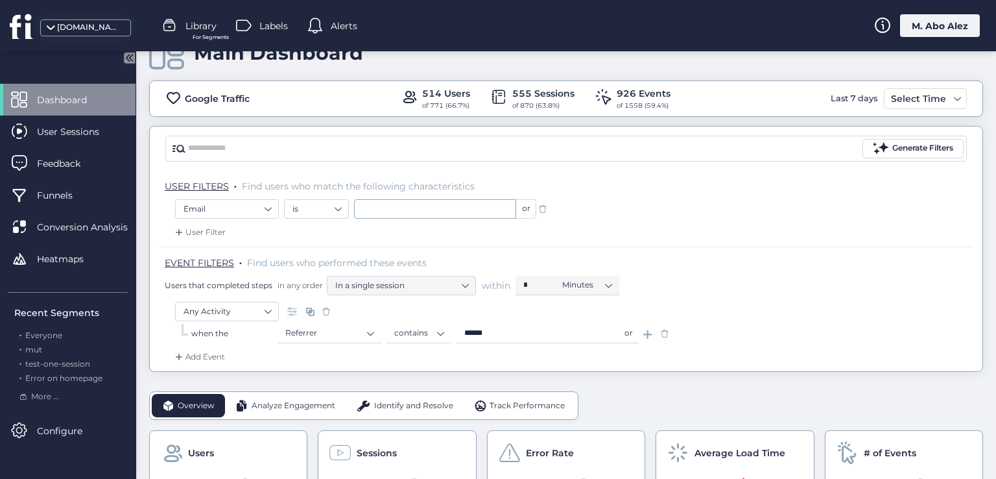
click at [542, 208] on span at bounding box center [542, 208] width 13 height 13
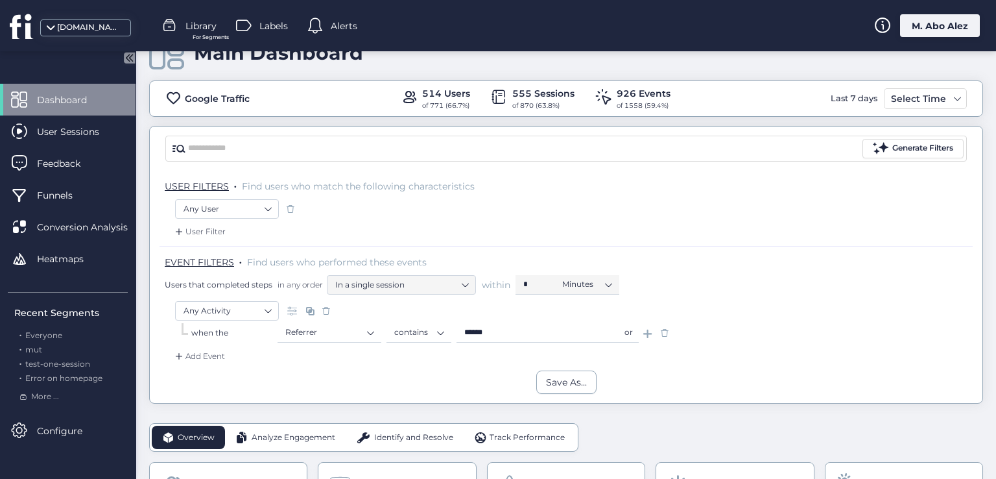
click at [179, 34] on div at bounding box center [171, 25] width 19 height 19
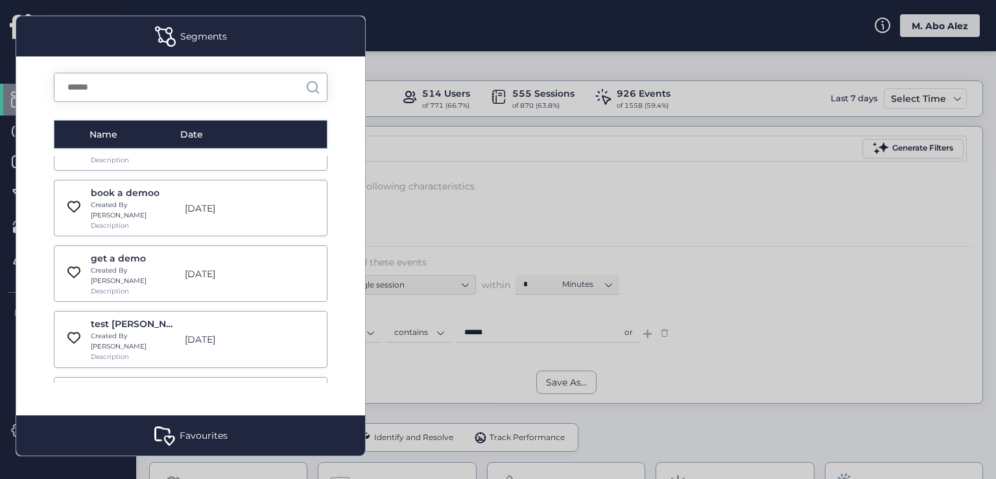
scroll to position [6941, 0]
click at [337, 219] on div "Name Date google traffic Created By FullSession Description [DATE] Google Traff…" at bounding box center [190, 235] width 349 height 359
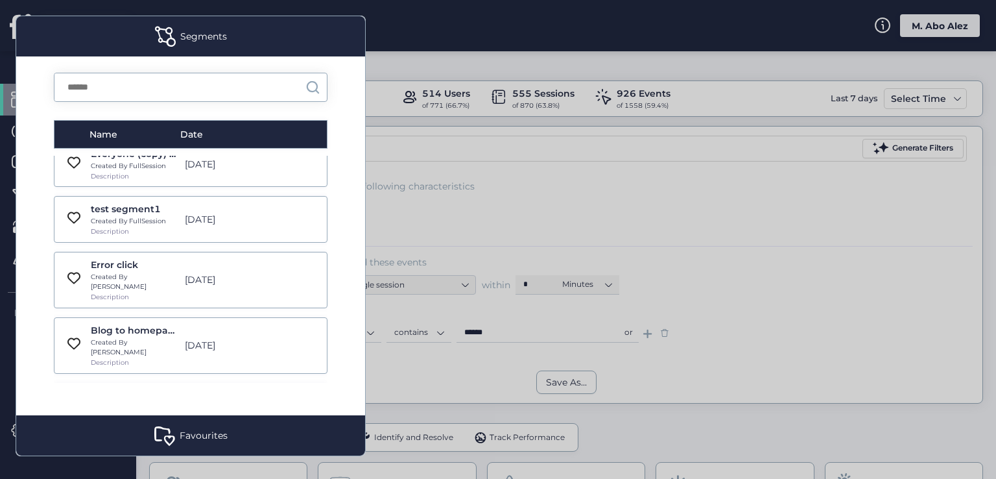
scroll to position [9080, 0]
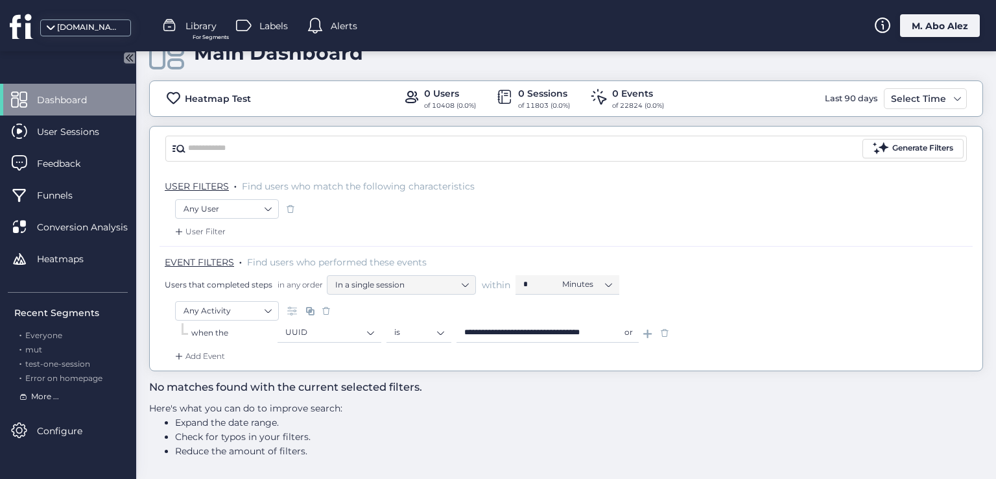
click at [49, 396] on span "More ..." at bounding box center [45, 396] width 28 height 12
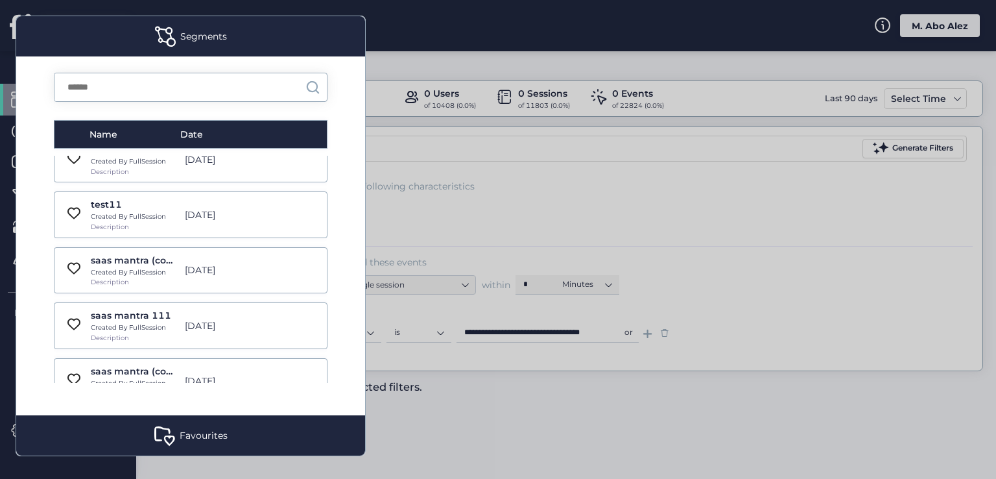
scroll to position [9080, 0]
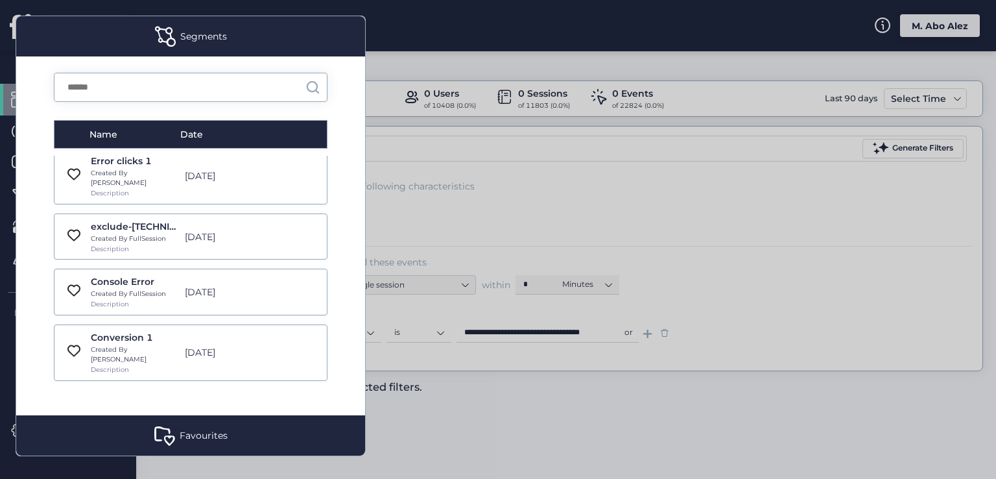
click at [218, 37] on div "Segments" at bounding box center [203, 36] width 47 height 14
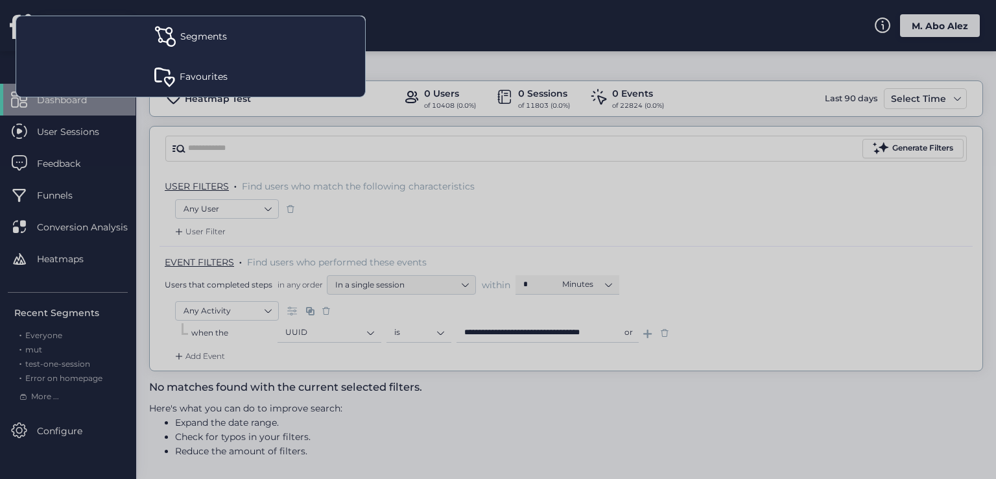
click at [218, 37] on div "Segments" at bounding box center [203, 36] width 47 height 14
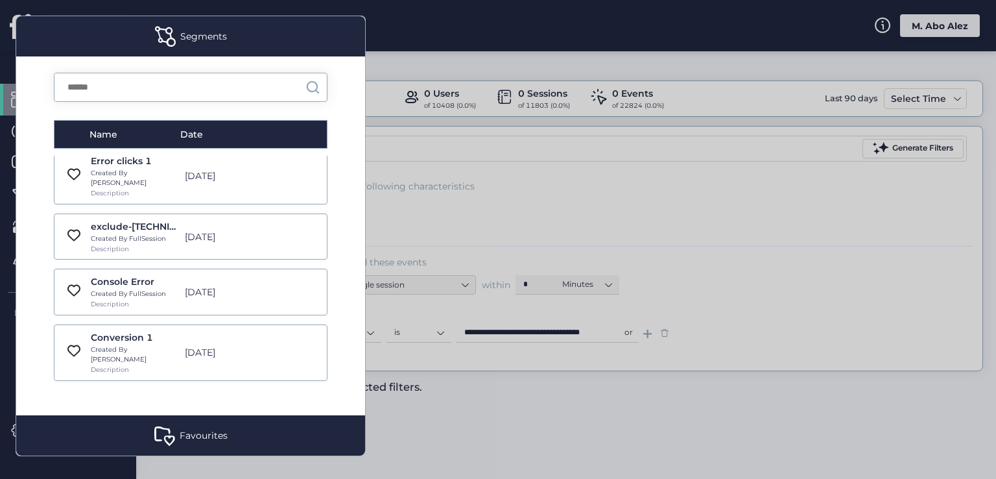
click at [191, 450] on div "Favourites" at bounding box center [190, 435] width 349 height 40
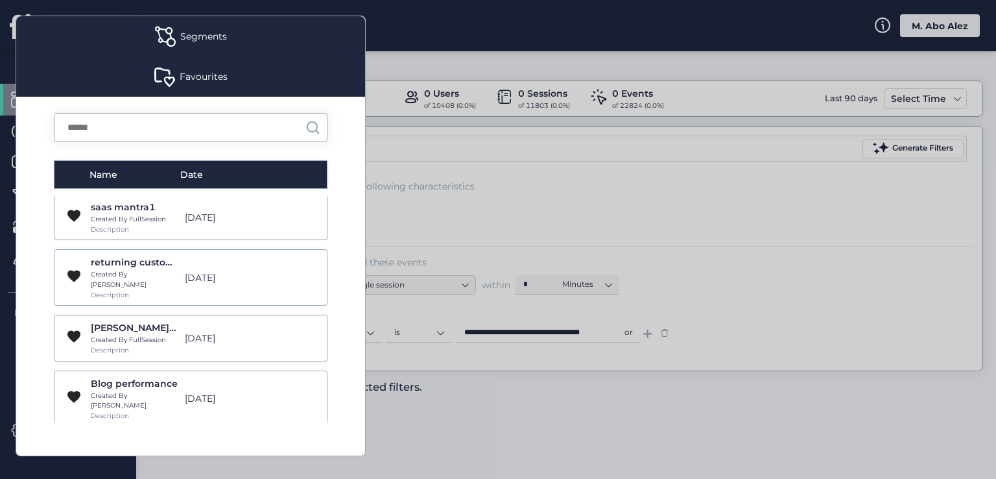
scroll to position [205, 0]
